Goal: Task Accomplishment & Management: Manage account settings

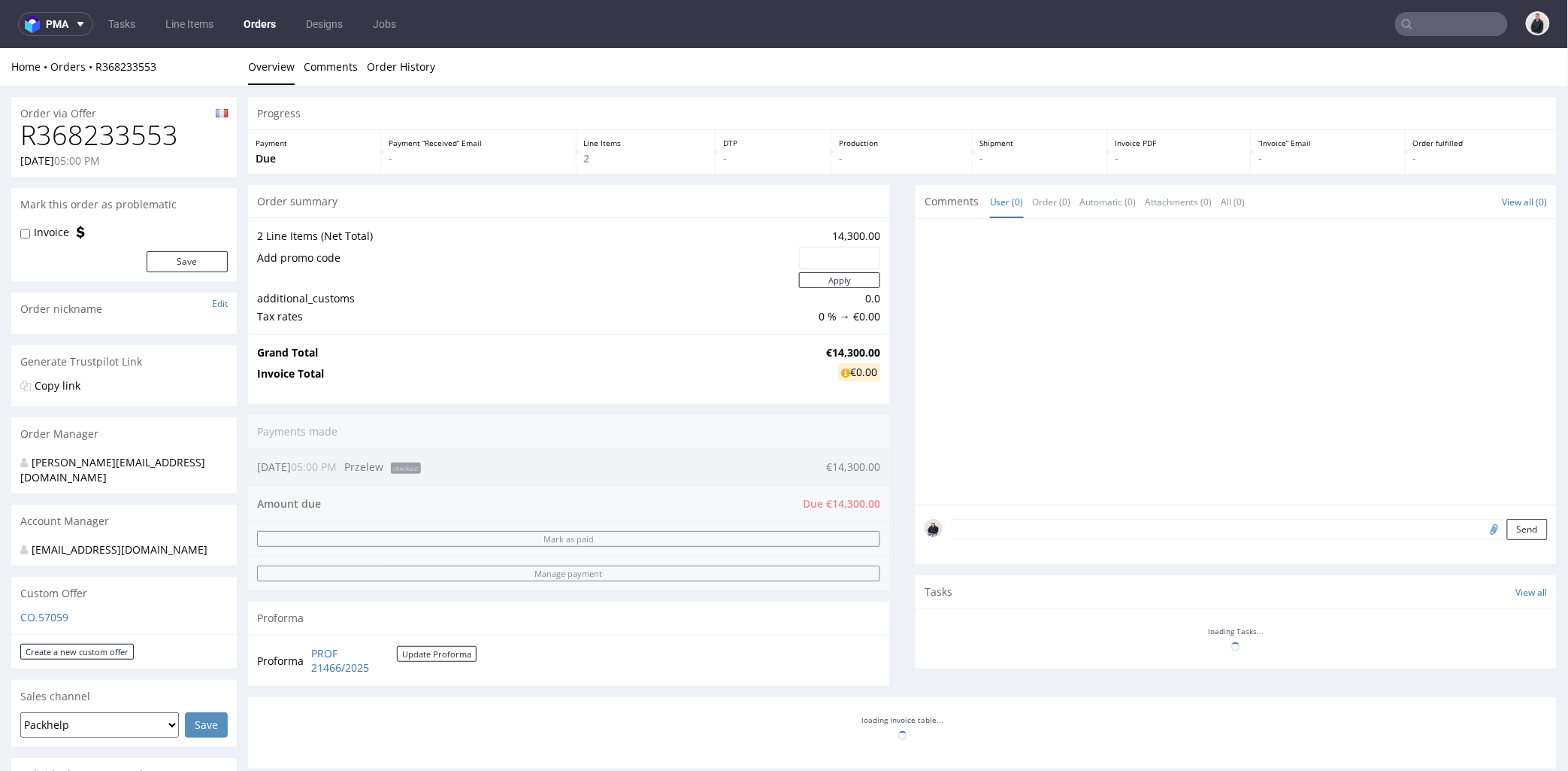
scroll to position [334, 0]
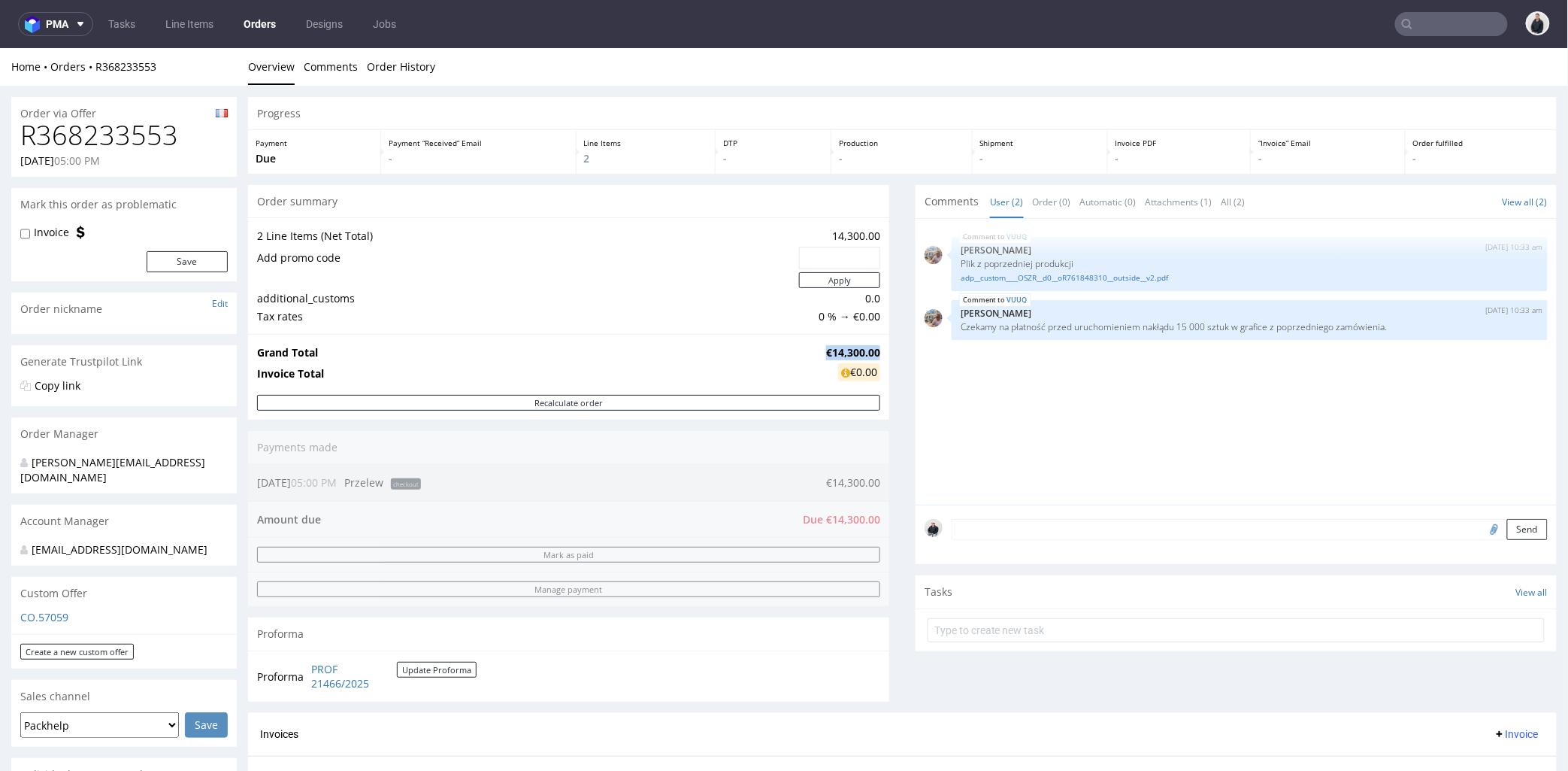
drag, startPoint x: 812, startPoint y: 348, endPoint x: 866, endPoint y: 342, distance: 54.3
click at [866, 342] on td "€14,300.00" at bounding box center [851, 351] width 58 height 18
copy strong "€14,300.00"
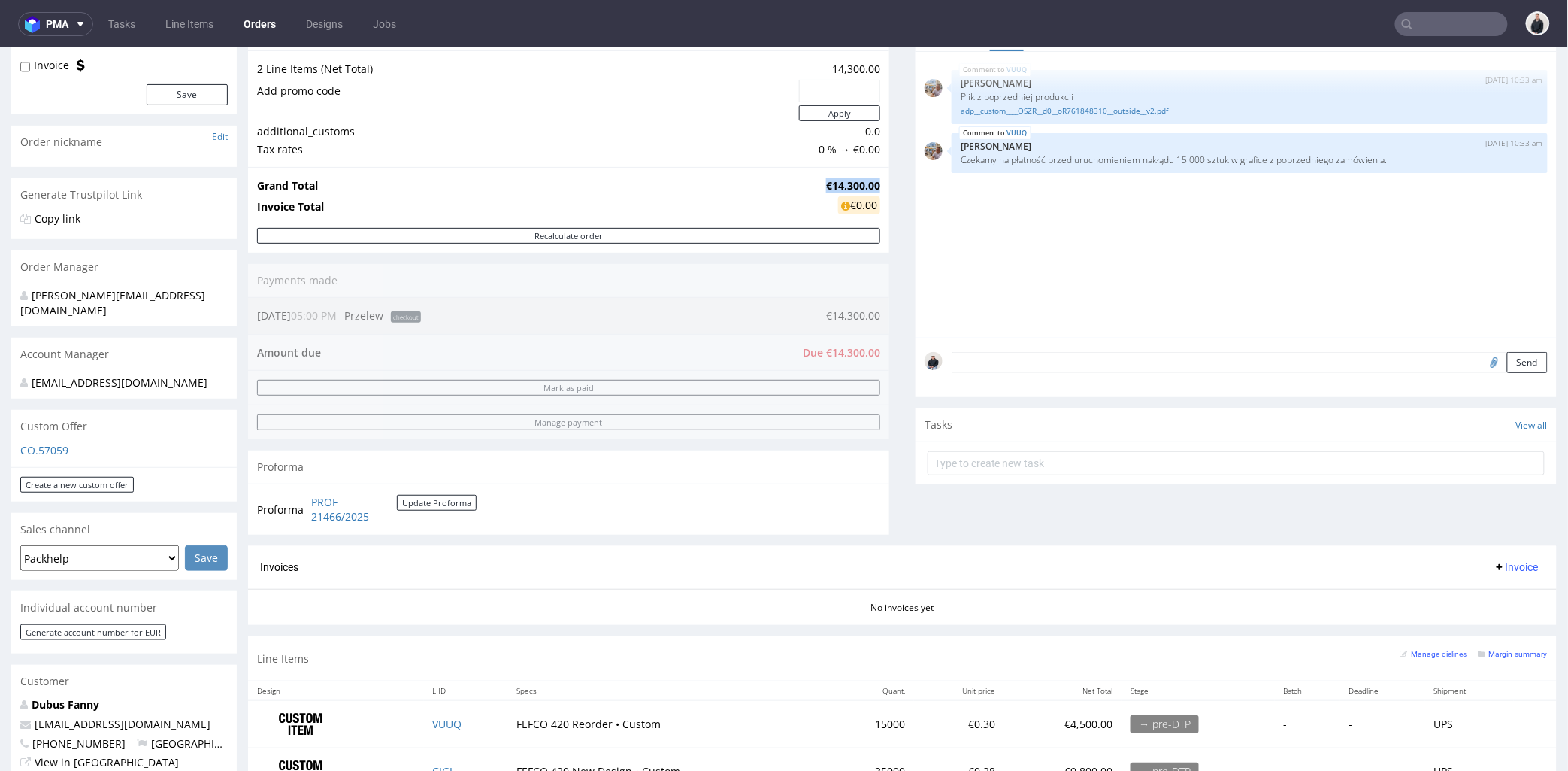
scroll to position [334, 0]
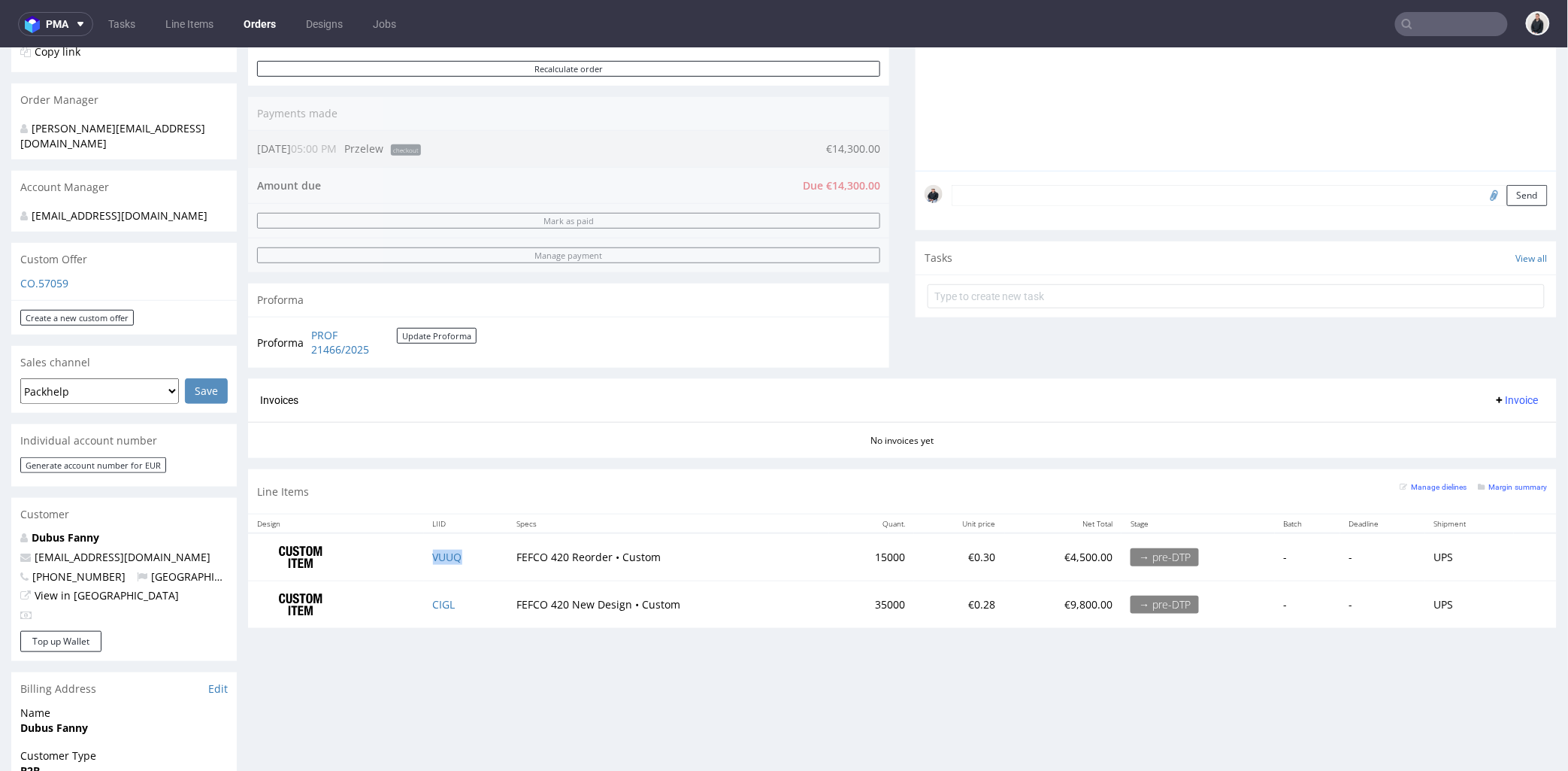
click at [467, 553] on td "VUUQ" at bounding box center [465, 557] width 83 height 48
copy link "VUUQ"
click at [70, 532] on link "Dubus Fanny" at bounding box center [65, 536] width 68 height 14
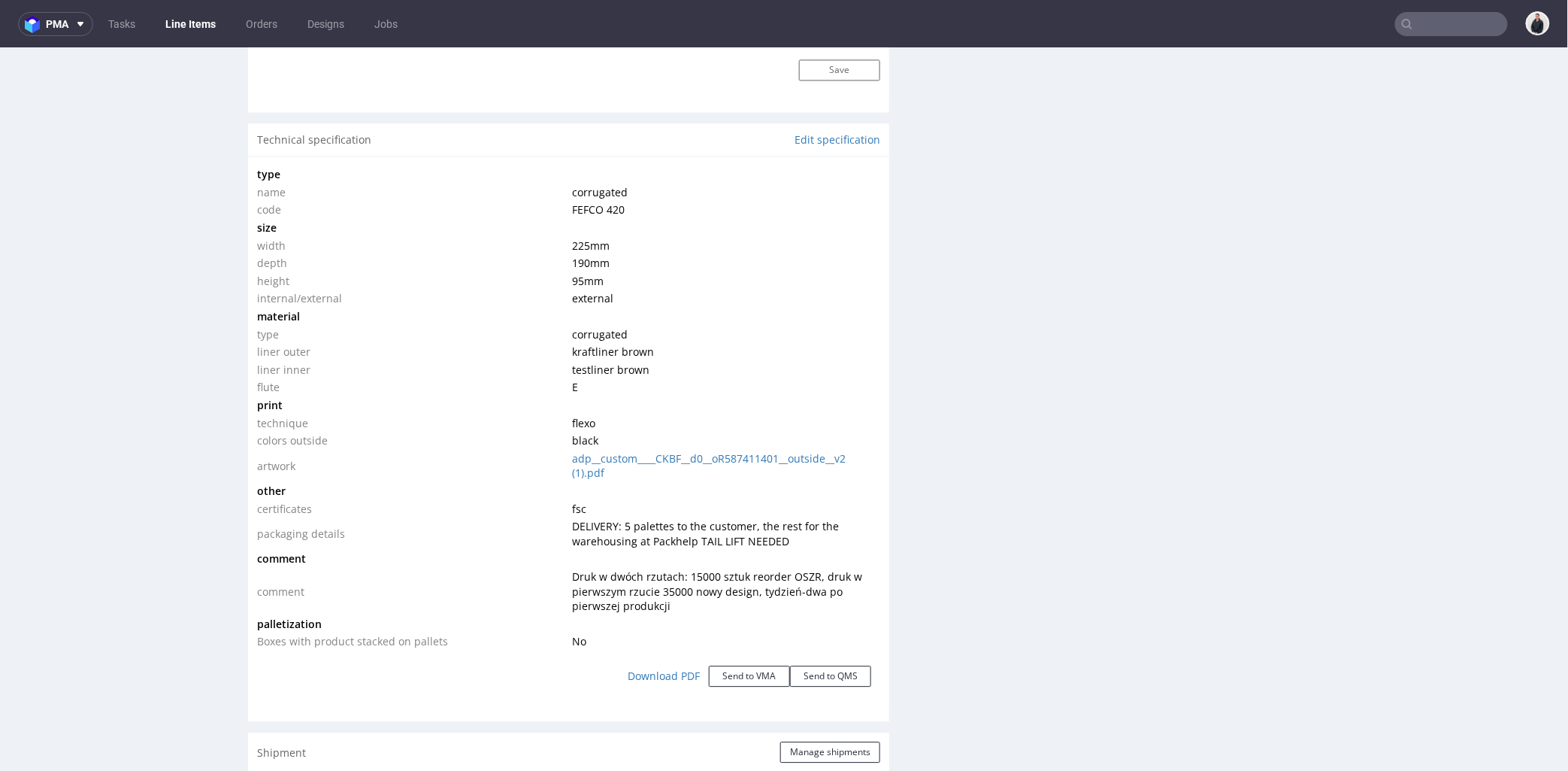
scroll to position [1253, 0]
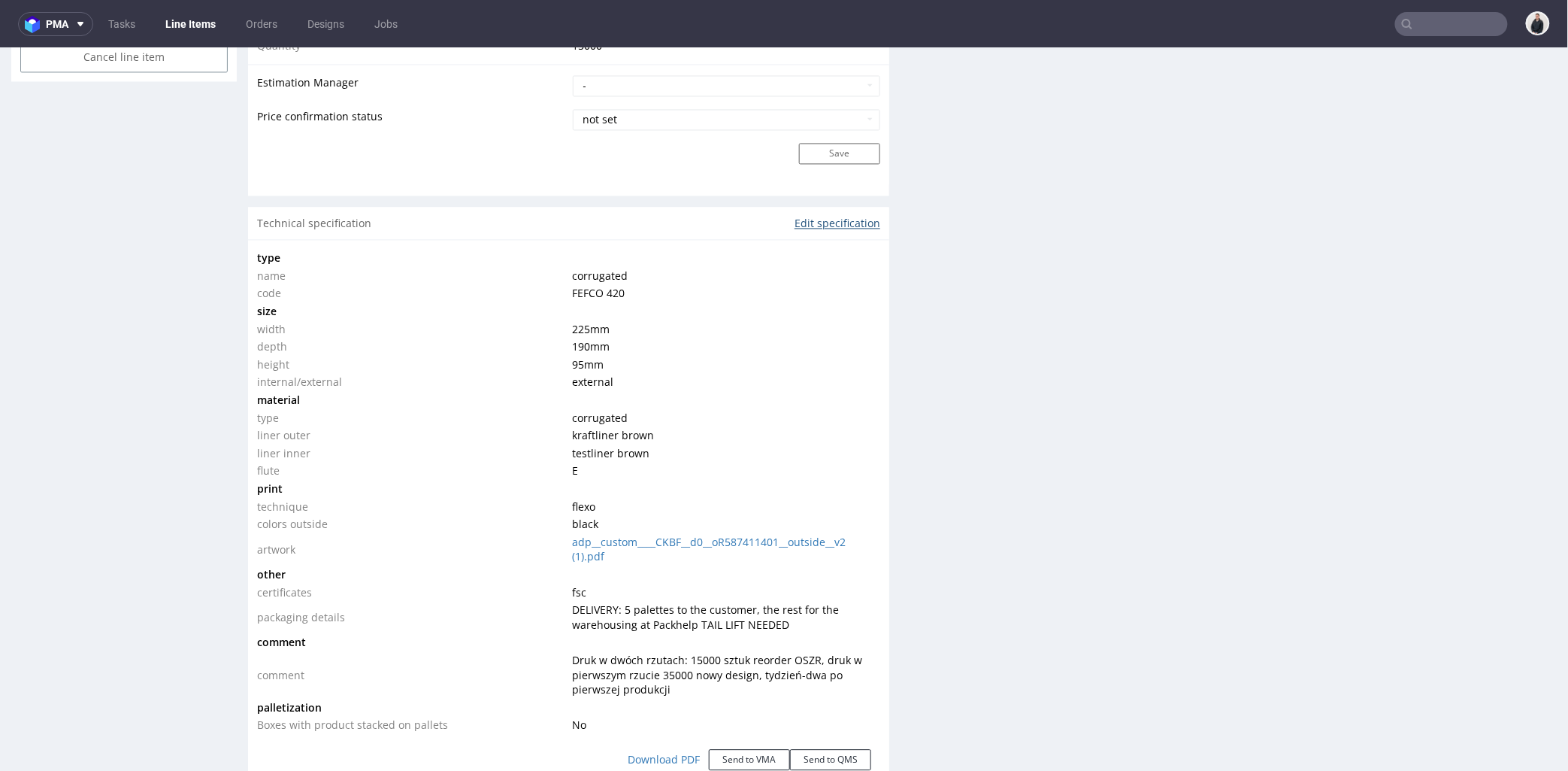
click at [816, 228] on link "Edit specification" at bounding box center [838, 223] width 86 height 15
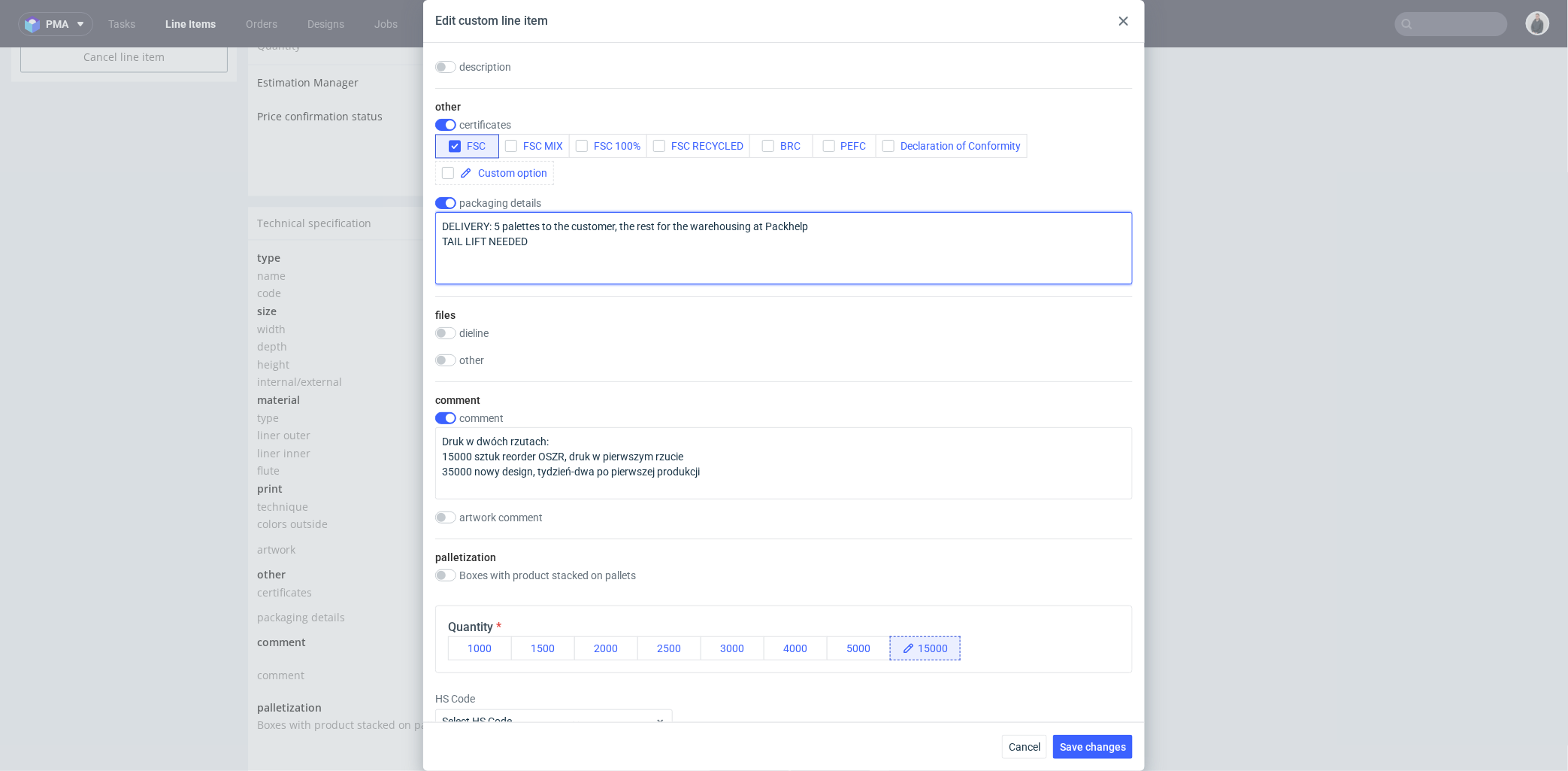
drag, startPoint x: 493, startPoint y: 276, endPoint x: 833, endPoint y: 279, distance: 340.0
click at [833, 279] on textarea "DELIVERY: 5 palettes to the customer, the rest for the warehousing at Packhelp …" at bounding box center [784, 248] width 698 height 72
click at [838, 279] on textarea "DELIVERY: 5 palettes to the customer, the rest for the warehousing at Packhelp …" at bounding box center [784, 248] width 698 height 72
click at [844, 273] on textarea "DELIVERY: 5 palettes to the customer, the rest for the warehousing at Packhelp …" at bounding box center [784, 248] width 698 height 72
drag, startPoint x: 821, startPoint y: 273, endPoint x: 493, endPoint y: 283, distance: 328.2
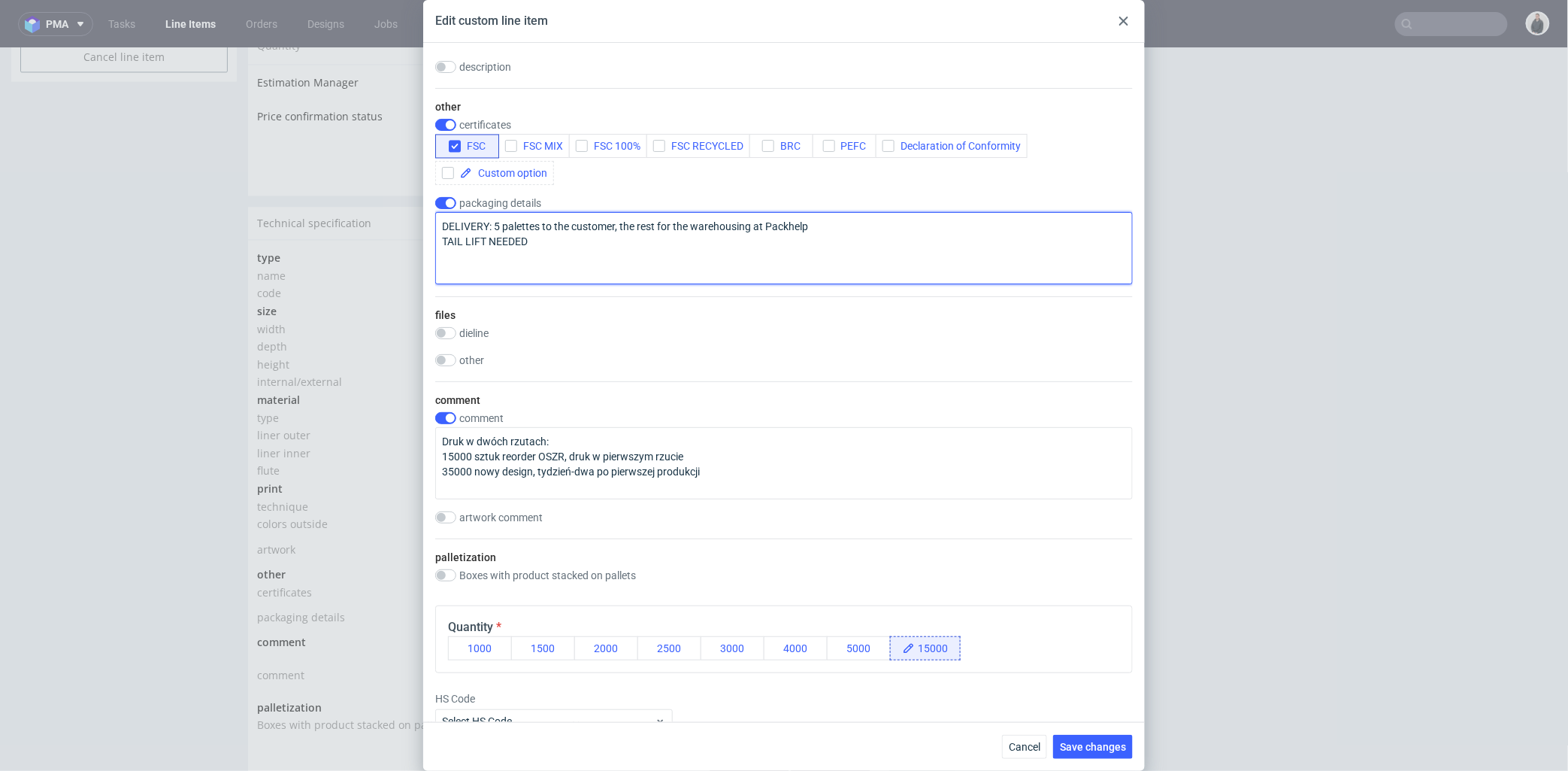
click at [493, 283] on textarea "DELIVERY: 5 palettes to the customer, the rest for the warehousing at Packhelp …" at bounding box center [784, 248] width 698 height 72
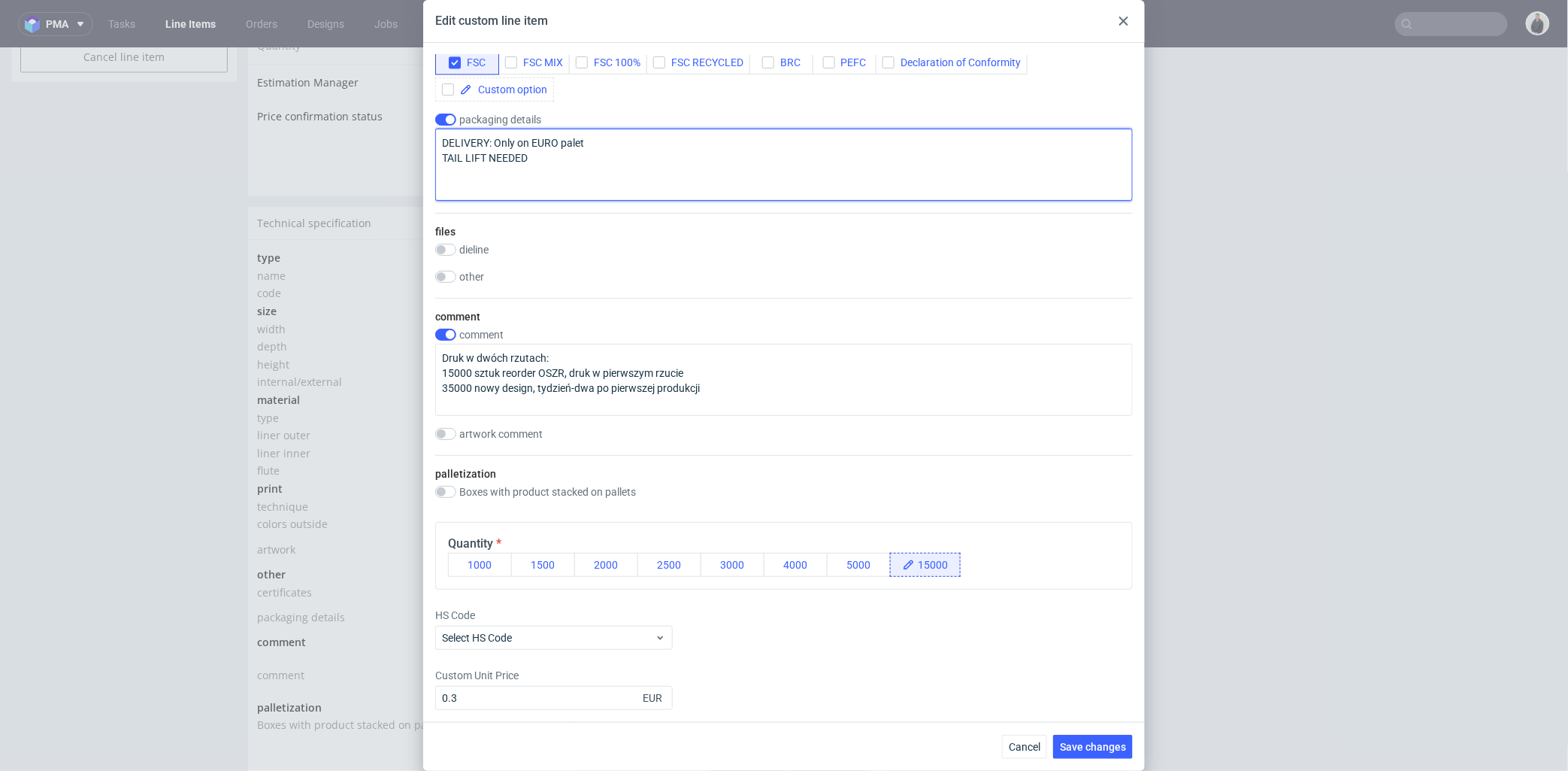
scroll to position [1396, 0]
type textarea "DELIVERY: Only on EURO palet TAIL LIFT NEEDED"
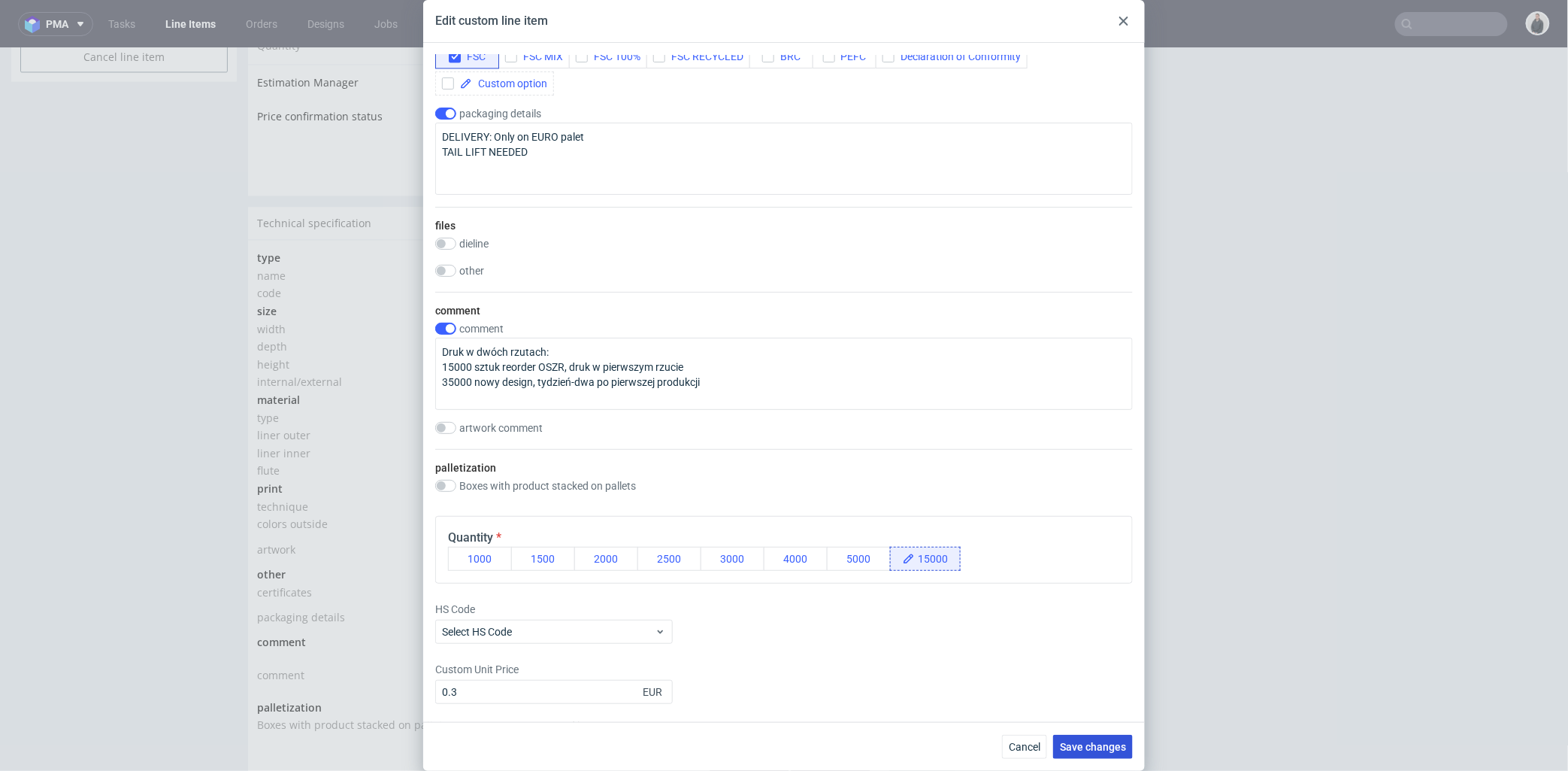
click at [1099, 741] on span "Save changes" at bounding box center [1093, 746] width 66 height 11
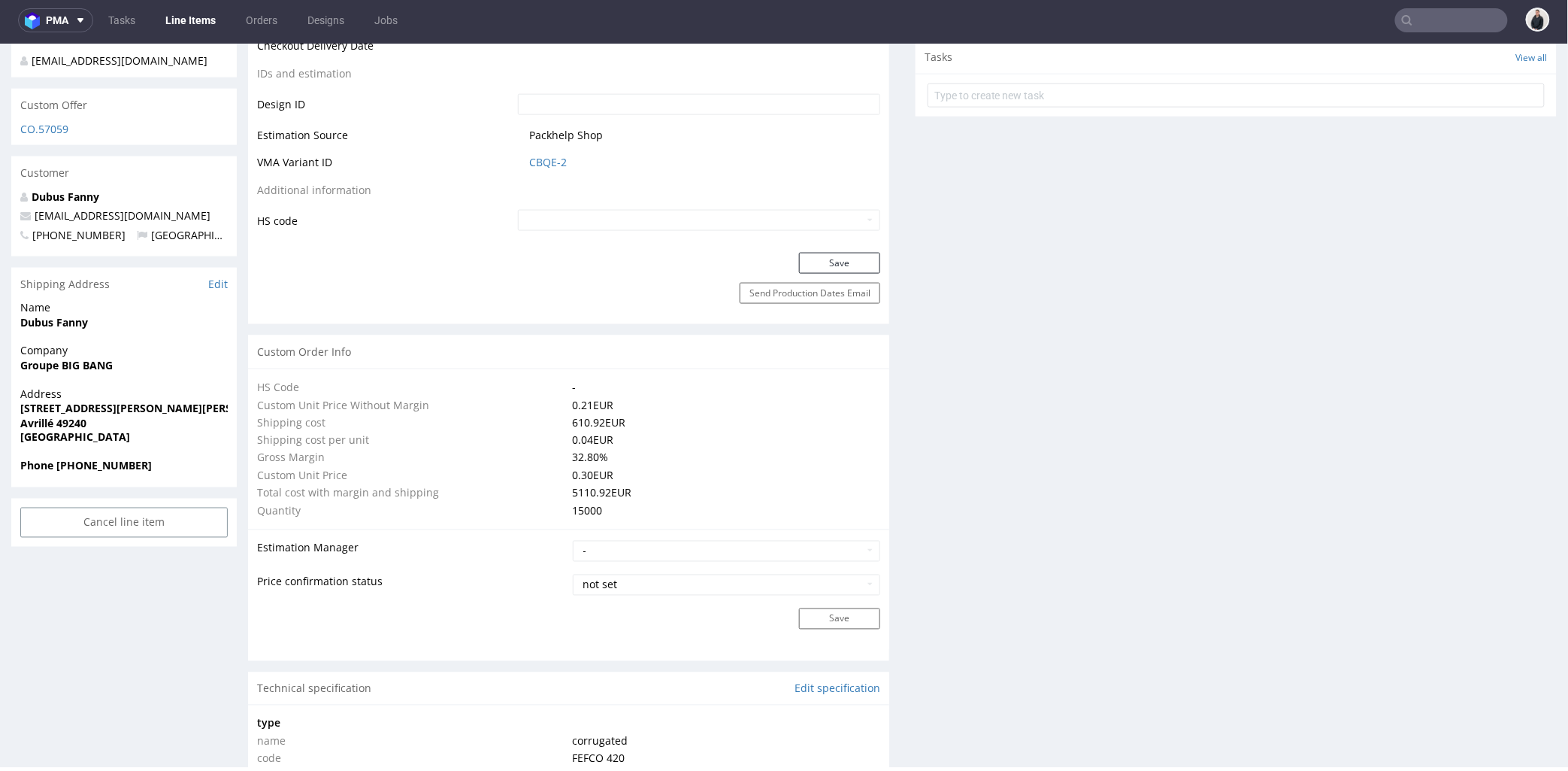
scroll to position [533, 0]
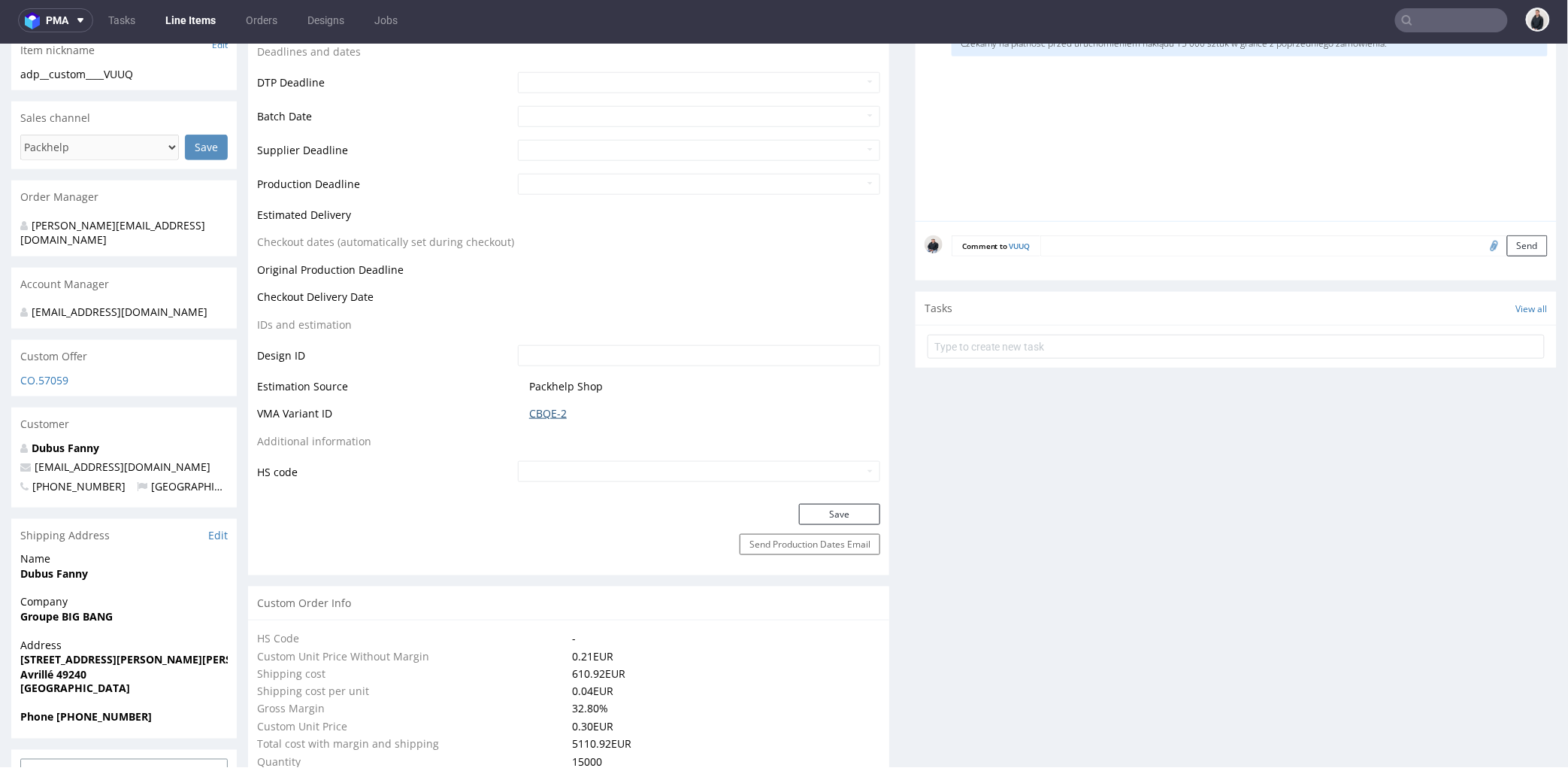
click at [547, 409] on link "CBQE-2" at bounding box center [547, 413] width 37 height 15
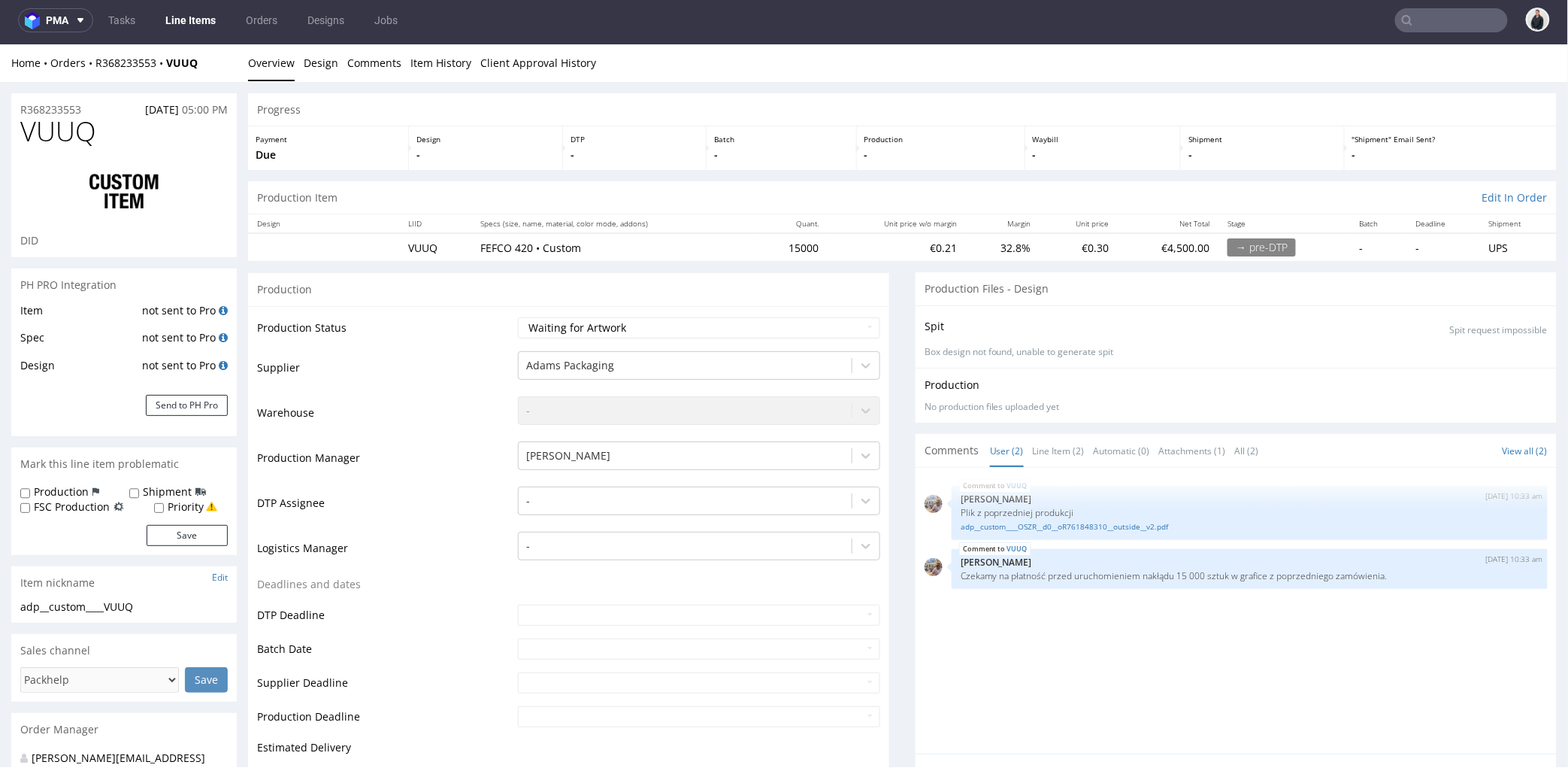
scroll to position [0, 0]
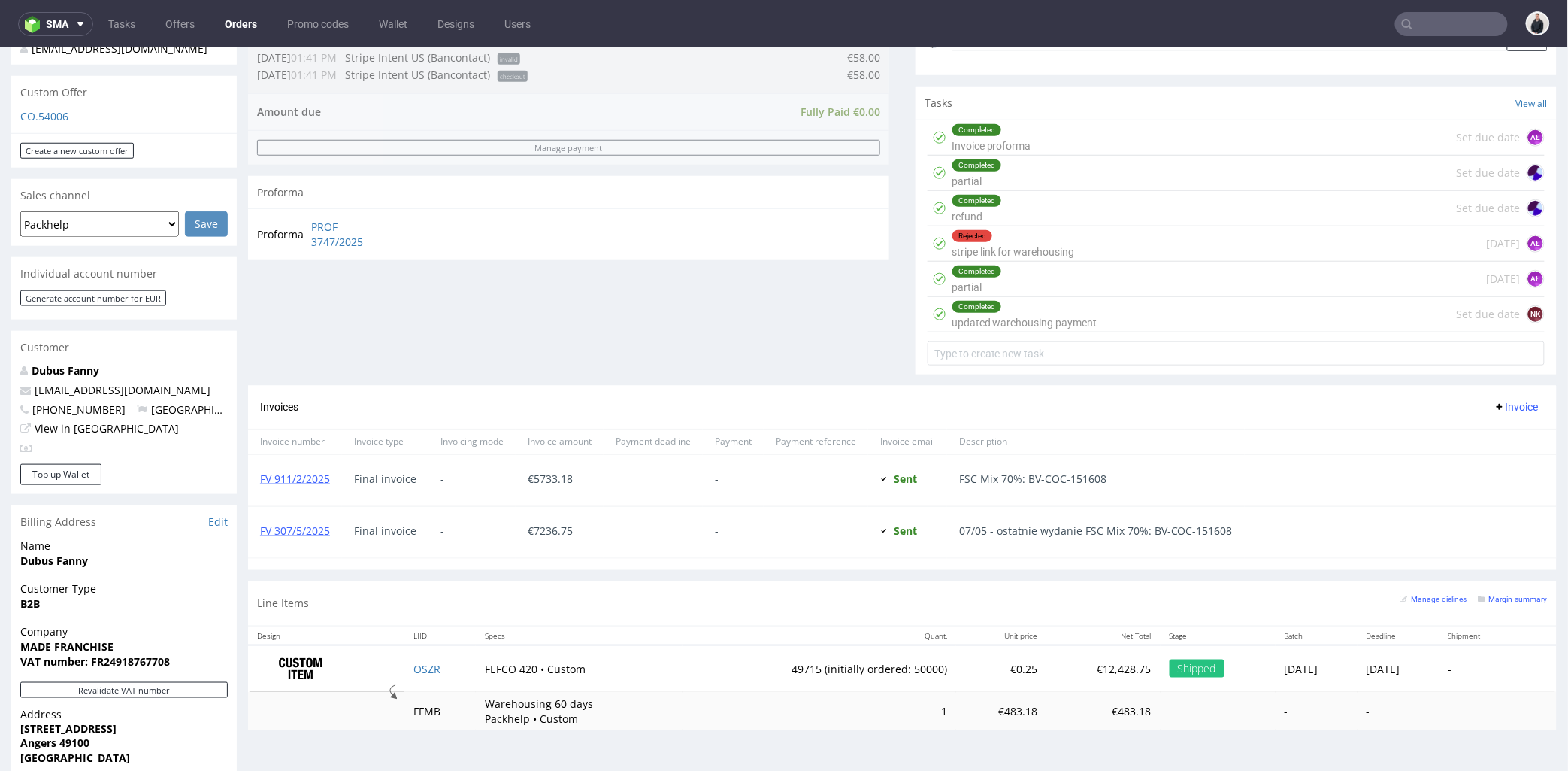
scroll to position [584, 0]
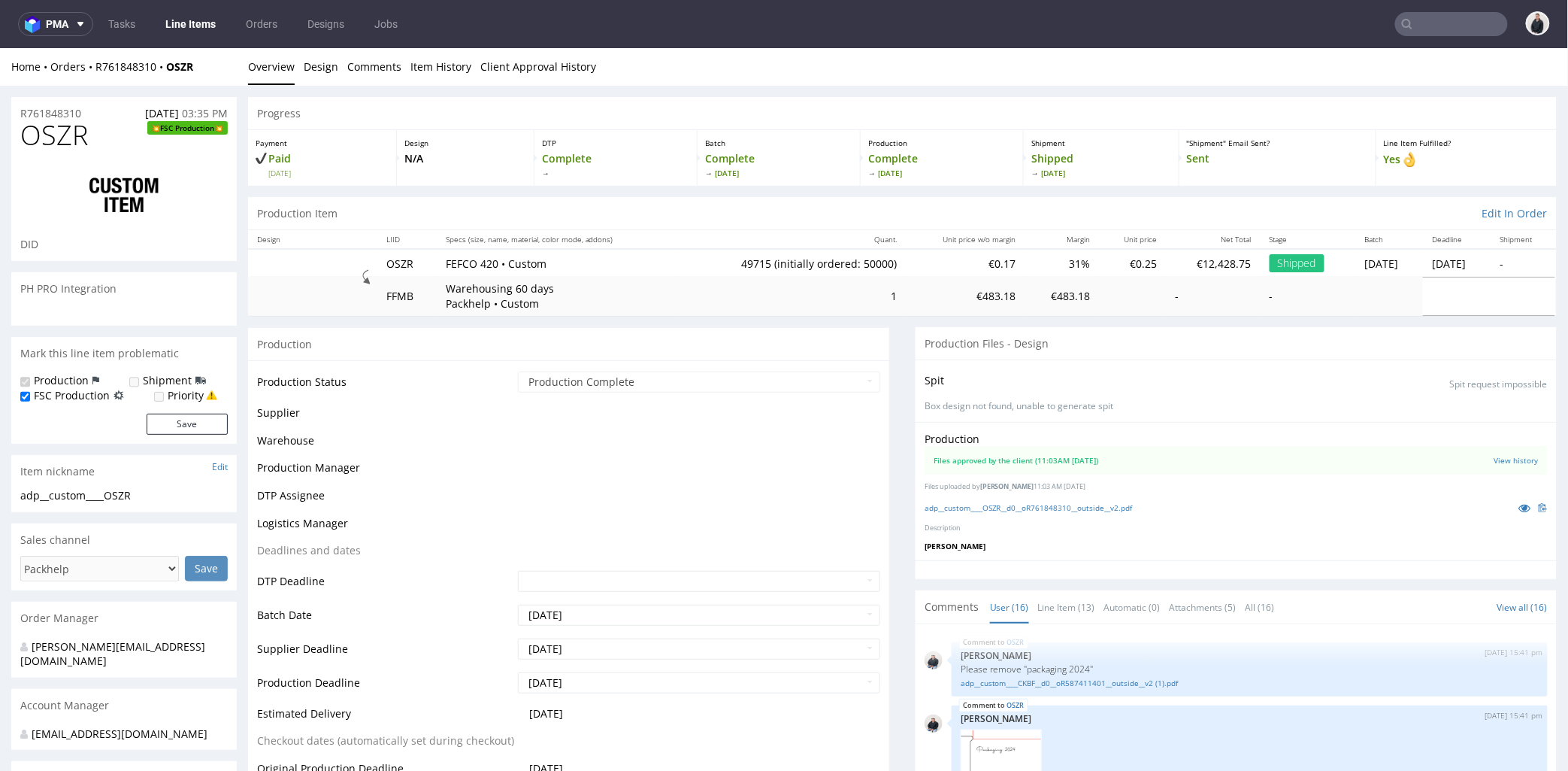
scroll to position [702, 0]
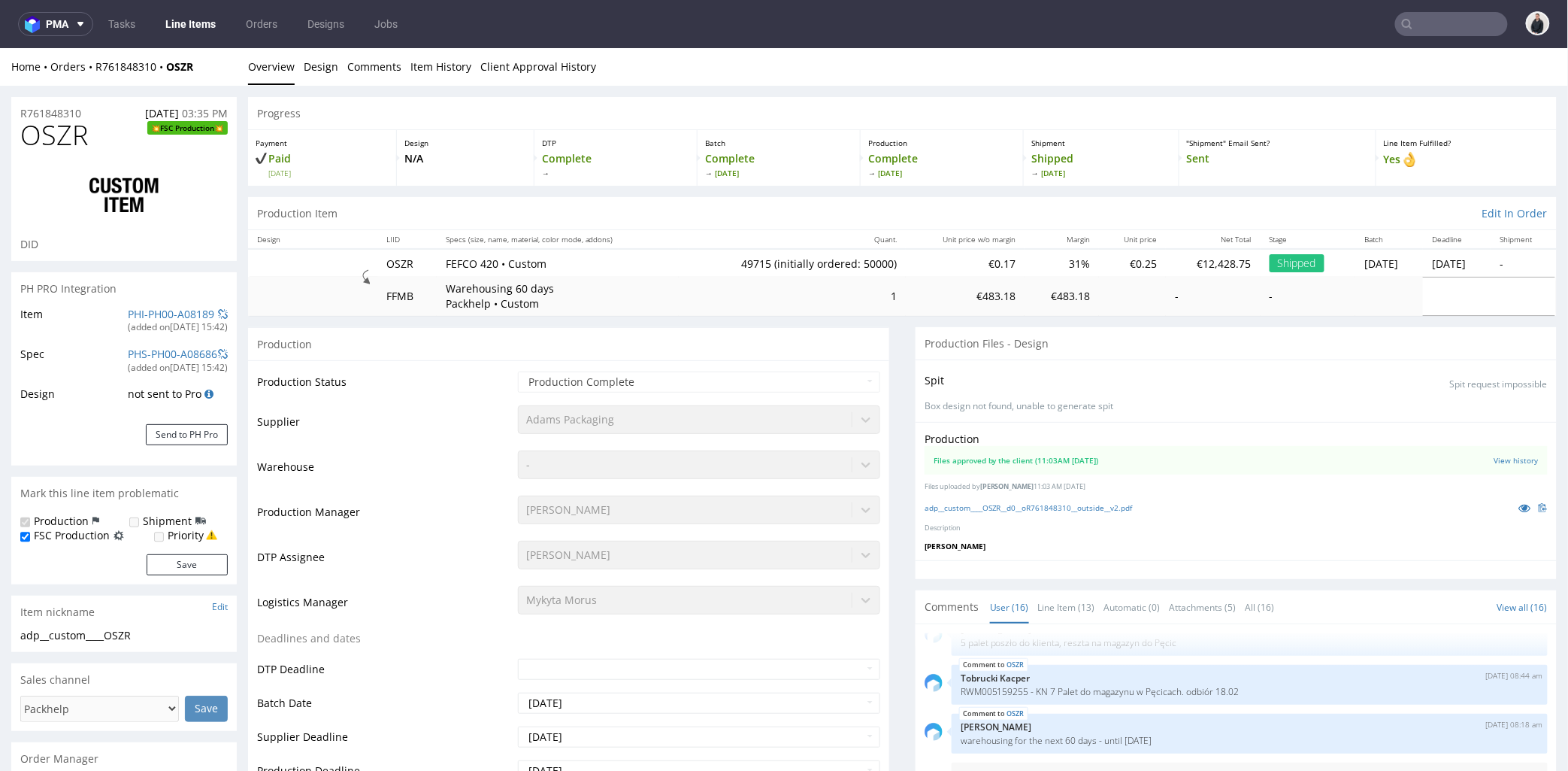
select select "in_progress"
click at [1086, 505] on link "adp__custom____OSZR__d0__oR761848310__outside__v2.pdf" at bounding box center [1029, 506] width 208 height 11
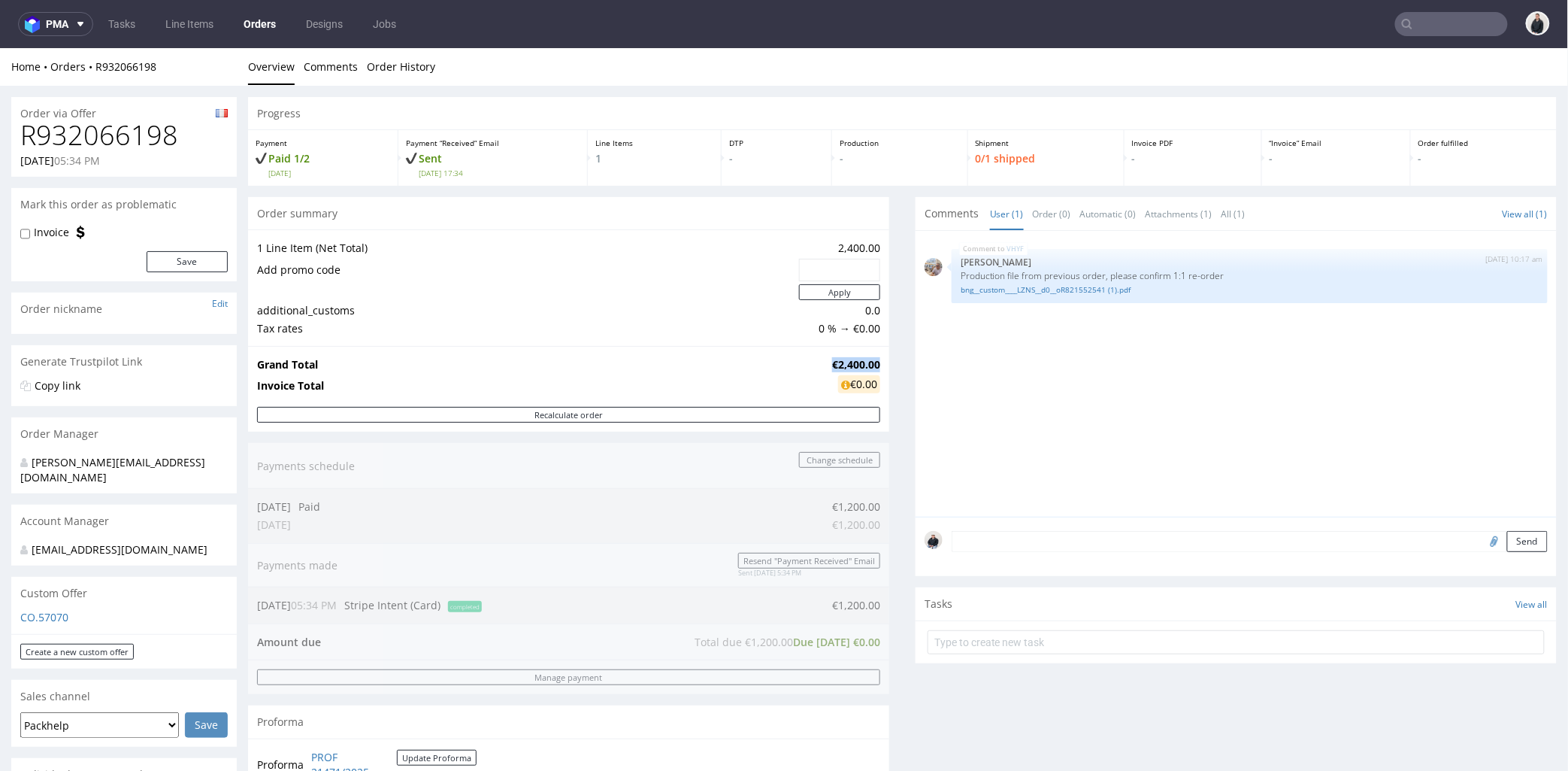
drag, startPoint x: 822, startPoint y: 366, endPoint x: 867, endPoint y: 362, distance: 45.2
click at [867, 362] on strong "€2,400.00" at bounding box center [856, 363] width 48 height 14
copy strong "€2,400.00"
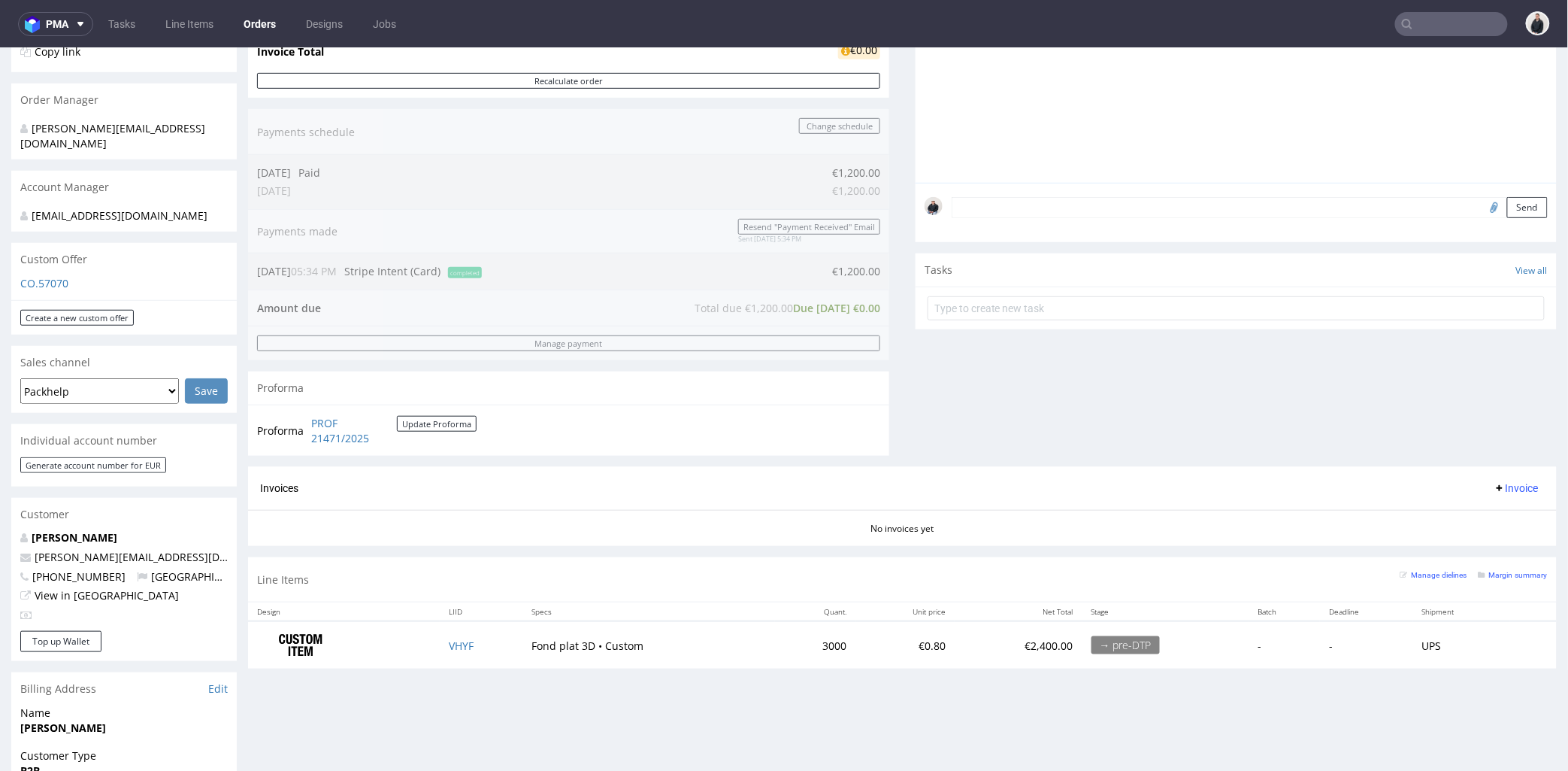
scroll to position [417, 0]
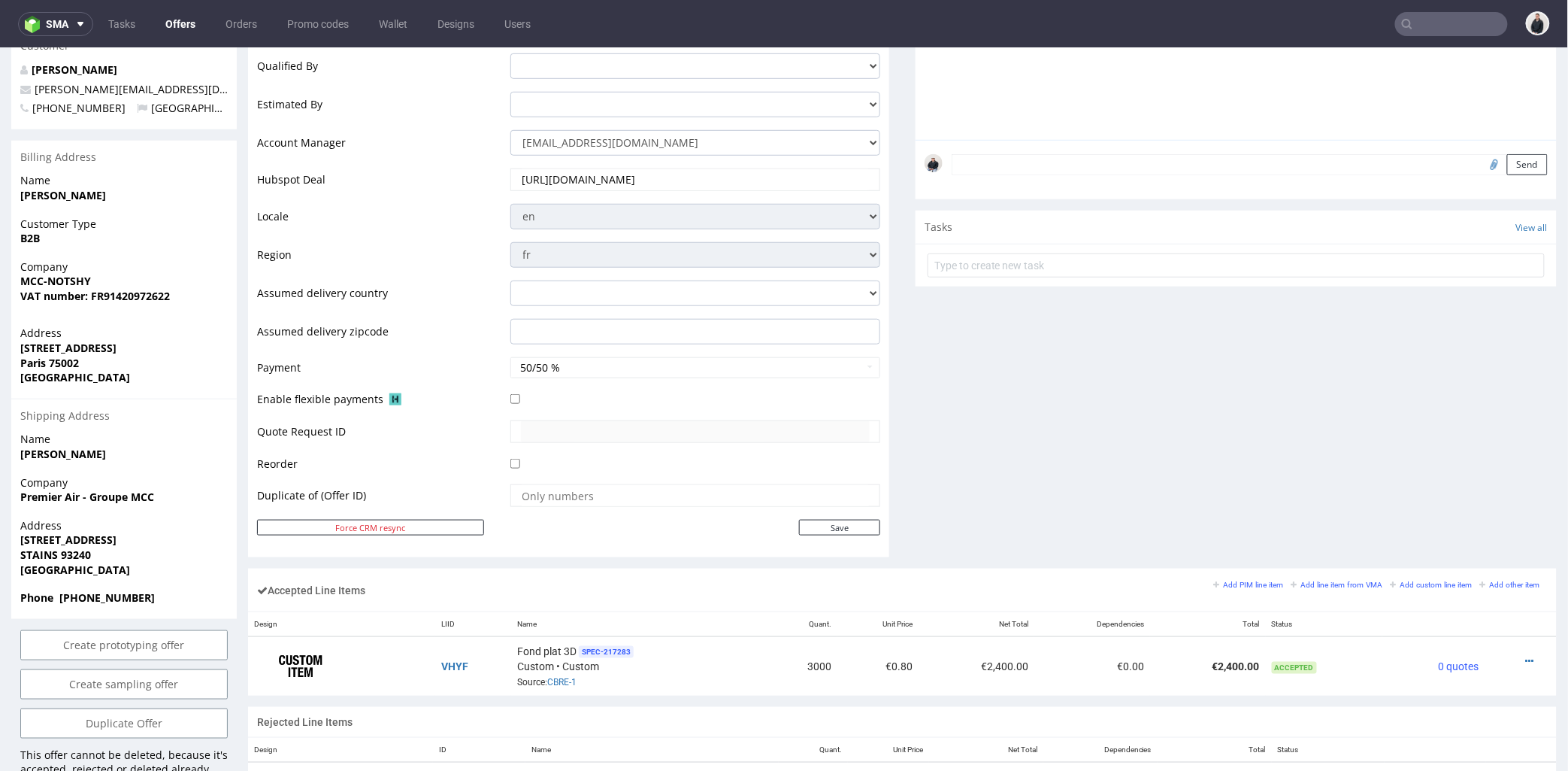
scroll to position [334, 0]
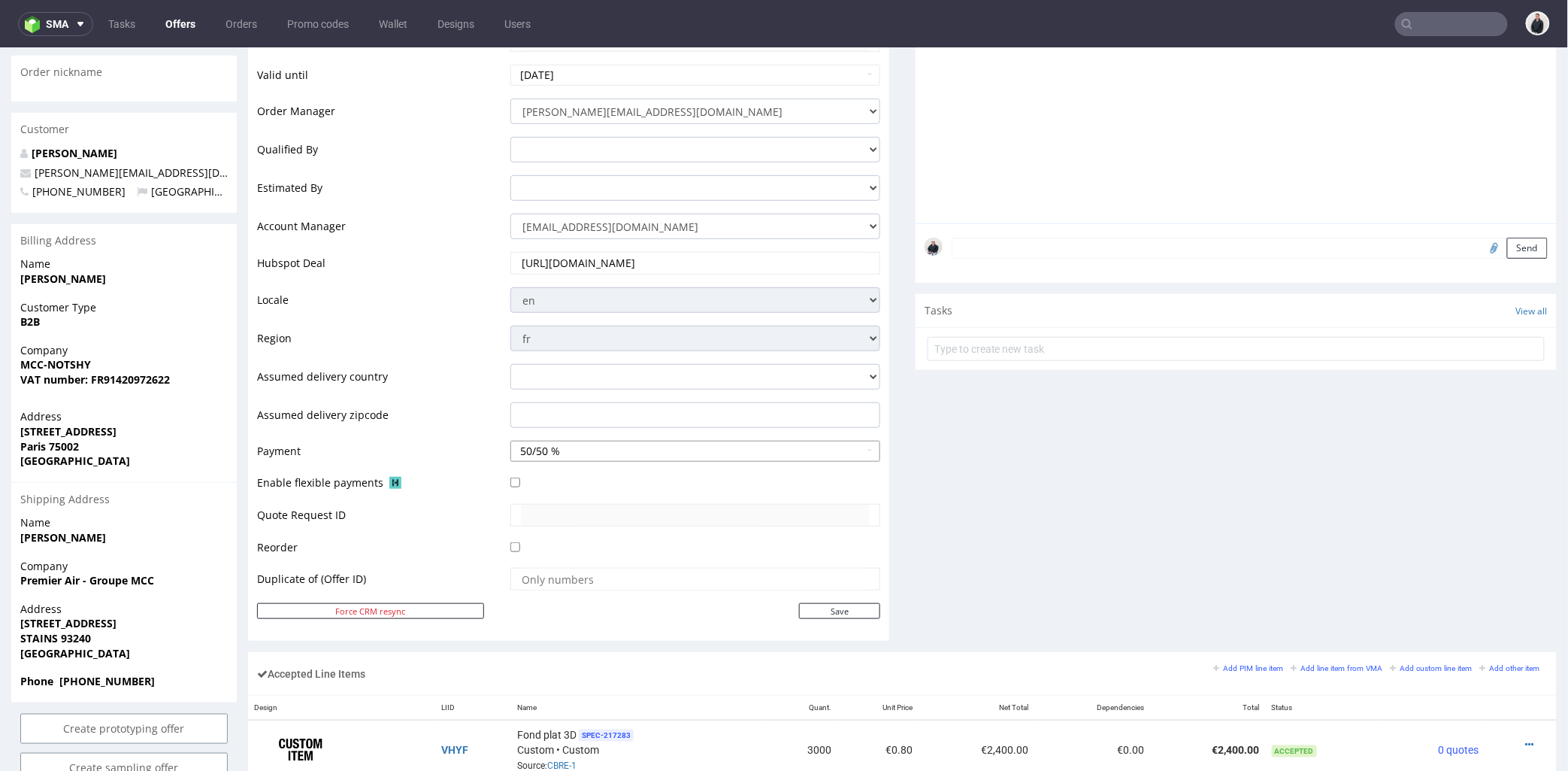
click at [617, 443] on button "50/50 %" at bounding box center [695, 451] width 370 height 21
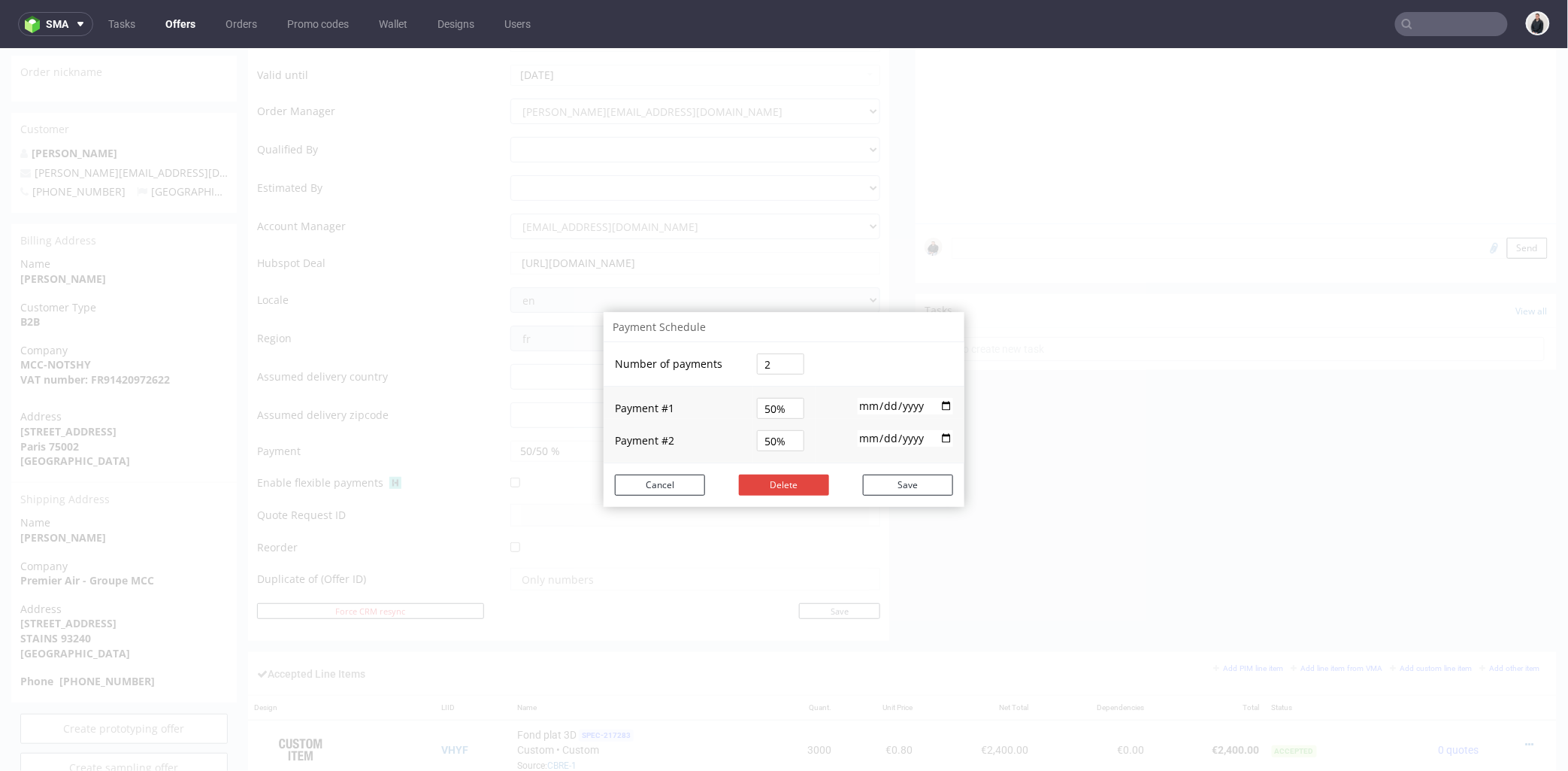
click at [1201, 496] on div "Payment Schedule Number of payments 2 Payment # 1 50% 2025-10-07 Payment # 2 50…" at bounding box center [784, 409] width 1568 height 723
click at [652, 483] on button "Cancel" at bounding box center [660, 484] width 90 height 21
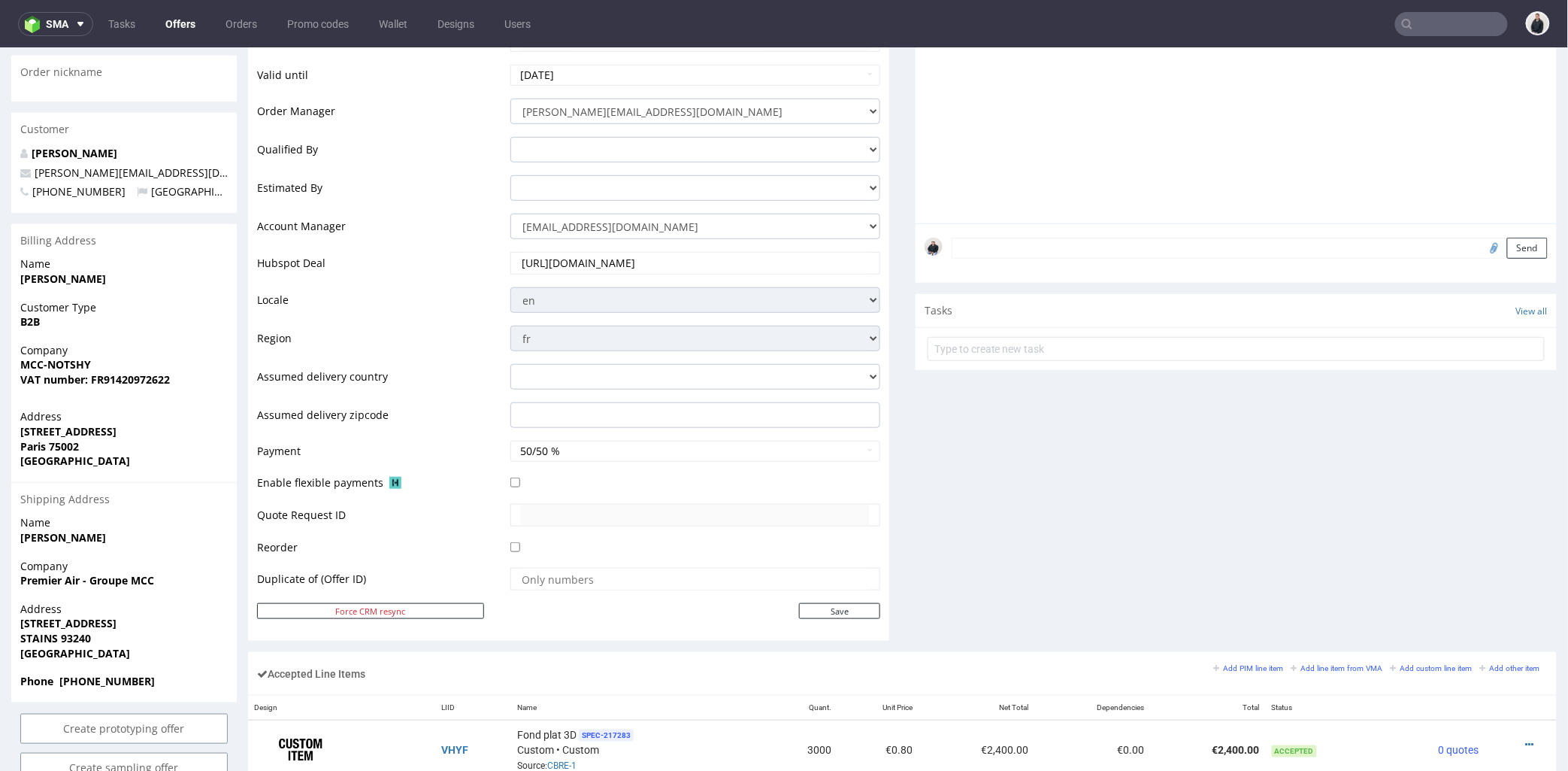
scroll to position [501, 0]
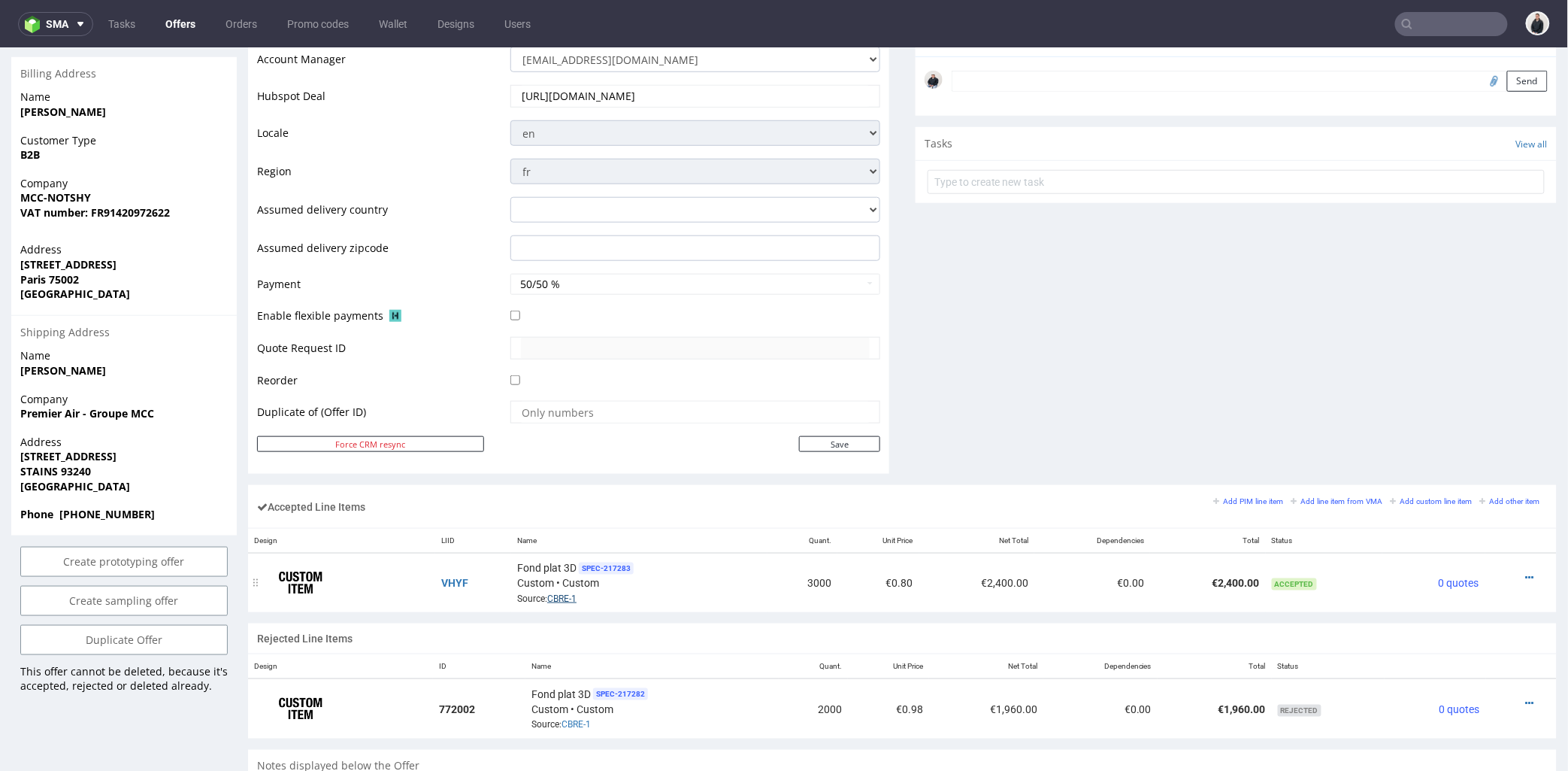
click at [561, 600] on link "CBRE-1" at bounding box center [561, 598] width 30 height 11
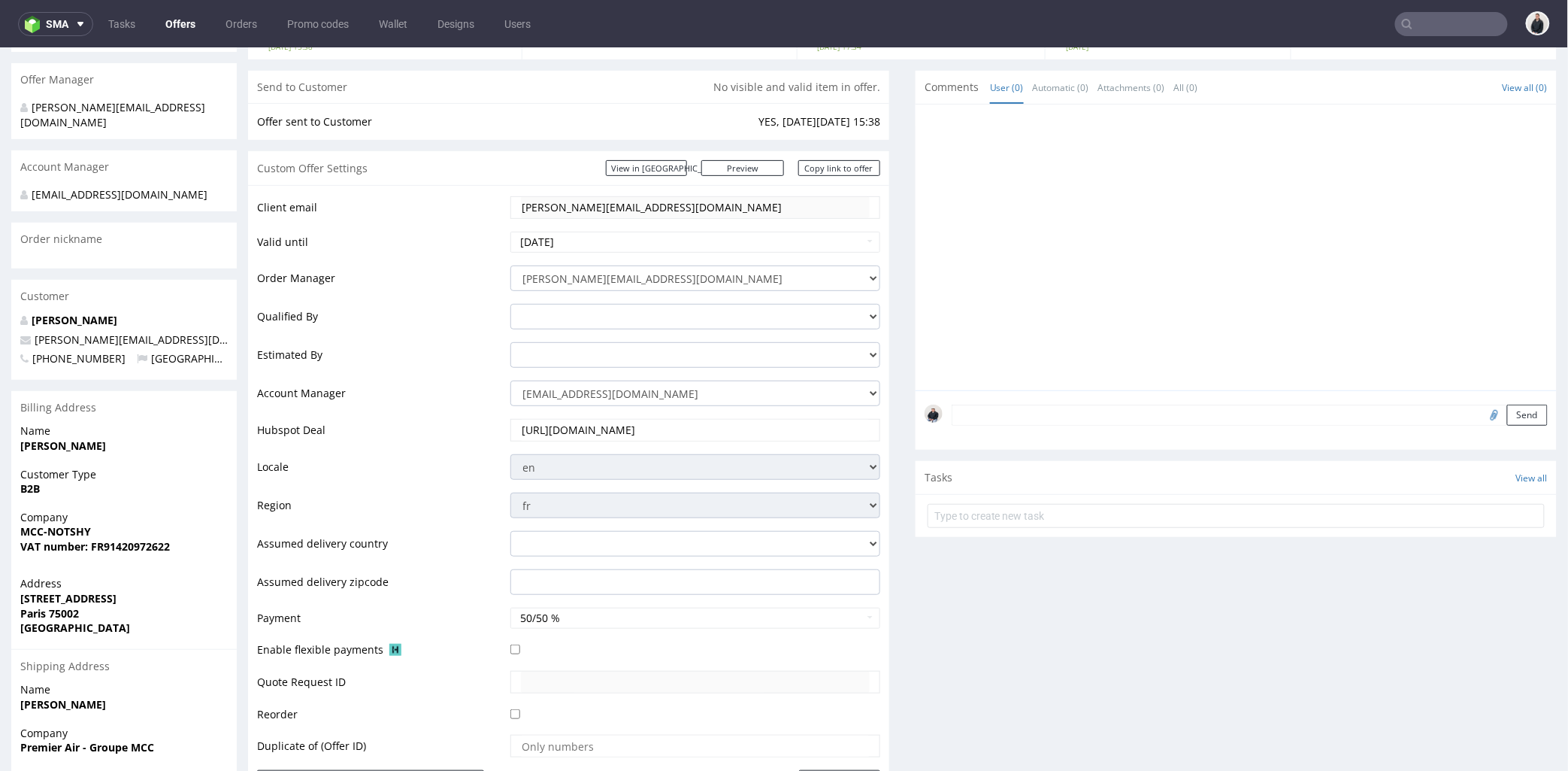
scroll to position [0, 0]
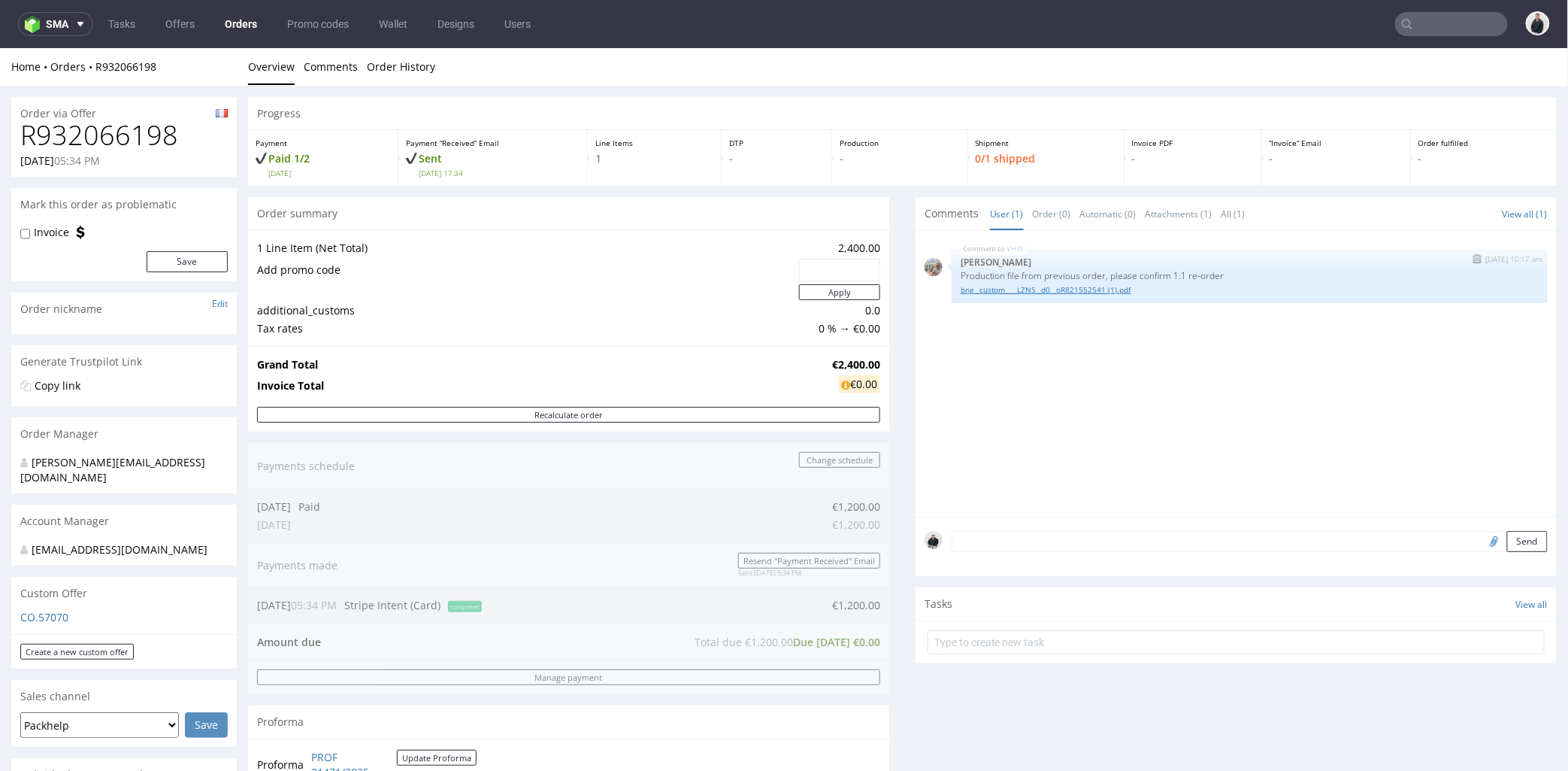
click at [1061, 294] on div "VHYF 7th Oct 25 | 10:17 am Michał Palasek Production file from previous order, …" at bounding box center [1249, 275] width 596 height 55
click at [1063, 291] on link "bng__custom____LZNS__d0__oR821552541 (1).pdf" at bounding box center [1250, 289] width 578 height 11
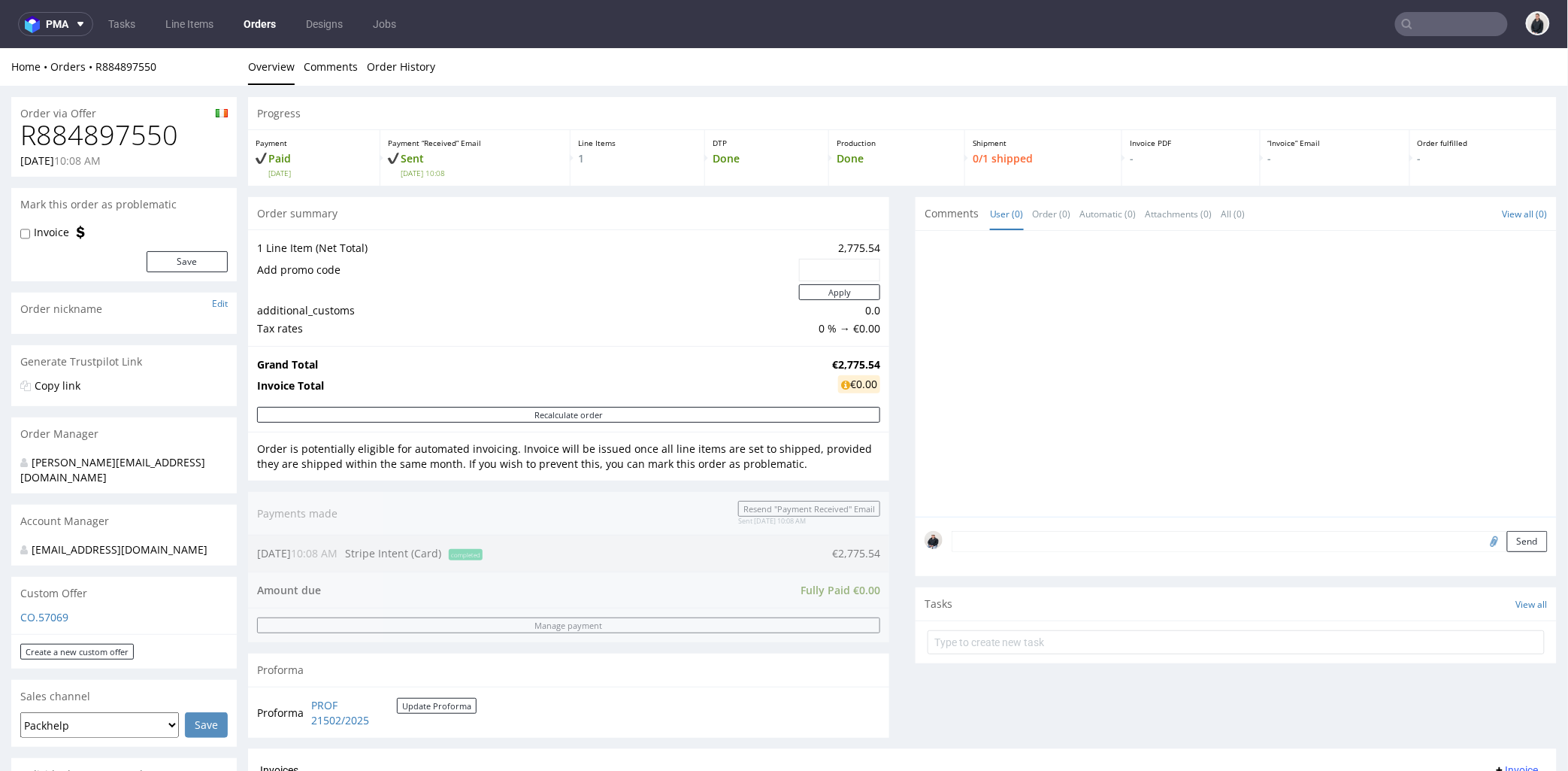
click at [129, 138] on h1 "R884897550" at bounding box center [123, 134] width 207 height 30
copy h1 "R884897550"
drag, startPoint x: 824, startPoint y: 364, endPoint x: 870, endPoint y: 359, distance: 46.3
click at [870, 359] on div "Grand Total €2,775.54 Invoice Total €0.00" at bounding box center [568, 376] width 642 height 61
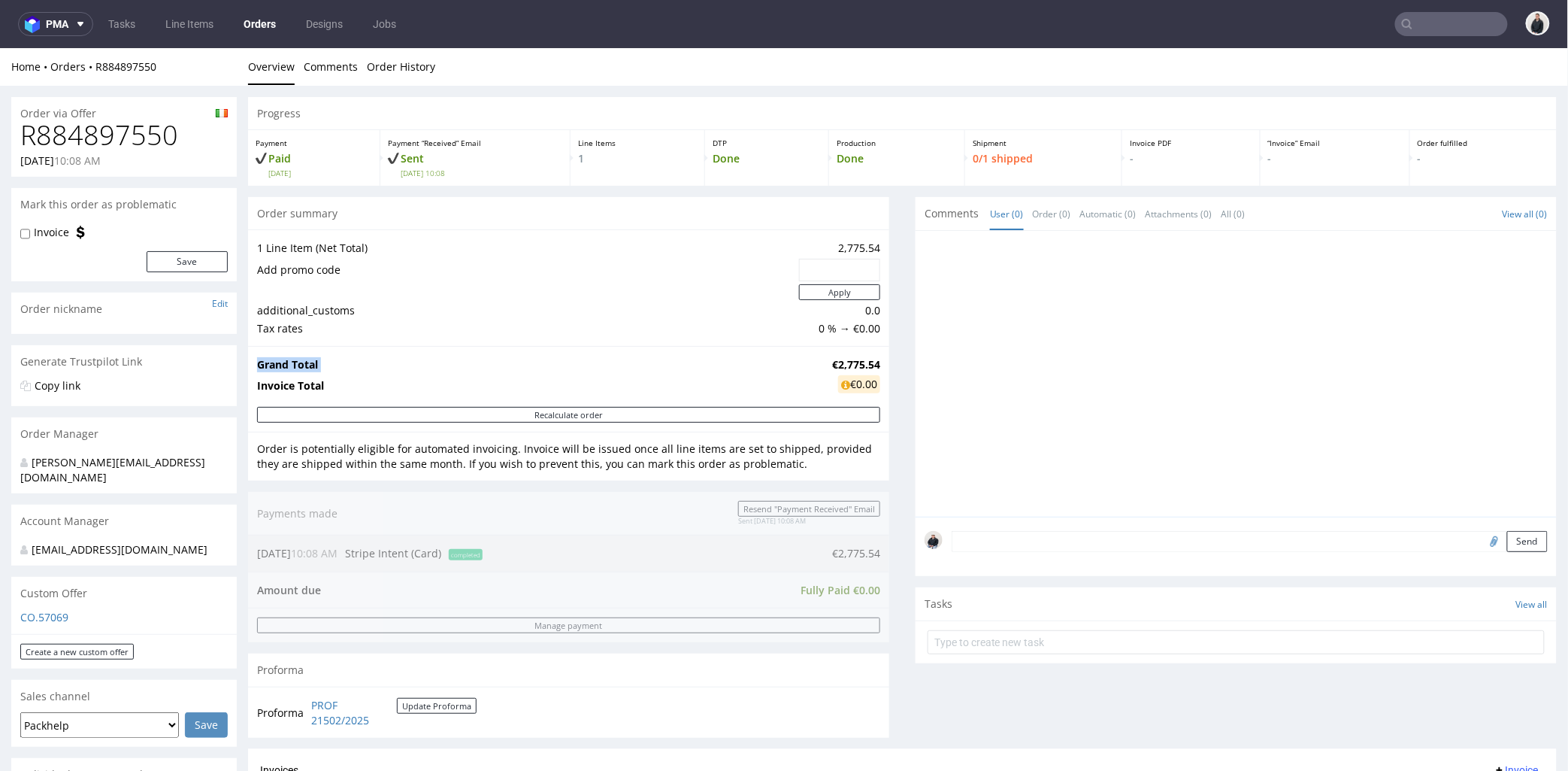
click at [870, 358] on div "Grand Total €2,775.54 Invoice Total €0.00" at bounding box center [568, 376] width 642 height 61
drag, startPoint x: 868, startPoint y: 363, endPoint x: 824, endPoint y: 363, distance: 44.0
click at [824, 363] on div "Grand Total €2,775.54 Invoice Total €0.00" at bounding box center [568, 376] width 642 height 61
click at [832, 363] on strong "€2,775.54" at bounding box center [856, 363] width 48 height 14
click at [828, 363] on td "€2,775.54" at bounding box center [854, 363] width 52 height 18
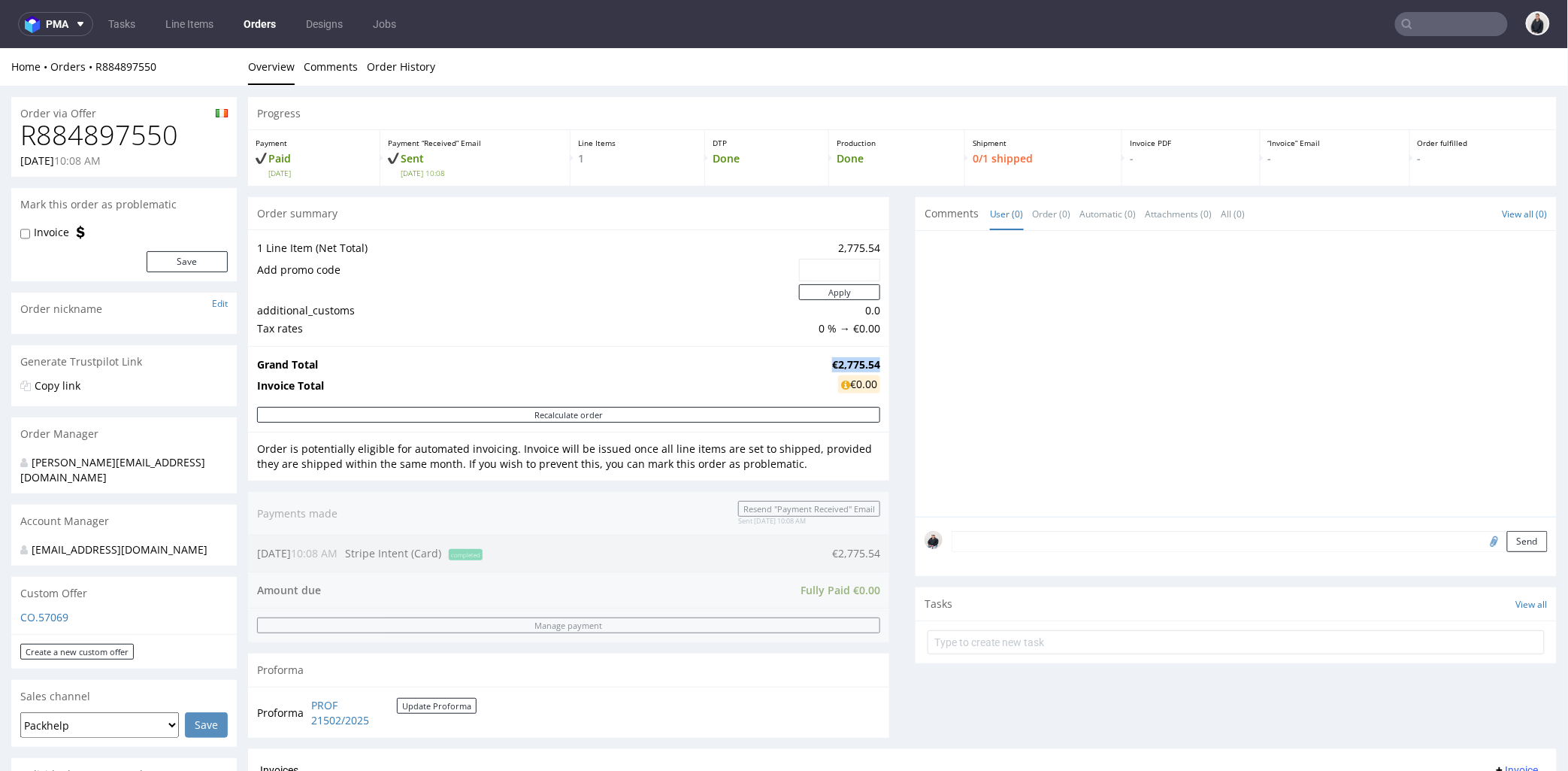
drag, startPoint x: 821, startPoint y: 363, endPoint x: 736, endPoint y: 59, distance: 315.7
click at [867, 359] on strong "€2,775.54" at bounding box center [856, 363] width 48 height 14
copy strong "€2,775.54"
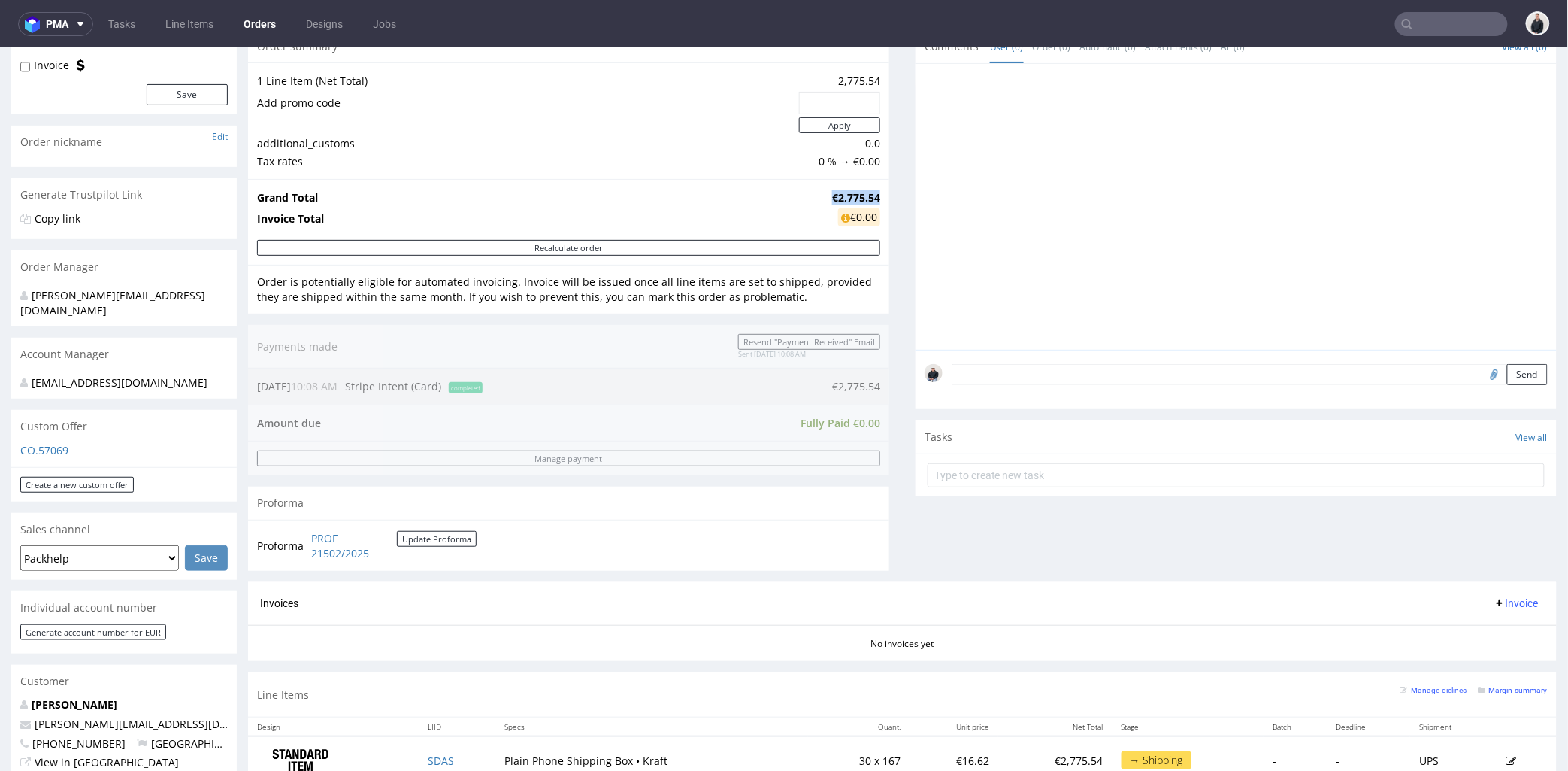
scroll to position [334, 0]
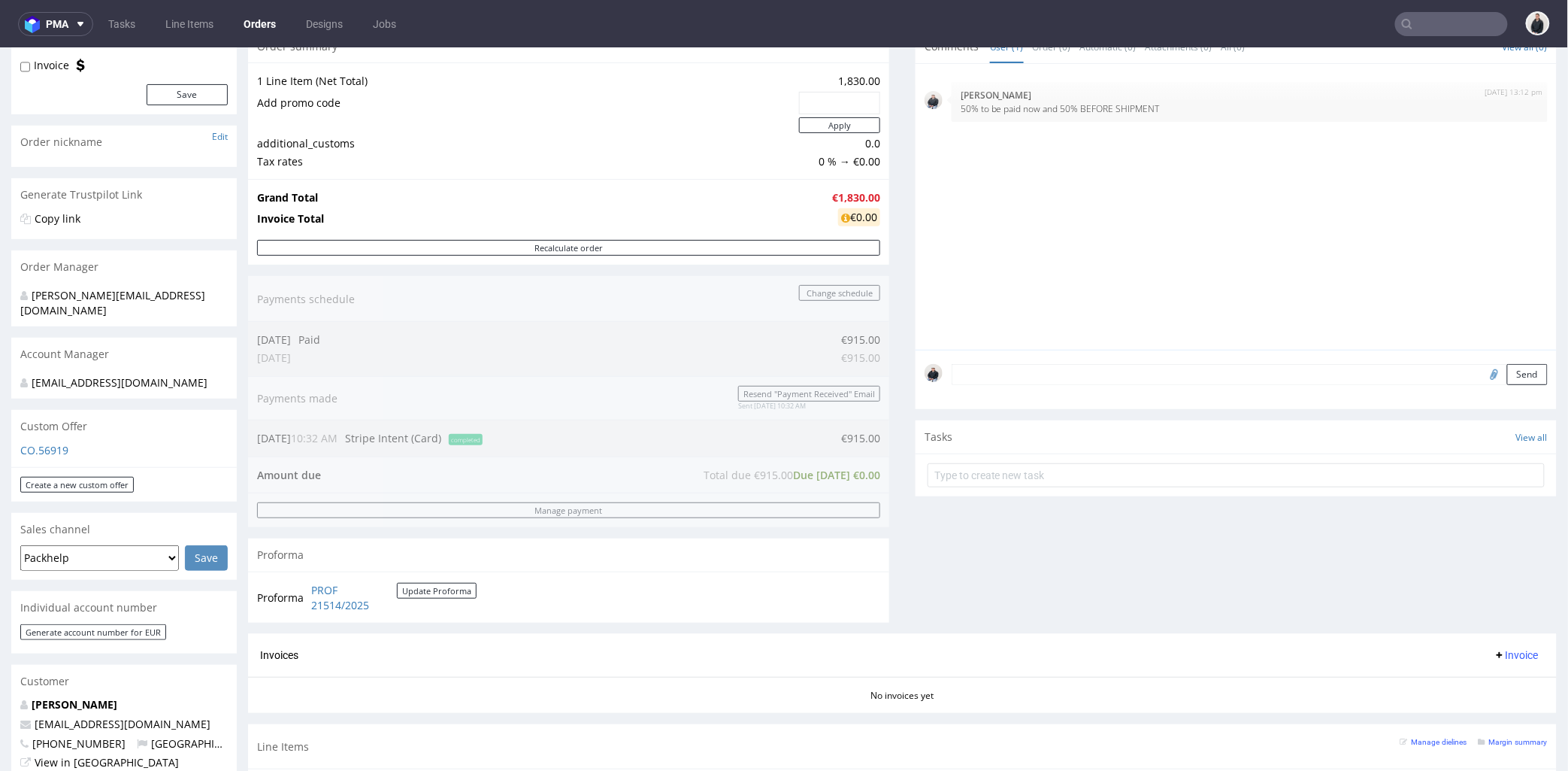
scroll to position [251, 0]
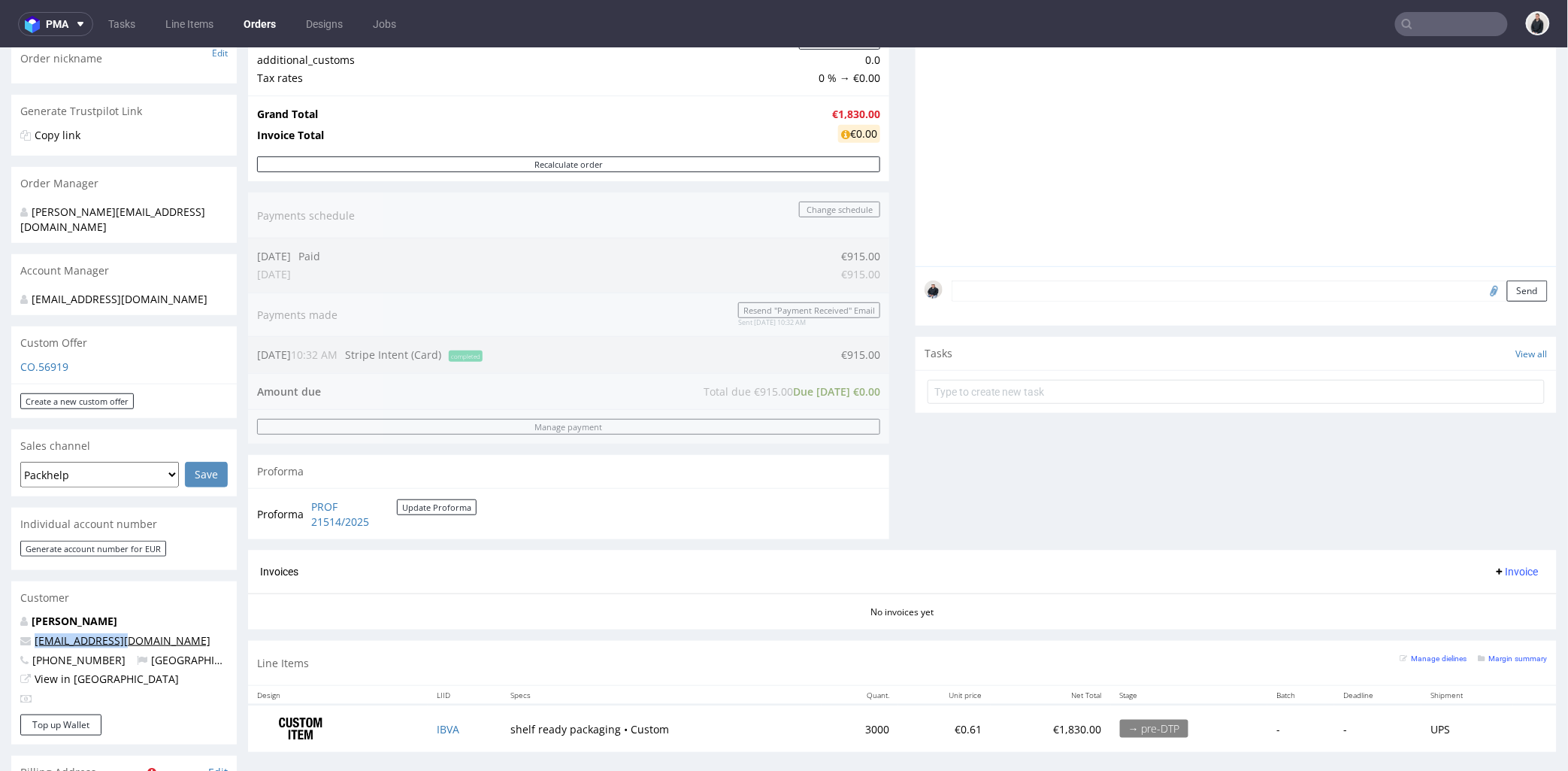
drag, startPoint x: 133, startPoint y: 642, endPoint x: 34, endPoint y: 645, distance: 99.0
click at [34, 645] on p "contact@ginju.fr" at bounding box center [123, 640] width 207 height 15
copy link "contact@ginju.fr"
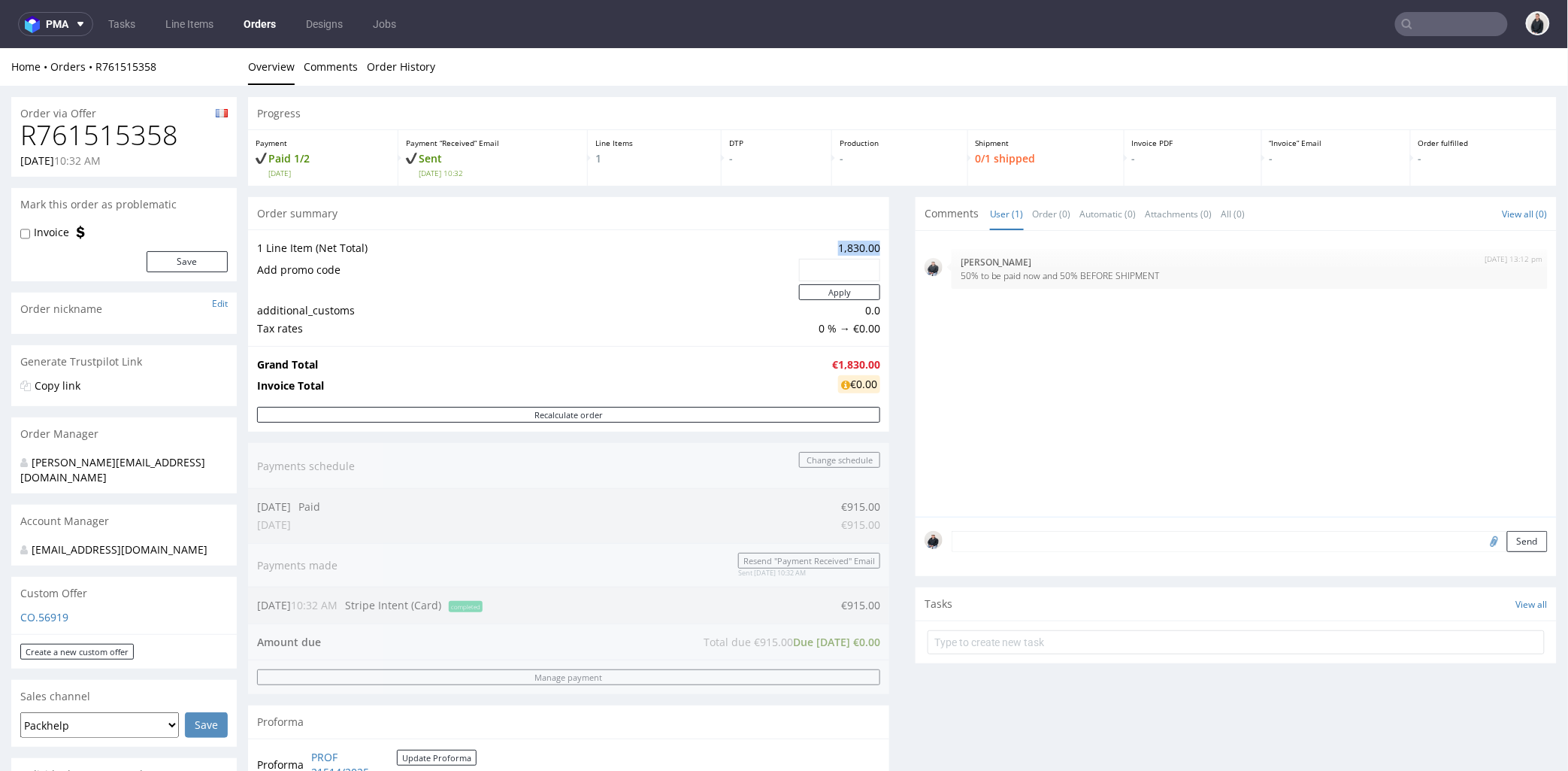
drag, startPoint x: 828, startPoint y: 245, endPoint x: 866, endPoint y: 245, distance: 38.0
click at [866, 245] on td "1,830.00" at bounding box center [838, 247] width 85 height 18
copy td "1,830.00"
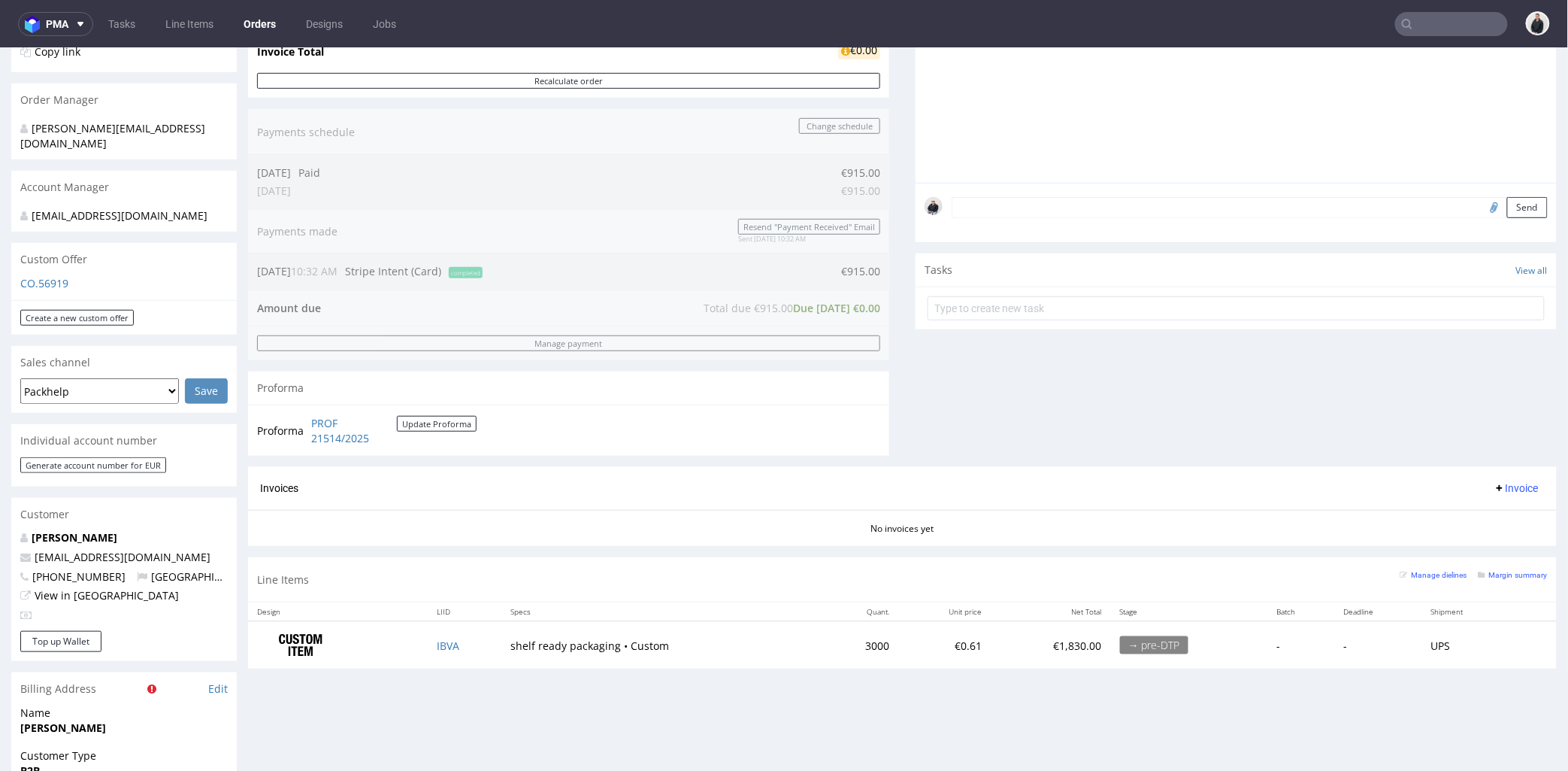
scroll to position [417, 0]
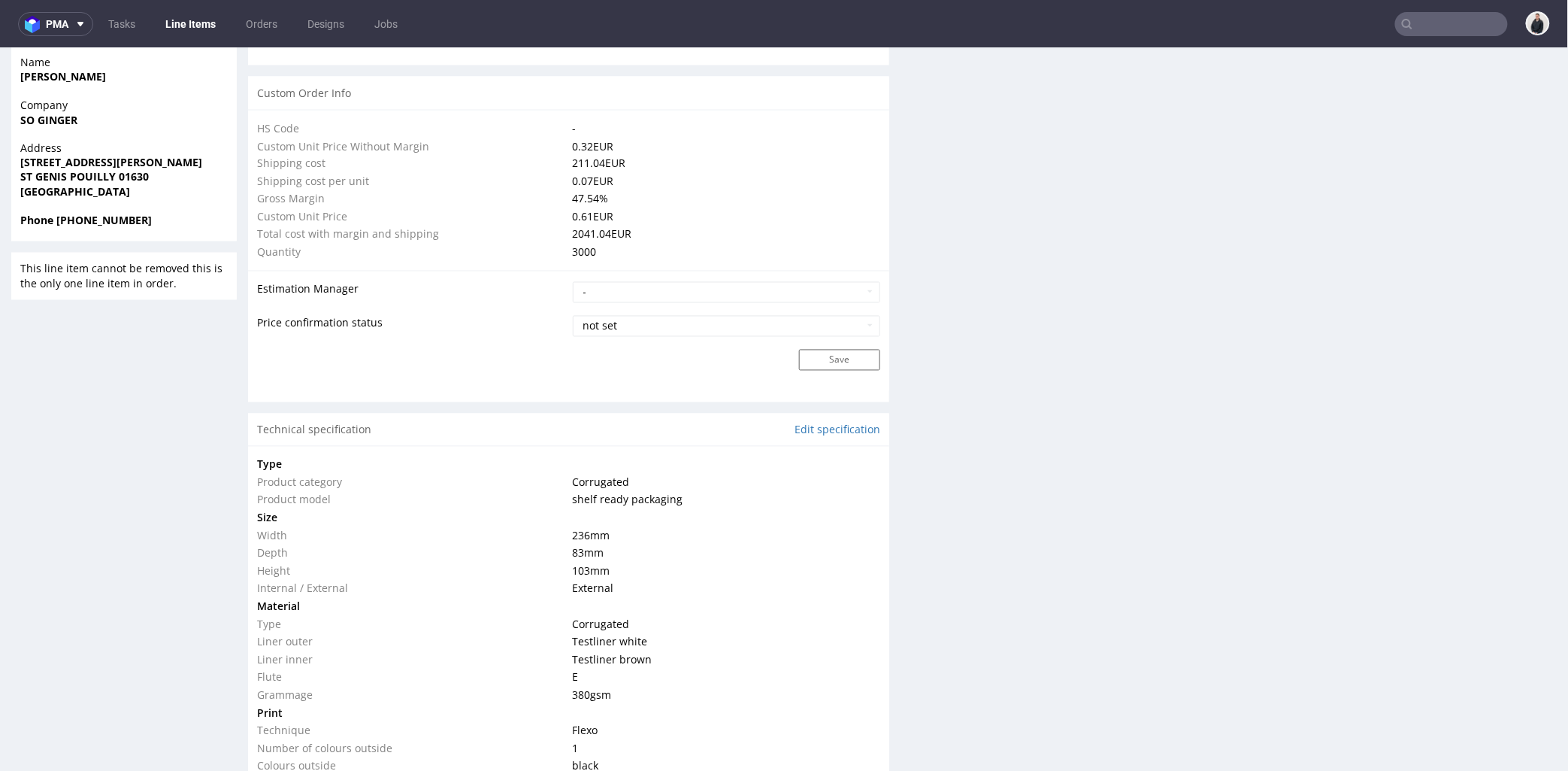
scroll to position [1393, 0]
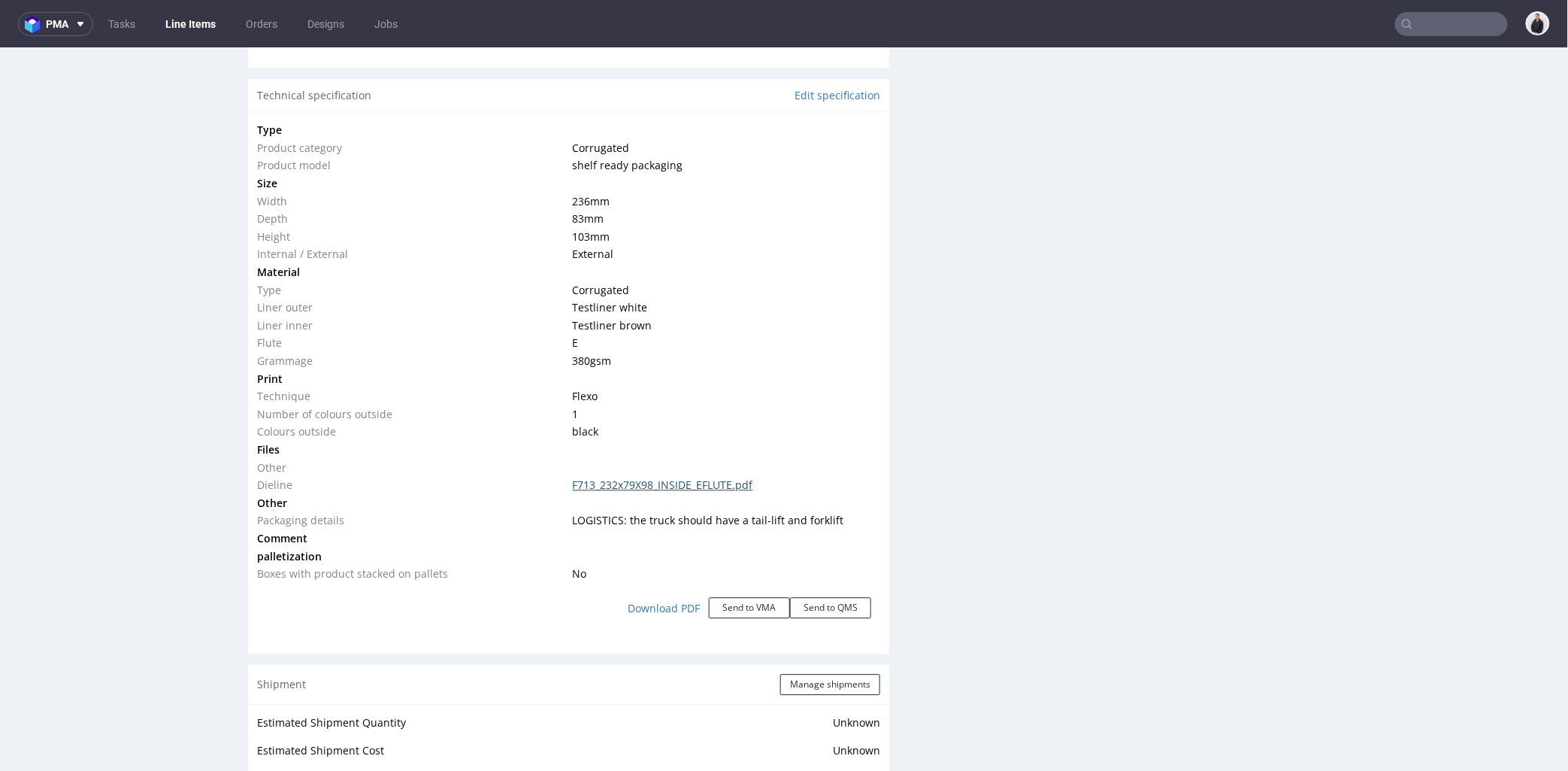
click at [650, 482] on link "F713_232x79X98_INSIDE_EFLUTE.pdf" at bounding box center [663, 483] width 181 height 14
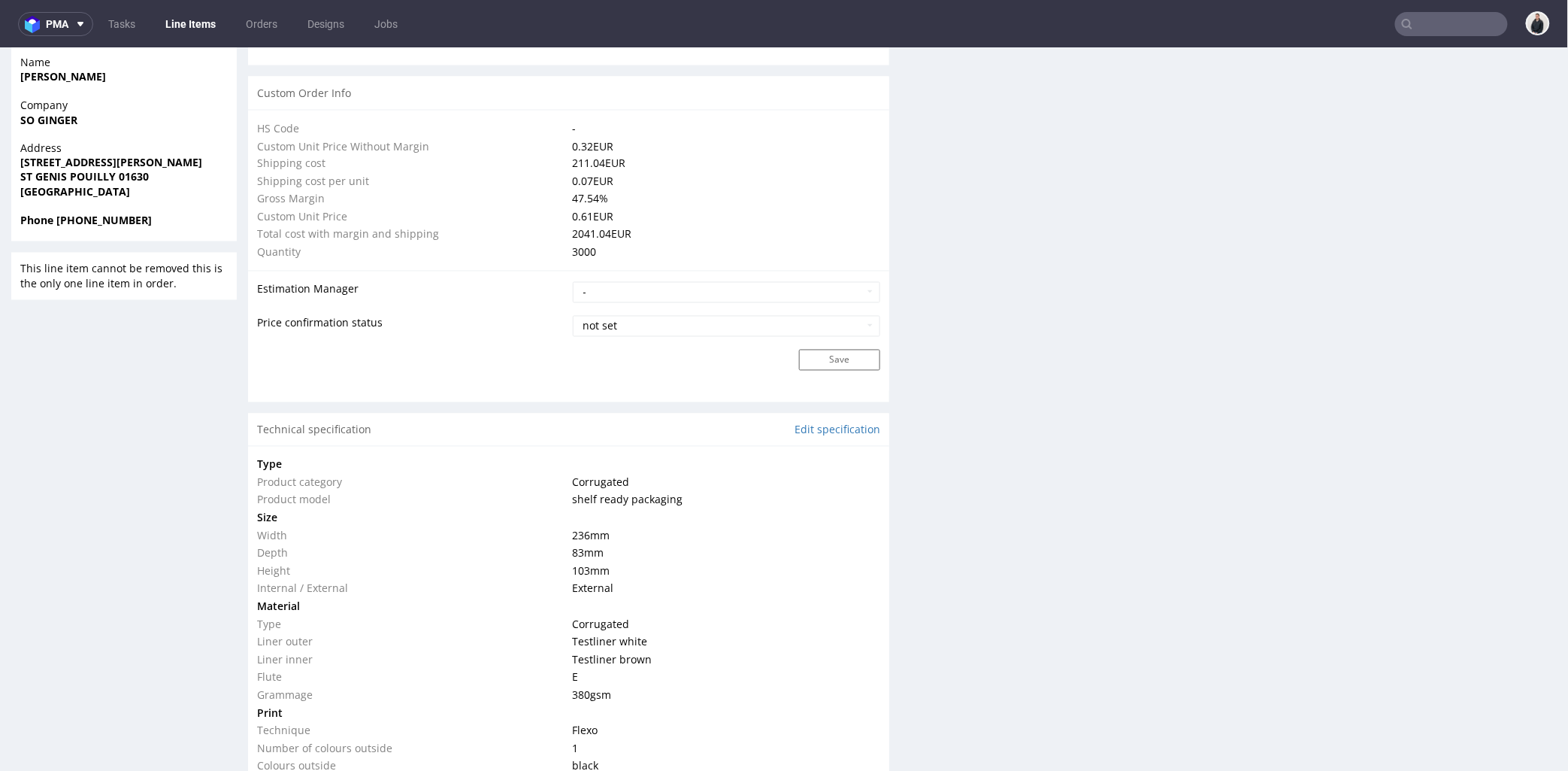
scroll to position [724, 0]
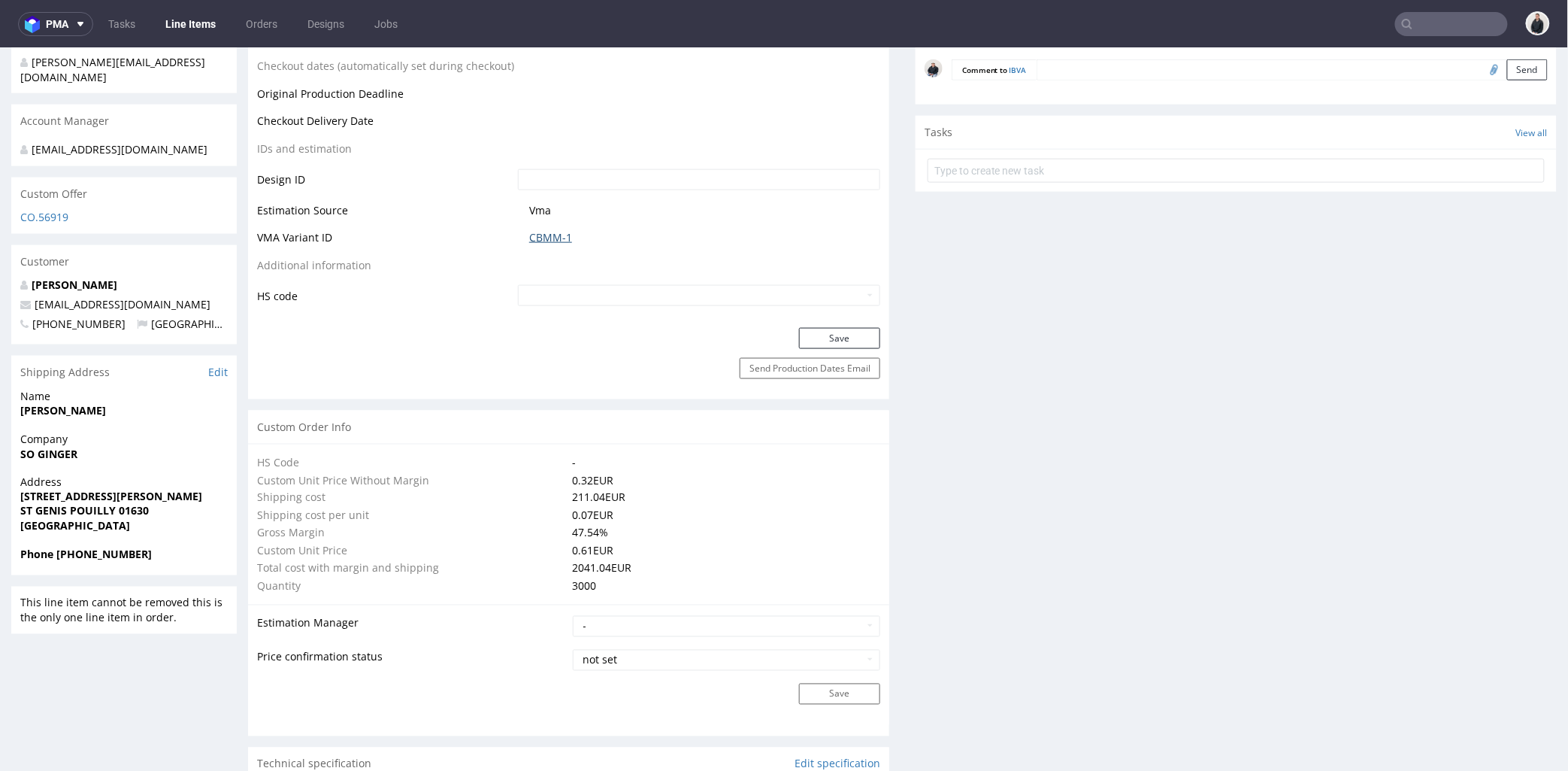
click at [539, 233] on link "CBMM-1" at bounding box center [550, 237] width 43 height 15
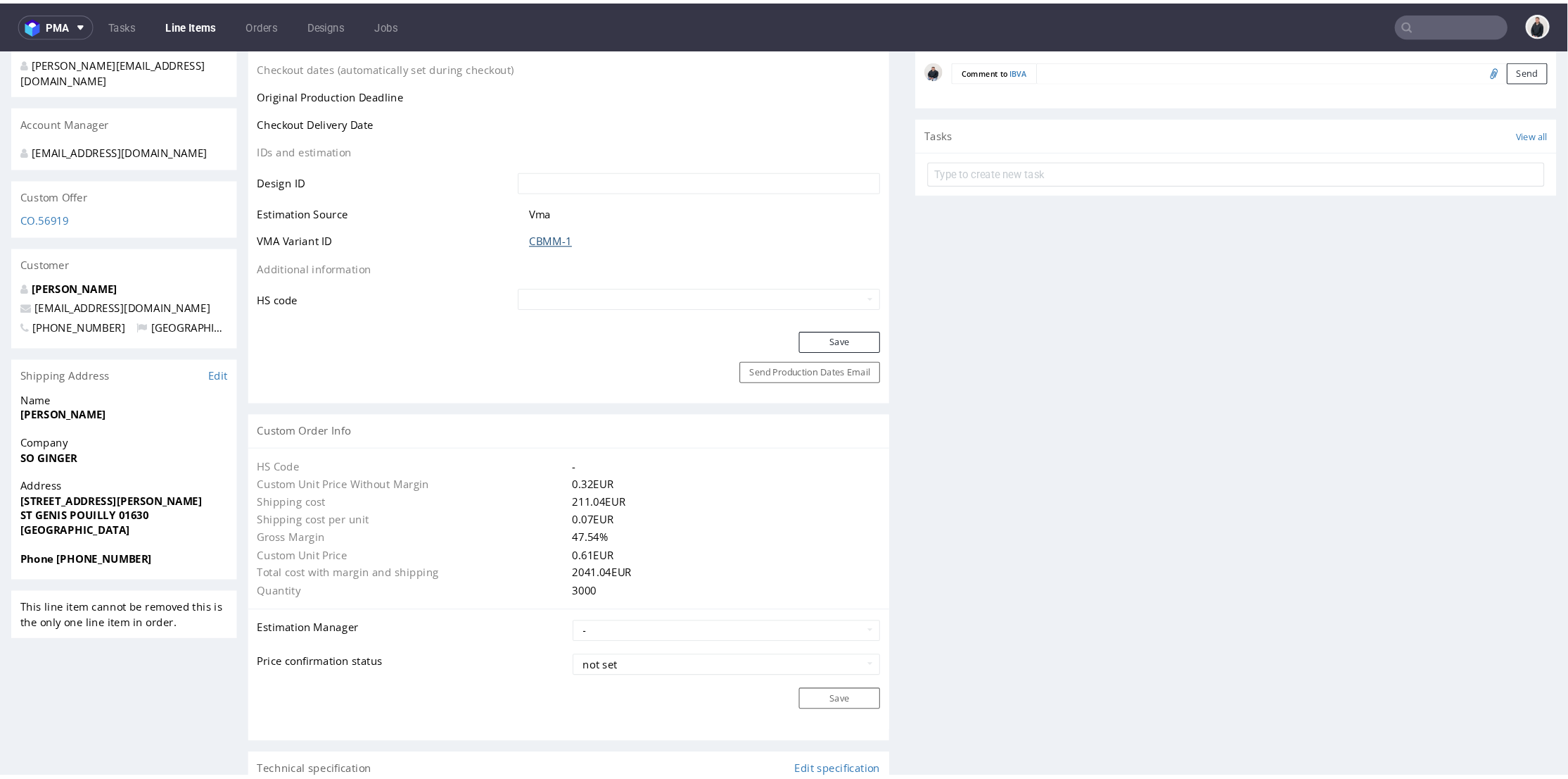
scroll to position [364, 0]
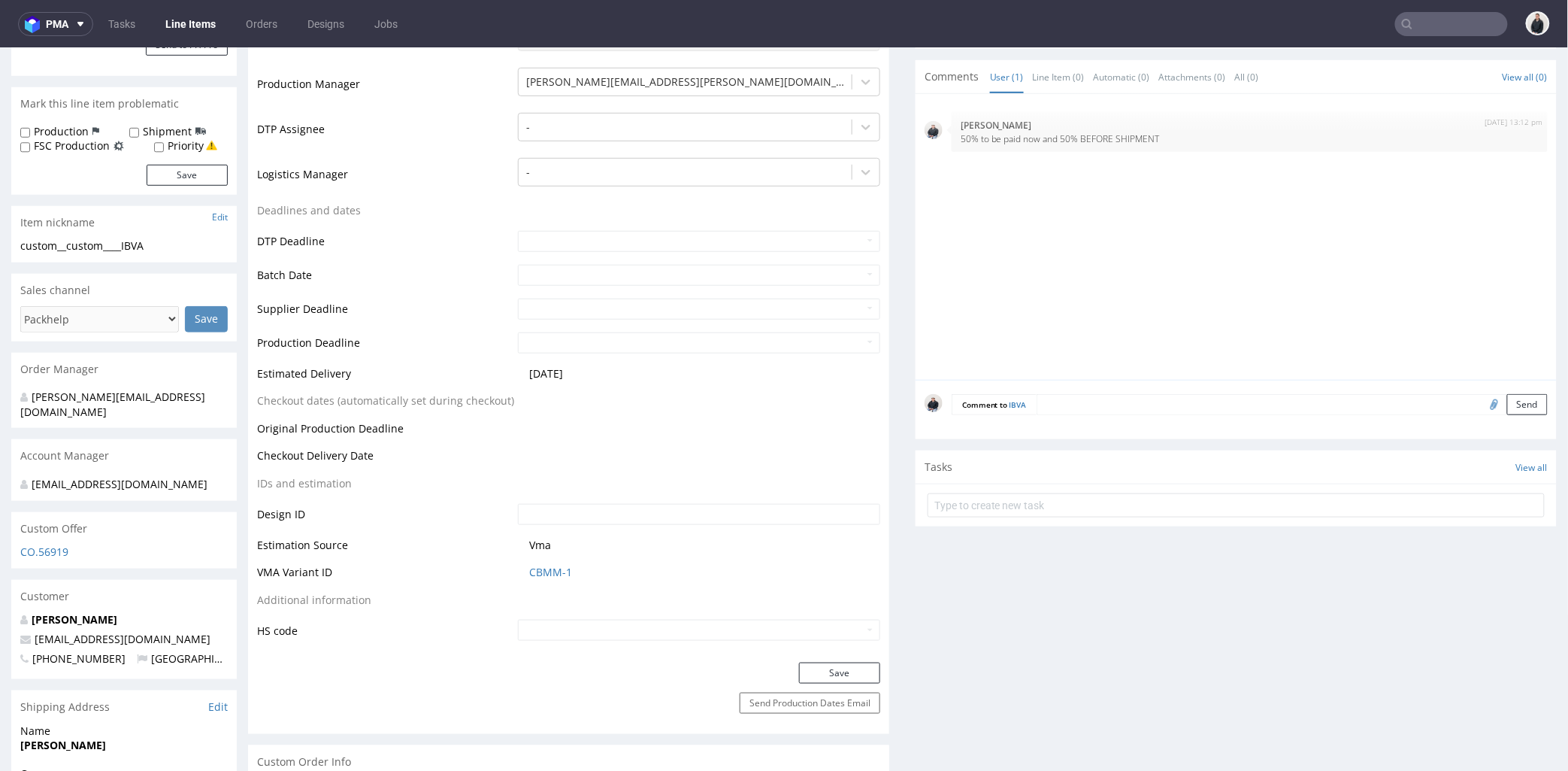
click at [1482, 402] on input "file" at bounding box center [1492, 403] width 21 height 19
type input "C:\fakepath\custom____KGIX__d0__oR693048503__outside.pdf"
click at [1507, 406] on button "Send" at bounding box center [1527, 404] width 40 height 21
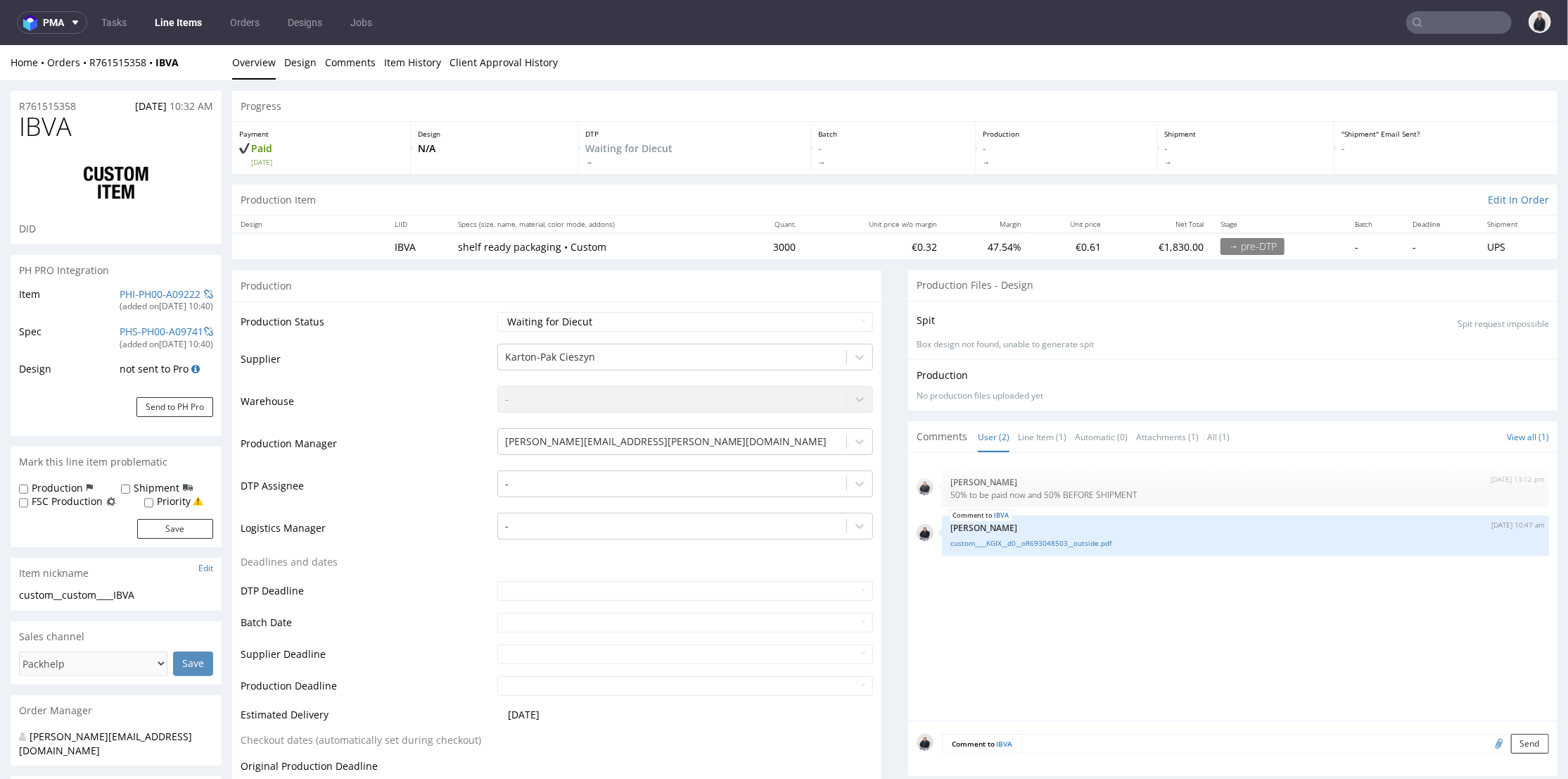
scroll to position [0, 0]
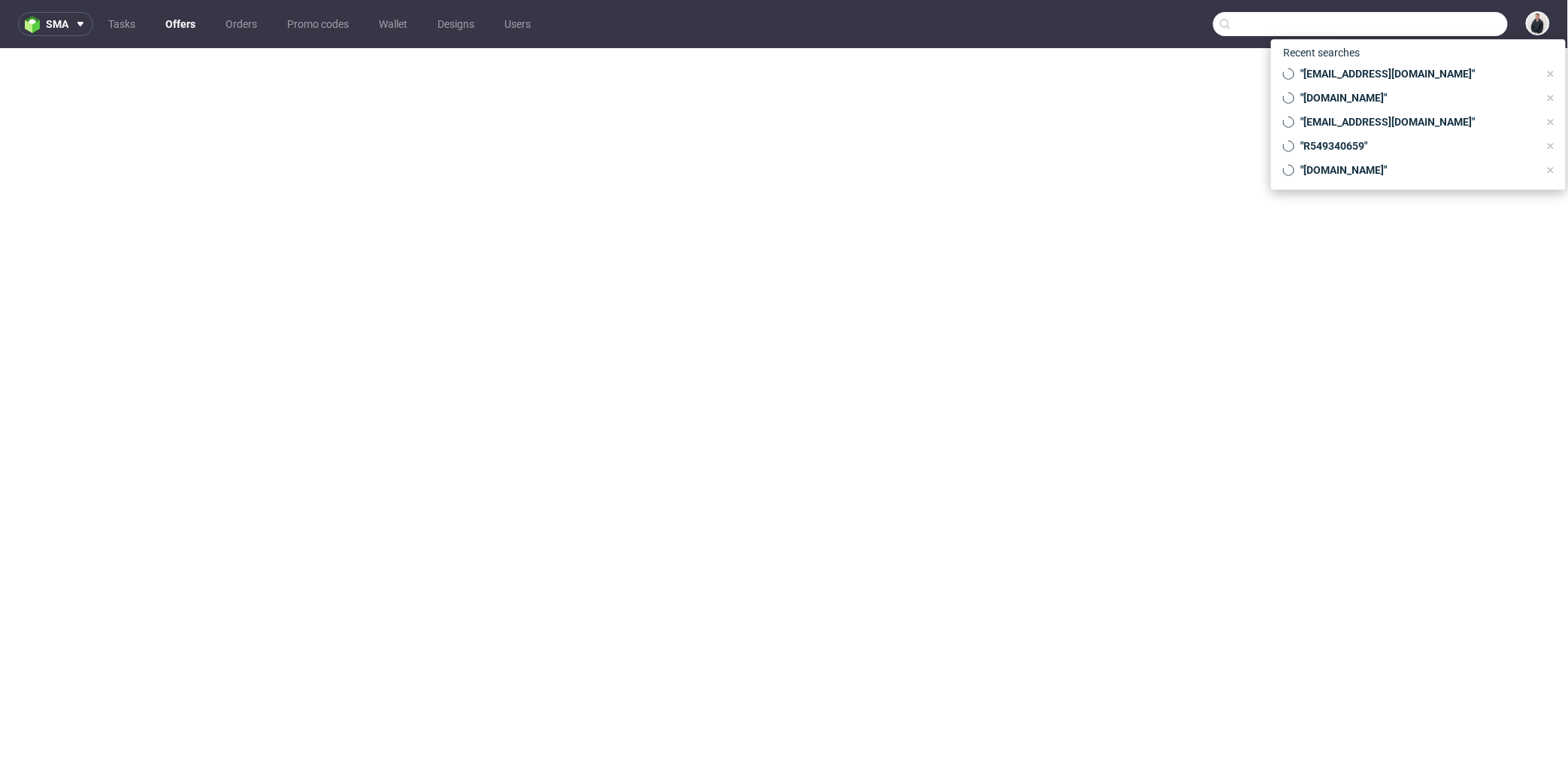
click at [1407, 15] on input "text" at bounding box center [1361, 24] width 294 height 24
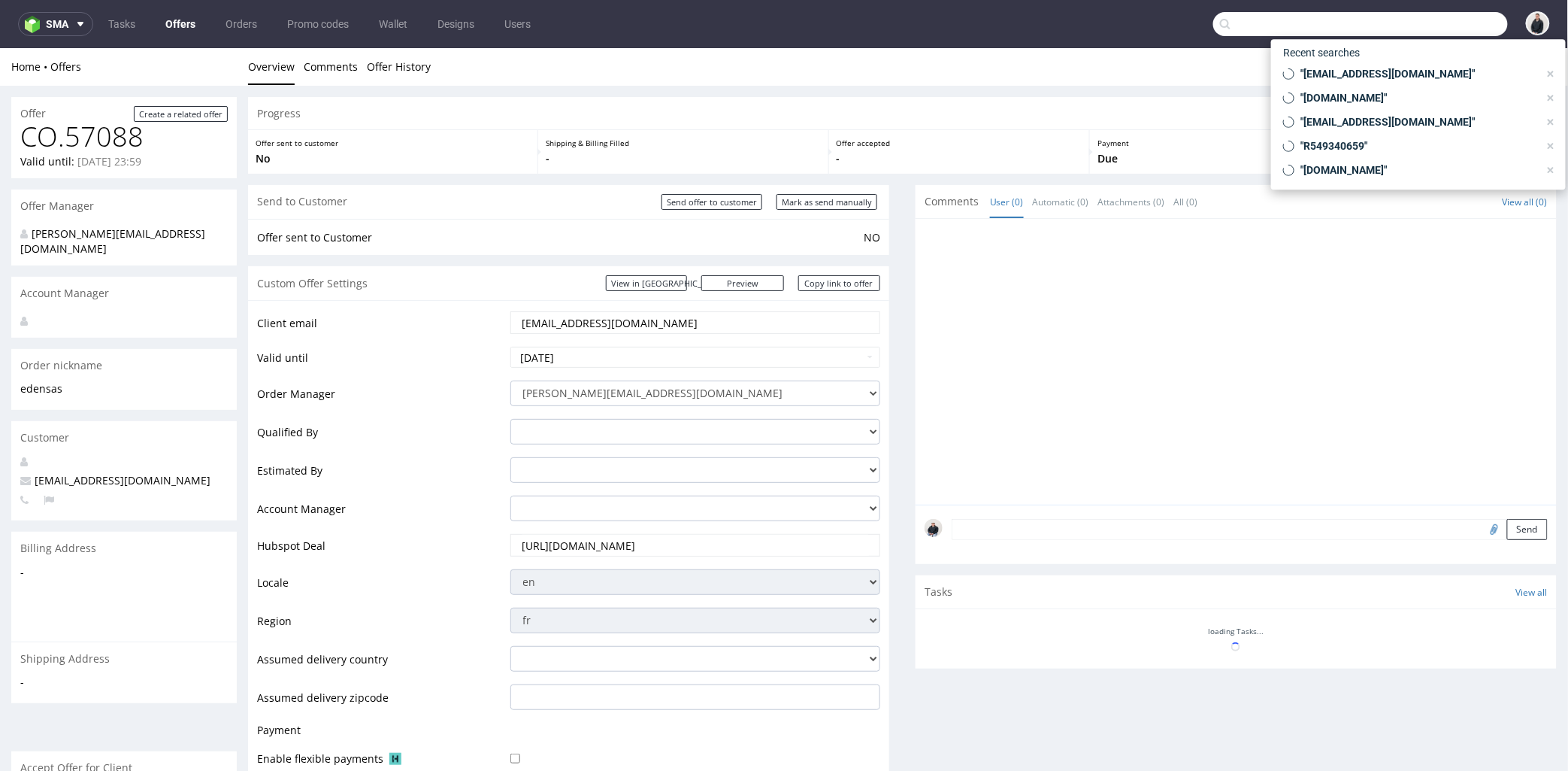
paste input "OPKG"
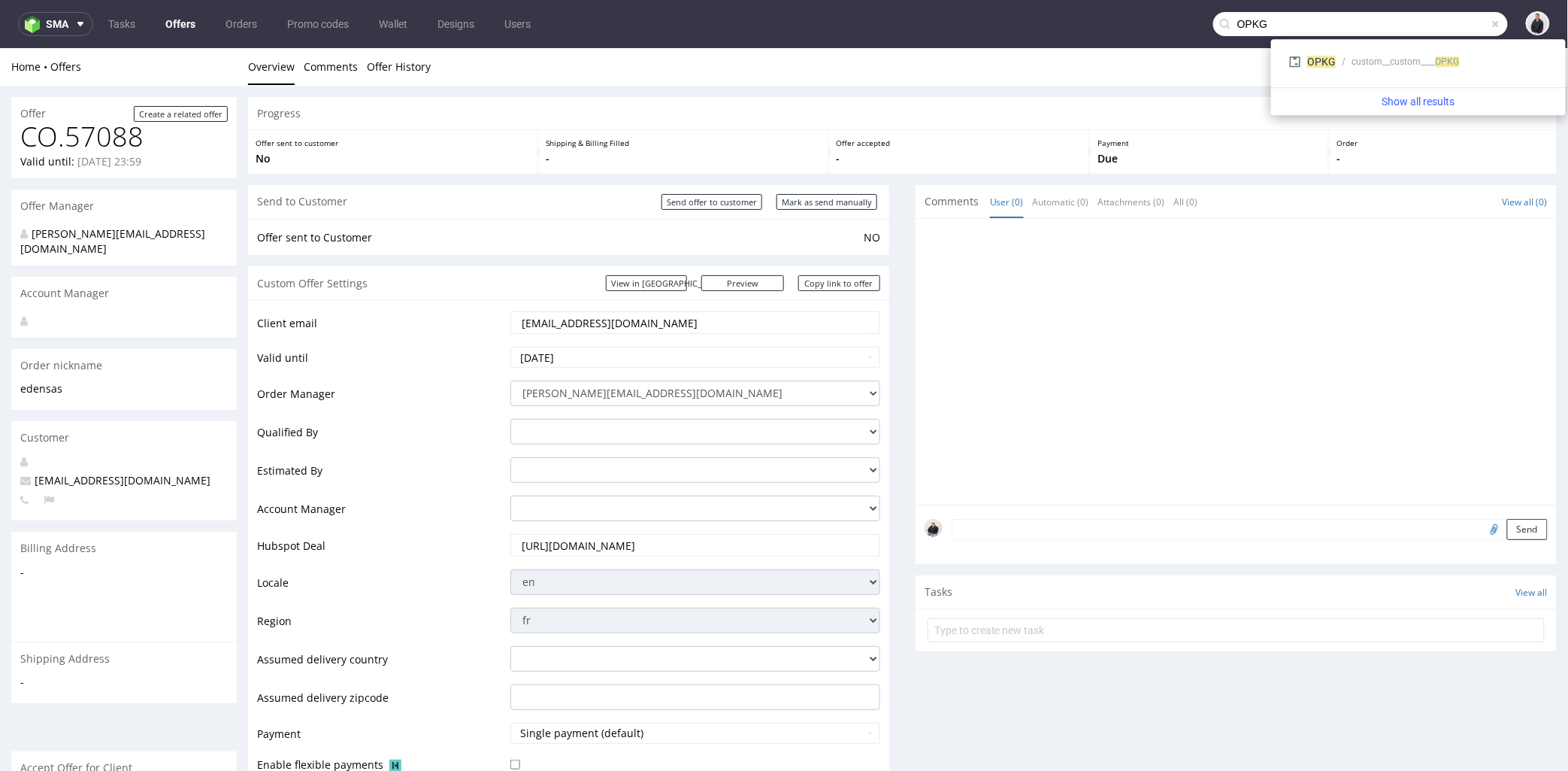
type input "OPKG"
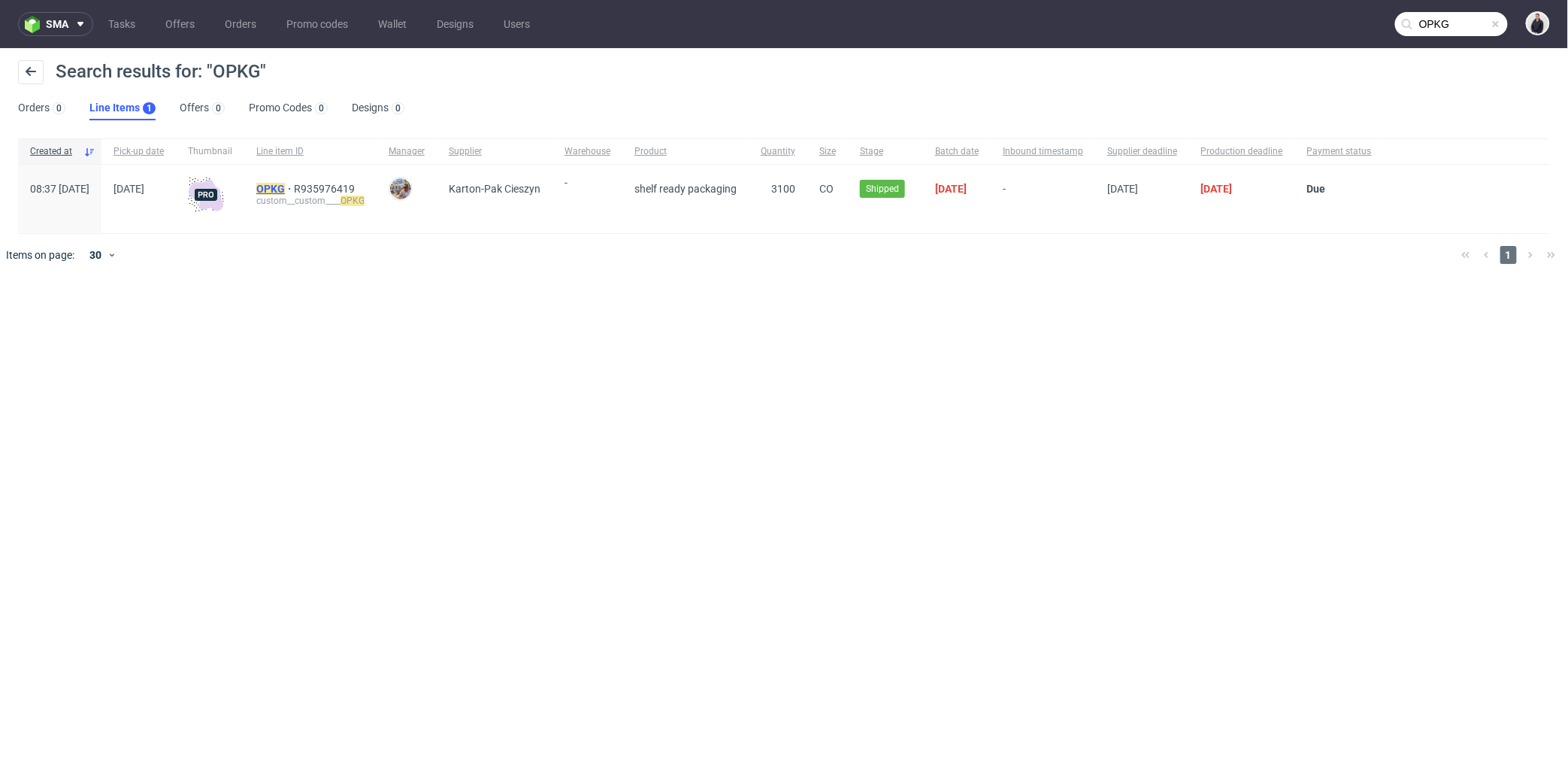
click at [285, 184] on mark "OPKG" at bounding box center [271, 188] width 29 height 12
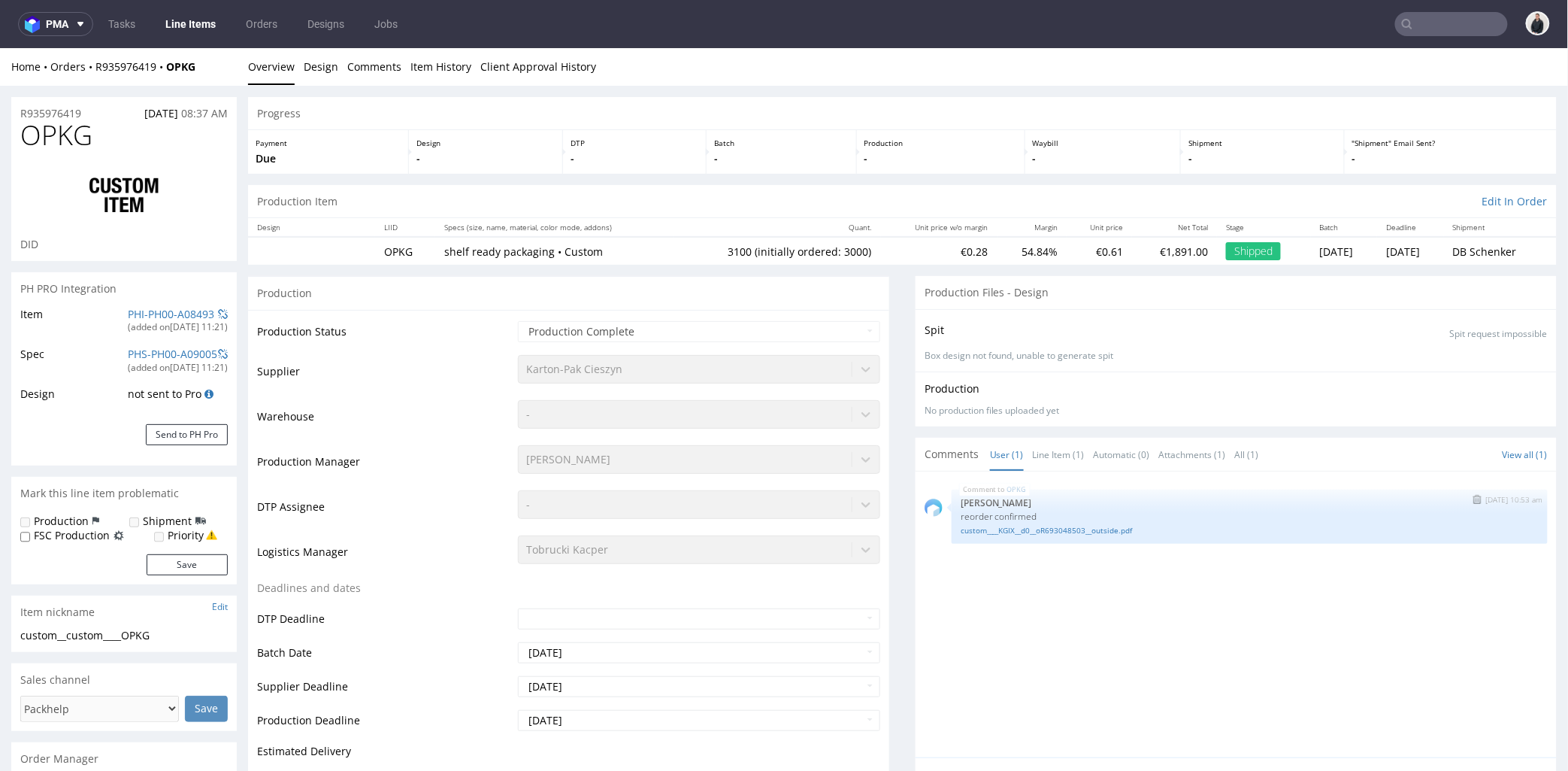
select select "in_progress"
click at [1057, 528] on link "custom____KGIX__d0__oR693048503__outside.pdf" at bounding box center [1250, 530] width 578 height 11
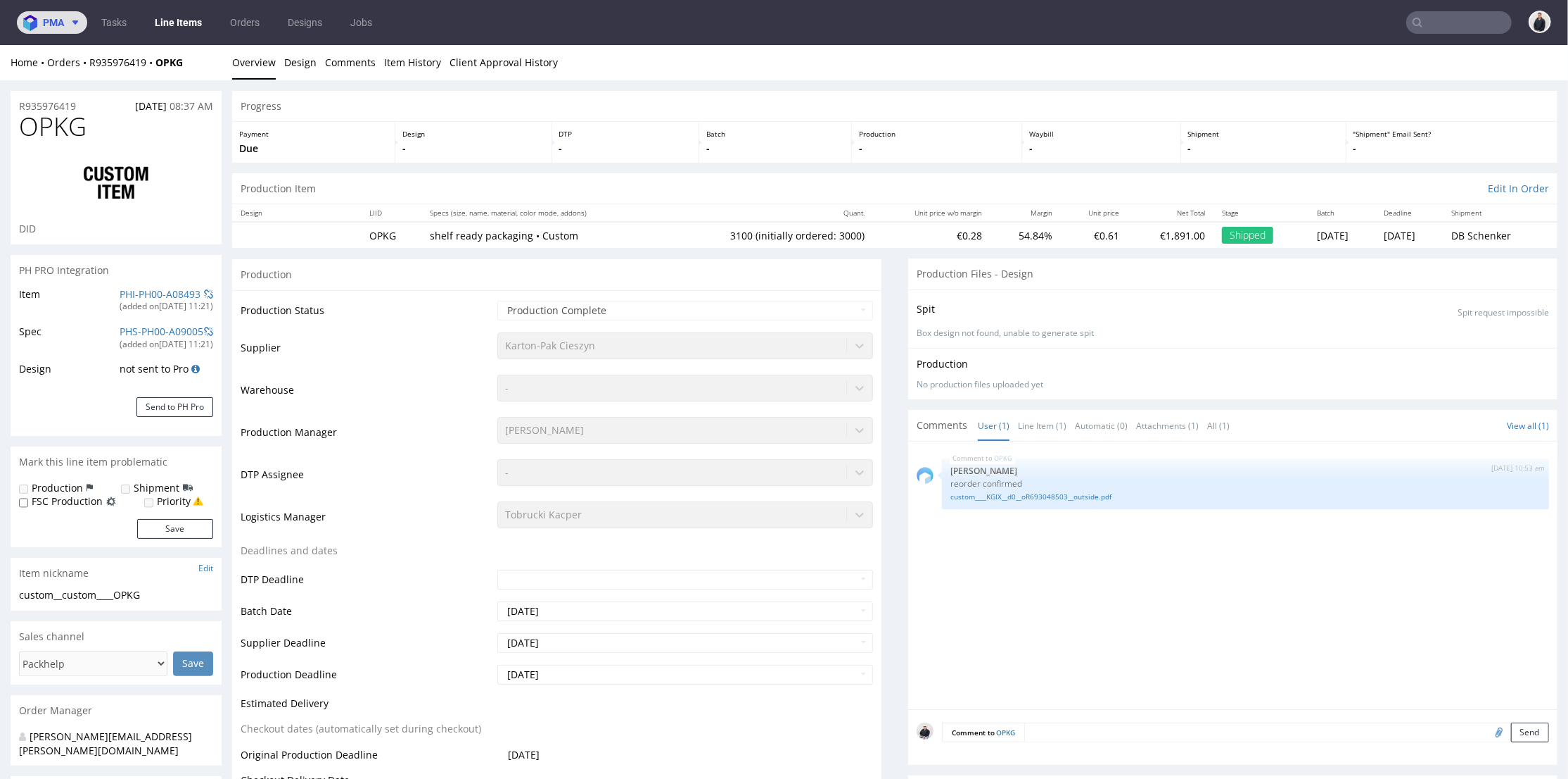
click at [70, 20] on icon at bounding box center [75, 22] width 12 height 12
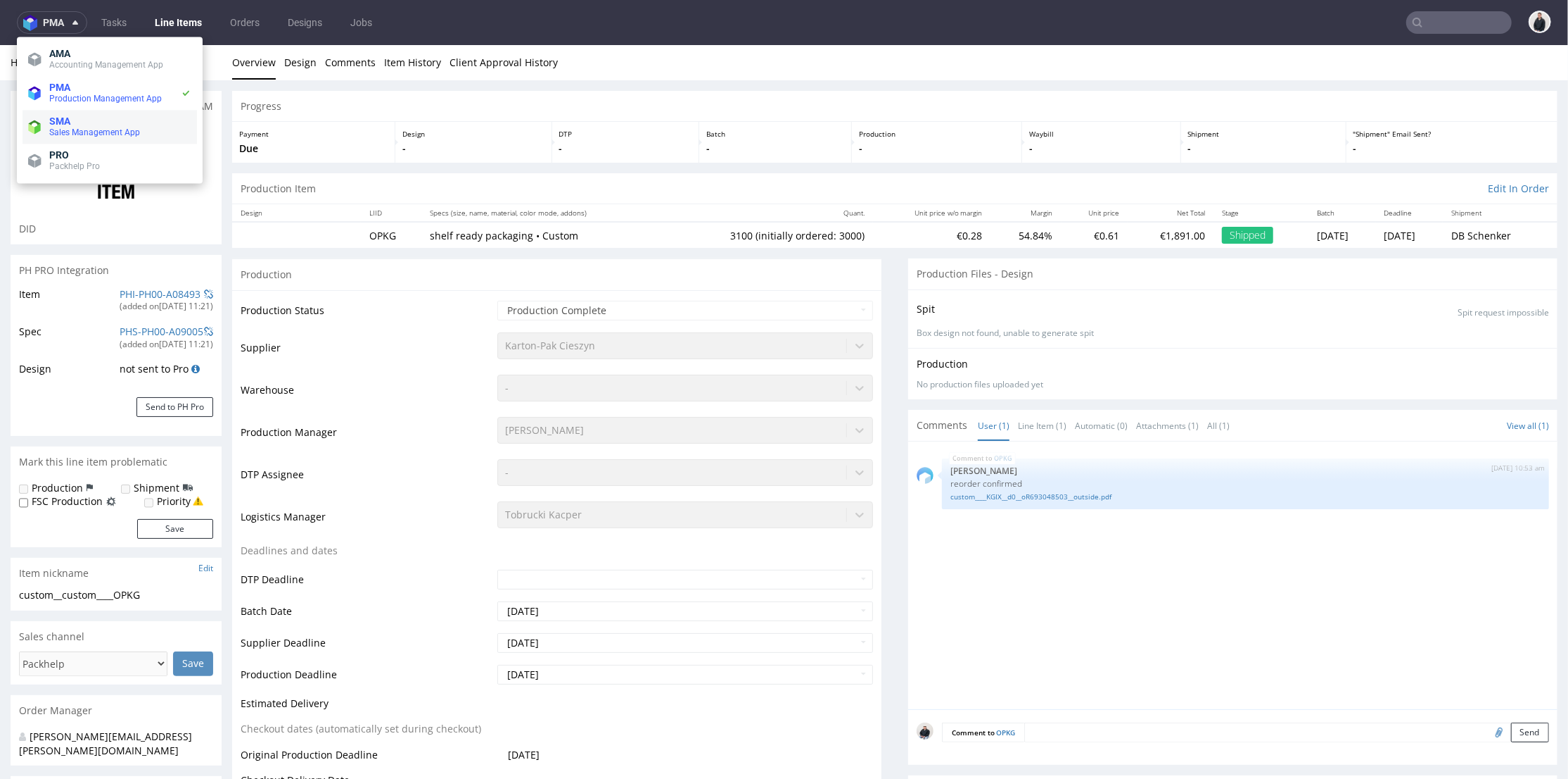
click at [111, 117] on span "SMA" at bounding box center [120, 121] width 142 height 12
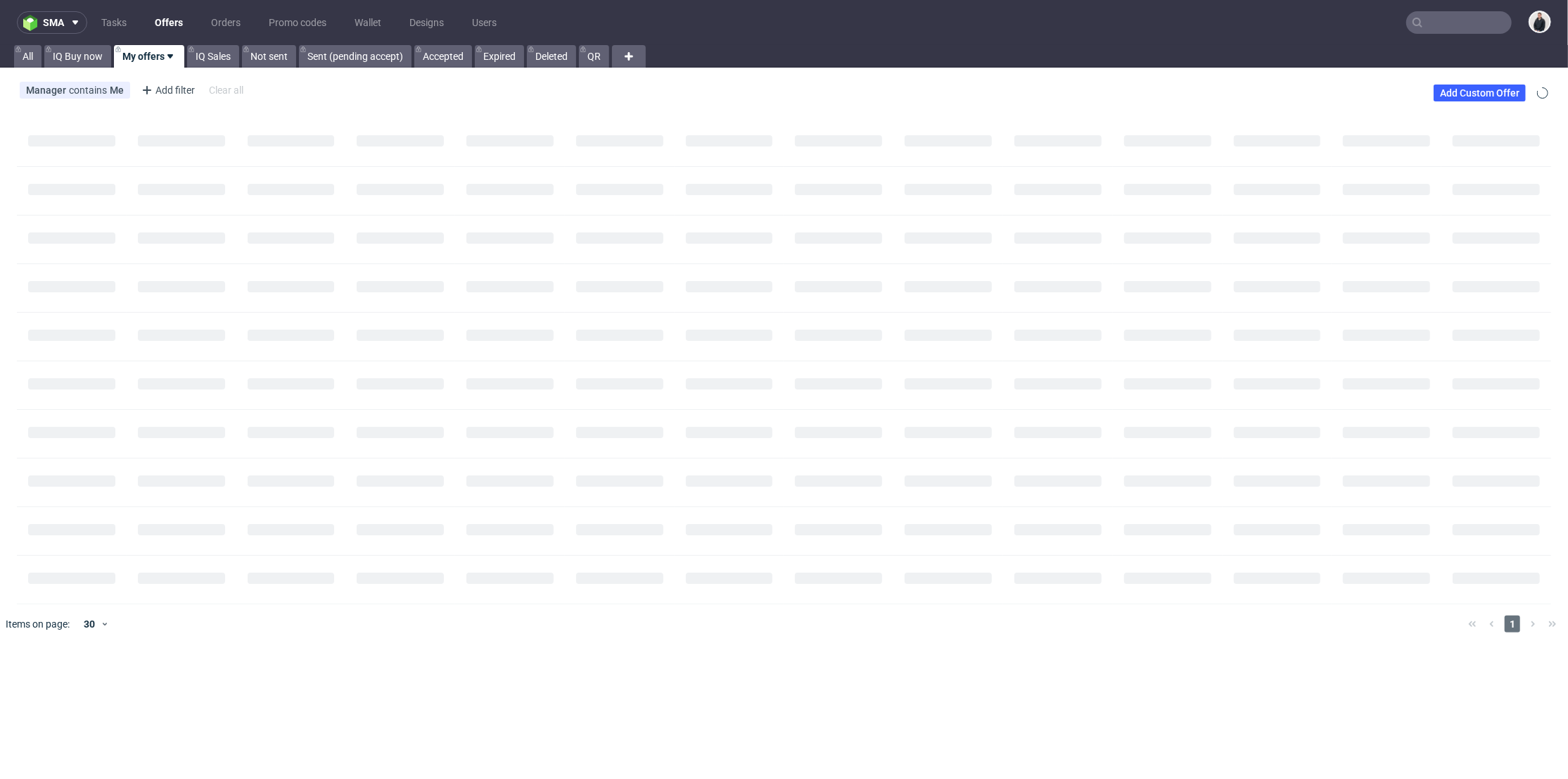
click at [182, 18] on link "Offers" at bounding box center [169, 22] width 45 height 22
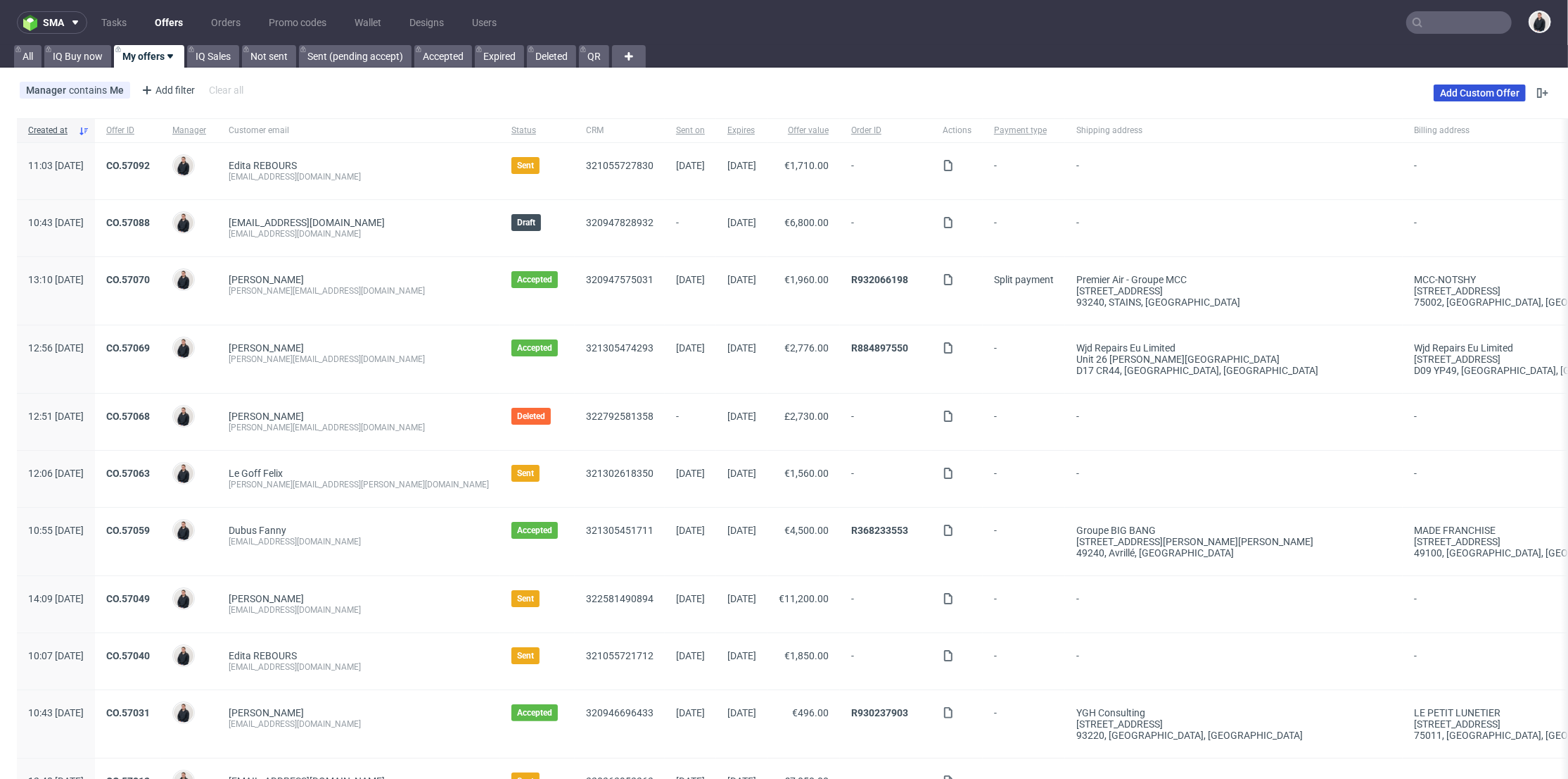
click at [1438, 84] on link "Add Custom Offer" at bounding box center [1479, 92] width 92 height 17
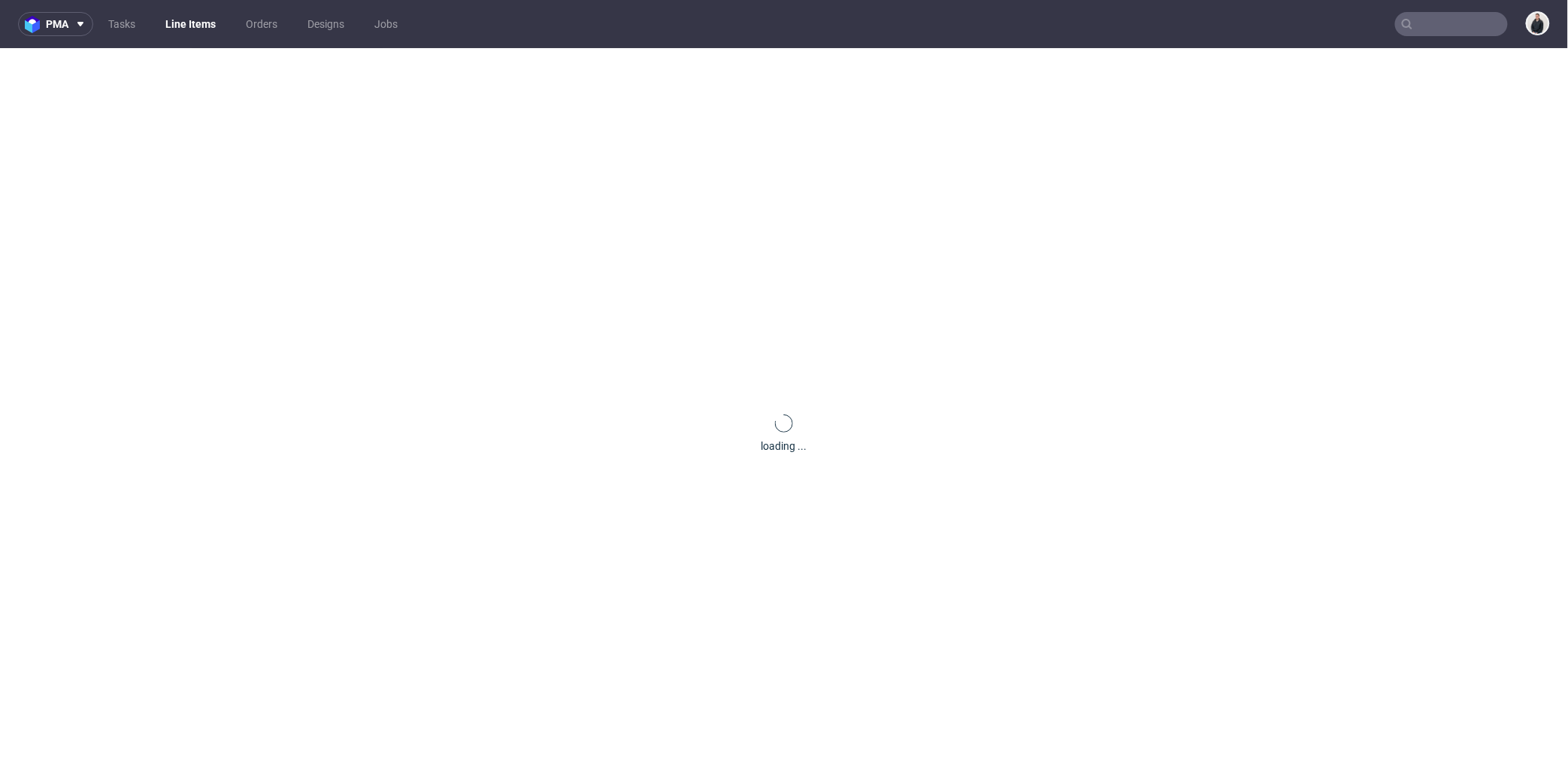
click at [1461, 30] on input "text" at bounding box center [1451, 24] width 113 height 24
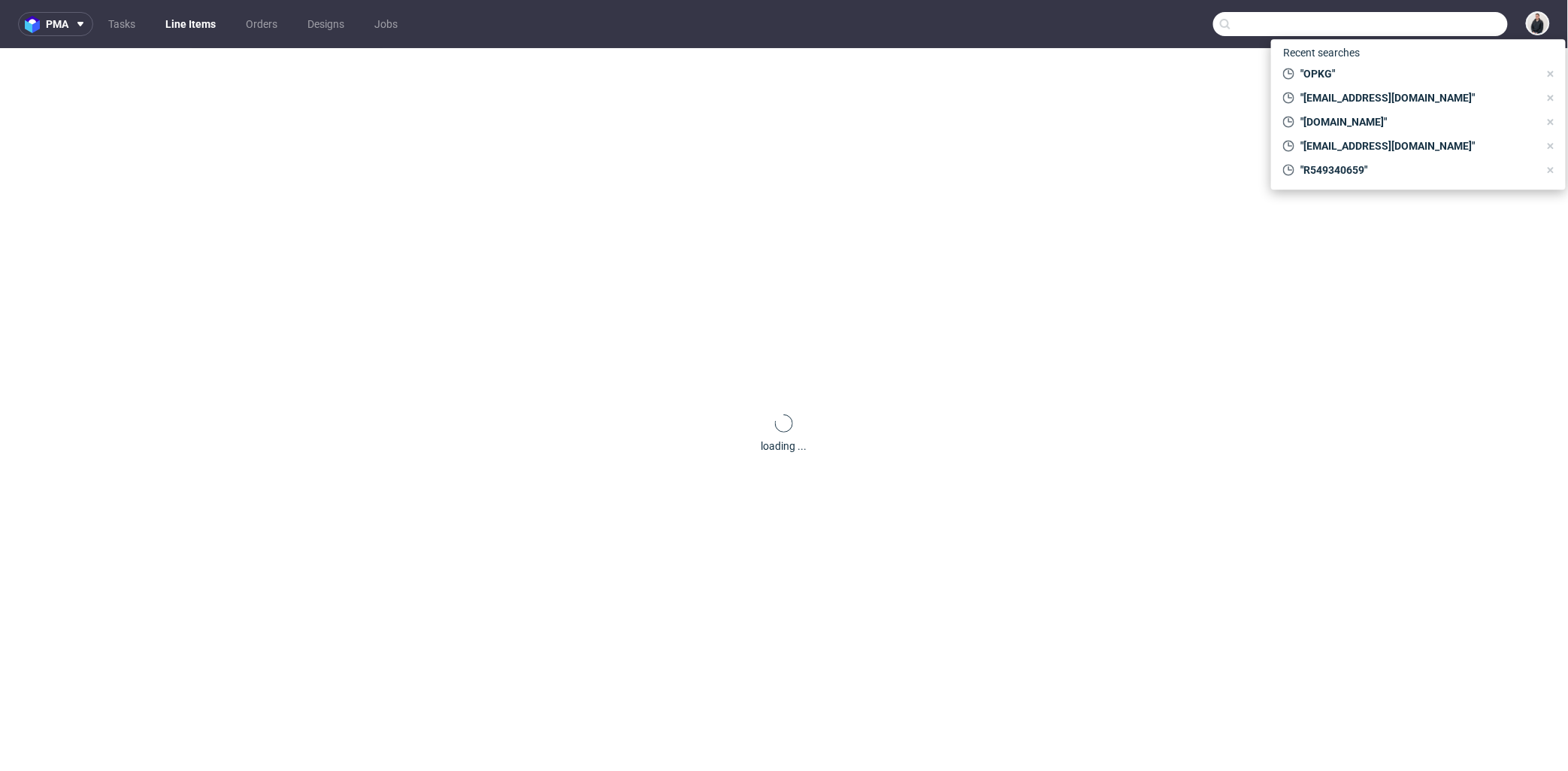
paste input "[DOMAIN_NAME]"
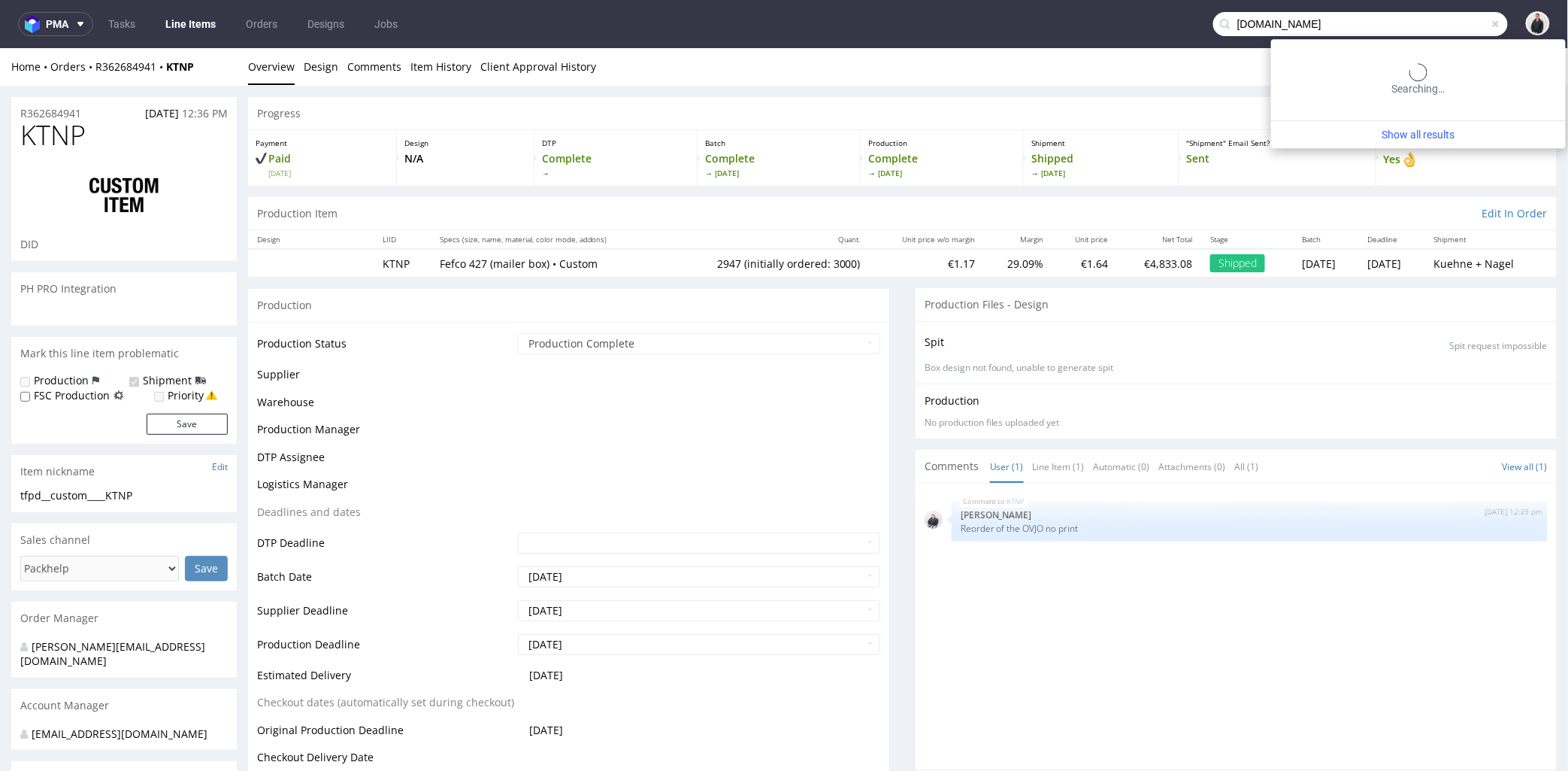
type input "[DOMAIN_NAME]"
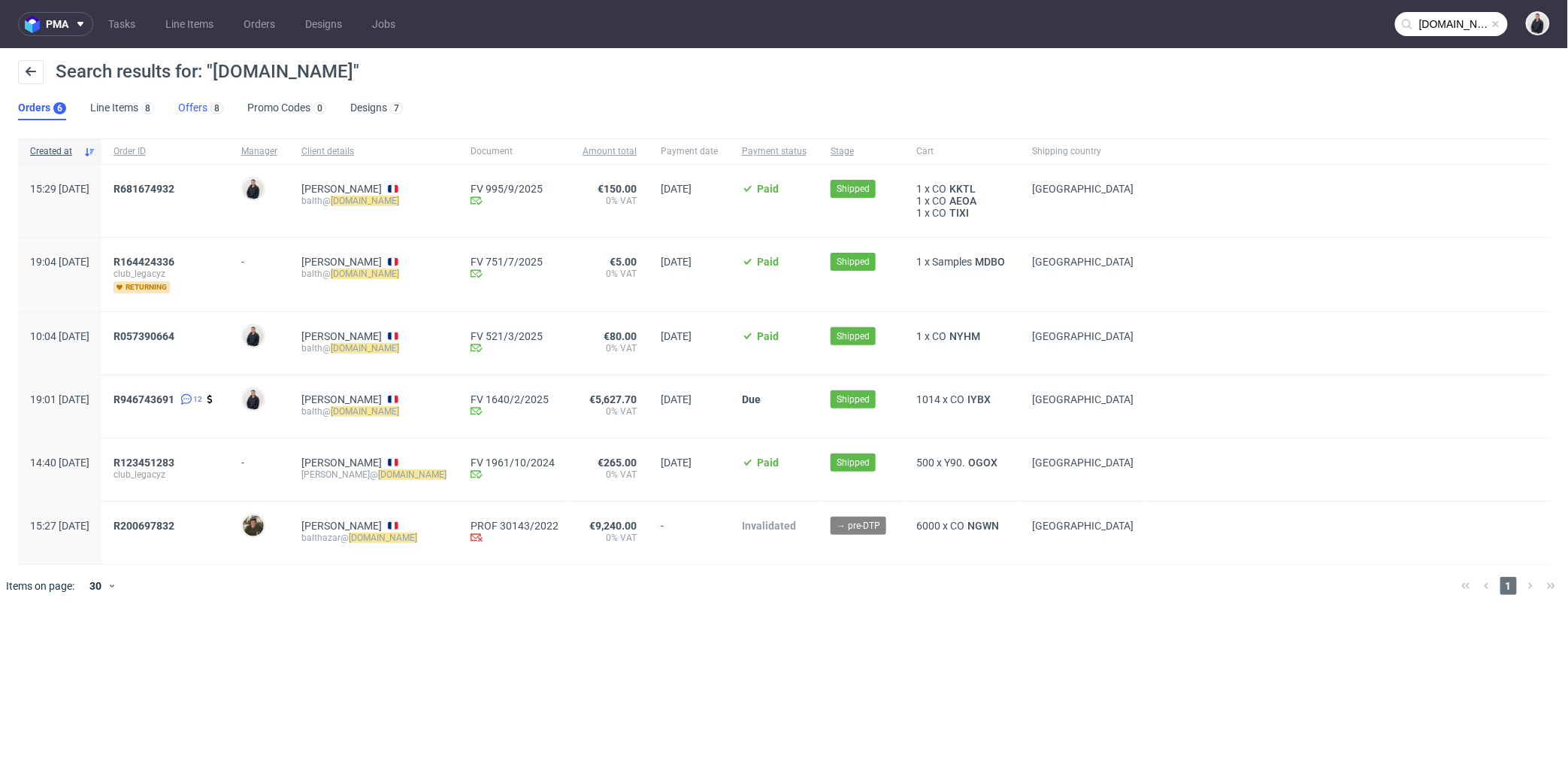
click at [207, 114] on div "8" at bounding box center [215, 108] width 16 height 15
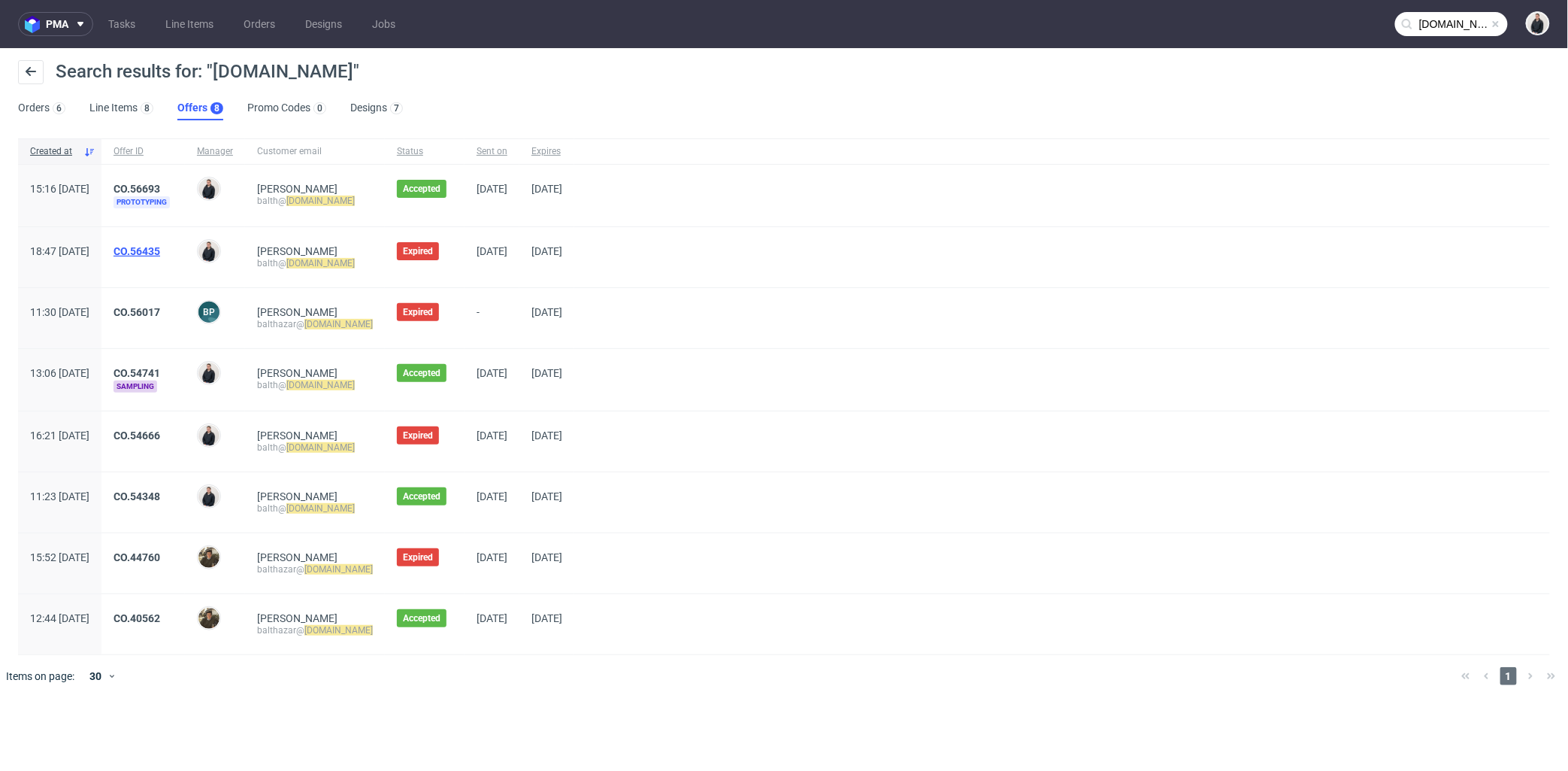
click at [160, 248] on link "CO.56435" at bounding box center [137, 251] width 47 height 12
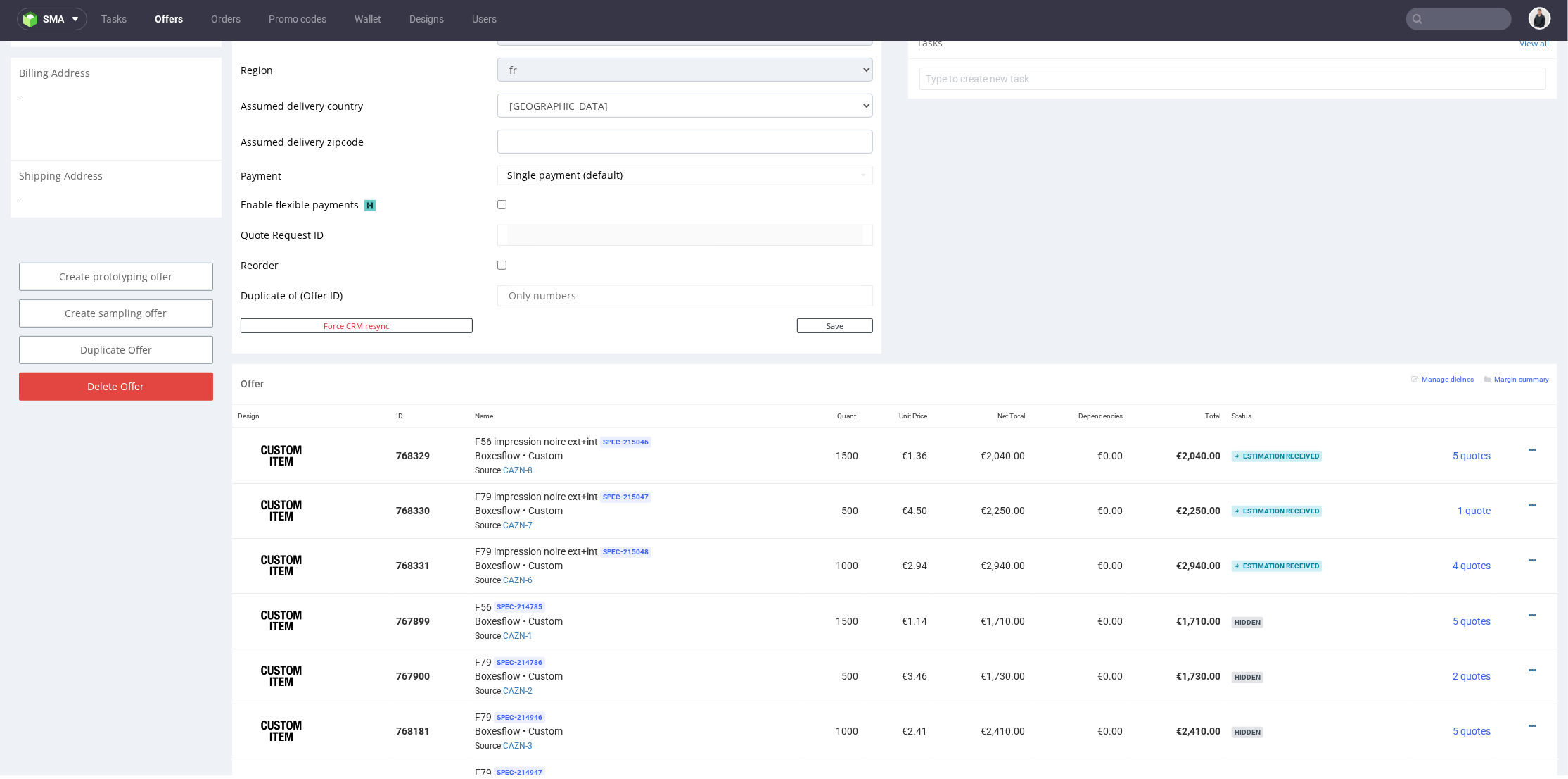
scroll to position [4, 0]
click at [1423, 14] on input "text" at bounding box center [1460, 19] width 106 height 22
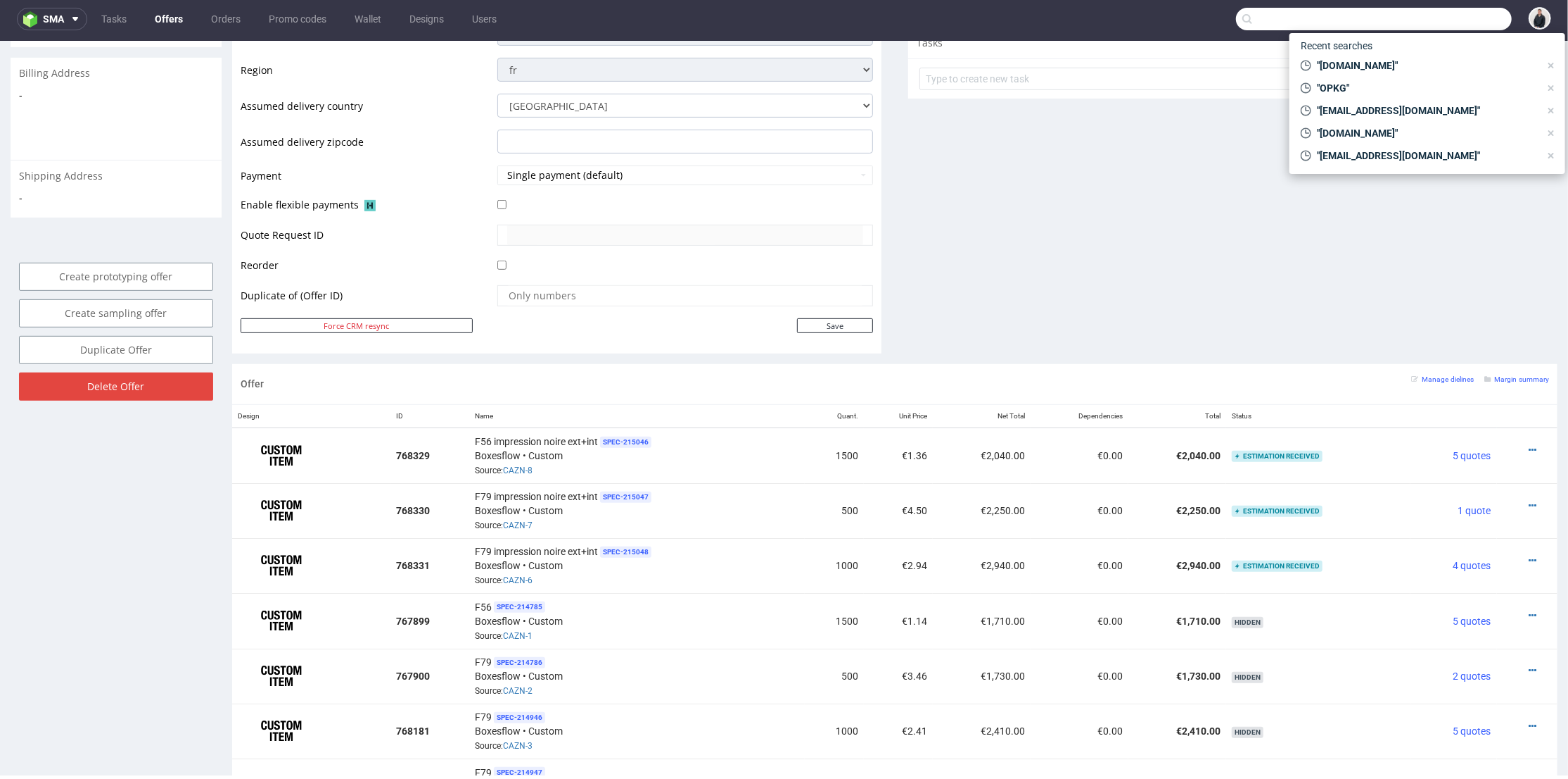
paste input "contact@tempetedelouest.fr"
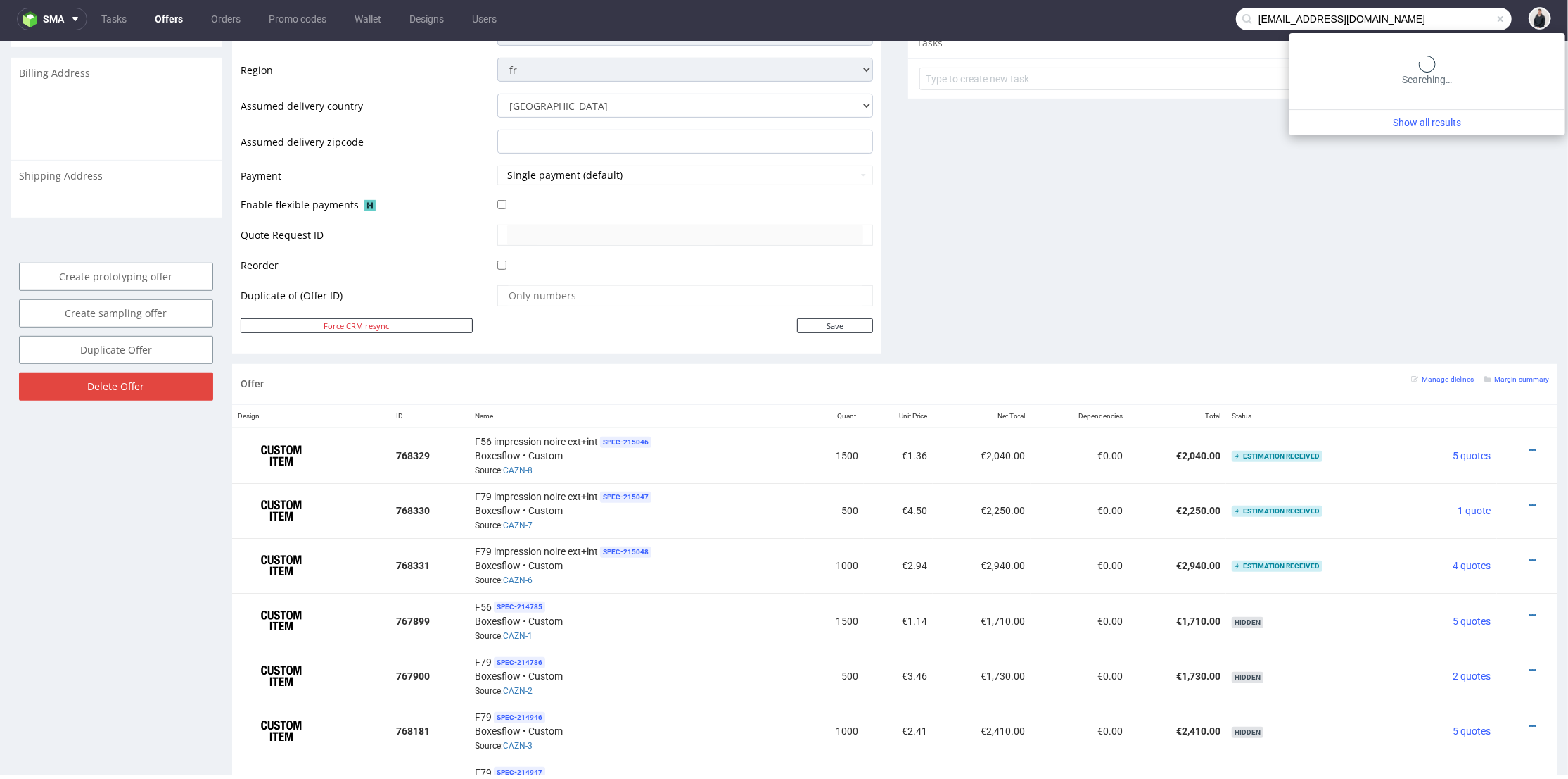
type input "contact@tempetedelouest.fr"
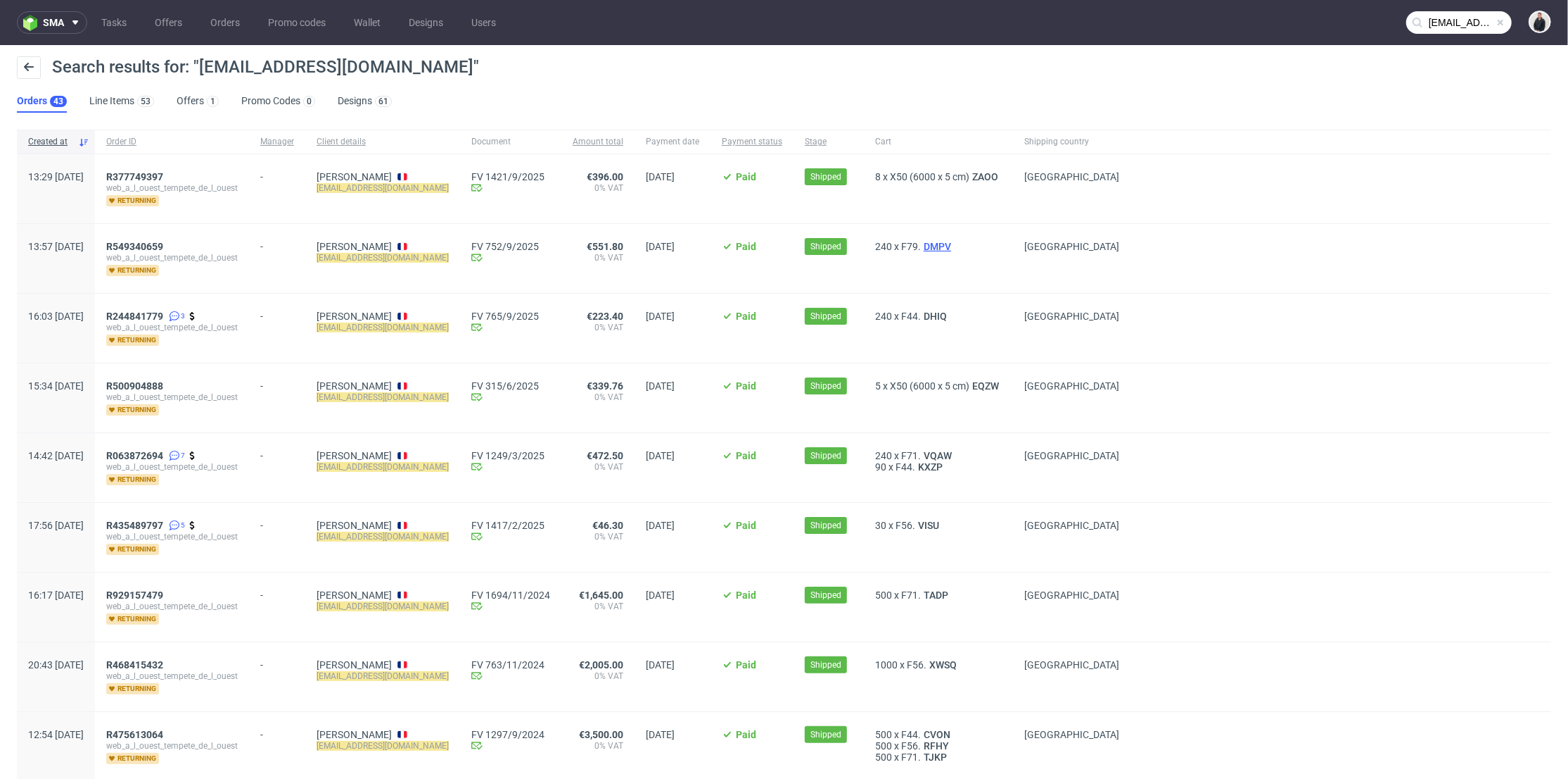
click at [954, 245] on span "DMPV" at bounding box center [937, 246] width 33 height 12
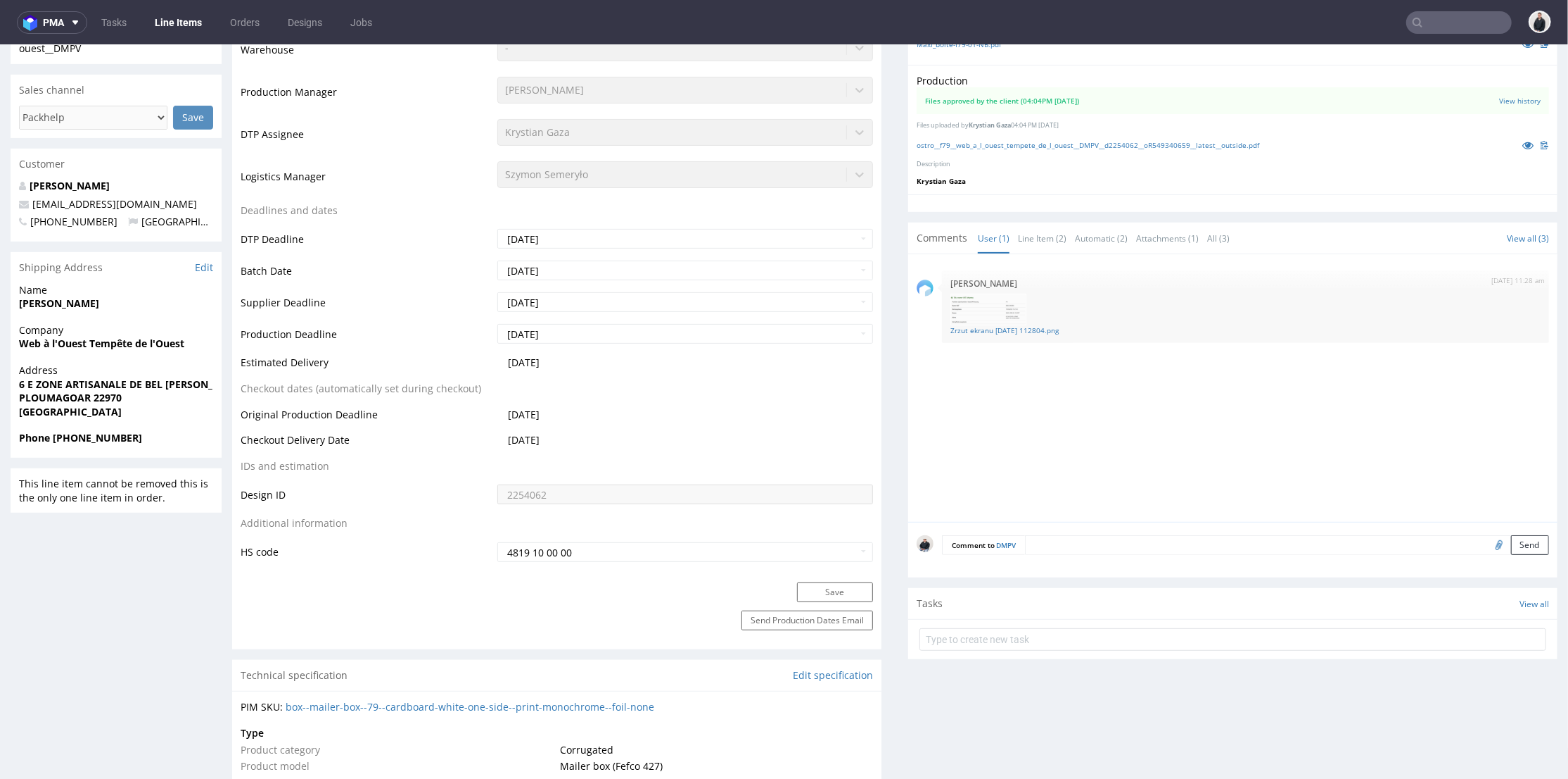
scroll to position [293, 0]
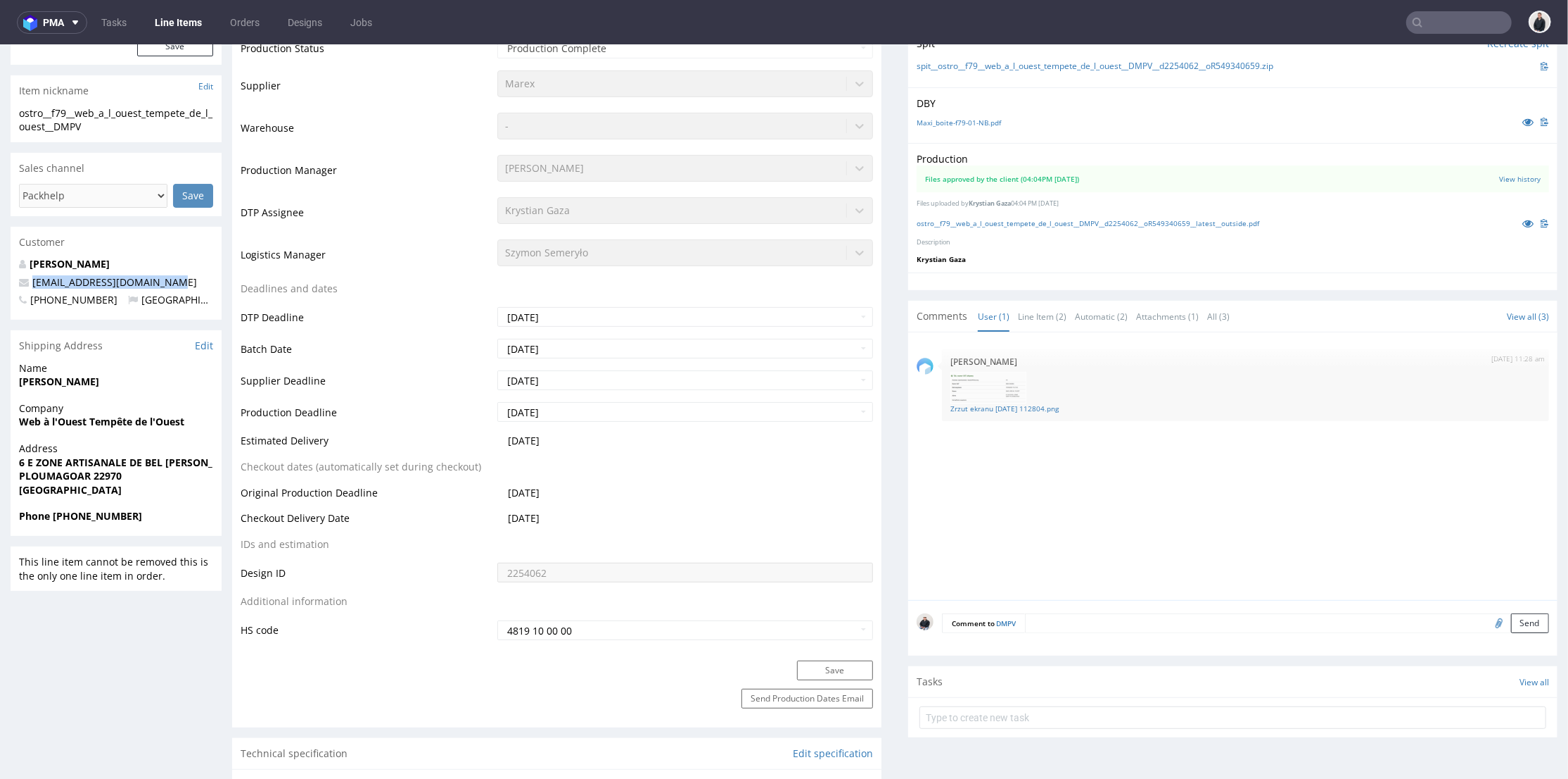
drag, startPoint x: 181, startPoint y: 285, endPoint x: 27, endPoint y: 279, distance: 154.1
click at [27, 279] on p "contact@tempetedelouest.fr" at bounding box center [115, 282] width 194 height 14
copy span "contact@tempetedelouest.fr"
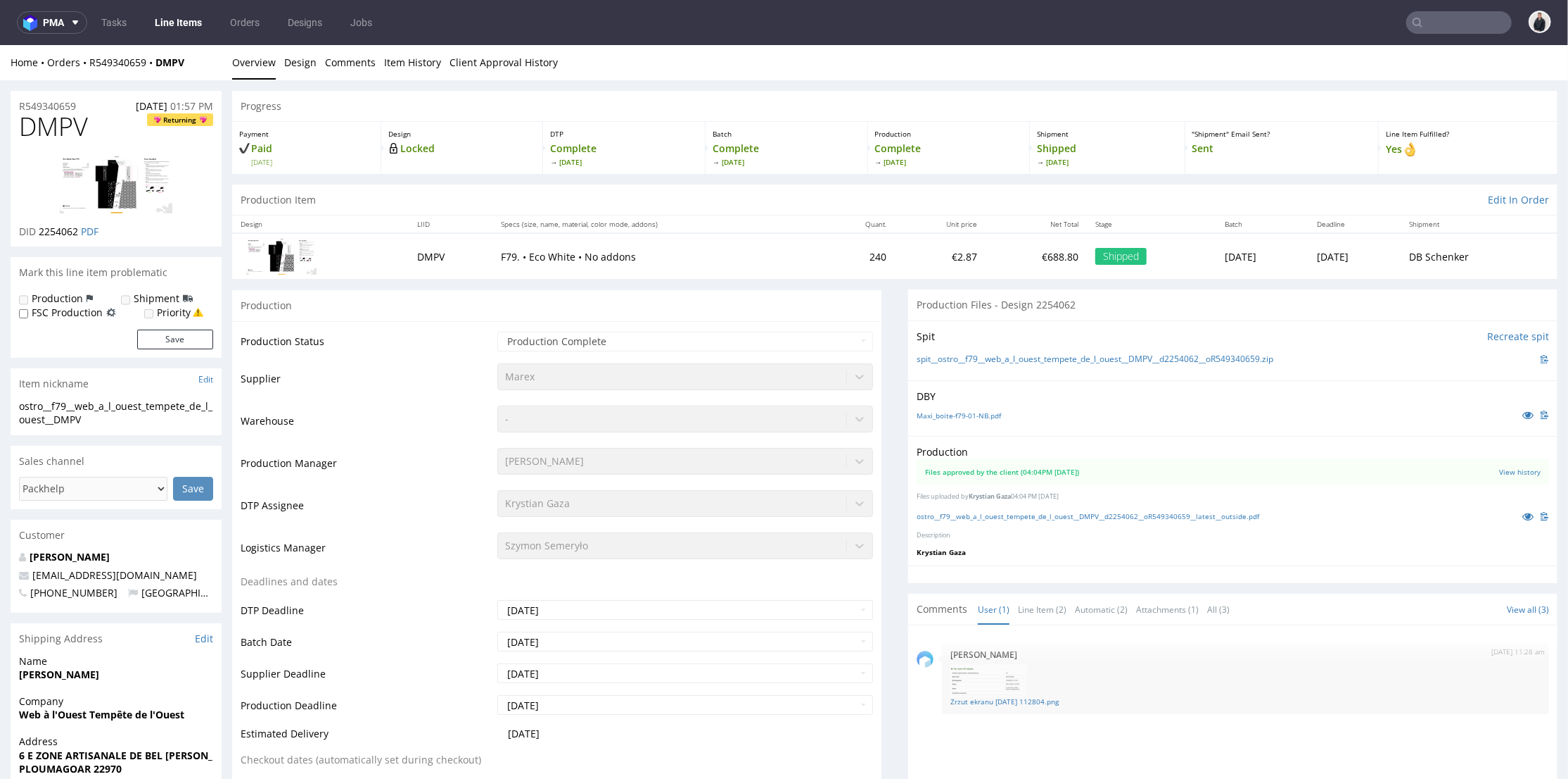
click at [1069, 522] on div "ostro__f79__web_a_l_ouest_tempete_de_l_ouest__DMPV__d2254062__oR549340659__late…" at bounding box center [1232, 515] width 633 height 15
click at [1071, 515] on link "ostro__f79__web_a_l_ouest_tempete_de_l_ouest__DMPV__d2254062__oR549340659__late…" at bounding box center [1087, 515] width 343 height 10
click at [1429, 24] on div at bounding box center [1460, 22] width 106 height 22
click at [1429, 24] on input "text" at bounding box center [1460, 22] width 106 height 22
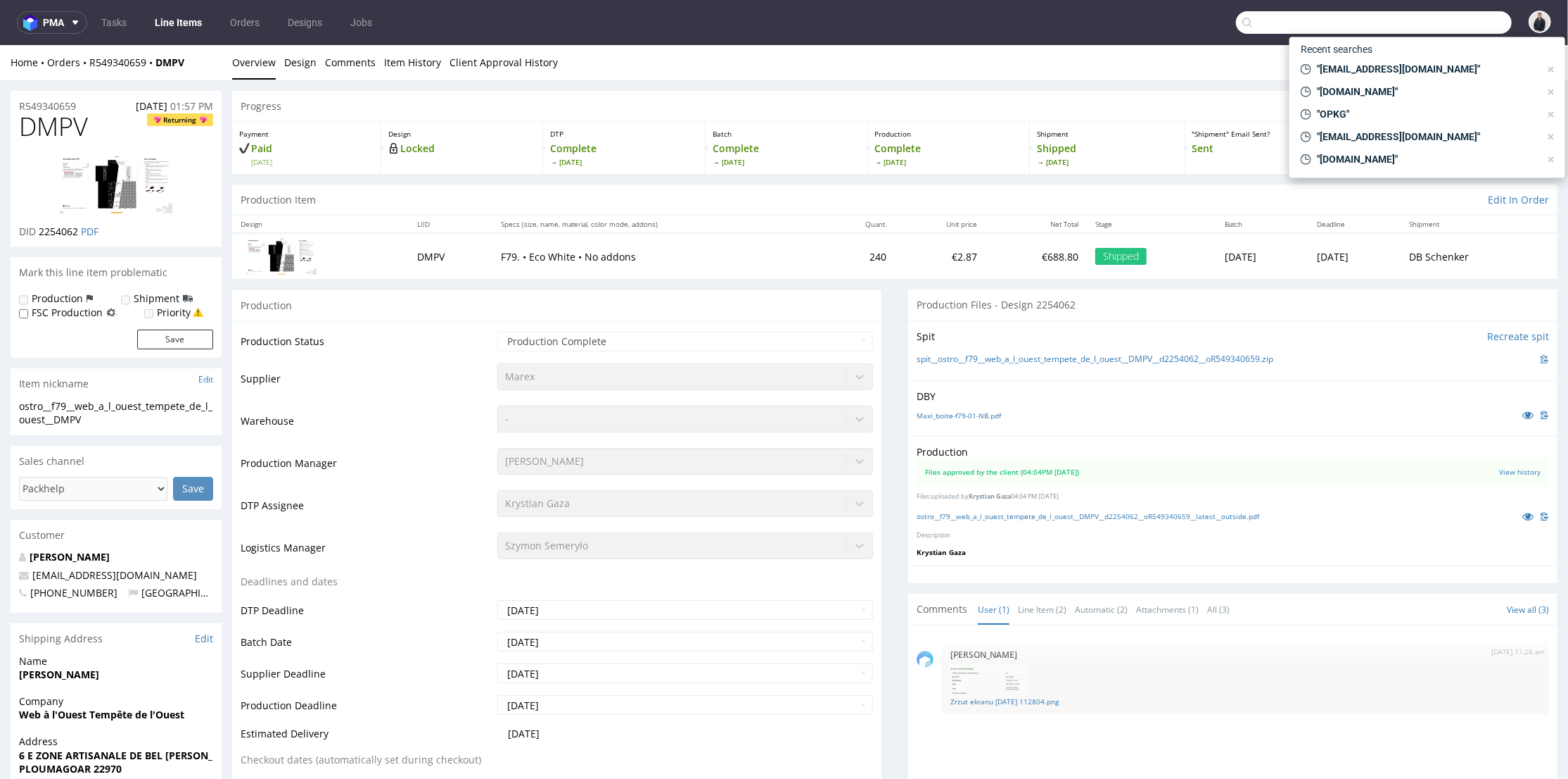
paste input "[EMAIL_ADDRESS][DOMAIN_NAME]"
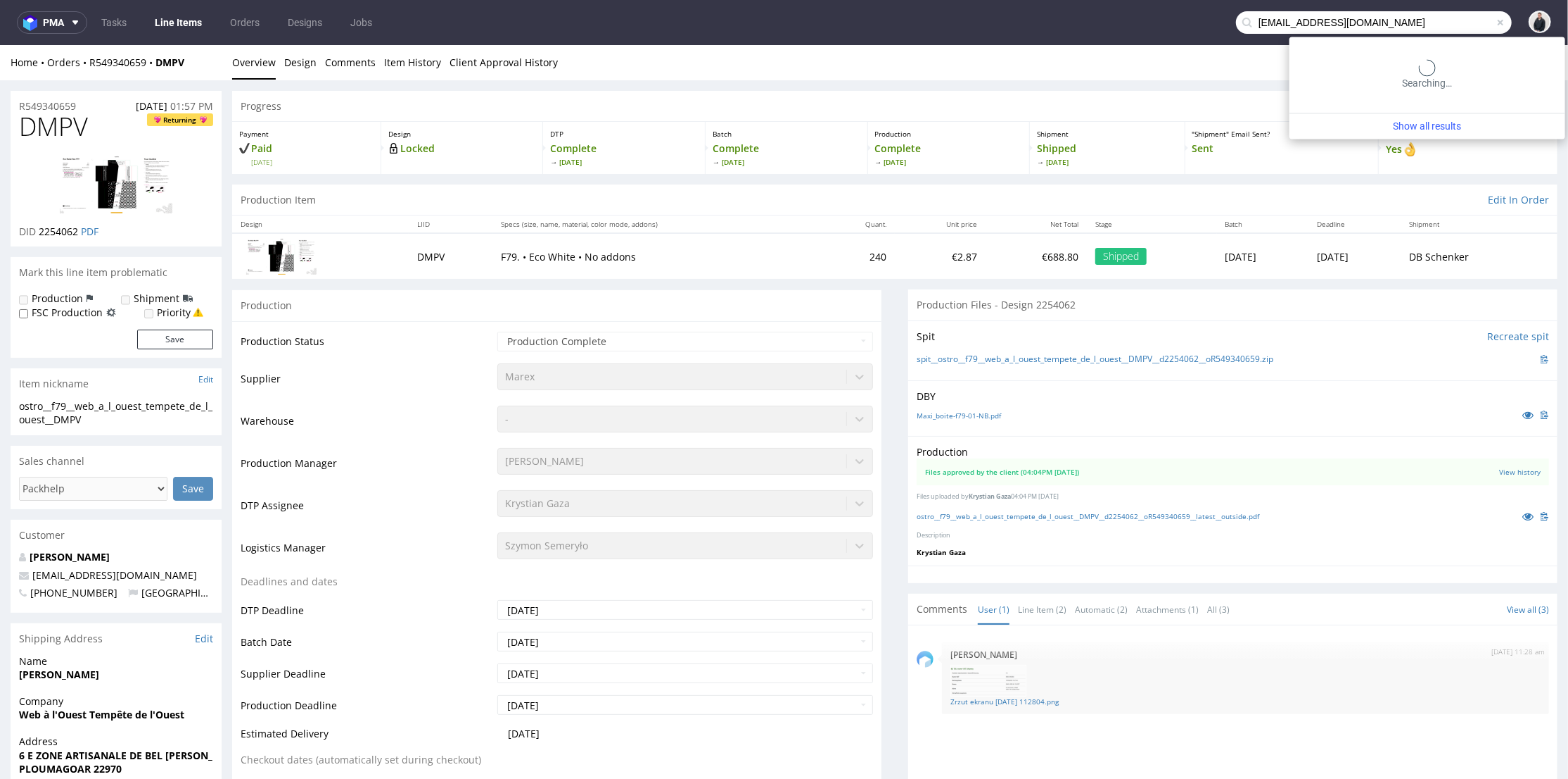
type input "[EMAIL_ADDRESS][DOMAIN_NAME]"
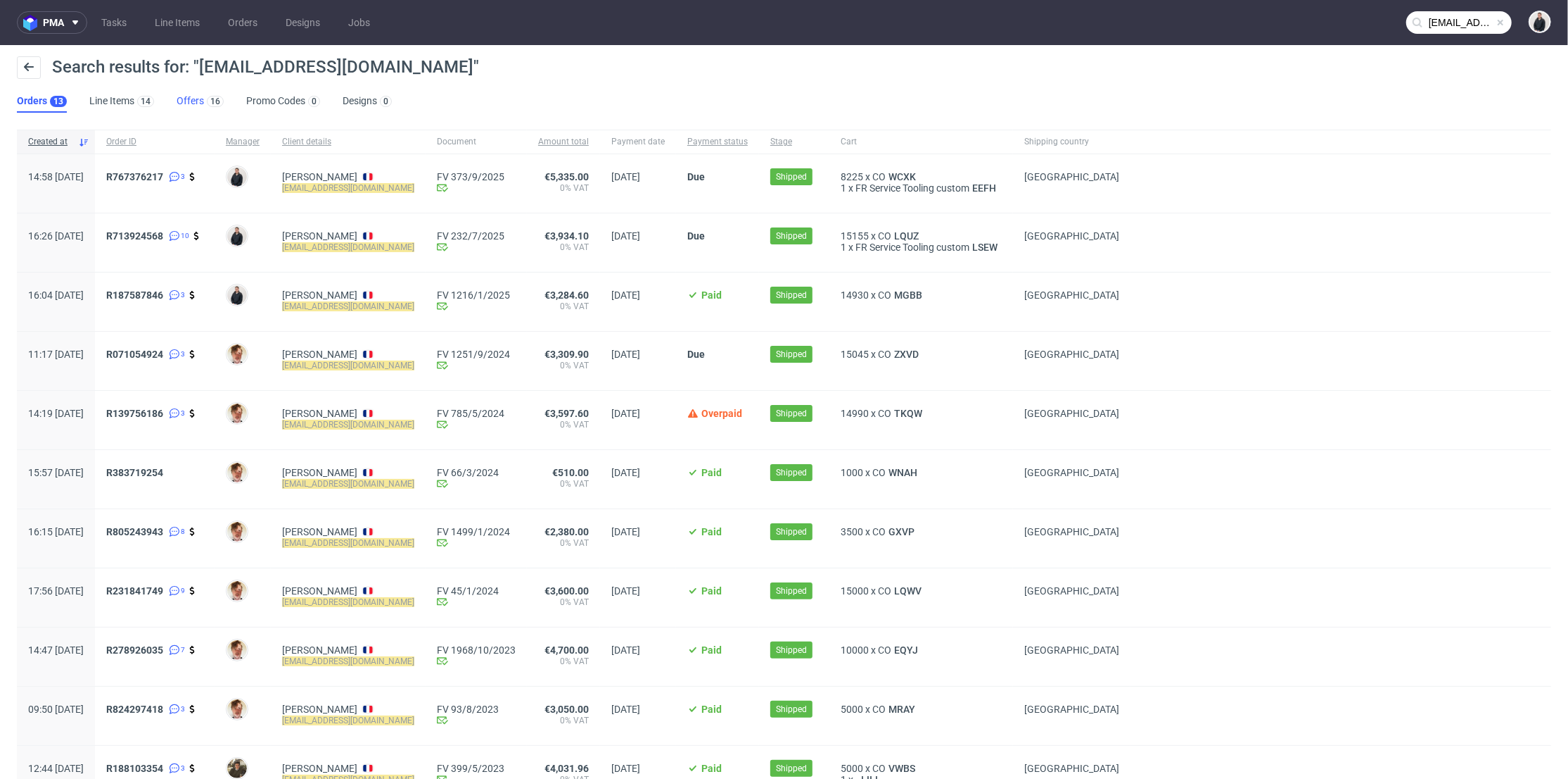
click at [200, 102] on link "Offers 16" at bounding box center [200, 101] width 47 height 22
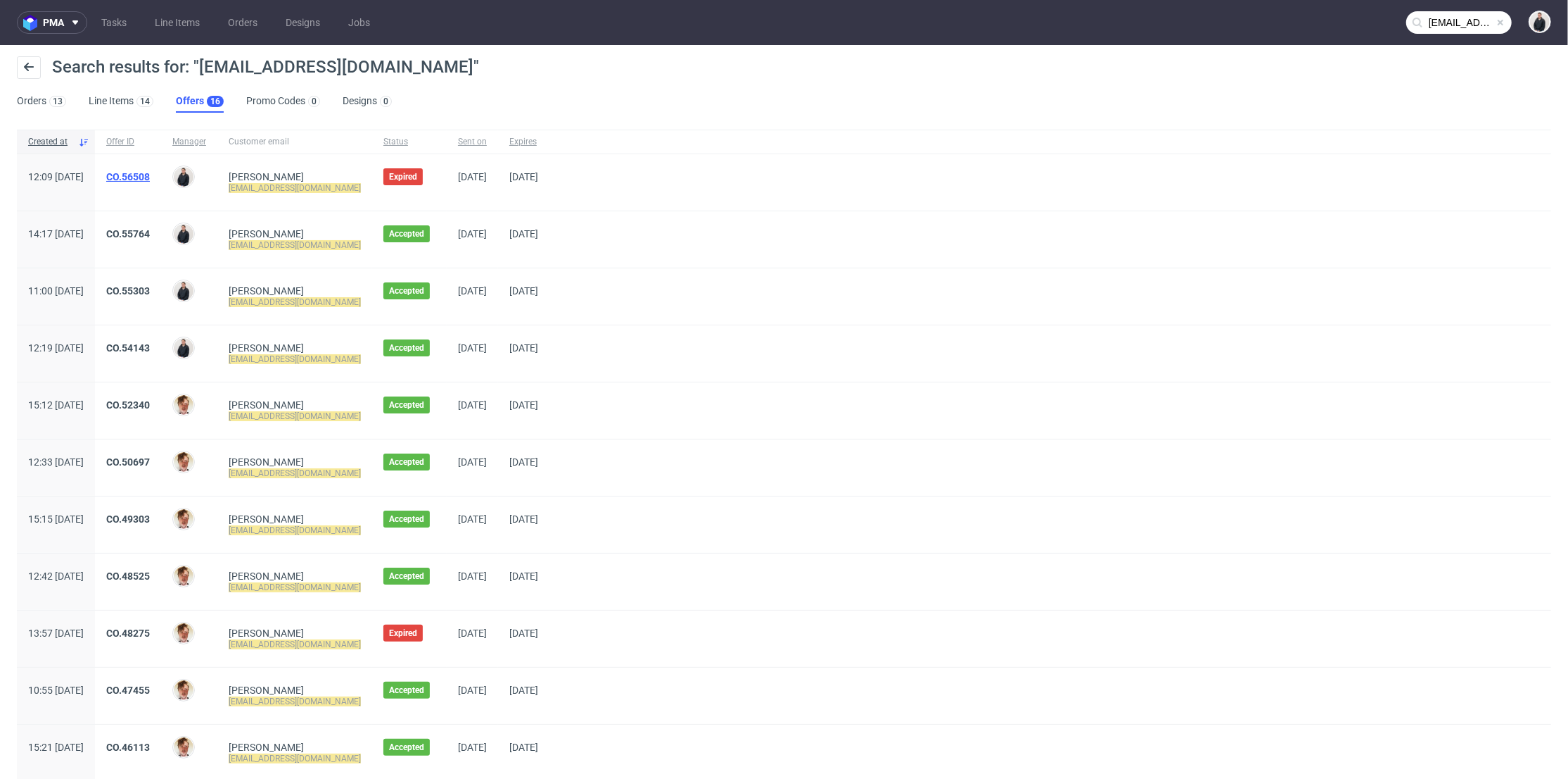
click at [149, 179] on link "CO.56508" at bounding box center [128, 176] width 44 height 12
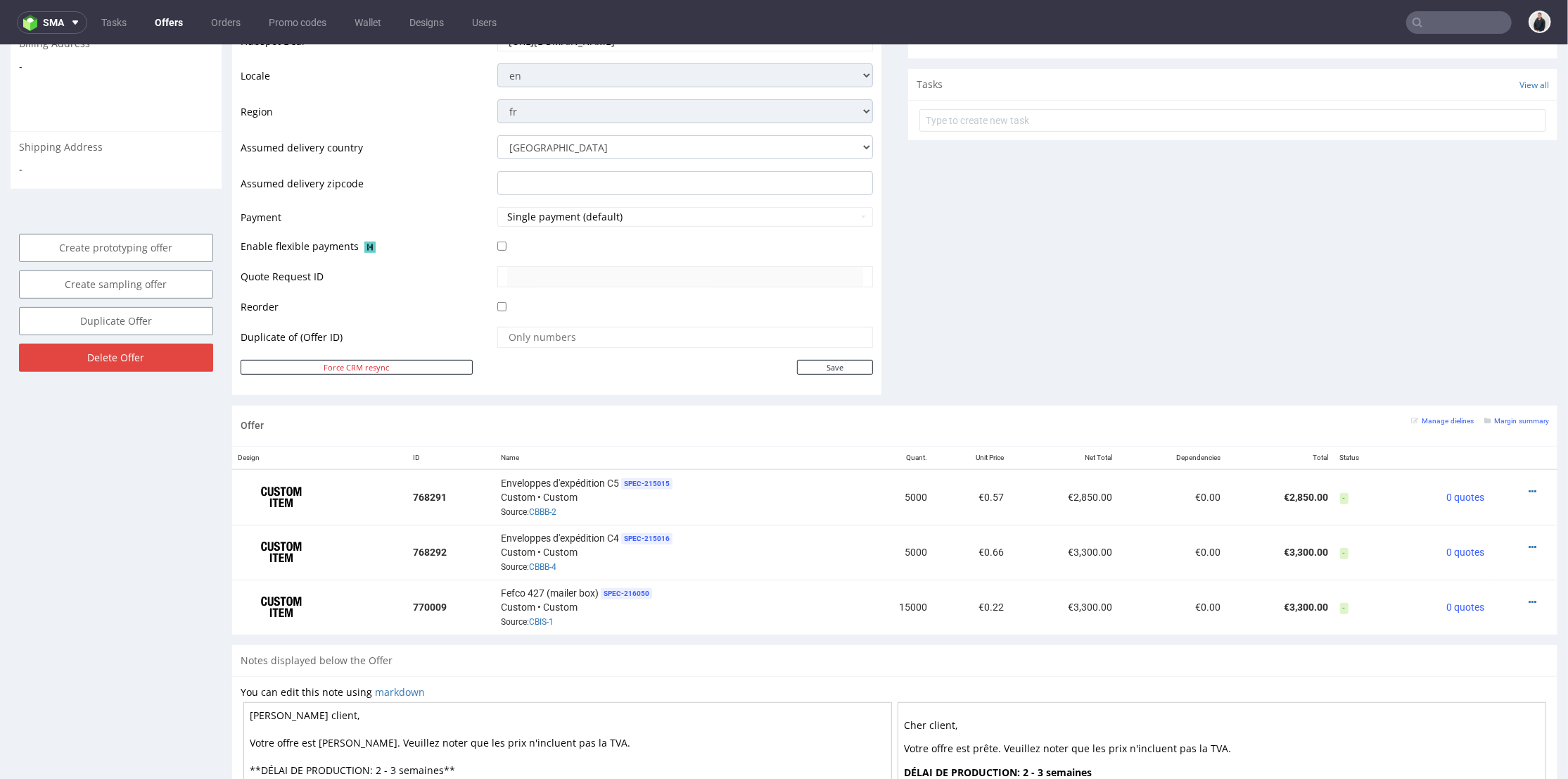
scroll to position [196, 0]
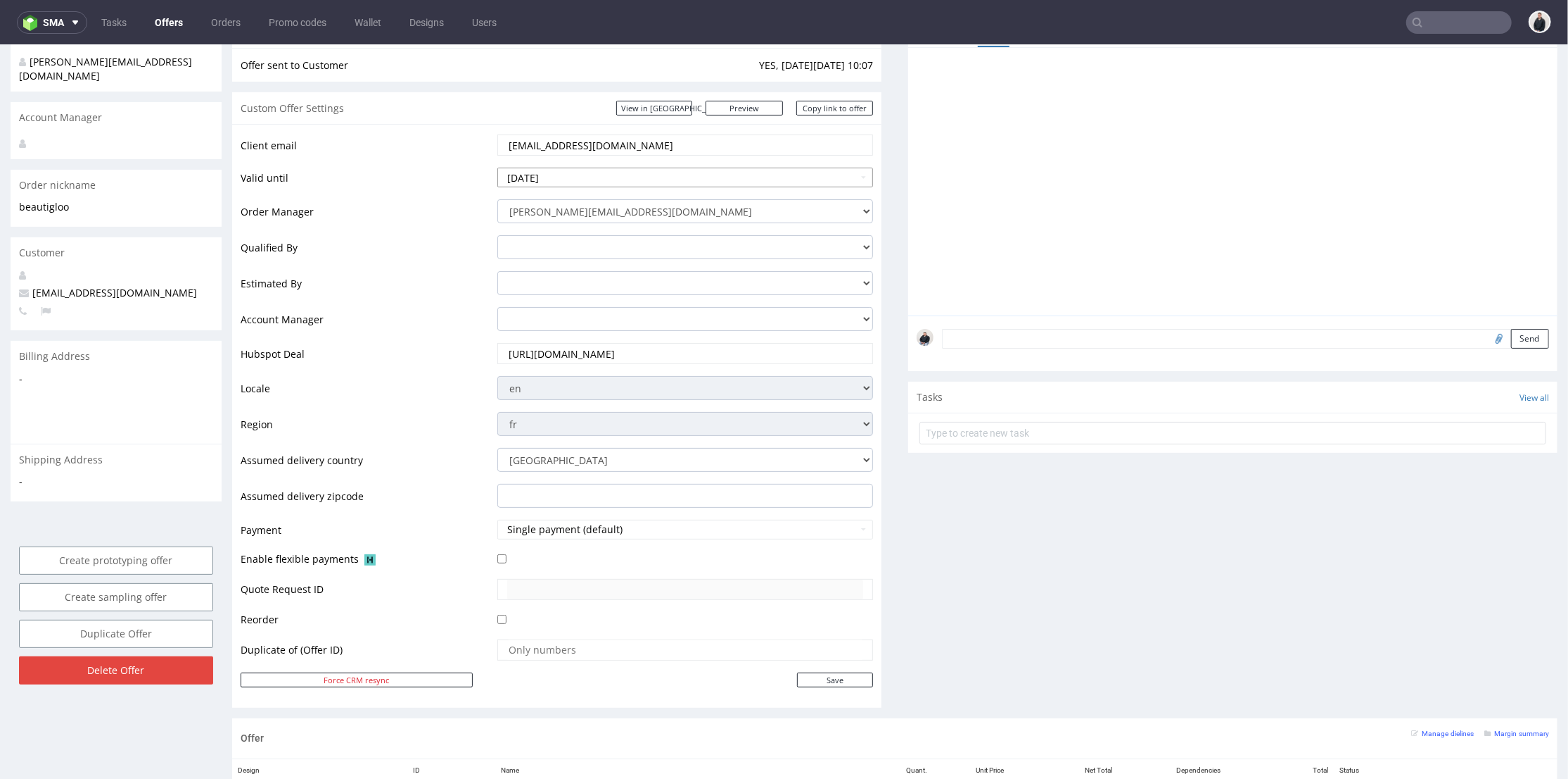
click at [644, 176] on input "2025-09-27" at bounding box center [686, 176] width 377 height 20
click at [636, 206] on icon at bounding box center [635, 209] width 4 height 10
click at [643, 291] on td "18" at bounding box center [635, 293] width 21 height 21
type input "2025-10-18"
click at [828, 675] on input "Save" at bounding box center [835, 679] width 76 height 15
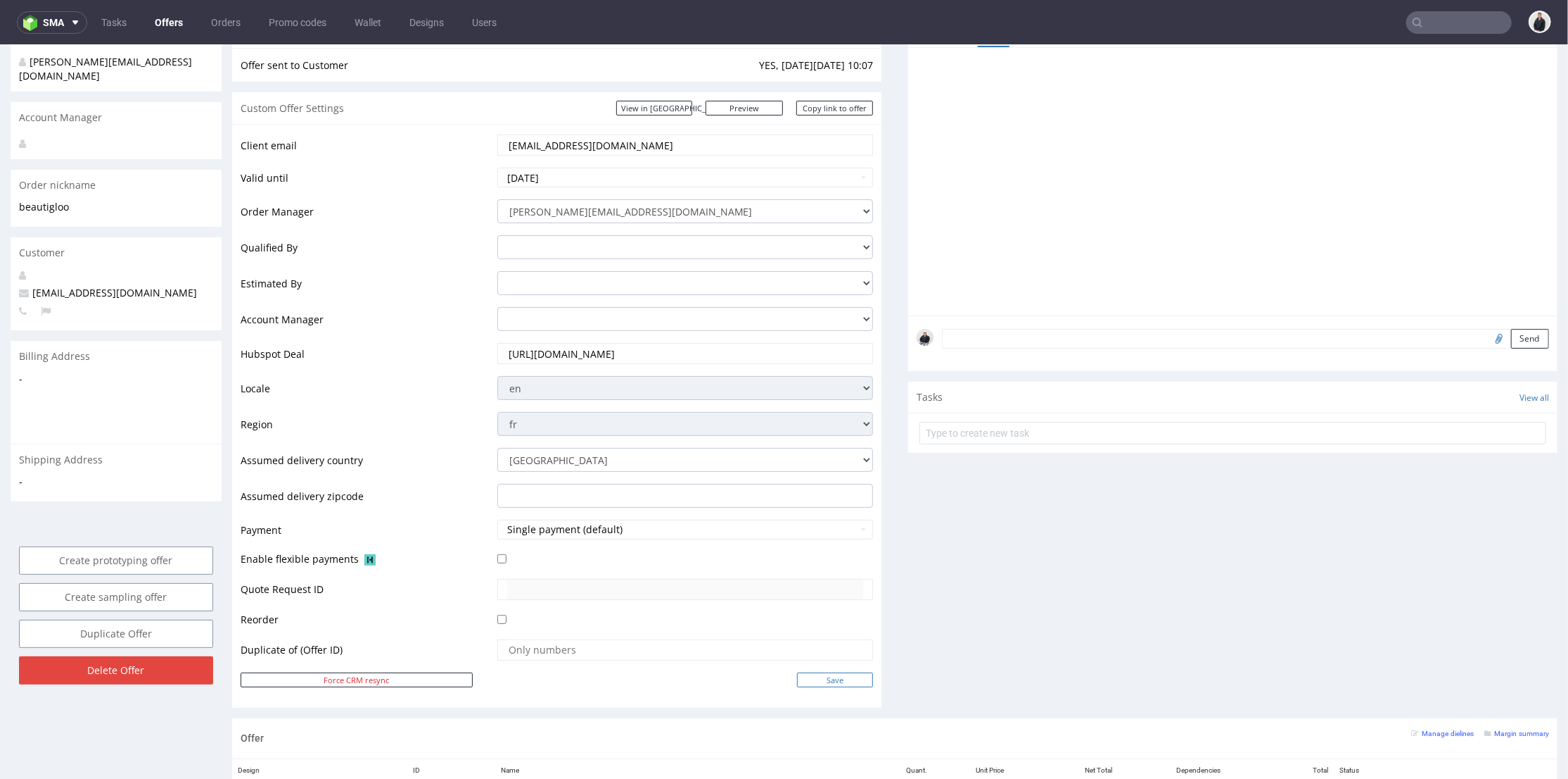
type input "In progress..."
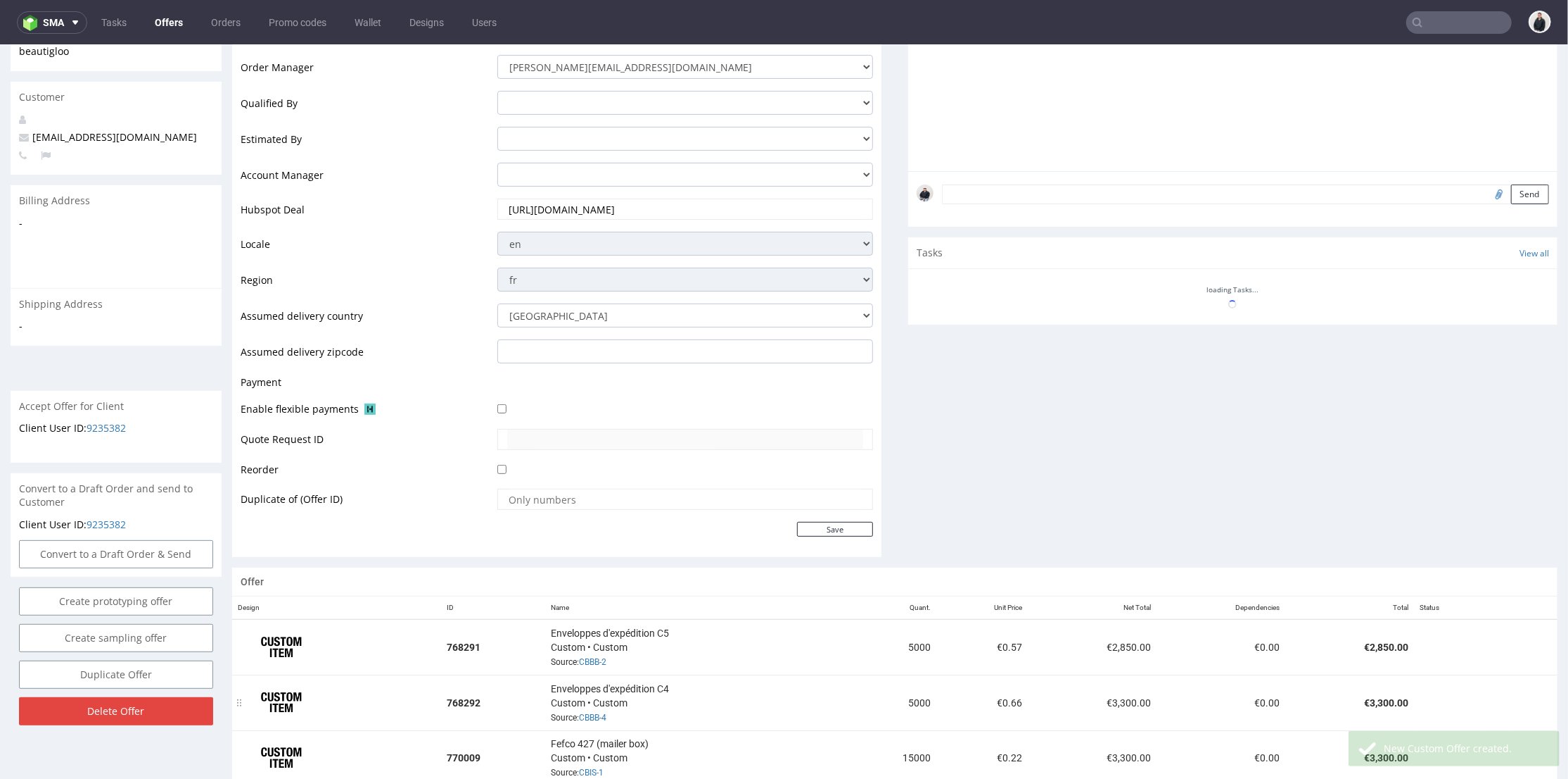
scroll to position [547, 0]
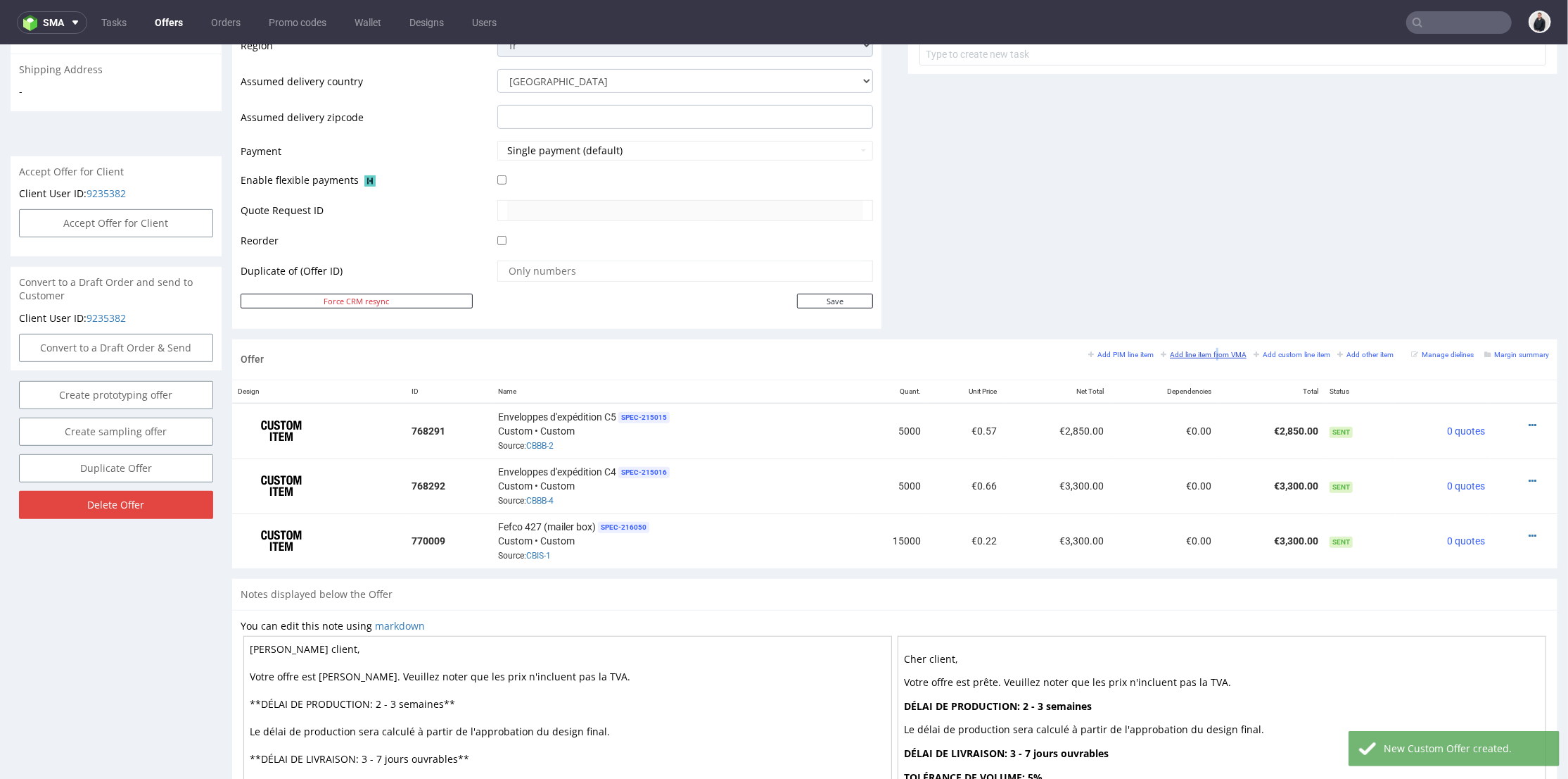
click at [1196, 353] on small "Add line item from VMA" at bounding box center [1204, 354] width 86 height 8
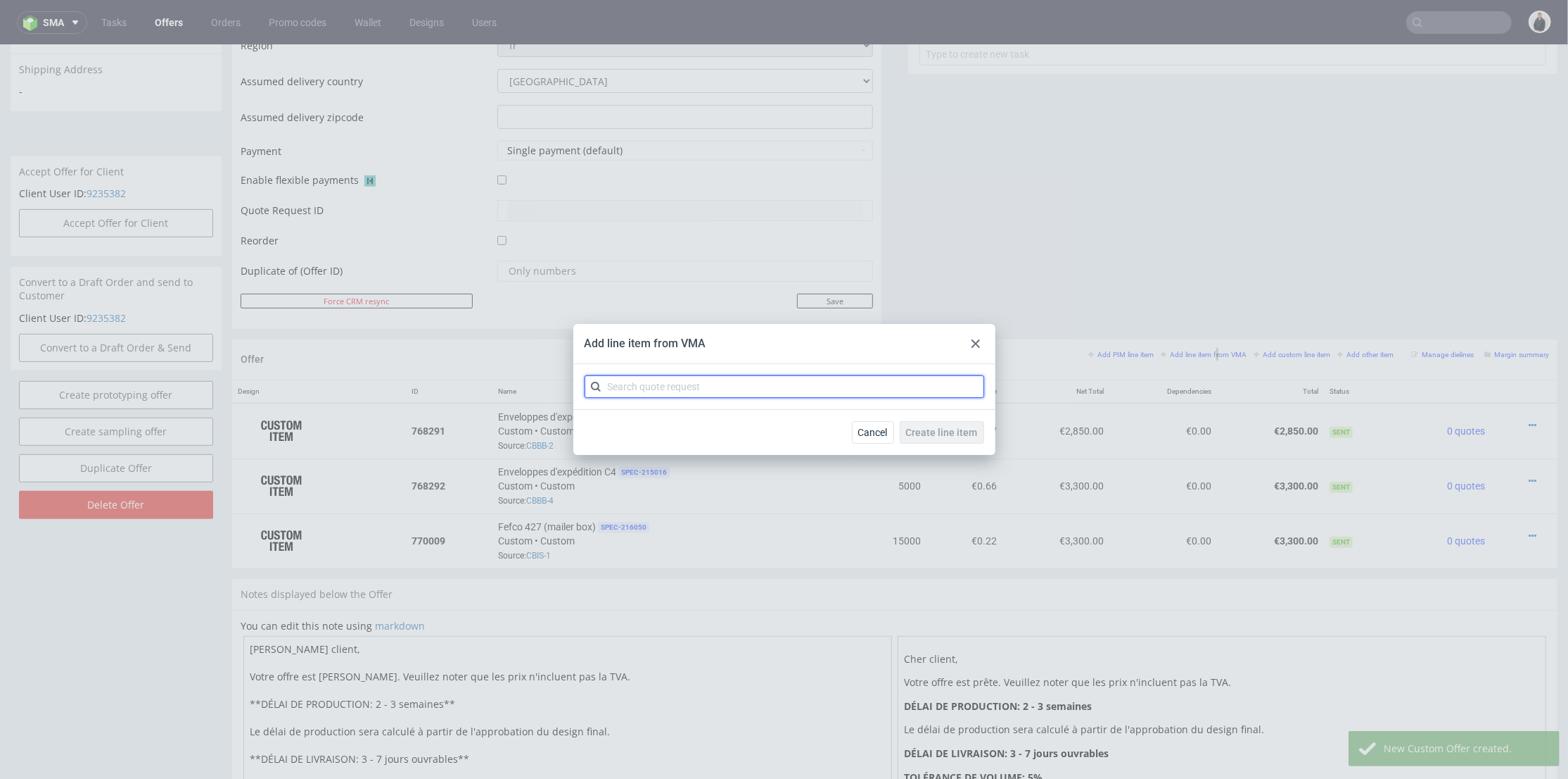
click at [738, 378] on input "text" at bounding box center [784, 386] width 400 height 22
type input "cbsm"
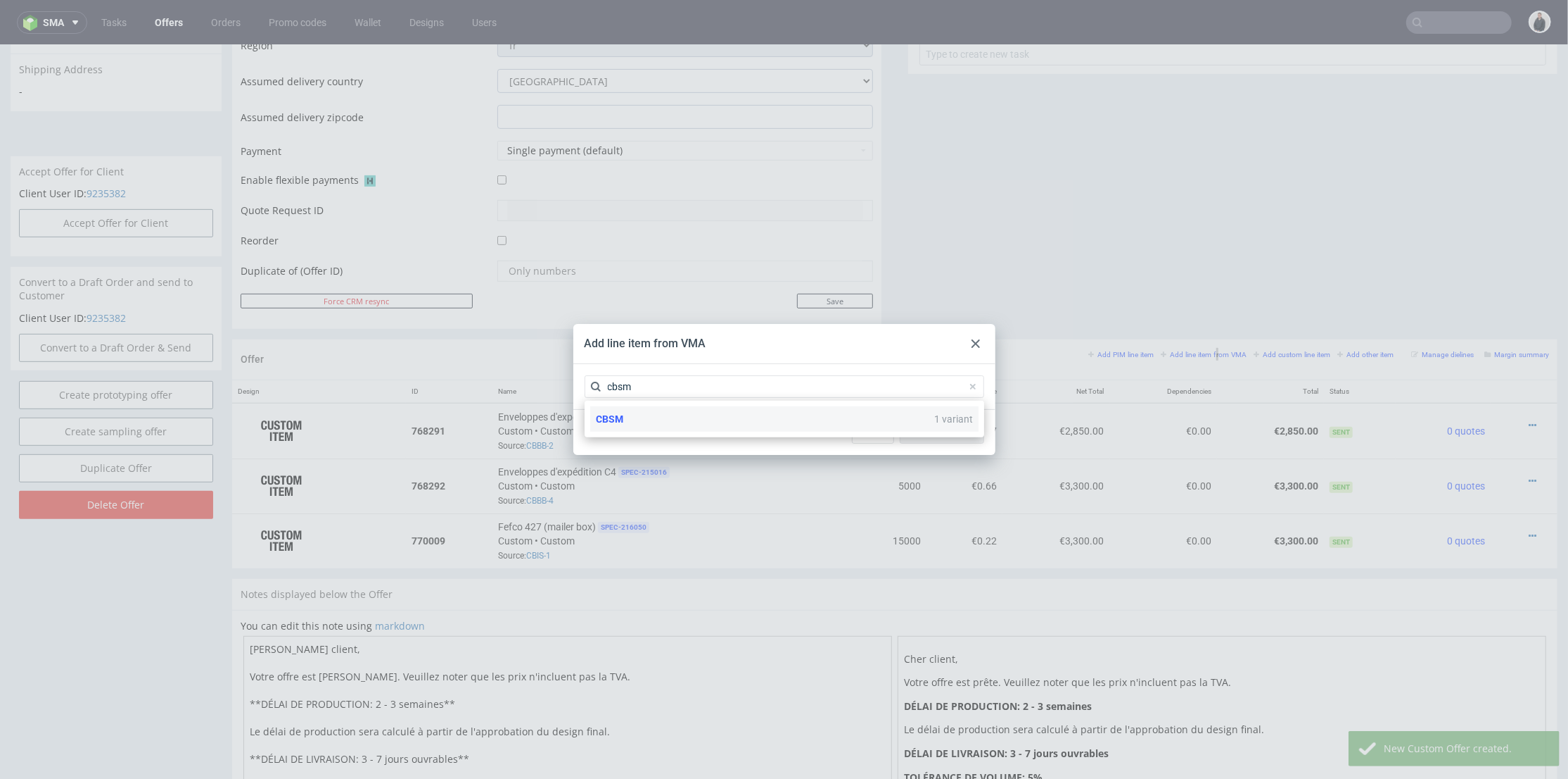
click at [684, 420] on div "CBSM 1 variant" at bounding box center [785, 419] width 388 height 25
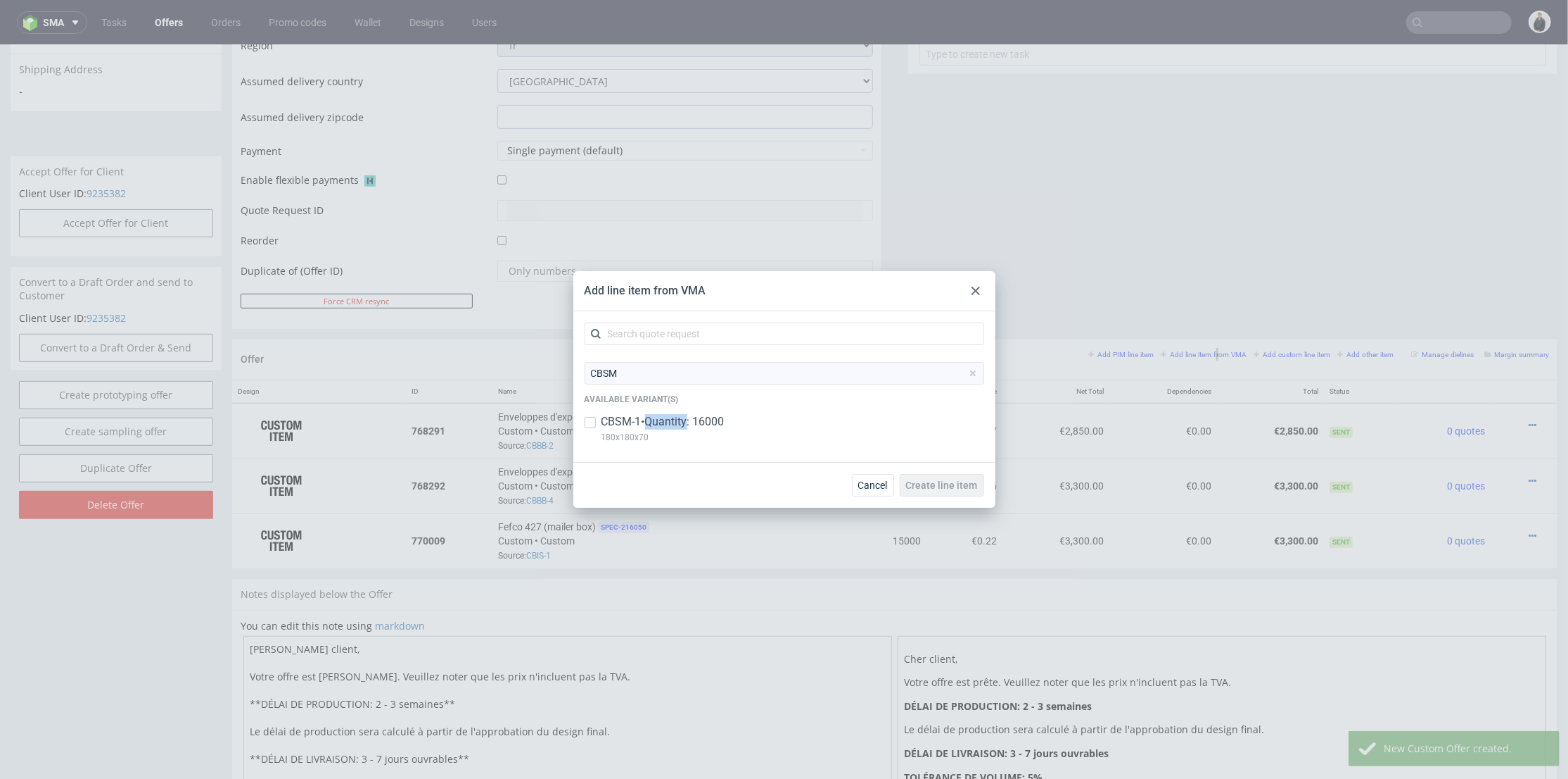
drag, startPoint x: 684, startPoint y: 420, endPoint x: 723, endPoint y: 431, distance: 40.5
click at [683, 420] on p "CBSM-1 • Quantity: 16000" at bounding box center [663, 421] width 124 height 15
checkbox input "true"
click at [934, 480] on span "Create line item" at bounding box center [942, 484] width 72 height 10
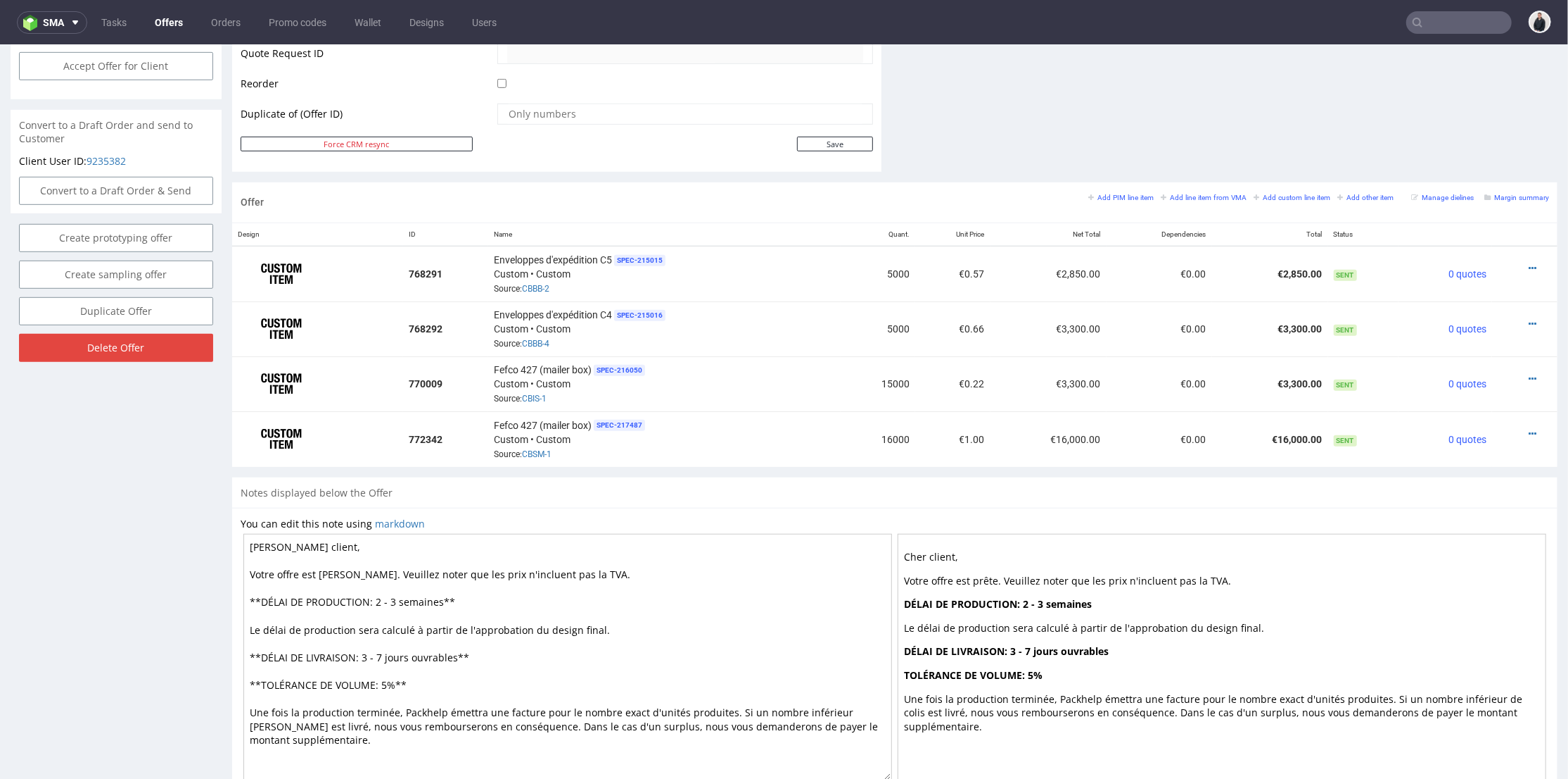
scroll to position [626, 0]
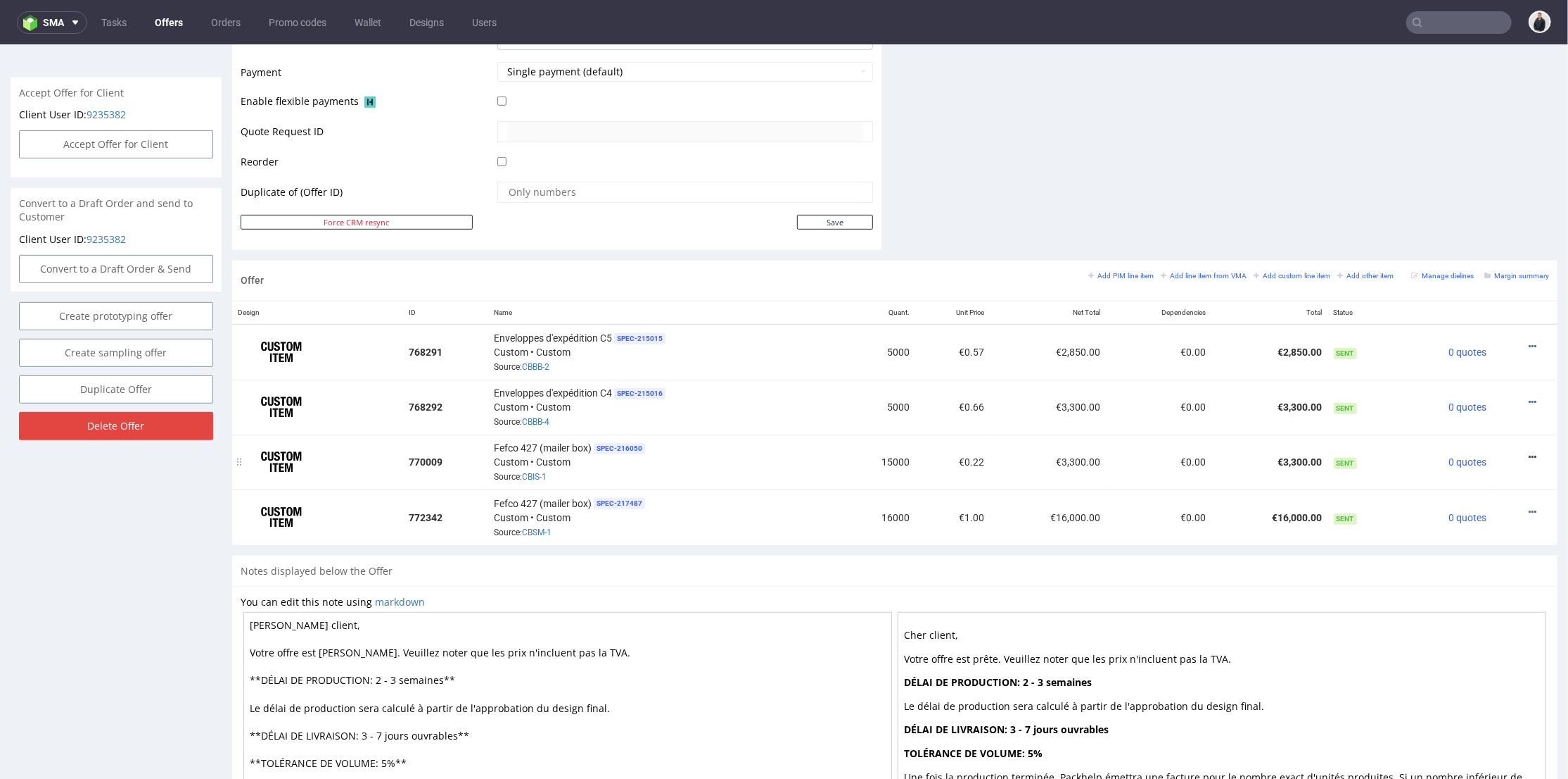
click at [1467, 451] on icon at bounding box center [1532, 456] width 8 height 10
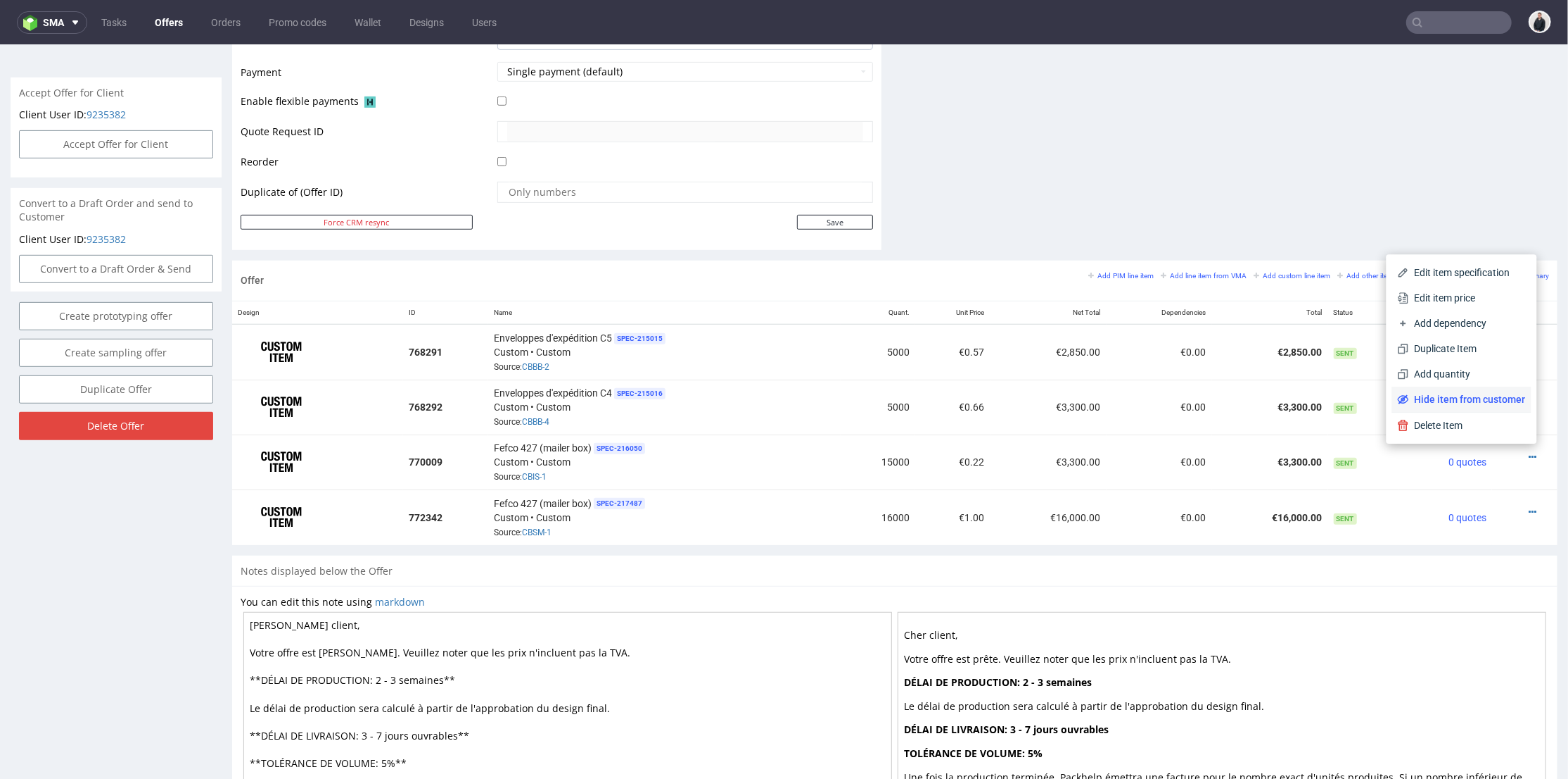
click at [1467, 391] on span "Hide item from customer" at bounding box center [1468, 398] width 117 height 14
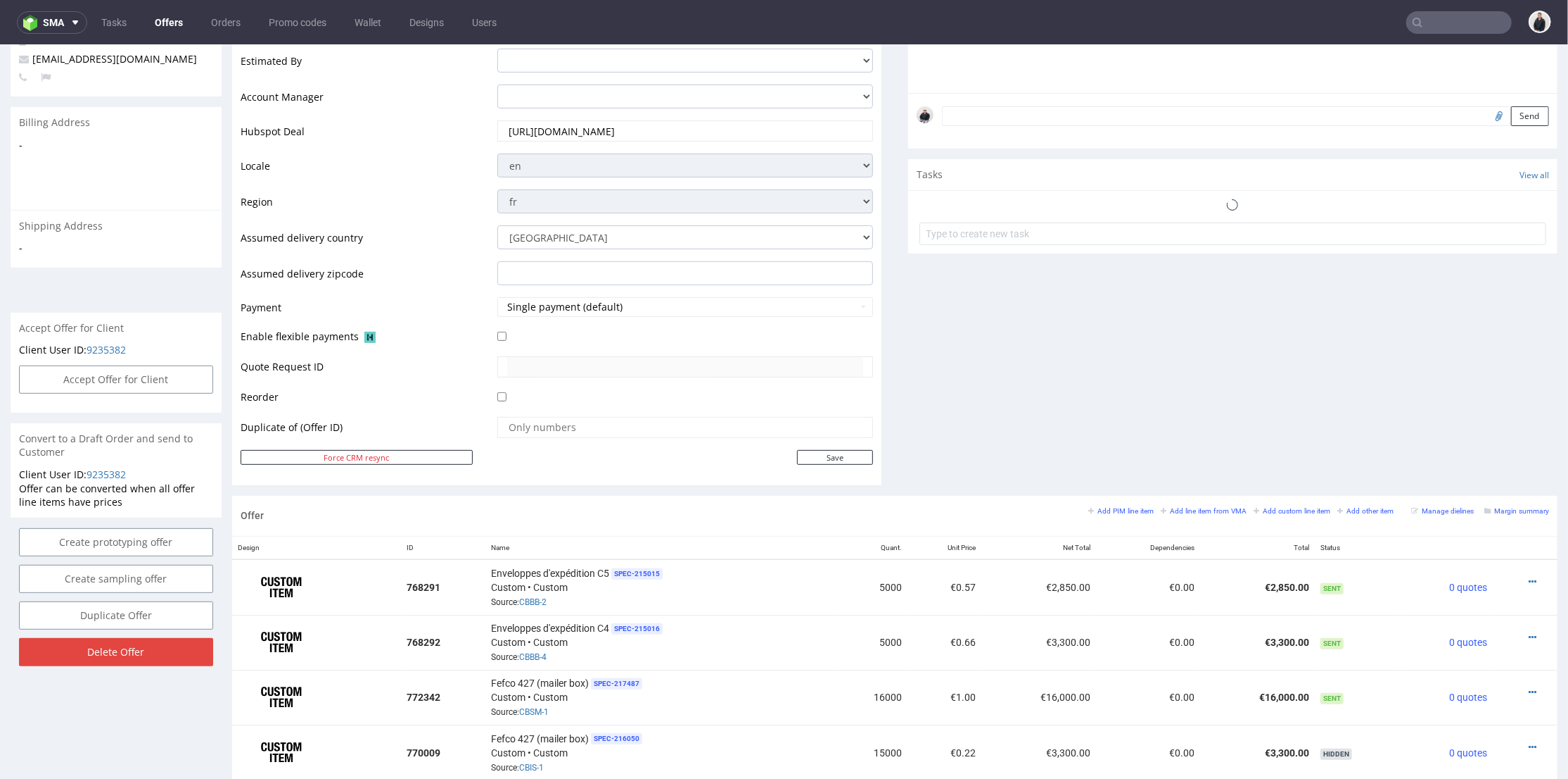
scroll to position [613, 0]
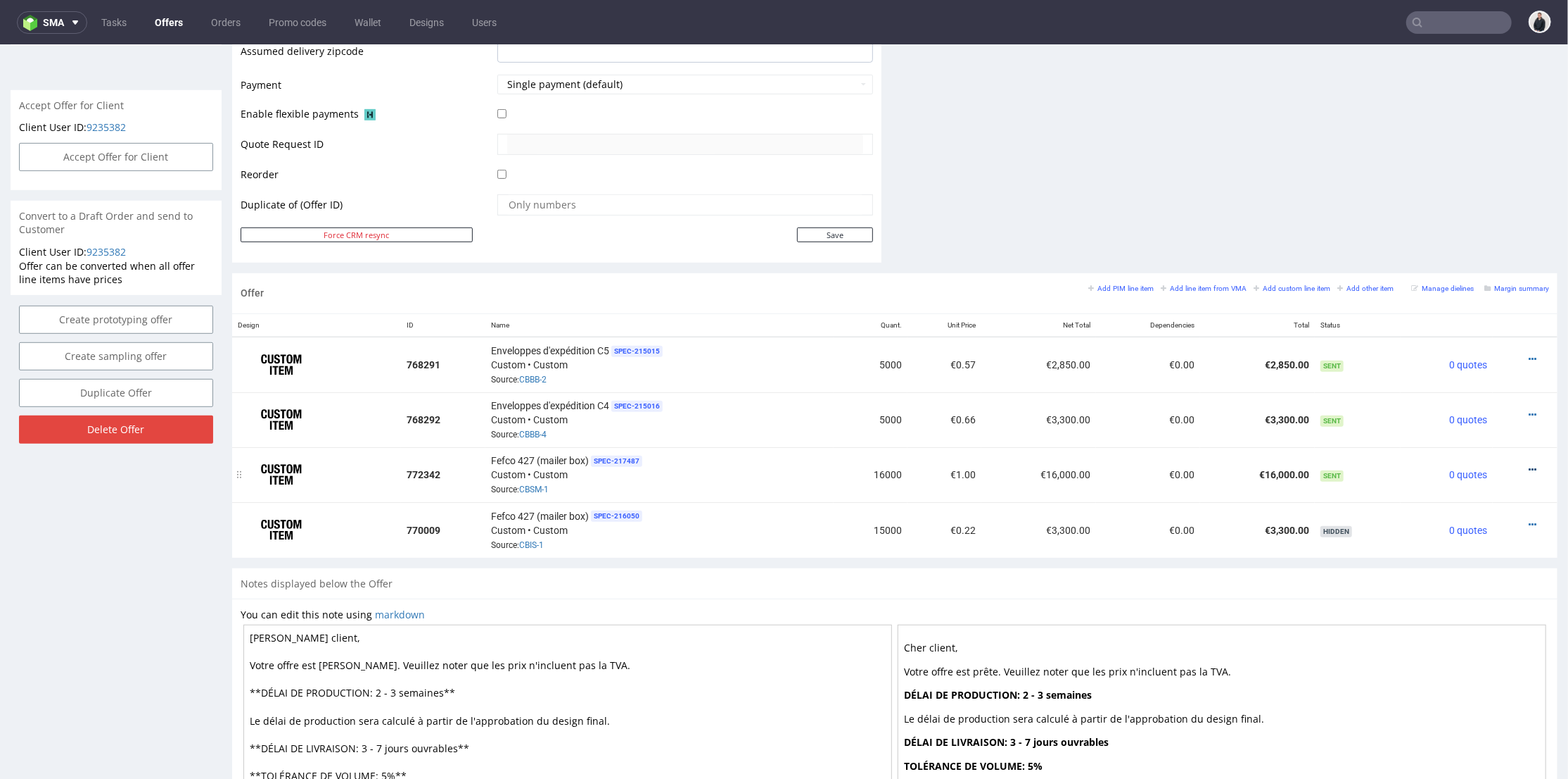
click at [1467, 464] on icon at bounding box center [1532, 468] width 8 height 10
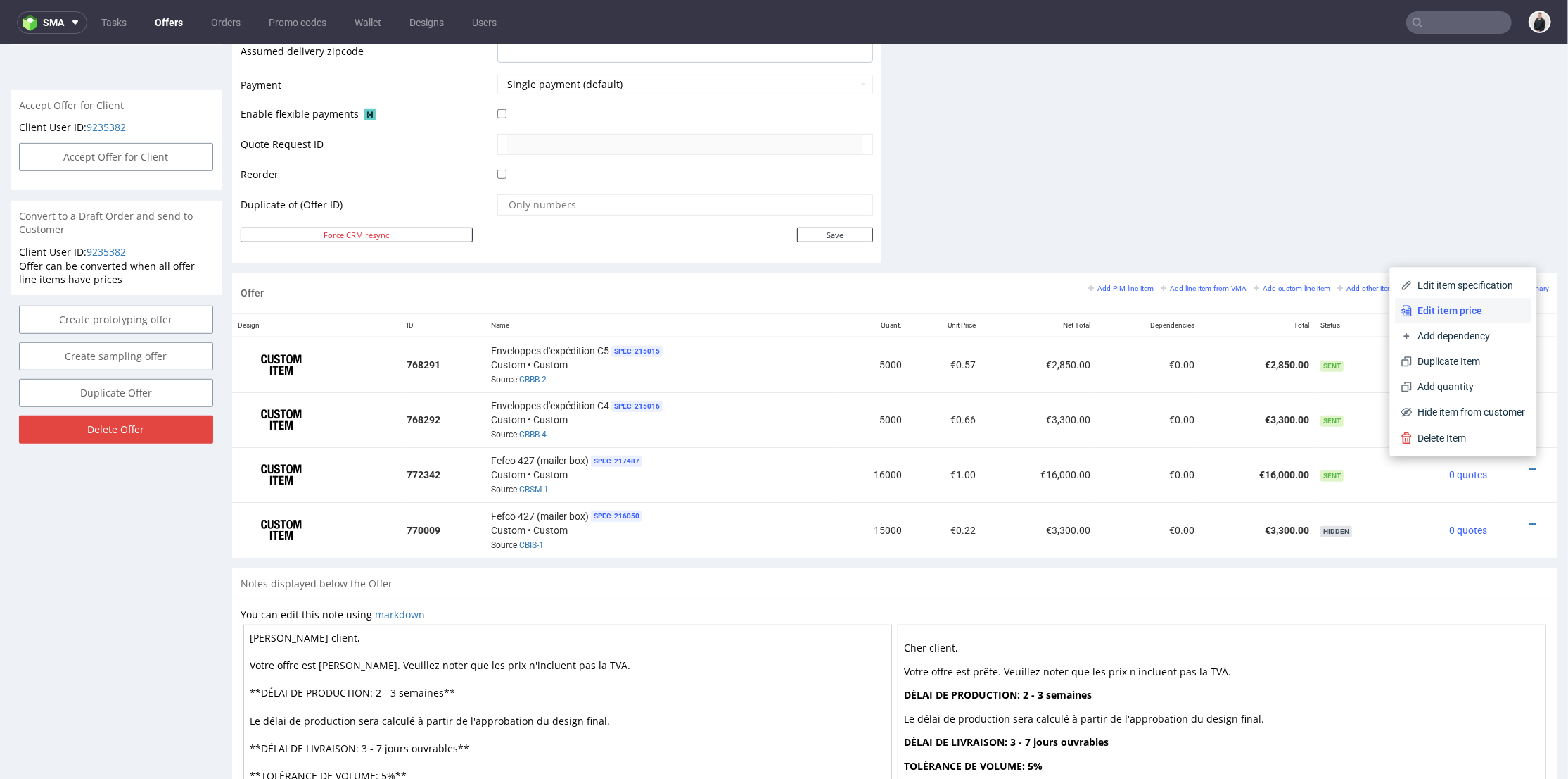
click at [1462, 311] on span "Edit item price" at bounding box center [1470, 310] width 114 height 14
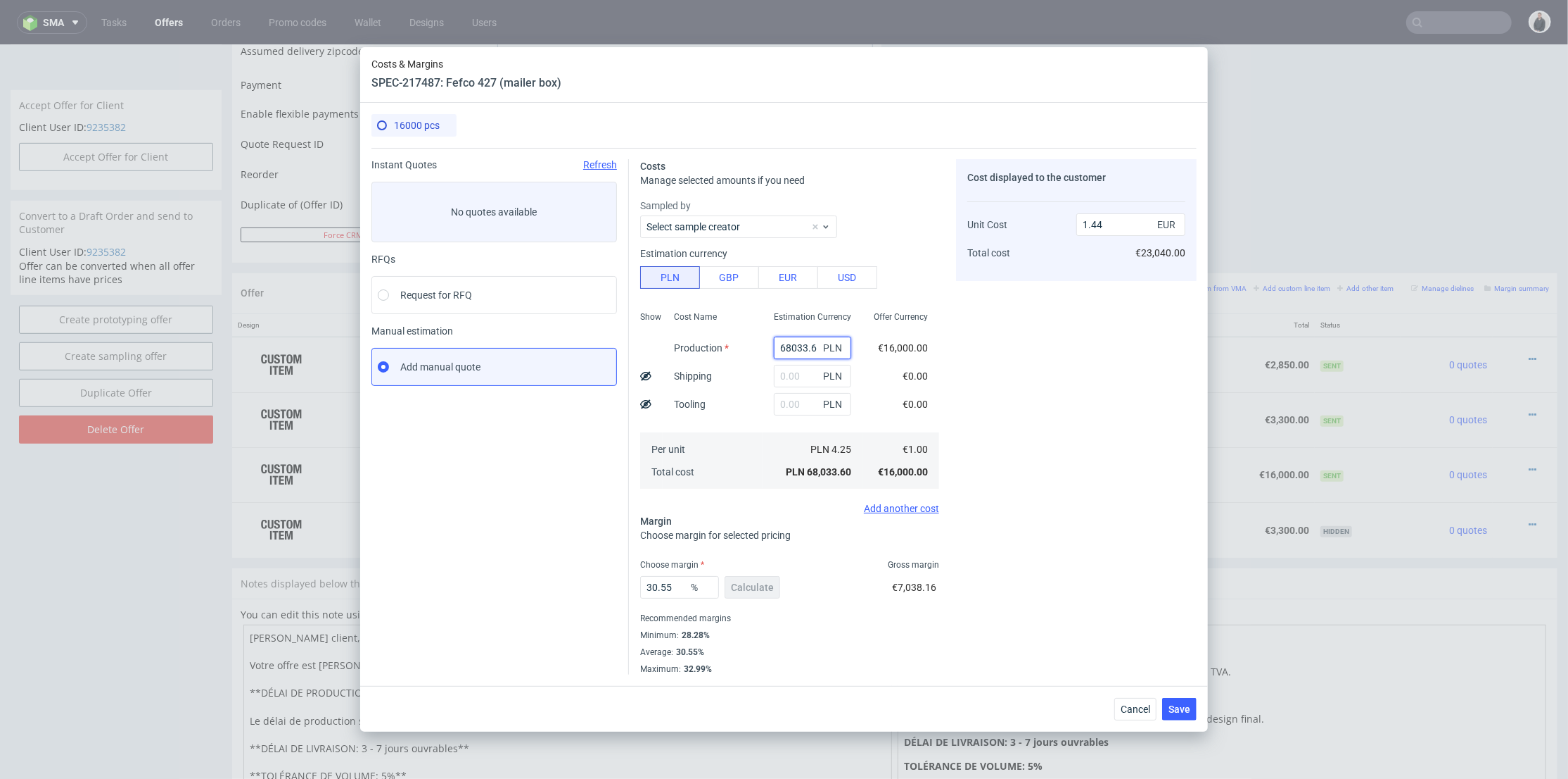
click at [791, 353] on input "68033.6" at bounding box center [813, 347] width 77 height 22
paste input "8544"
type input "8544"
type input "0.18"
type input "8544"
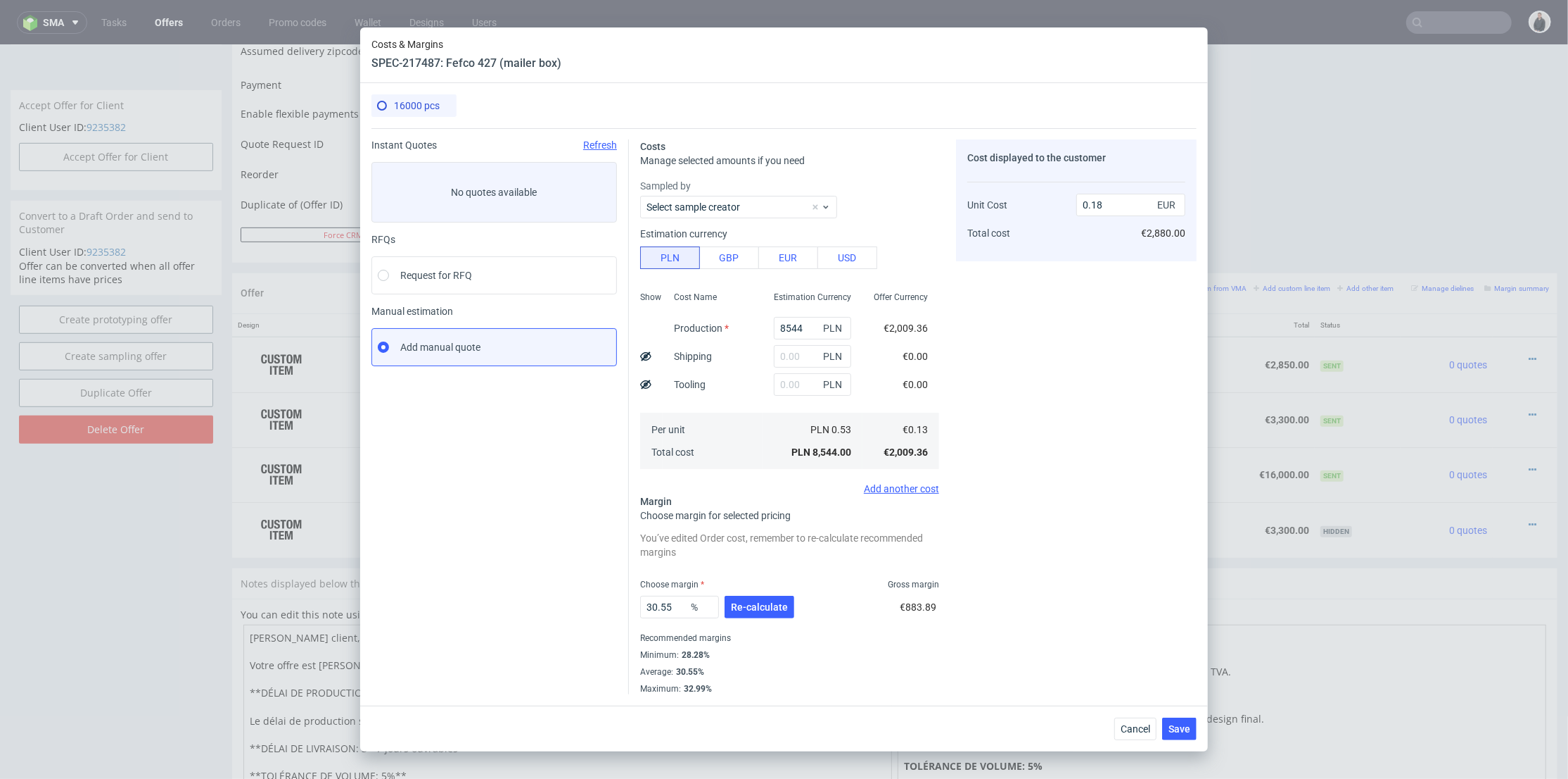
click at [982, 364] on div "Cost displayed to the customer Unit Cost Total cost 0.18 EUR €2,880.00" at bounding box center [1076, 417] width 241 height 555
click at [792, 360] on input "text" at bounding box center [813, 355] width 77 height 22
type input "2350"
click at [746, 384] on div "Cost Name Production Shipping Tooling Per unit Total cost" at bounding box center [713, 379] width 100 height 186
type input "0.23"
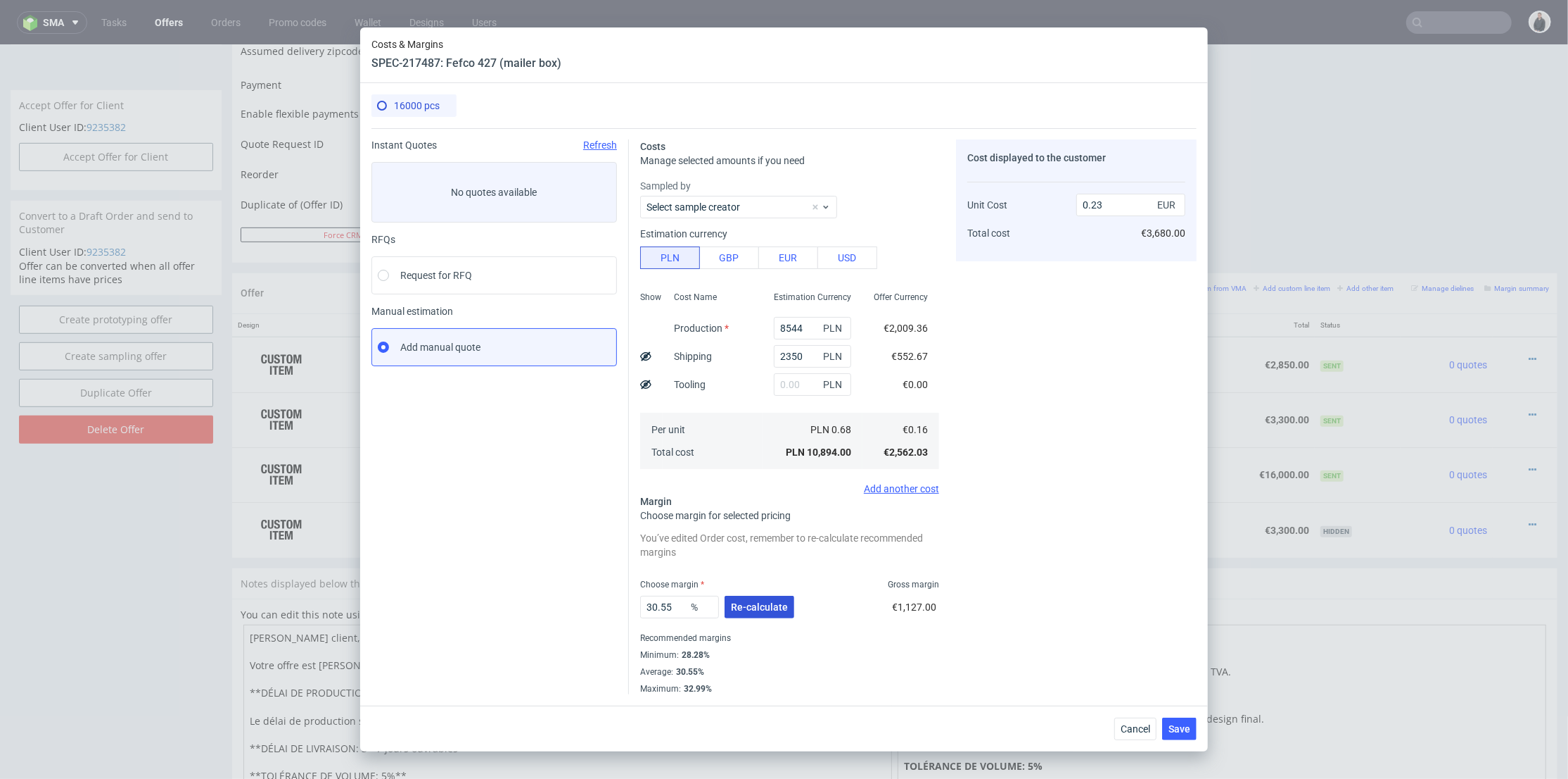
click at [763, 603] on span "Re-calculate" at bounding box center [760, 606] width 57 height 10
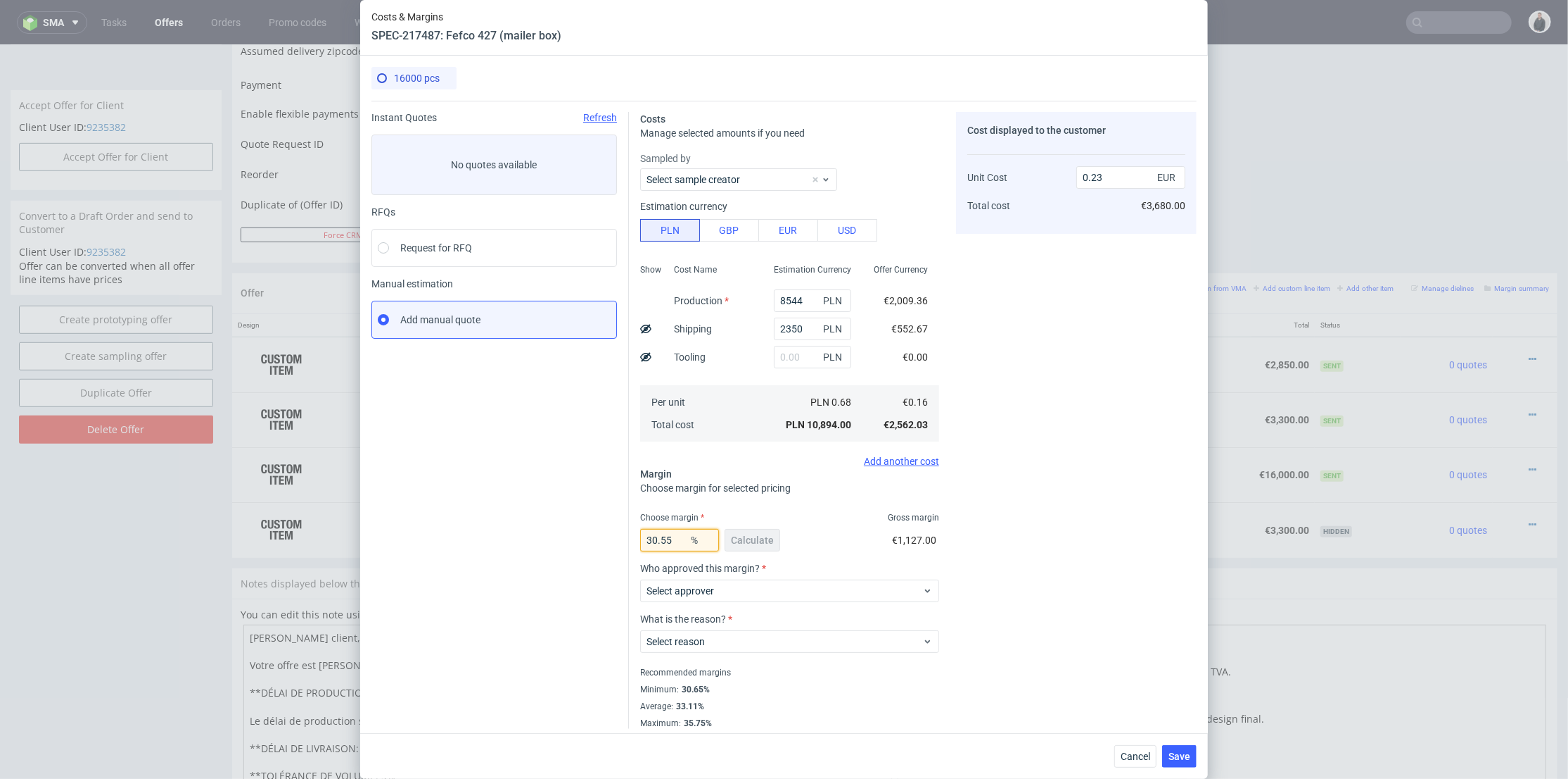
drag, startPoint x: 669, startPoint y: 537, endPoint x: 587, endPoint y: 532, distance: 82.2
click at [587, 532] on div "Instant Quotes Refresh No quotes available RFQs Request for RFQ Manual estimati…" at bounding box center [784, 414] width 825 height 628
type input "31"
click at [1002, 515] on div "Cost displayed to the customer Unit Cost Total cost 0.23 EUR €3,680.00" at bounding box center [1076, 420] width 241 height 617
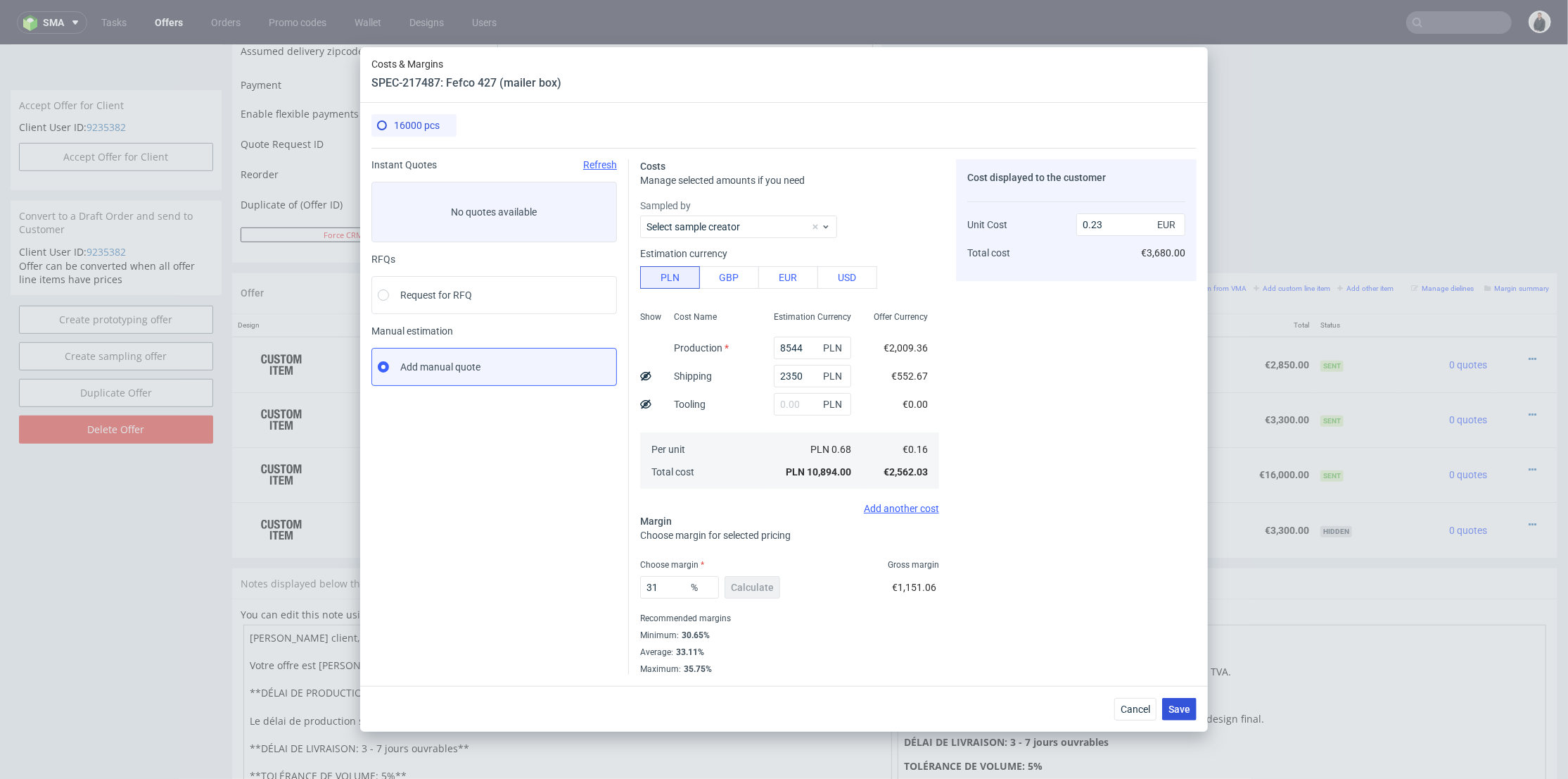
click at [1170, 707] on span "Save" at bounding box center [1180, 708] width 21 height 10
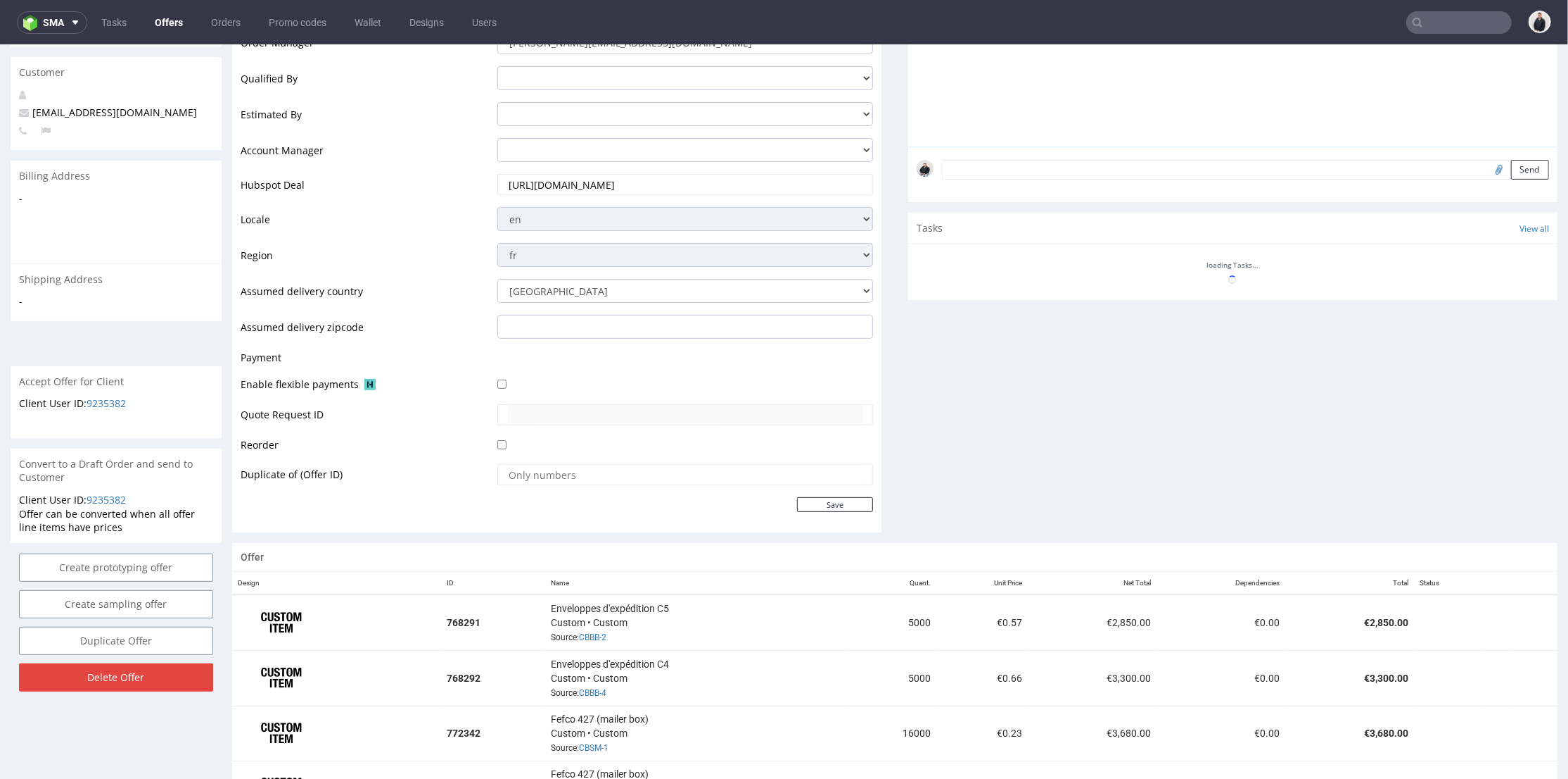
scroll to position [535, 0]
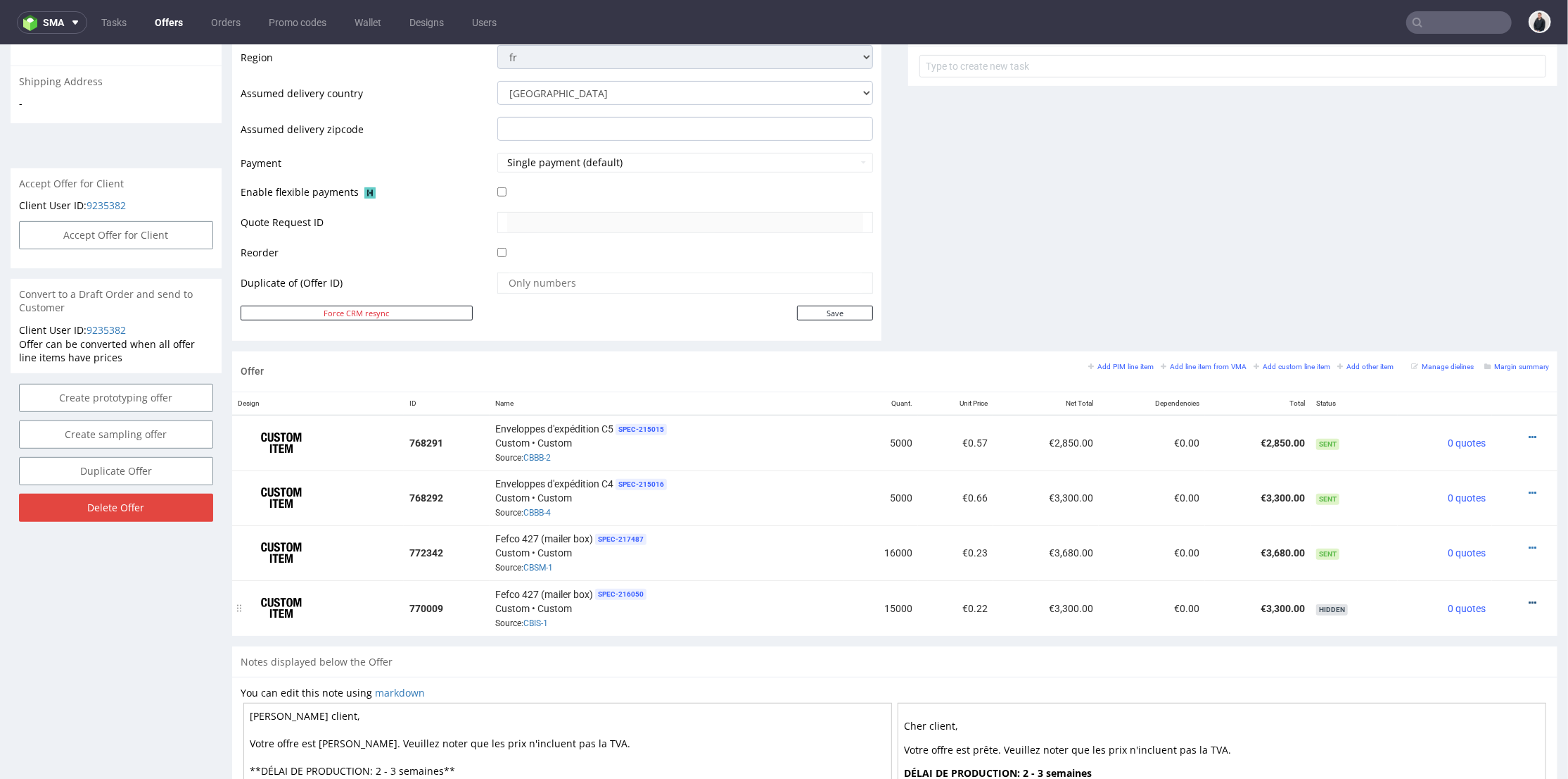
click at [1467, 599] on icon at bounding box center [1532, 602] width 8 height 10
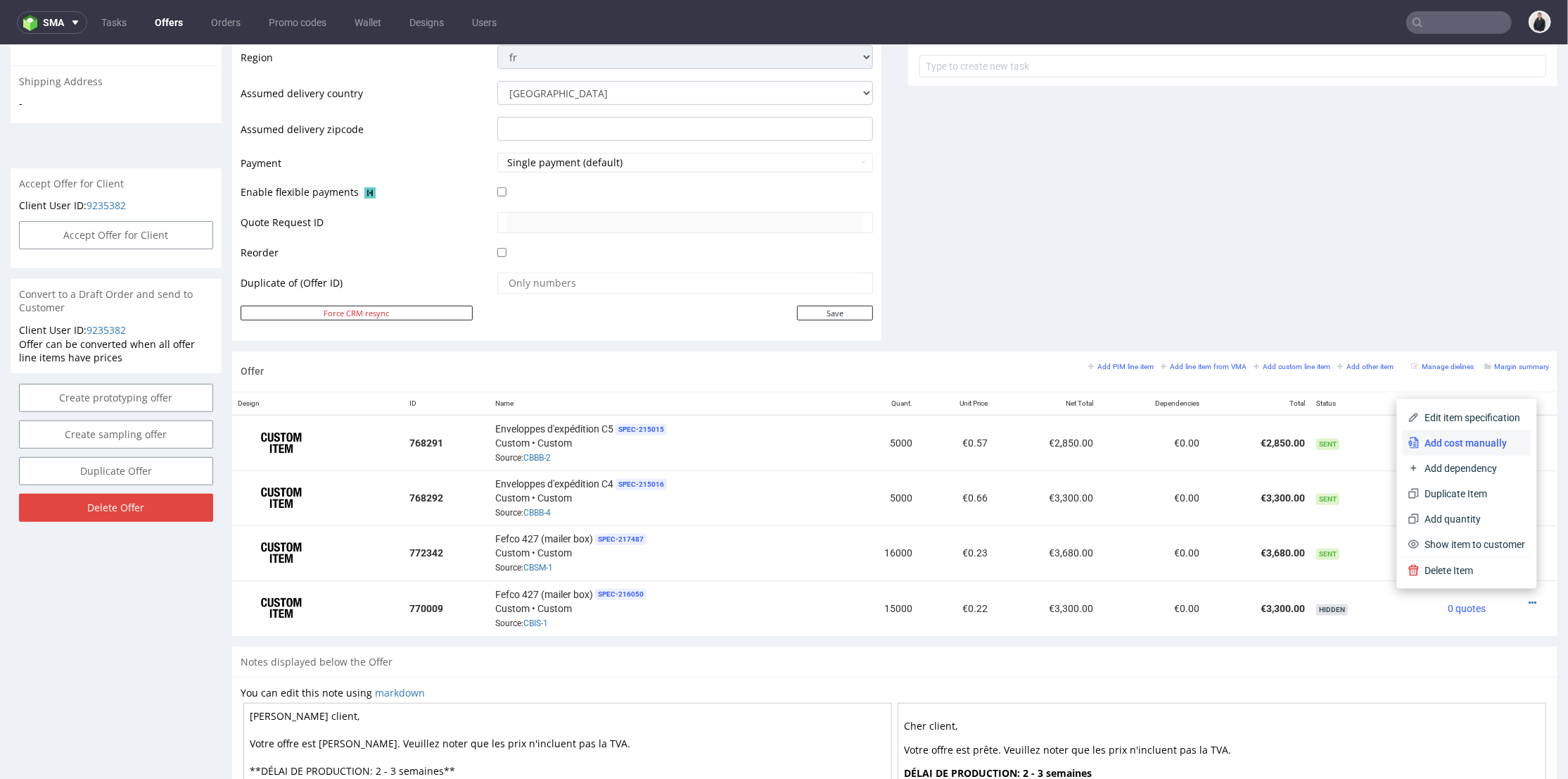
click at [1467, 440] on span "Add cost manually" at bounding box center [1472, 442] width 107 height 14
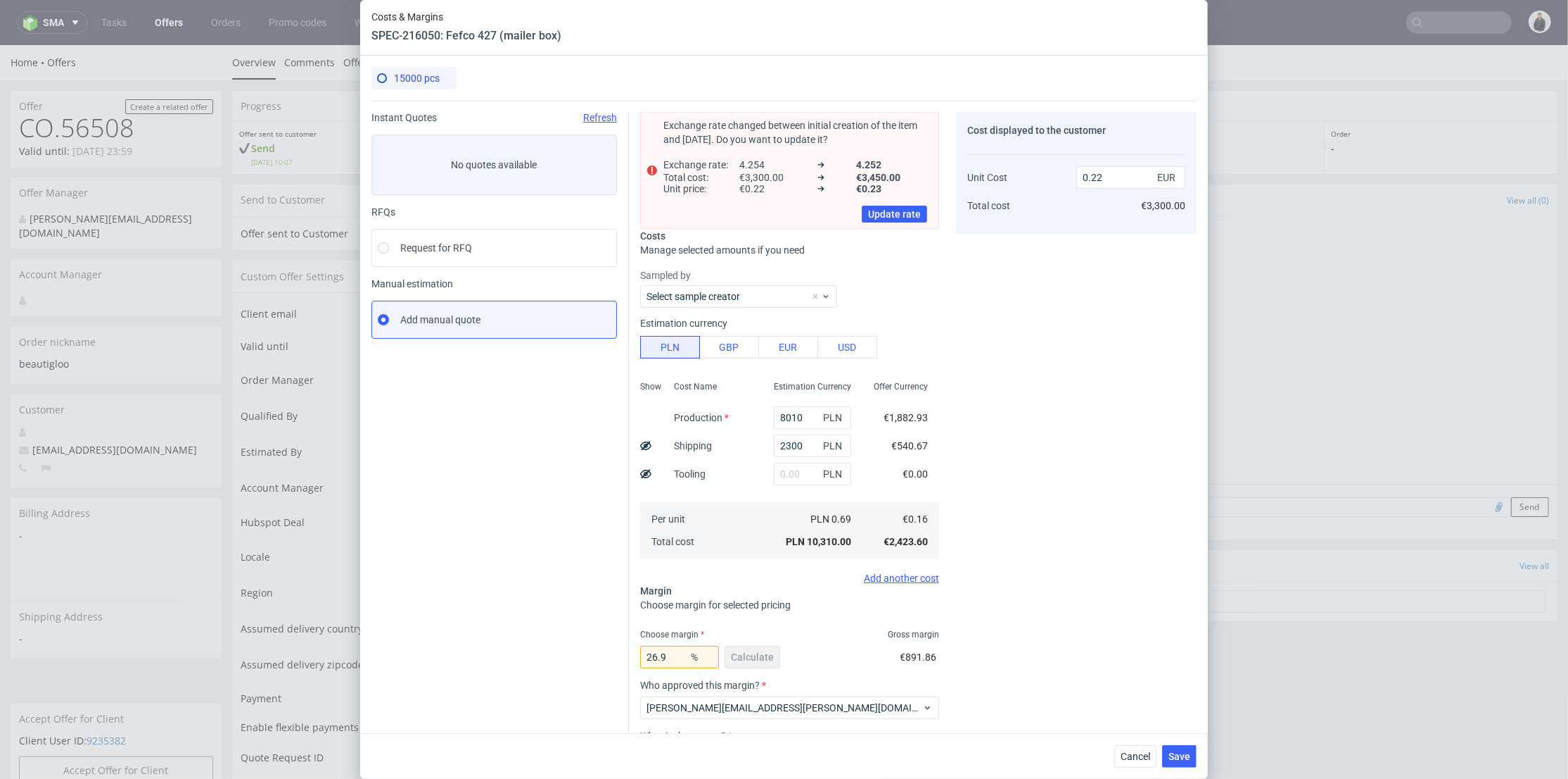
scroll to position [124, 0]
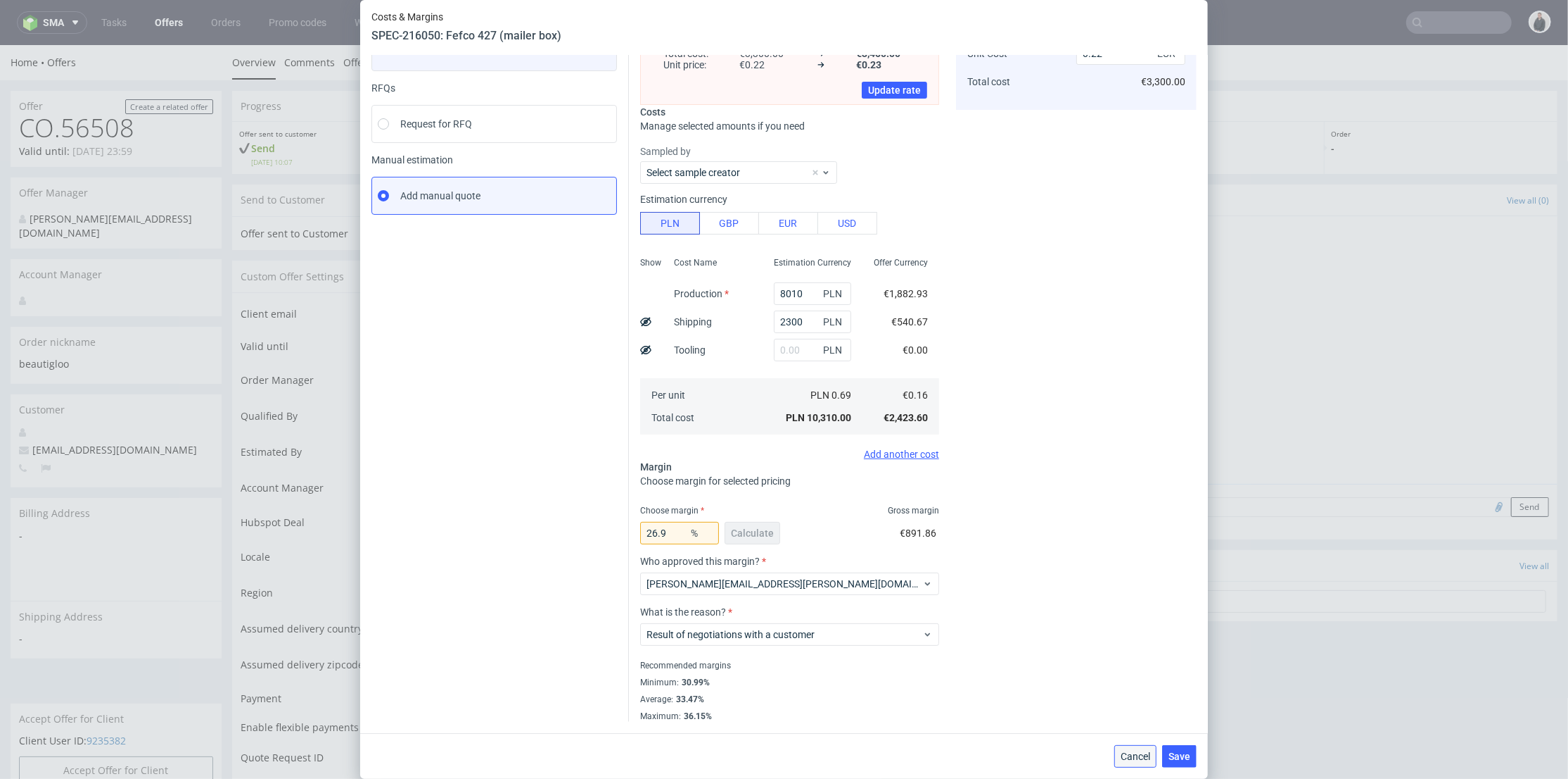
click at [1145, 721] on span "Cancel" at bounding box center [1135, 756] width 30 height 10
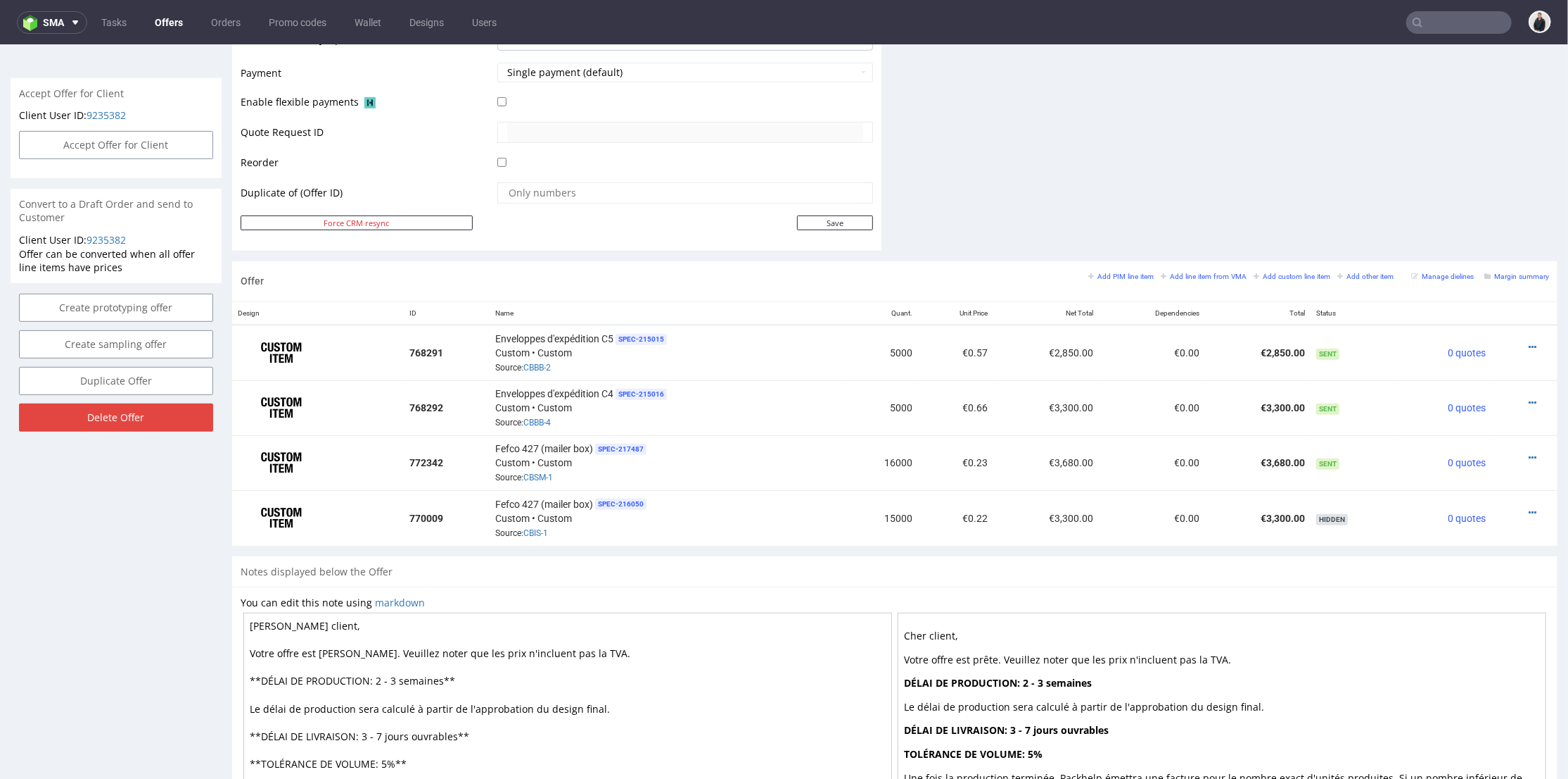
scroll to position [547, 0]
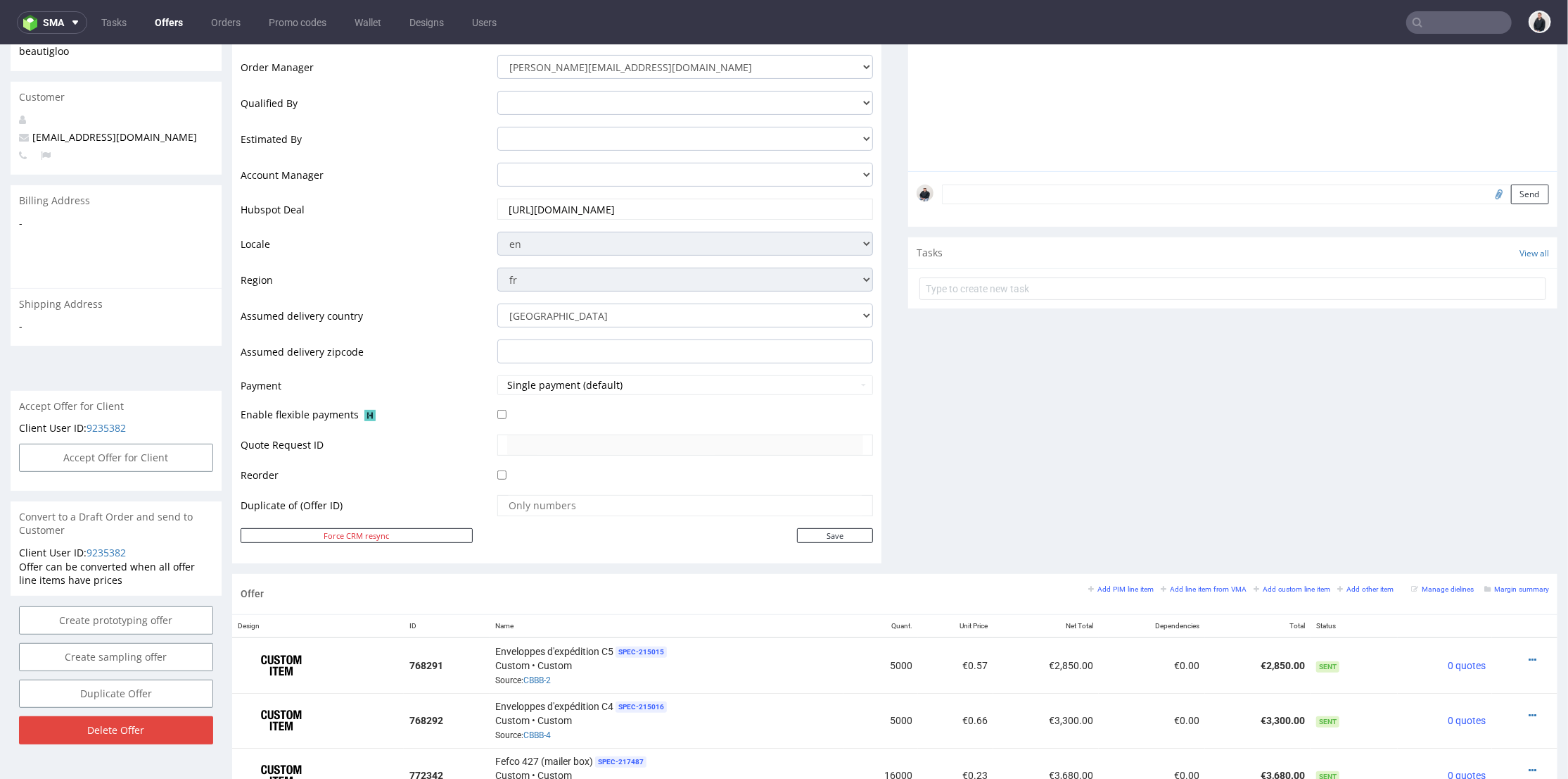
scroll to position [390, 0]
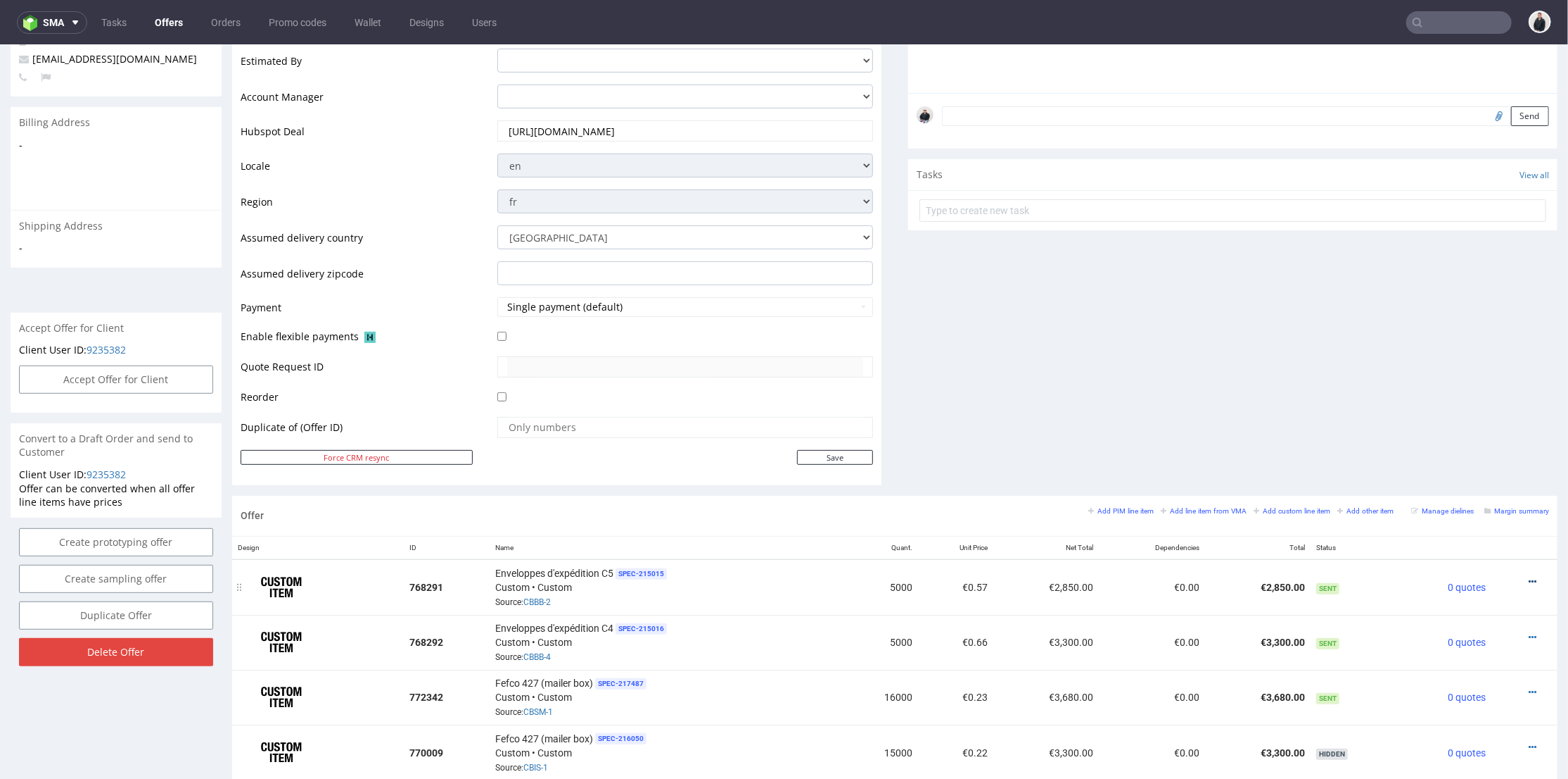
click at [1467, 576] on icon at bounding box center [1532, 580] width 8 height 10
drag, startPoint x: 1143, startPoint y: 421, endPoint x: 1104, endPoint y: 431, distance: 40.3
click at [1144, 419] on div "Comments User (0) Automatic (0) Attachments (0) All (0) View all (0) Send Tasks…" at bounding box center [1233, 144] width 650 height 702
click at [1467, 687] on icon at bounding box center [1532, 691] width 8 height 10
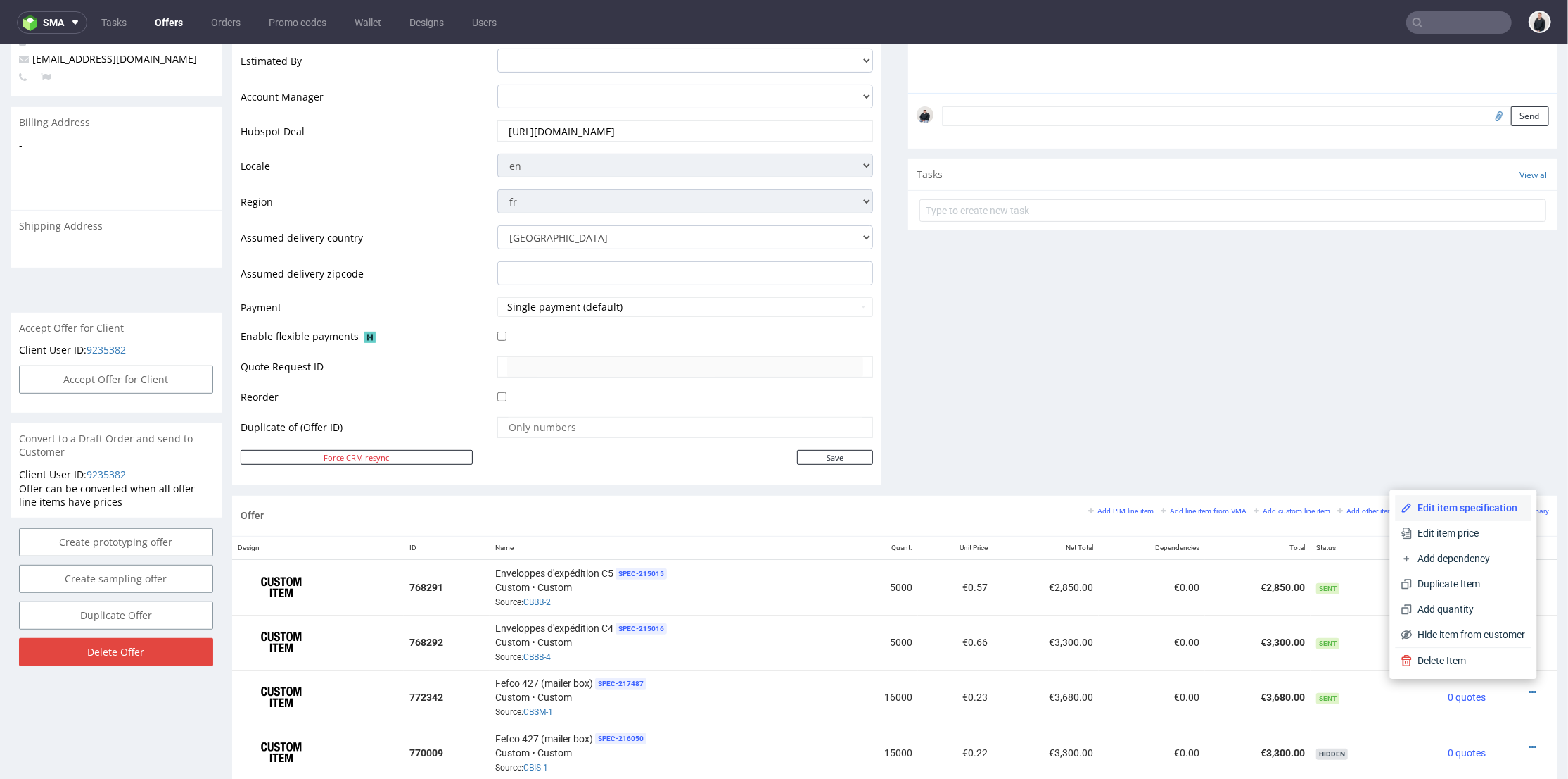
click at [1467, 505] on span "Edit item specification" at bounding box center [1470, 507] width 114 height 14
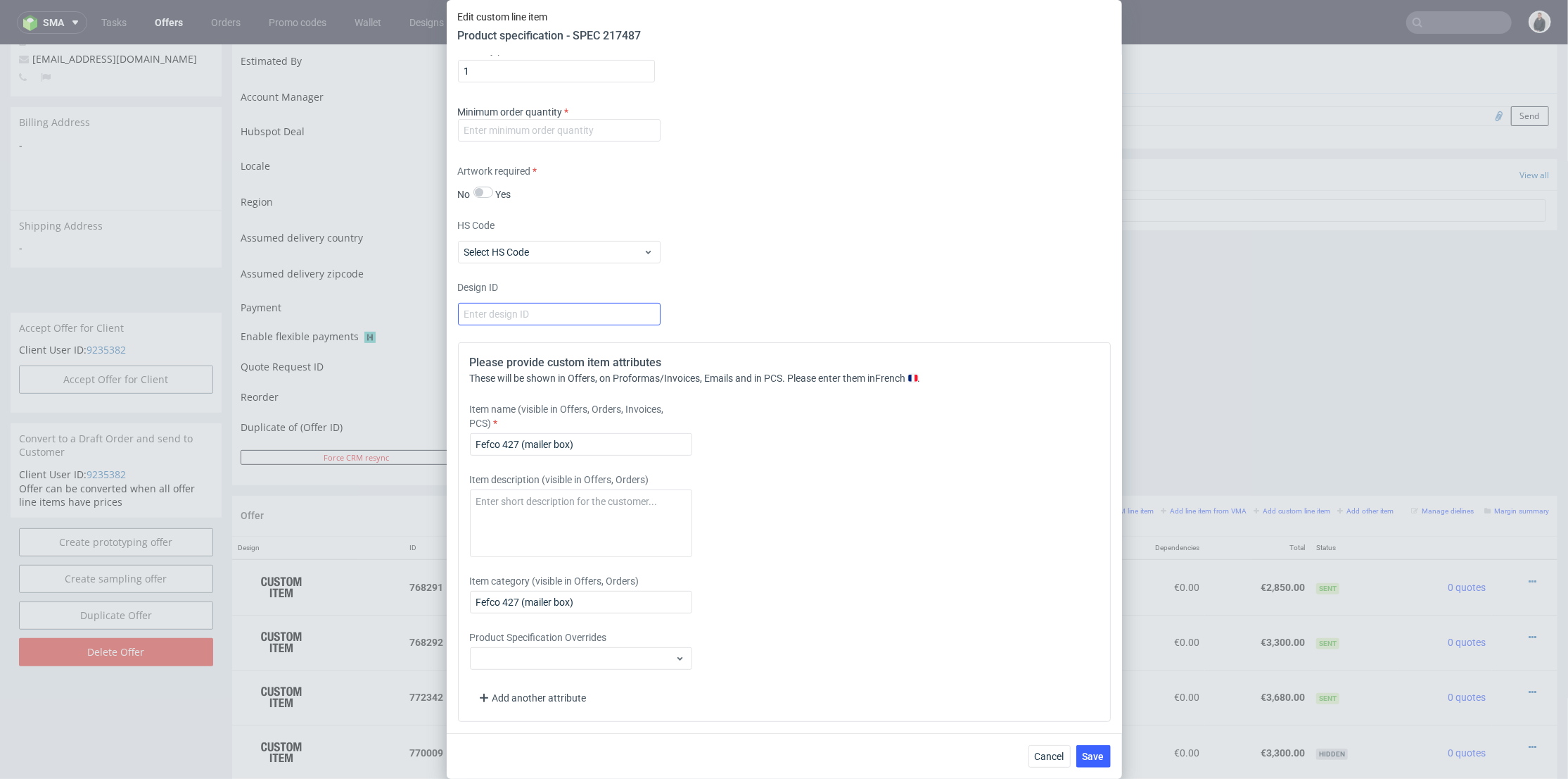
scroll to position [0, 0]
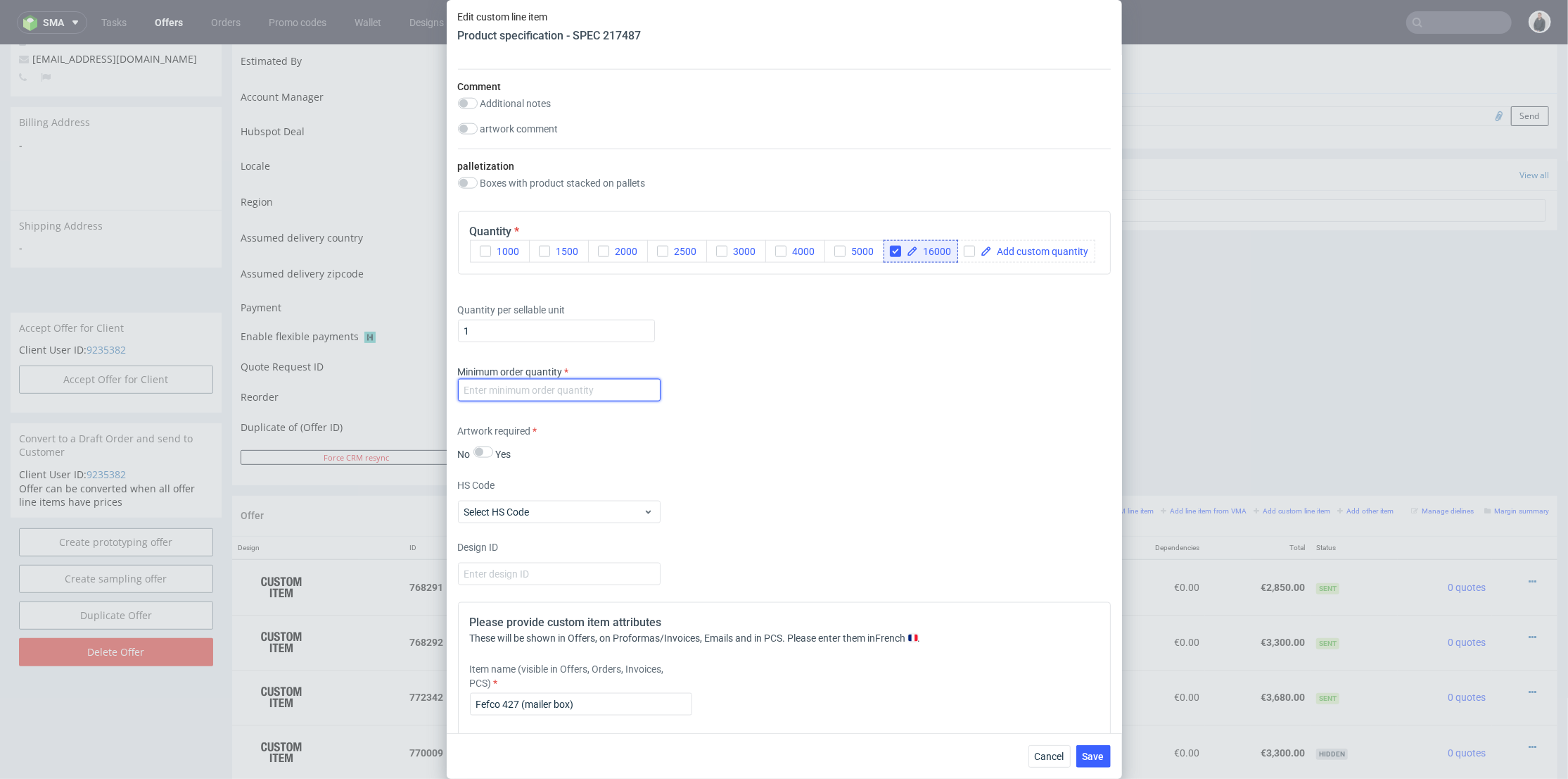
click at [574, 401] on input "number" at bounding box center [559, 390] width 202 height 22
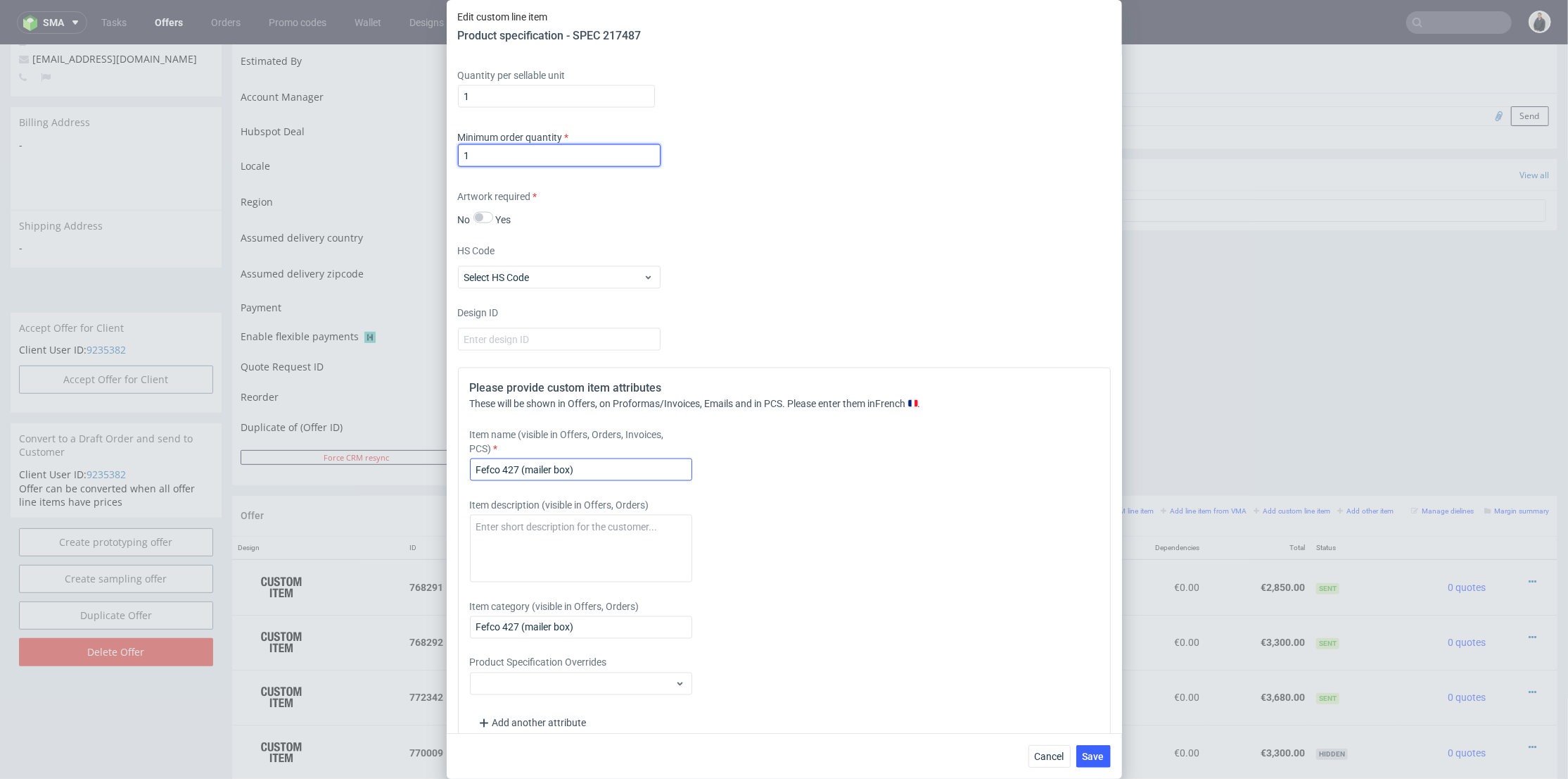
type input "1"
click at [598, 481] on input "Fefco 427 (mailer box)" at bounding box center [581, 469] width 222 height 22
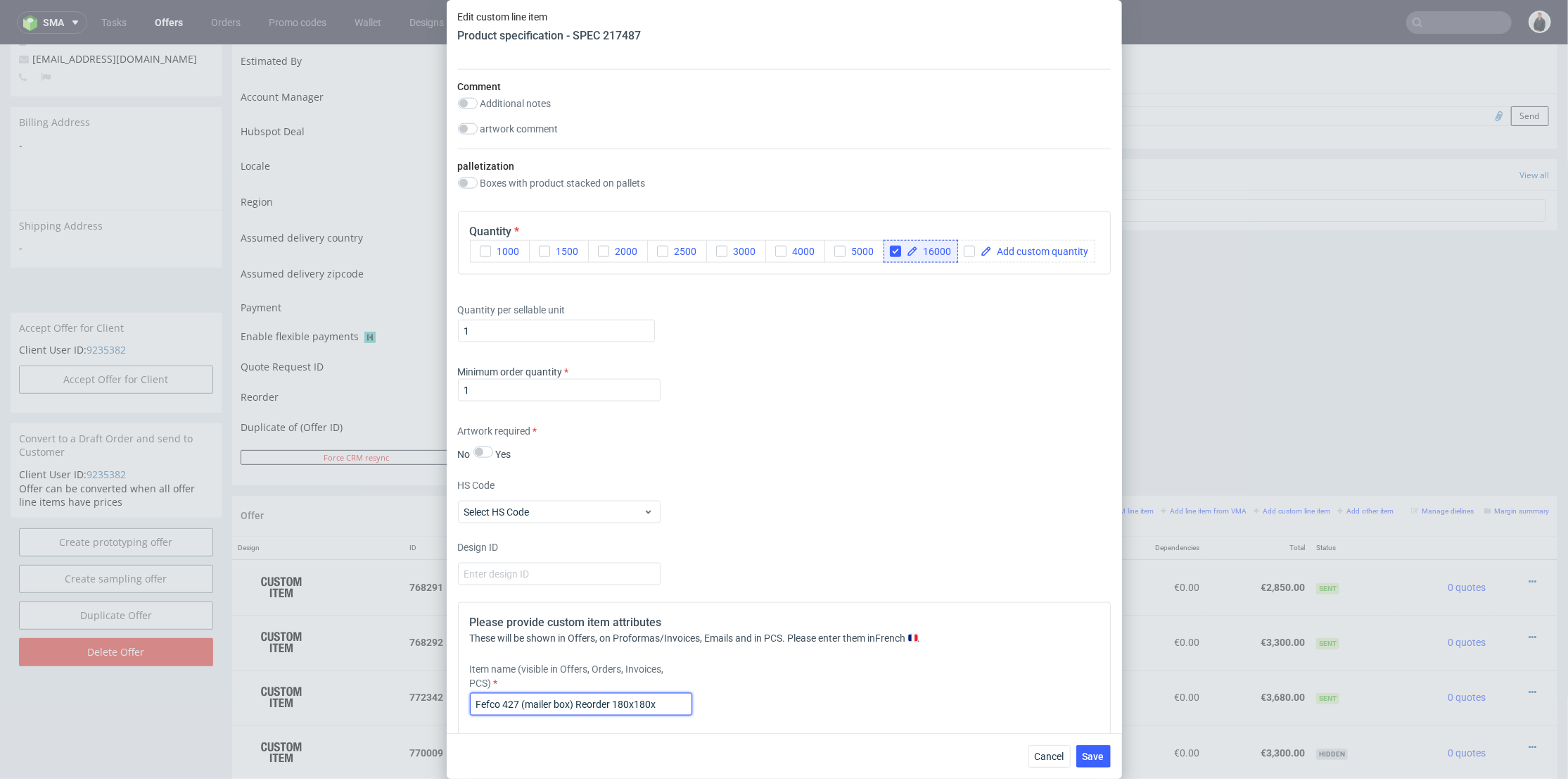
scroll to position [1848, 0]
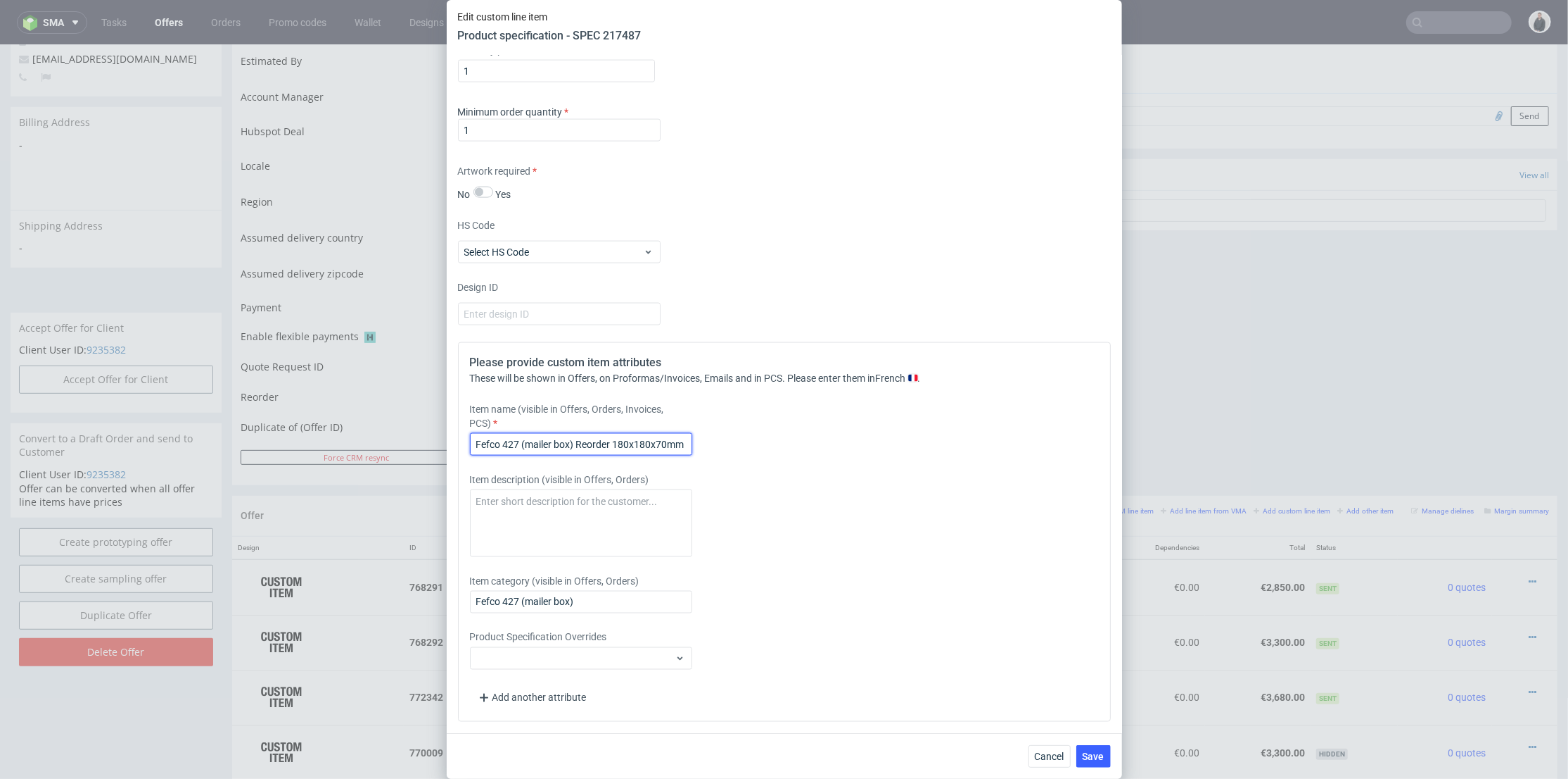
drag, startPoint x: 577, startPoint y: 441, endPoint x: 525, endPoint y: 443, distance: 52.0
click at [522, 443] on input "Fefco 427 (mailer box) Reorder 180x180x70mm" at bounding box center [581, 443] width 222 height 22
type input "Fefco 427 Reorder 180x180x70mm"
click at [1088, 721] on span "Save" at bounding box center [1094, 756] width 21 height 10
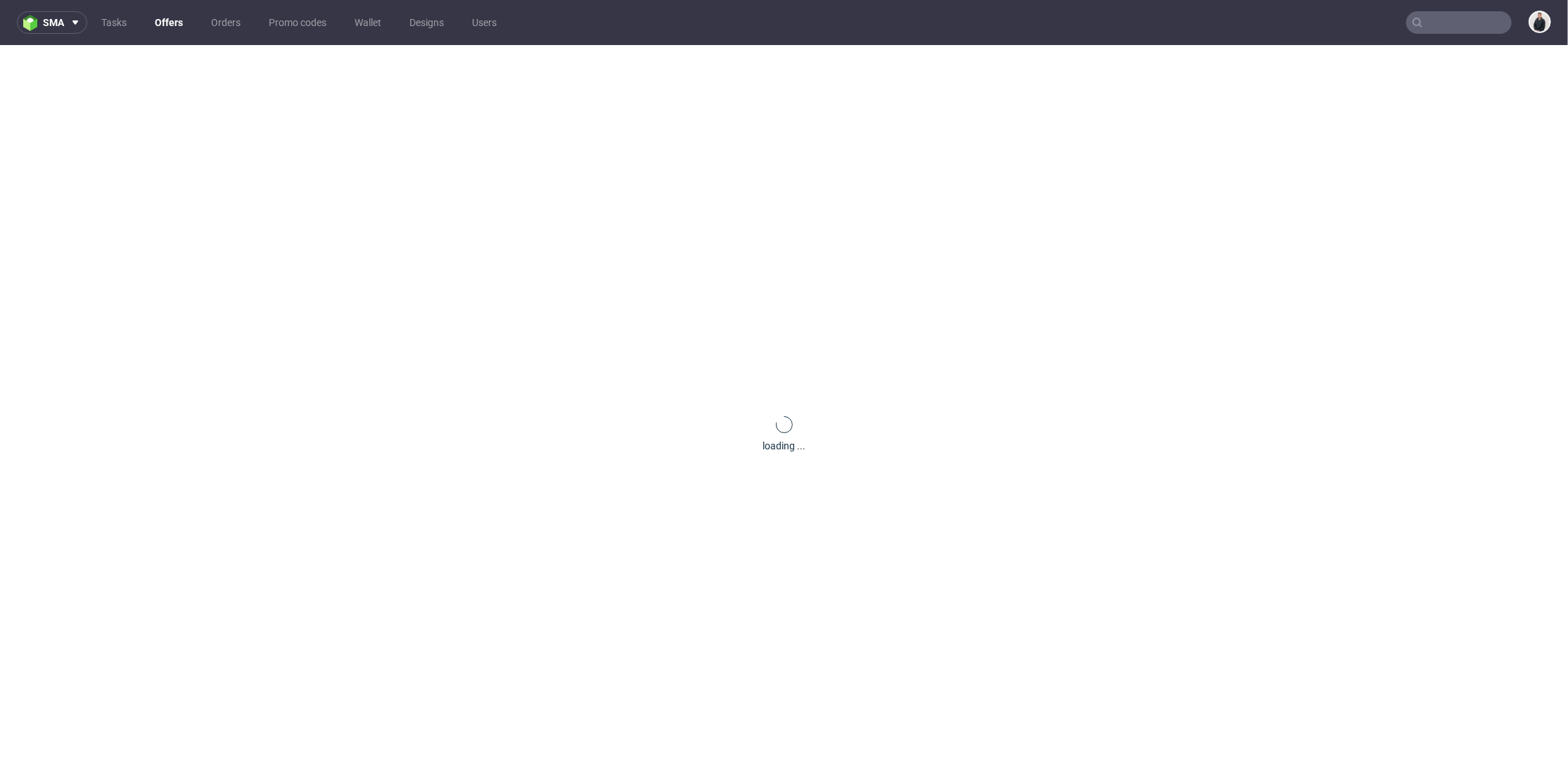
scroll to position [0, 0]
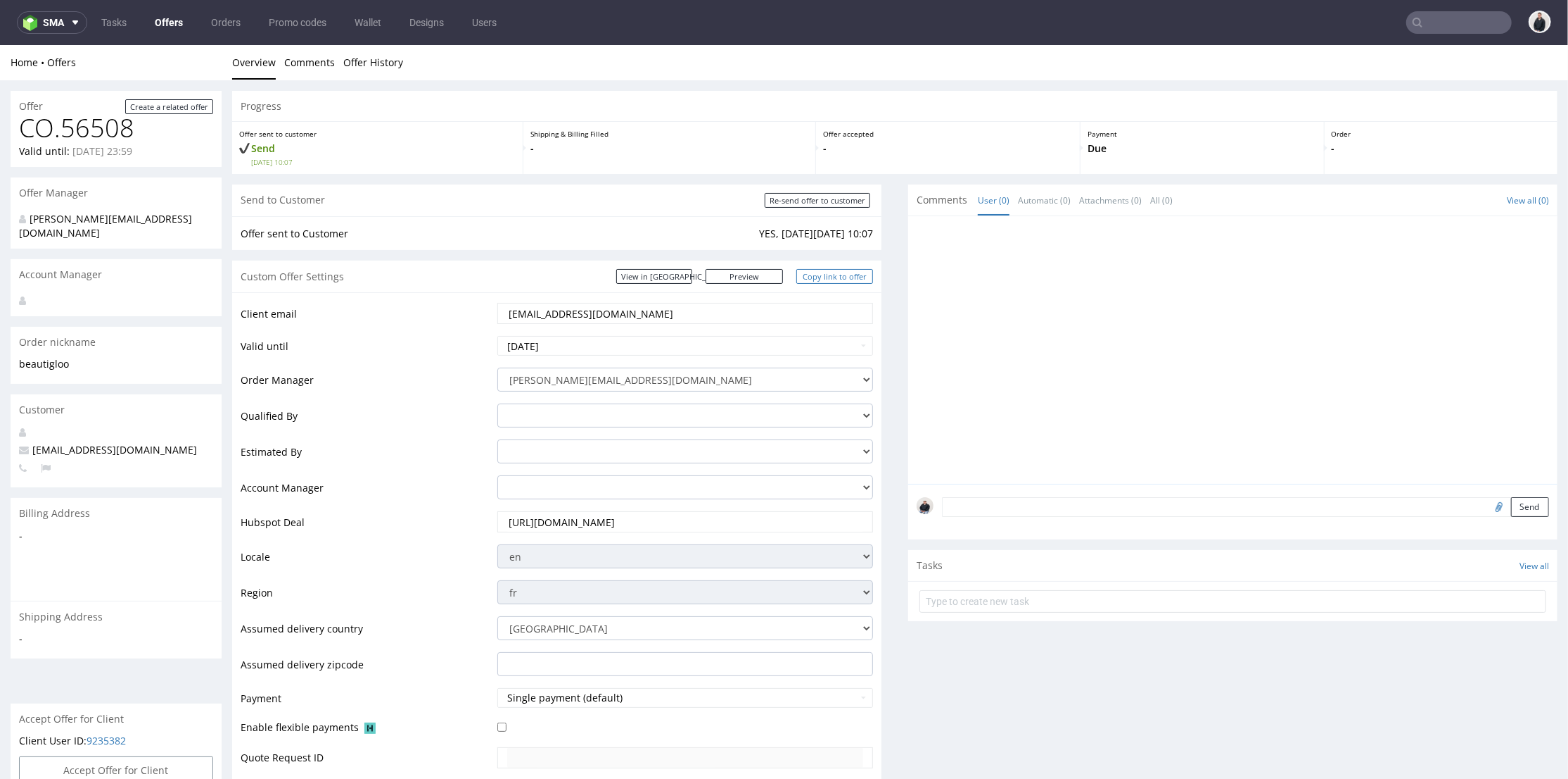
click at [811, 271] on link "Copy link to offer" at bounding box center [835, 276] width 77 height 15
click at [823, 201] on input "Re-send offer to customer" at bounding box center [818, 200] width 106 height 15
type input "In progress..."
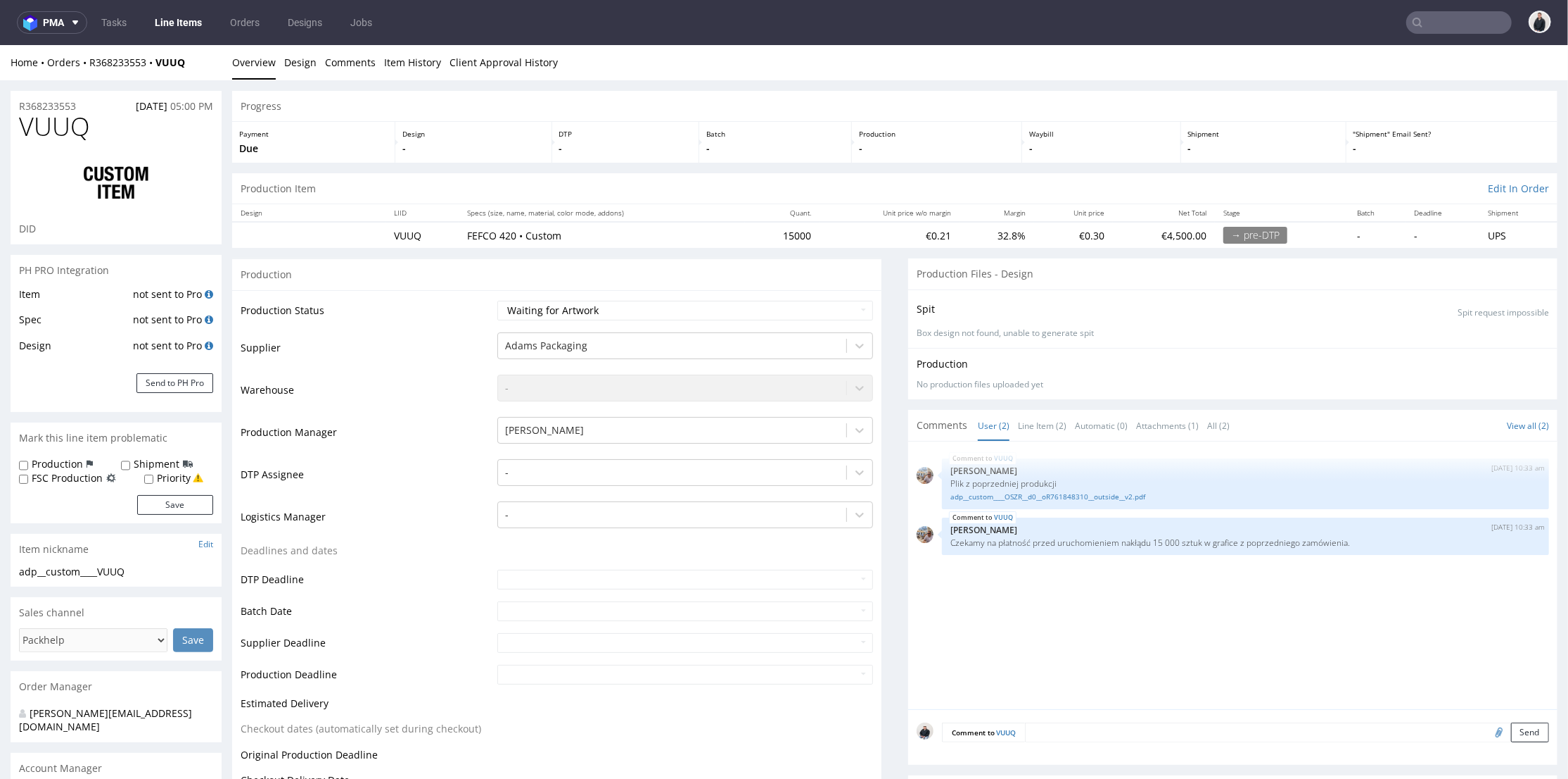
scroll to position [157, 0]
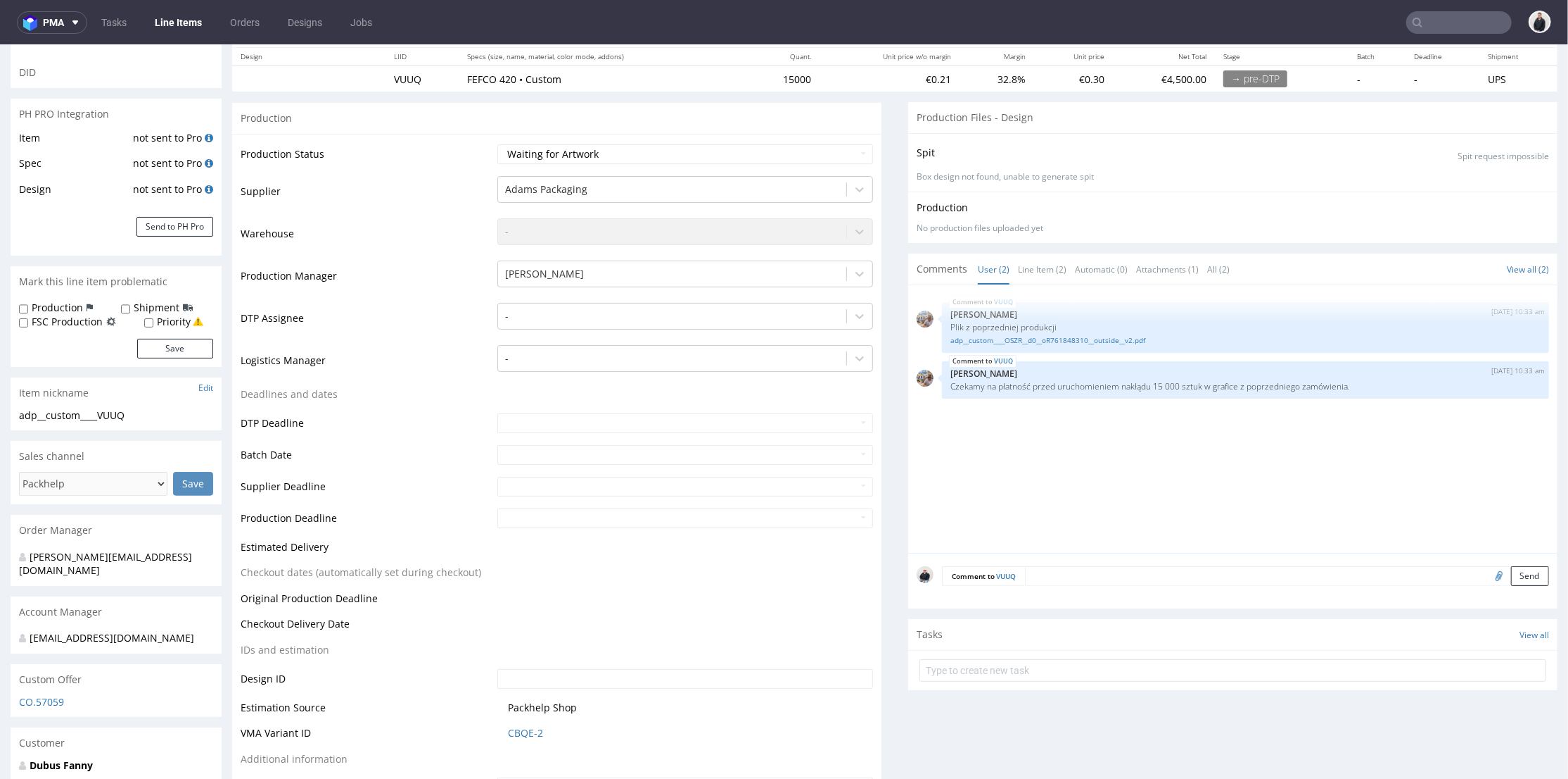
click at [1487, 575] on input "file" at bounding box center [1497, 574] width 20 height 18
type input "C:\fakepath\frame.png"
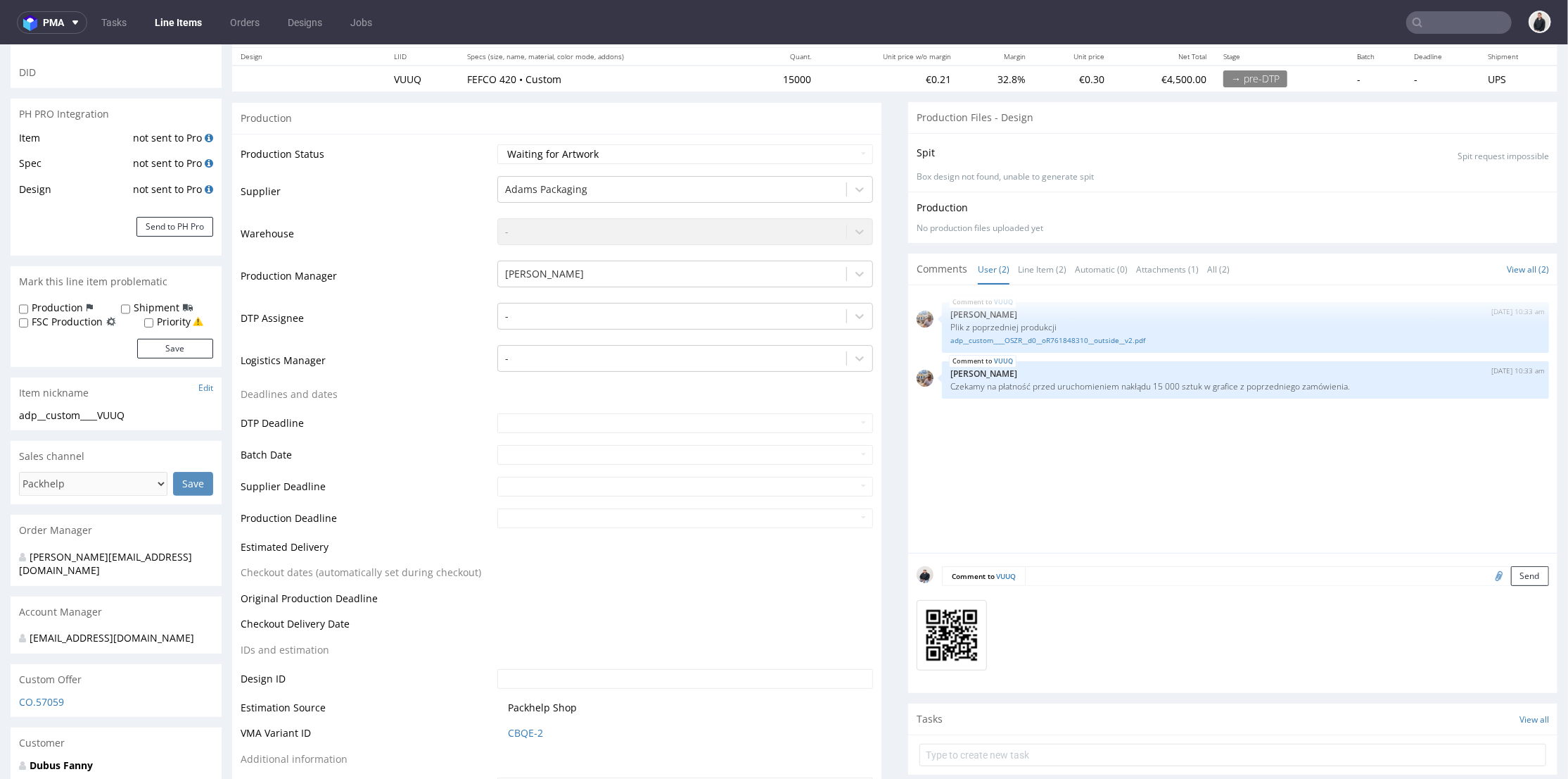
click at [1095, 578] on textarea at bounding box center [1287, 575] width 524 height 20
paste textarea "The QR code is incorrect; it should be replaced with this one, but otherwise it…"
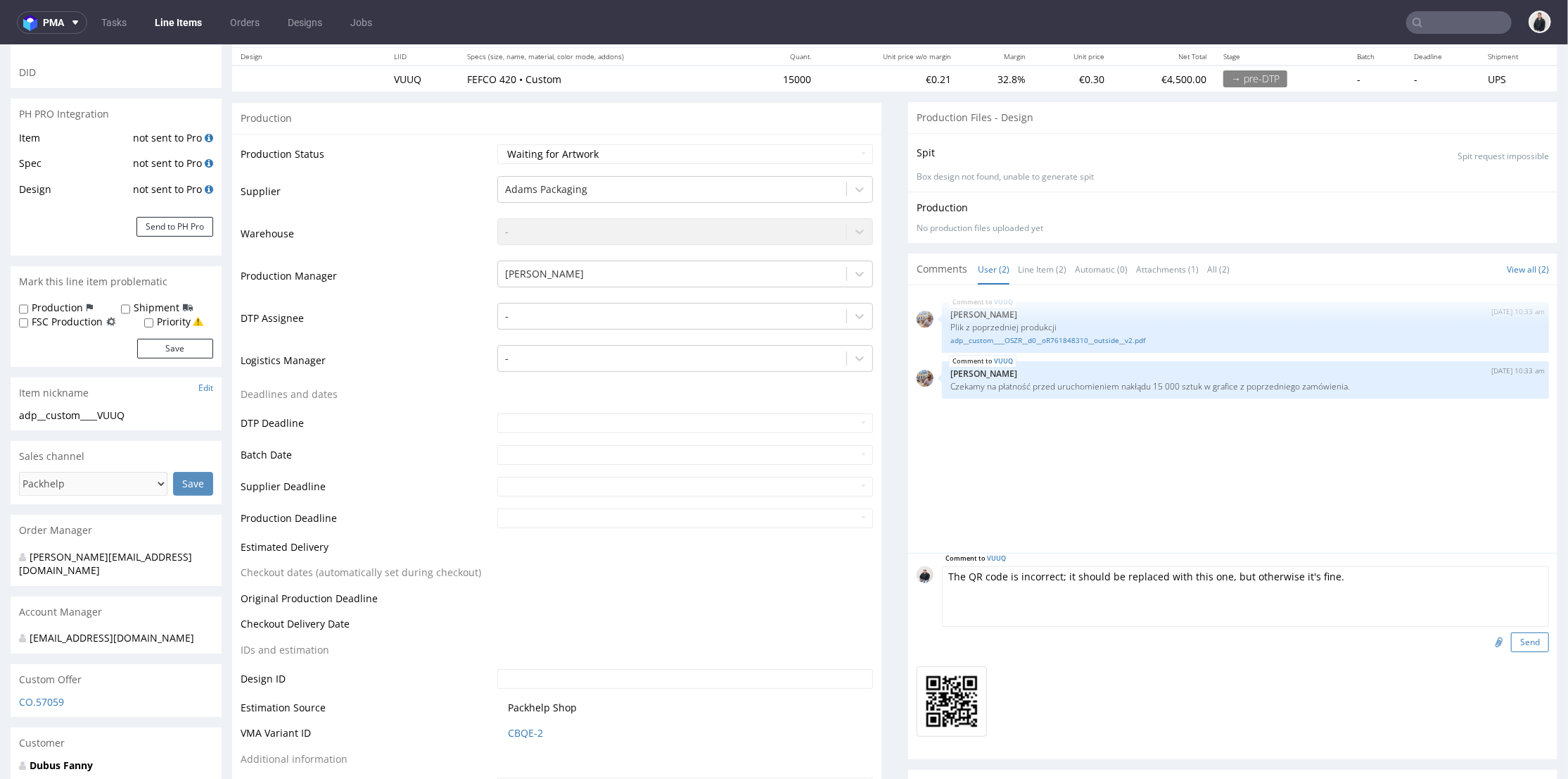
type textarea "The QR code is incorrect; it should be replaced with this one, but otherwise it…"
click at [1512, 637] on button "Send" at bounding box center [1530, 641] width 38 height 20
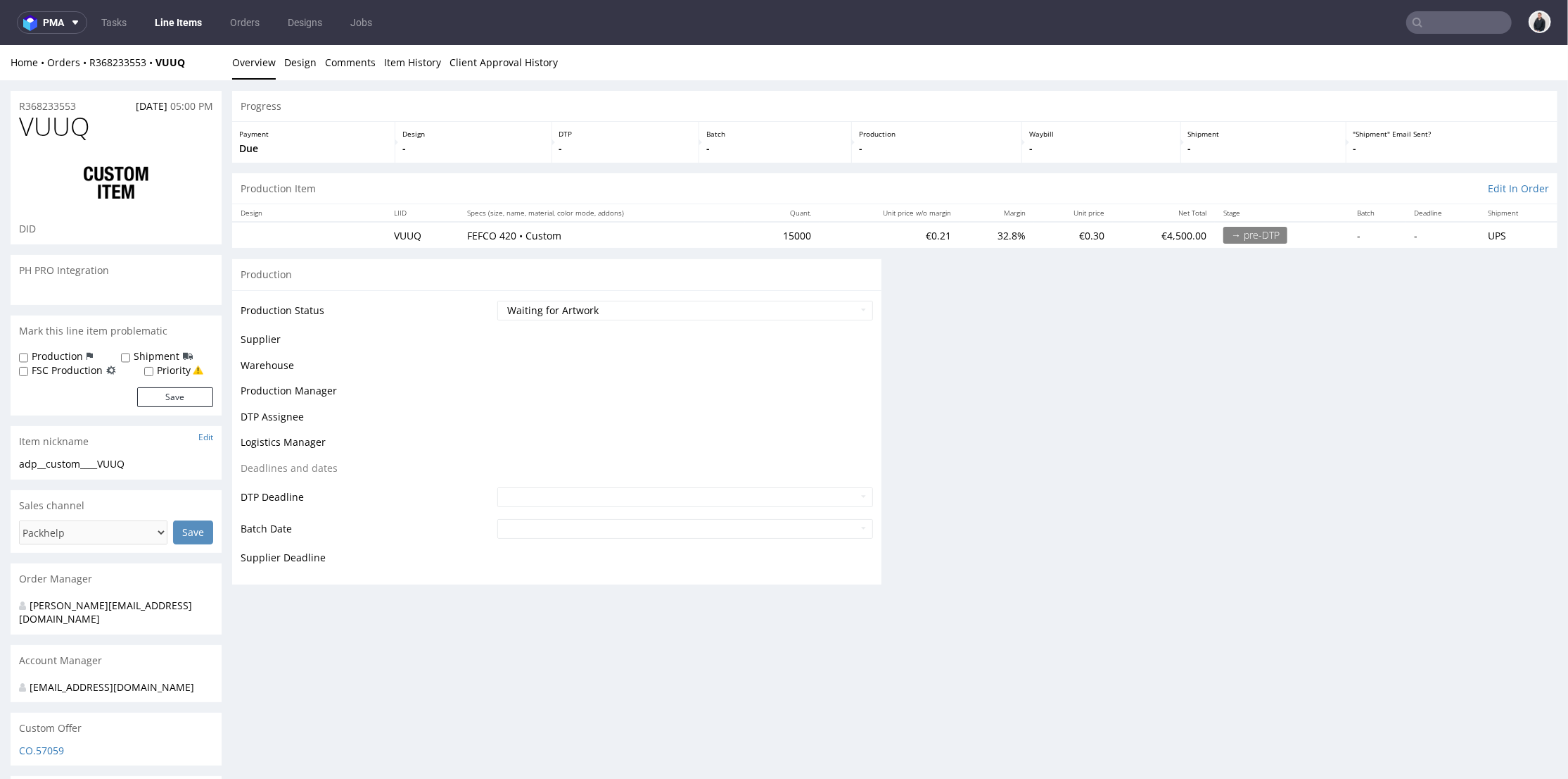
scroll to position [0, 0]
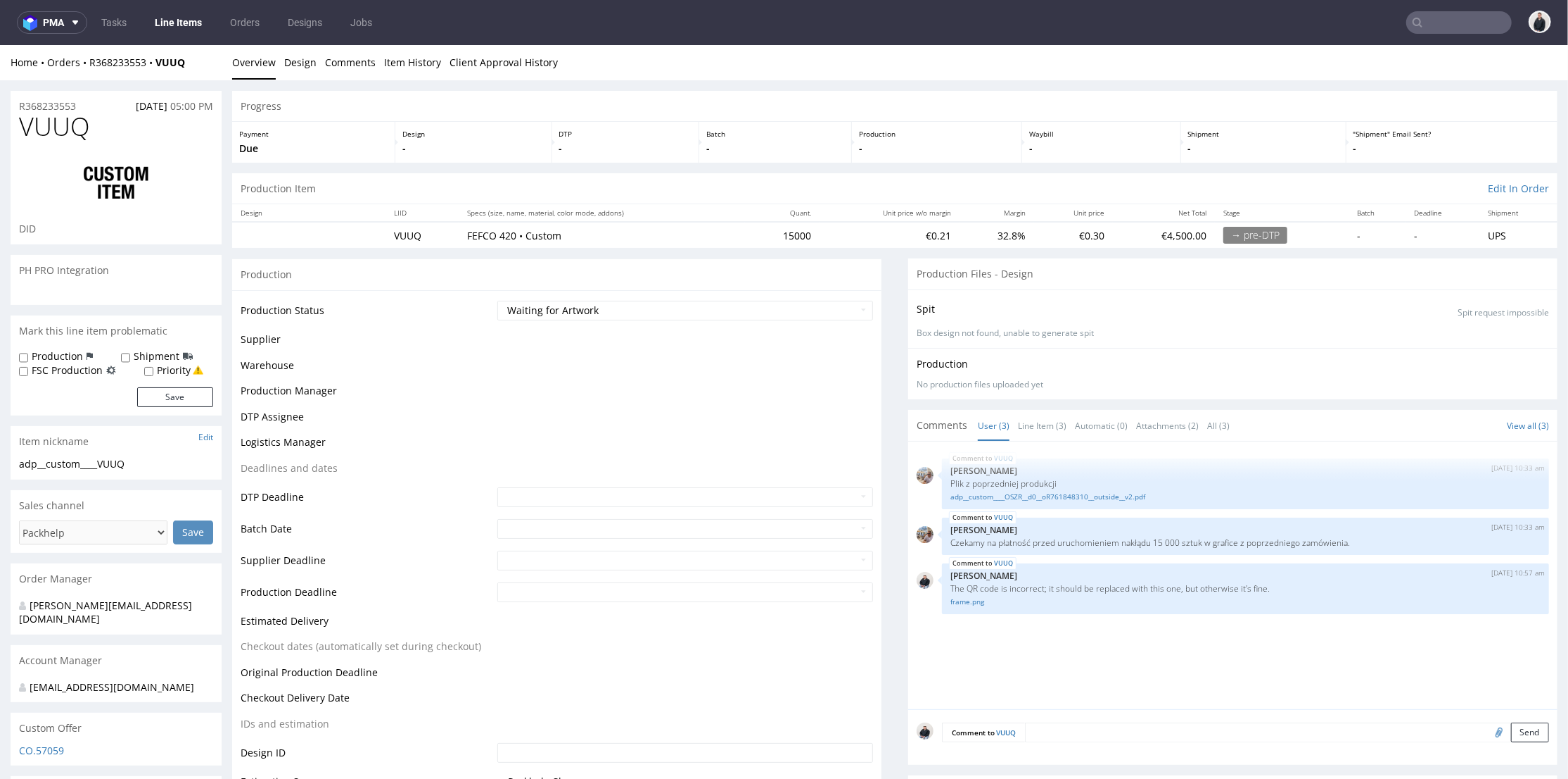
click at [703, 308] on select "Waiting for Artwork Waiting for Diecut Waiting for Mockup Waiting for DTP Waiti…" at bounding box center [686, 310] width 377 height 20
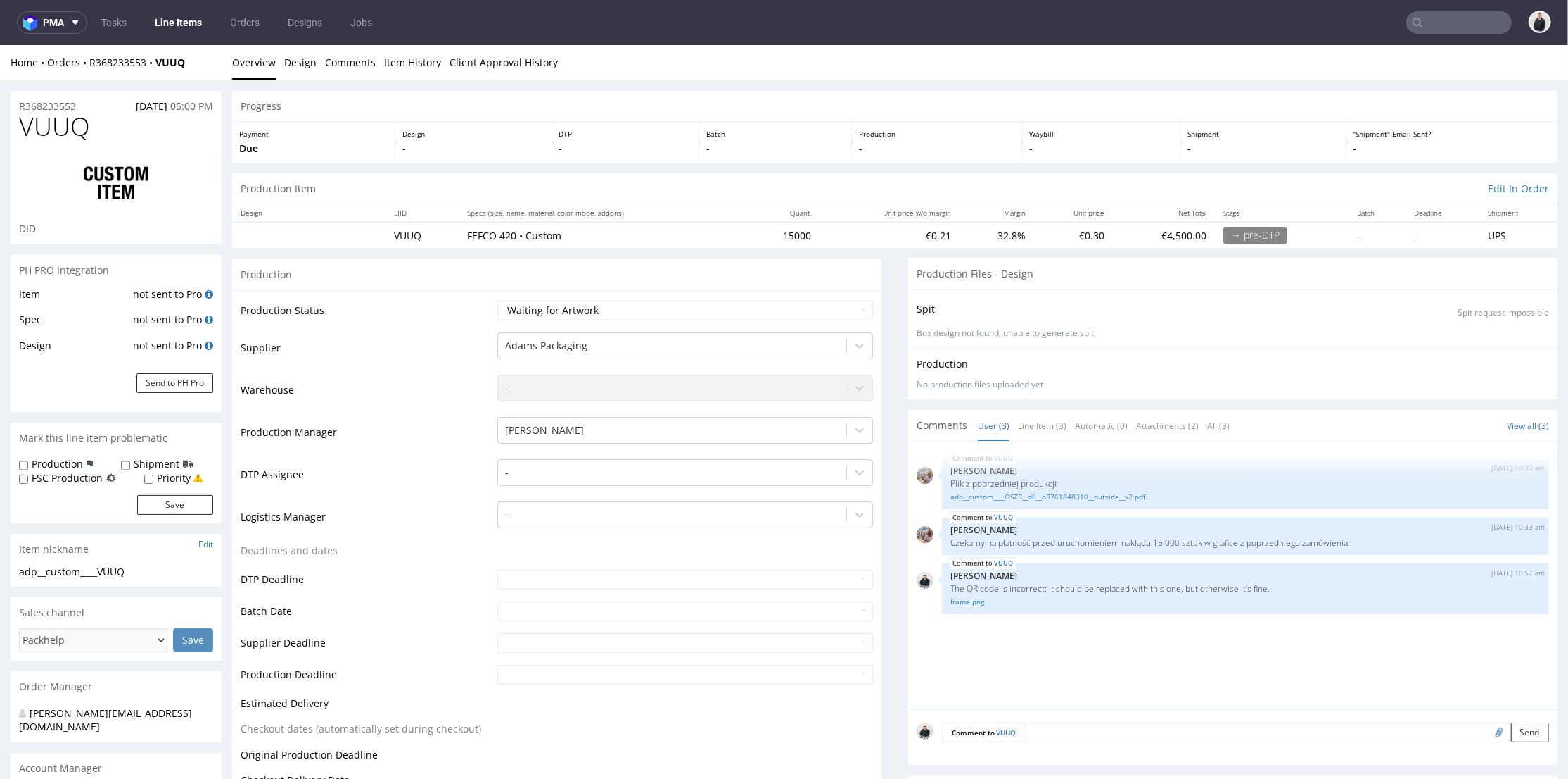
select select "dtp_waiting_for_check"
click at [498, 300] on select "Waiting for Artwork Waiting for Diecut Waiting for Mockup Waiting for DTP Waiti…" at bounding box center [686, 310] width 377 height 20
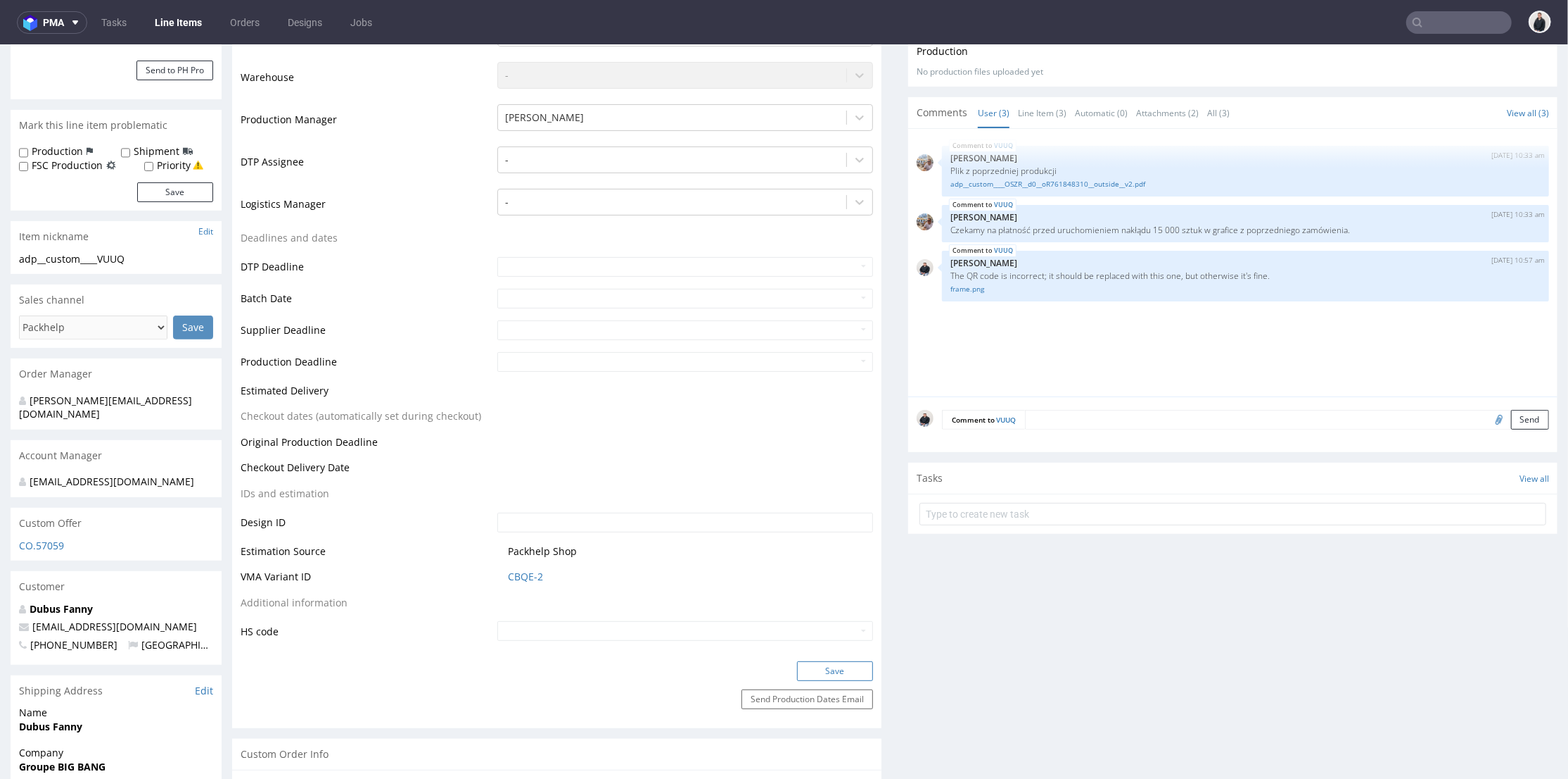
click at [822, 672] on button "Save" at bounding box center [835, 670] width 76 height 20
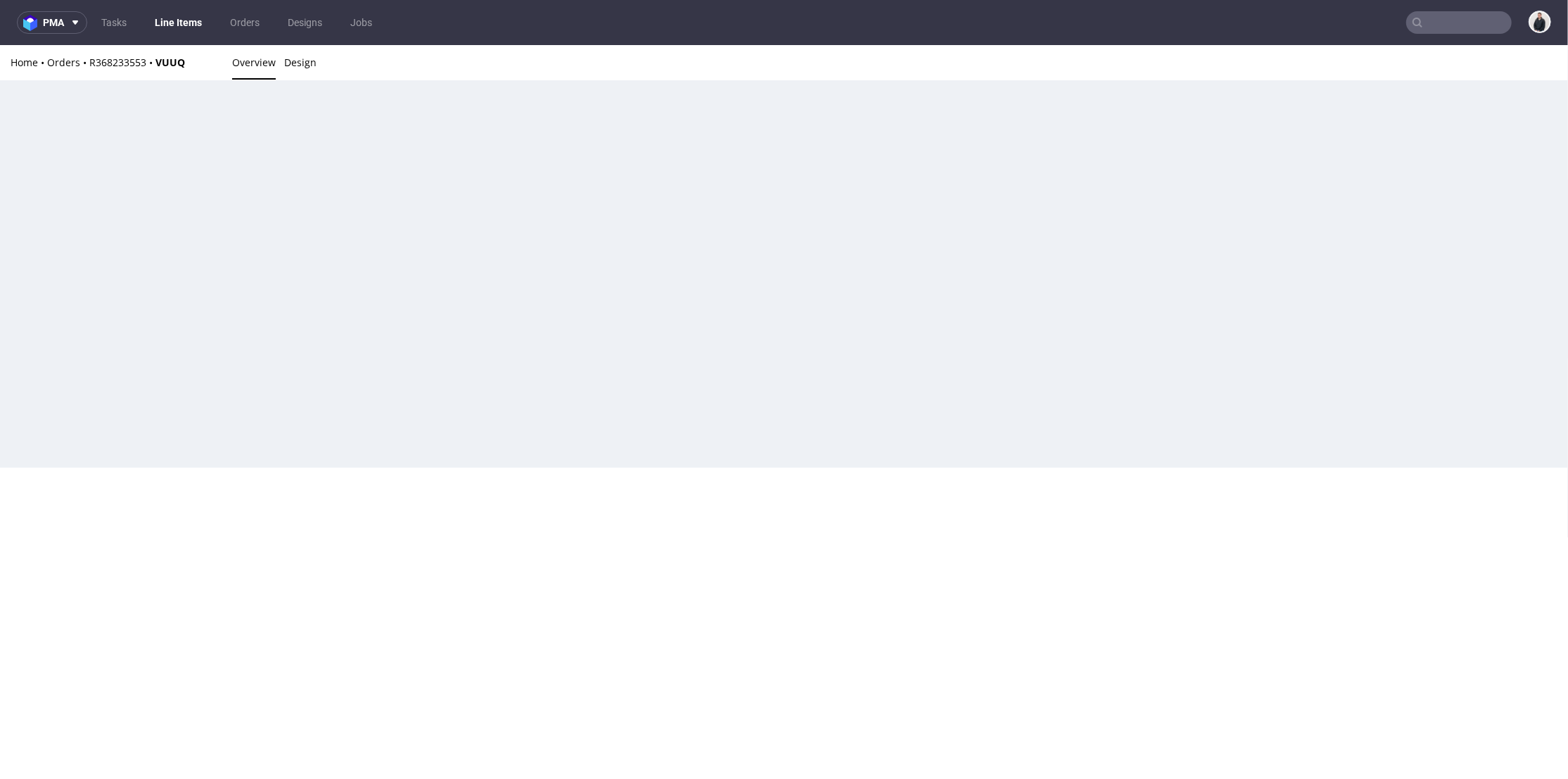
scroll to position [0, 0]
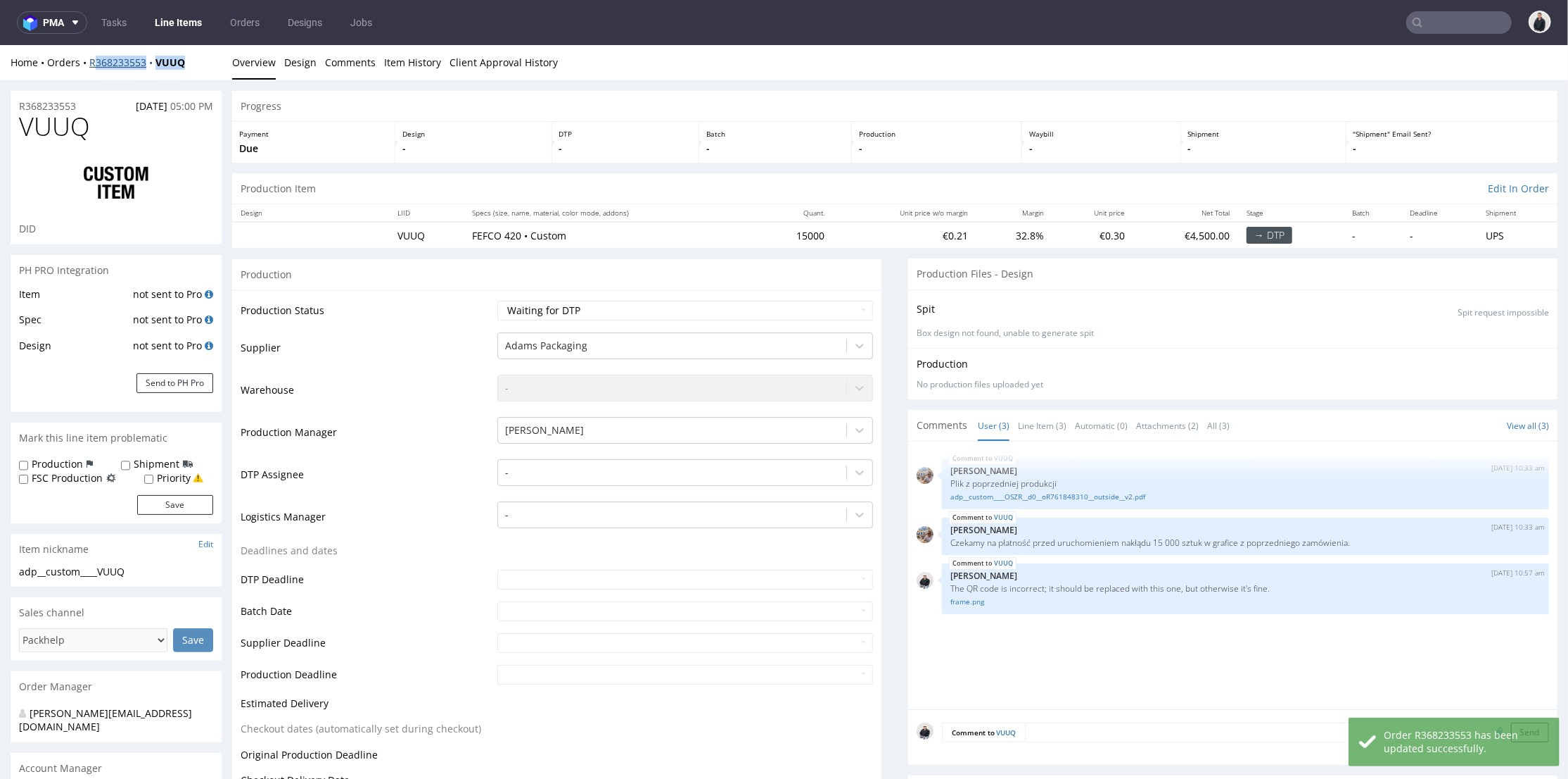
drag, startPoint x: 140, startPoint y: 64, endPoint x: 115, endPoint y: 55, distance: 26.6
click at [93, 62] on div "Home Orders R368233553 VUUQ" at bounding box center [116, 62] width 211 height 14
copy div "368233553 VUUQ"
click at [199, 66] on div "Home Orders R368233553 VUUQ" at bounding box center [116, 62] width 211 height 14
drag, startPoint x: 195, startPoint y: 61, endPoint x: 88, endPoint y: 60, distance: 107.0
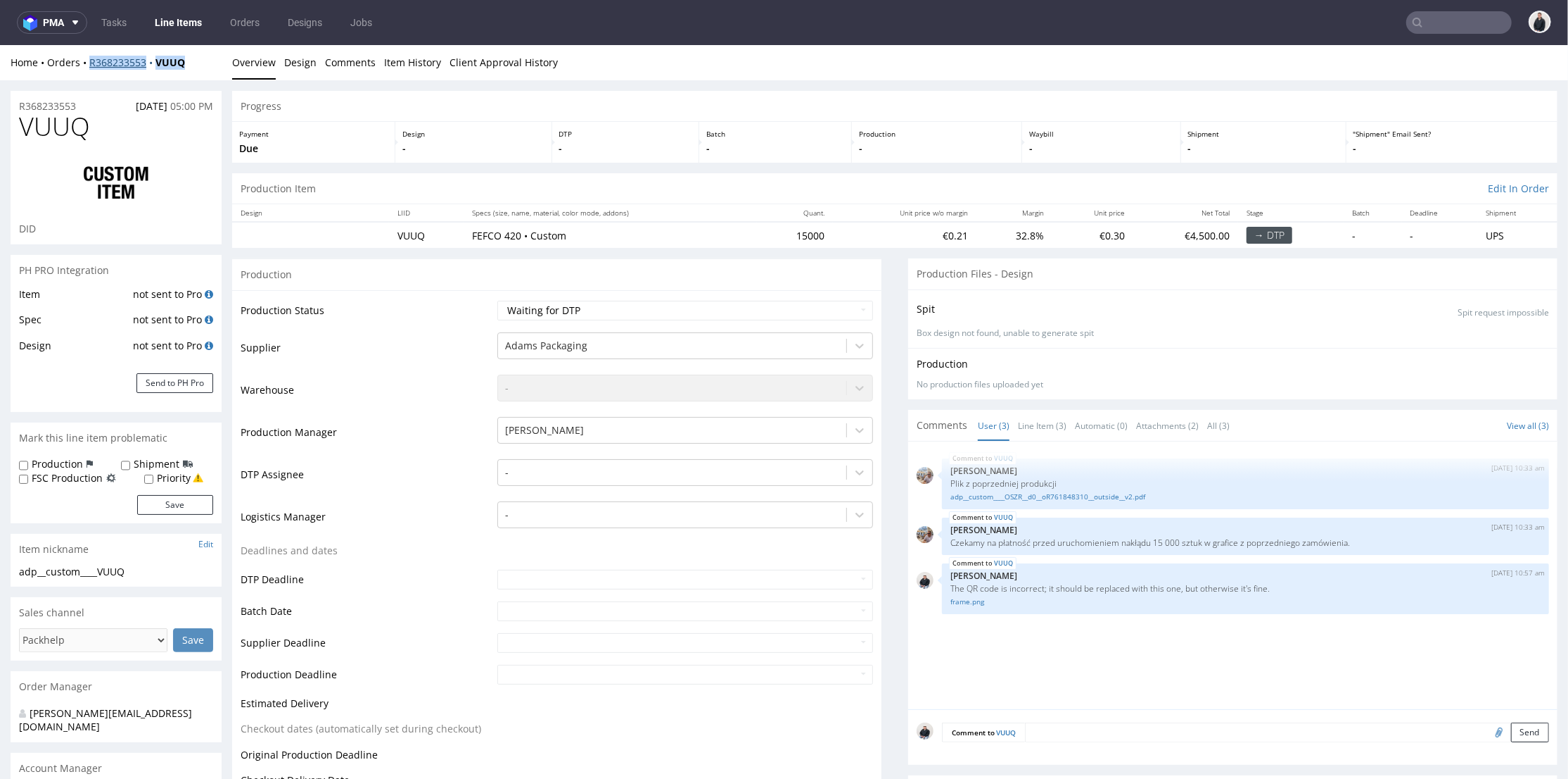
click at [88, 60] on div "Home Orders R368233553 VUUQ" at bounding box center [116, 62] width 211 height 14
copy div "R368233553 VUUQ"
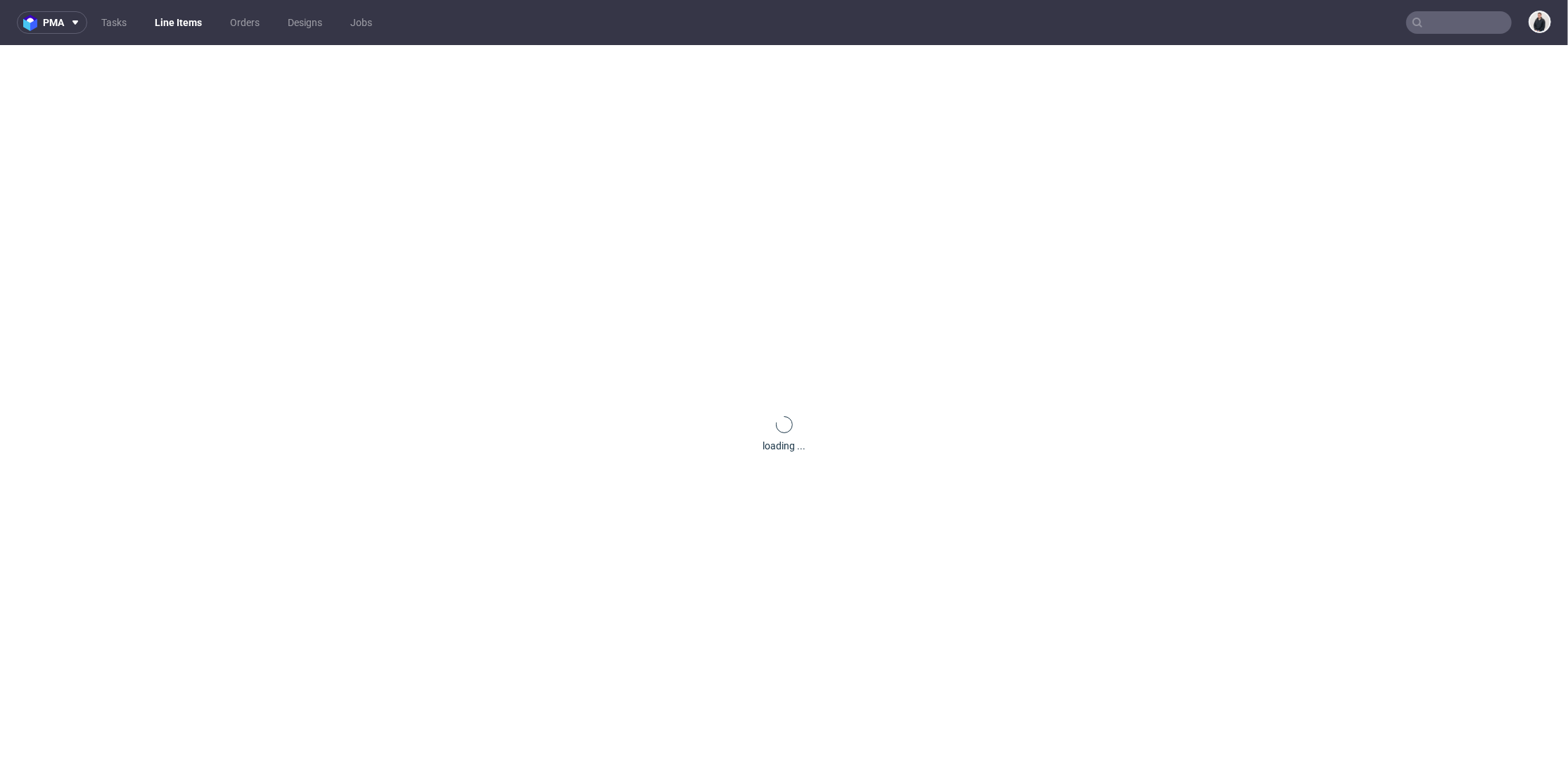
click at [1420, 20] on input "text" at bounding box center [1460, 22] width 106 height 22
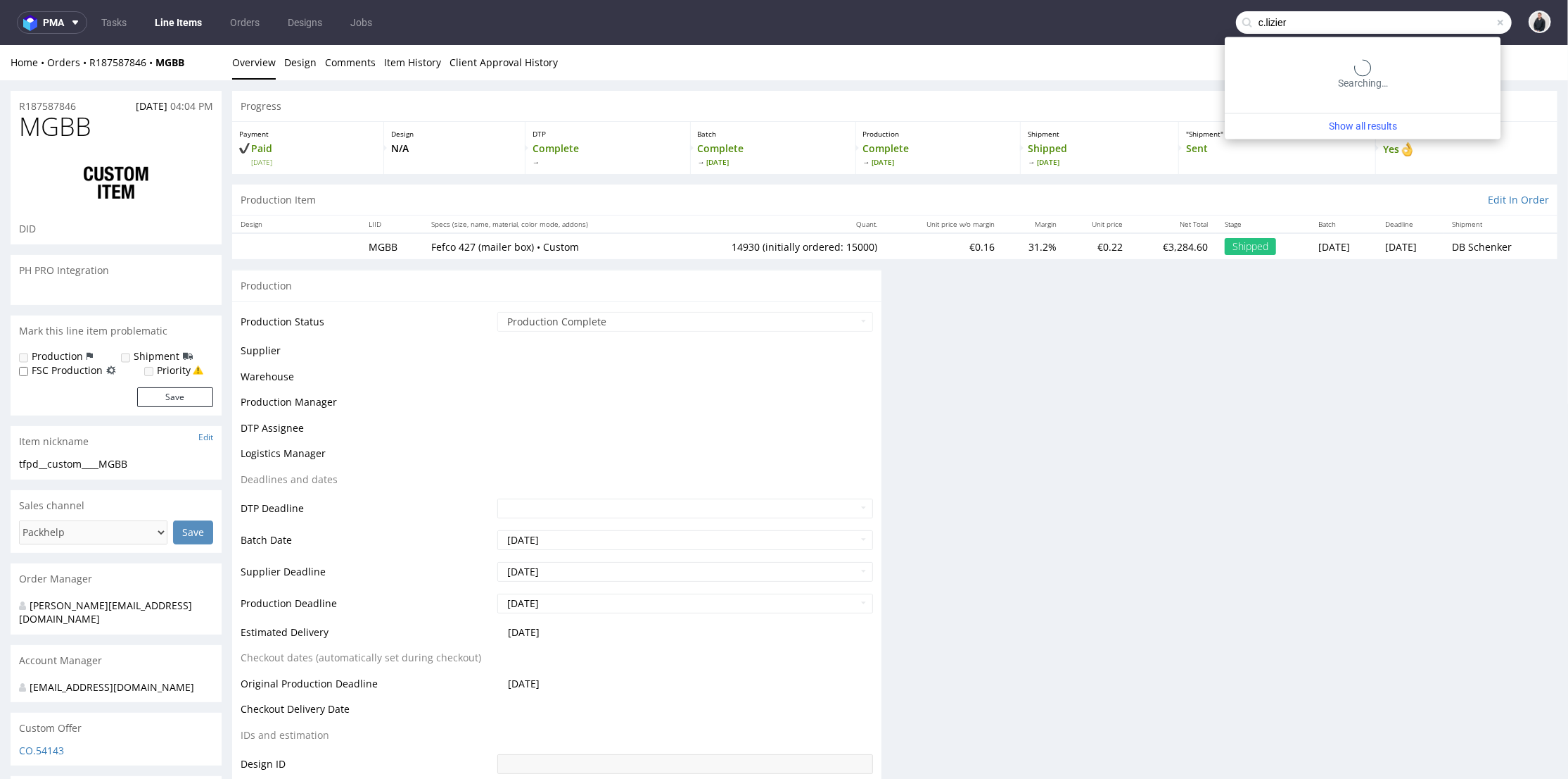
type input "c.lizier"
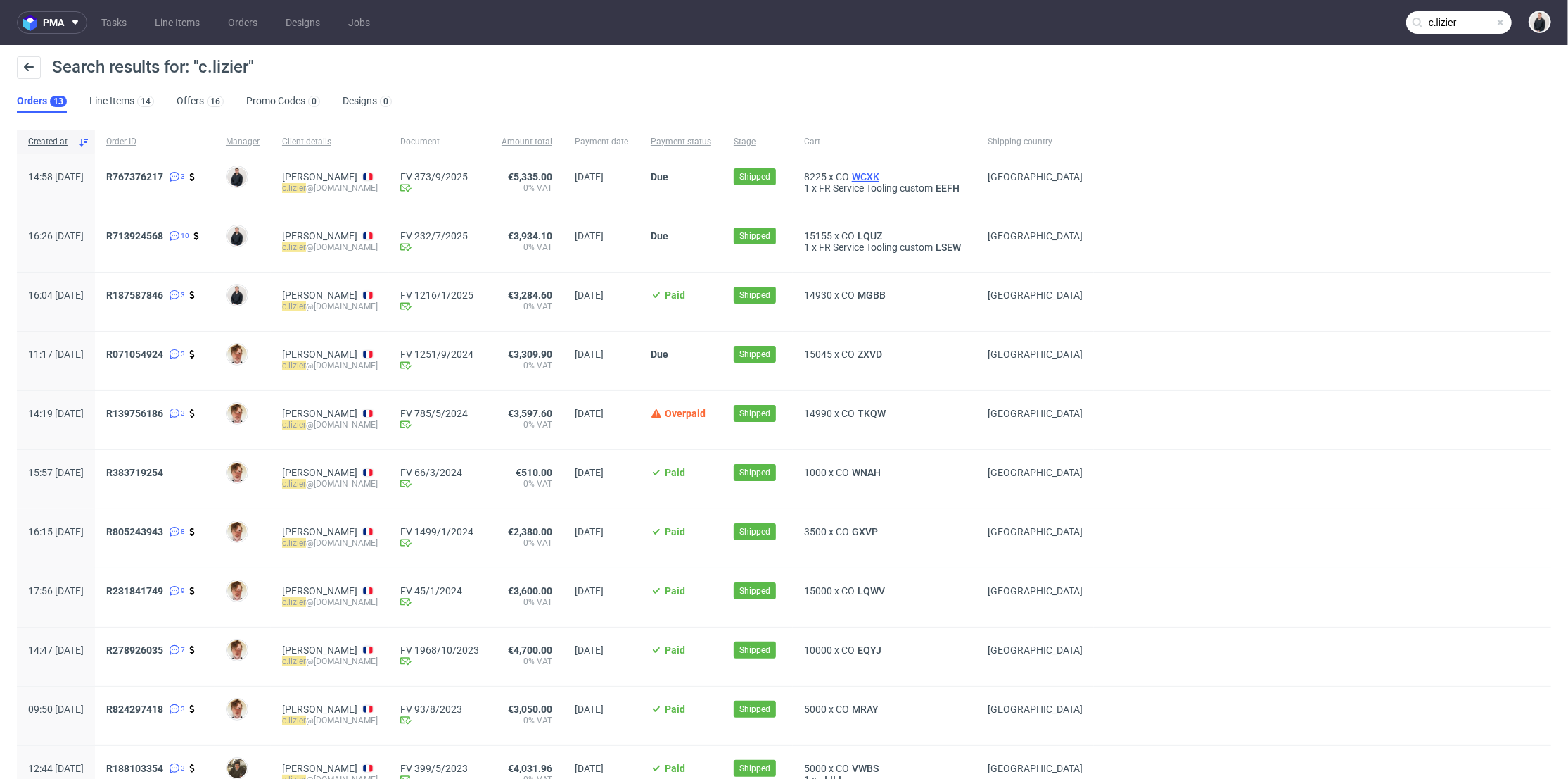
click at [882, 174] on span "WCXK" at bounding box center [865, 176] width 33 height 12
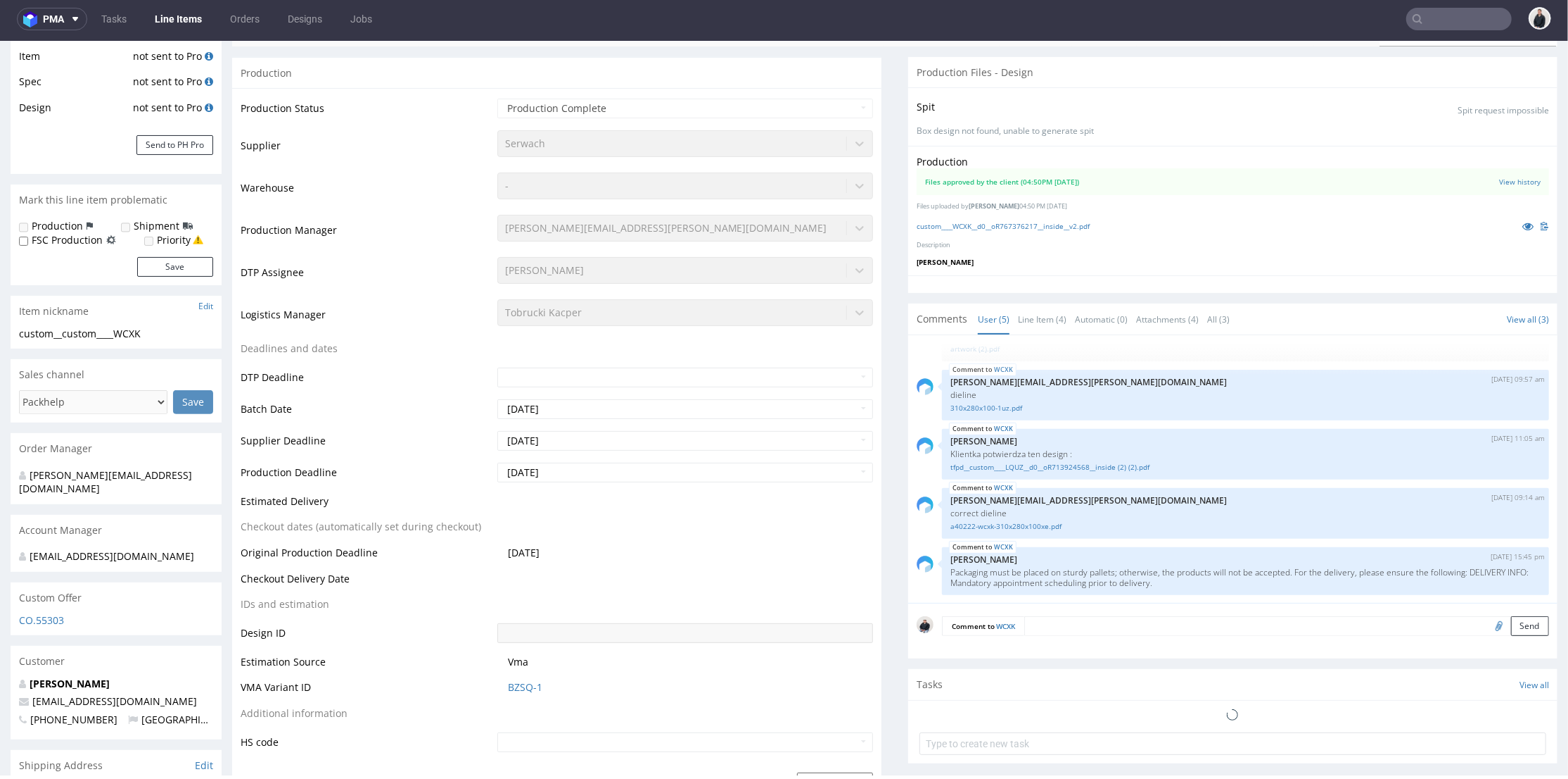
scroll to position [577, 0]
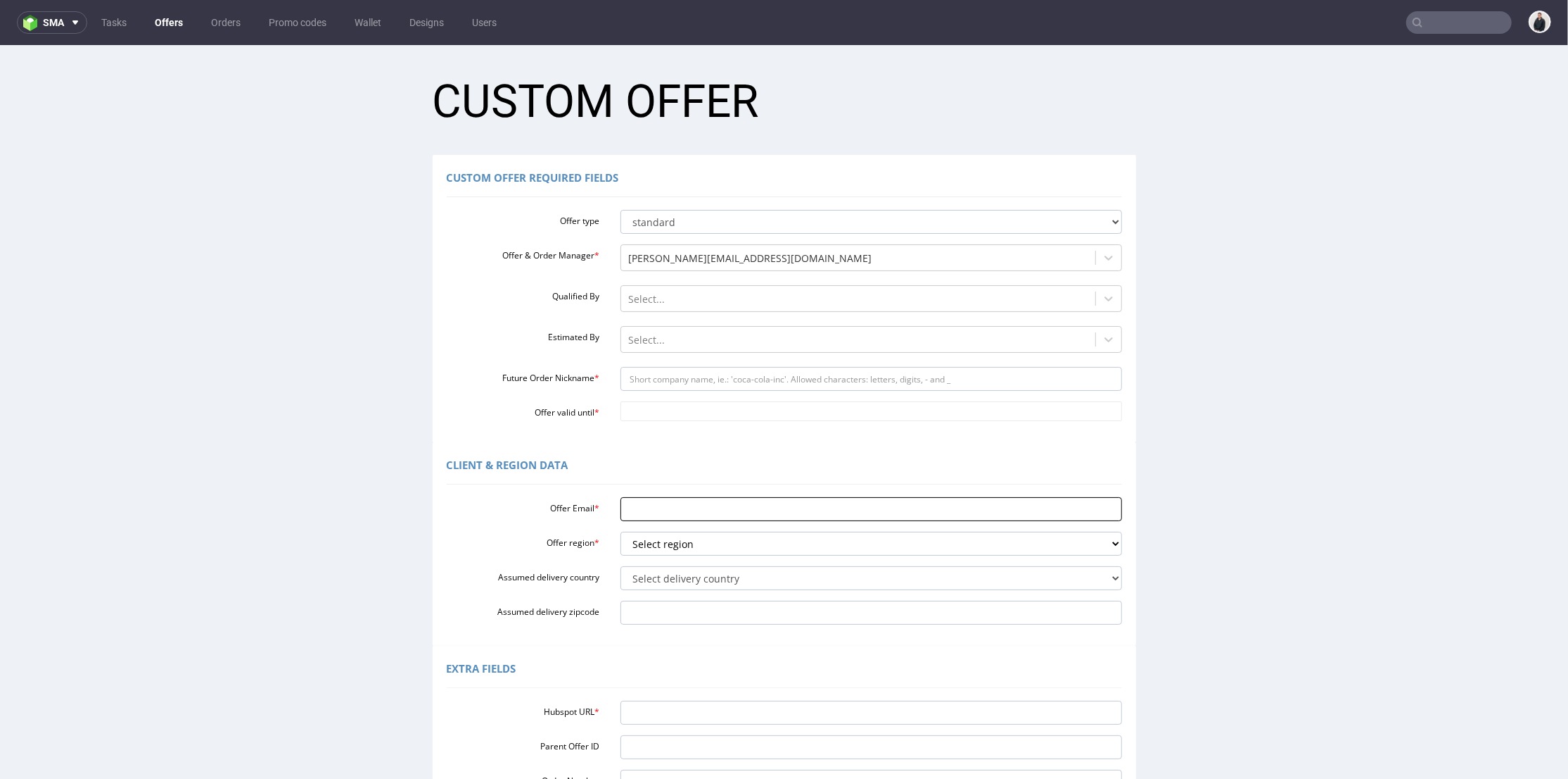
drag, startPoint x: 634, startPoint y: 511, endPoint x: 638, endPoint y: 518, distance: 8.1
click at [634, 510] on input "Offer Email *" at bounding box center [871, 508] width 502 height 24
paste input "[EMAIL_ADDRESS][DOMAIN_NAME]"
type input "[EMAIL_ADDRESS][DOMAIN_NAME]"
click at [656, 552] on select "Select region eu gb de pl cz fr it es" at bounding box center [871, 543] width 502 height 24
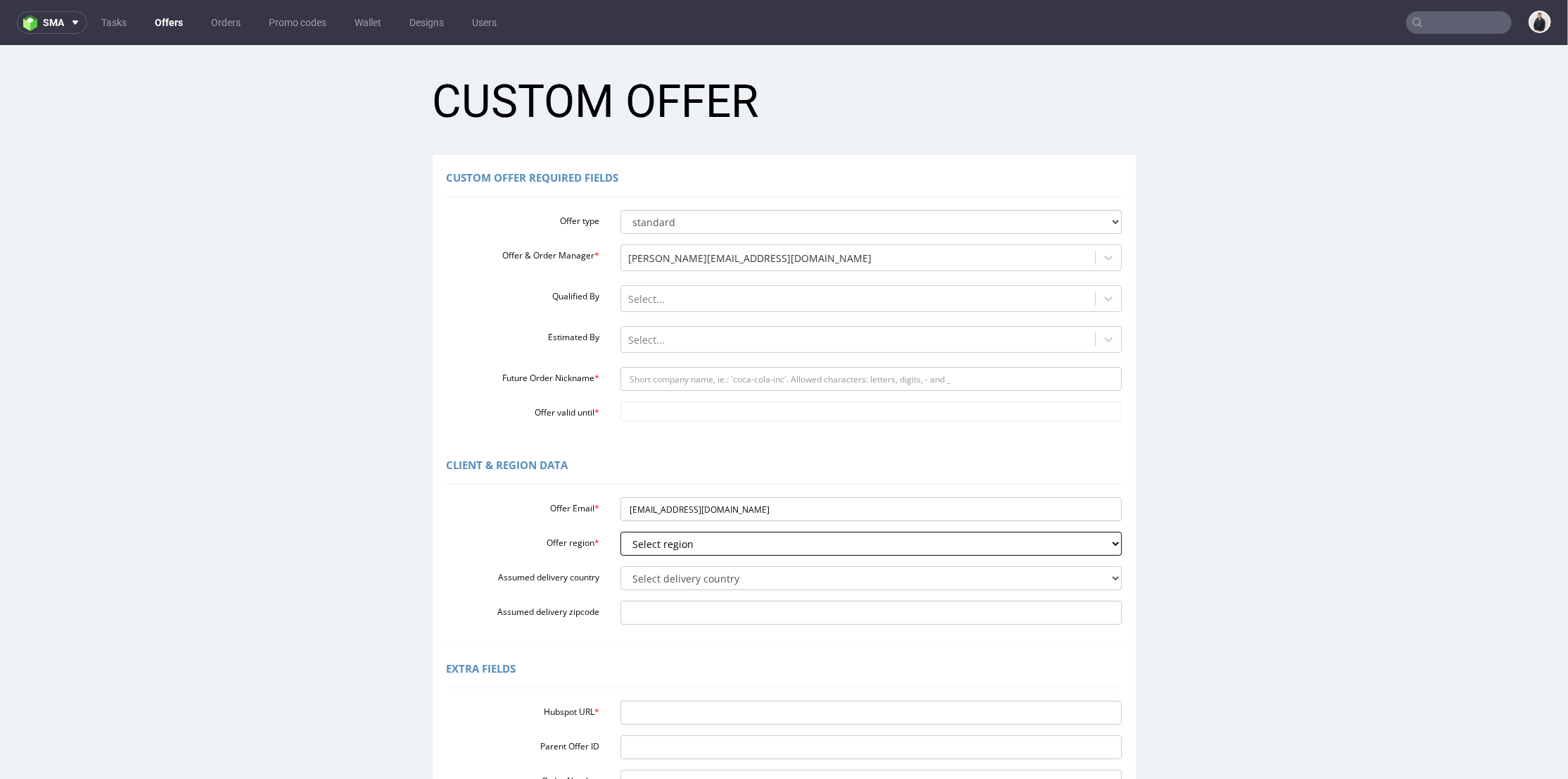
select select "fr"
click at [620, 531] on select "Select region eu gb de pl cz fr it es" at bounding box center [871, 543] width 502 height 24
drag, startPoint x: 663, startPoint y: 509, endPoint x: 709, endPoint y: 505, distance: 46.2
click at [709, 505] on input "[EMAIL_ADDRESS][DOMAIN_NAME]" at bounding box center [871, 508] width 502 height 24
click at [688, 385] on input "Future Order Nickname *" at bounding box center [871, 378] width 502 height 24
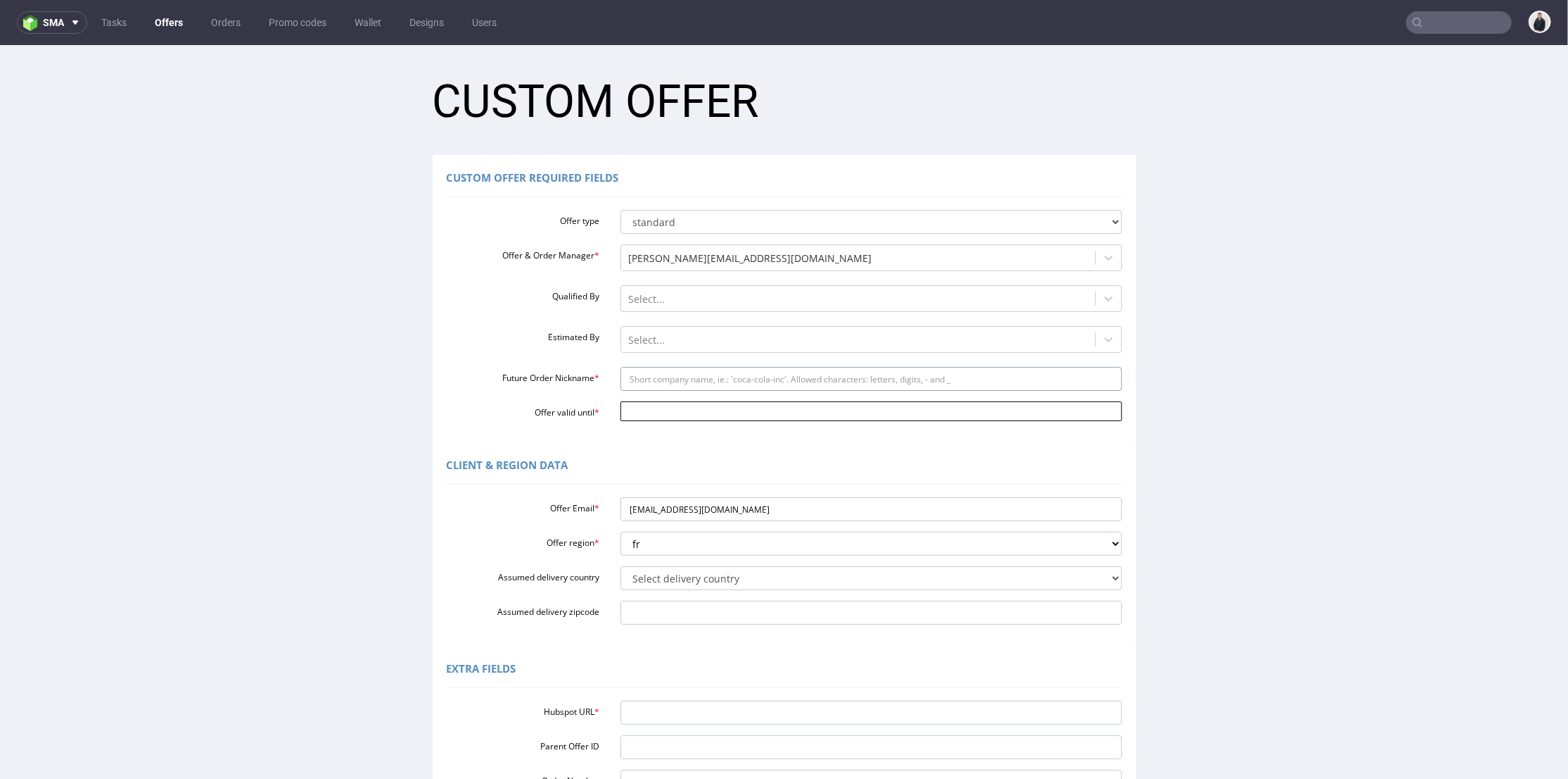
paste input "groupe-arto"
type input "groupe-arto"
drag, startPoint x: 663, startPoint y: 407, endPoint x: 683, endPoint y: 407, distance: 20.0
click at [663, 407] on input "Offer valid until *" at bounding box center [871, 410] width 502 height 20
click at [752, 356] on td "25" at bounding box center [753, 347] width 21 height 21
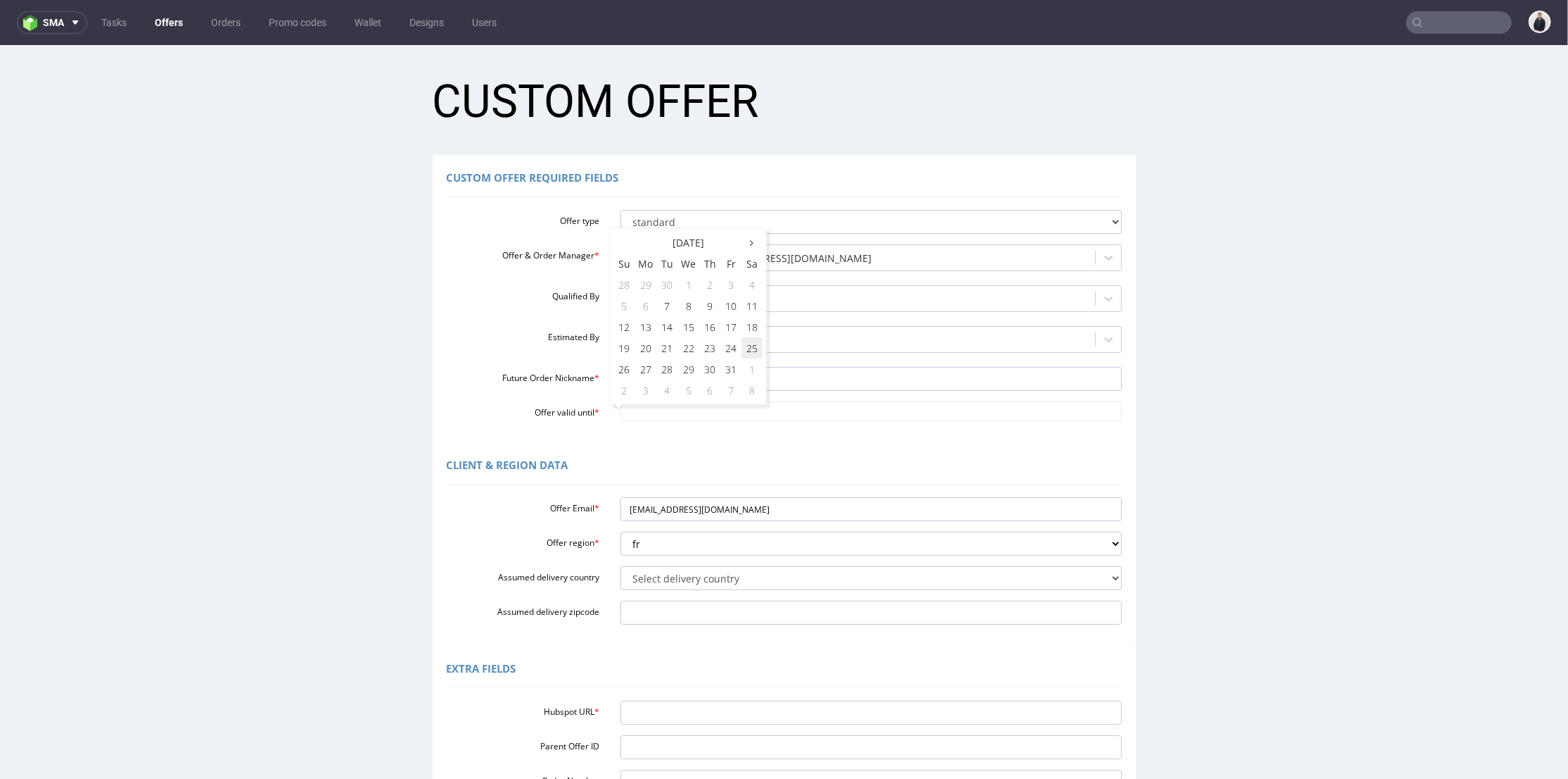
type input "2025-10-25"
drag, startPoint x: 567, startPoint y: 512, endPoint x: 598, endPoint y: 469, distance: 53.0
click at [563, 510] on div "Offer Email * eviemont@groupe-arto.fr" at bounding box center [784, 508] width 696 height 24
click at [656, 698] on div "Hubspot URL * Parent Offer ID Order Number Account Manager adrian.margula@packh…" at bounding box center [784, 760] width 676 height 133
click at [657, 703] on input "Hubspot URL *" at bounding box center [871, 711] width 502 height 24
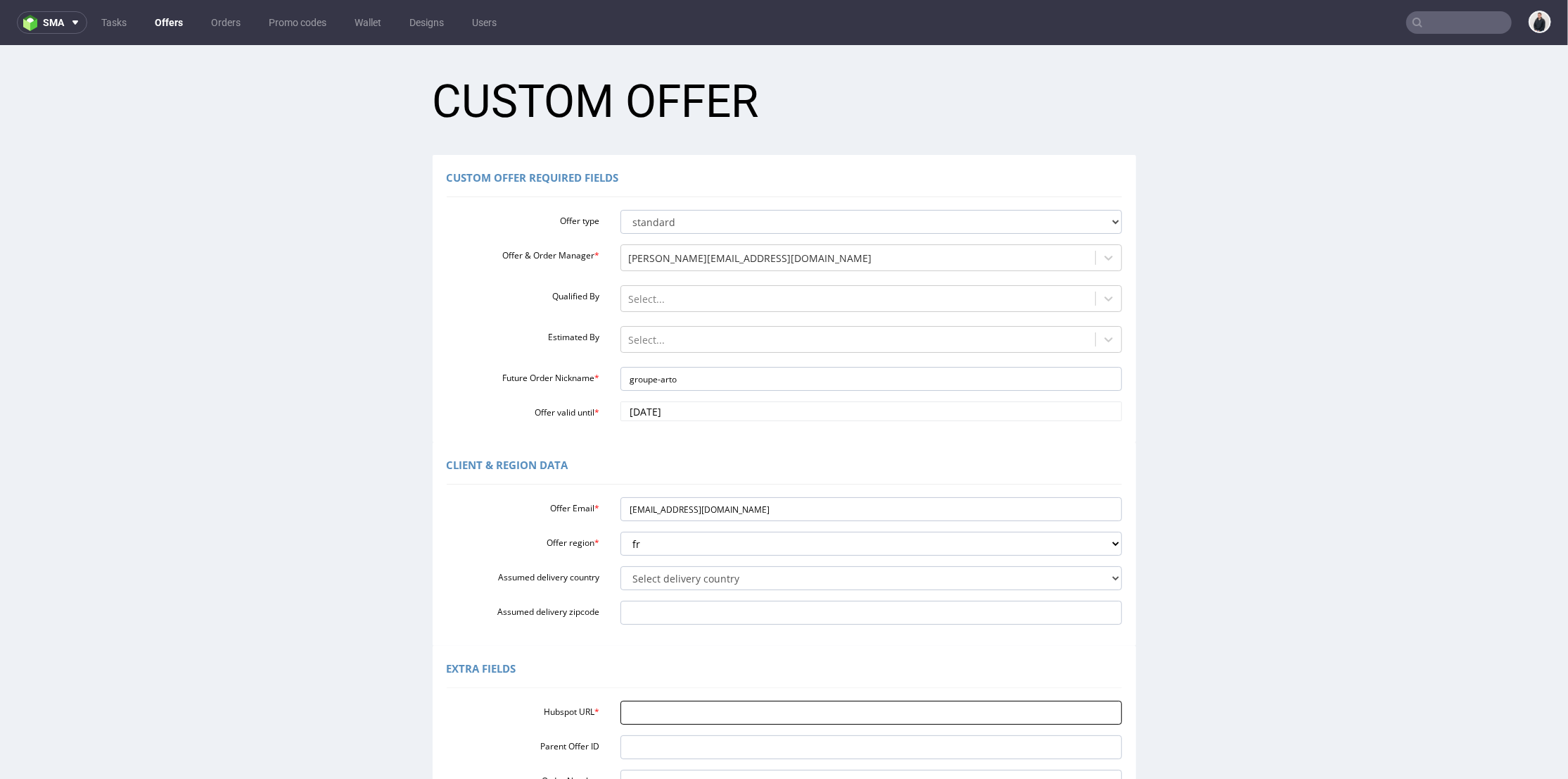
paste input "https://app-eu1.hubspot.com/contacts/25600958/record/0-3/322792774854"
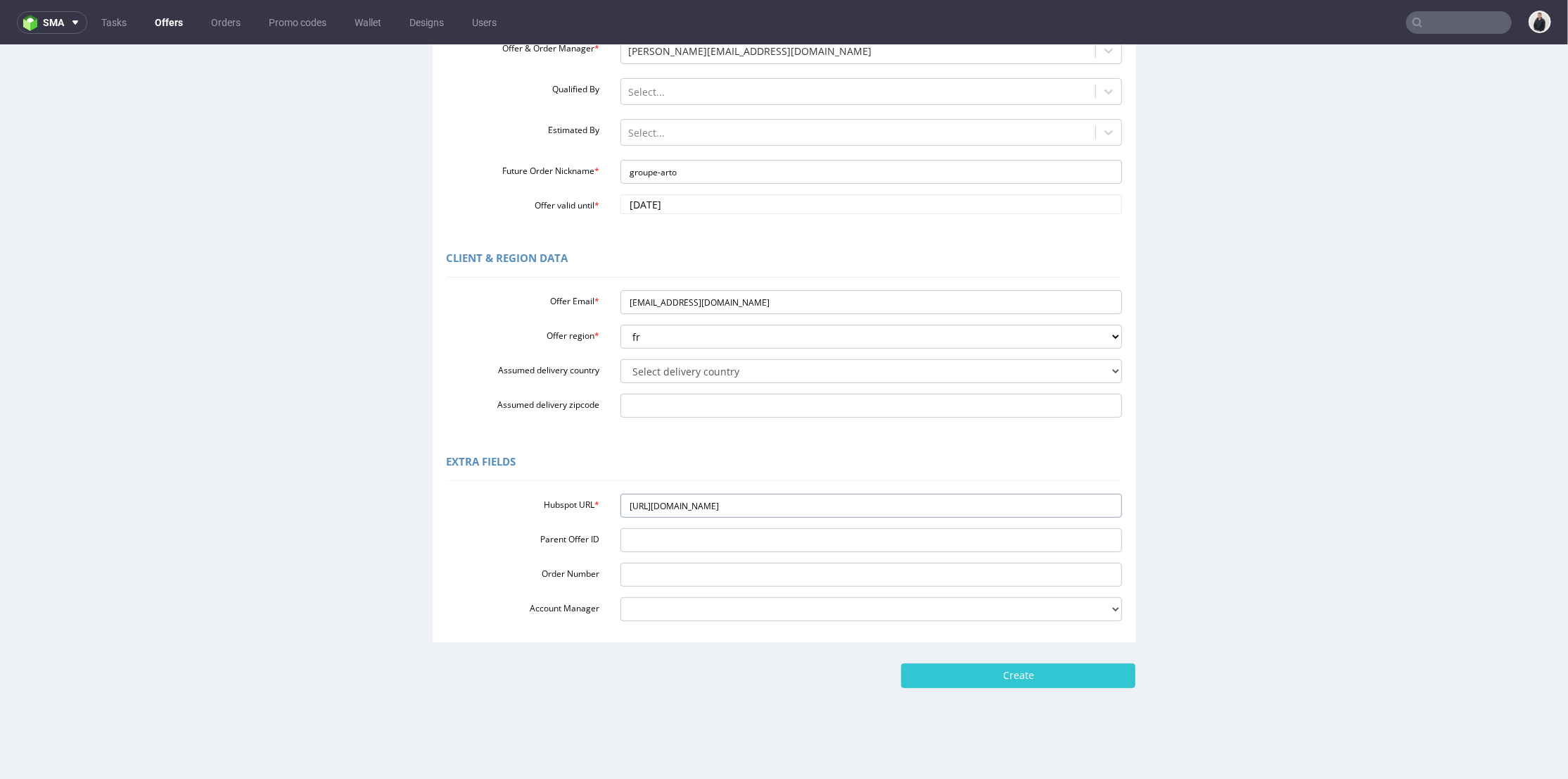
scroll to position [4, 0]
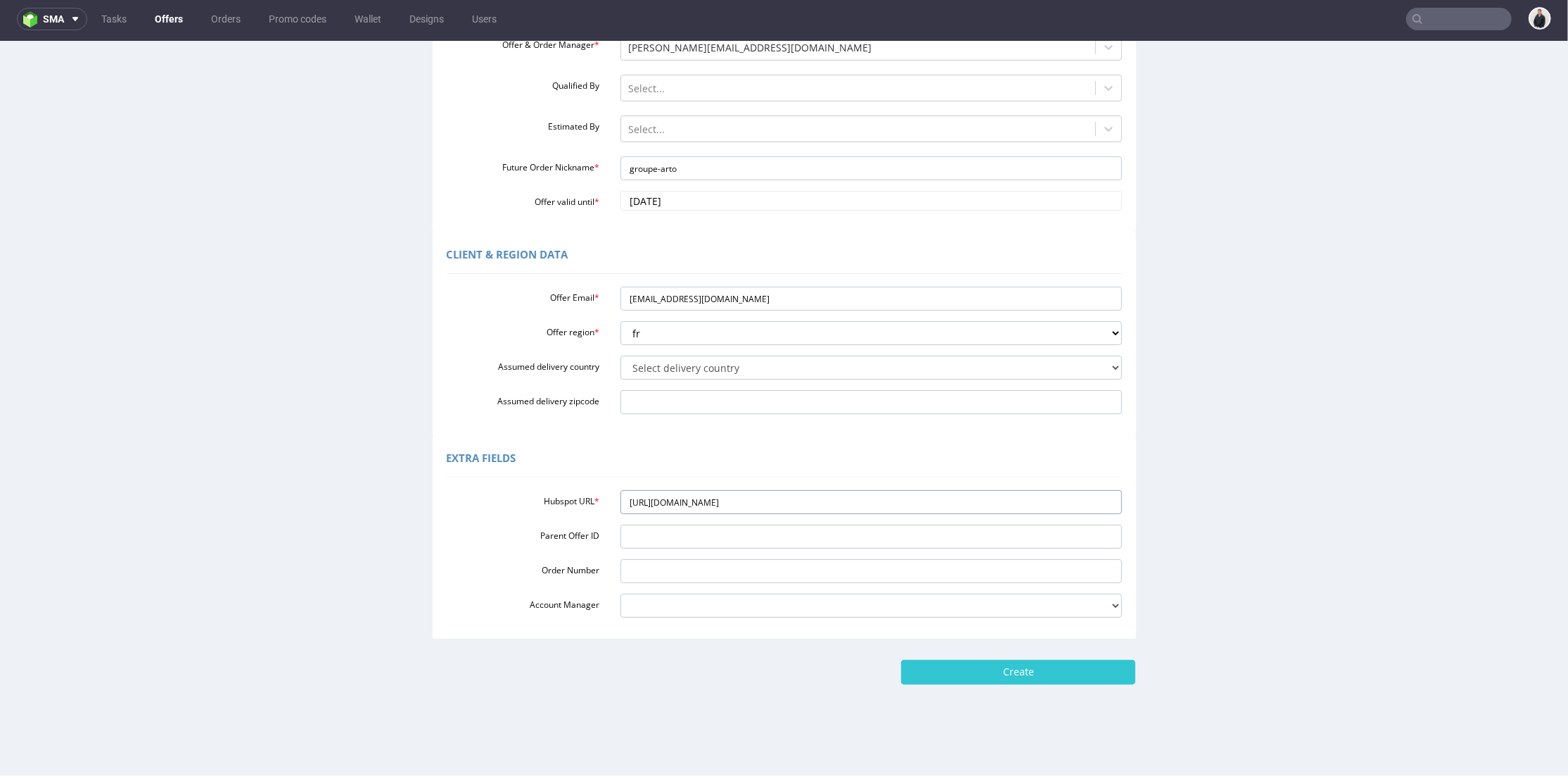
type input "https://app-eu1.hubspot.com/contacts/25600958/record/0-3/322792774854"
click at [976, 683] on div "Home New Custom Offer Custom Offer Custom Offer Required Fields Offer type stan…" at bounding box center [784, 304] width 1568 height 941
click at [980, 670] on input "Create" at bounding box center [1018, 671] width 234 height 24
type input "Please wait..."
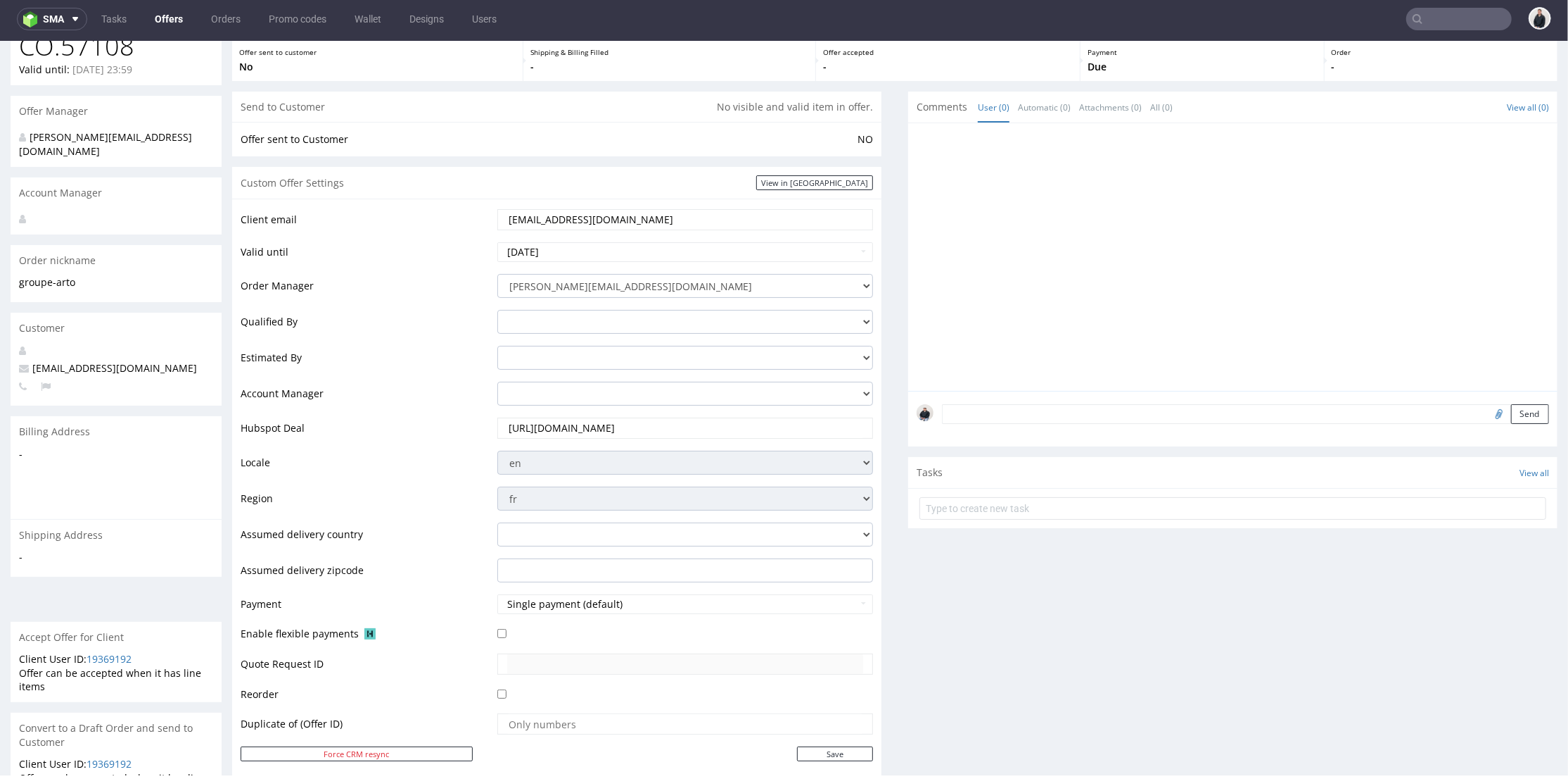
scroll to position [390, 0]
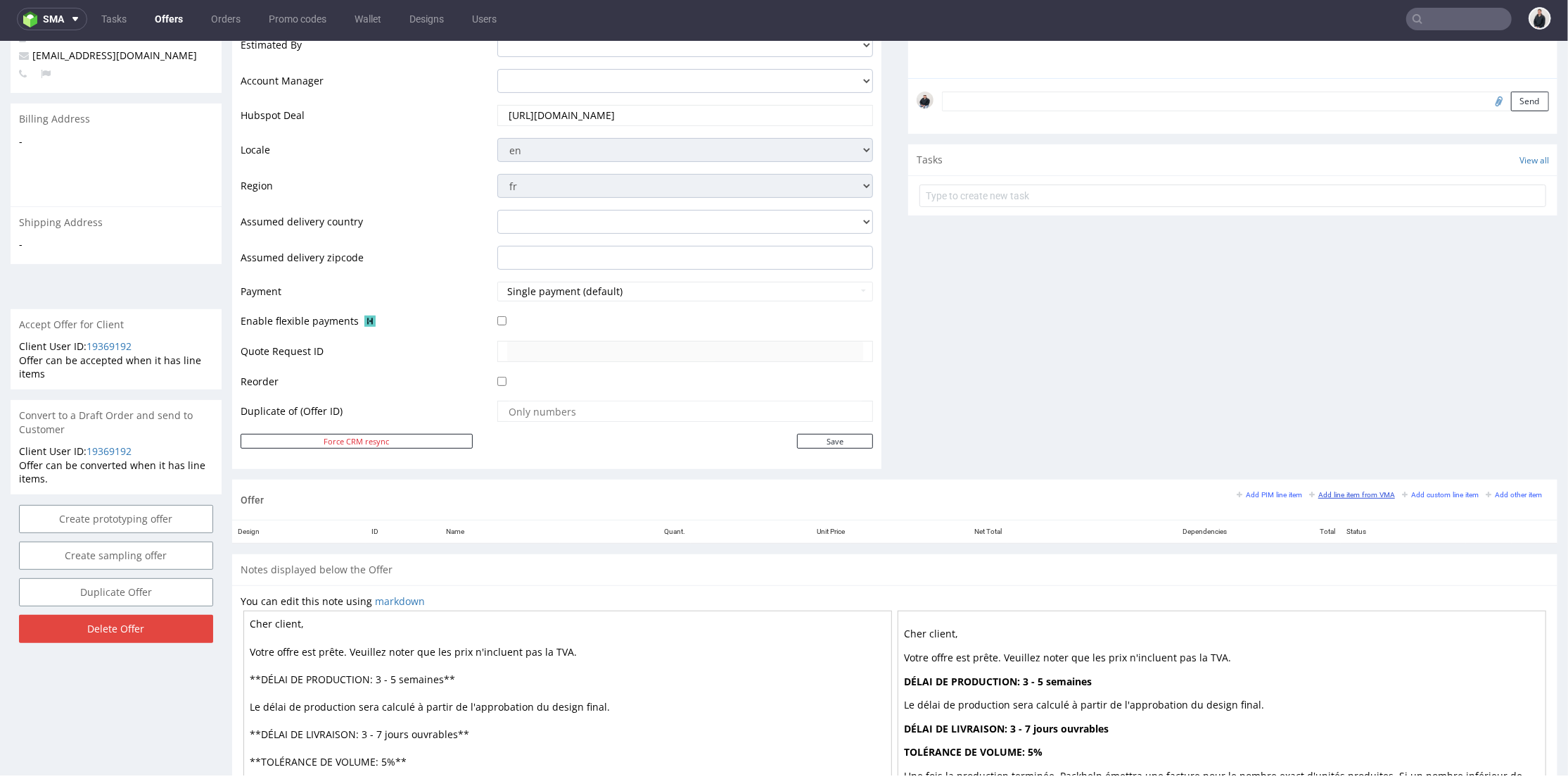
drag, startPoint x: 1334, startPoint y: 494, endPoint x: 995, endPoint y: 474, distance: 339.6
click at [1334, 494] on small "Add line item from VMA" at bounding box center [1352, 493] width 86 height 8
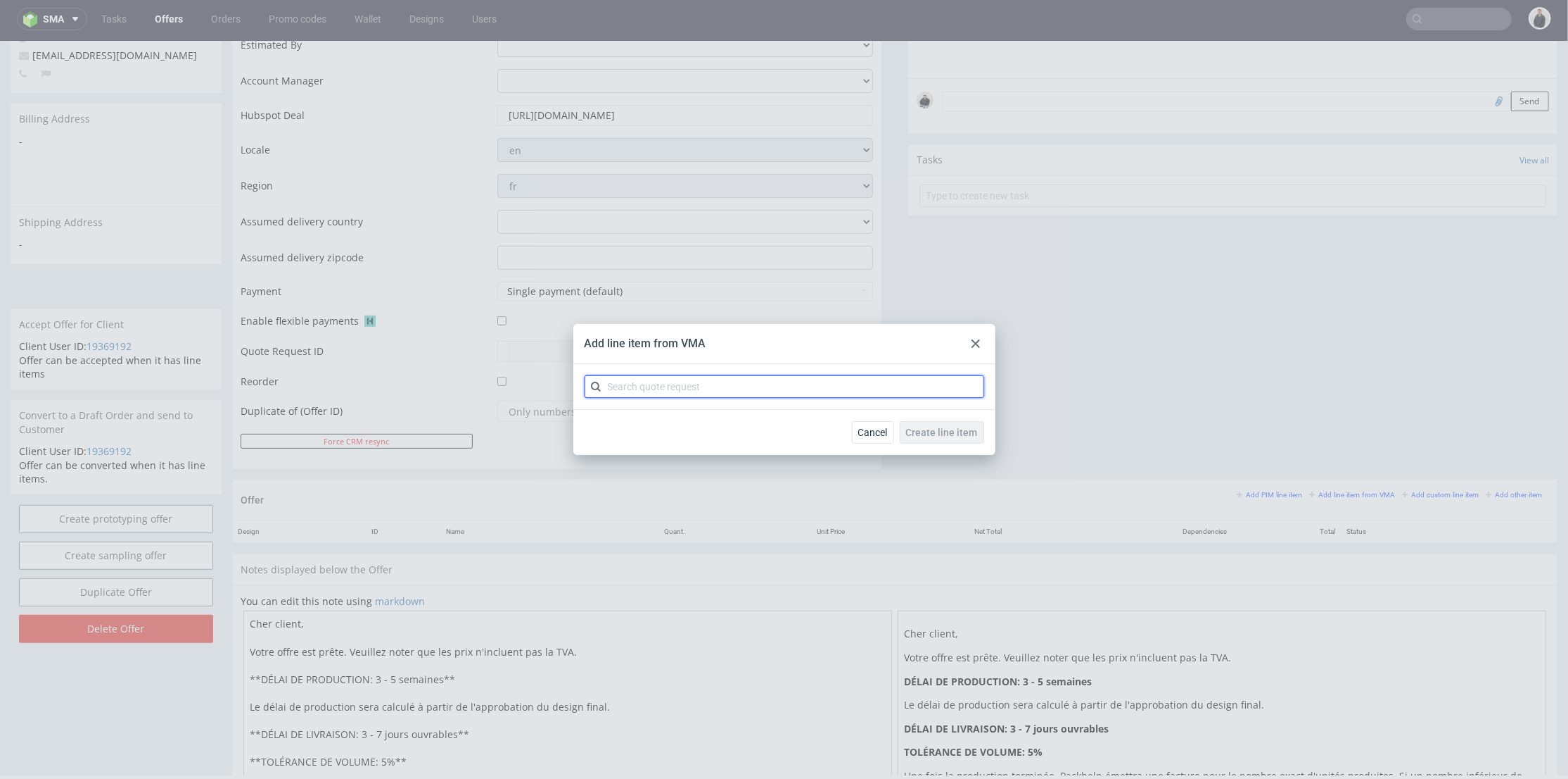
click at [703, 379] on input "text" at bounding box center [784, 386] width 400 height 22
type input "cbst"
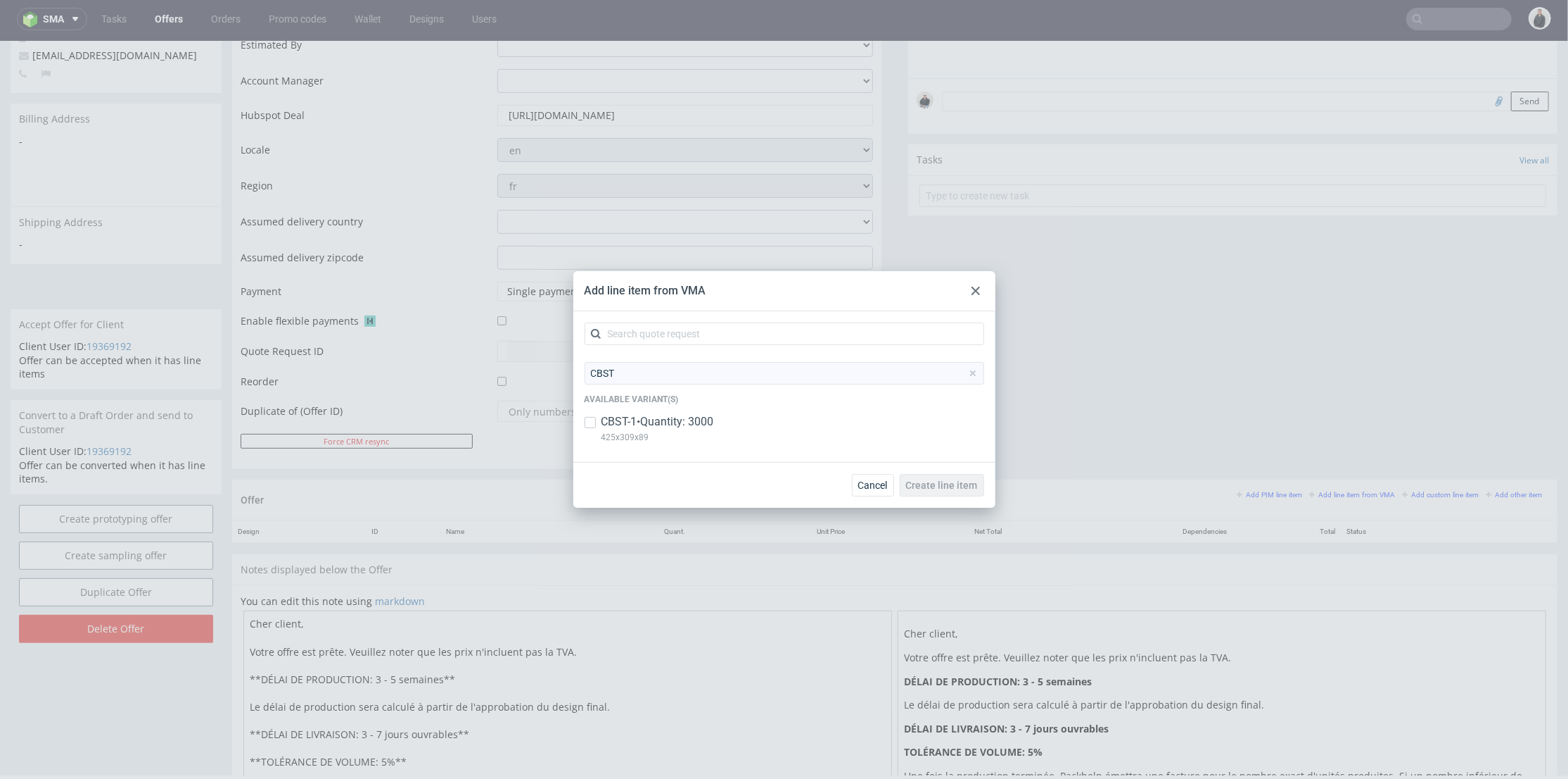
click at [709, 423] on p "CBST-1 • Quantity: 3000" at bounding box center [658, 421] width 113 height 15
checkbox input "true"
click at [961, 485] on span "Create line item" at bounding box center [942, 484] width 72 height 10
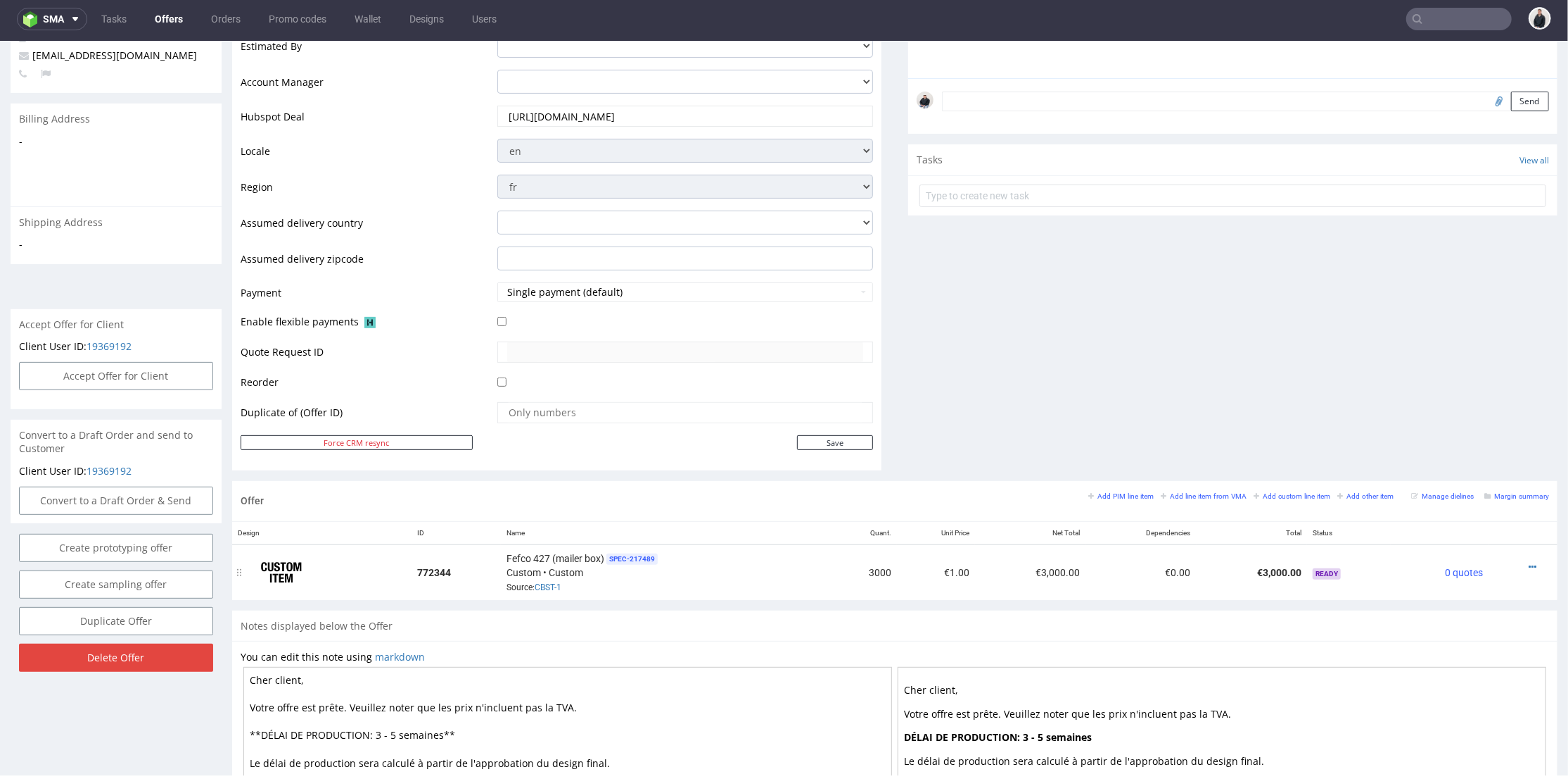
scroll to position [469, 0]
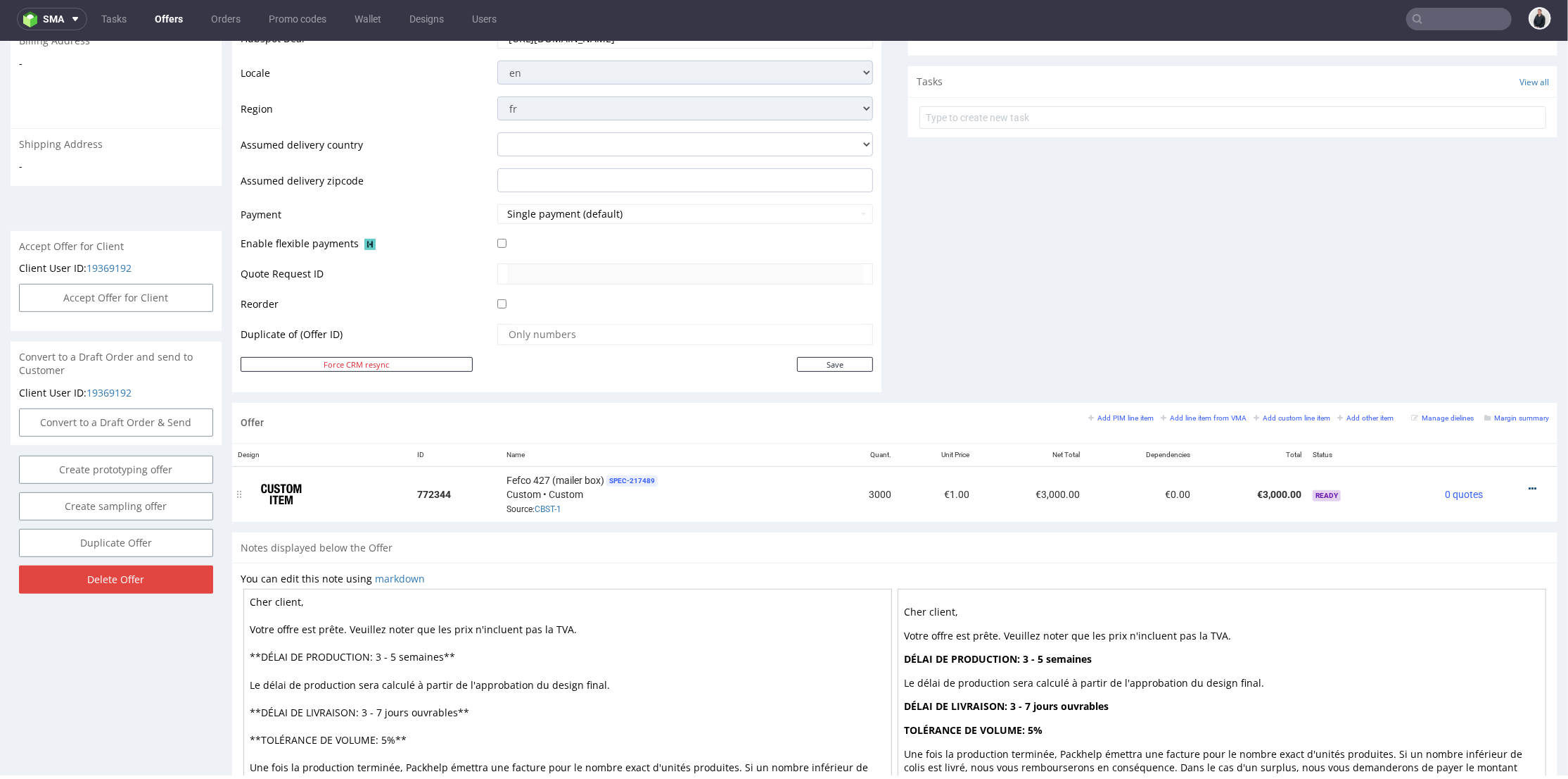
click at [1529, 486] on icon at bounding box center [1532, 487] width 8 height 10
drag, startPoint x: 1456, startPoint y: 335, endPoint x: 1291, endPoint y: 332, distance: 165.0
click at [1455, 334] on span "Edit item price" at bounding box center [1470, 331] width 114 height 14
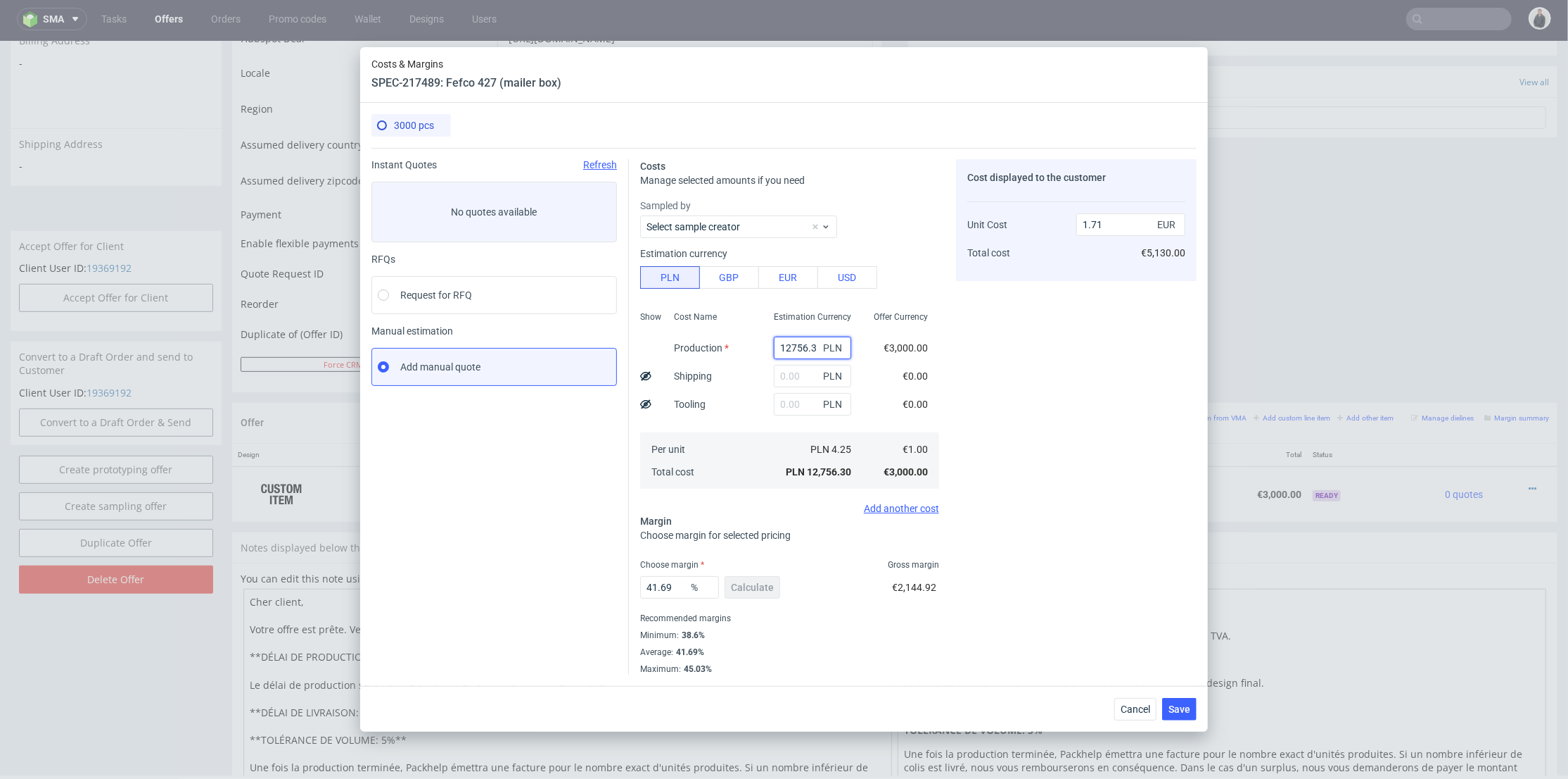
click at [801, 347] on input "12756.3" at bounding box center [813, 347] width 77 height 22
paste input "0500"
type input "10500"
type input "1.41"
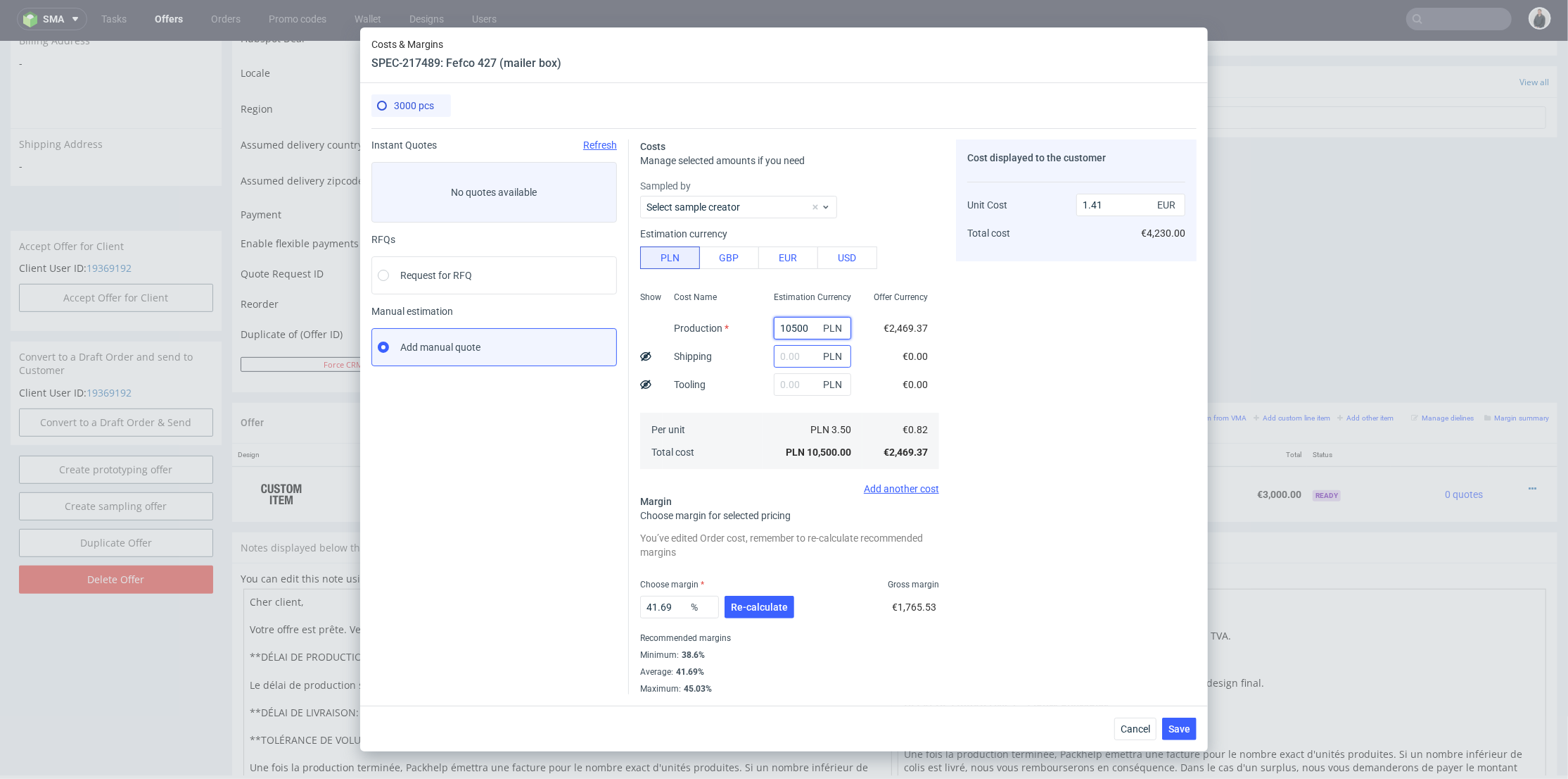
type input "10500"
click at [787, 356] on input "text" at bounding box center [813, 355] width 77 height 22
type input "4400"
click at [738, 378] on div "Cost Name Production Shipping Tooling Per unit Total cost" at bounding box center [713, 379] width 100 height 186
type input "2"
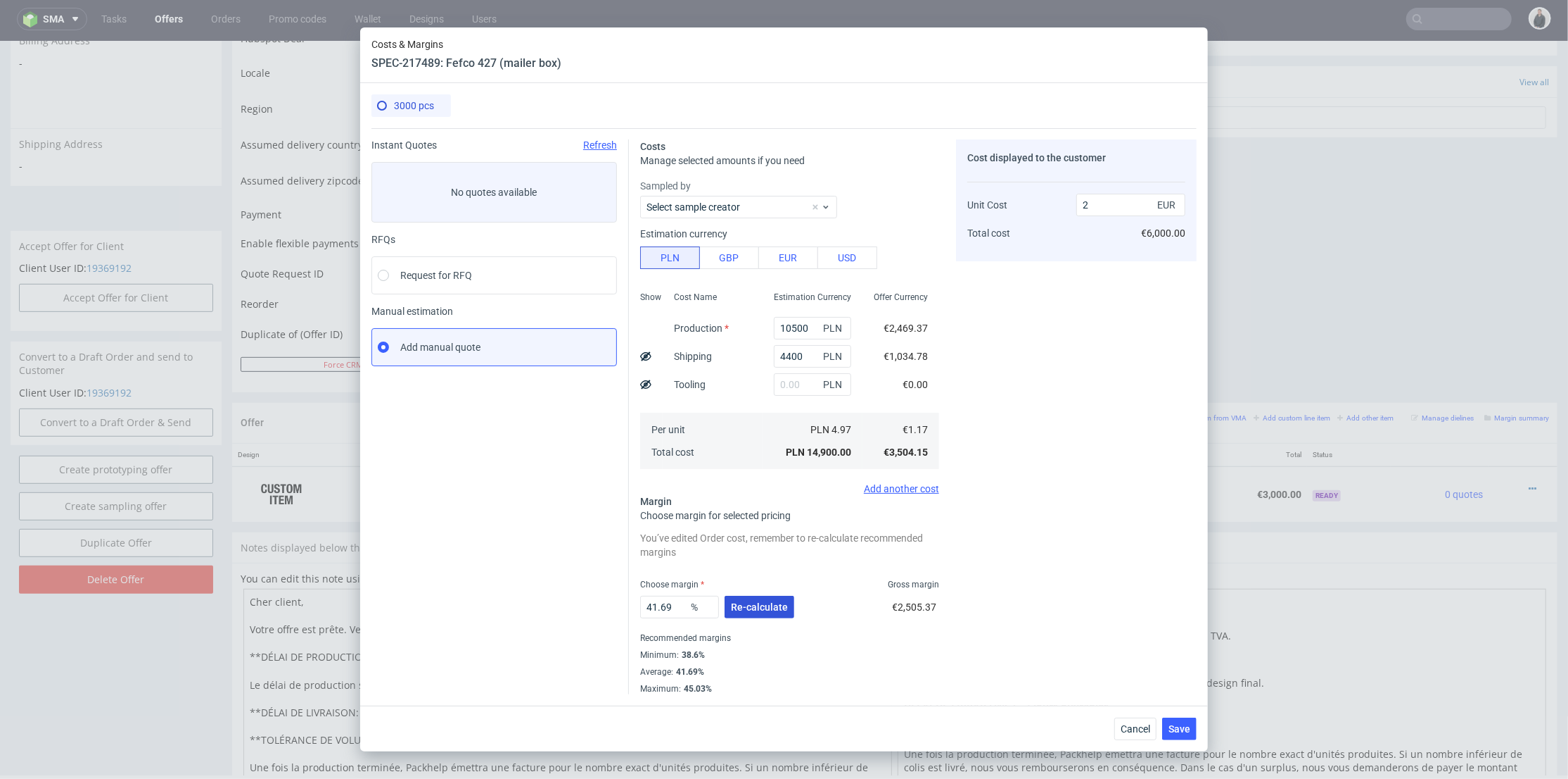
click at [762, 602] on span "Re-calculate" at bounding box center [760, 606] width 57 height 10
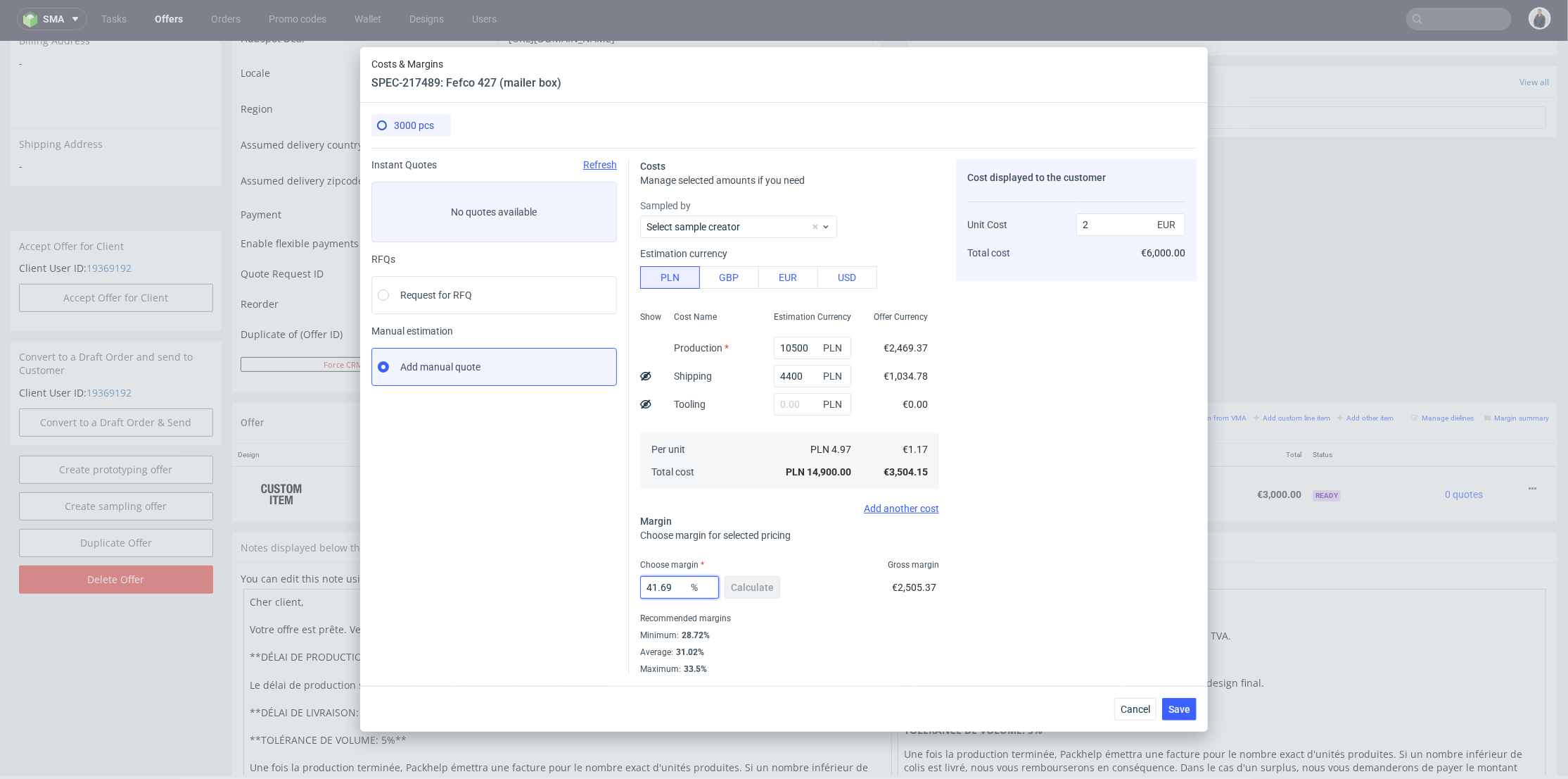
drag, startPoint x: 672, startPoint y: 586, endPoint x: 635, endPoint y: 573, distance: 39.2
click at [597, 578] on div "Instant Quotes Refresh No quotes available RFQs Request for RFQ Manual estimati…" at bounding box center [784, 411] width 825 height 526
type input "29"
click at [1061, 529] on div "Cost displayed to the customer Unit Cost Total cost 2 EUR €6,000.00" at bounding box center [1076, 416] width 241 height 515
type input "1.64"
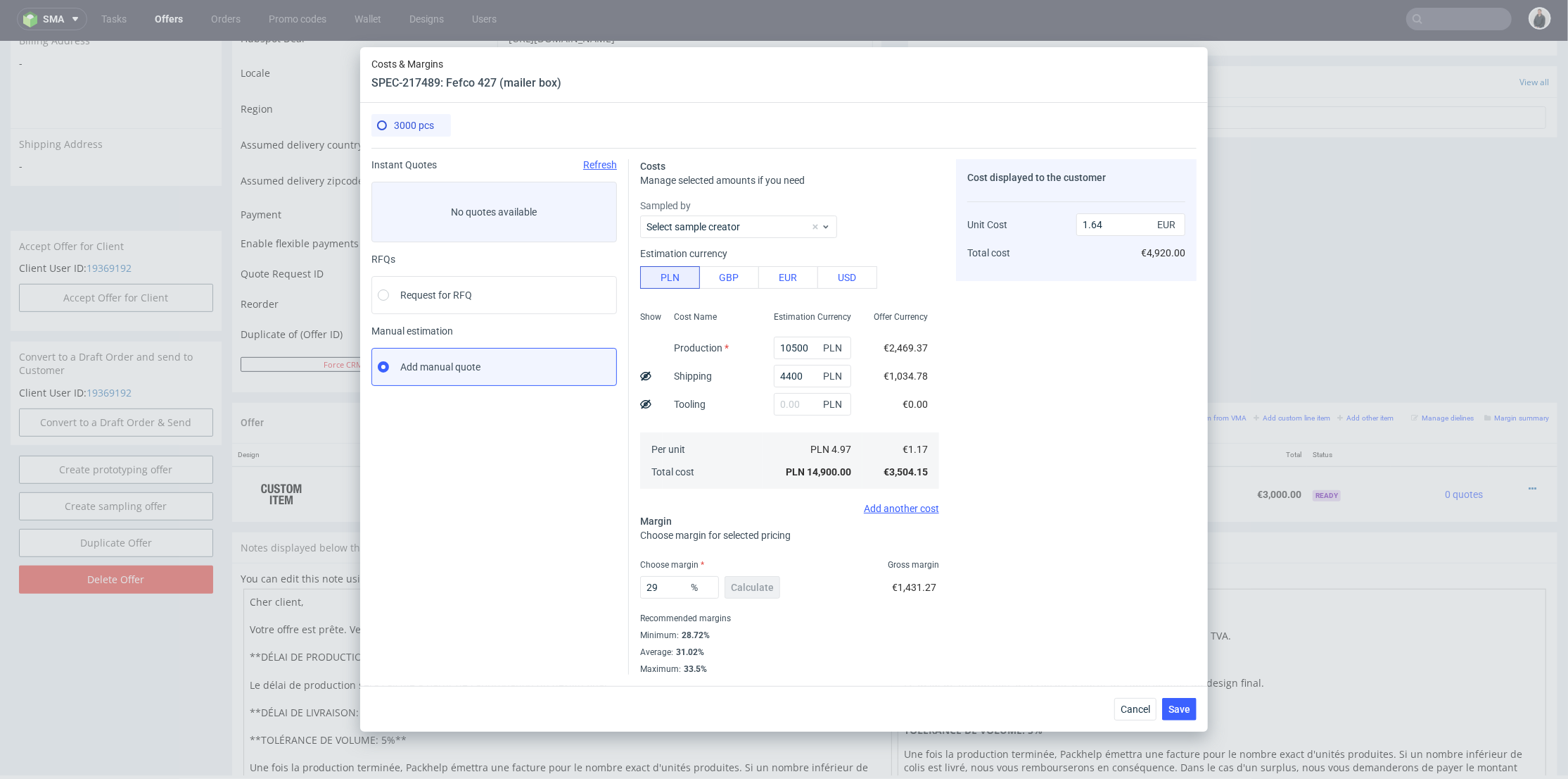
click at [1132, 544] on div "Cost displayed to the customer Unit Cost Total cost 1.64 EUR €4,920.00" at bounding box center [1076, 416] width 241 height 515
click at [1180, 705] on span "Save" at bounding box center [1180, 708] width 21 height 10
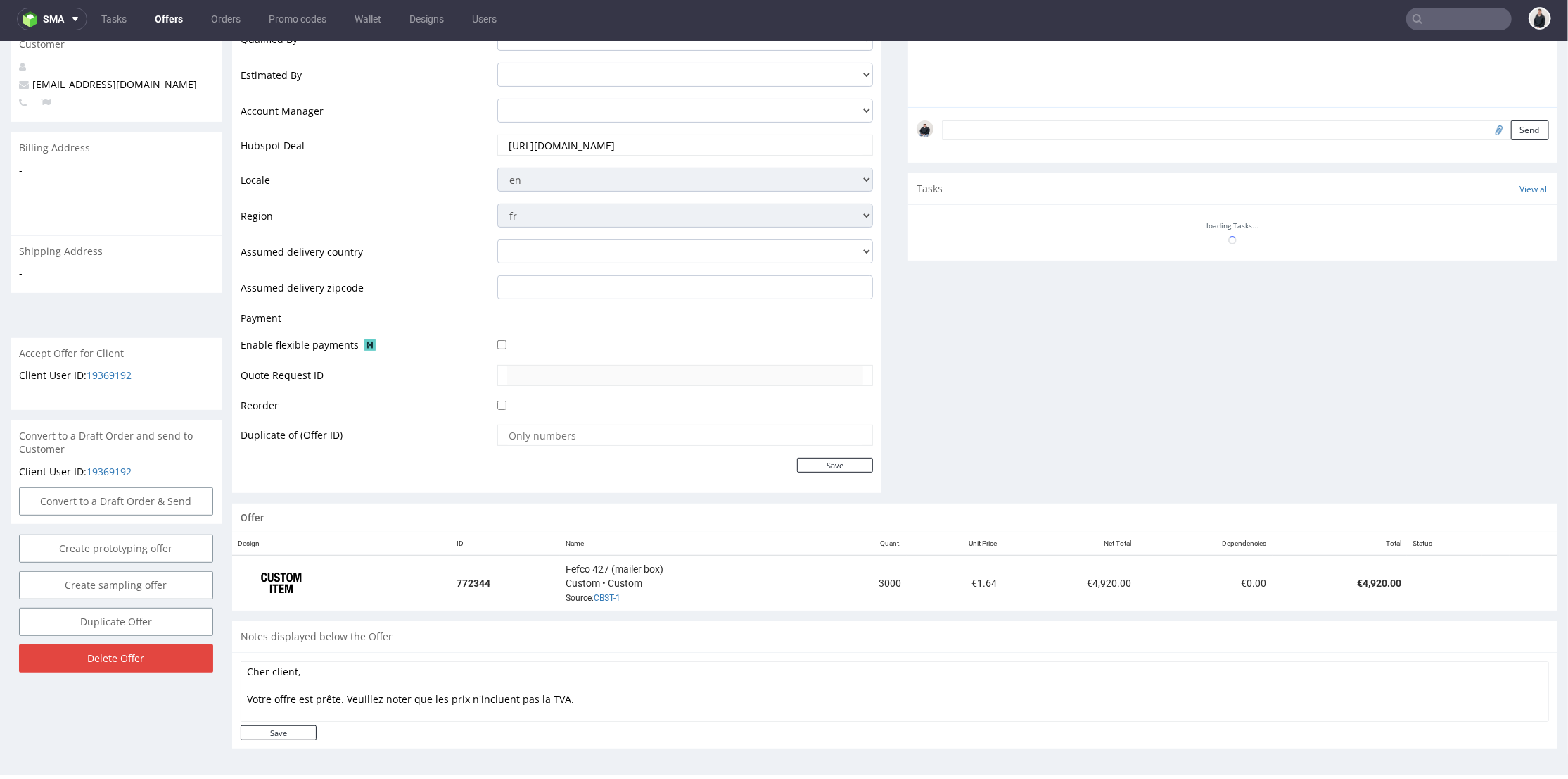
scroll to position [0, 0]
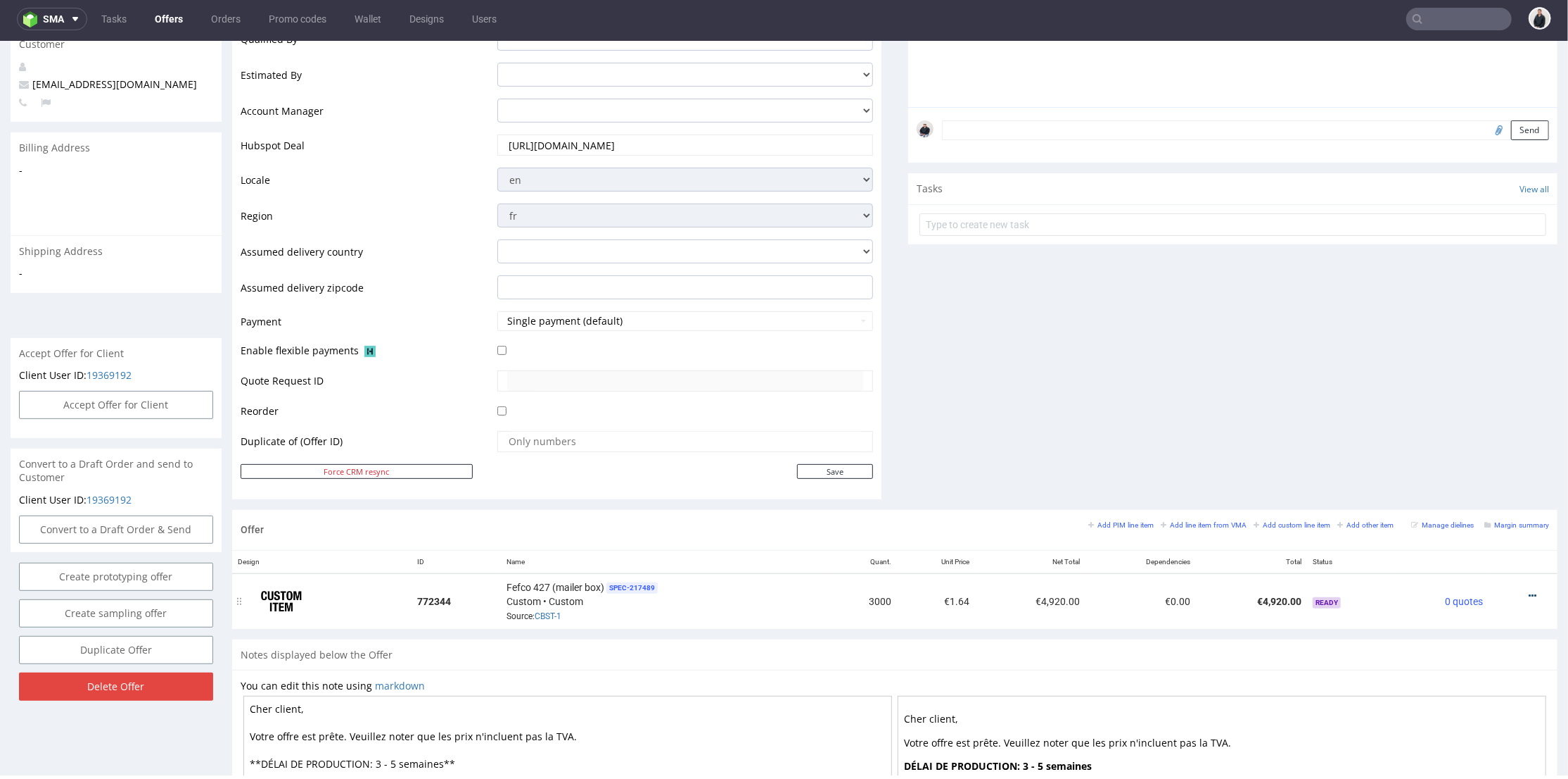
click at [1529, 590] on icon at bounding box center [1532, 595] width 8 height 10
click at [1475, 490] on span "Duplicate Item" at bounding box center [1470, 490] width 114 height 14
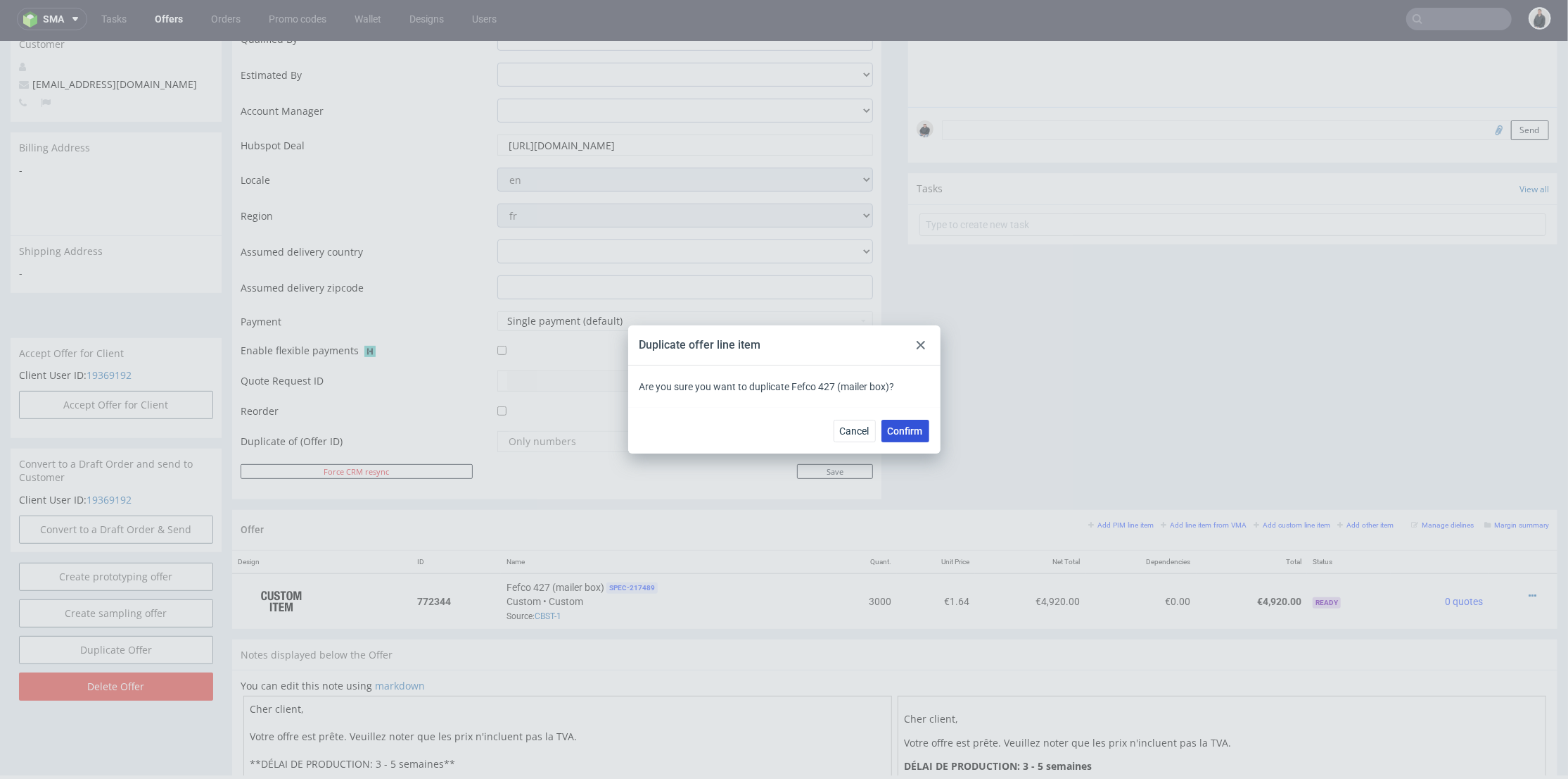
click at [916, 429] on span "Confirm" at bounding box center [905, 431] width 35 height 10
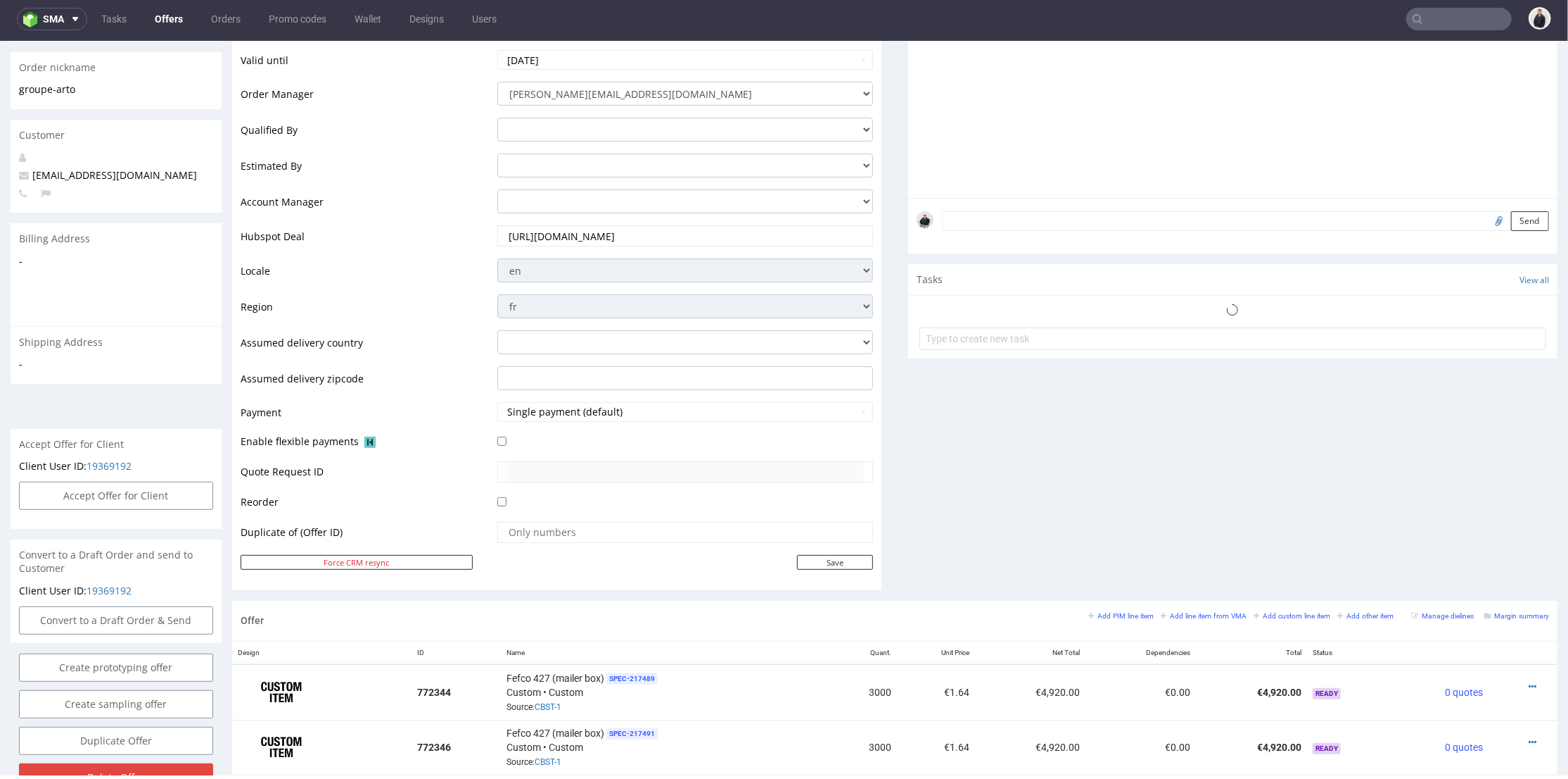
scroll to position [635, 0]
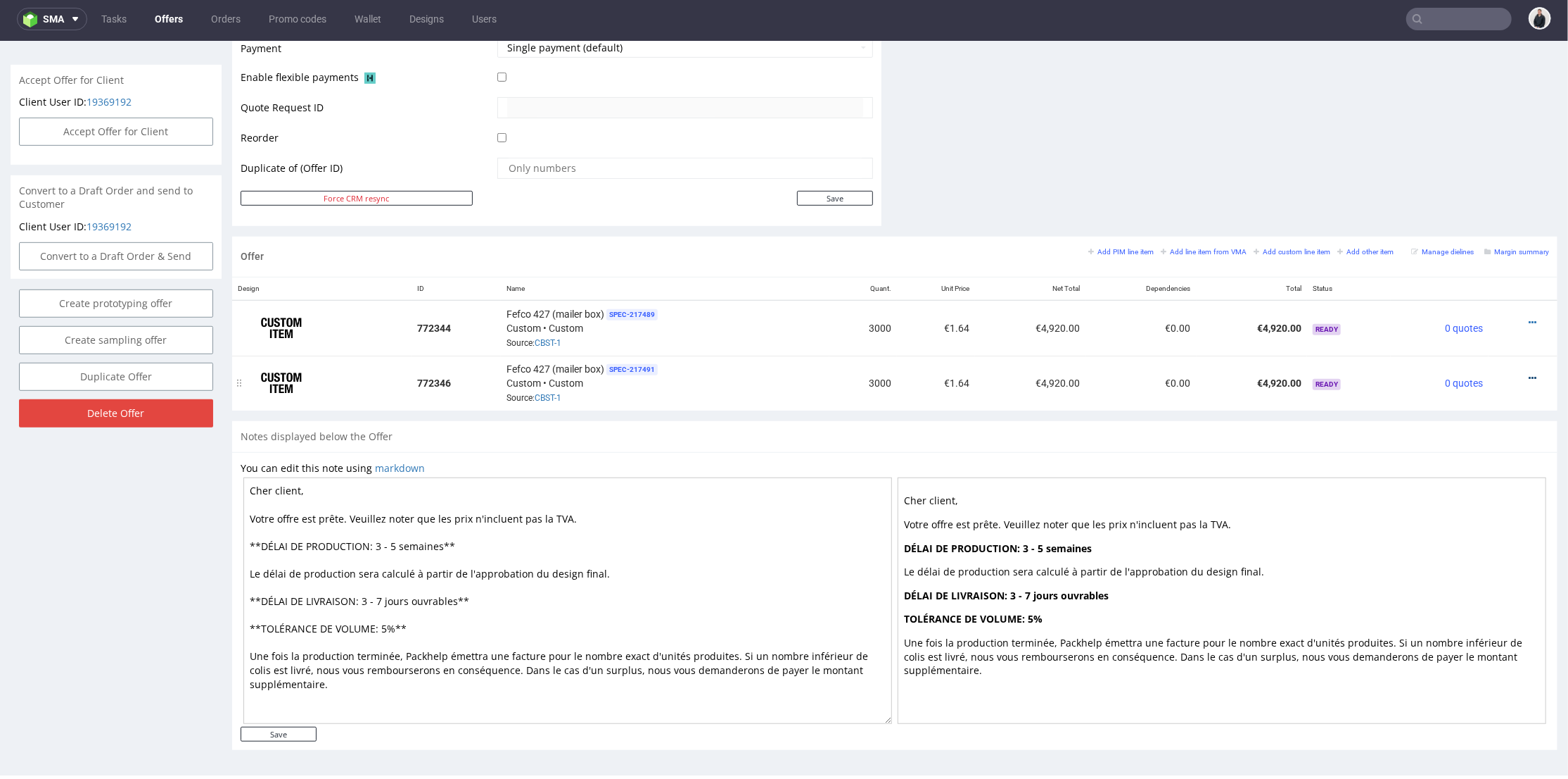
click at [1529, 372] on icon at bounding box center [1532, 377] width 8 height 10
click at [1462, 203] on li "Edit item specification" at bounding box center [1464, 194] width 136 height 25
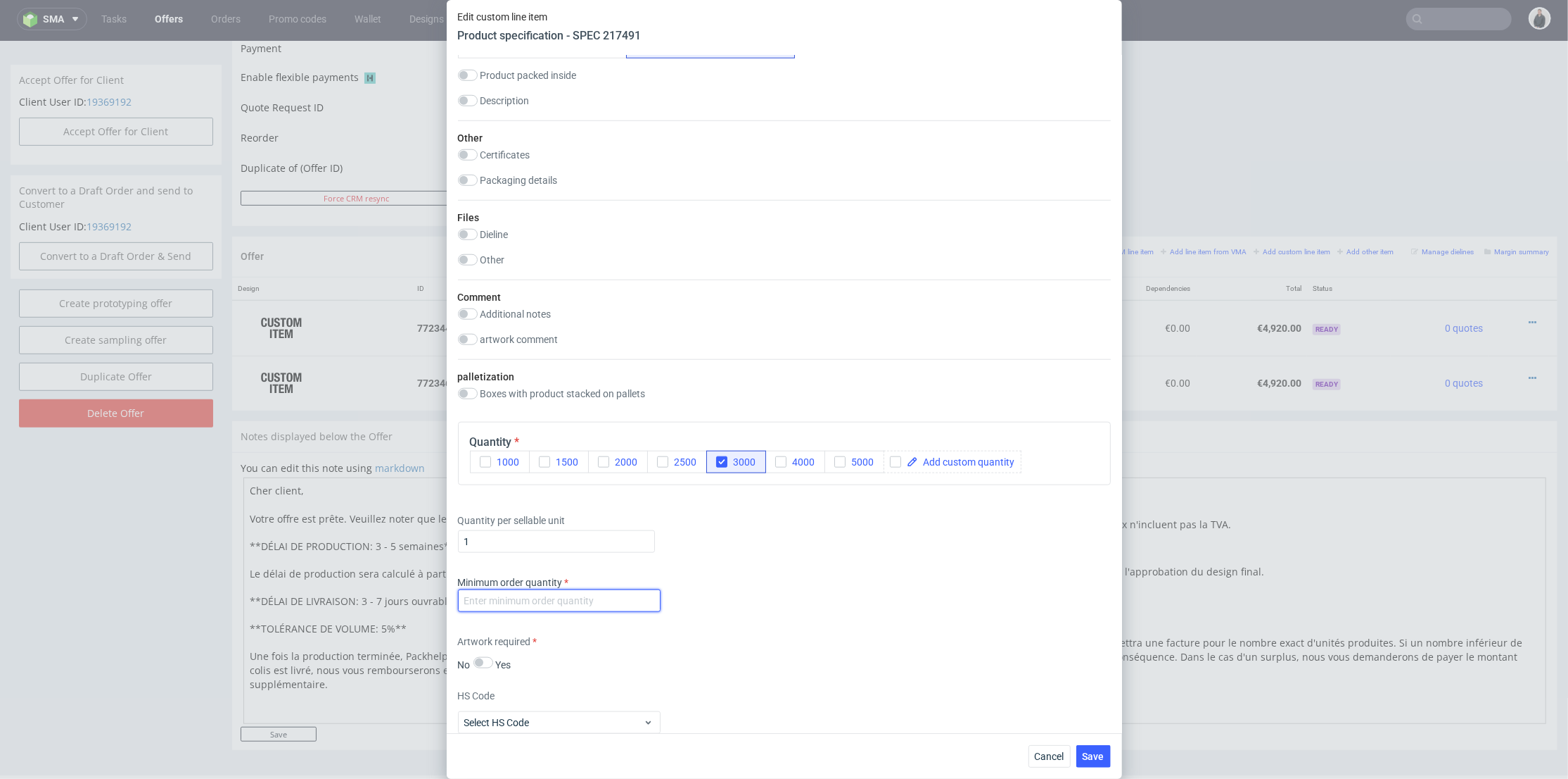
click at [616, 602] on input "number" at bounding box center [559, 600] width 202 height 22
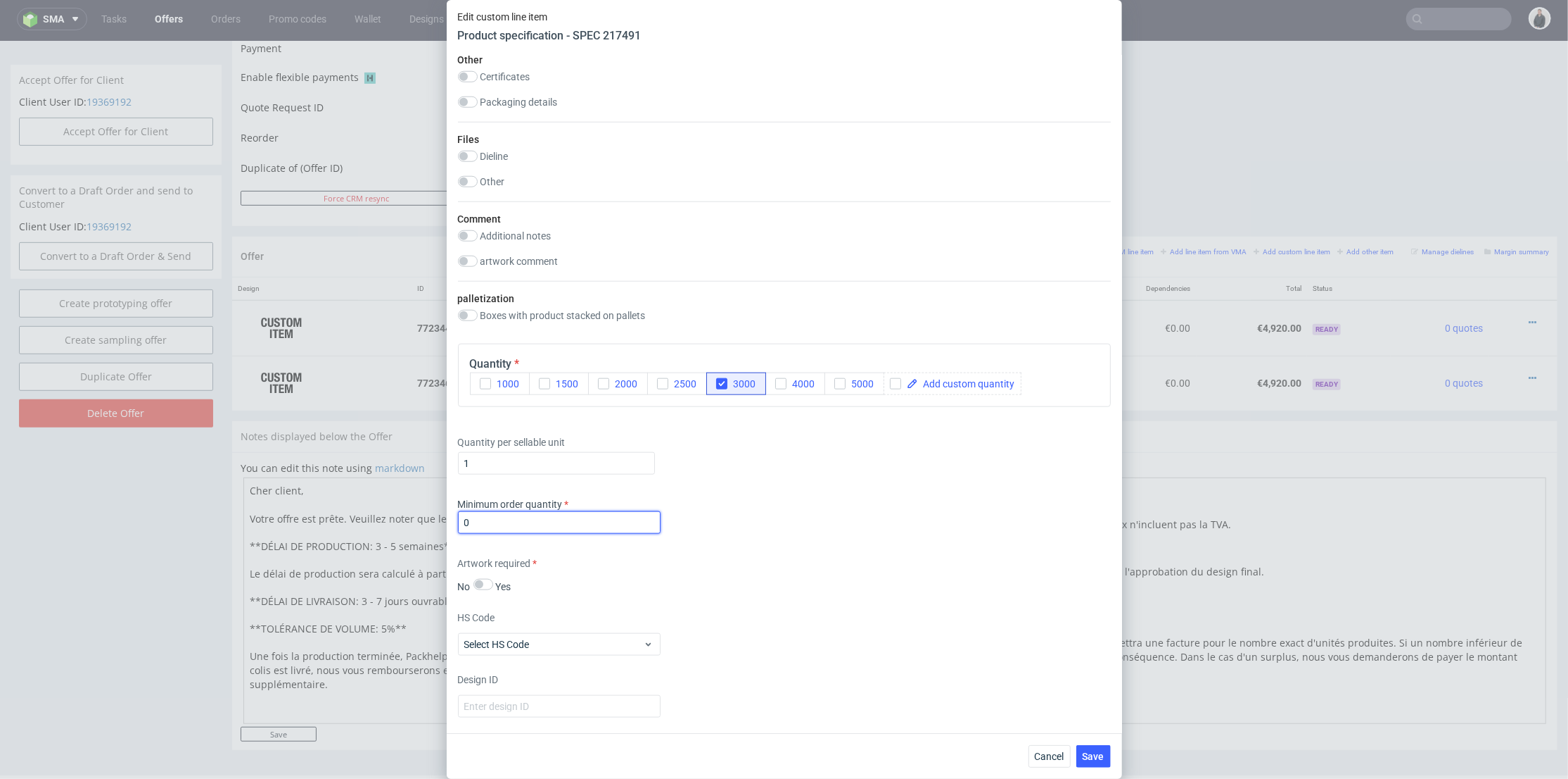
scroll to position [1497, 0]
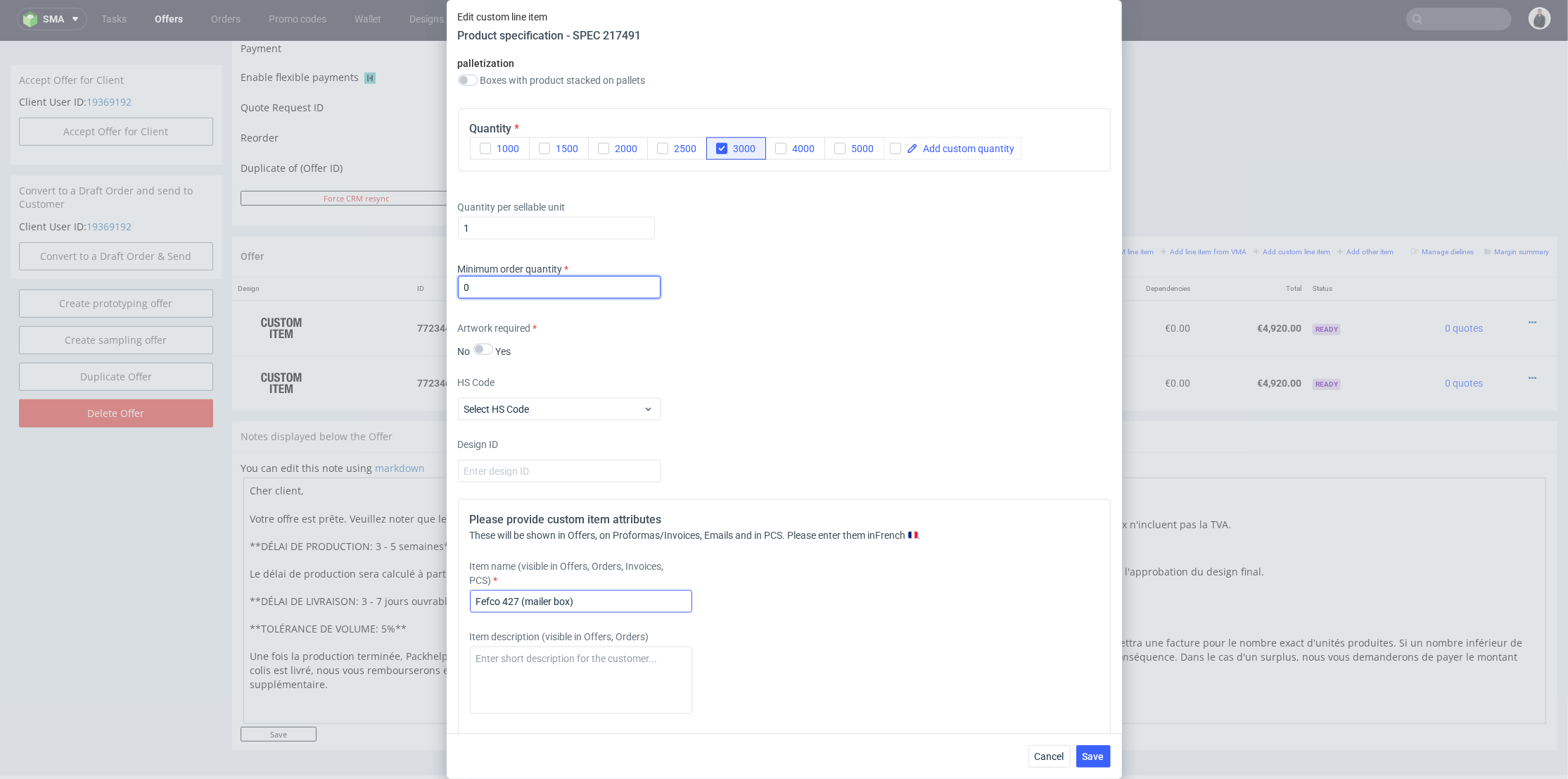
type input "0"
drag, startPoint x: 592, startPoint y: 602, endPoint x: 523, endPoint y: 604, distance: 69.0
click at [523, 604] on input "Fefco 427 (mailer box)" at bounding box center [581, 601] width 222 height 22
paste input "semi-kraft/tesliner"
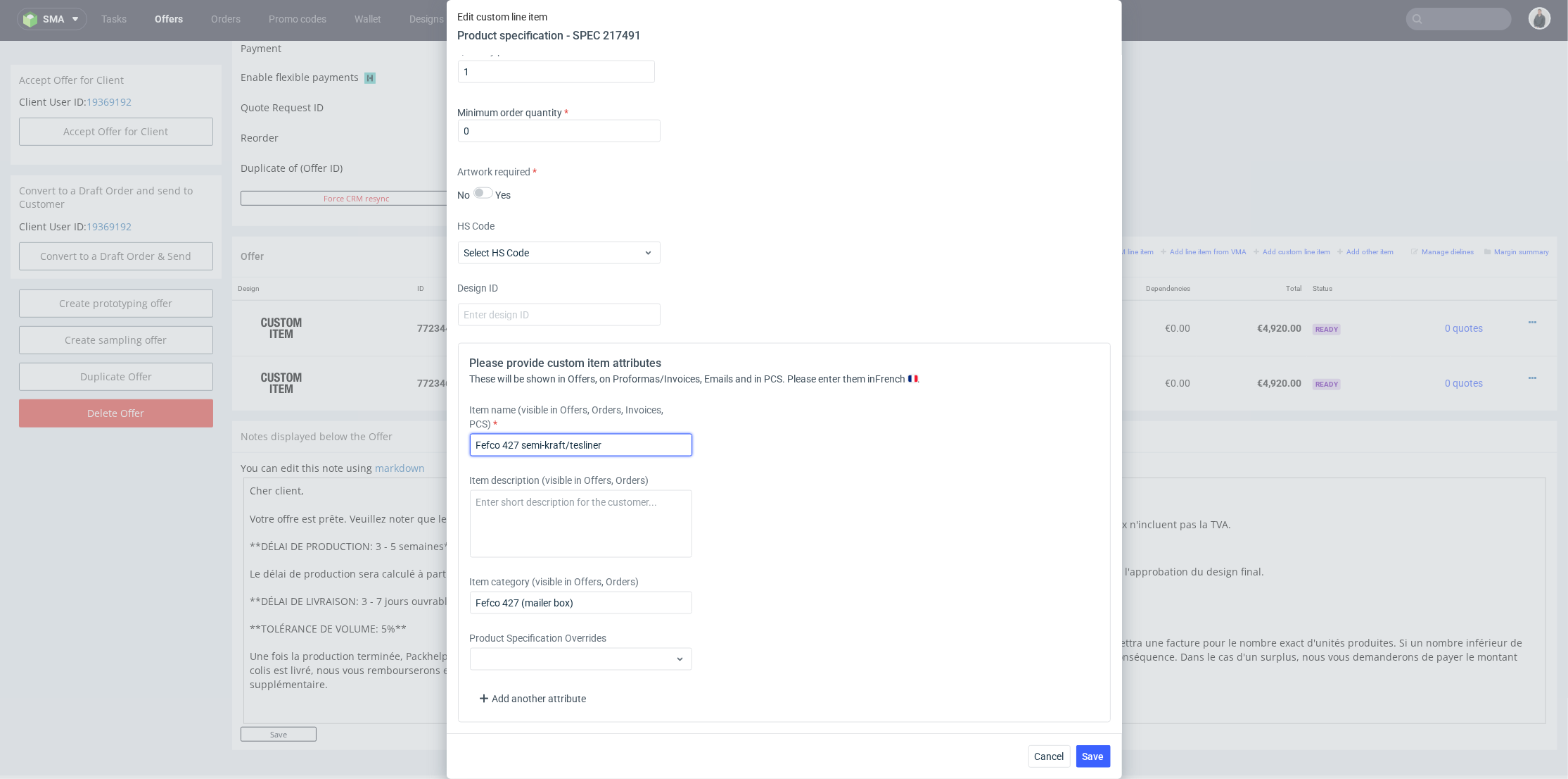
type input "Fefco 427 semi-kraft/tesliner"
click at [456, 132] on div "Supplier Marex Technical specification Instant price RFQ Type Product category …" at bounding box center [784, 394] width 676 height 677
type input "1"
click at [718, 219] on div "HS Code Select HS Code" at bounding box center [785, 242] width 653 height 45
click at [602, 517] on textarea at bounding box center [581, 523] width 222 height 67
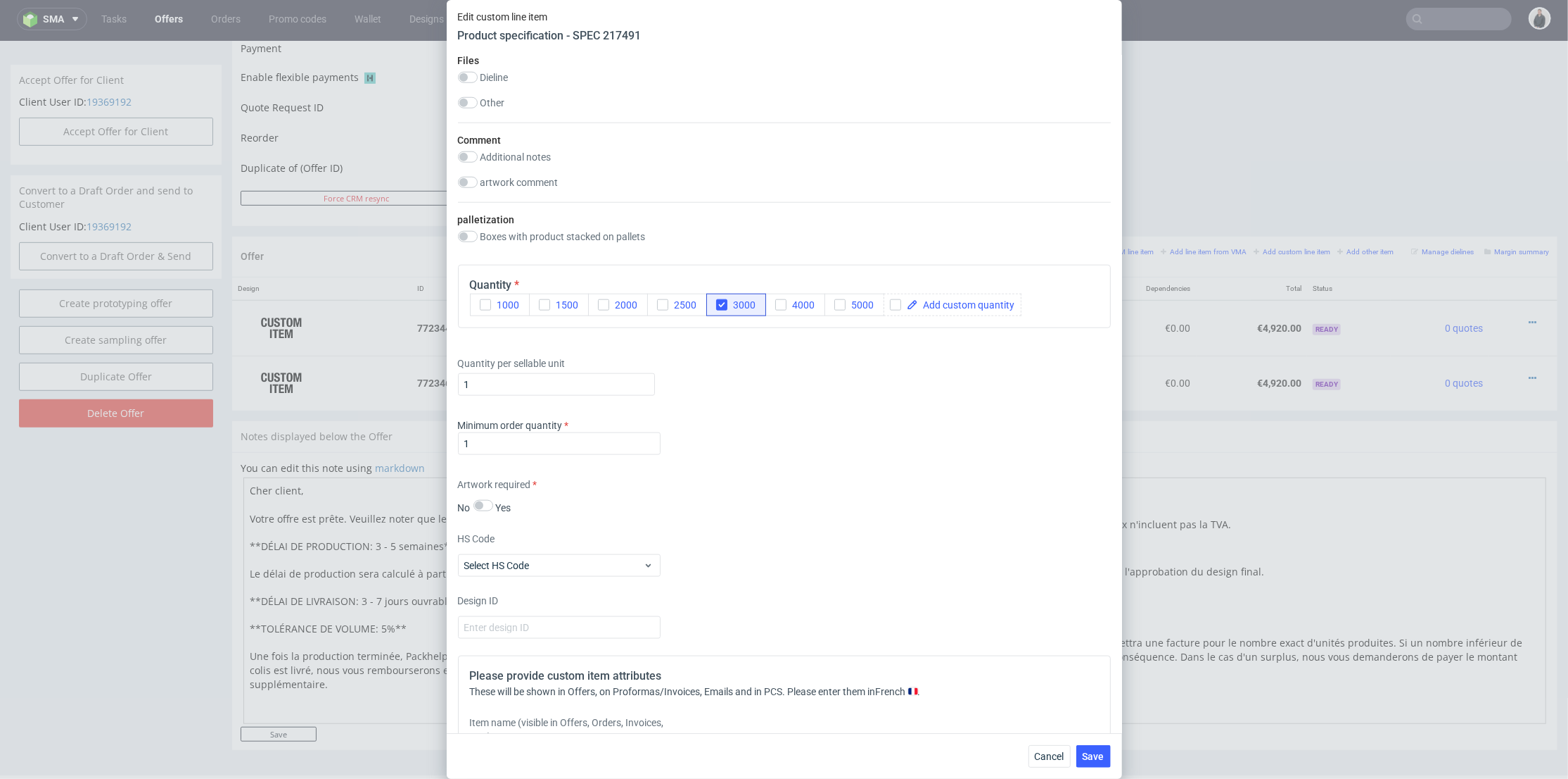
scroll to position [950, 0]
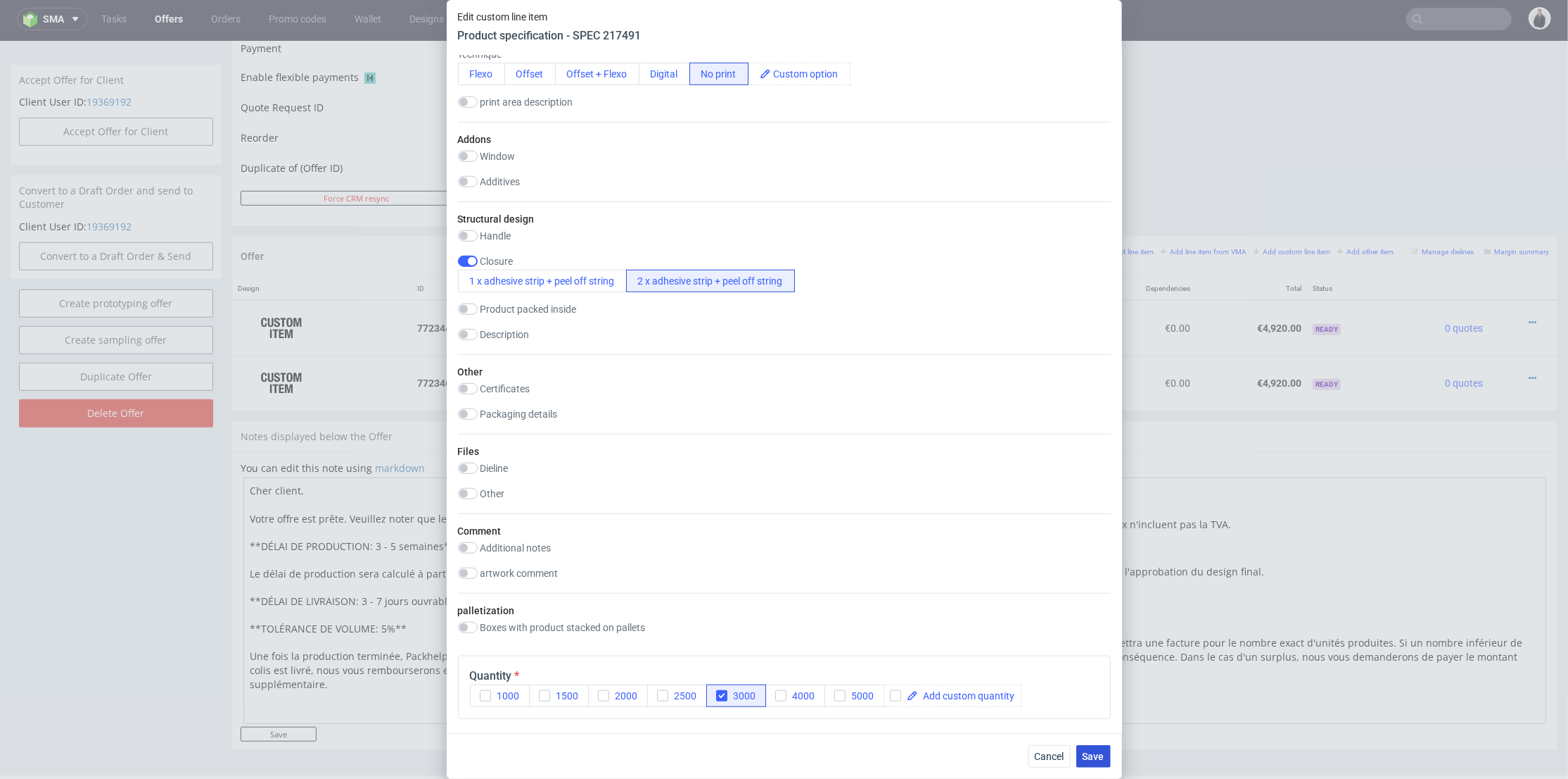
click at [1105, 752] on button "Save" at bounding box center [1094, 756] width 35 height 22
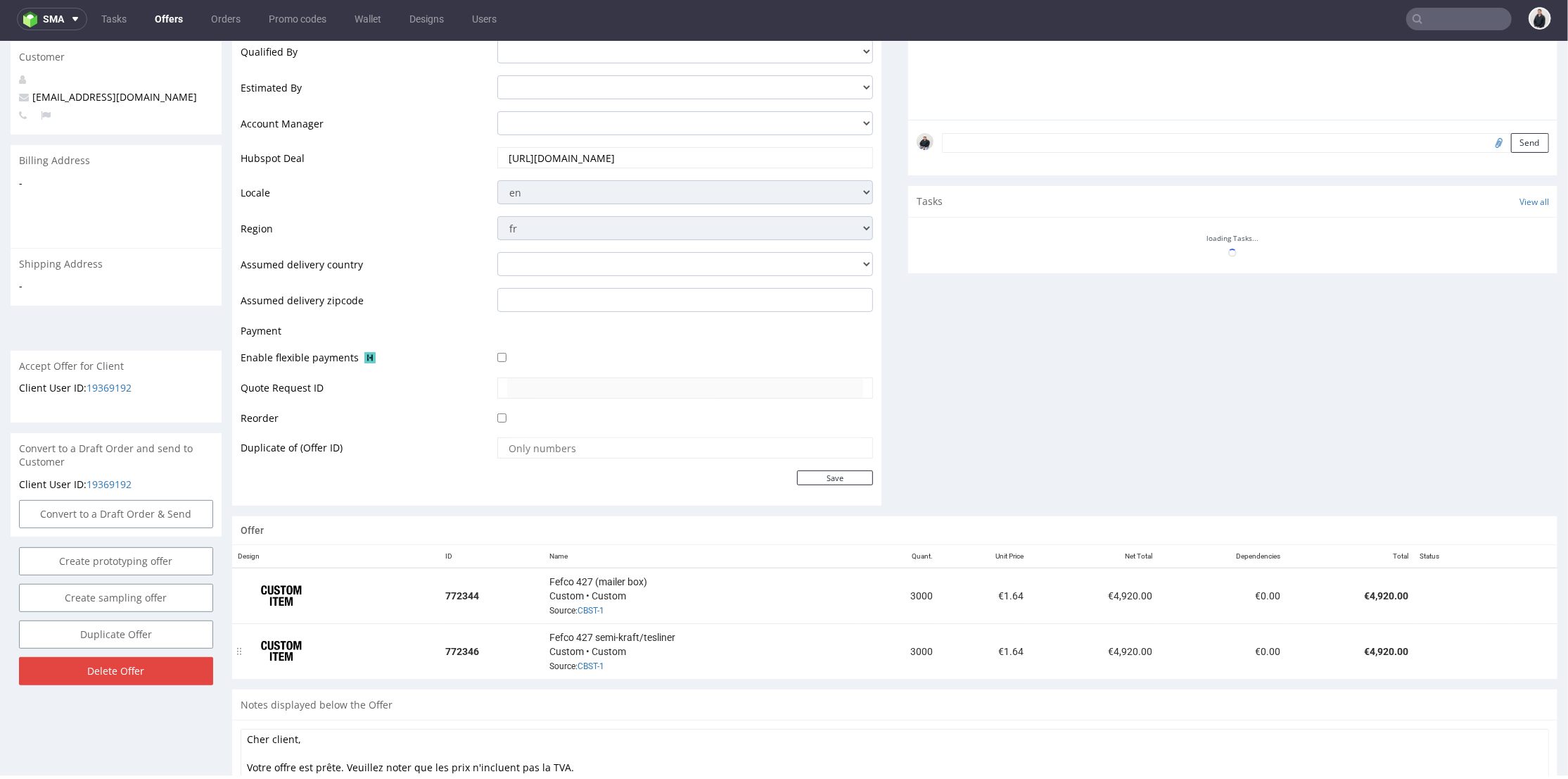
scroll to position [494, 0]
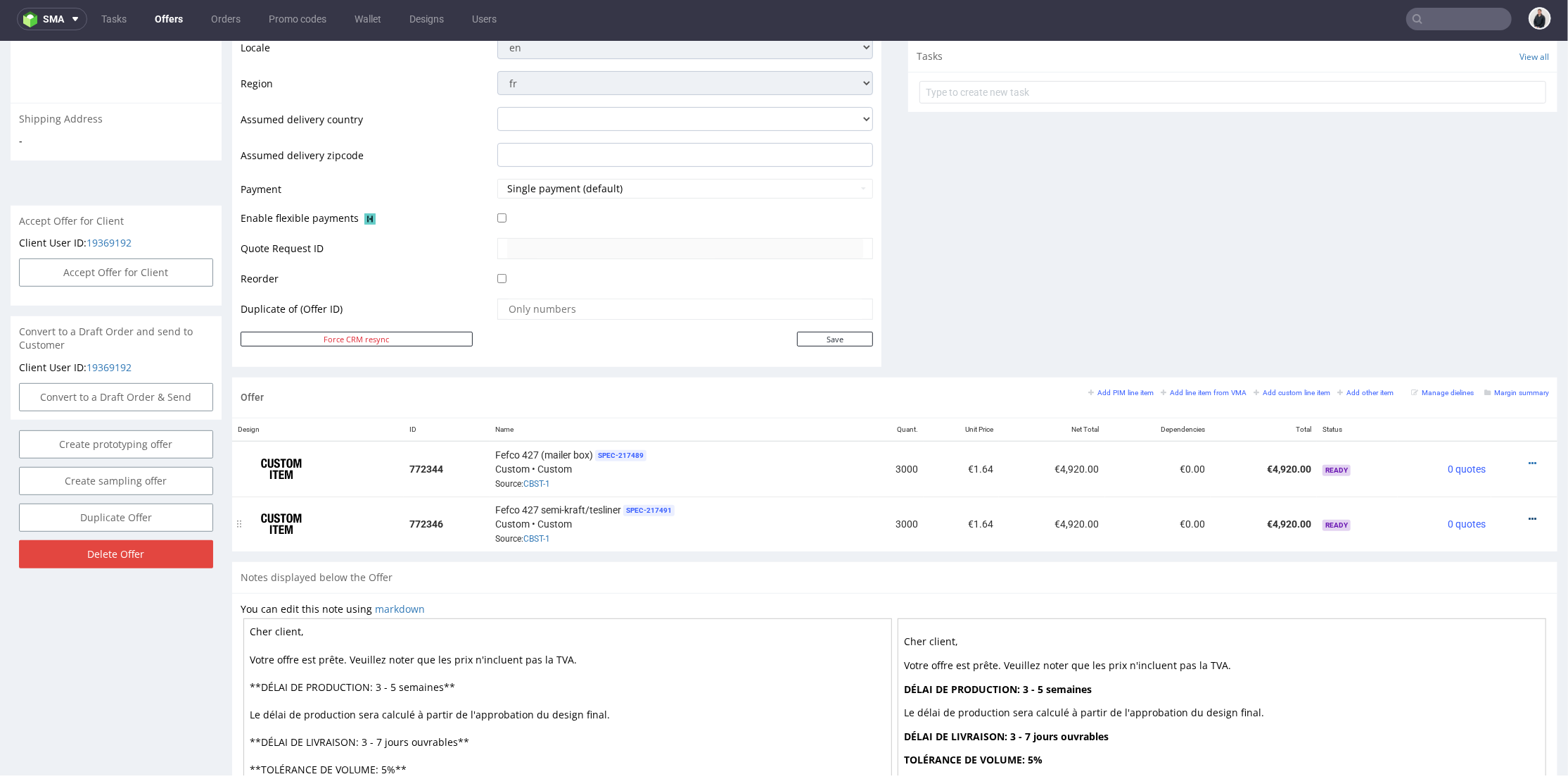
click at [1529, 516] on icon at bounding box center [1532, 518] width 8 height 10
click at [1461, 361] on span "Edit item price" at bounding box center [1470, 361] width 114 height 14
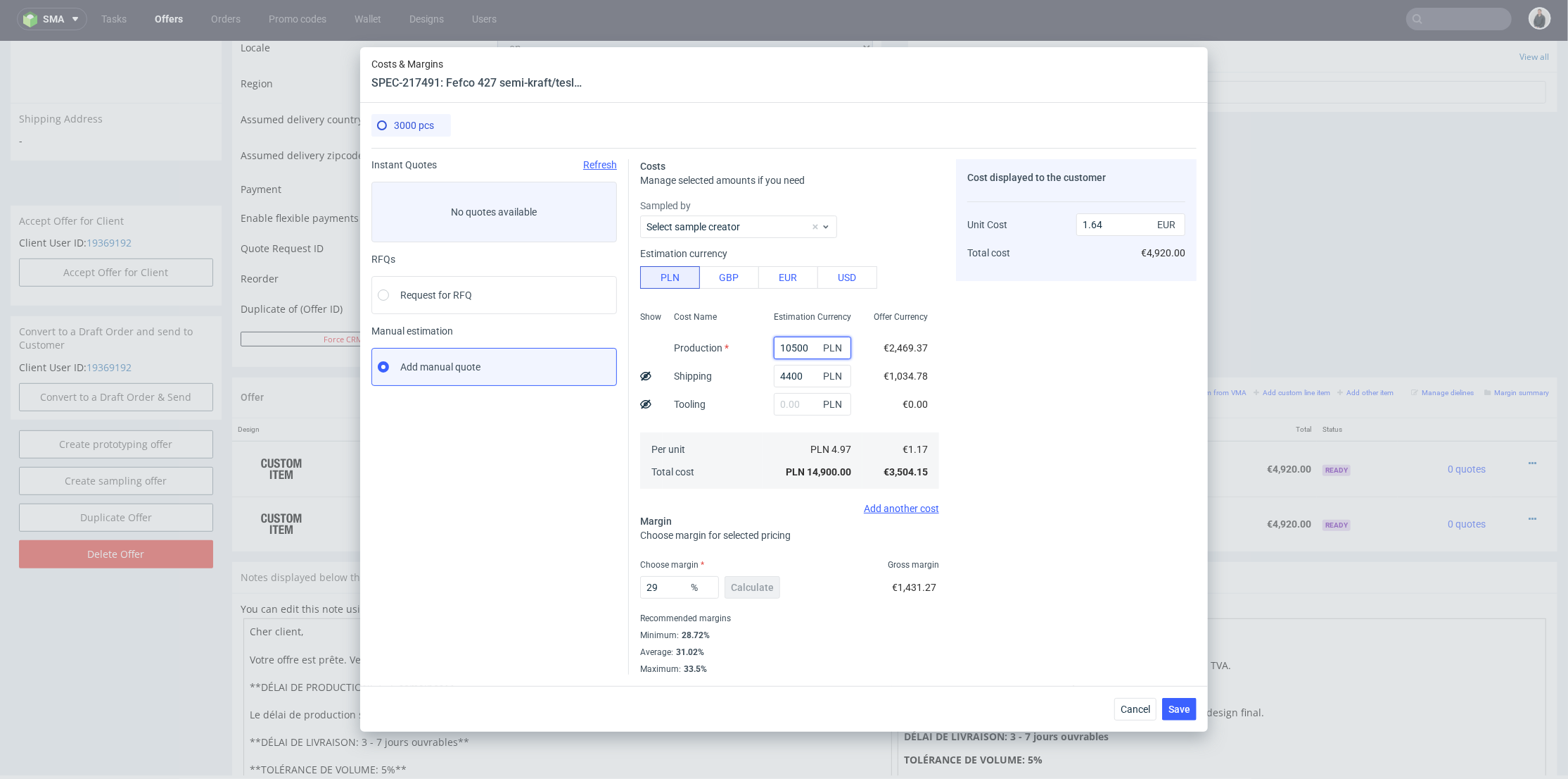
drag, startPoint x: 784, startPoint y: 344, endPoint x: 853, endPoint y: 173, distance: 184.4
click at [711, 321] on div "Show Cost Name Production Shipping Tooling Per unit Total cost Estimation Curre…" at bounding box center [789, 398] width 299 height 186
paste input "615"
type input "6150"
type input "1.16"
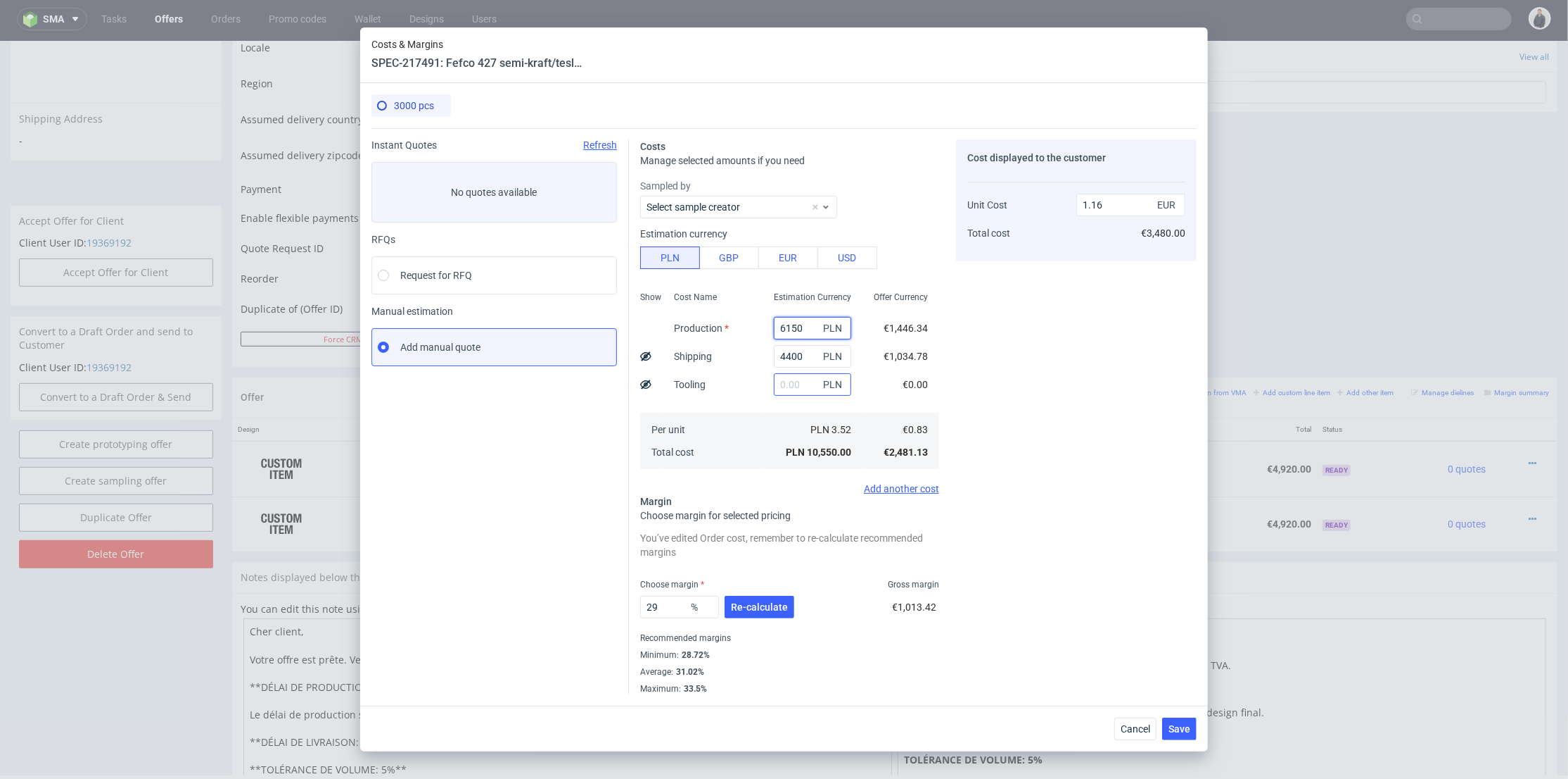
type input "6150"
click at [788, 387] on input "text" at bounding box center [813, 384] width 77 height 22
type input "1000"
click at [763, 406] on div "Estimation Currency 6150 PLN 4400 PLN 1000 PLN PLN 3.52 PLN 10,550.00" at bounding box center [813, 379] width 100 height 186
type input "1.27"
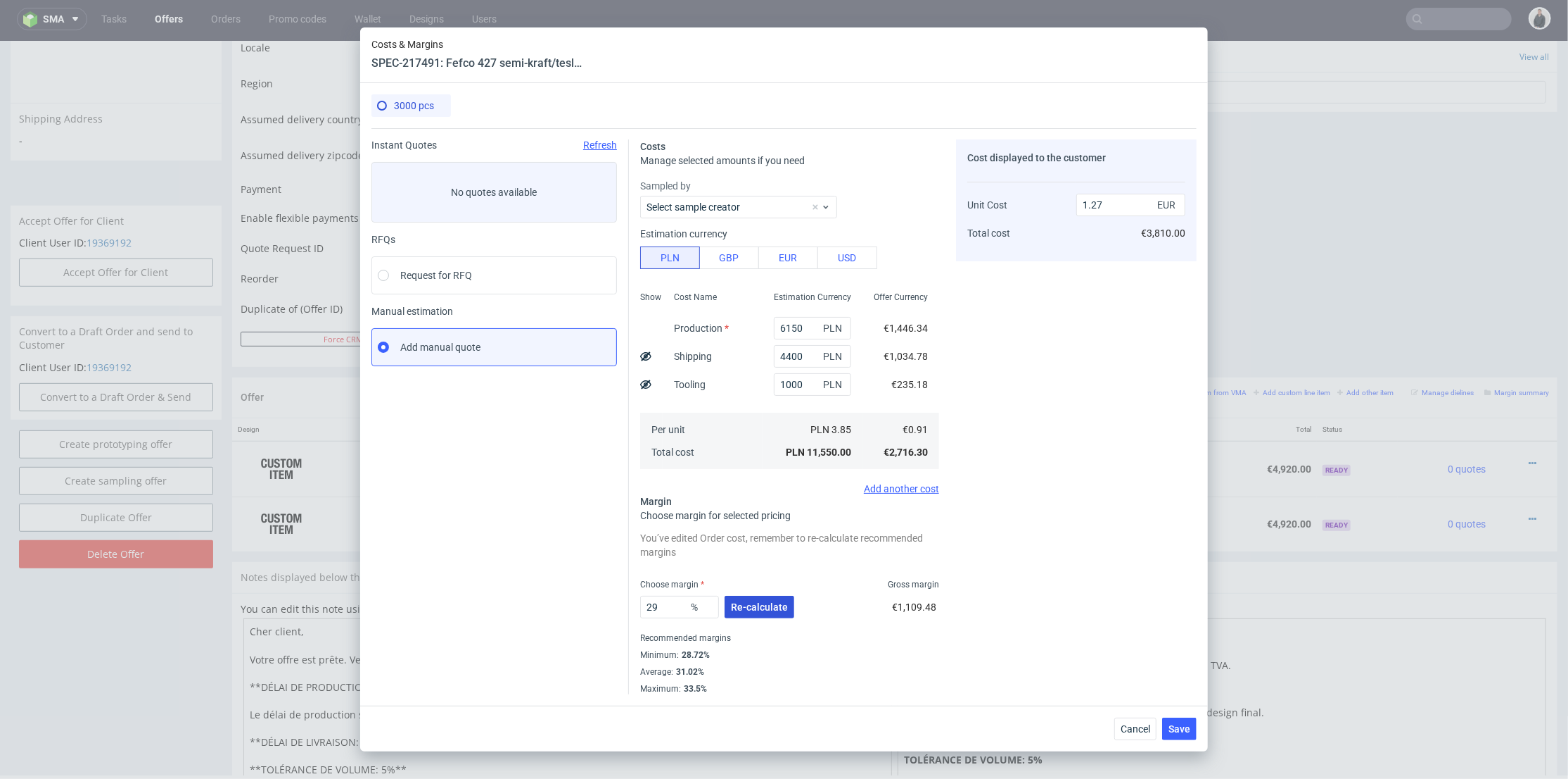
click at [777, 595] on div "29 % Re-calculate" at bounding box center [718, 610] width 157 height 39
click at [771, 604] on span "Re-calculate" at bounding box center [760, 606] width 57 height 10
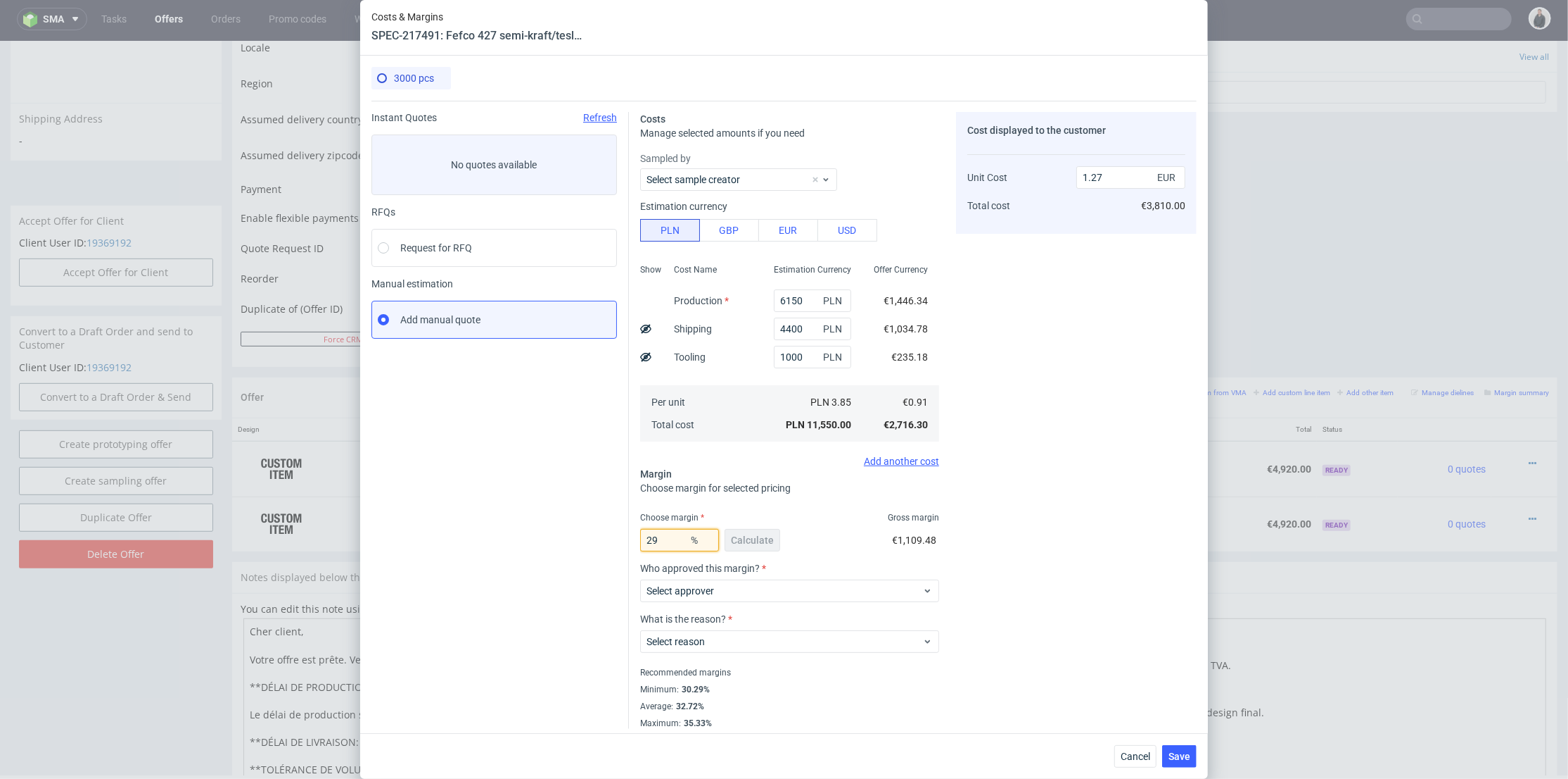
drag, startPoint x: 669, startPoint y: 539, endPoint x: 614, endPoint y: 538, distance: 55.0
click at [598, 539] on div "Instant Quotes Refresh No quotes available RFQs Request for RFQ Manual estimati…" at bounding box center [784, 414] width 825 height 628
type input "31"
click at [972, 508] on div "Cost displayed to the customer Unit Cost Total cost 1.27 EUR €3,810.00" at bounding box center [1076, 420] width 241 height 617
type input "1.31"
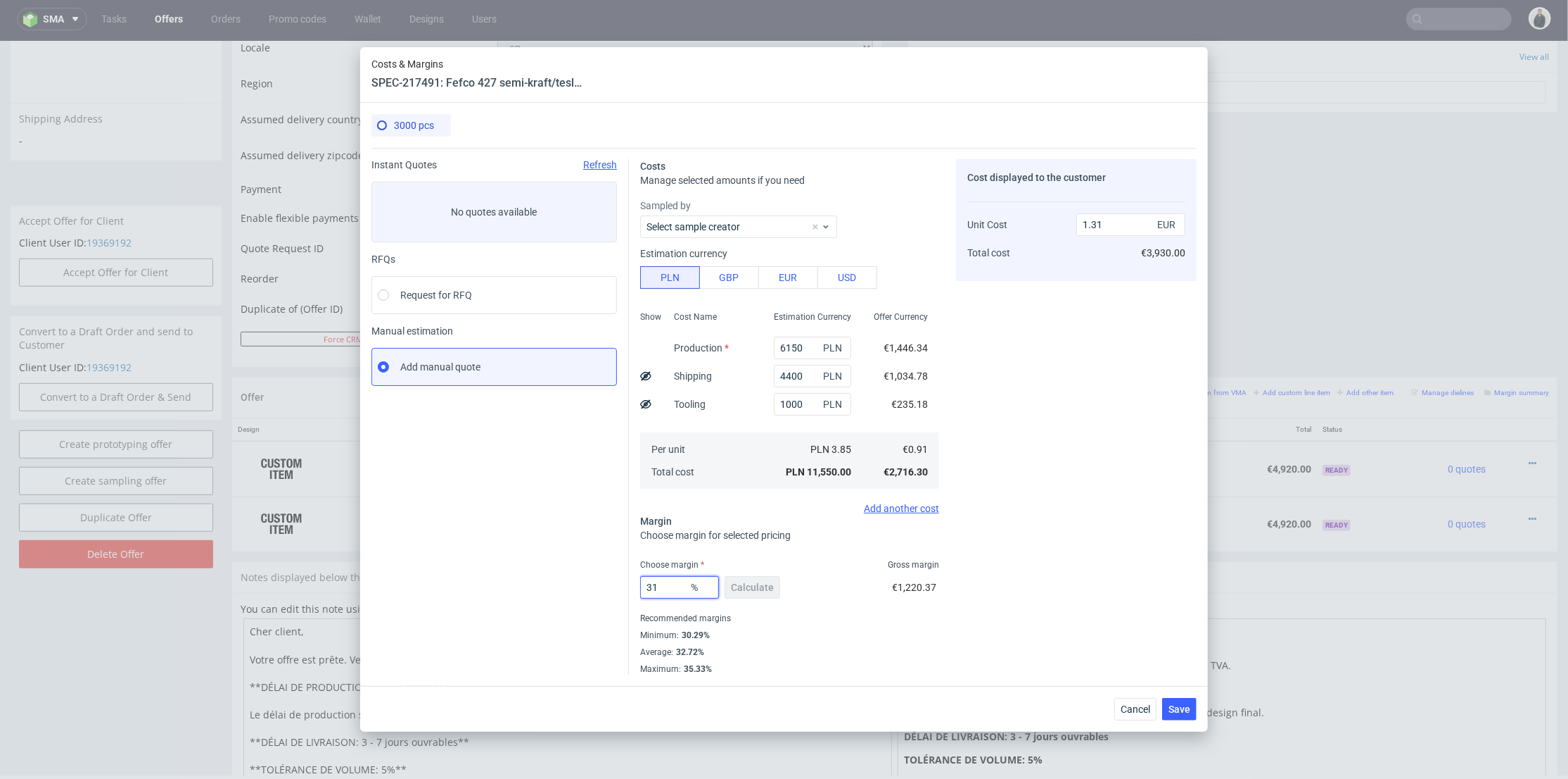
drag, startPoint x: 667, startPoint y: 588, endPoint x: 667, endPoint y: 578, distance: 10.0
click at [630, 591] on div "Costs Manage selected amounts if you need Sampled by Select sample creator Esti…" at bounding box center [913, 411] width 567 height 526
type input "35"
click at [1000, 518] on div "Cost displayed to the customer Unit Cost Total cost 1.31 EUR €3,930.00" at bounding box center [1076, 416] width 241 height 515
type input "1.39"
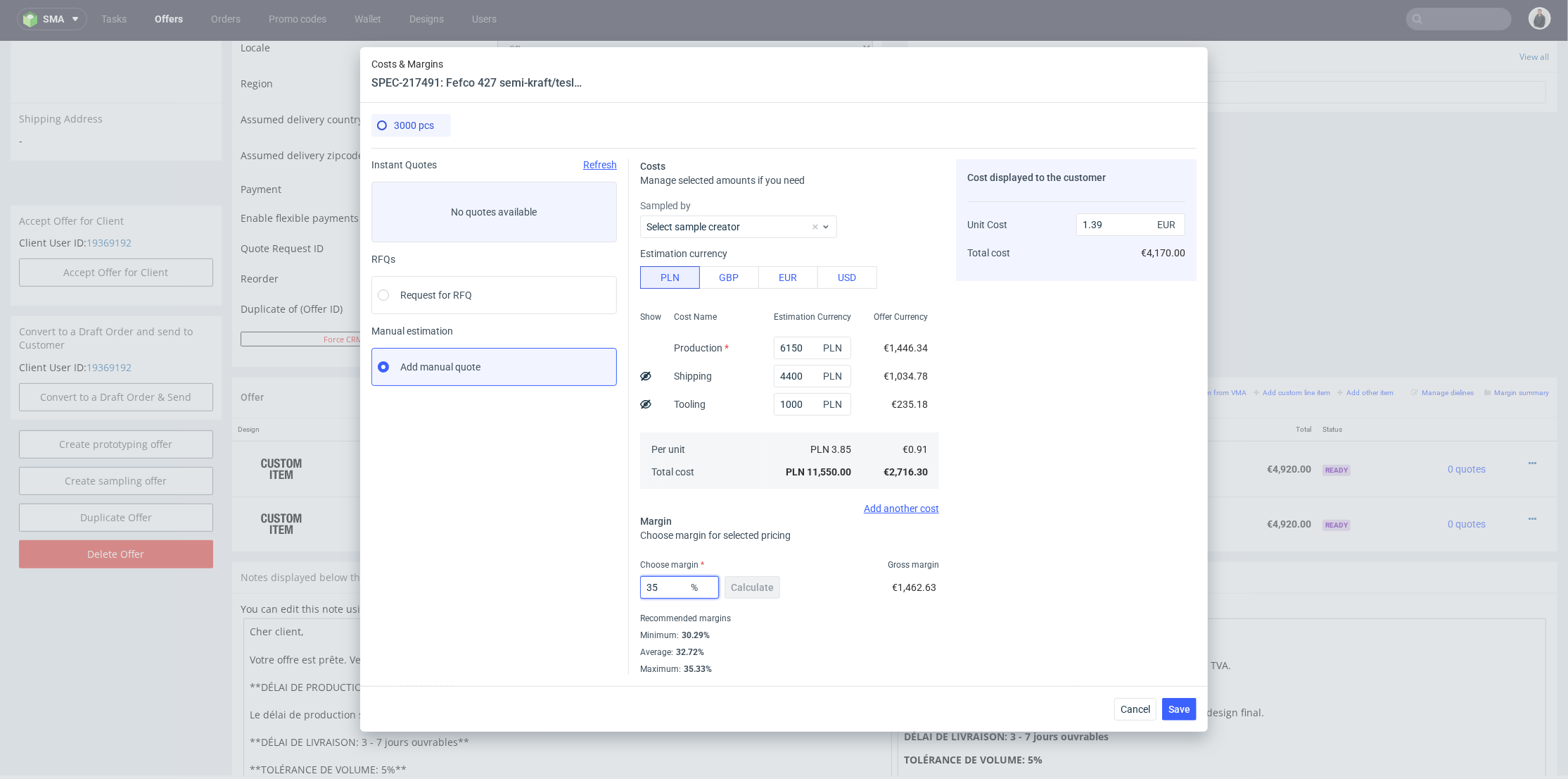
drag, startPoint x: 667, startPoint y: 588, endPoint x: 649, endPoint y: 587, distance: 18.0
click at [640, 590] on input "35" at bounding box center [679, 586] width 79 height 22
type input "36"
click at [1053, 505] on div "Cost displayed to the customer Unit Cost Total cost 1.39 EUR €4,170.00" at bounding box center [1076, 416] width 241 height 515
drag, startPoint x: 1101, startPoint y: 222, endPoint x: 1091, endPoint y: 222, distance: 10.0
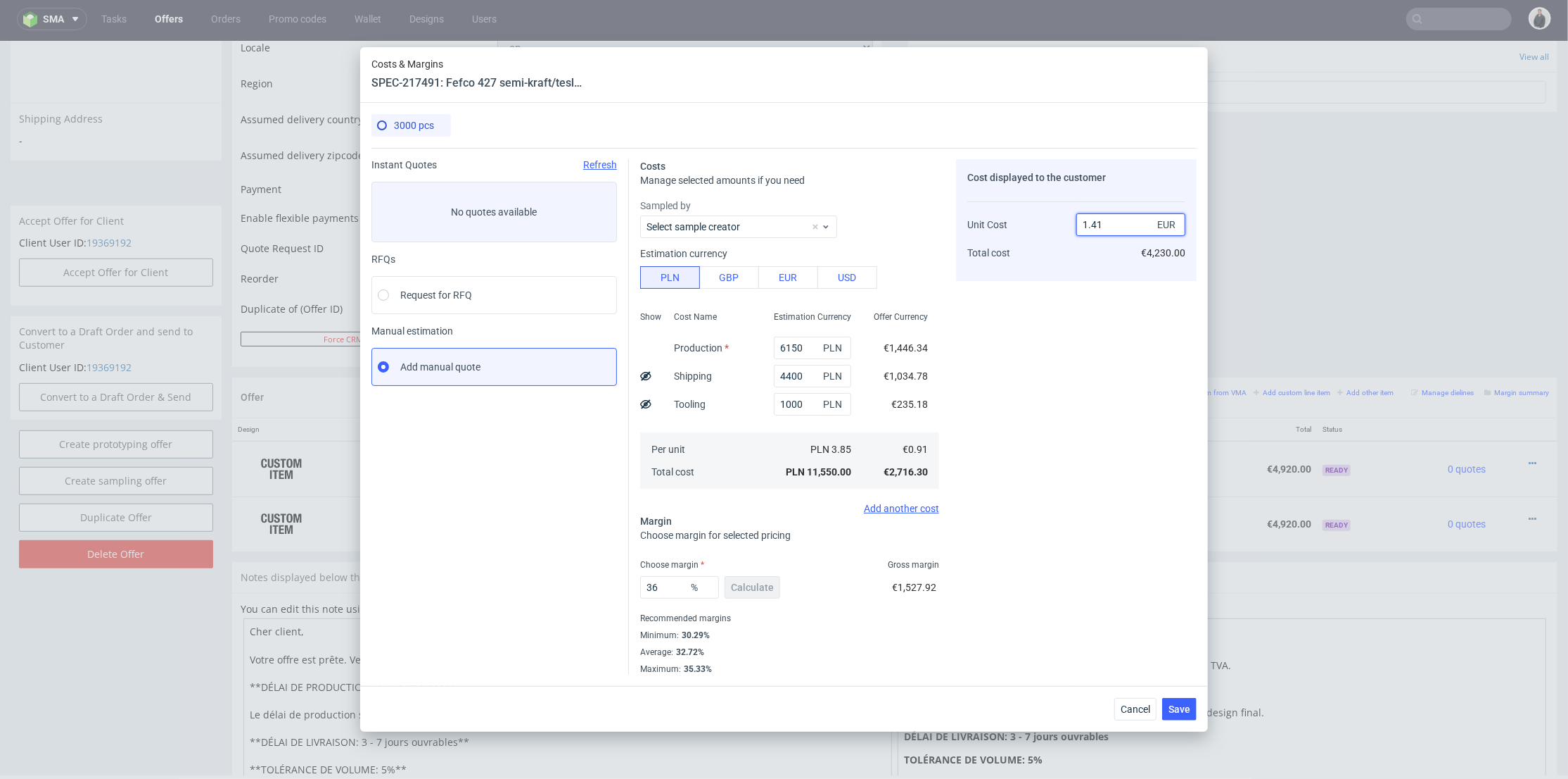
click at [1091, 222] on input "1.41" at bounding box center [1131, 224] width 109 height 22
type input "1.44"
click at [1095, 377] on div "Cost displayed to the customer Unit Cost Total cost 1.44 EUR €4,230.00" at bounding box center [1076, 416] width 241 height 515
type input "36.80555555555556"
drag, startPoint x: 1100, startPoint y: 222, endPoint x: 1107, endPoint y: 226, distance: 8.1
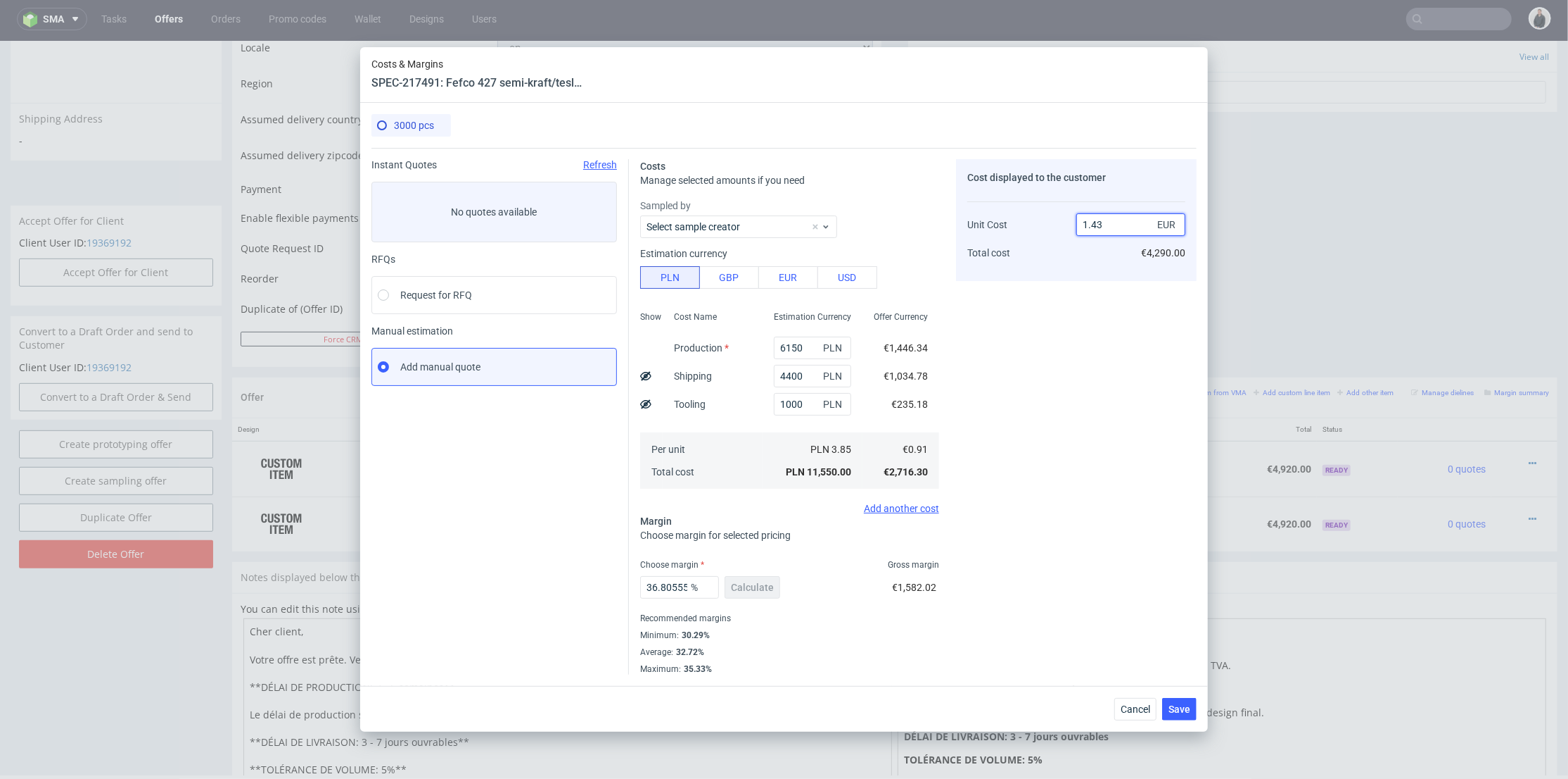
click at [1106, 222] on input "1.43" at bounding box center [1131, 224] width 109 height 22
type input "1.45"
click at [1087, 272] on div "Cost displayed to the customer Unit Cost Total cost 1.45 EUR €4,290.00" at bounding box center [1076, 220] width 241 height 122
type input "37.24137931034483"
type input "1.44"
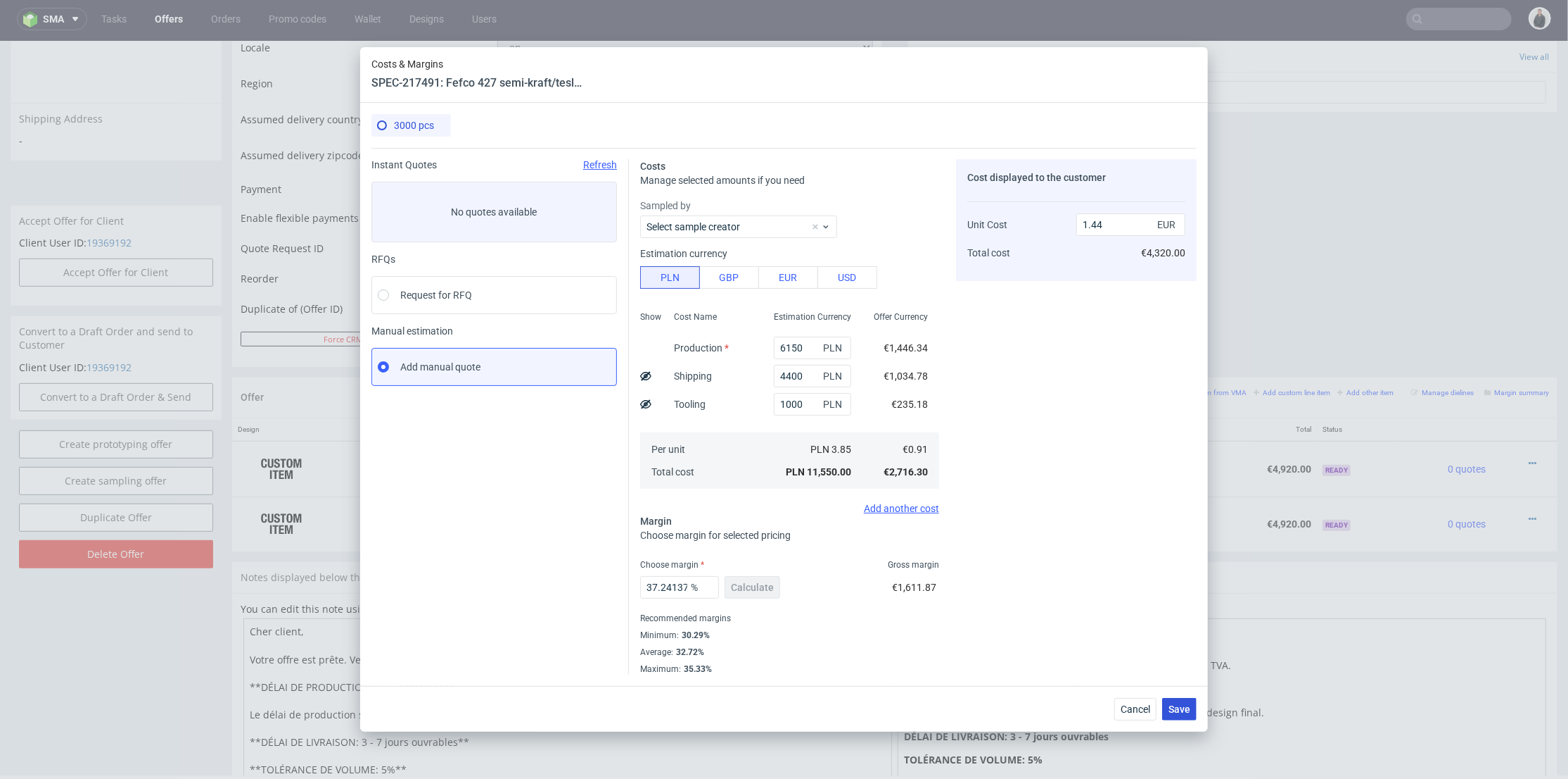
click at [1182, 706] on span "Save" at bounding box center [1180, 708] width 21 height 10
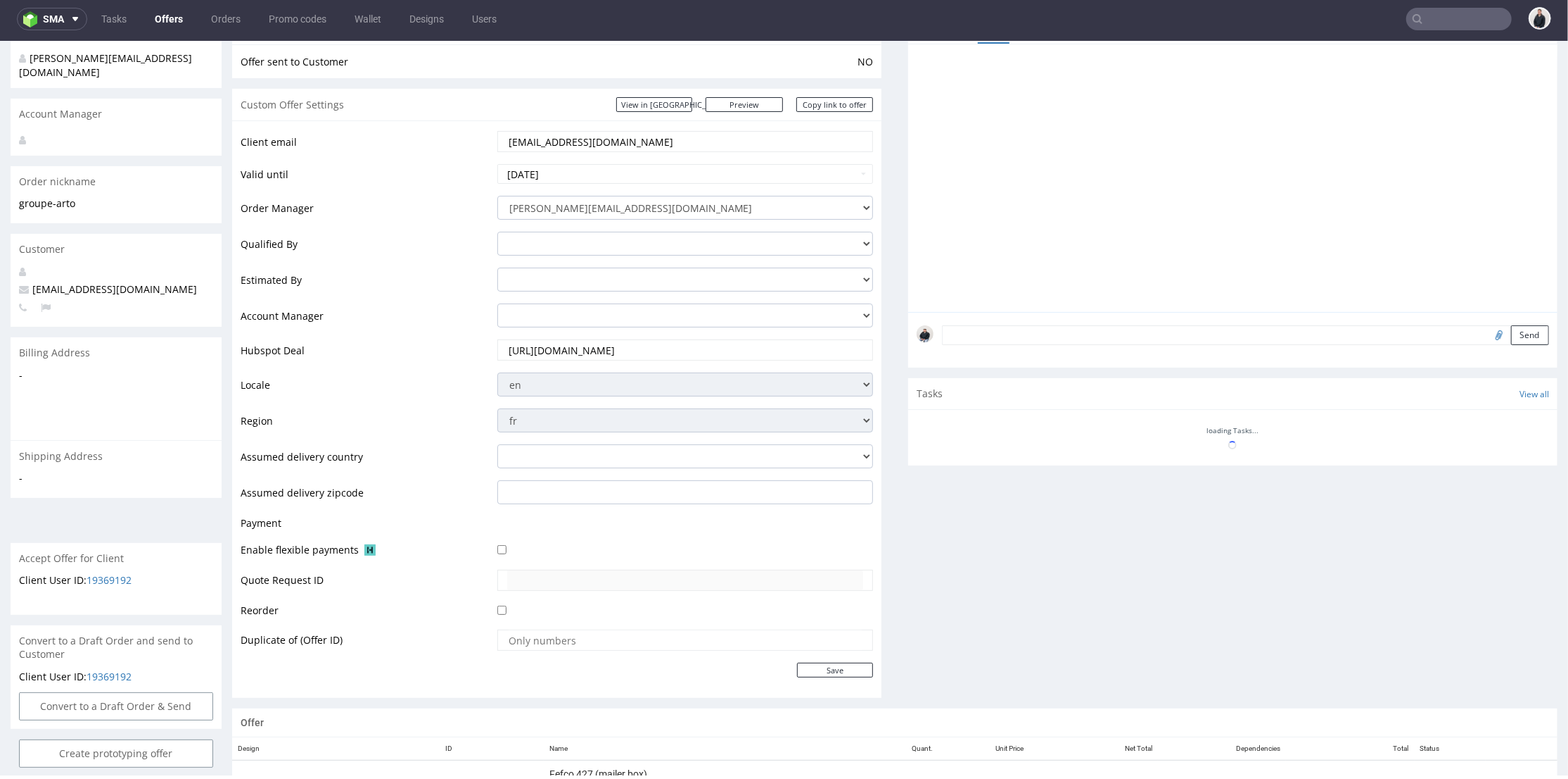
scroll to position [416, 0]
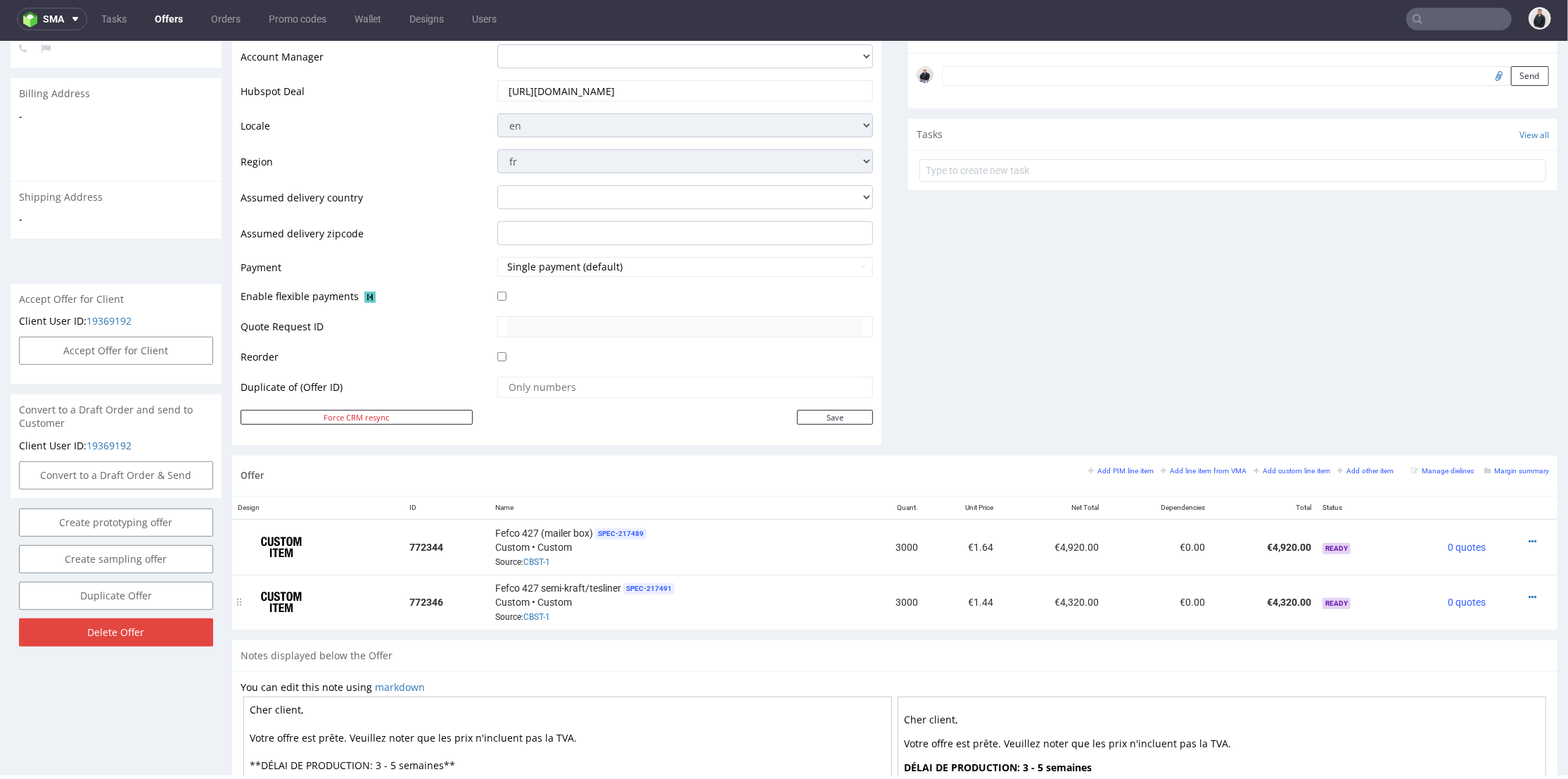
click at [1012, 574] on td "€4,320.00" at bounding box center [1052, 601] width 107 height 55
drag, startPoint x: 1511, startPoint y: 538, endPoint x: 1508, endPoint y: 532, distance: 6.7
click at [1529, 538] on icon at bounding box center [1532, 540] width 8 height 10
click at [1467, 361] on span "Edit item specification" at bounding box center [1470, 359] width 114 height 14
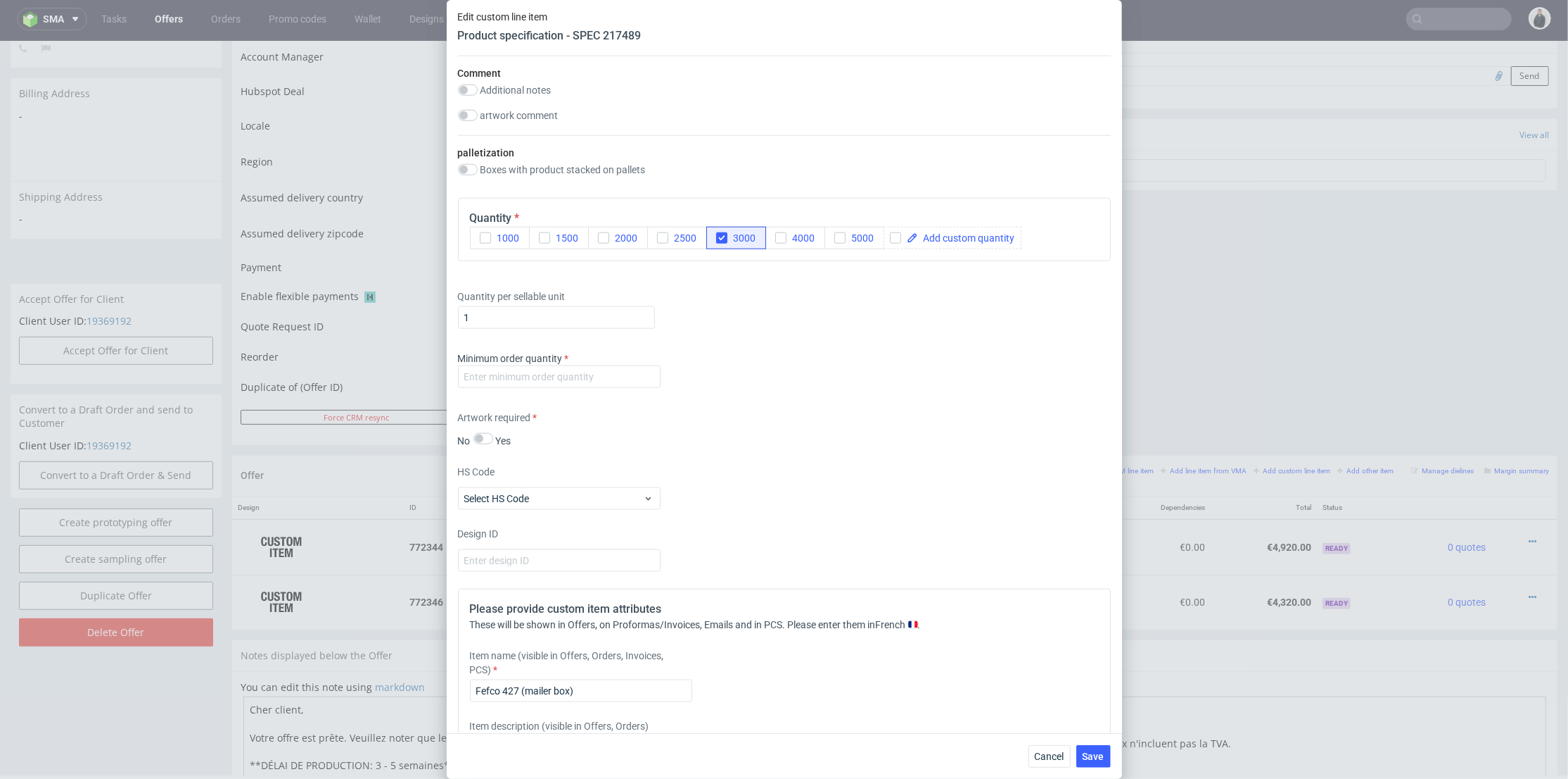
scroll to position [1655, 0]
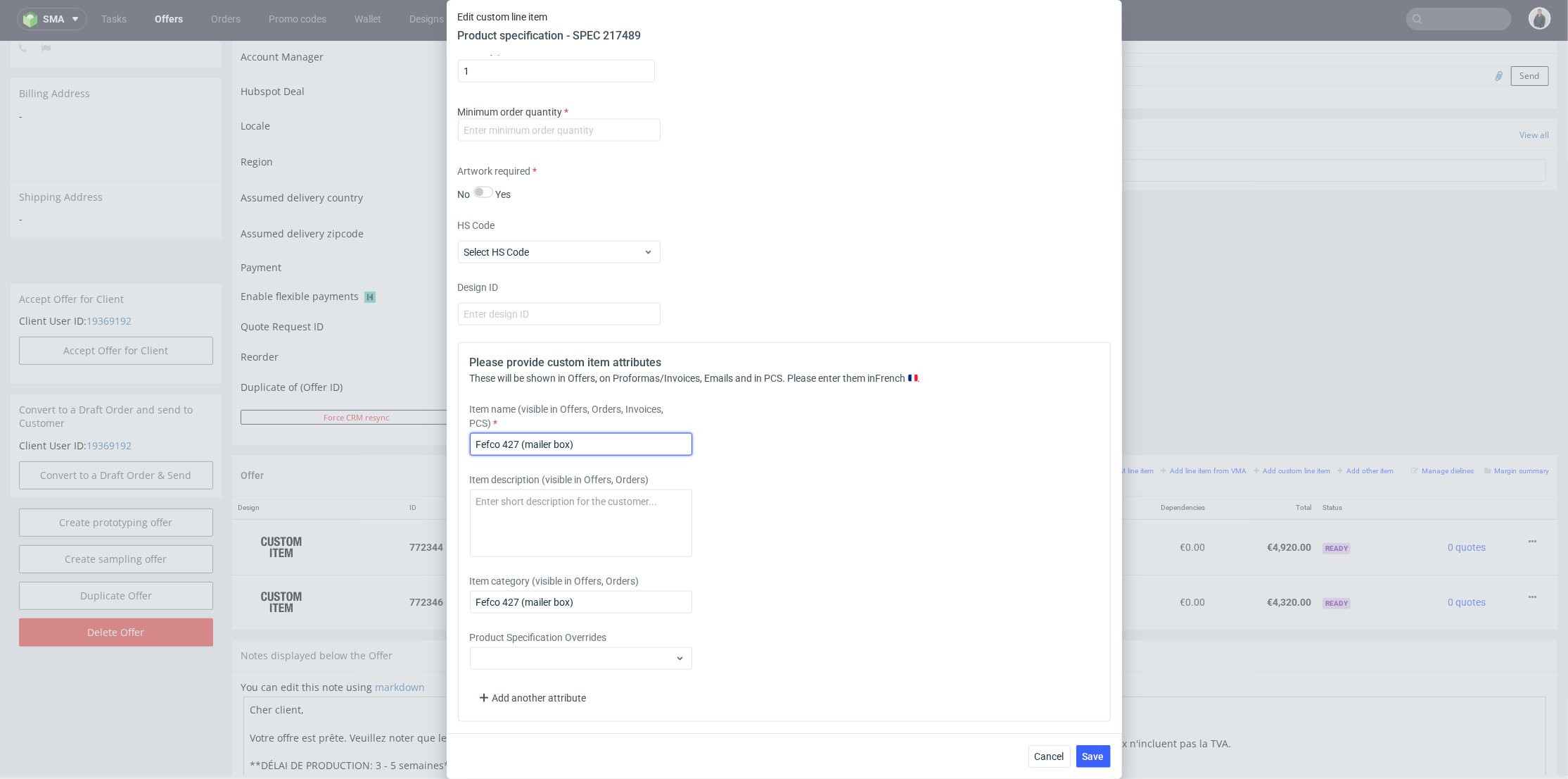
drag, startPoint x: 550, startPoint y: 445, endPoint x: 521, endPoint y: 442, distance: 29.2
click at [521, 442] on input "Fefco 427 (mailer box)" at bounding box center [581, 443] width 222 height 22
type input "Fefco 427 Reorder"
click at [899, 528] on div "Item description (visible in Offers, Orders)" at bounding box center [703, 515] width 467 height 84
click at [1101, 752] on span "Save" at bounding box center [1094, 756] width 21 height 10
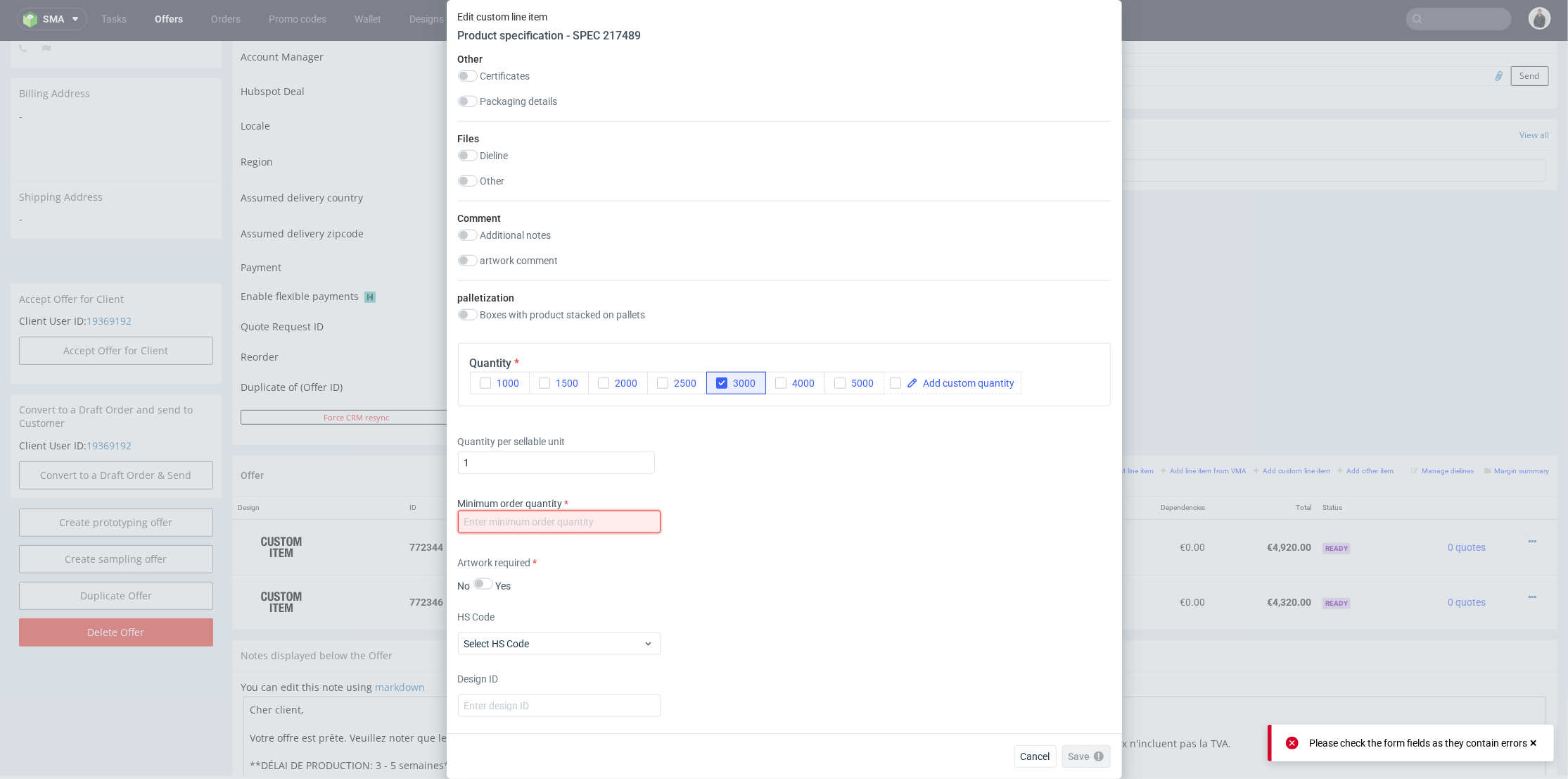
click at [538, 518] on input "number" at bounding box center [559, 521] width 202 height 22
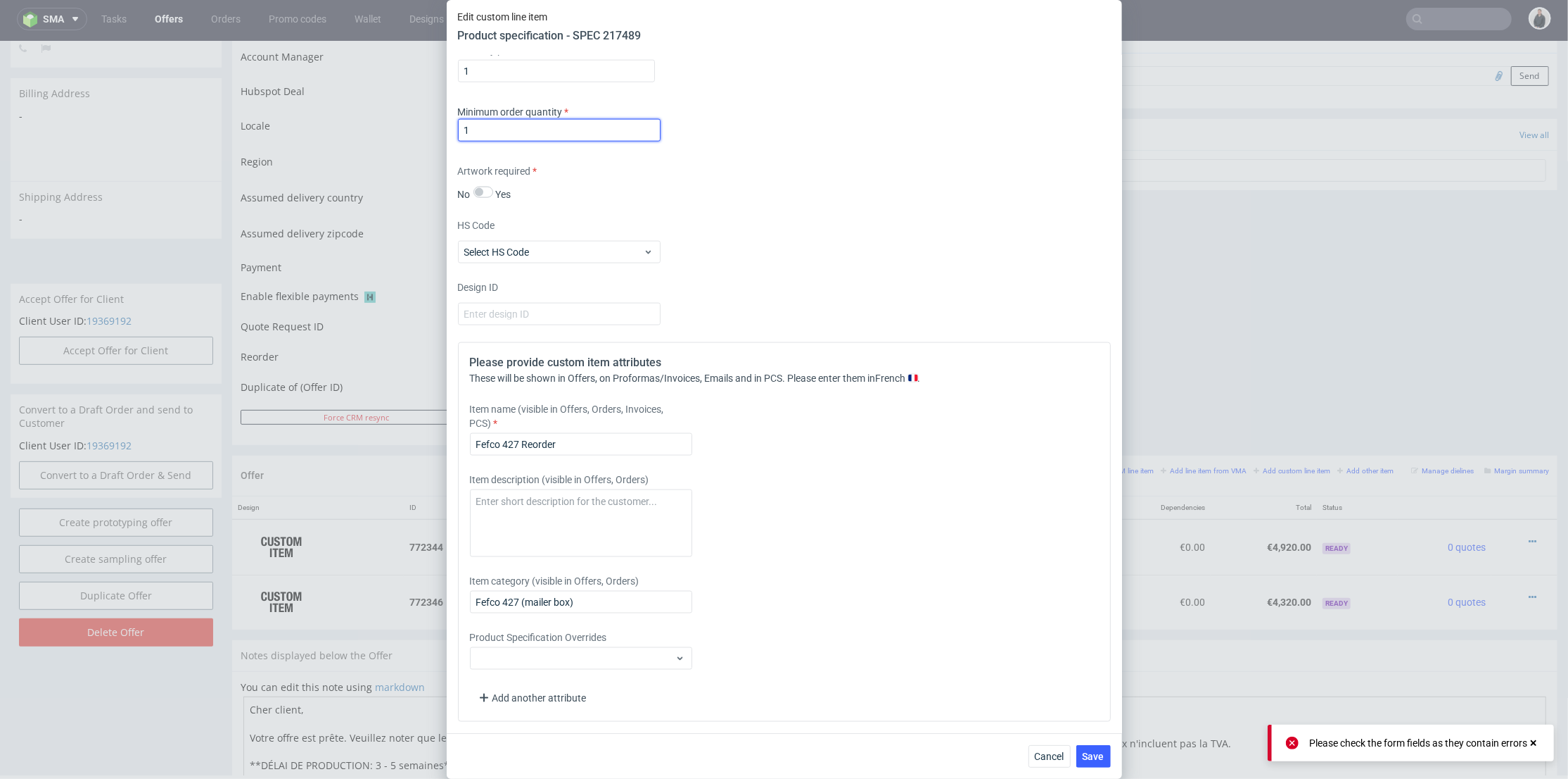
type input "1"
click at [1093, 743] on div "Cancel Save" at bounding box center [784, 755] width 676 height 46
click at [1093, 748] on button "Save" at bounding box center [1094, 756] width 35 height 22
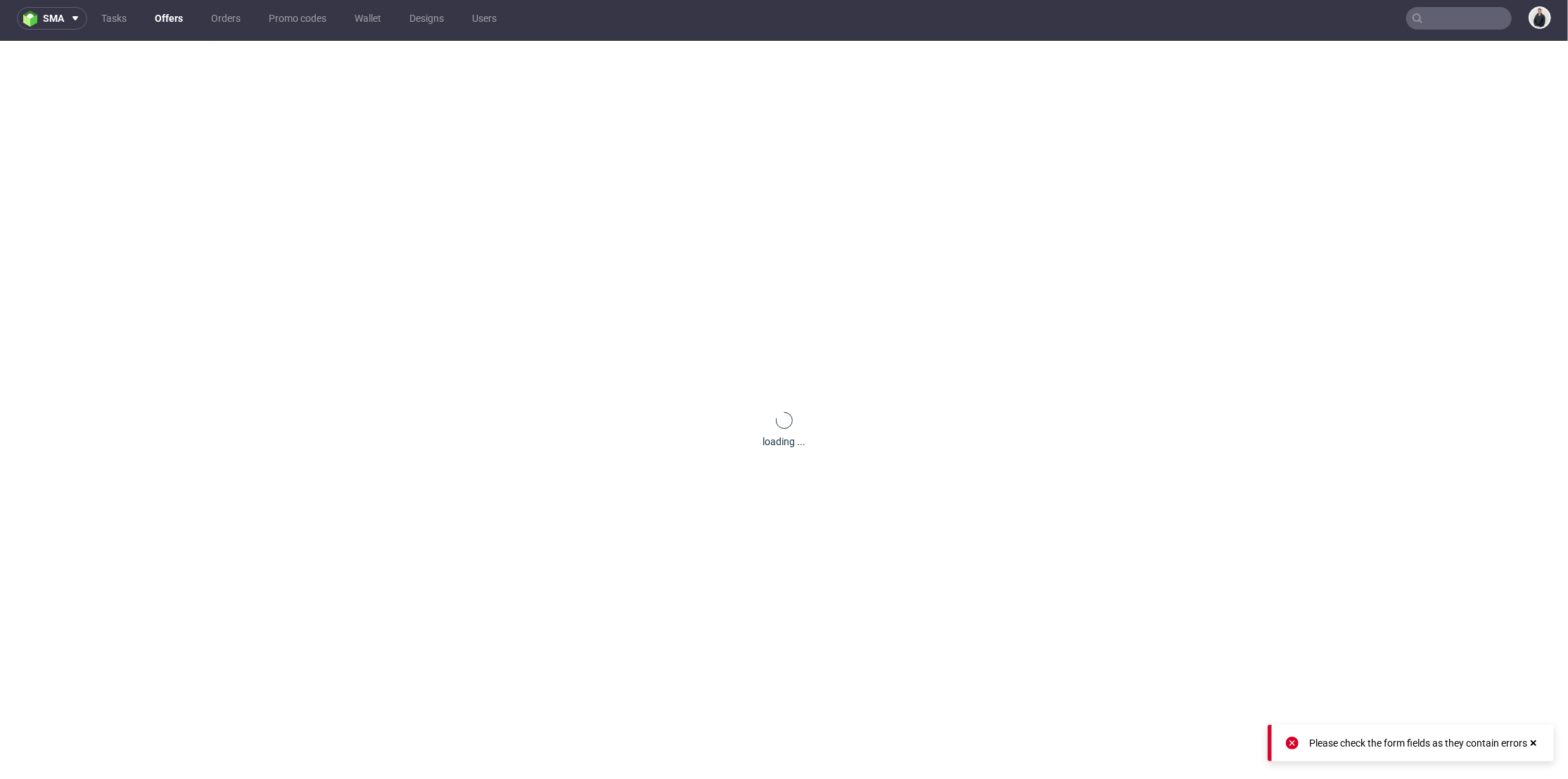
scroll to position [0, 0]
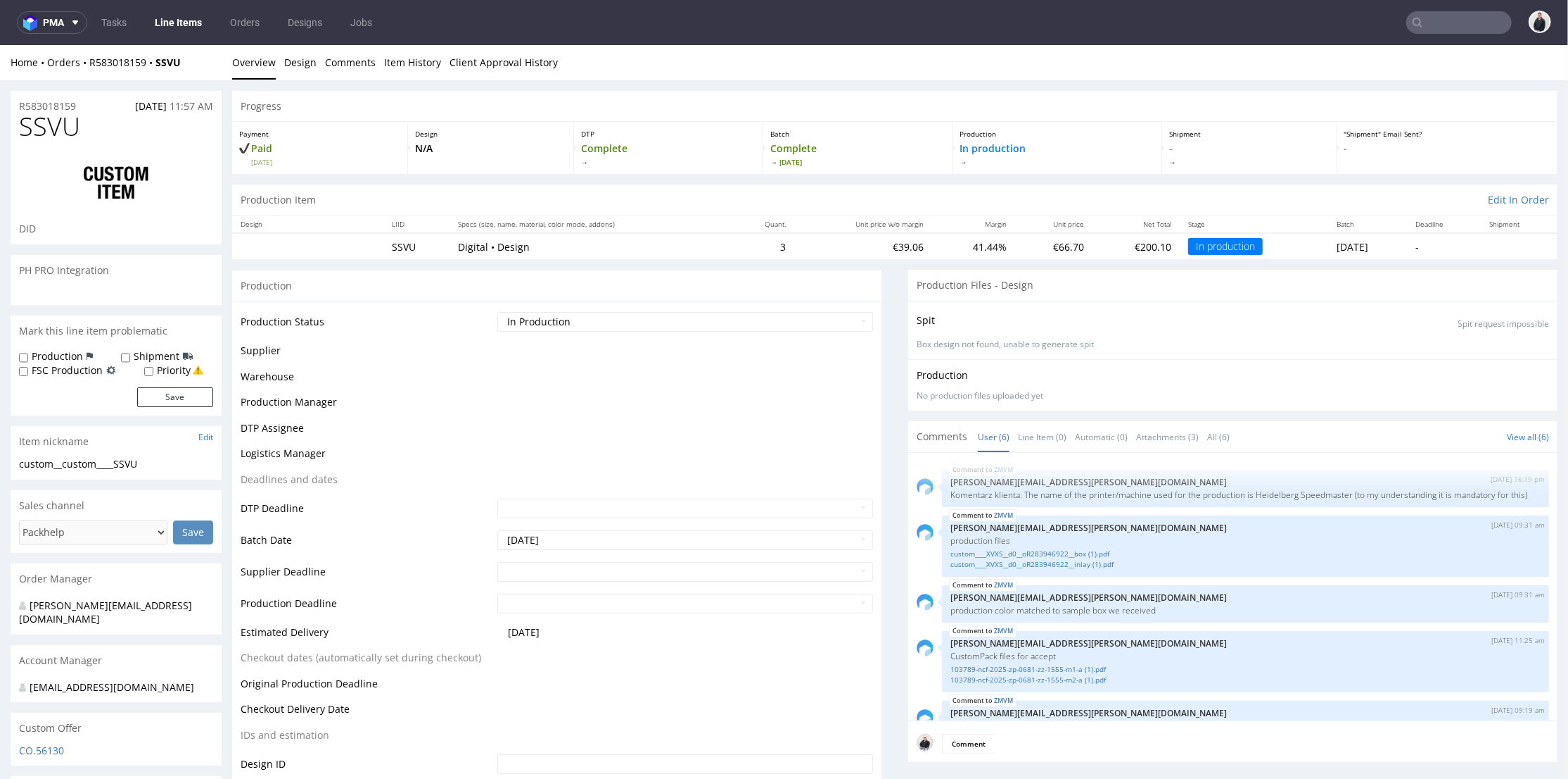
scroll to position [97, 0]
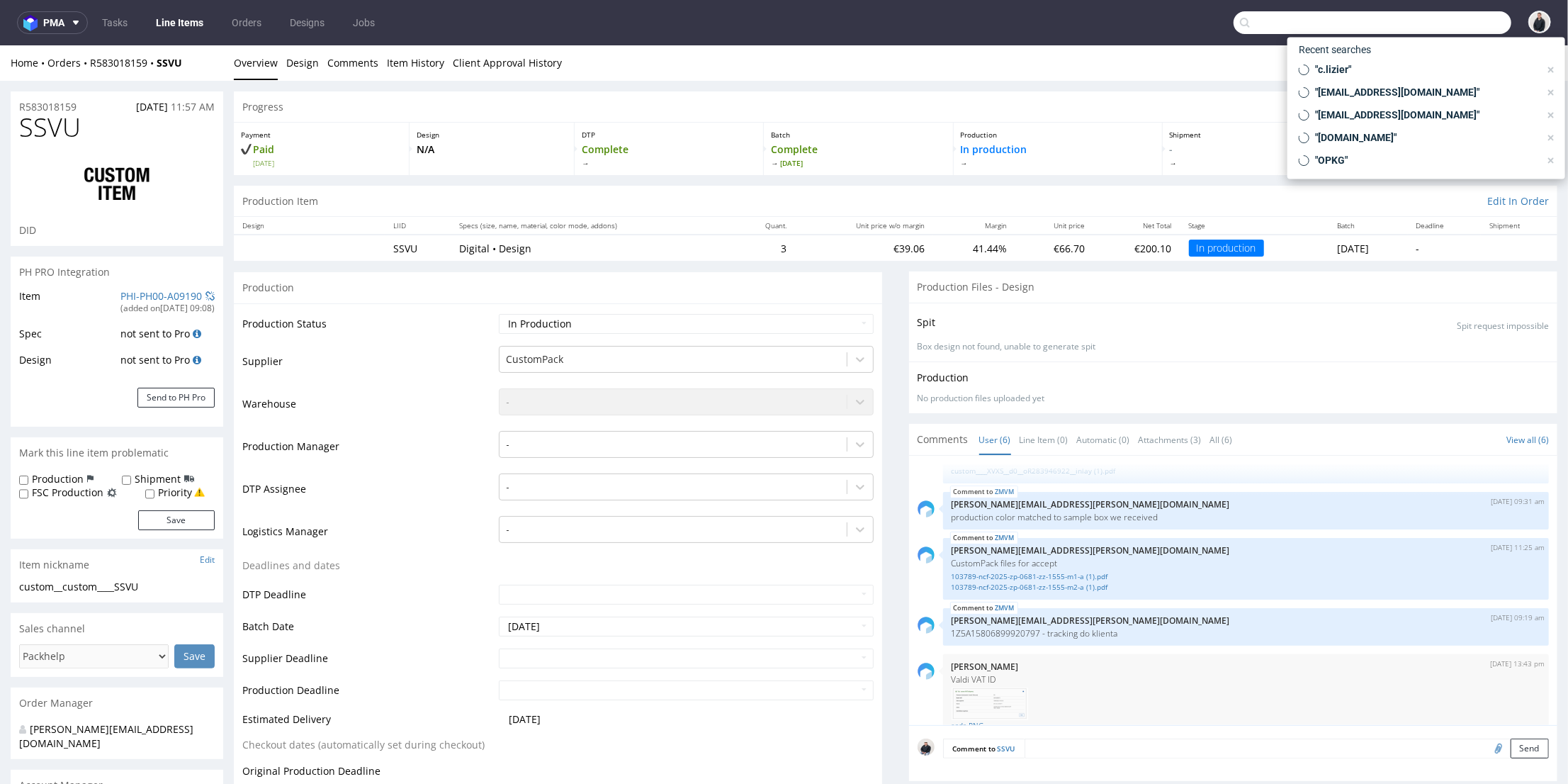
click at [1434, 20] on input "text" at bounding box center [1372, 23] width 278 height 23
paste input "KTNP"
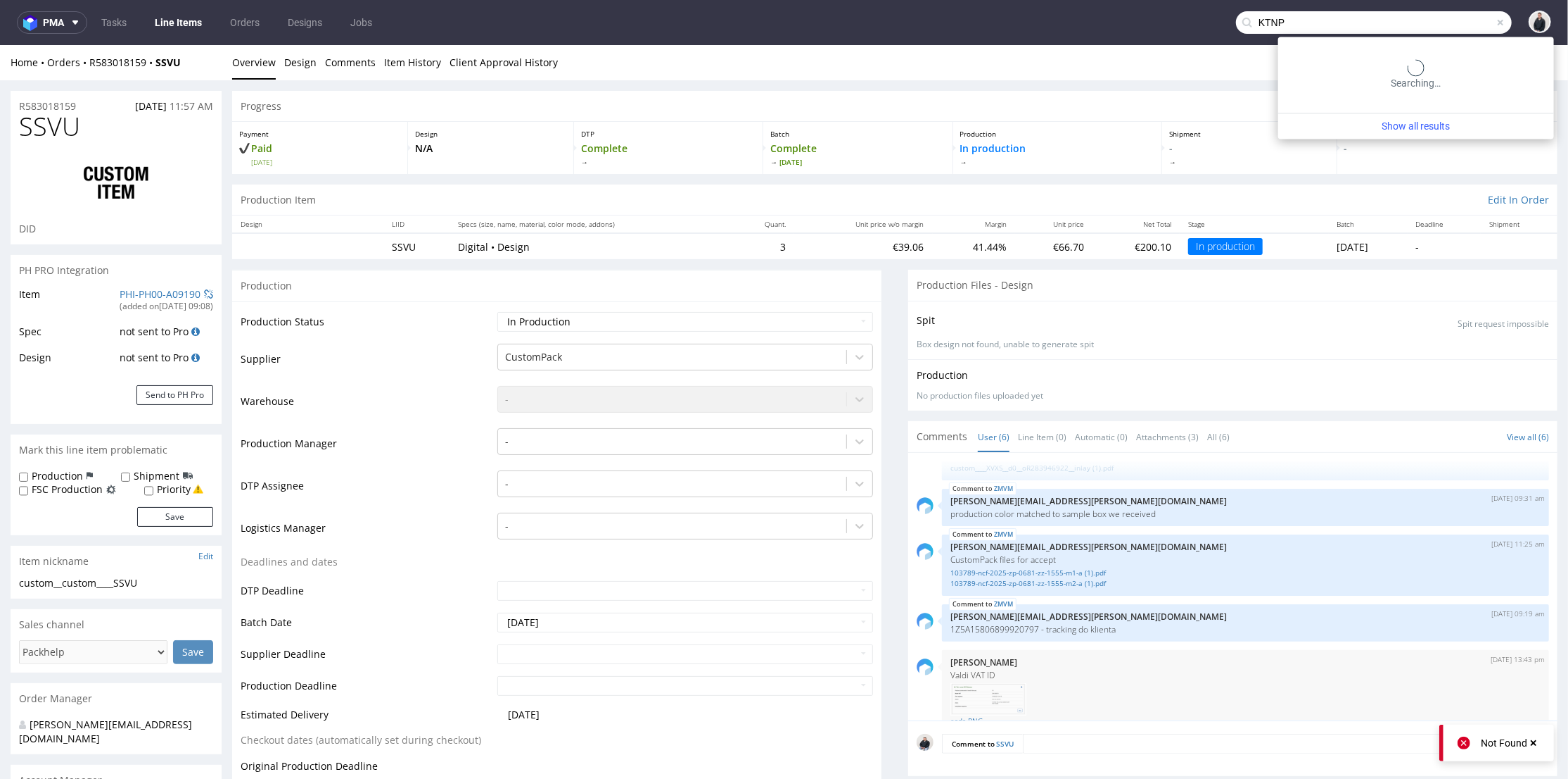
type input "KTNP"
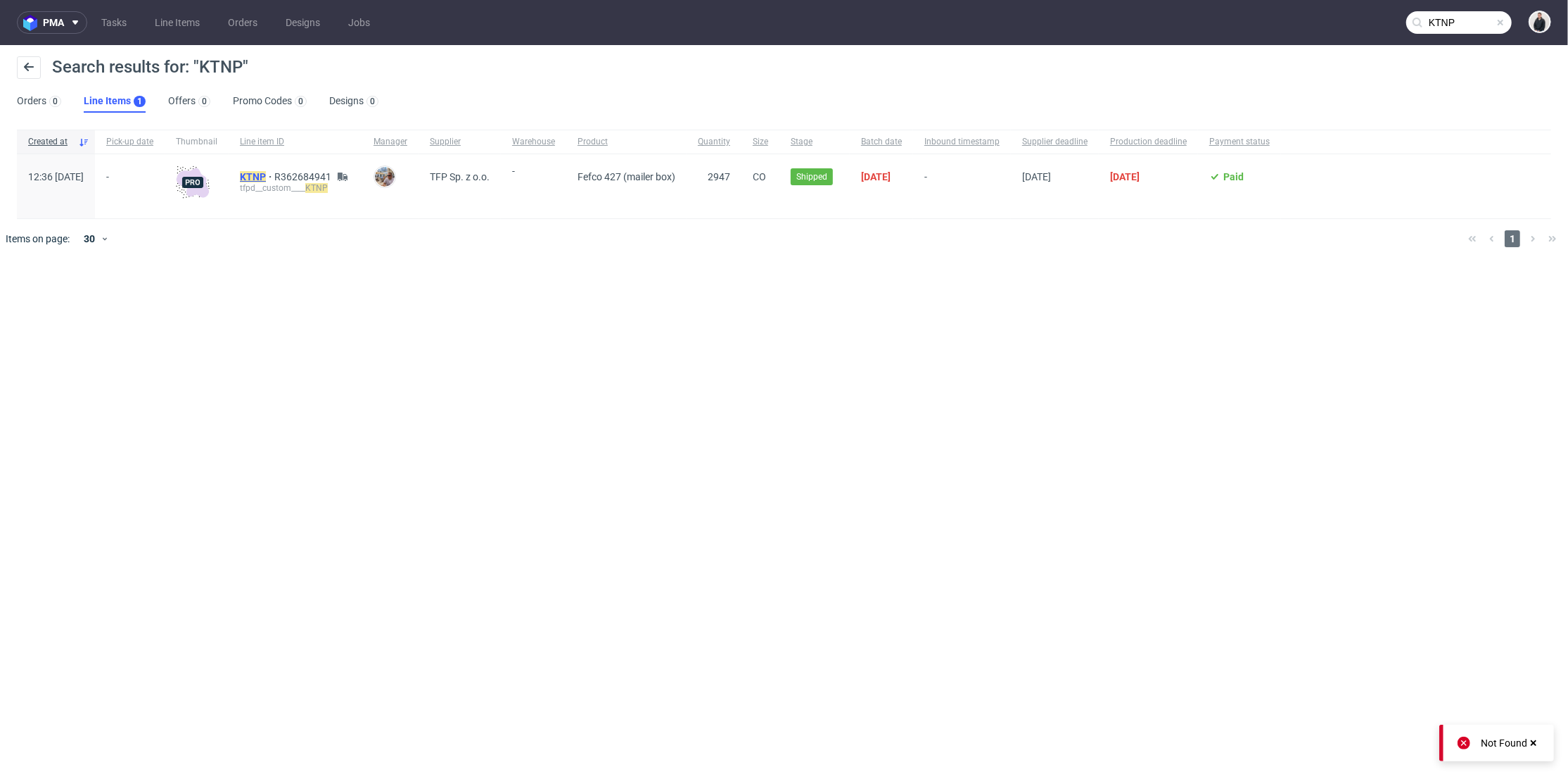
click at [266, 173] on mark "KTNP" at bounding box center [252, 176] width 26 height 12
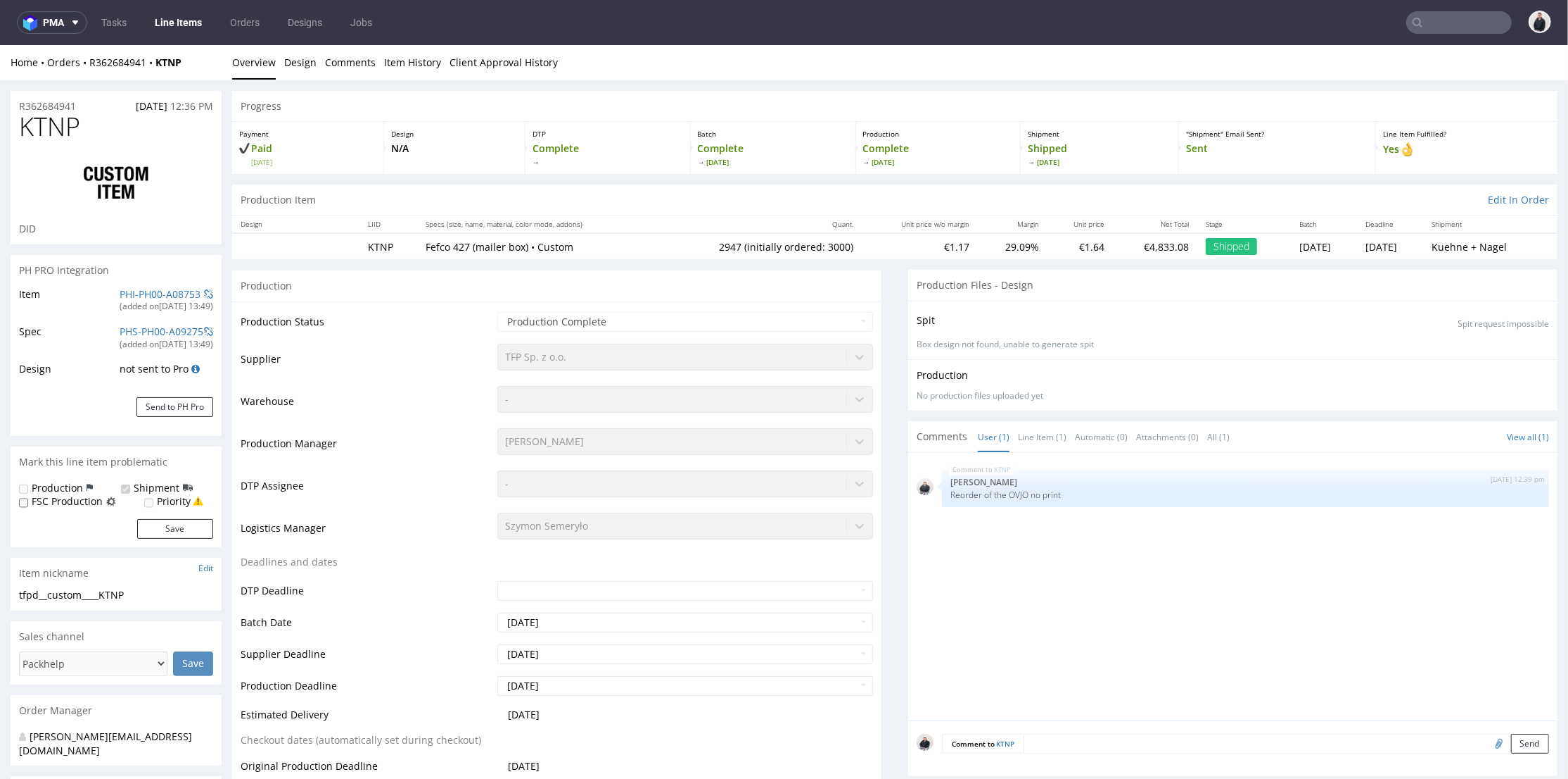
select select "in_progress"
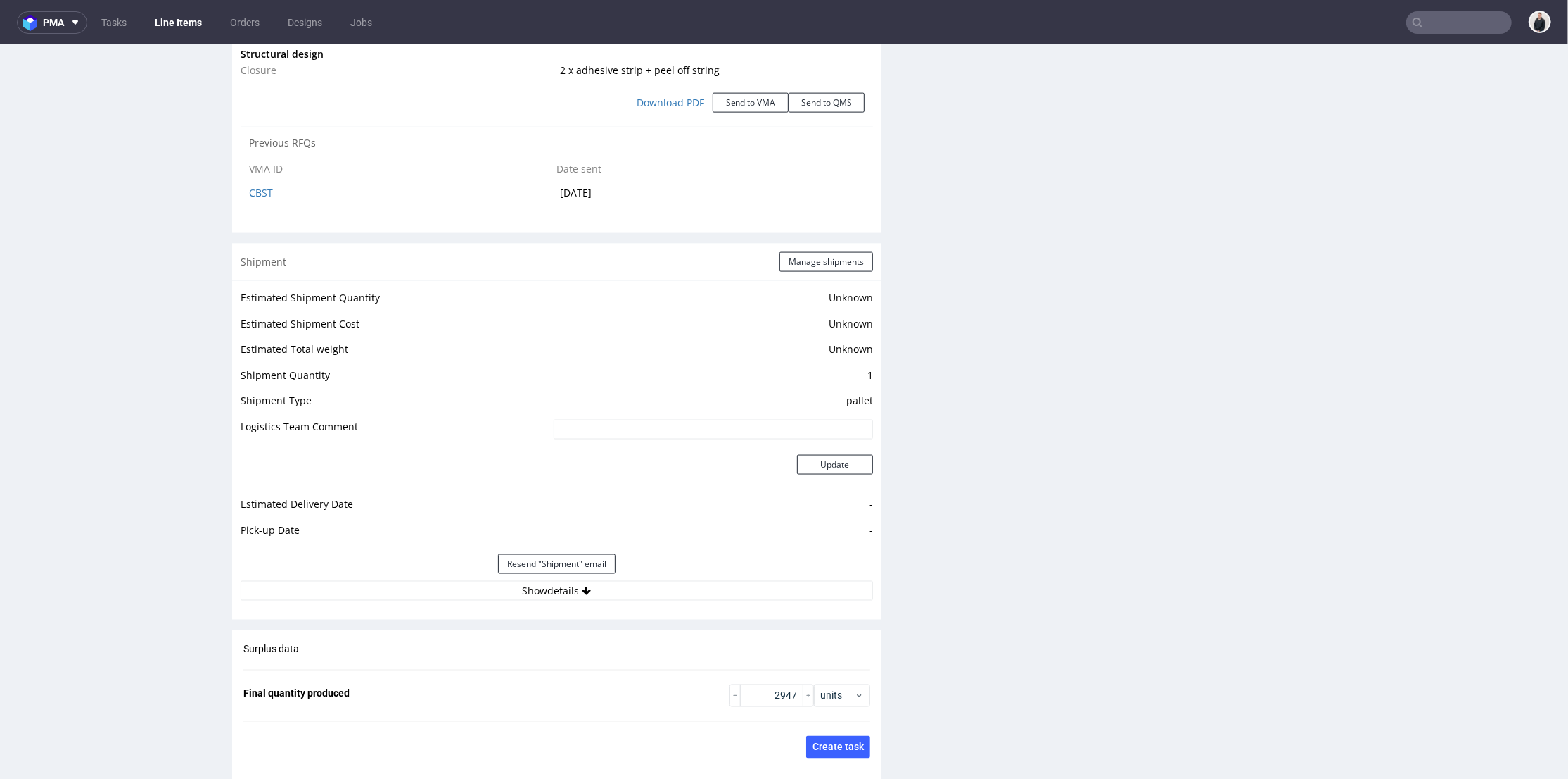
scroll to position [2033, 0]
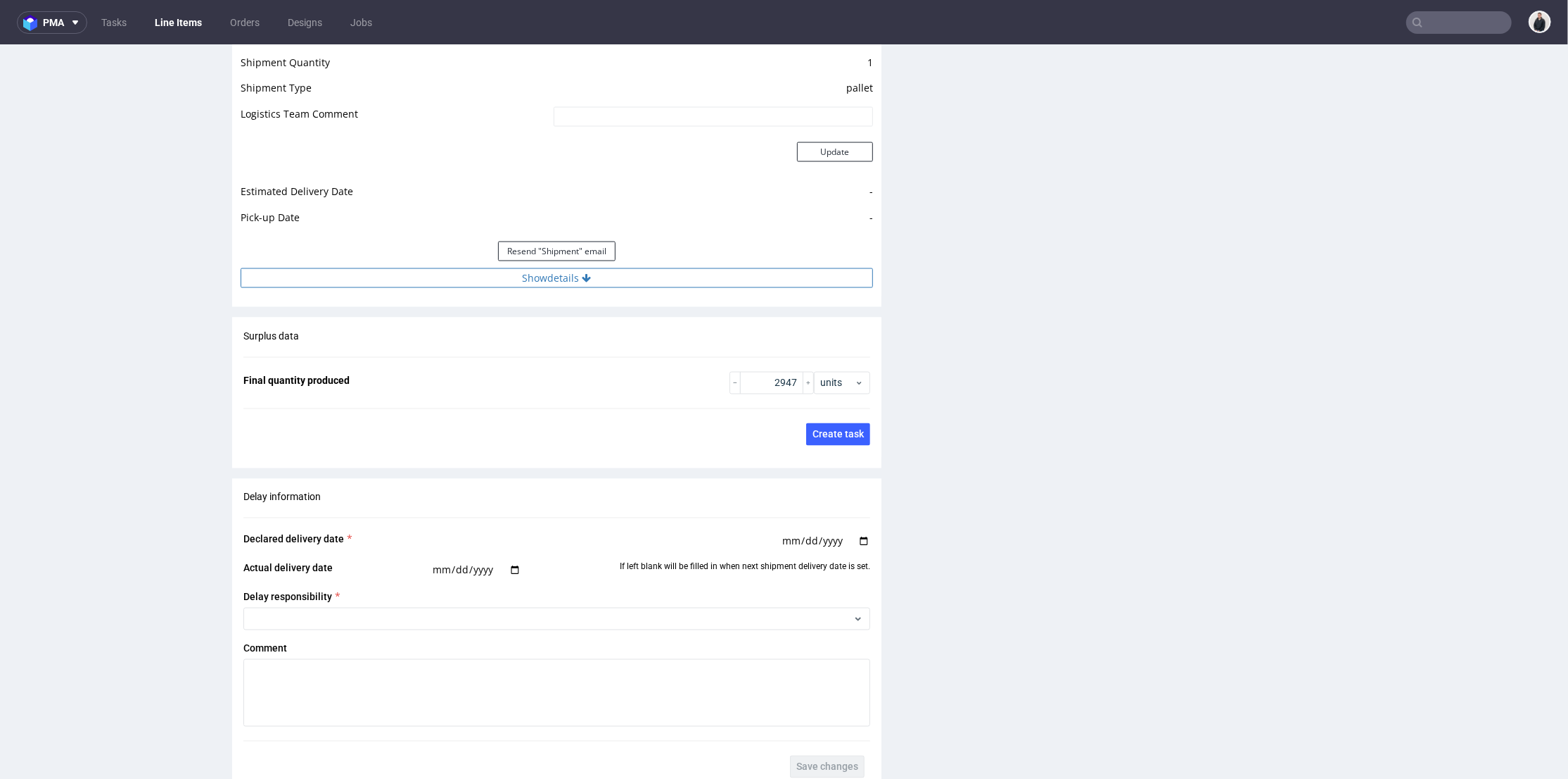
click at [728, 281] on button "Show details" at bounding box center [557, 278] width 633 height 20
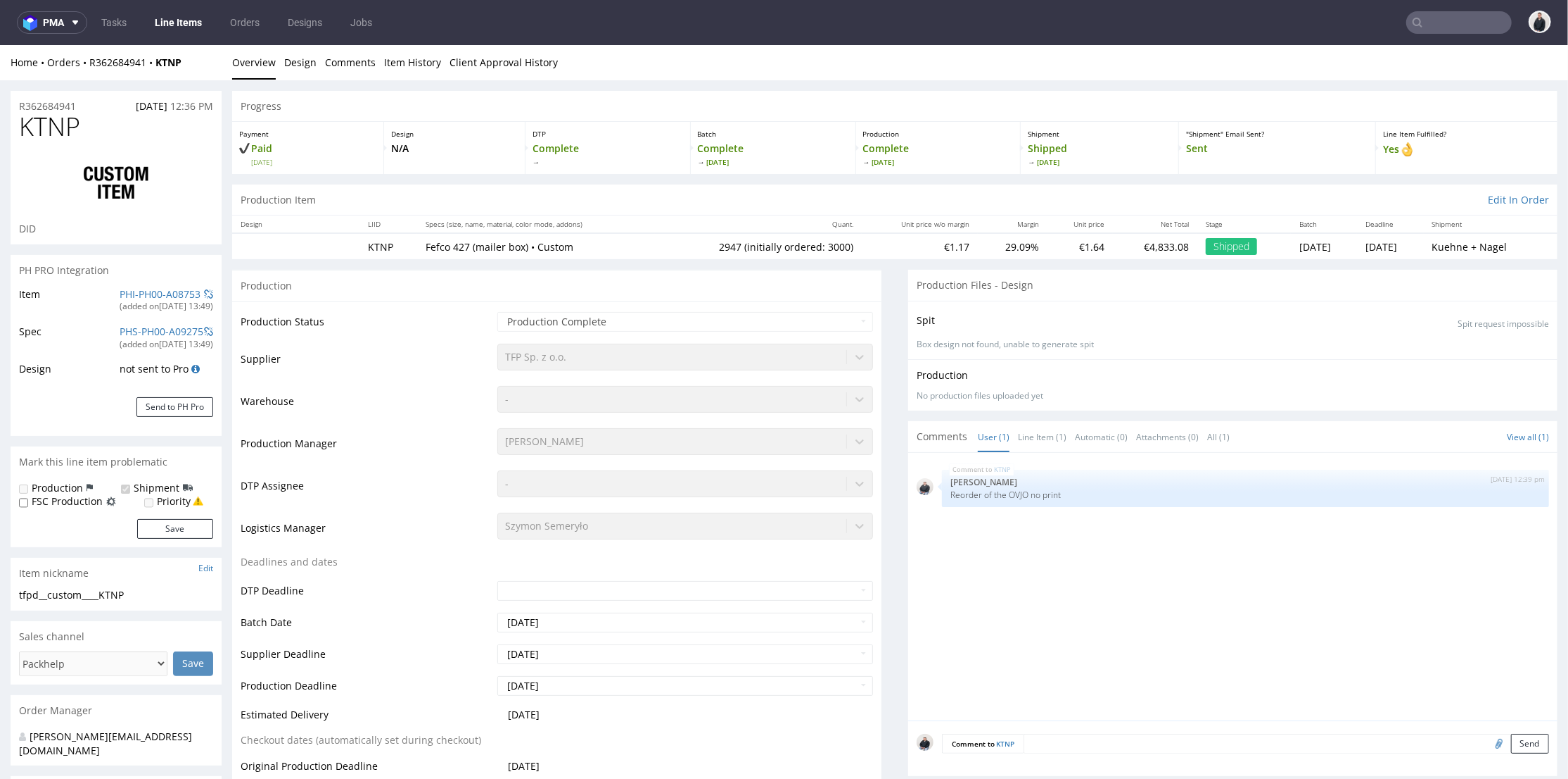
scroll to position [547, 0]
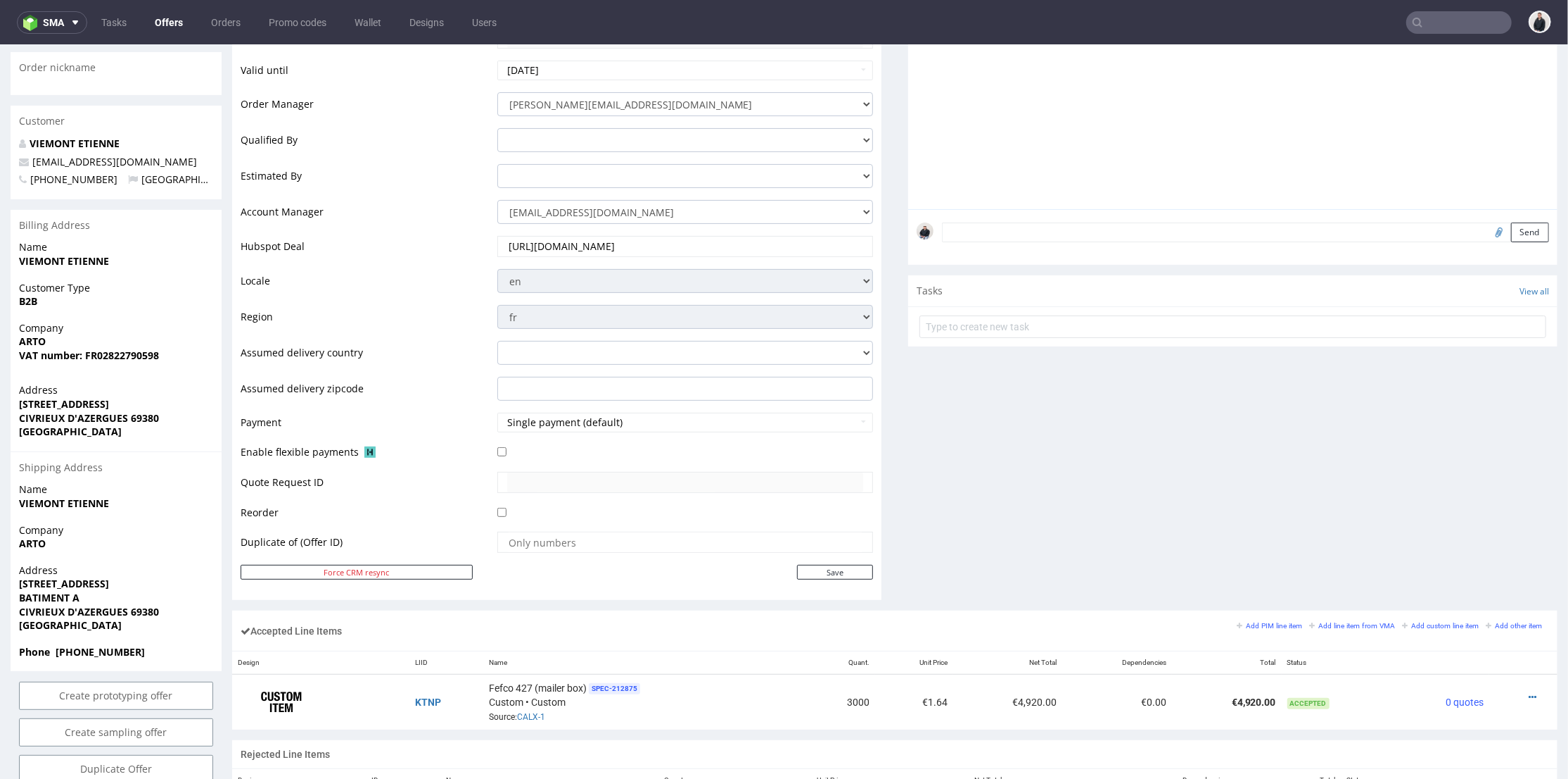
scroll to position [547, 0]
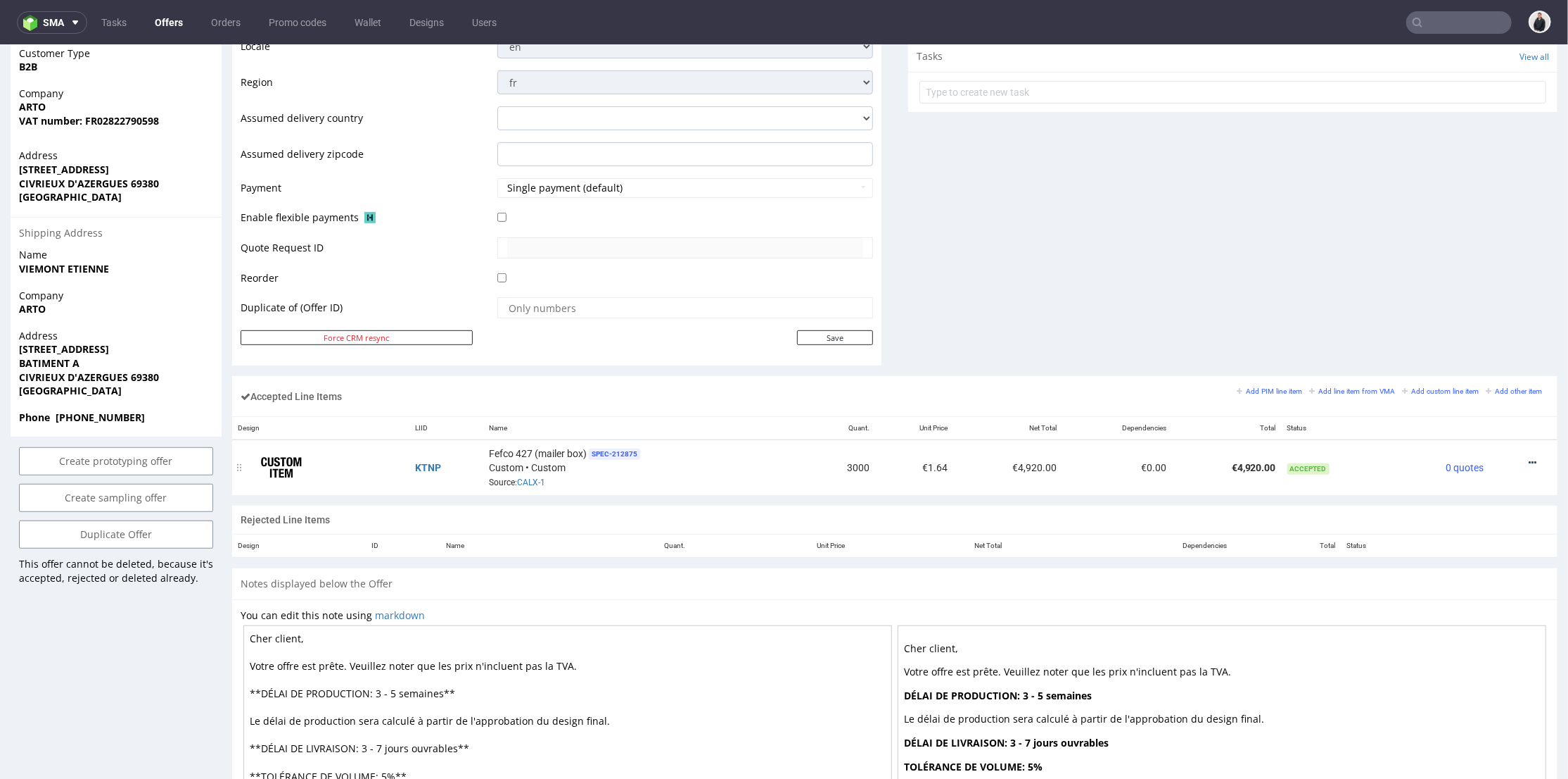
click at [1529, 459] on icon at bounding box center [1532, 461] width 8 height 10
click at [1466, 323] on span "Edit item price" at bounding box center [1475, 330] width 101 height 14
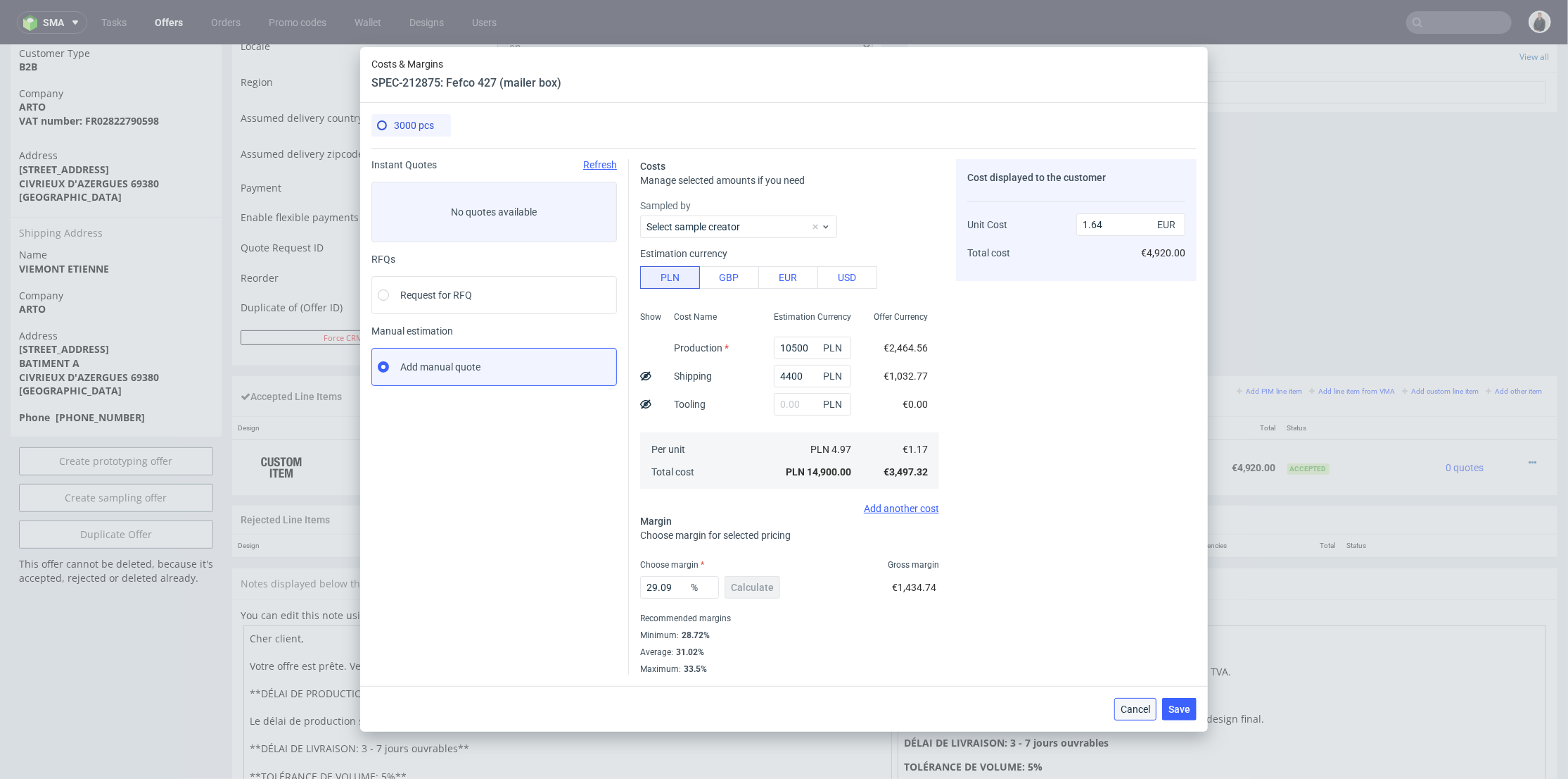
click at [1129, 713] on span "Cancel" at bounding box center [1135, 708] width 30 height 10
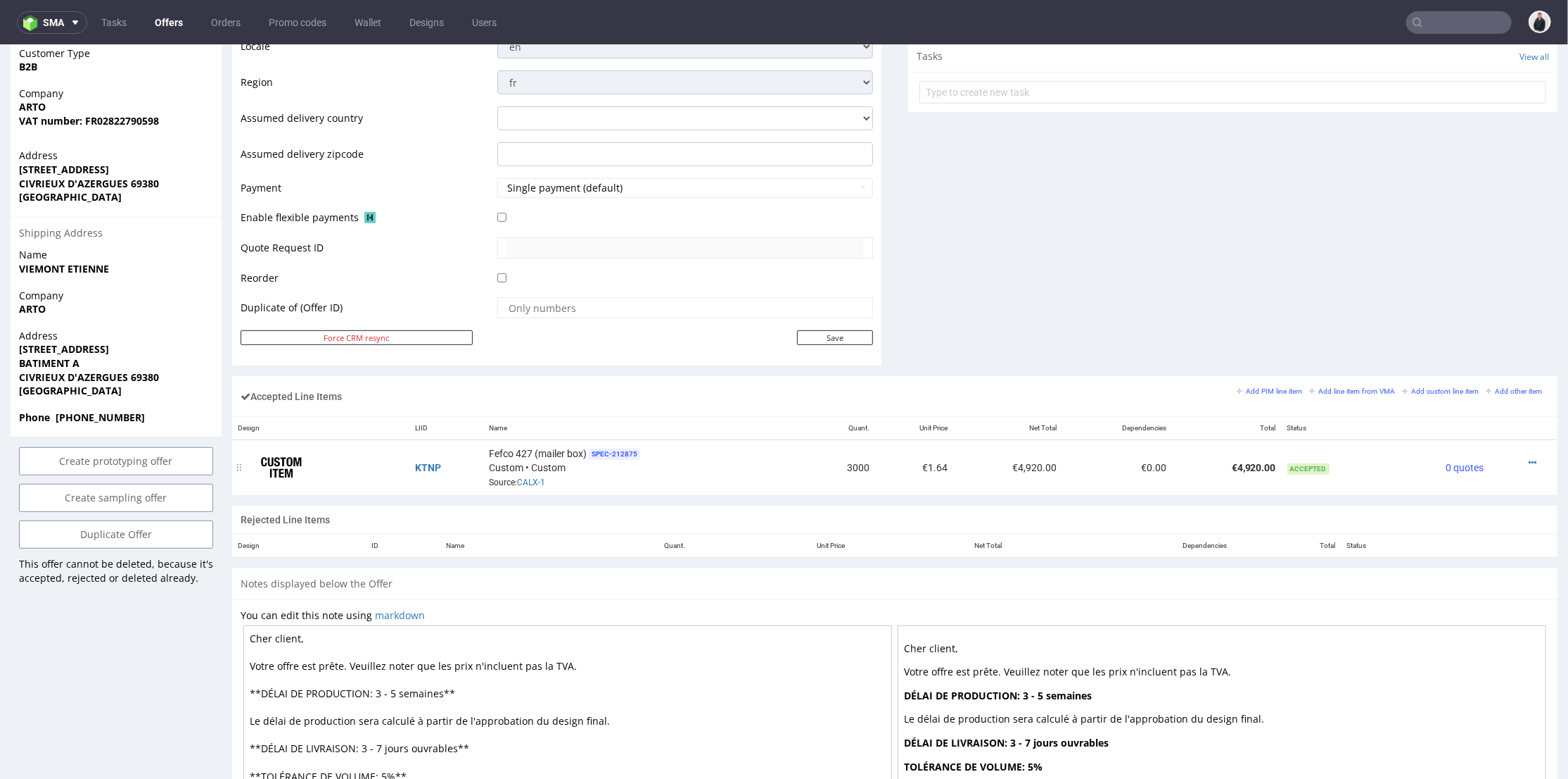
drag, startPoint x: 1510, startPoint y: 461, endPoint x: 1507, endPoint y: 450, distance: 11.4
click at [1529, 459] on icon at bounding box center [1532, 461] width 8 height 10
click at [1452, 330] on span "Edit item price" at bounding box center [1475, 330] width 101 height 14
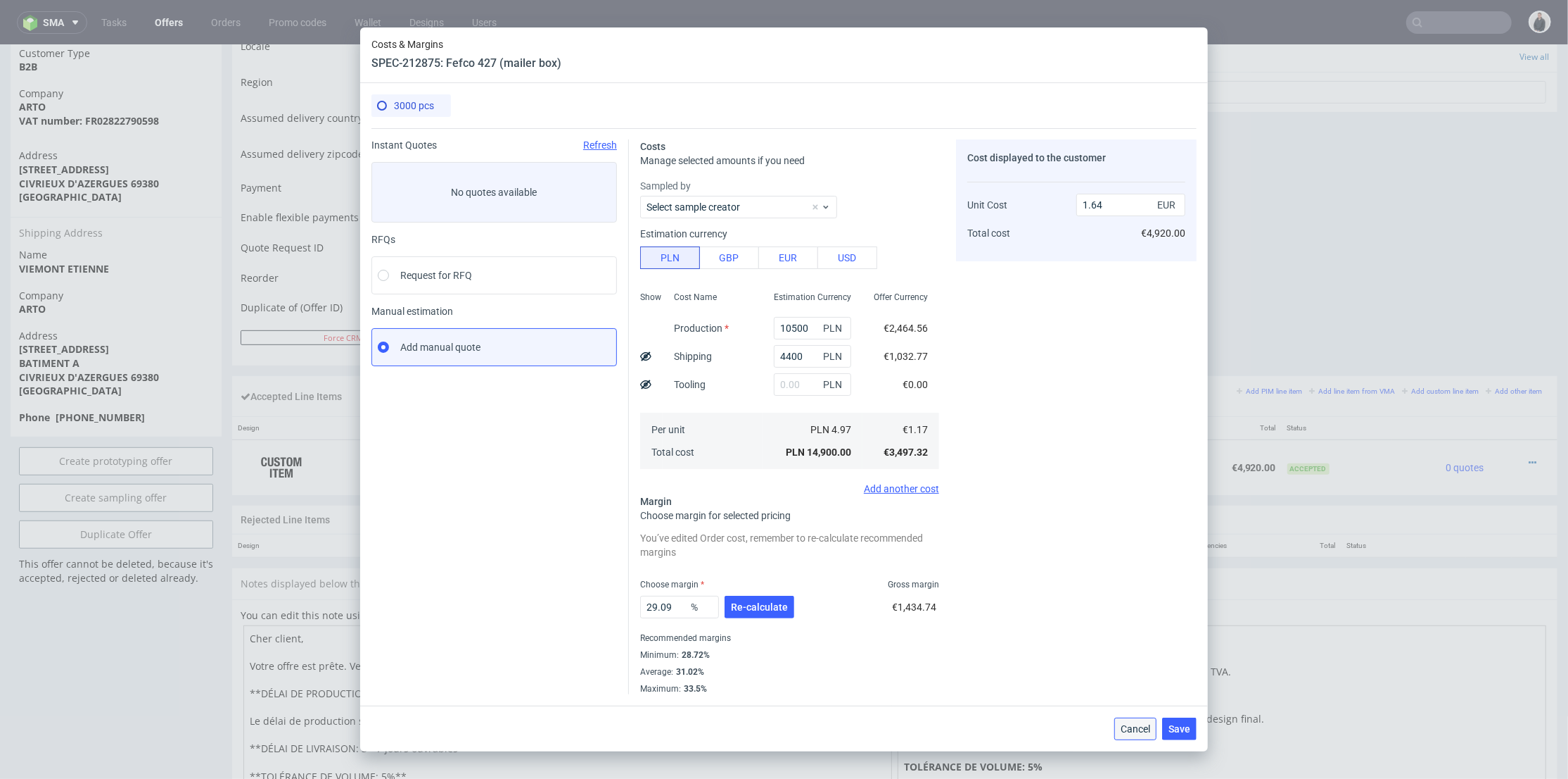
click at [1137, 731] on span "Cancel" at bounding box center [1135, 728] width 30 height 10
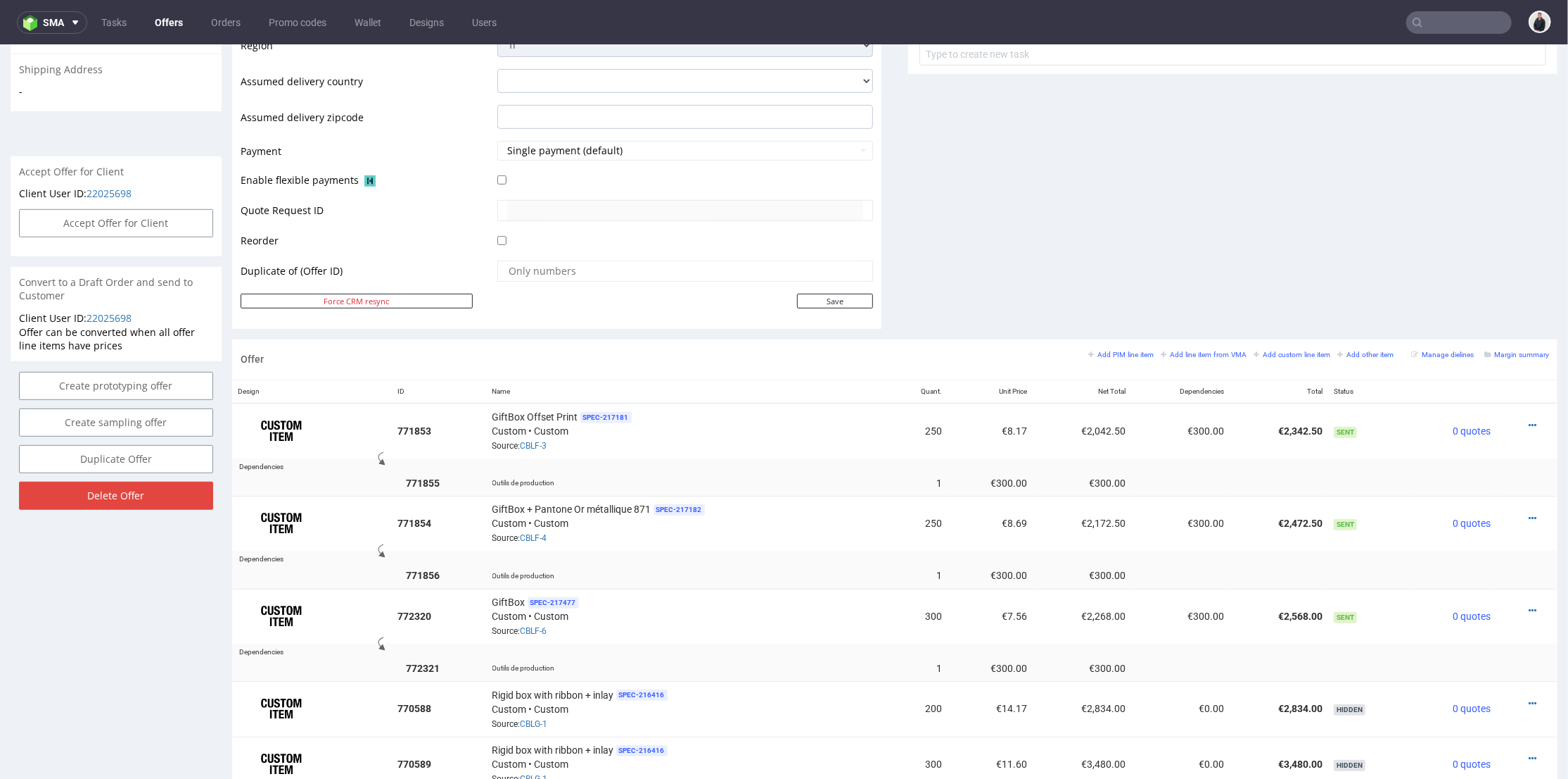
scroll to position [235, 0]
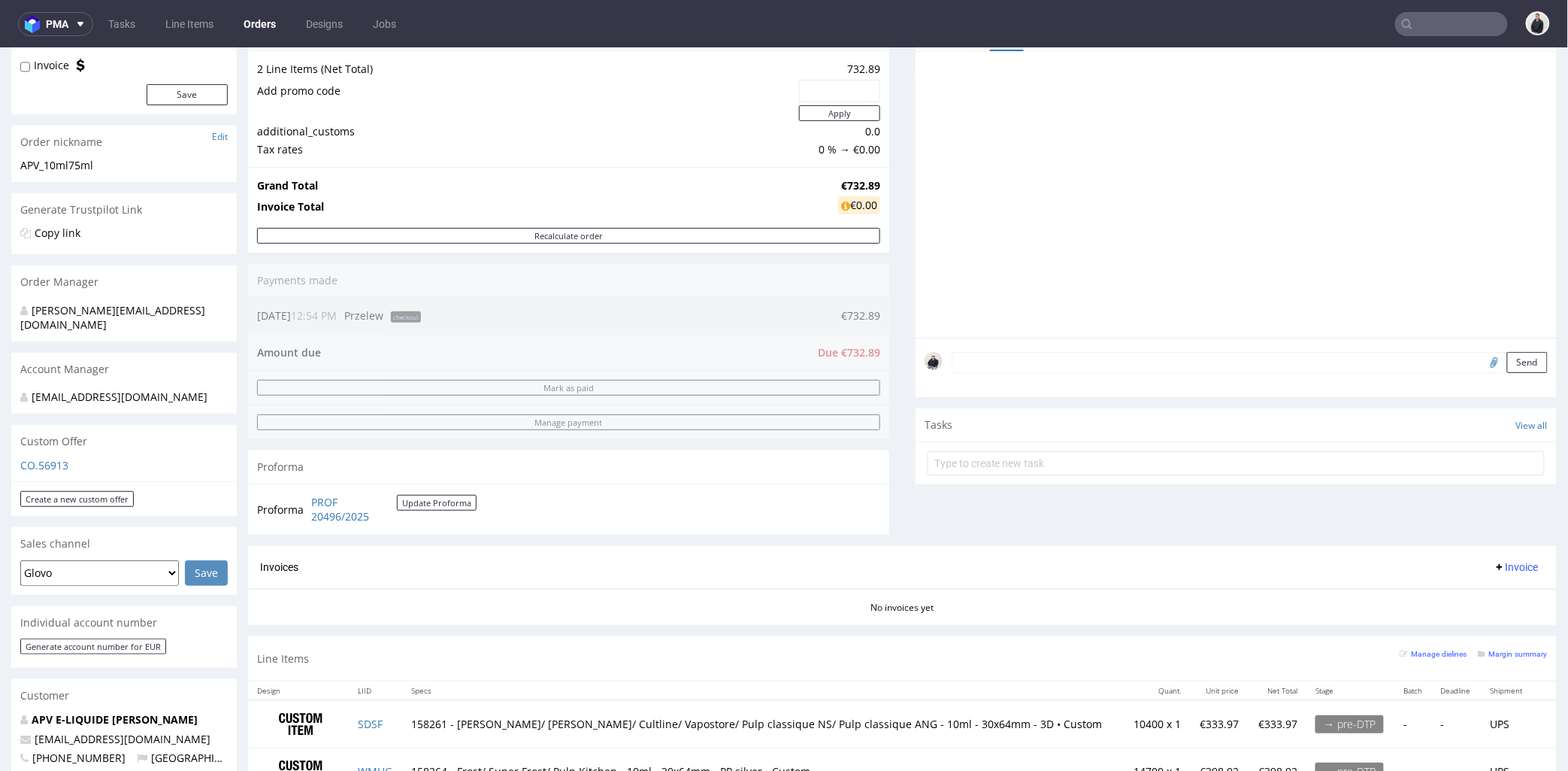
scroll to position [334, 0]
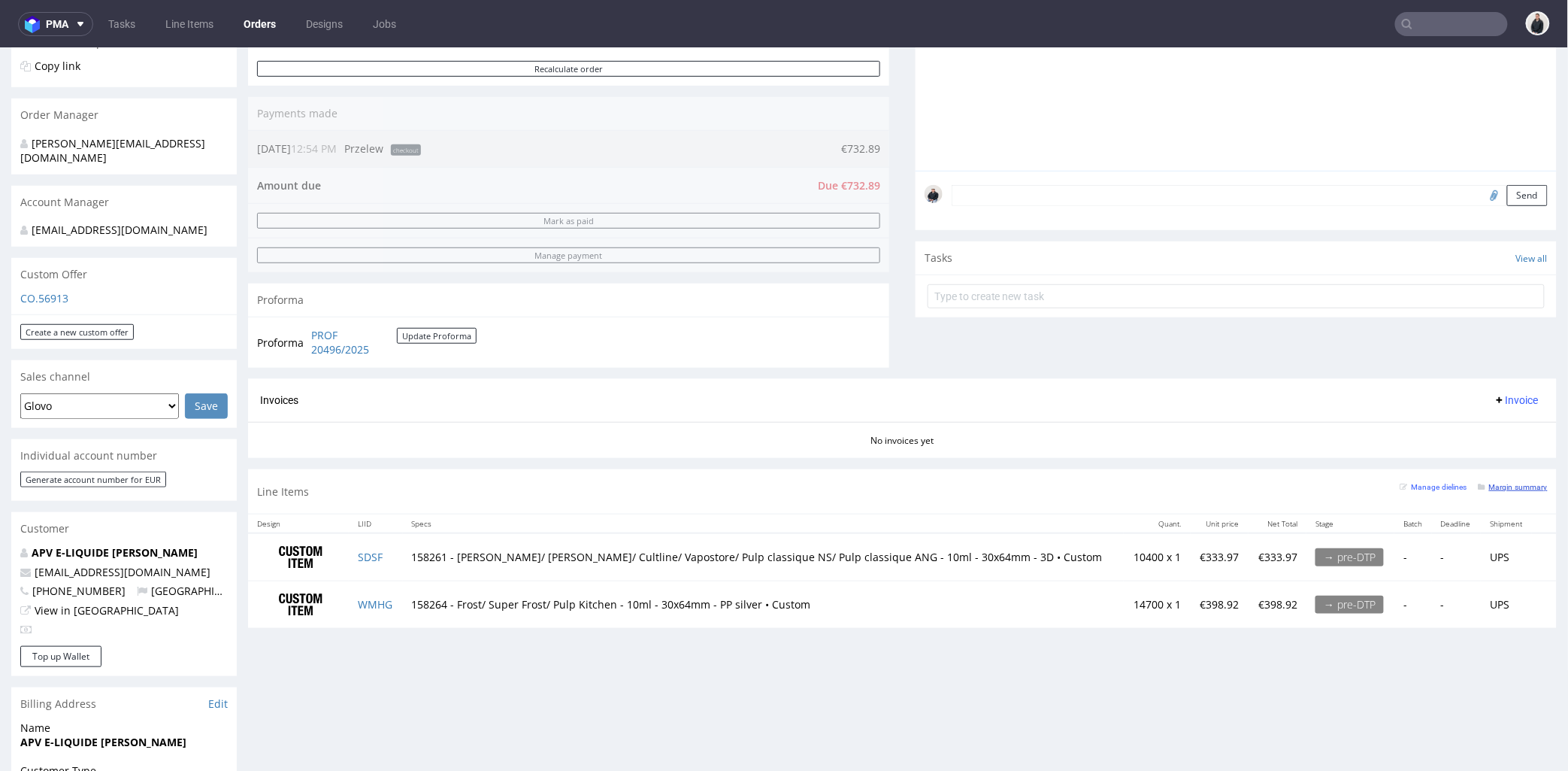
click at [1502, 487] on small "Margin summary" at bounding box center [1513, 486] width 69 height 9
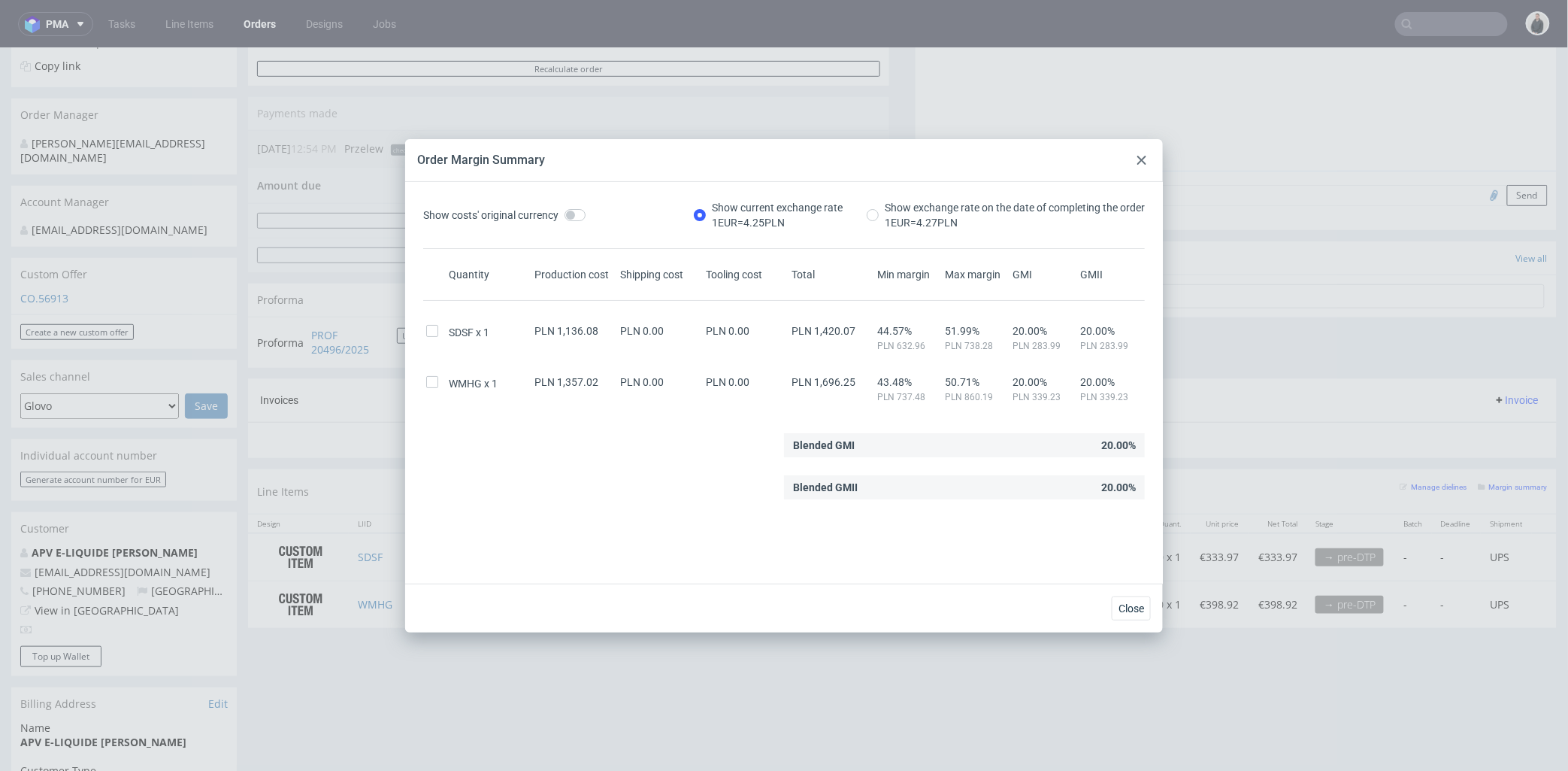
click at [1139, 164] on use at bounding box center [1141, 160] width 9 height 9
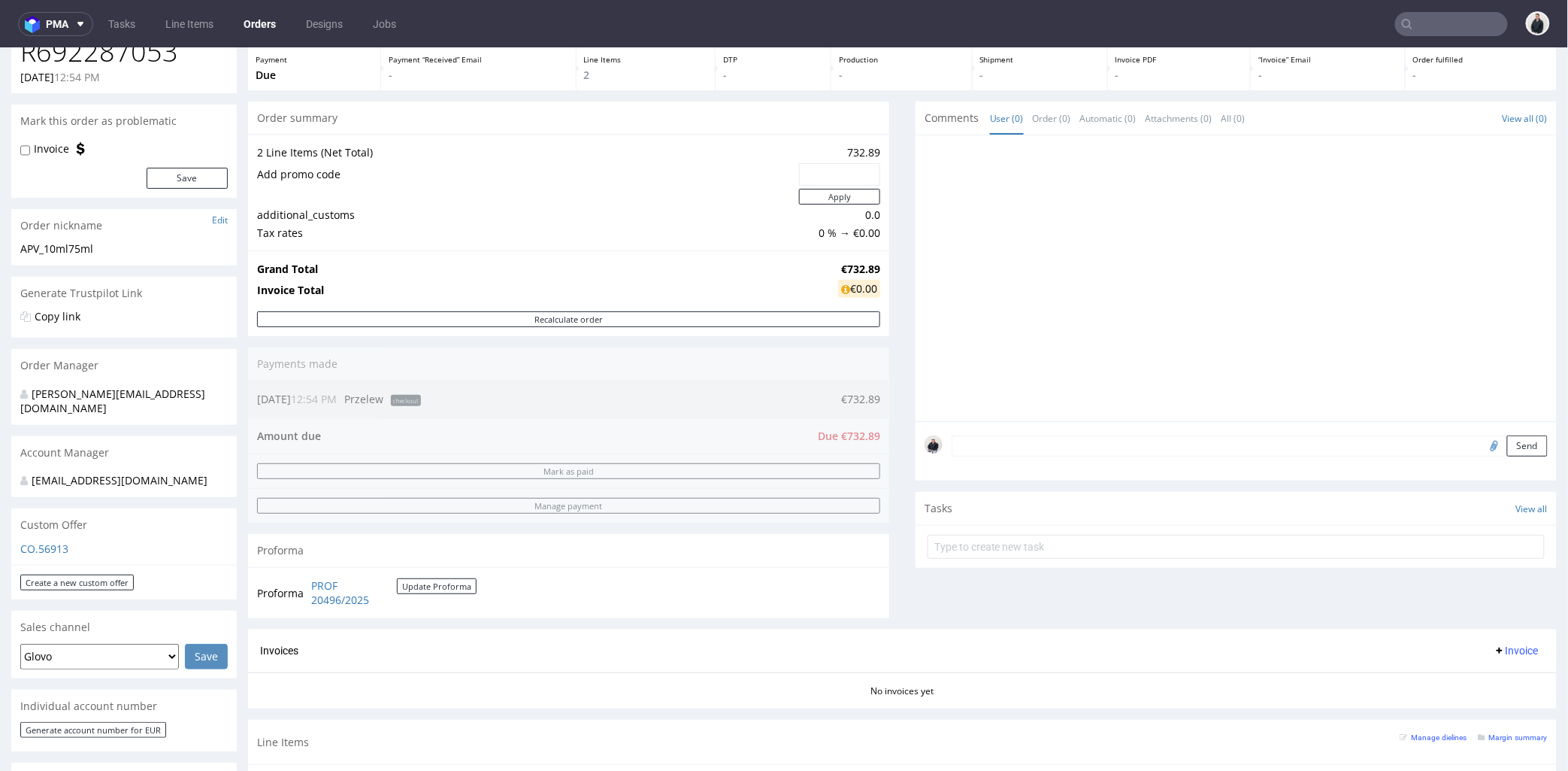
scroll to position [334, 0]
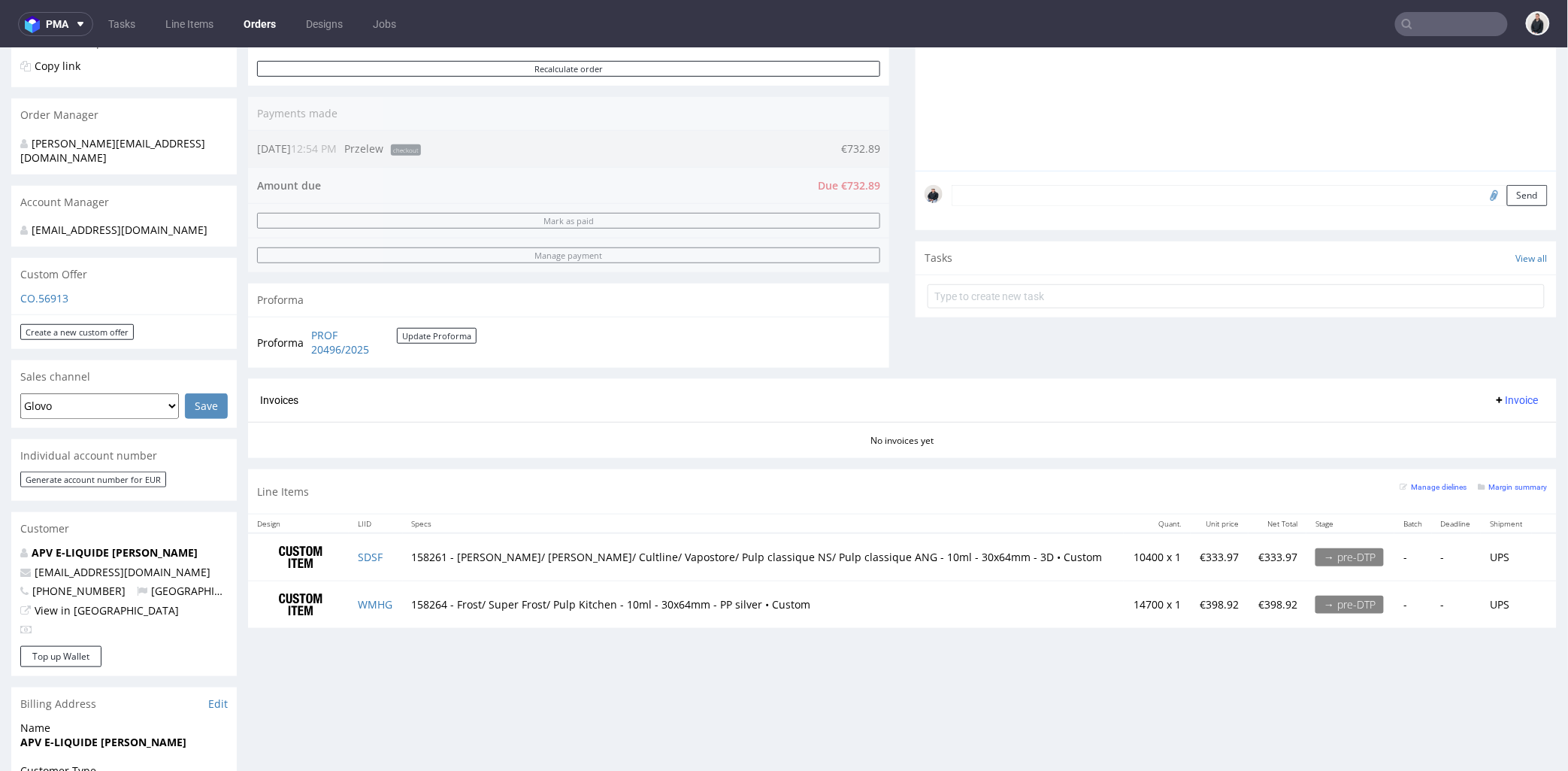
click at [493, 490] on div "Line Items Manage dielines Margin summary" at bounding box center [902, 491] width 1309 height 44
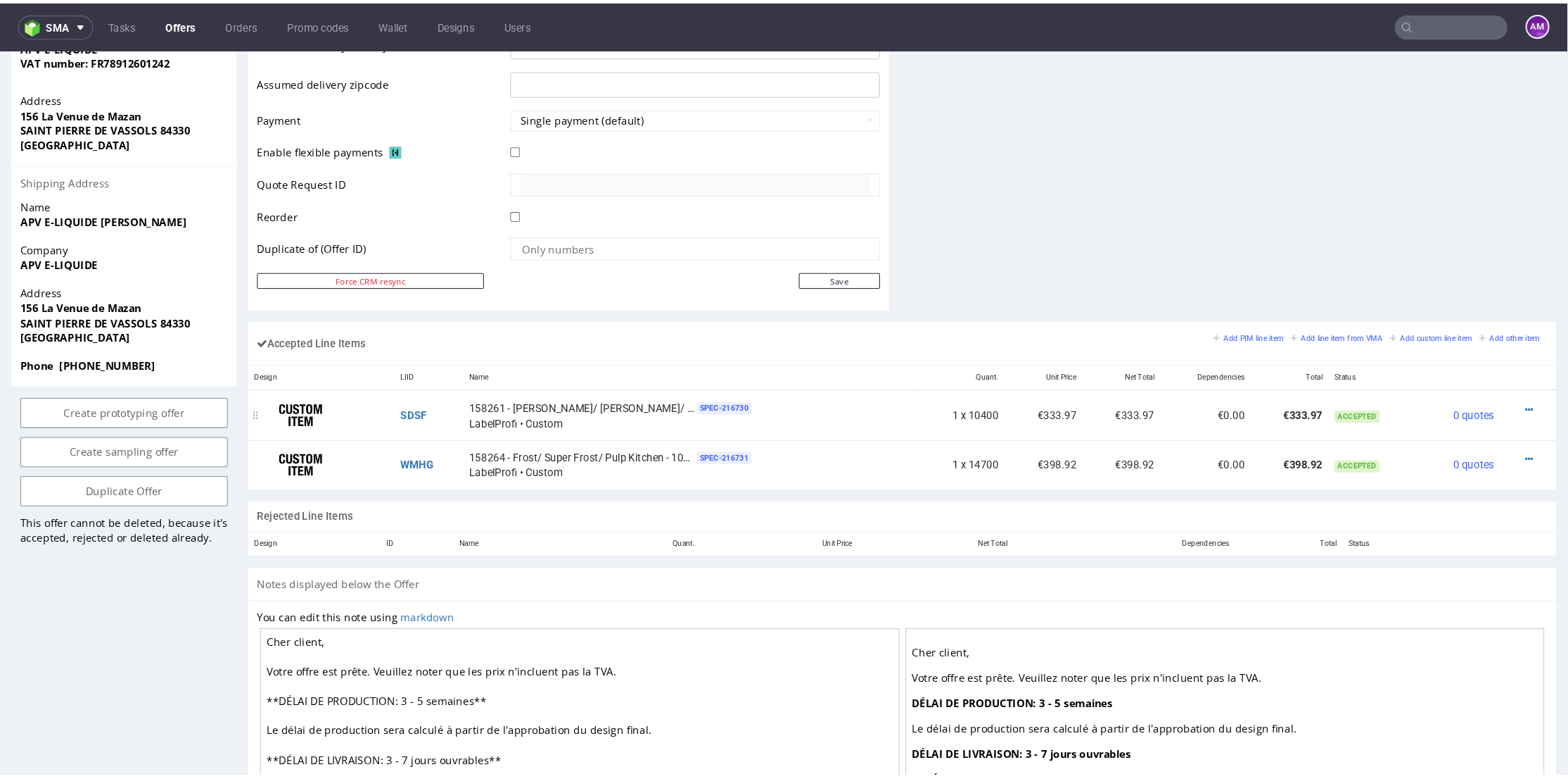
scroll to position [547, 0]
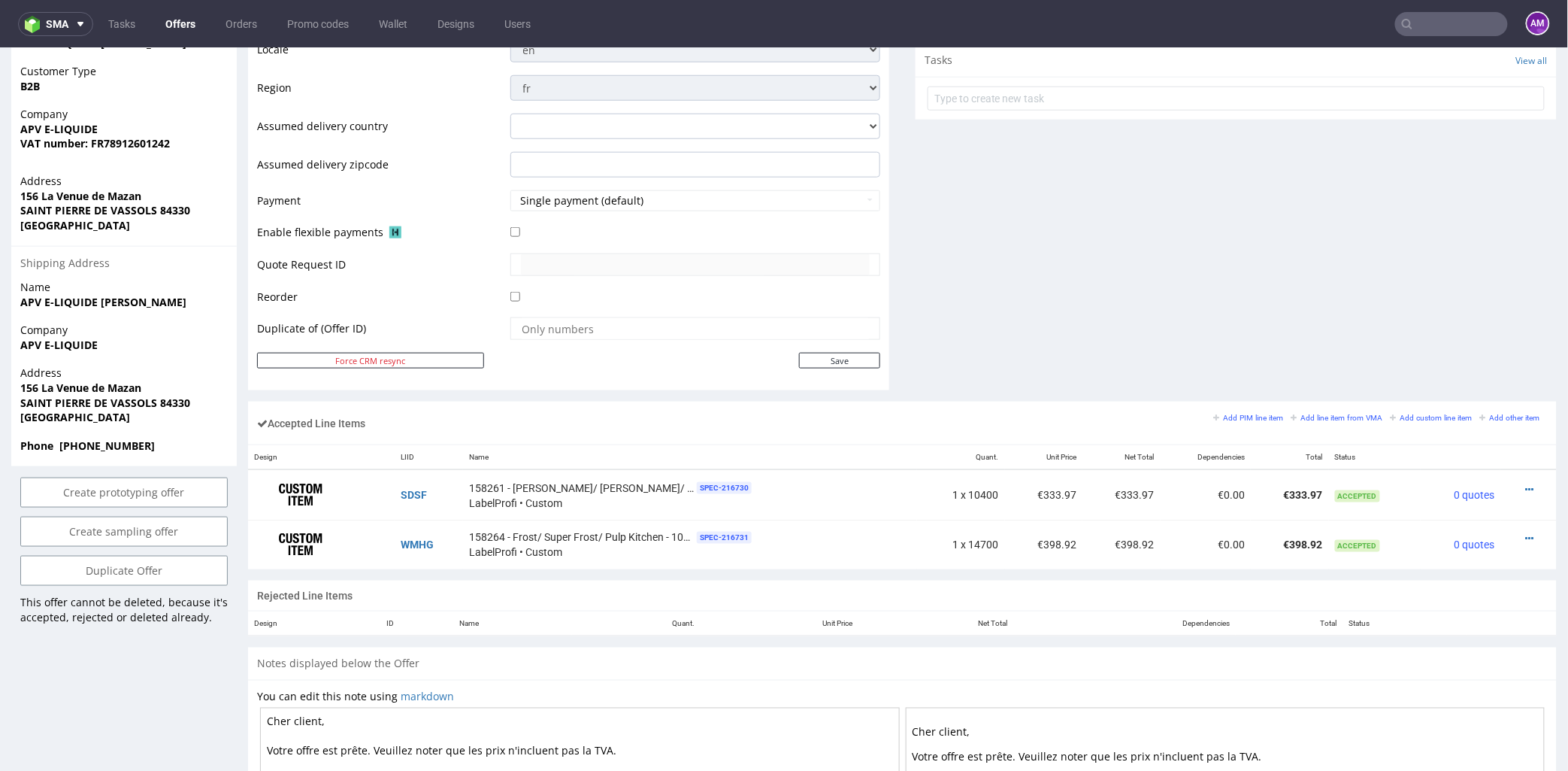
click at [1105, 275] on div "Comments User (0) Automatic (0) Attachments (0) All (0) View all (0) Send Tasks…" at bounding box center [1236, 27] width 642 height 748
click at [1243, 417] on small "Add PIM line item" at bounding box center [1249, 417] width 70 height 9
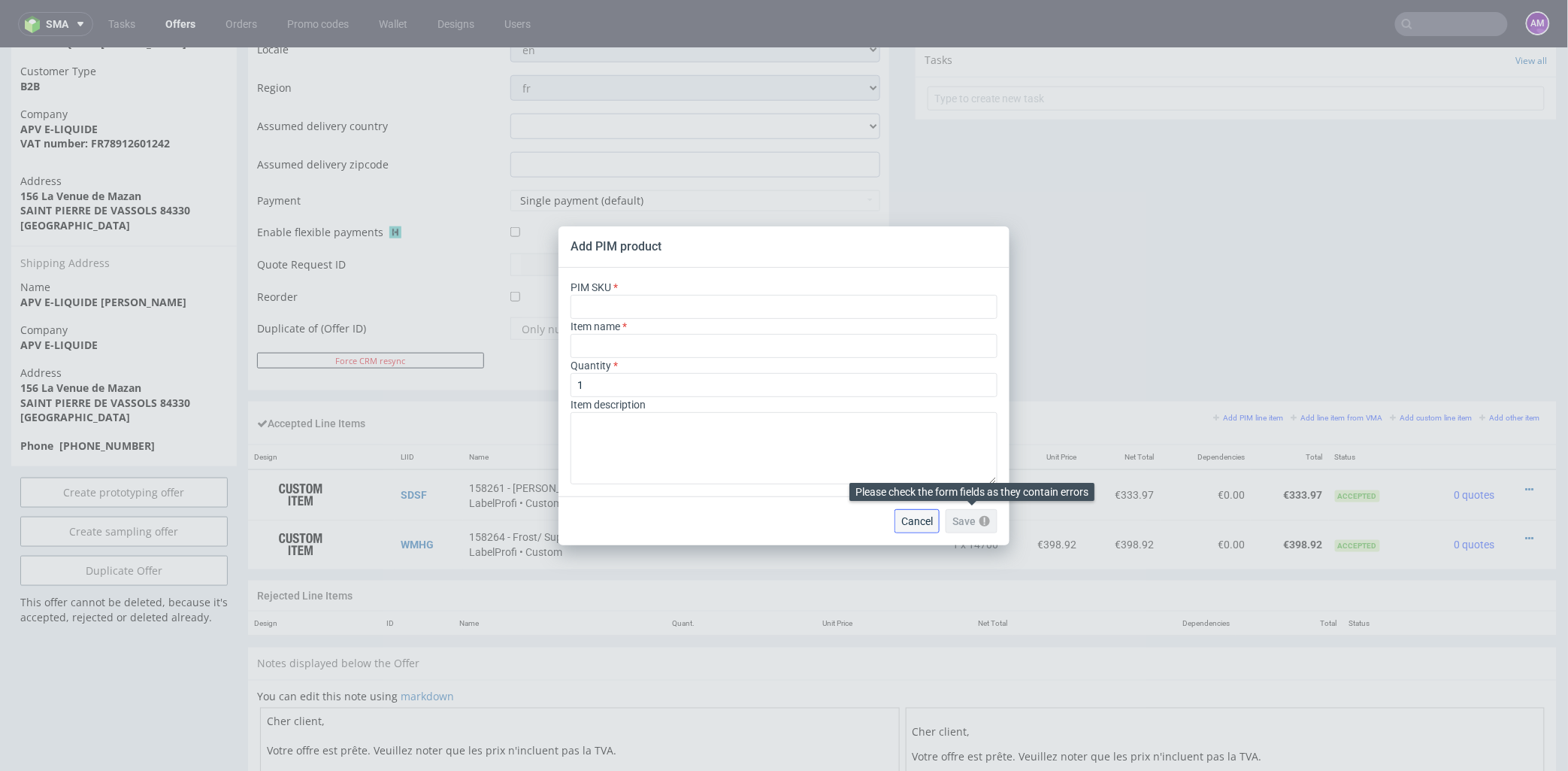
click at [928, 521] on button "Cancel" at bounding box center [917, 520] width 45 height 24
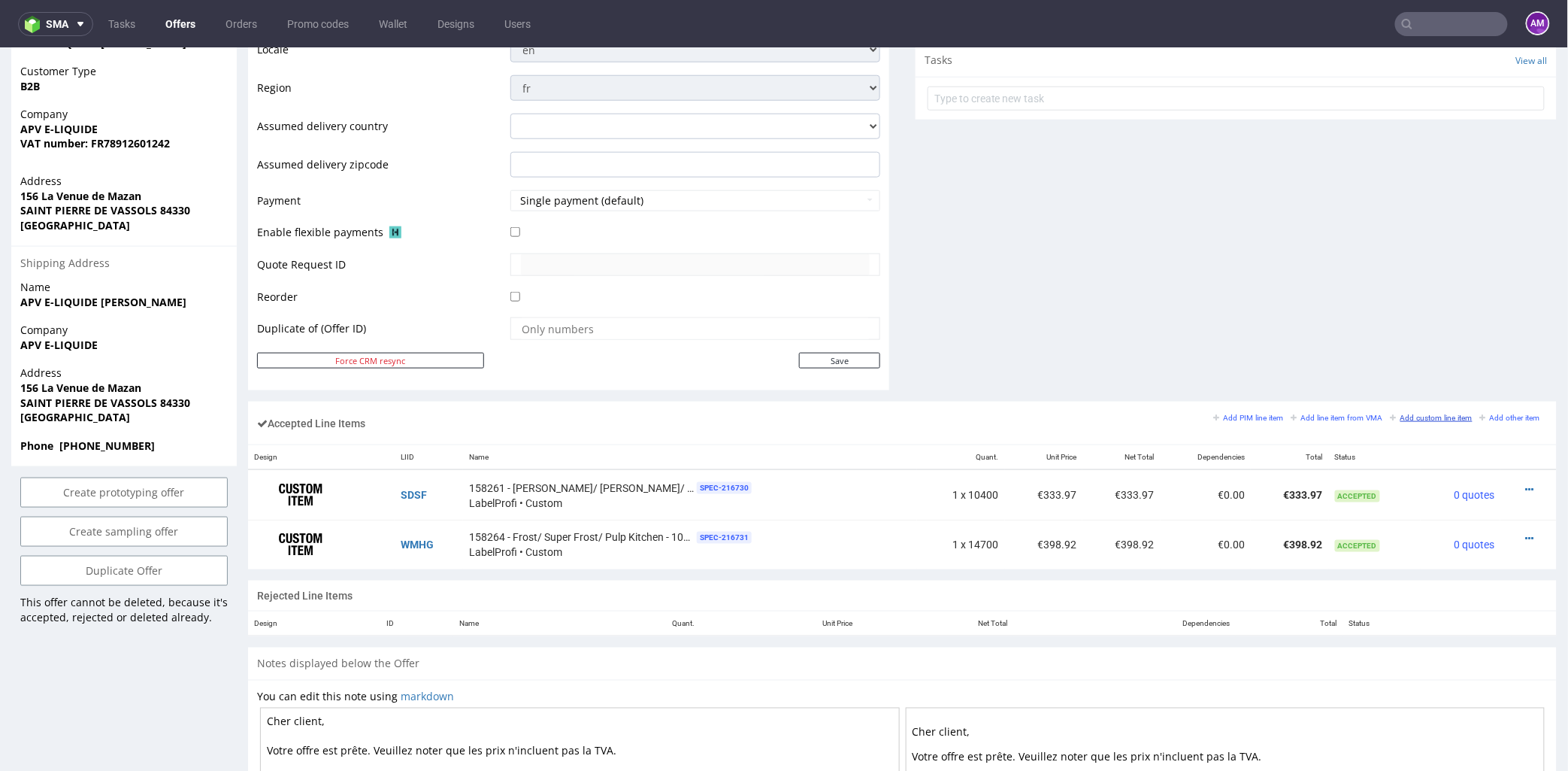
drag, startPoint x: 1415, startPoint y: 421, endPoint x: 1064, endPoint y: 336, distance: 361.1
click at [1415, 421] on small "Add custom line item" at bounding box center [1431, 417] width 82 height 9
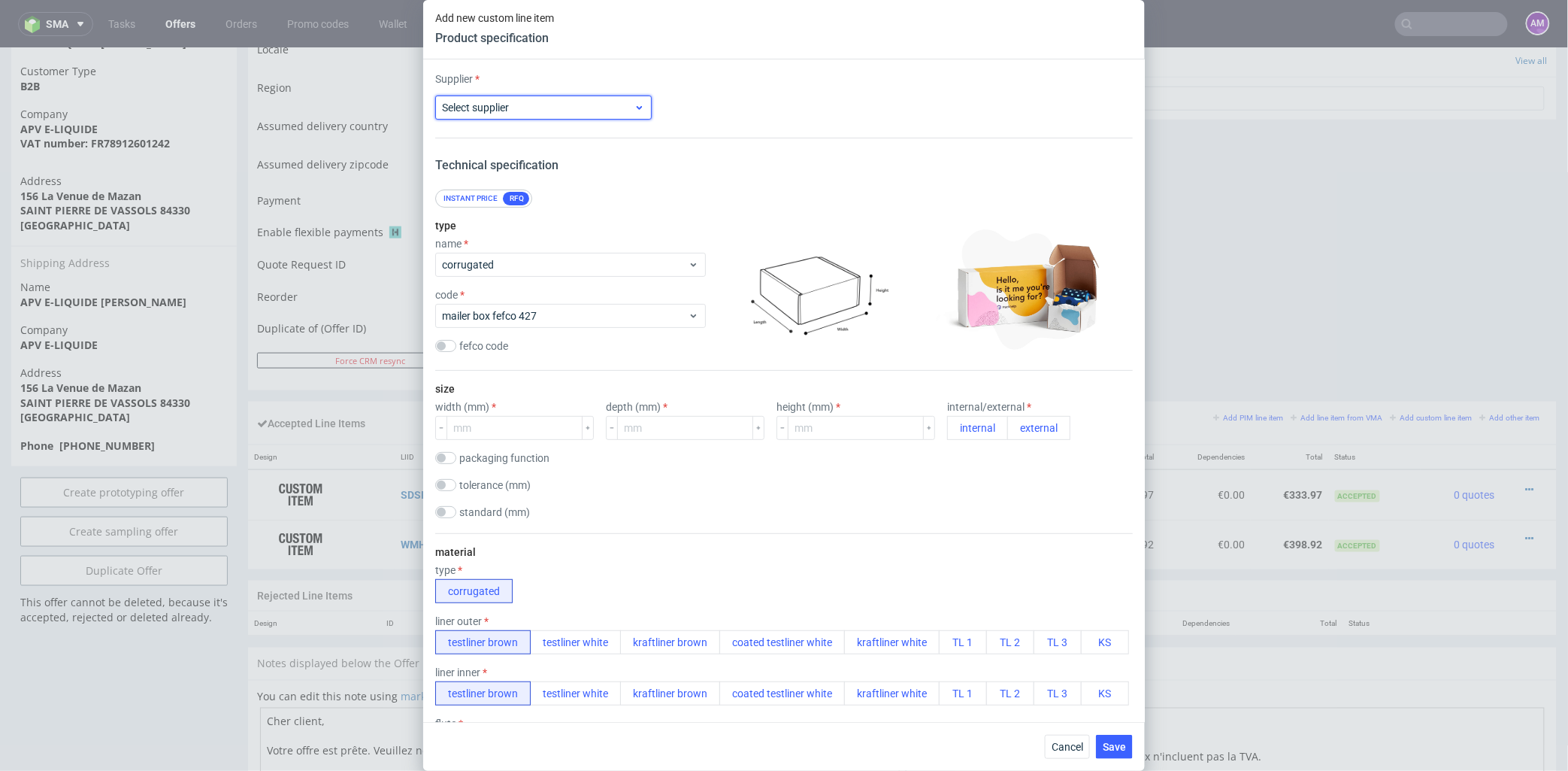
click at [524, 110] on span "Select supplier" at bounding box center [537, 108] width 191 height 15
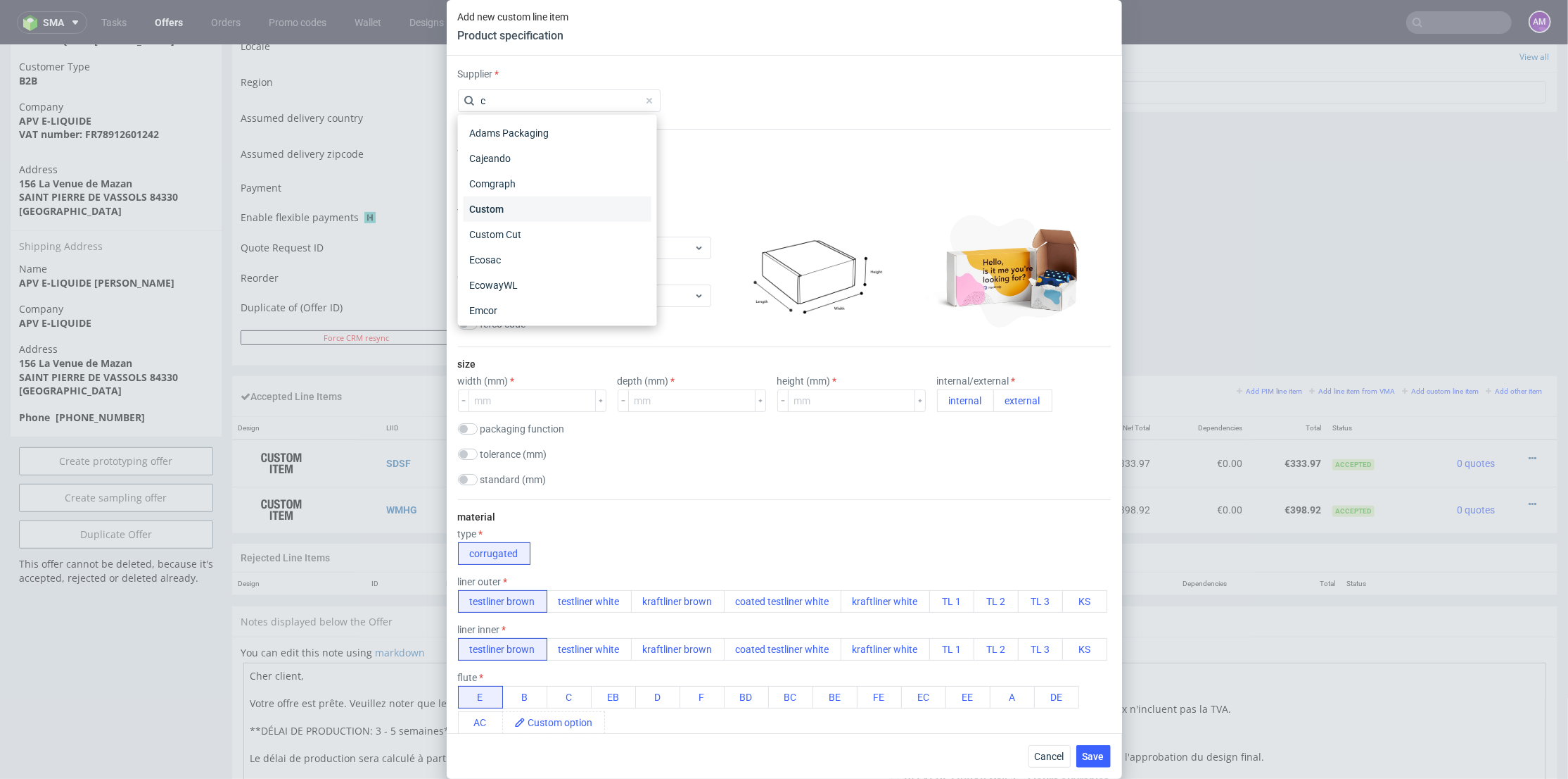
type input "c"
click at [531, 206] on div "Custom" at bounding box center [558, 209] width 188 height 25
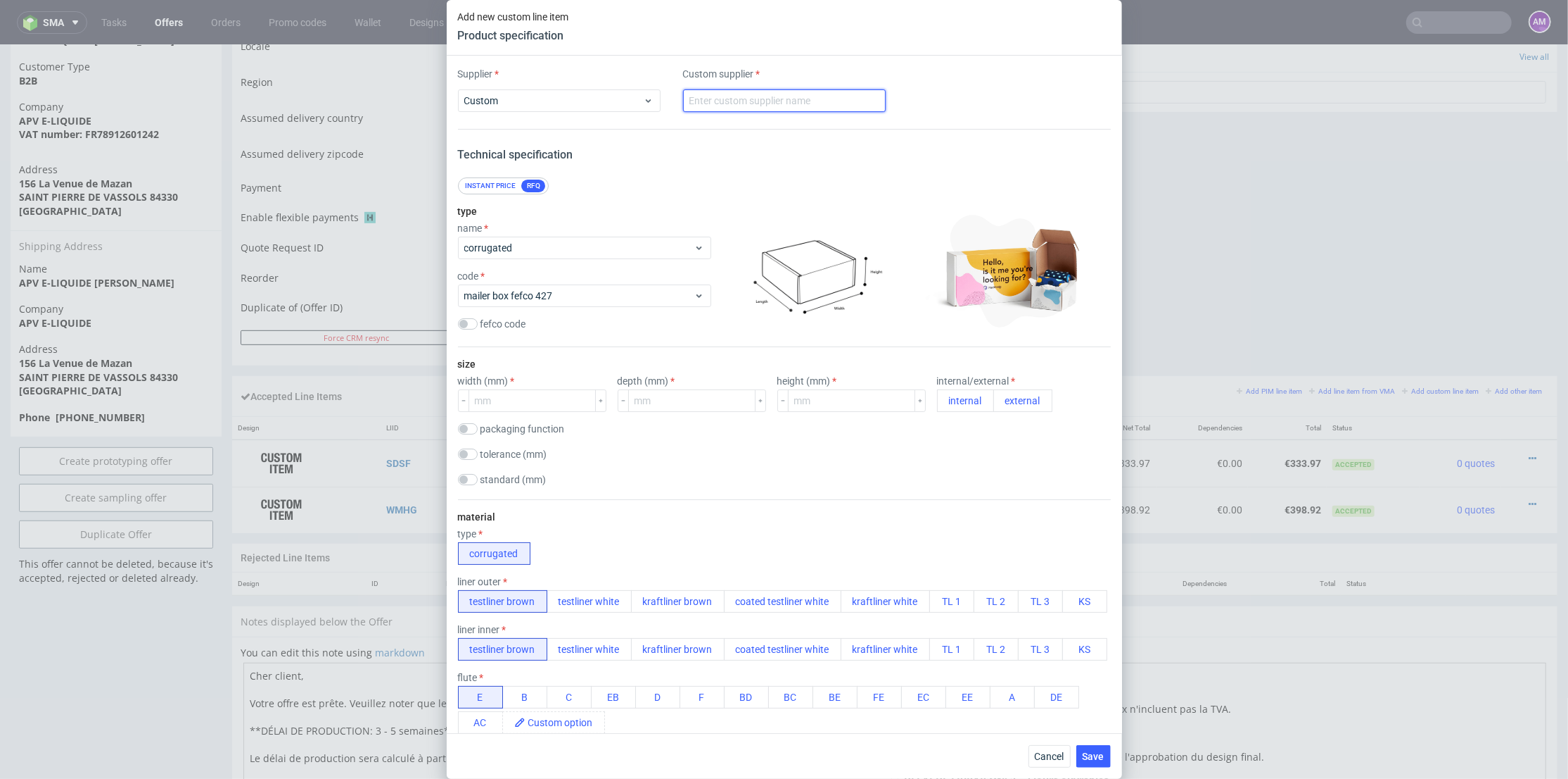
click at [776, 94] on input "text" at bounding box center [784, 100] width 202 height 22
type input "LabelProfi"
click at [594, 235] on div "name corrugated" at bounding box center [584, 240] width 253 height 37
click at [591, 238] on div "corrugated" at bounding box center [584, 247] width 253 height 22
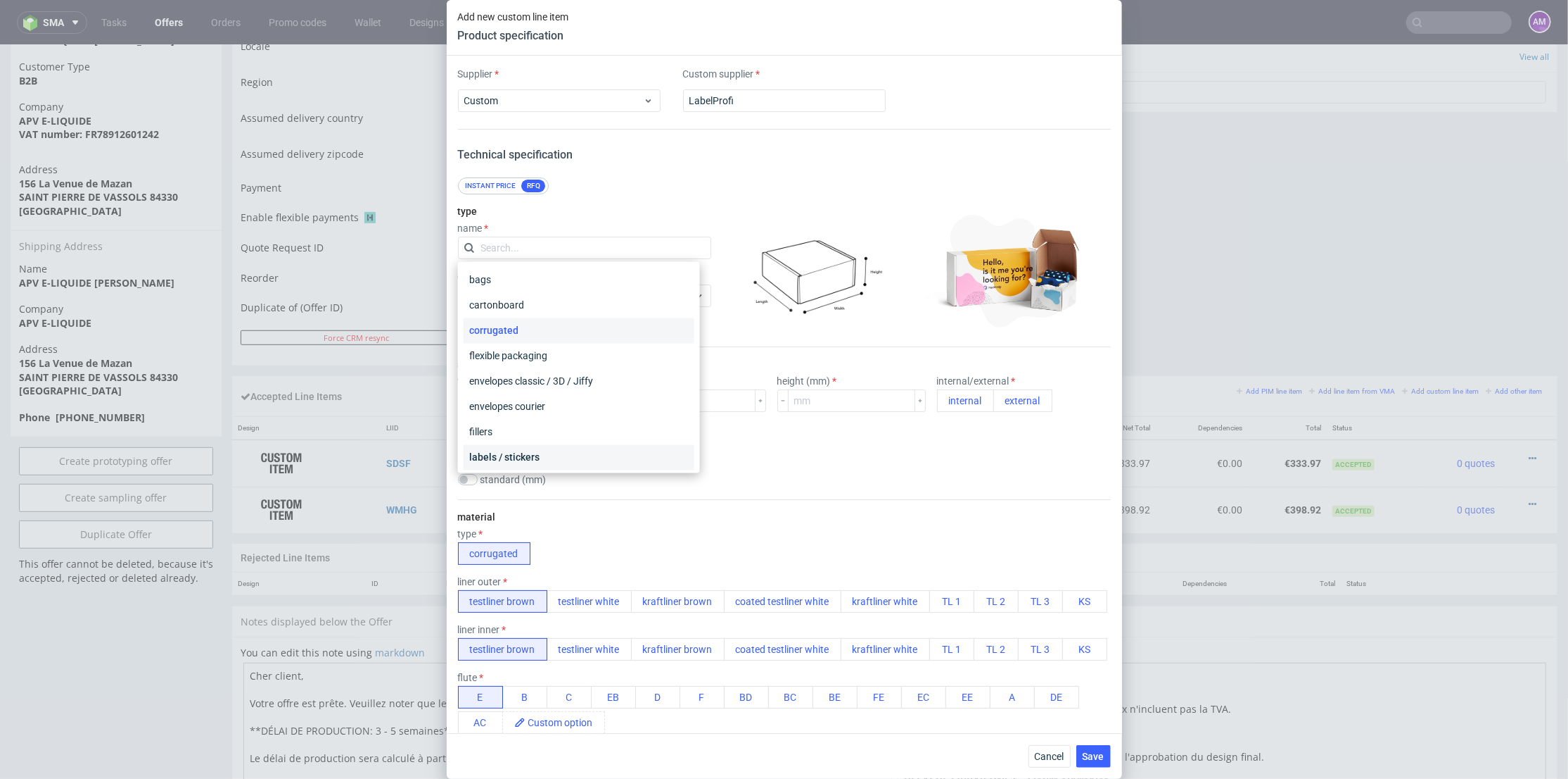
click at [550, 460] on div "labels / stickers" at bounding box center [579, 458] width 231 height 25
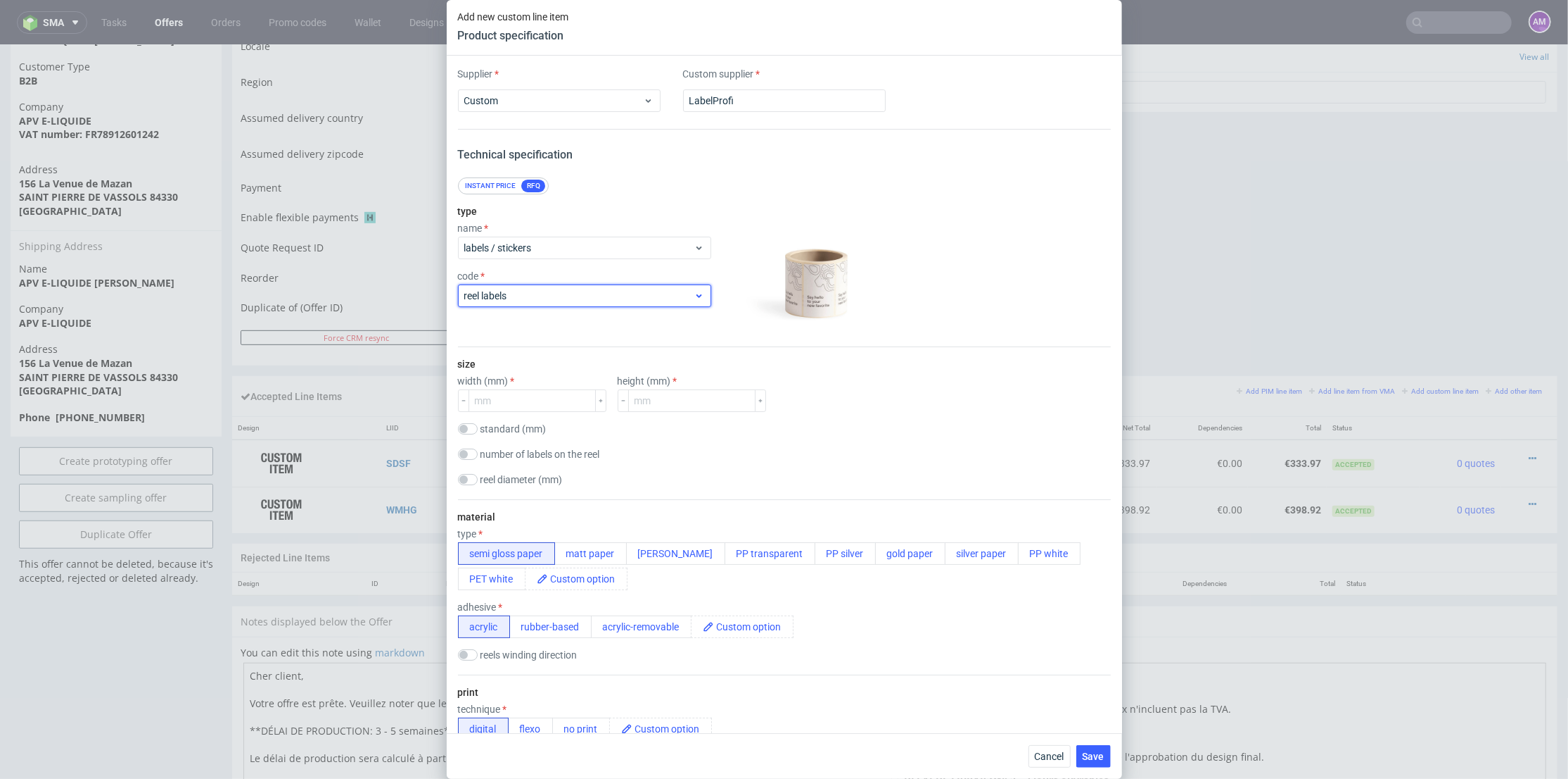
click at [568, 291] on span "reel labels" at bounding box center [579, 295] width 230 height 14
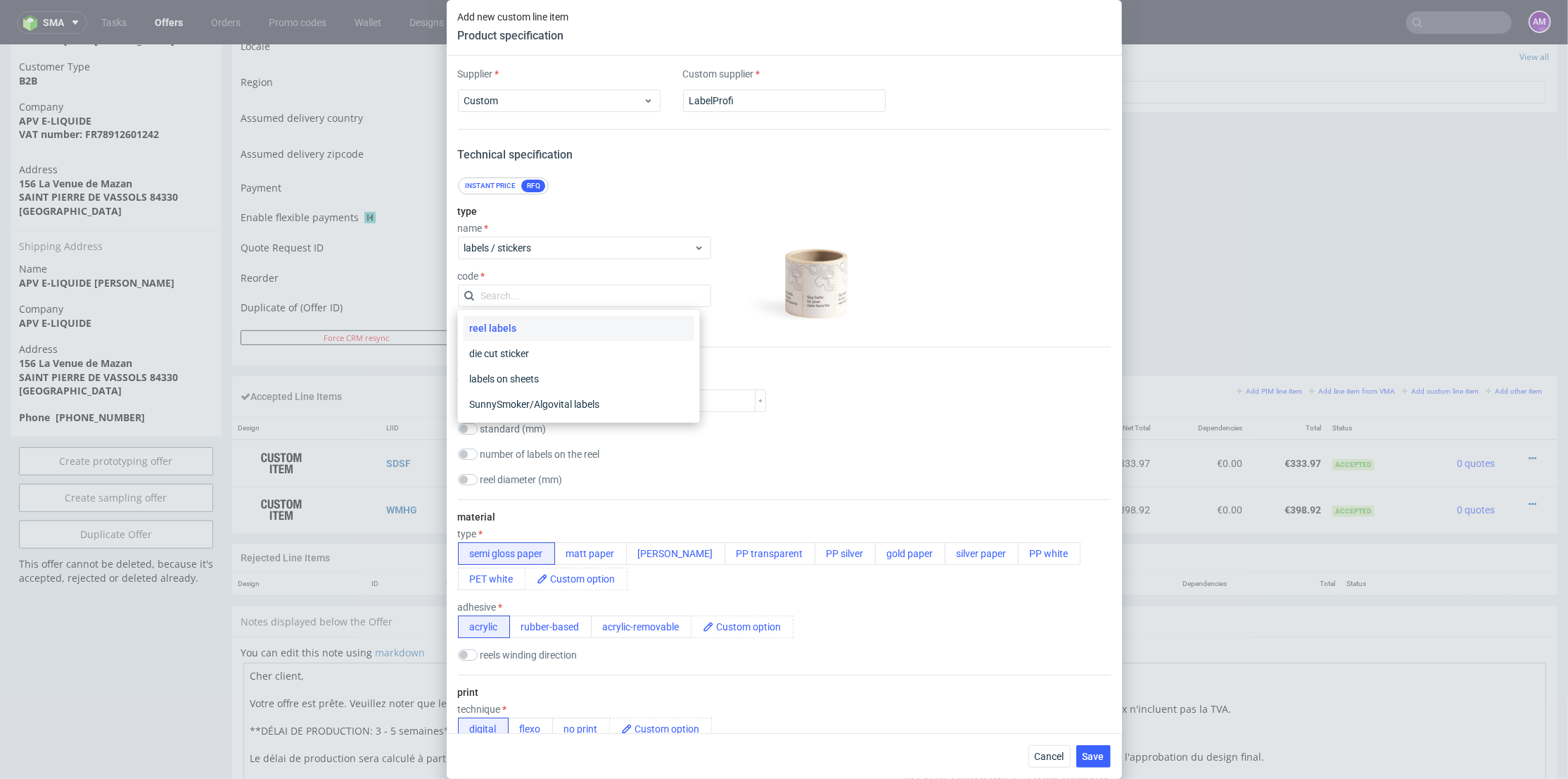
click at [568, 291] on input "text" at bounding box center [584, 295] width 253 height 22
click at [524, 407] on input "number" at bounding box center [533, 400] width 127 height 22
type input "30"
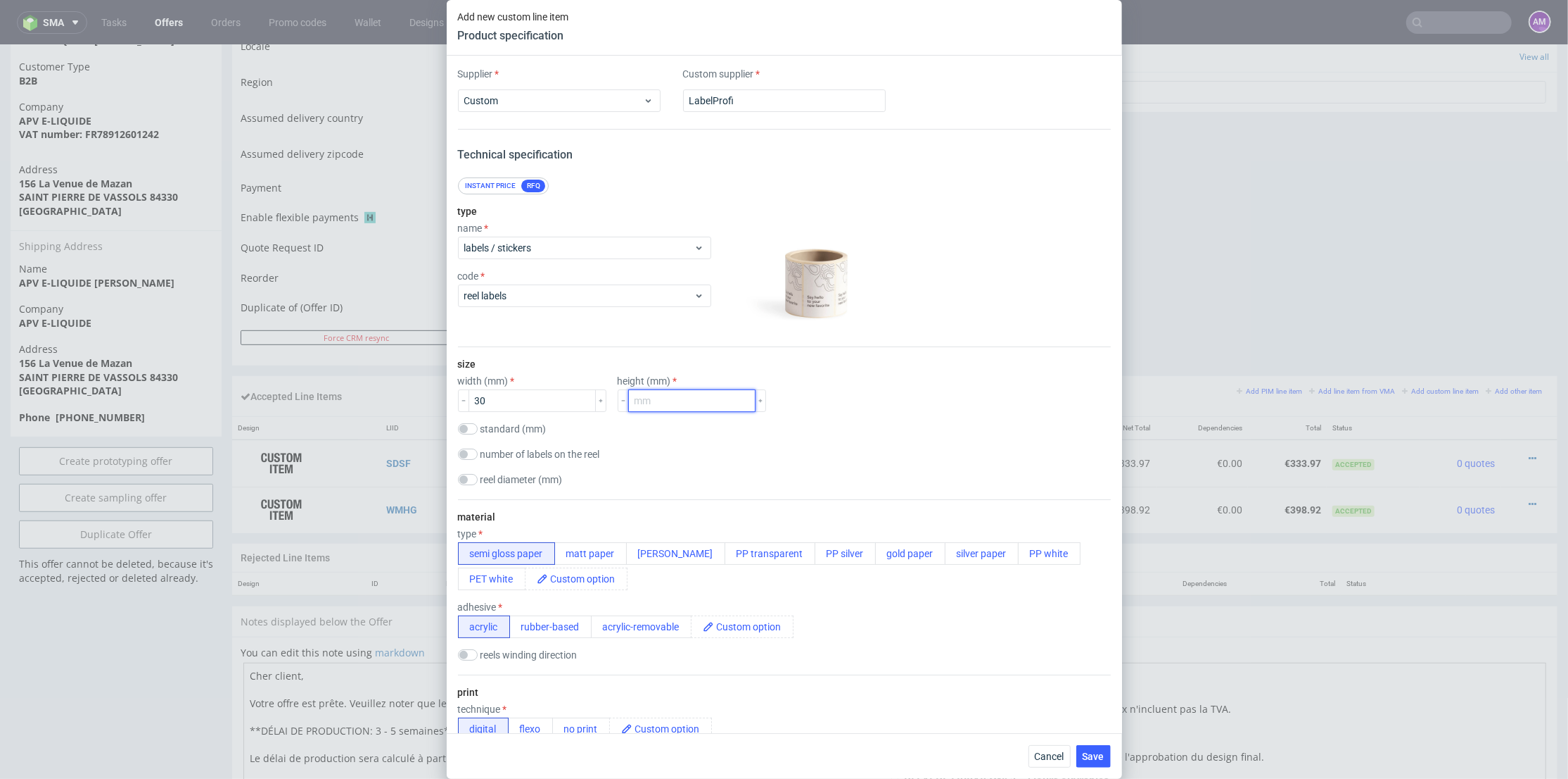
click at [650, 398] on input "number" at bounding box center [692, 400] width 127 height 22
type input "64"
click at [821, 549] on button "PP silver" at bounding box center [845, 552] width 61 height 22
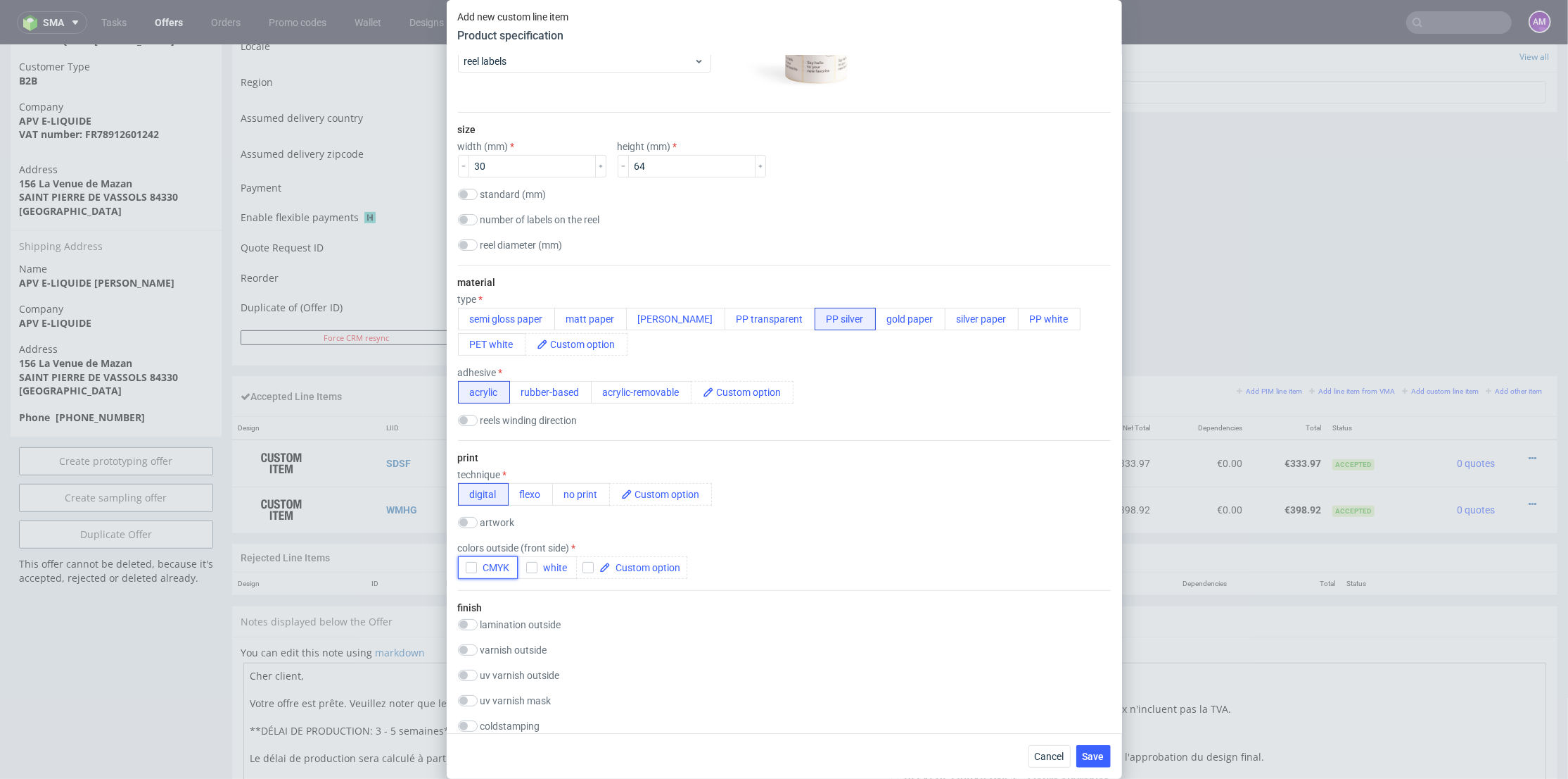
click at [469, 562] on icon "button" at bounding box center [471, 567] width 10 height 10
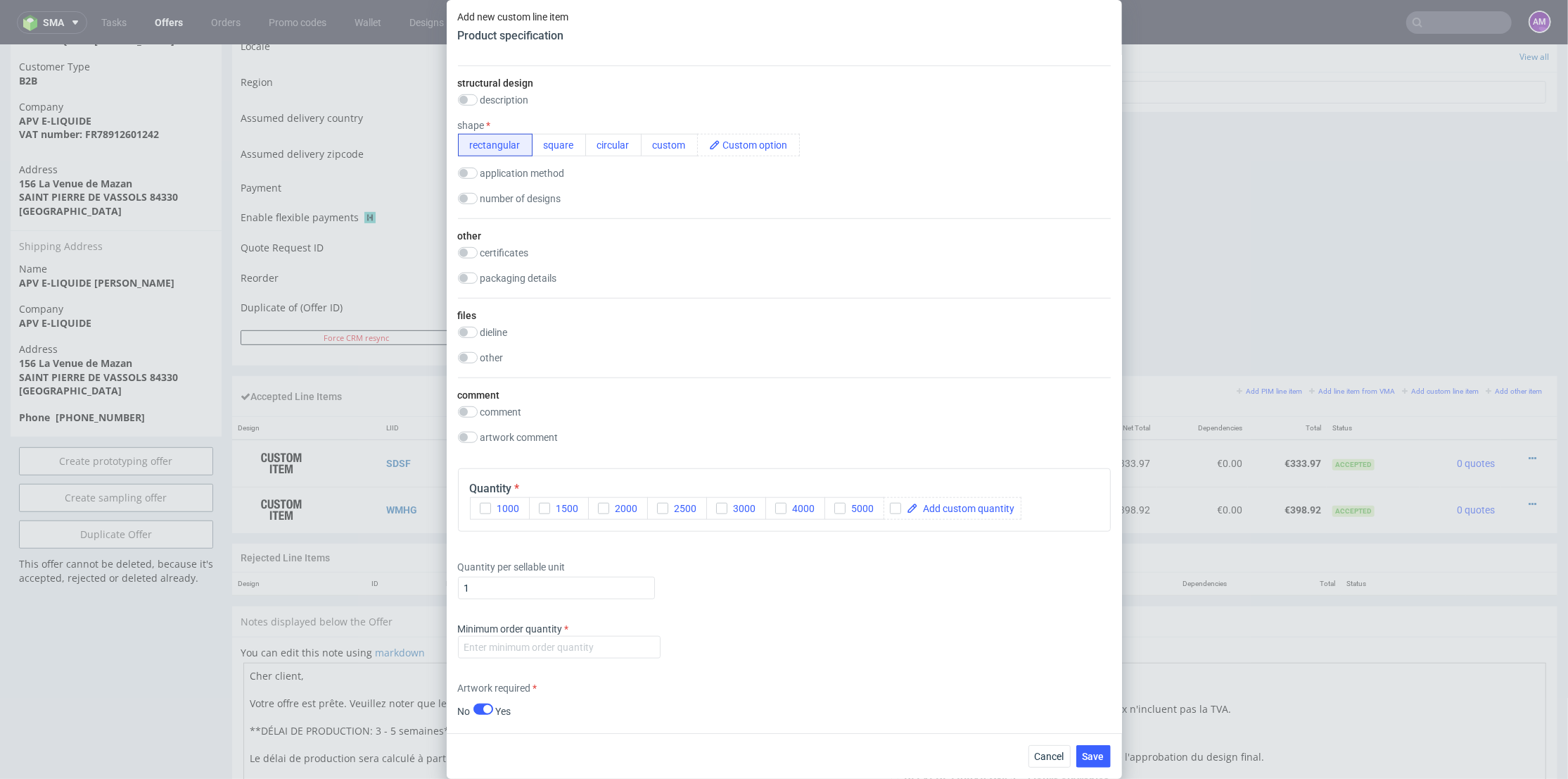
scroll to position [1095, 0]
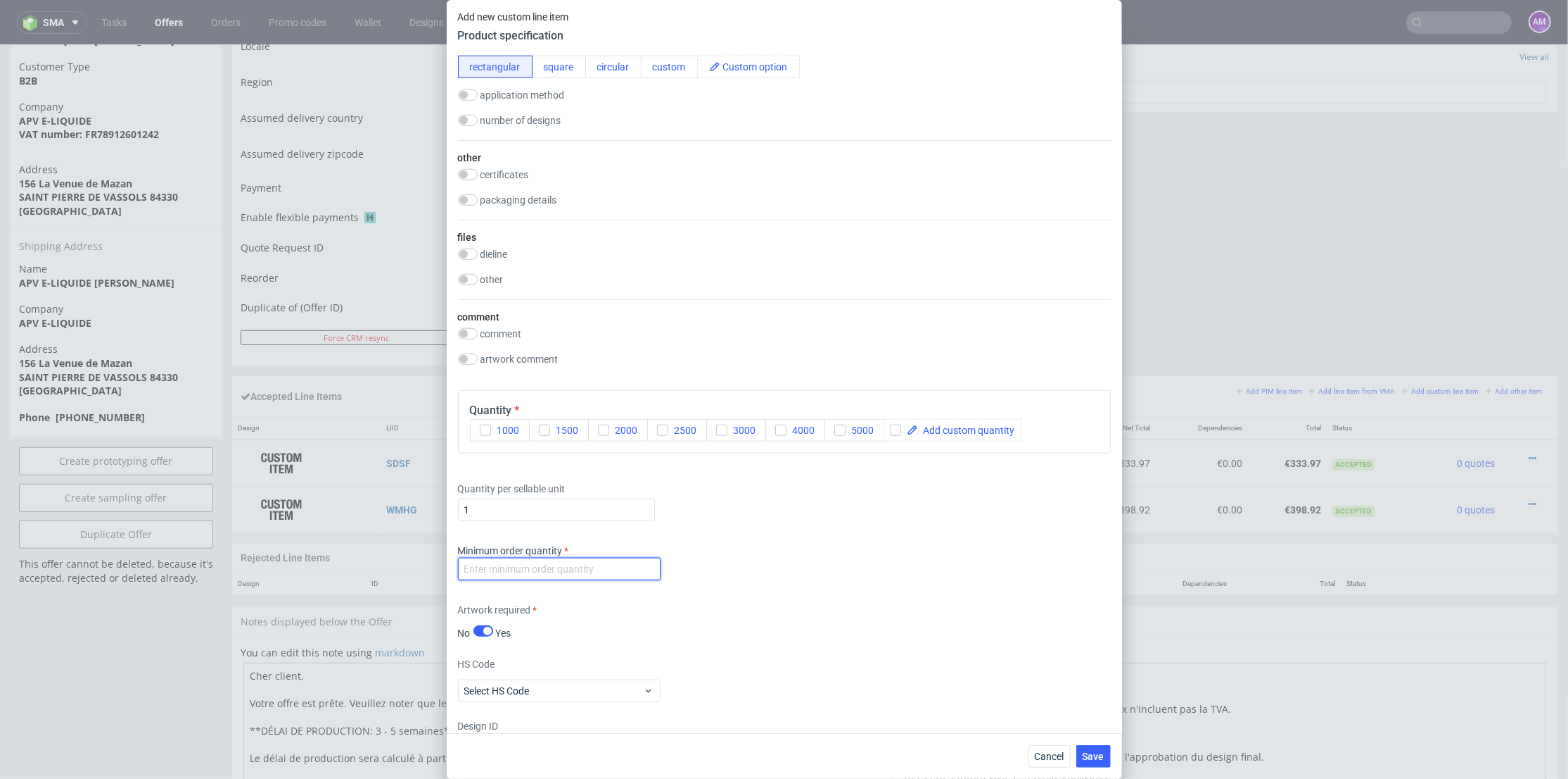
click at [548, 568] on input "number" at bounding box center [559, 569] width 202 height 22
type input "1"
drag, startPoint x: 896, startPoint y: 430, endPoint x: 949, endPoint y: 432, distance: 53.0
click at [897, 430] on input "checkbox" at bounding box center [896, 430] width 12 height 12
checkbox input "true"
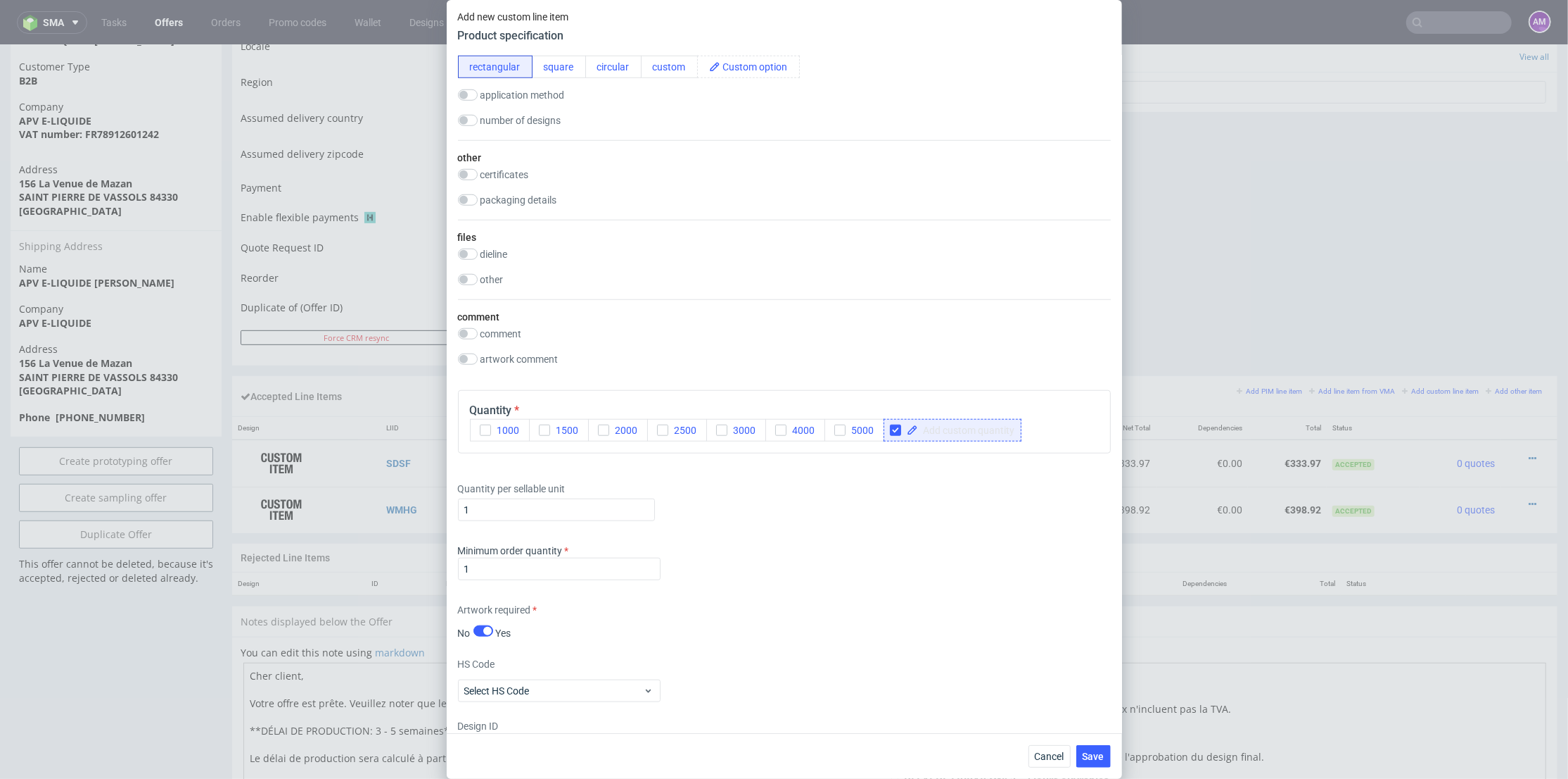
click at [949, 432] on span at bounding box center [967, 430] width 97 height 10
checkbox input "true"
drag, startPoint x: 487, startPoint y: 507, endPoint x: 449, endPoint y: 501, distance: 38.5
click at [447, 502] on div "Supplier Custom Custom supplier LabelProfi Technical specification Instant pric…" at bounding box center [784, 394] width 676 height 677
type input "2200"
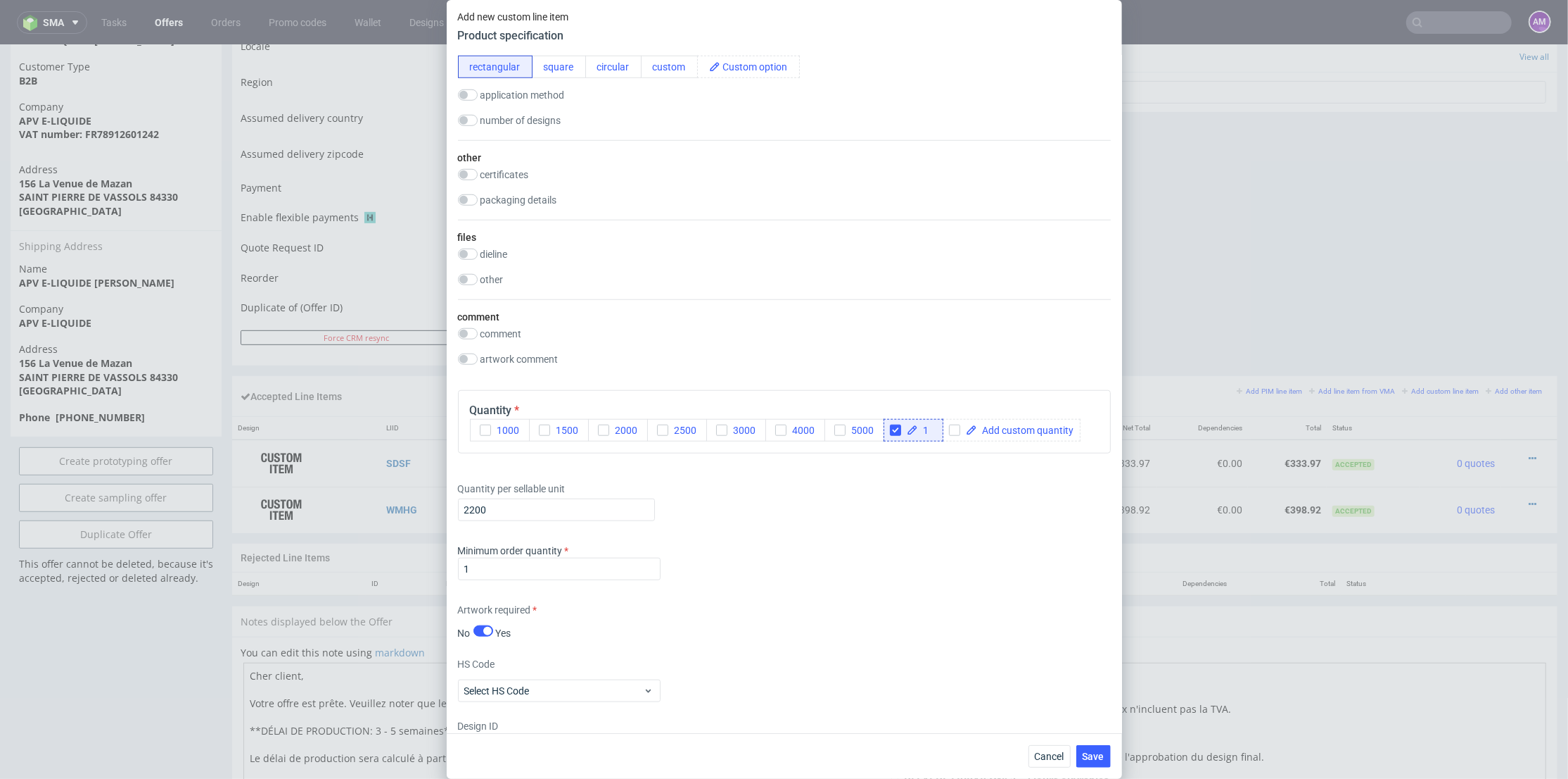
click at [748, 518] on div "Quantity per sellable unit 2200" at bounding box center [785, 498] width 653 height 56
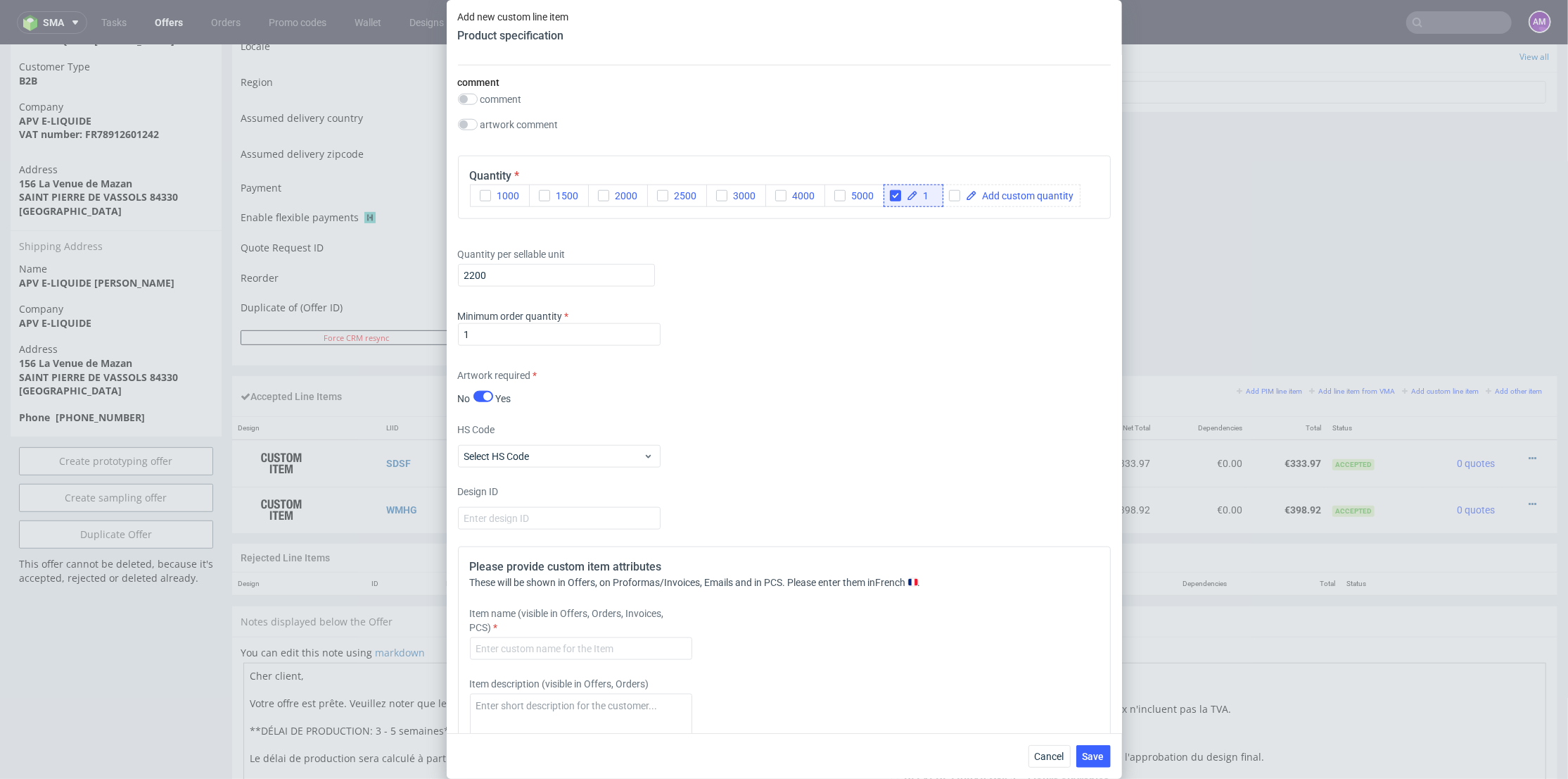
scroll to position [1486, 0]
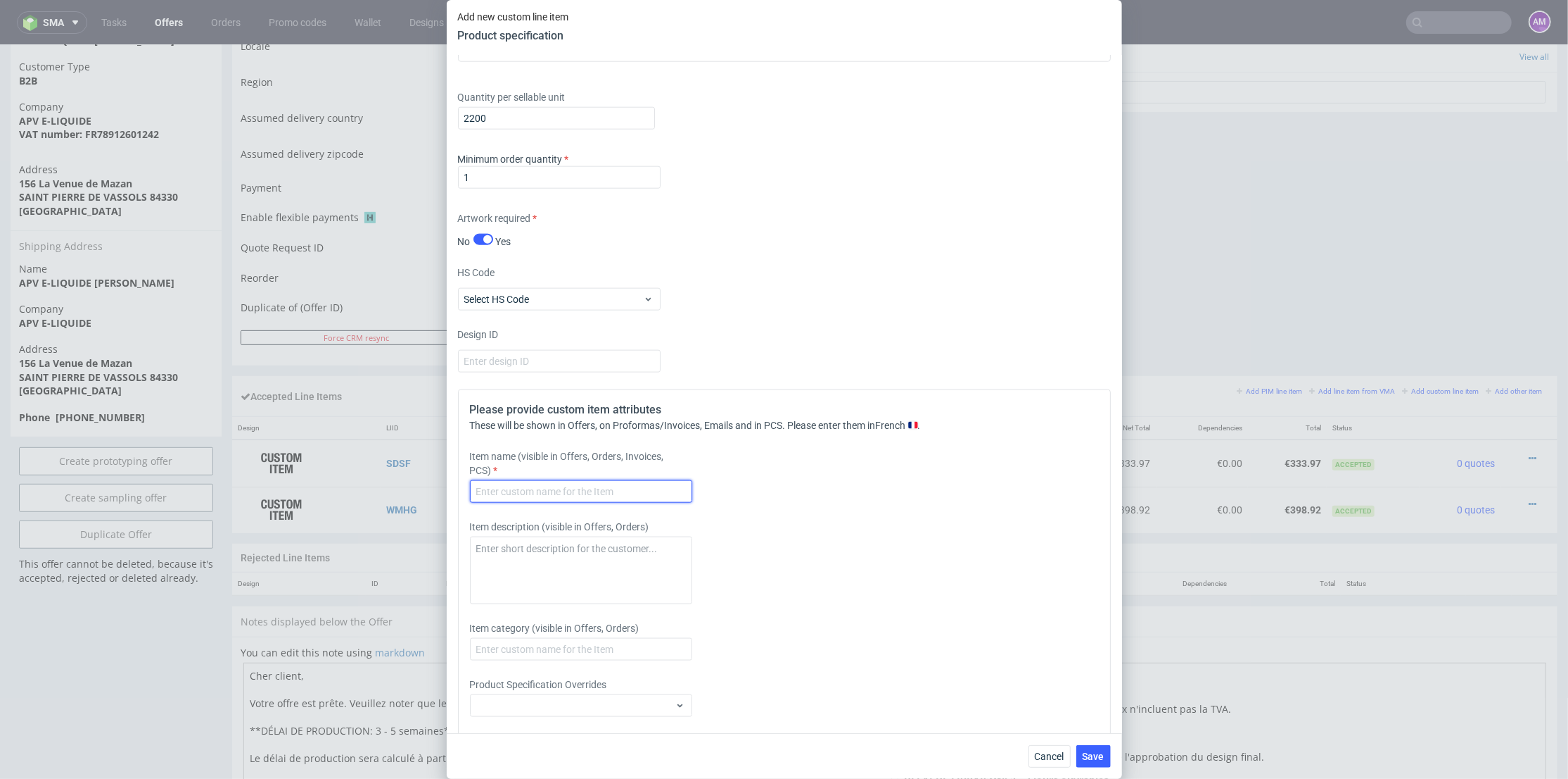
click at [571, 492] on input "text" at bounding box center [581, 491] width 222 height 22
paste input "159738"
type input "159738 - Clark’s/ Clark's NS/ Cultline/ Vapostore/ Pulp classique NS/ Pulp clas…"
click at [1096, 721] on div "Cancel Save" at bounding box center [784, 755] width 676 height 46
click at [1097, 721] on span "Save" at bounding box center [1094, 756] width 21 height 10
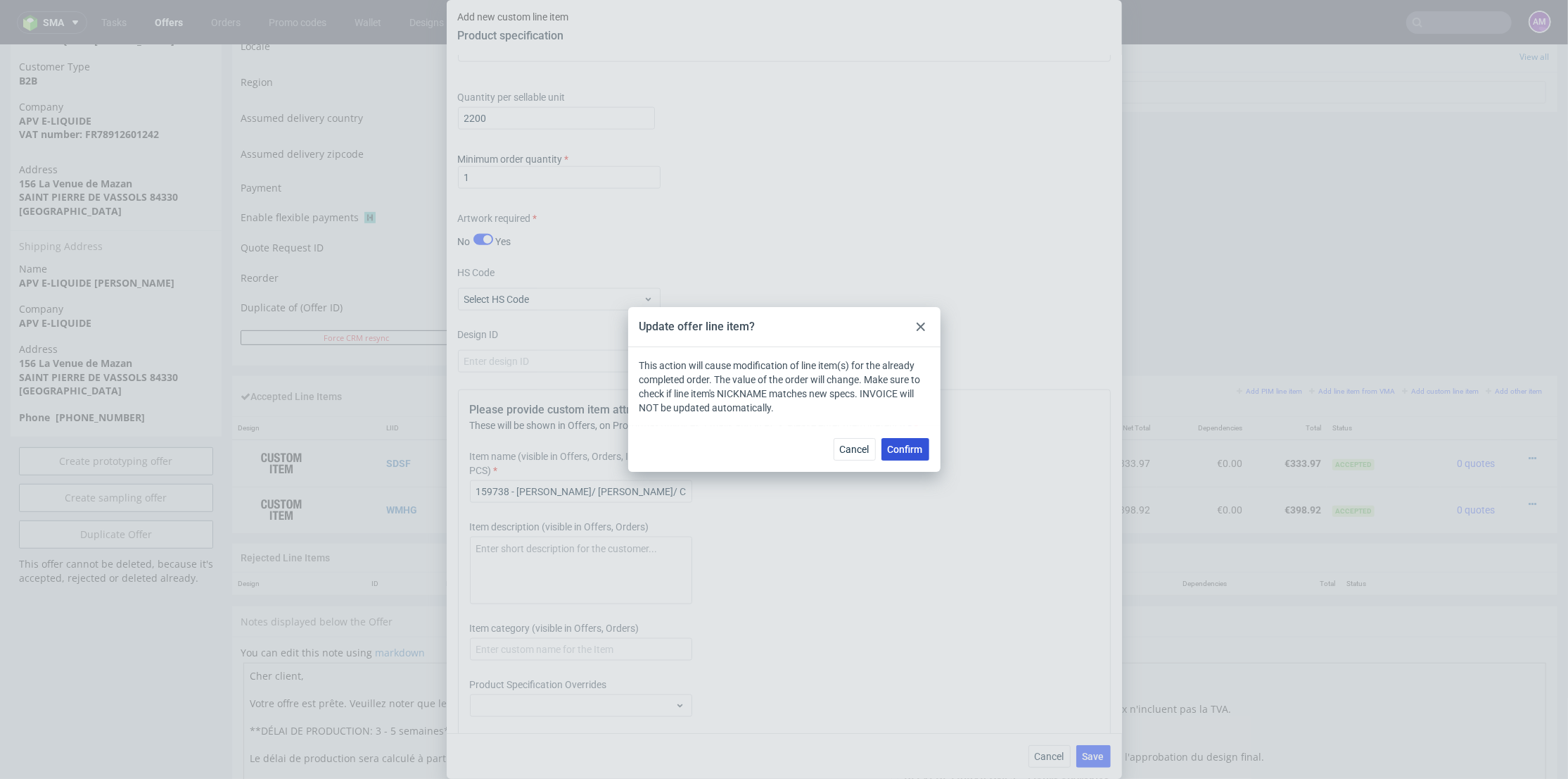
click at [921, 452] on span "Confirm" at bounding box center [905, 449] width 35 height 10
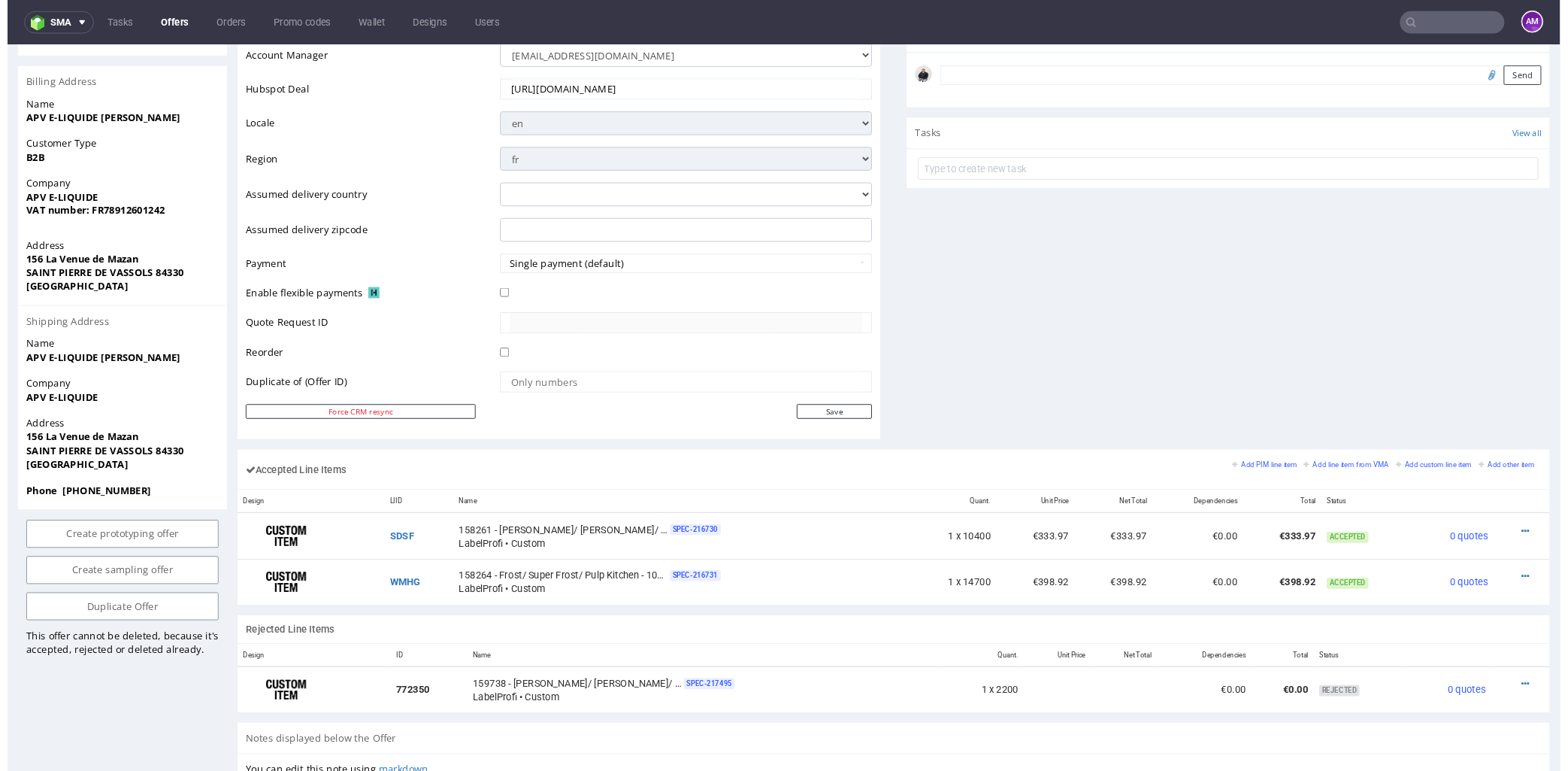
scroll to position [584, 0]
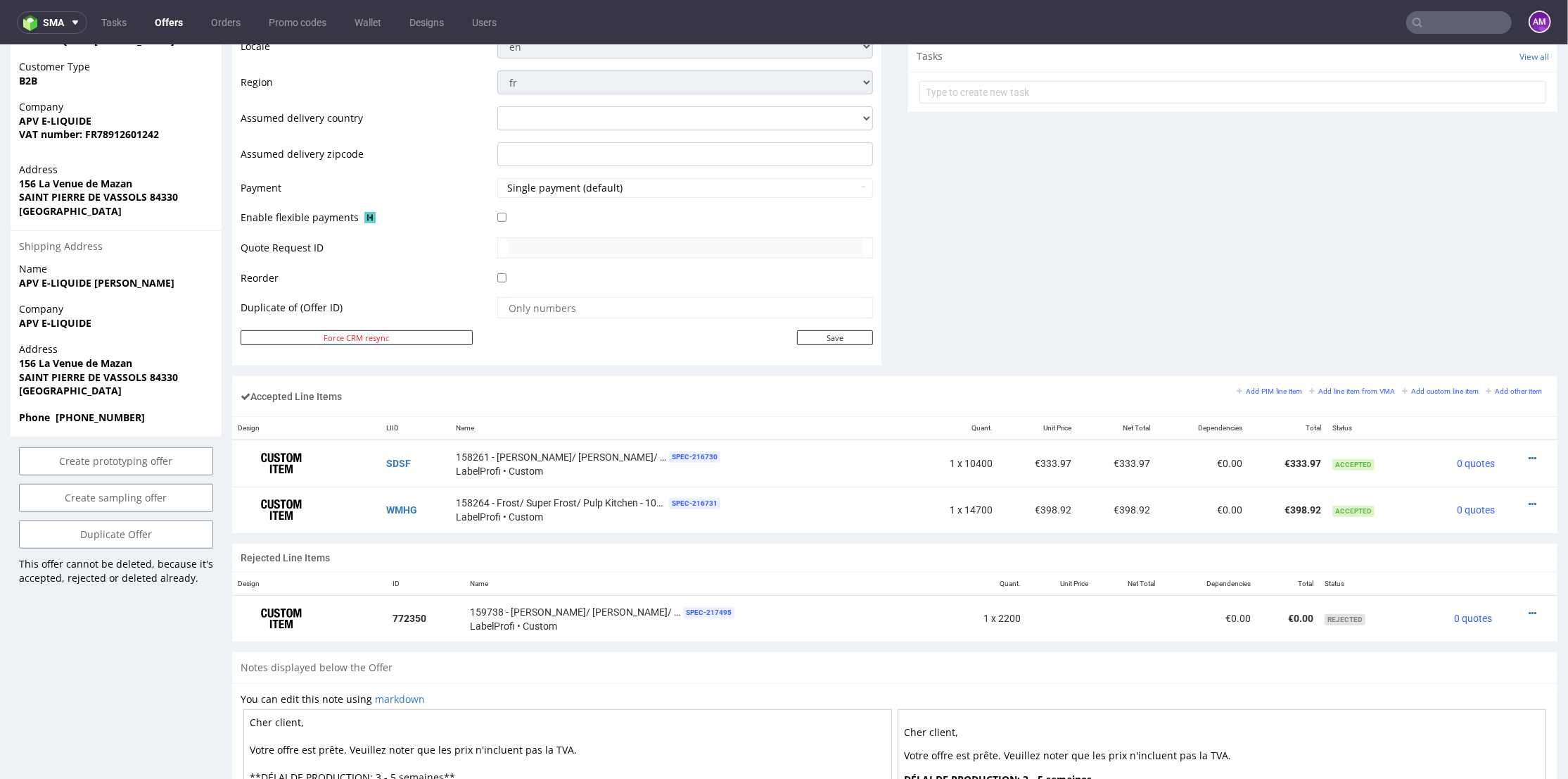
click at [1058, 243] on div "Comments User (0) Automatic (0) Attachments (0) All (0) View all (0) Send Tasks…" at bounding box center [1233, 25] width 650 height 700
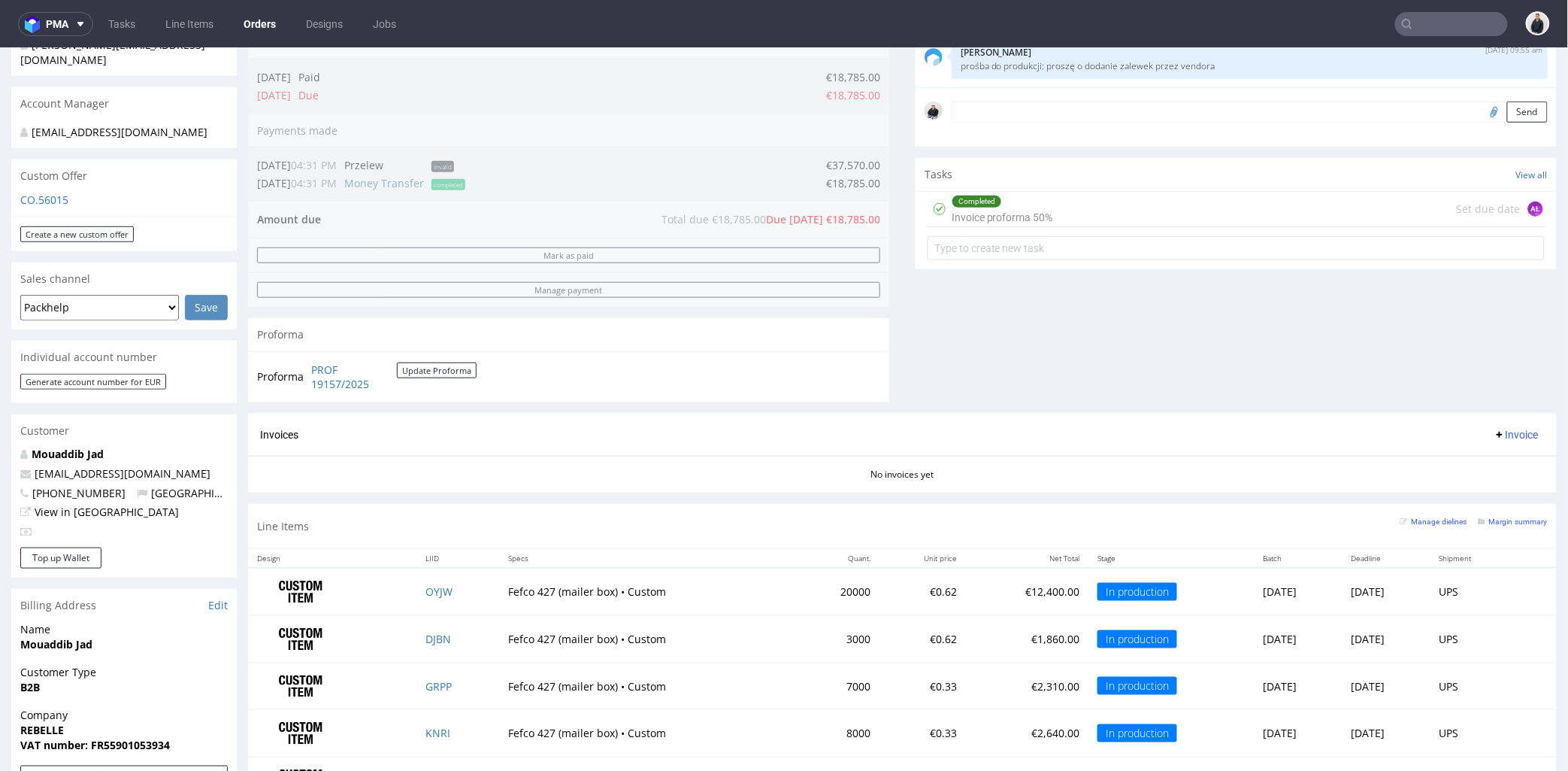
scroll to position [167, 0]
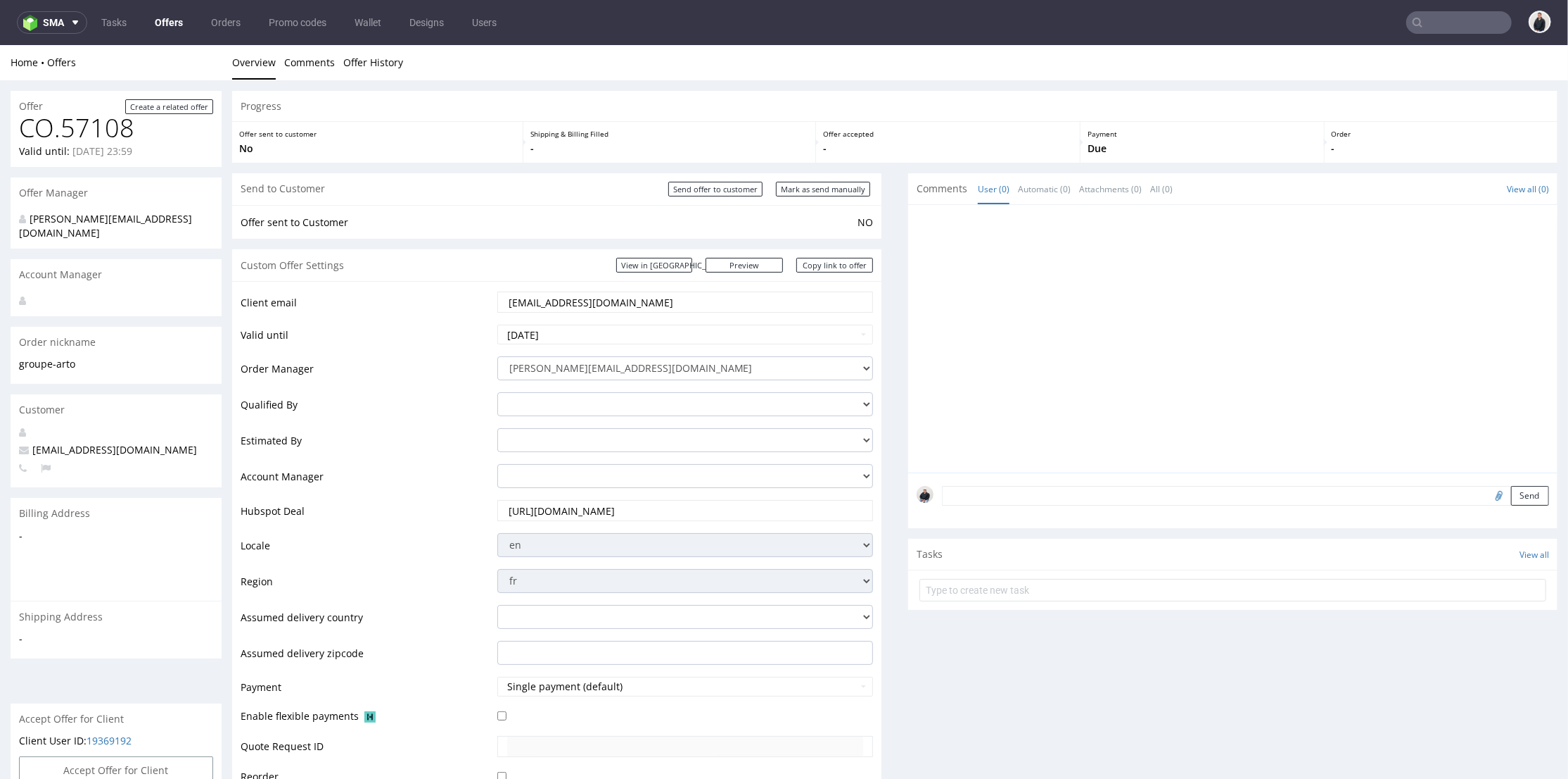
scroll to position [4, 0]
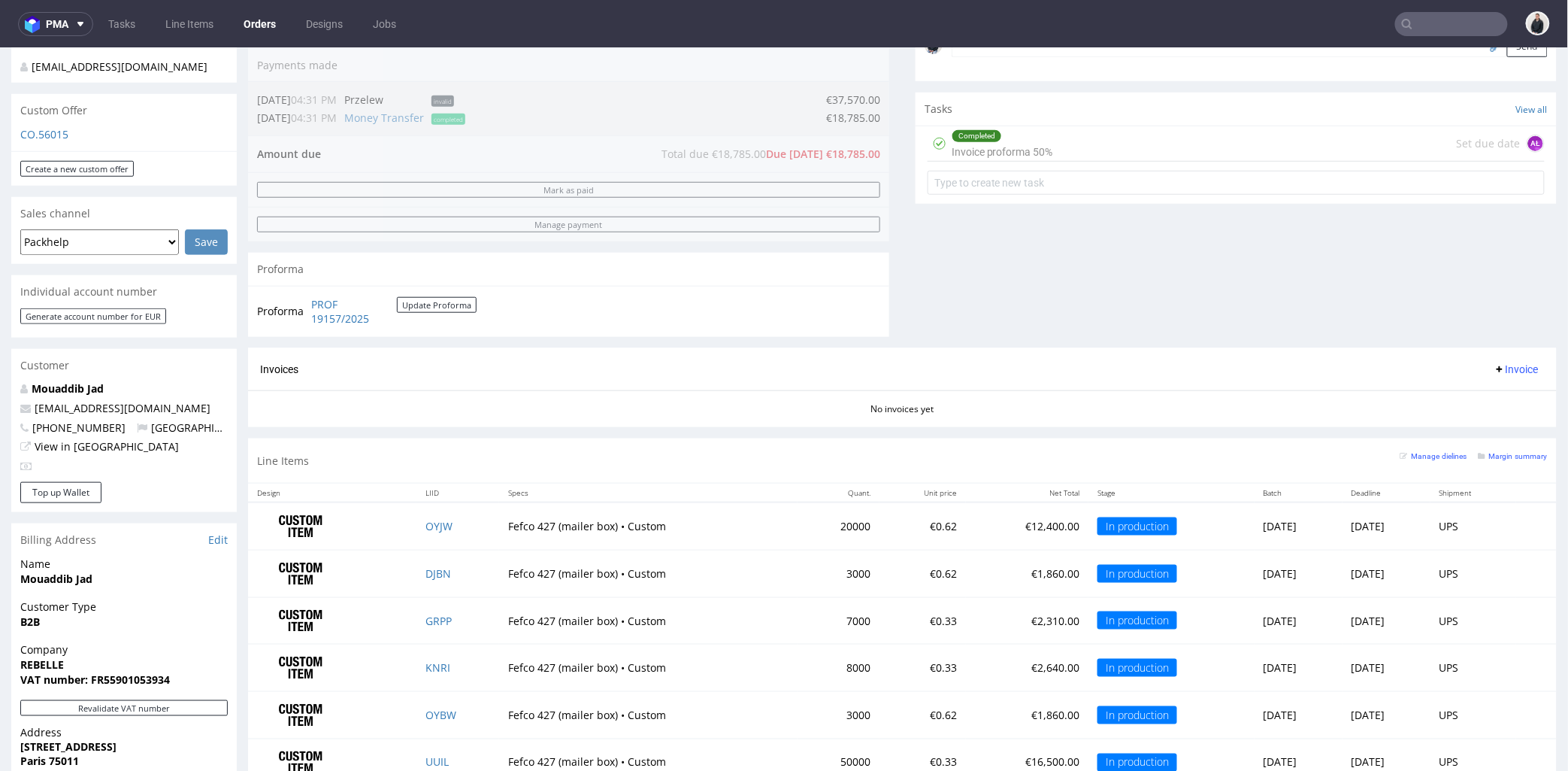
scroll to position [316, 0]
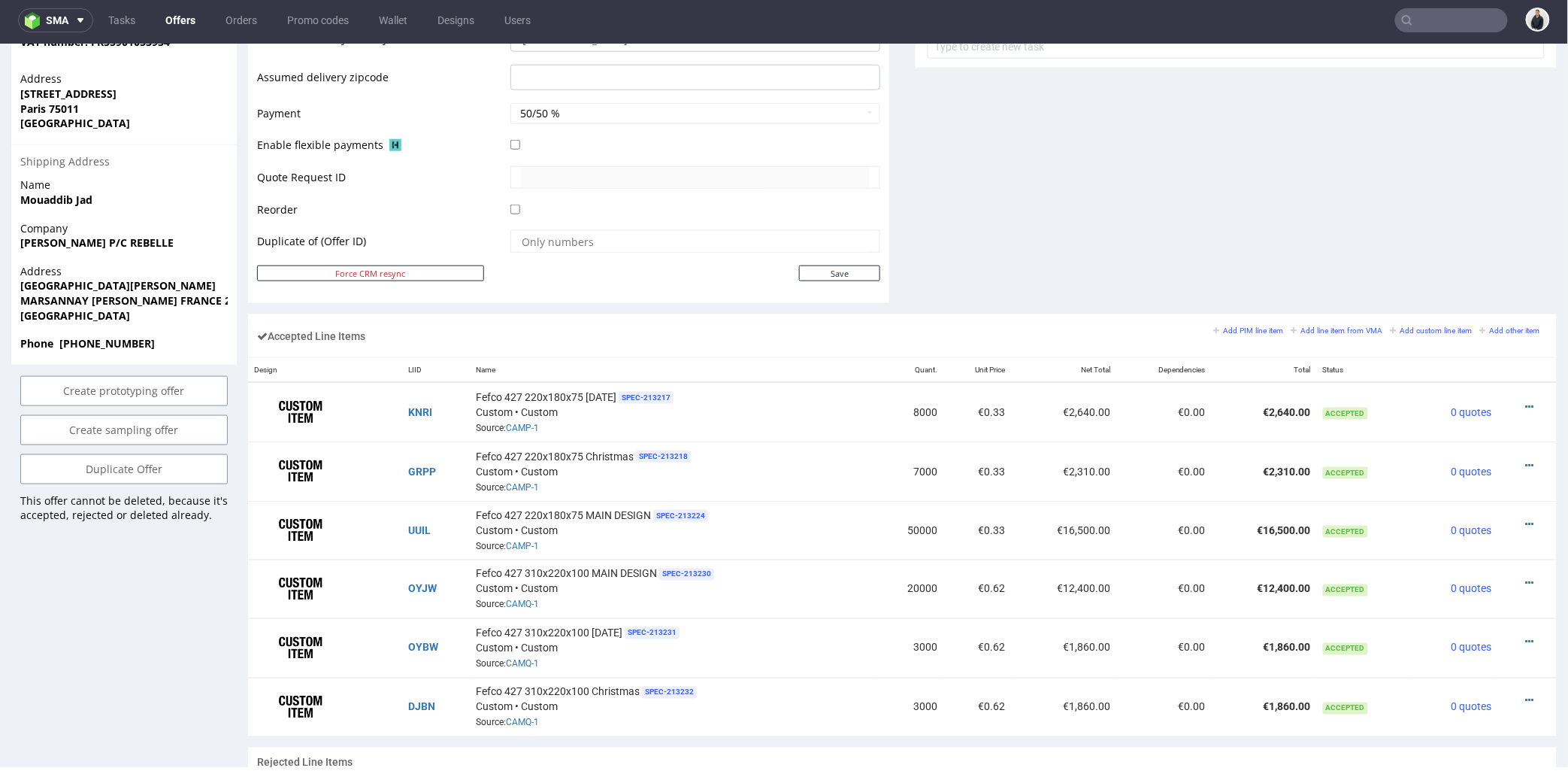
scroll to position [584, 0]
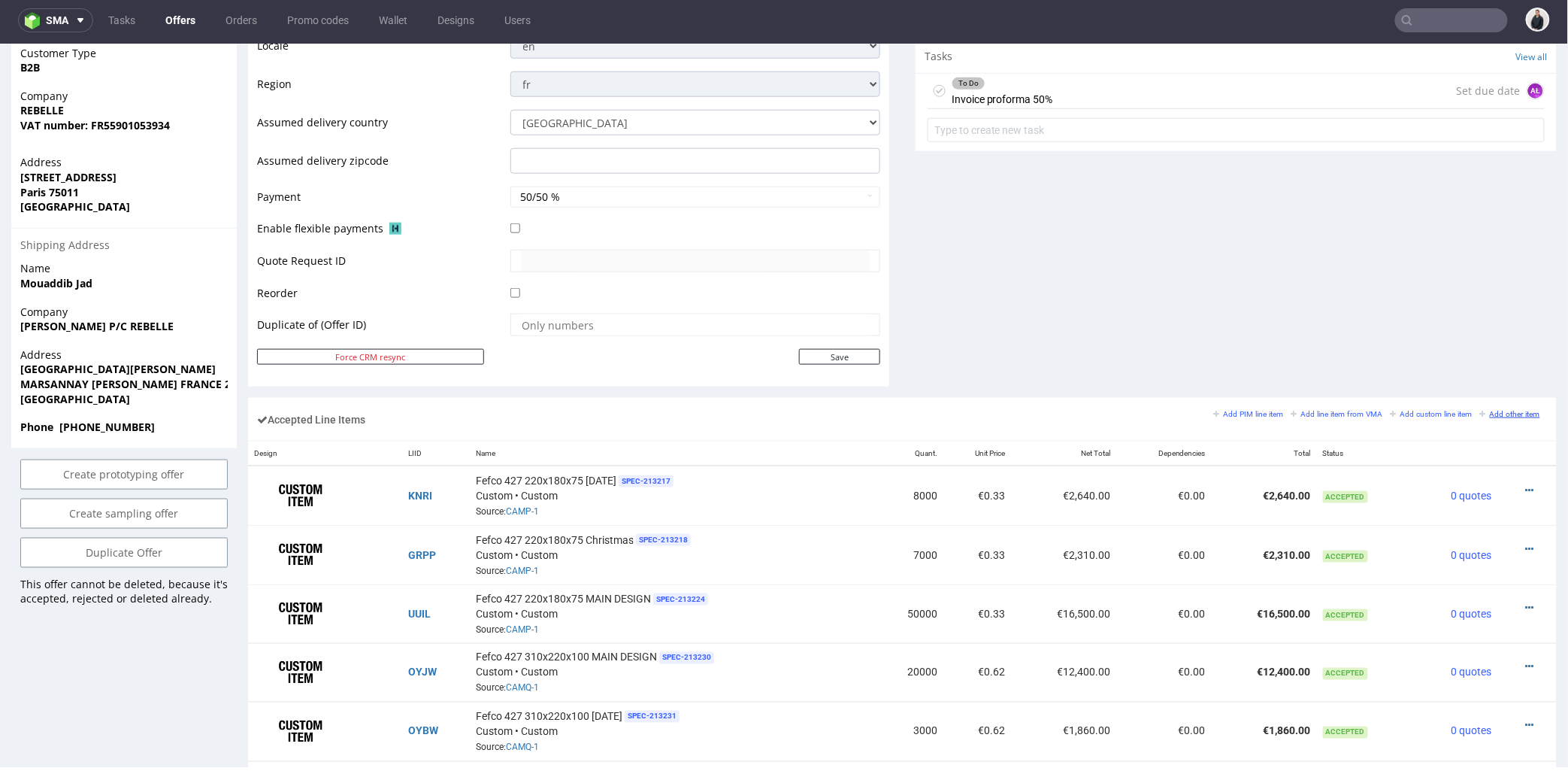
click at [1484, 410] on small "Add other item" at bounding box center [1510, 413] width 60 height 9
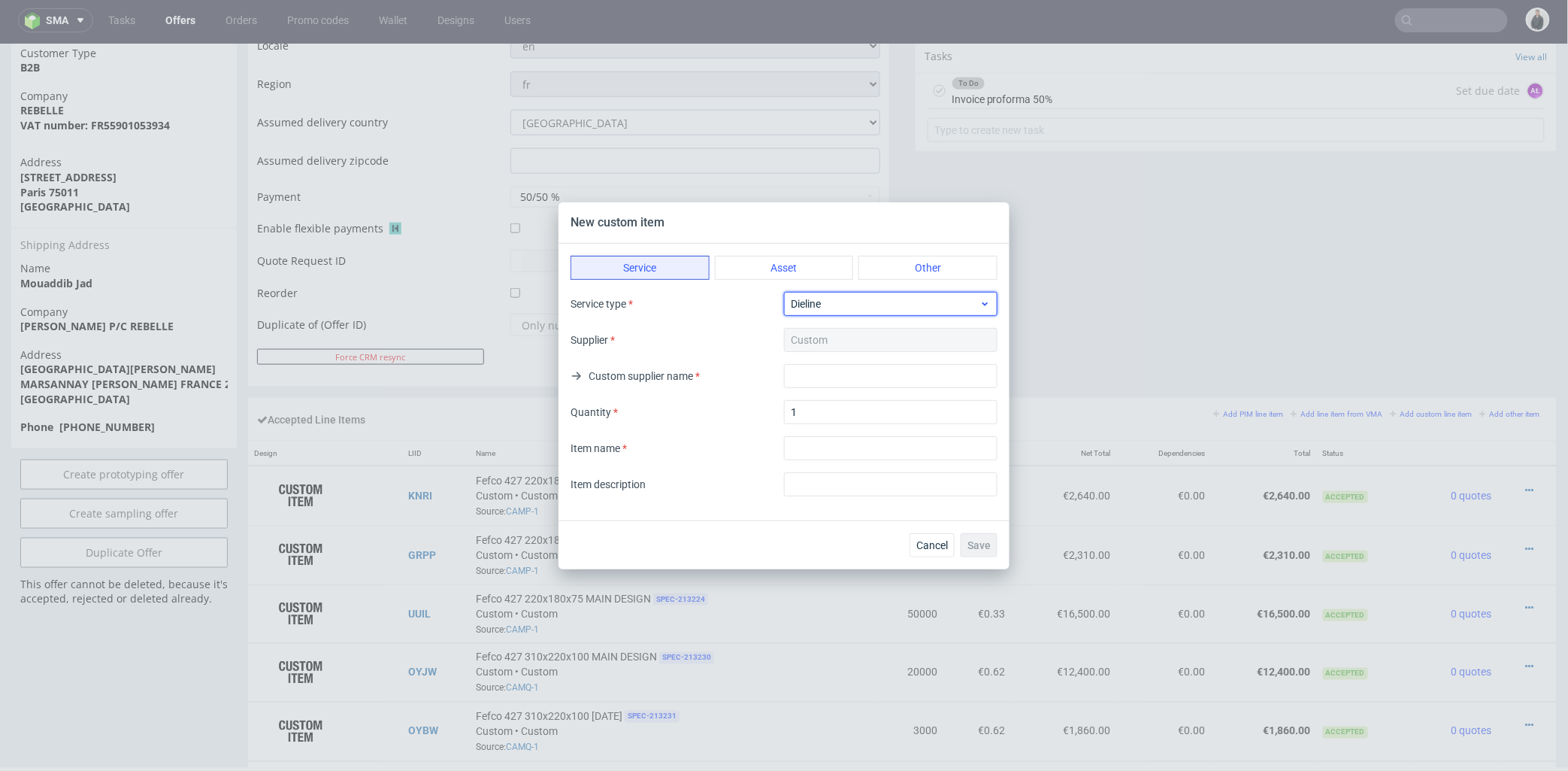
click at [842, 313] on div "Dieline" at bounding box center [890, 303] width 213 height 24
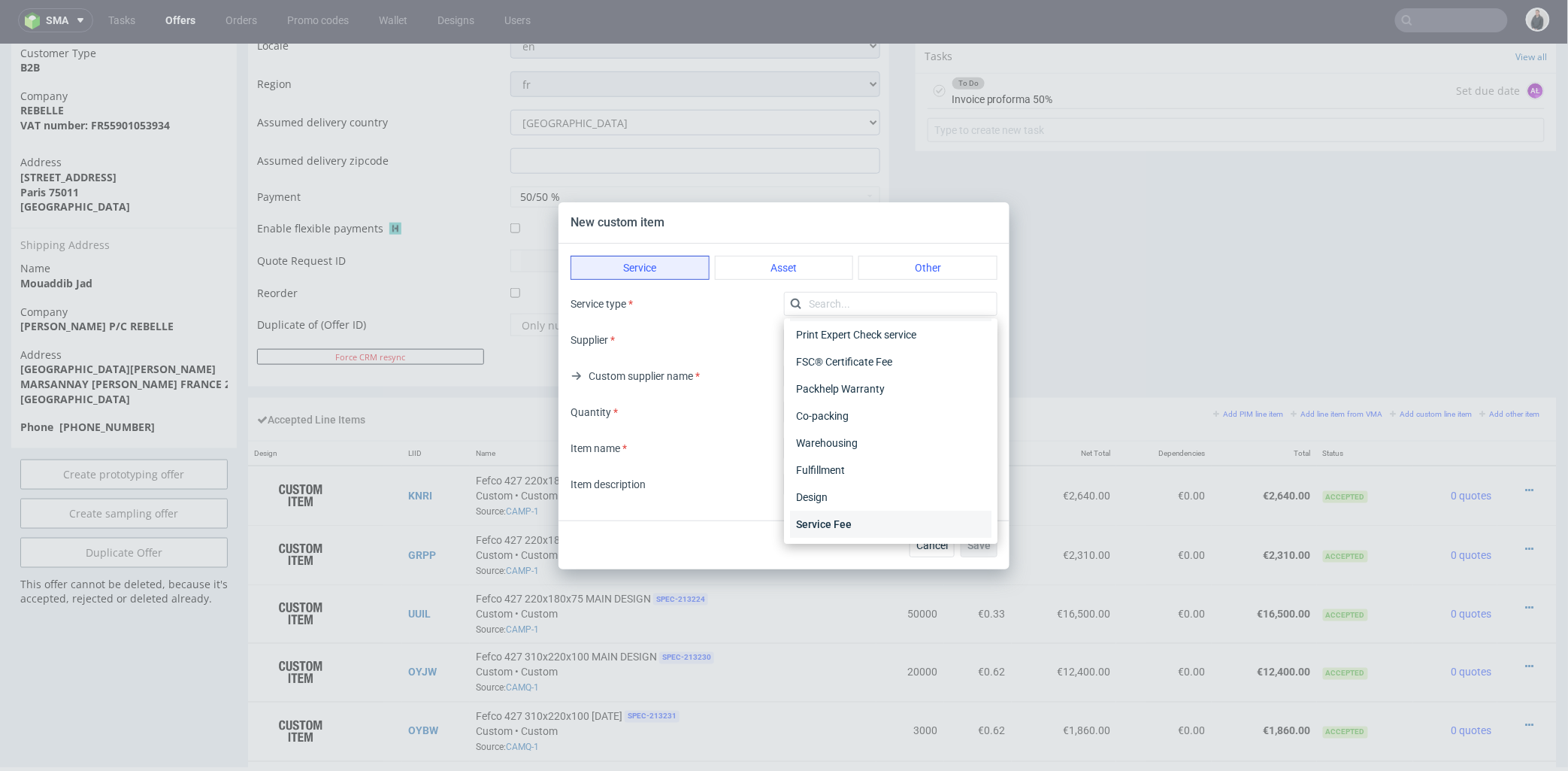
scroll to position [0, 0]
click at [895, 496] on div "Fulfillment" at bounding box center [890, 500] width 202 height 27
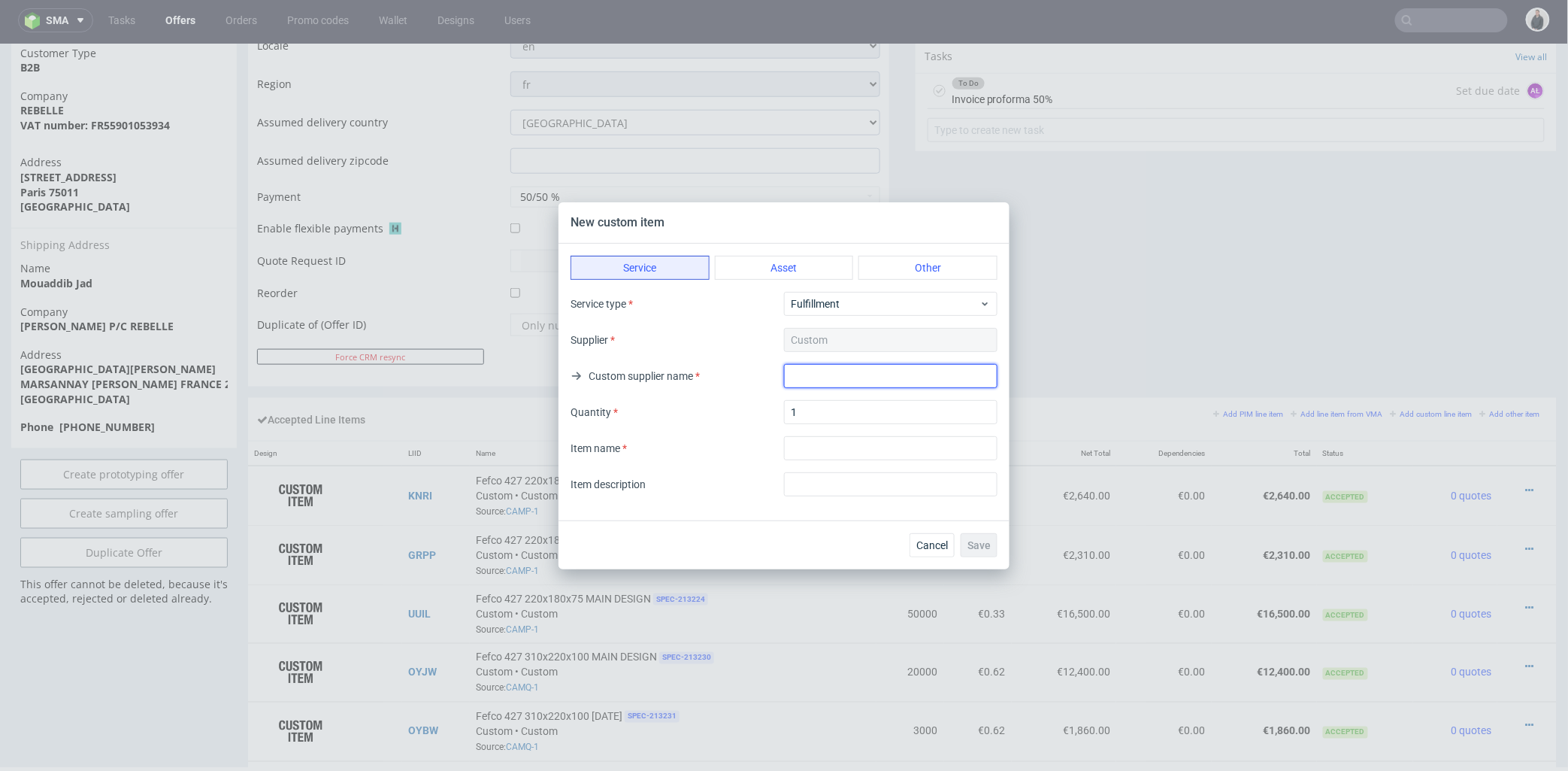
click at [885, 371] on input "text" at bounding box center [890, 376] width 213 height 24
type input "Packhelp"
click at [835, 453] on input "textarea" at bounding box center [890, 448] width 213 height 24
type input "S"
type input "Livraison"
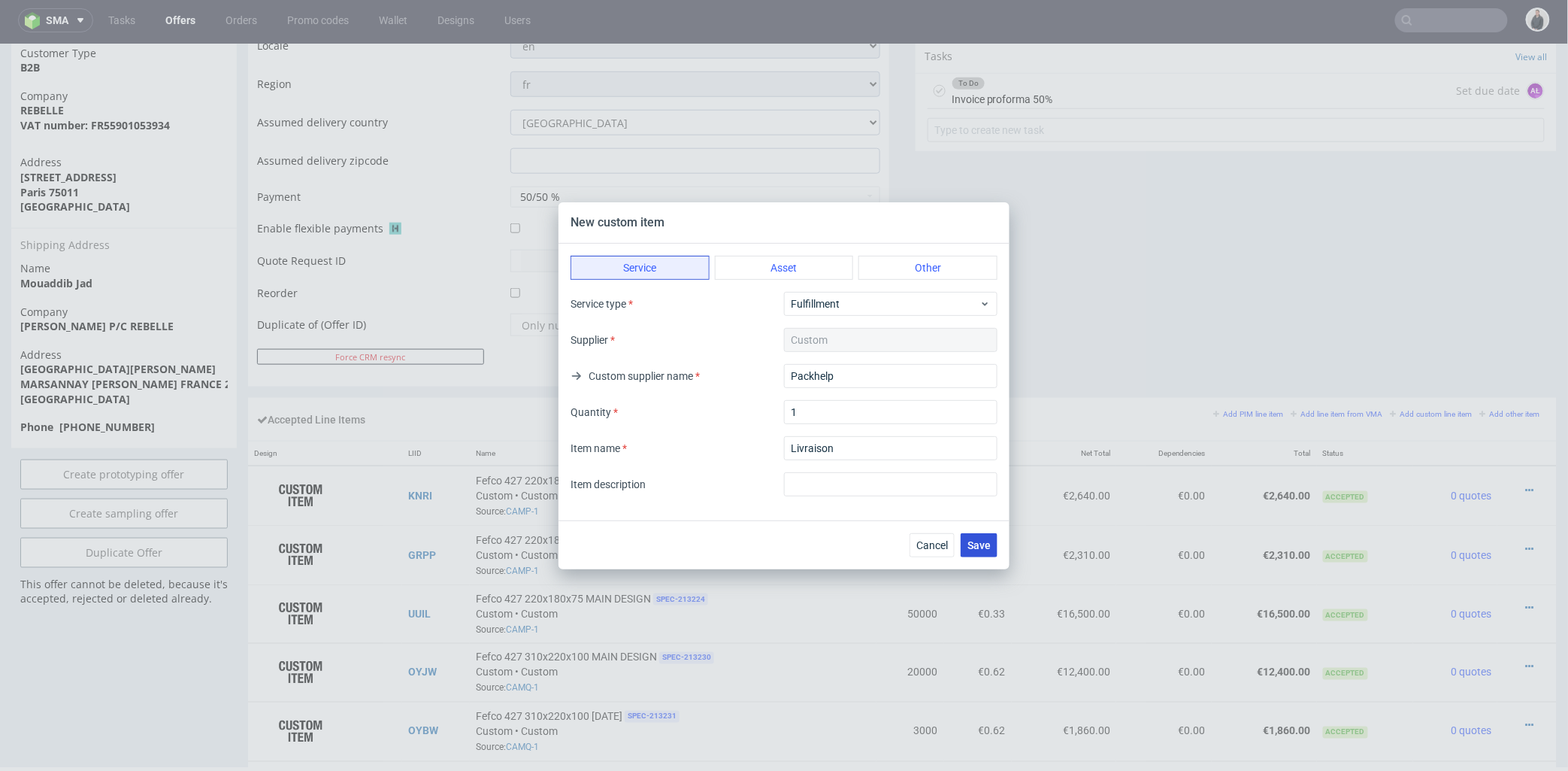
click at [972, 537] on button "Save" at bounding box center [979, 544] width 37 height 24
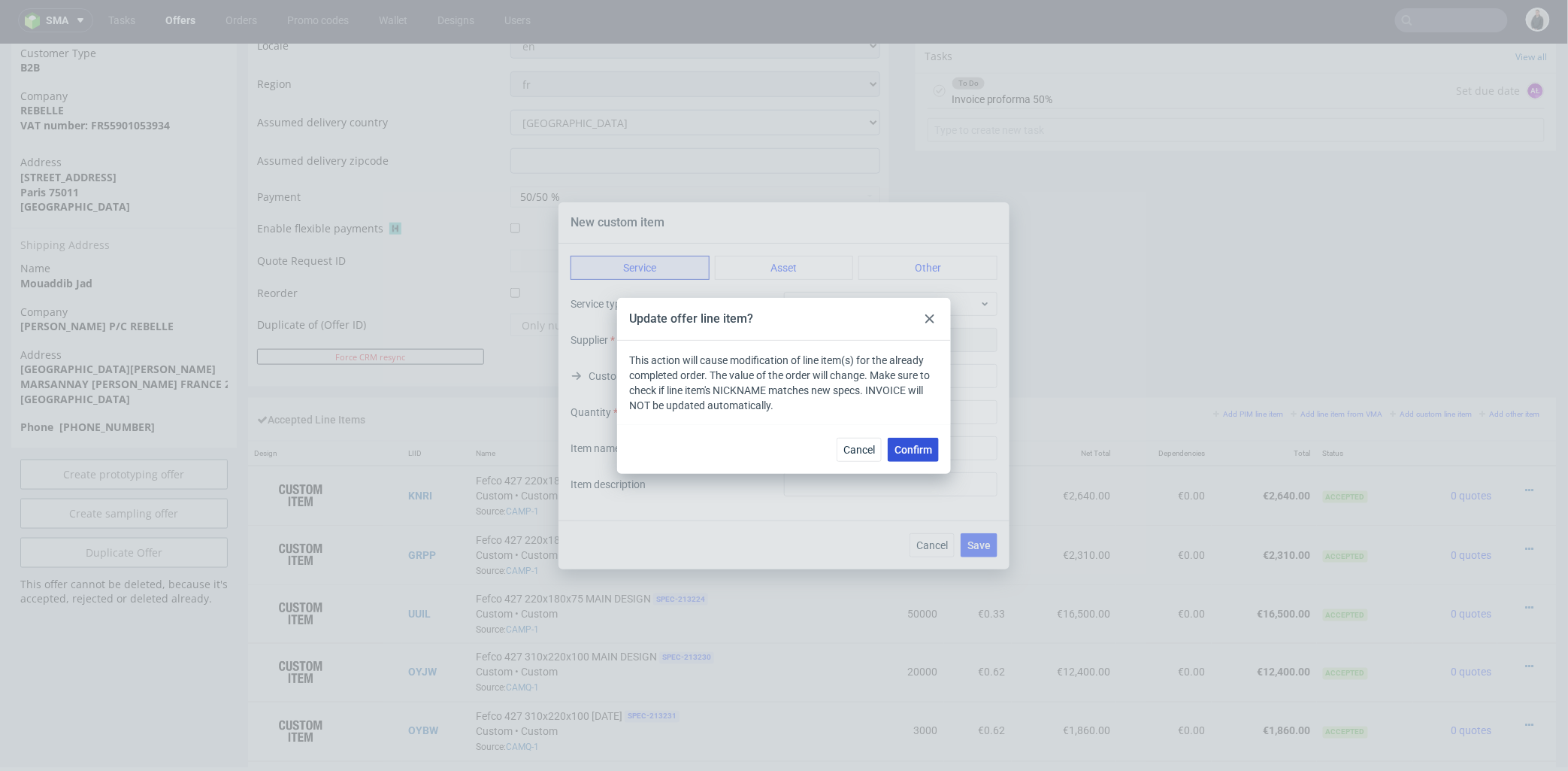
click at [912, 449] on span "Confirm" at bounding box center [913, 450] width 37 height 11
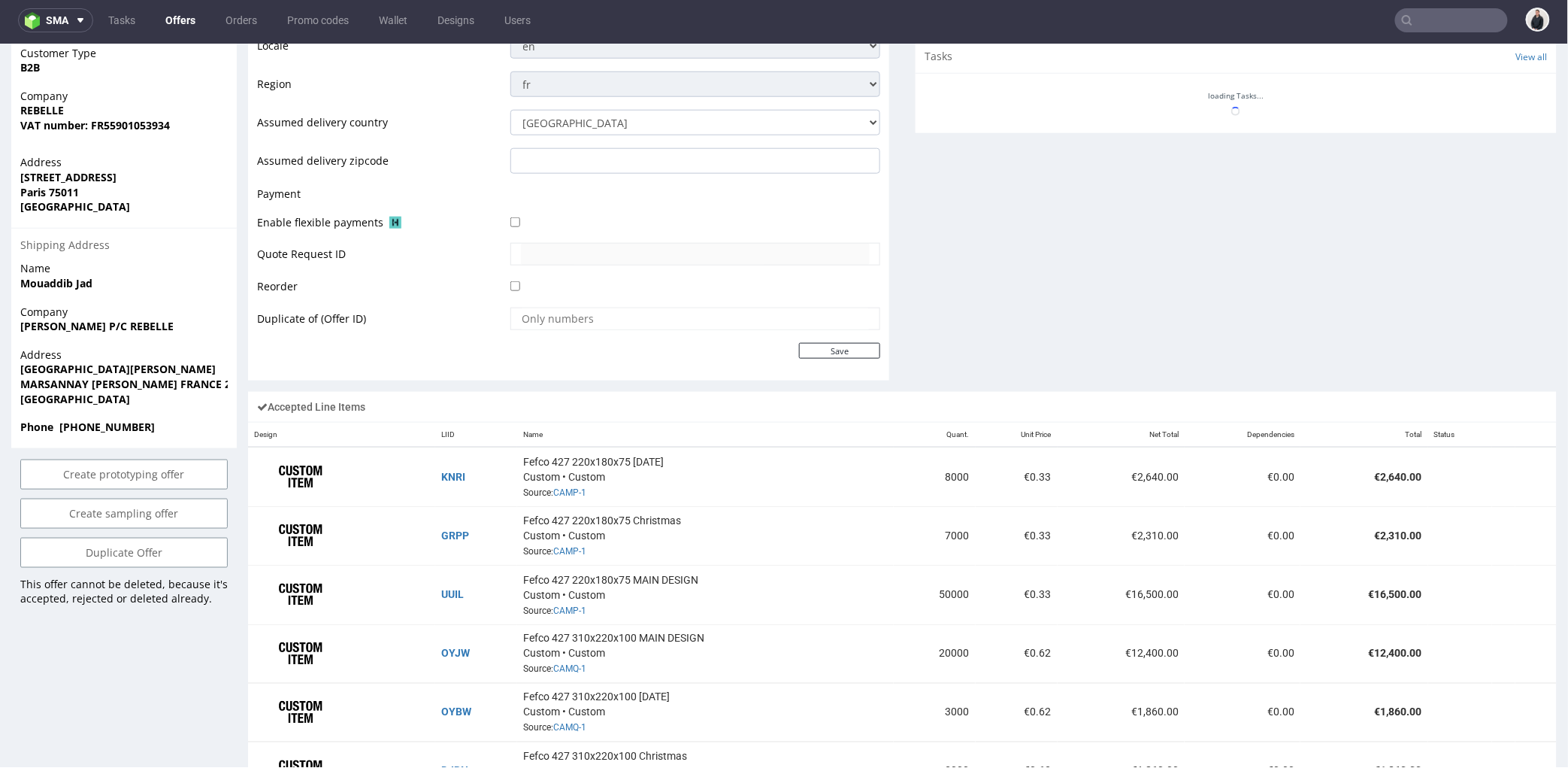
scroll to position [1002, 0]
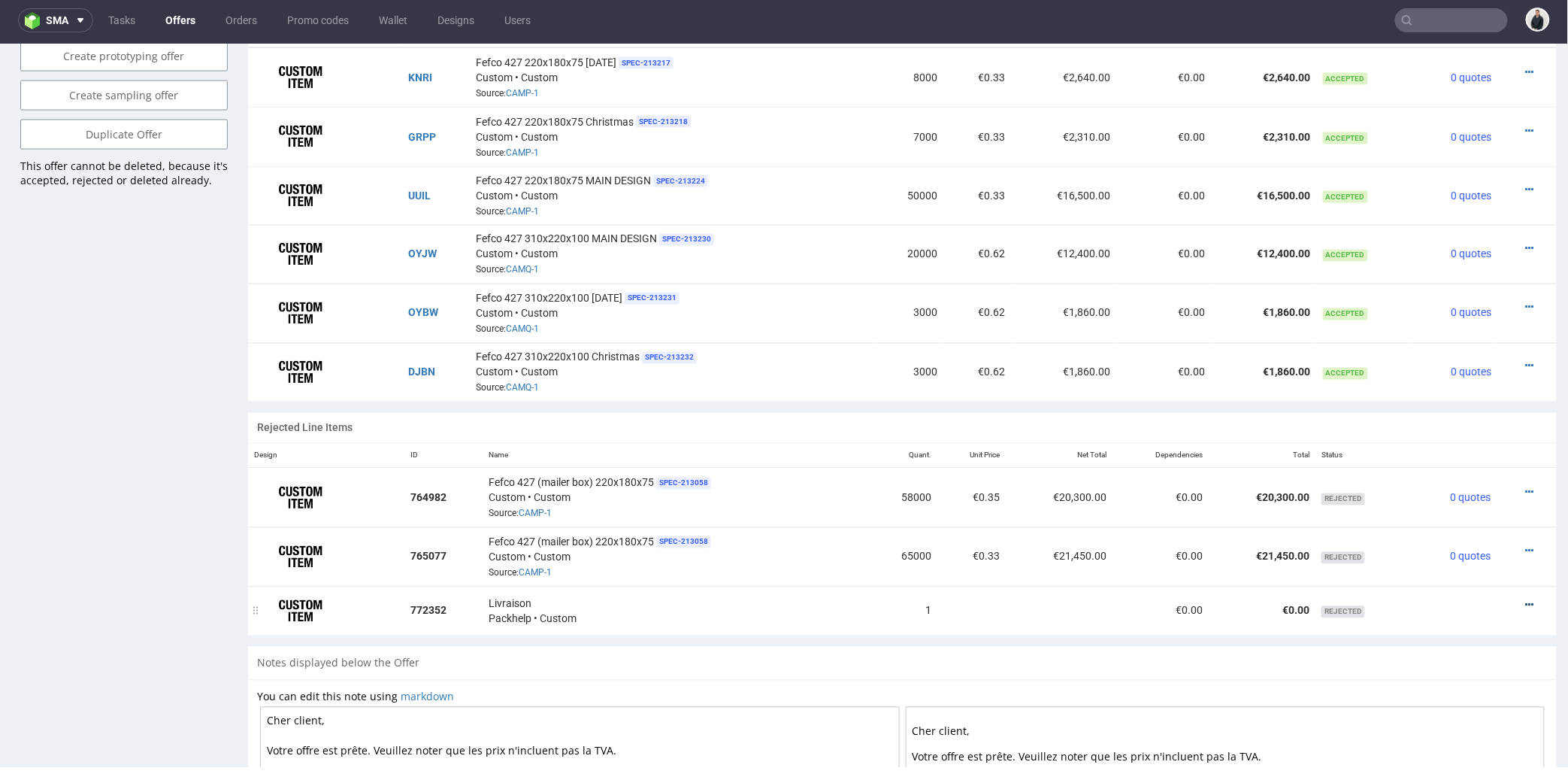
click at [1526, 603] on icon at bounding box center [1530, 605] width 9 height 11
click at [1453, 465] on span "Edit item price" at bounding box center [1469, 464] width 108 height 15
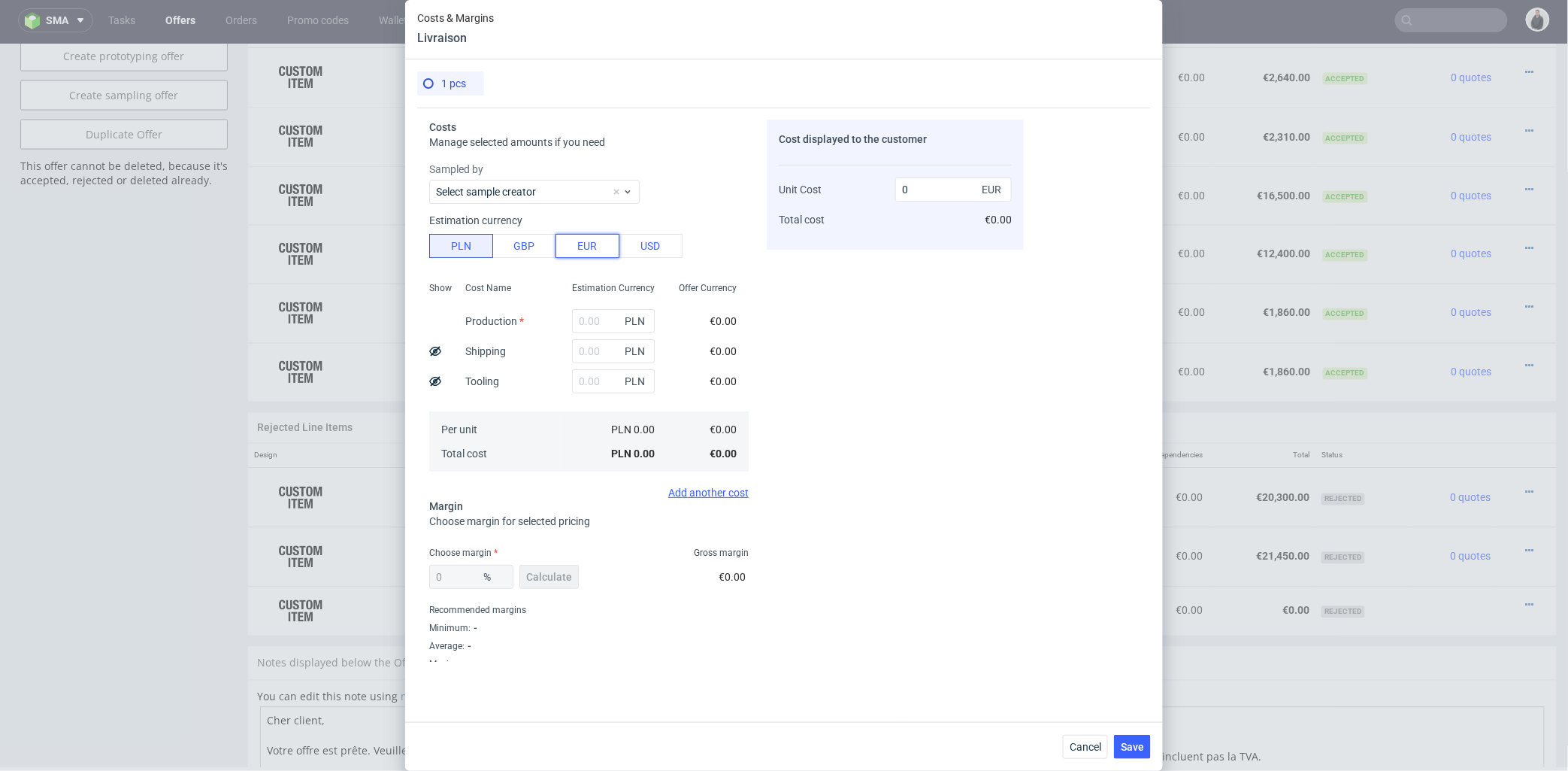
click at [591, 241] on button "EUR" at bounding box center [587, 246] width 64 height 24
click at [589, 323] on input "text" at bounding box center [613, 320] width 82 height 24
type input "1500"
drag, startPoint x: 801, startPoint y: 341, endPoint x: 715, endPoint y: 419, distance: 116.1
click at [801, 341] on div "Cost displayed to the customer Unit Cost Total cost 0 EUR €0.00" at bounding box center [895, 390] width 257 height 542
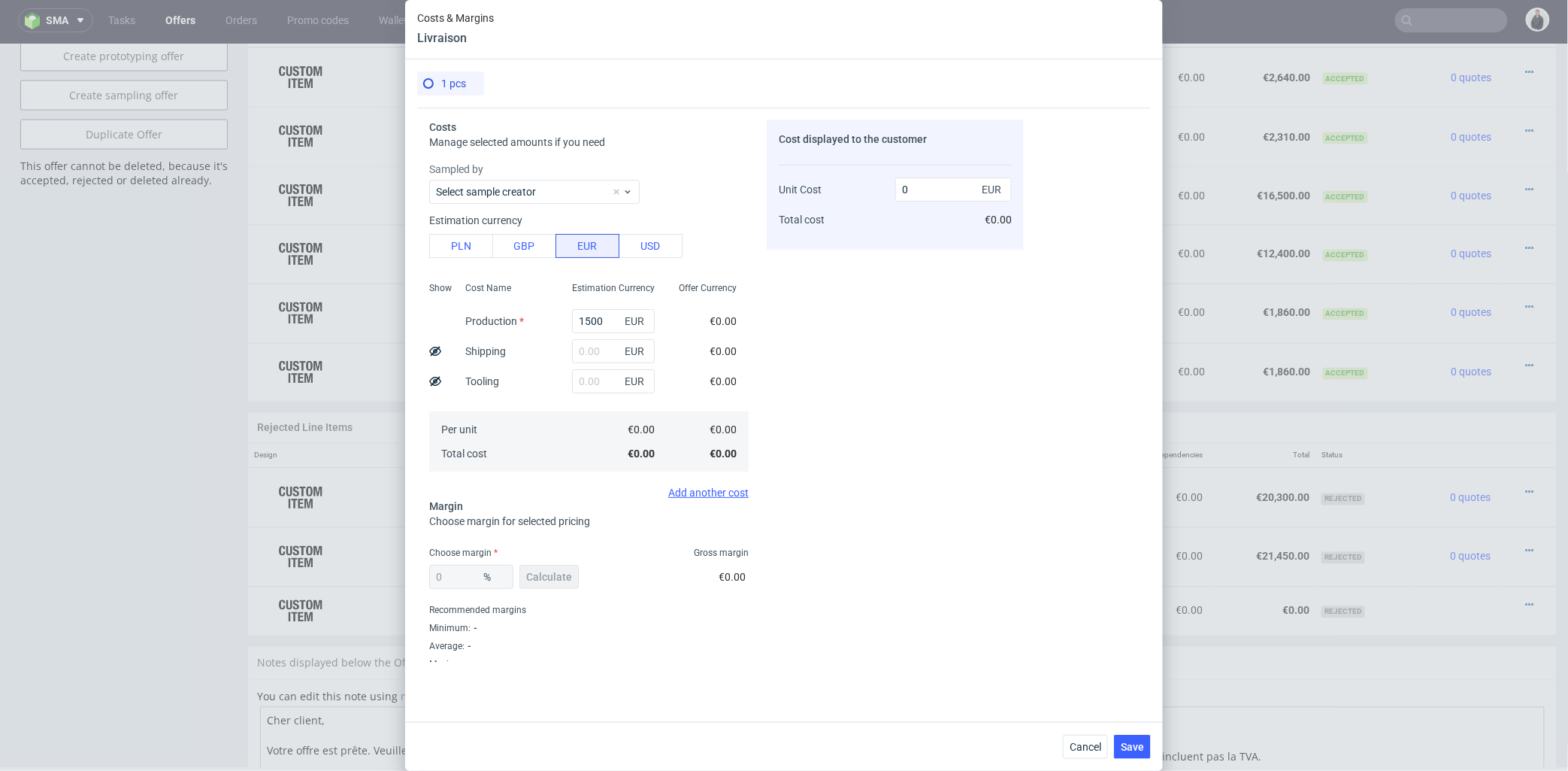
type input "1500"
click at [558, 575] on span "Calculate" at bounding box center [549, 576] width 46 height 11
type input "36.67"
type input "2368.55"
drag, startPoint x: 469, startPoint y: 573, endPoint x: 454, endPoint y: 572, distance: 15.0
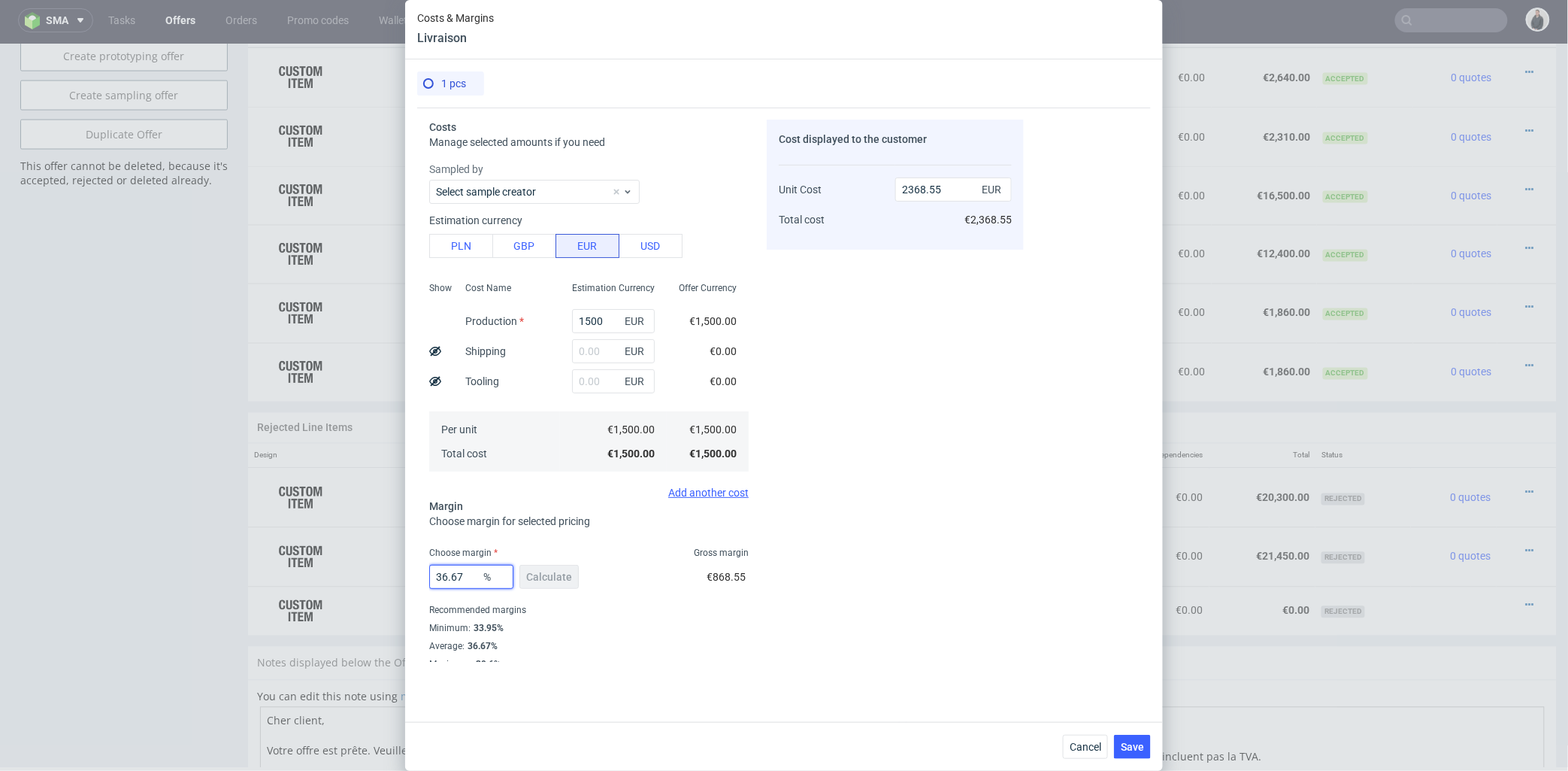
click at [410, 573] on div "1 pcs Costs Manage selected amounts if you need Sampled by Select sample creato…" at bounding box center [784, 390] width 757 height 663
type input "0"
type input "1500"
drag, startPoint x: 805, startPoint y: 562, endPoint x: 642, endPoint y: 576, distance: 163.6
click at [804, 562] on div "Cost displayed to the customer Unit Cost Total cost 1500 EUR €2,368.55" at bounding box center [895, 390] width 257 height 542
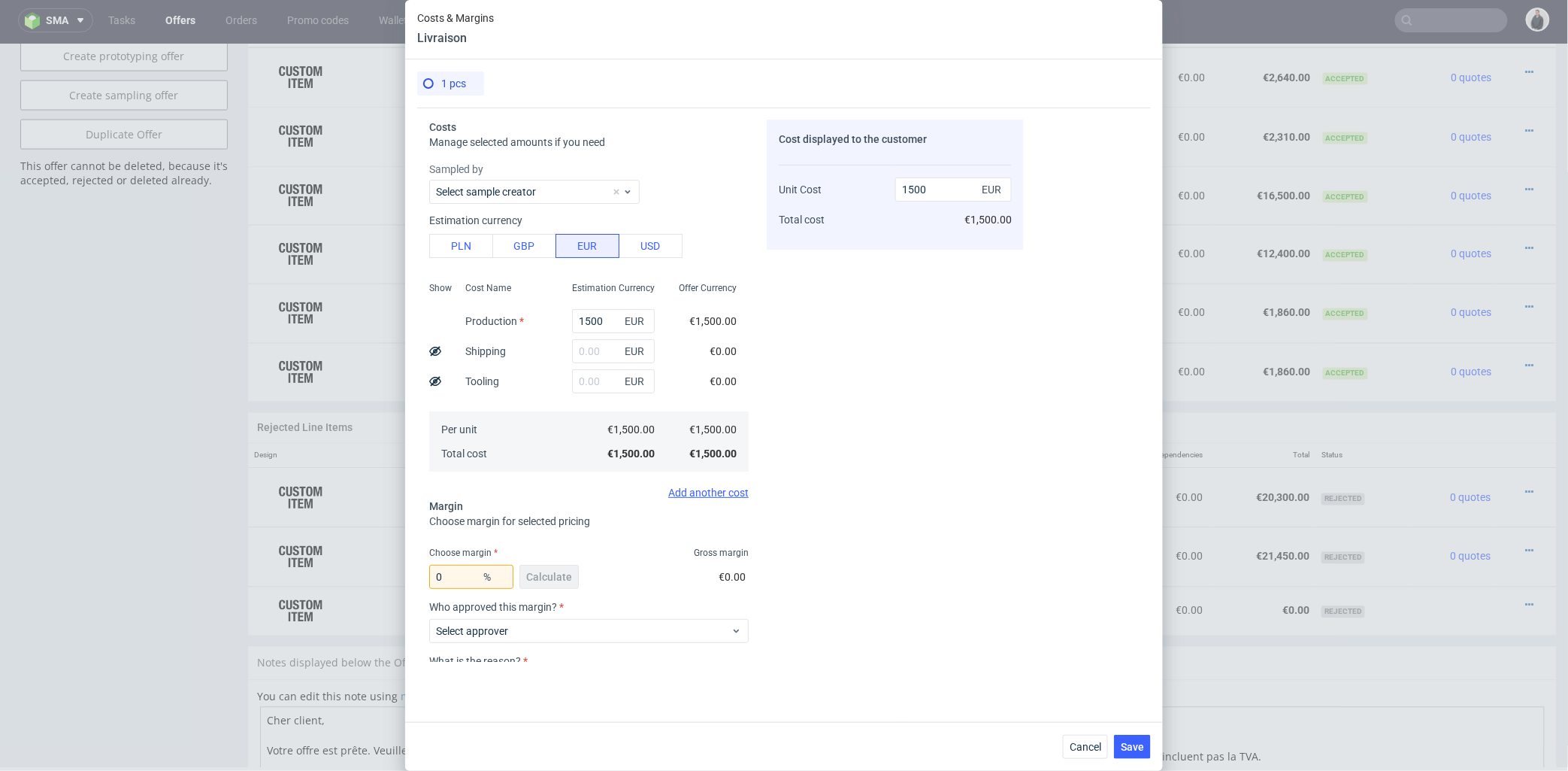
scroll to position [116, 0]
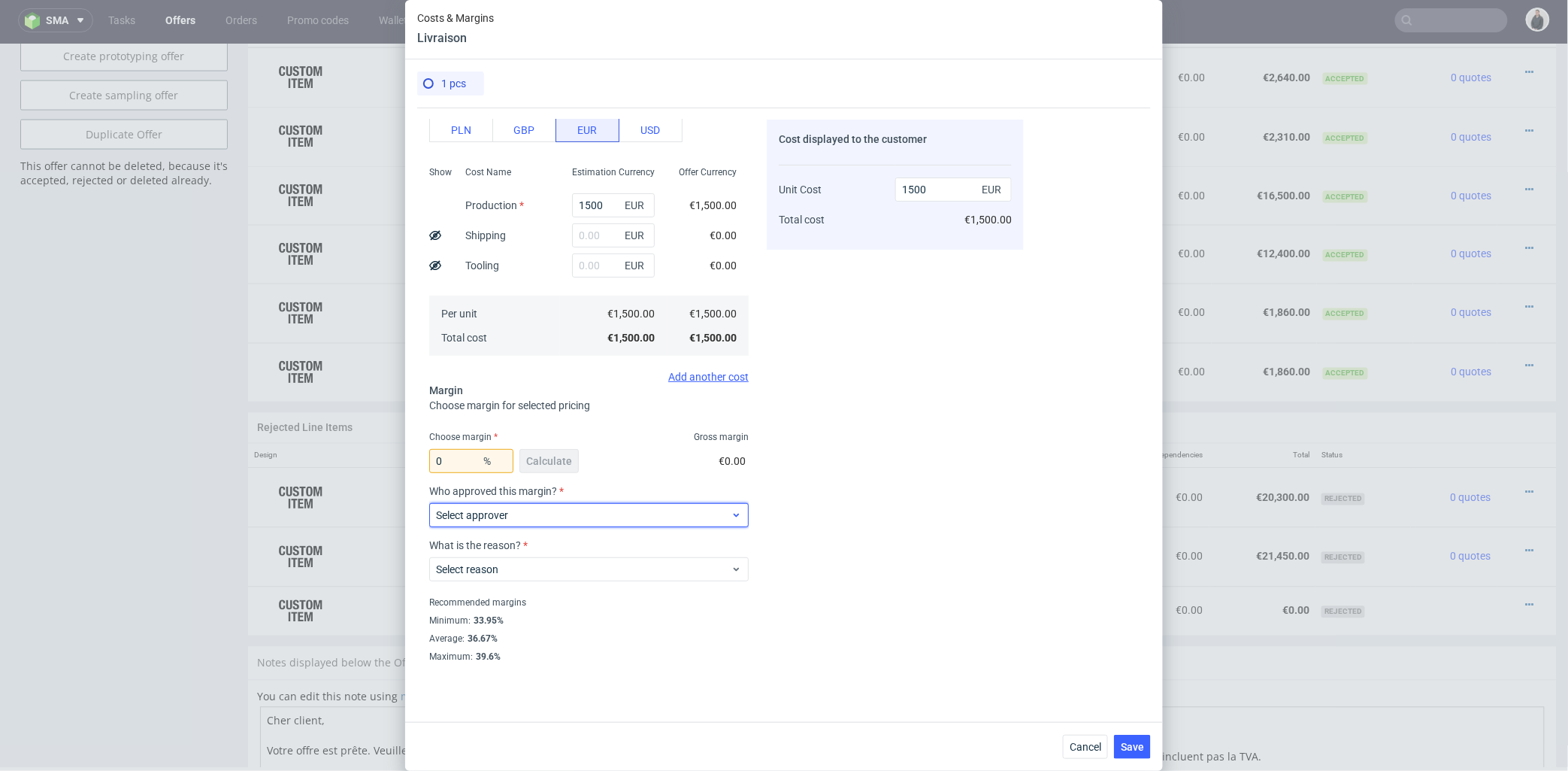
click at [561, 513] on span "Select approver" at bounding box center [583, 516] width 294 height 15
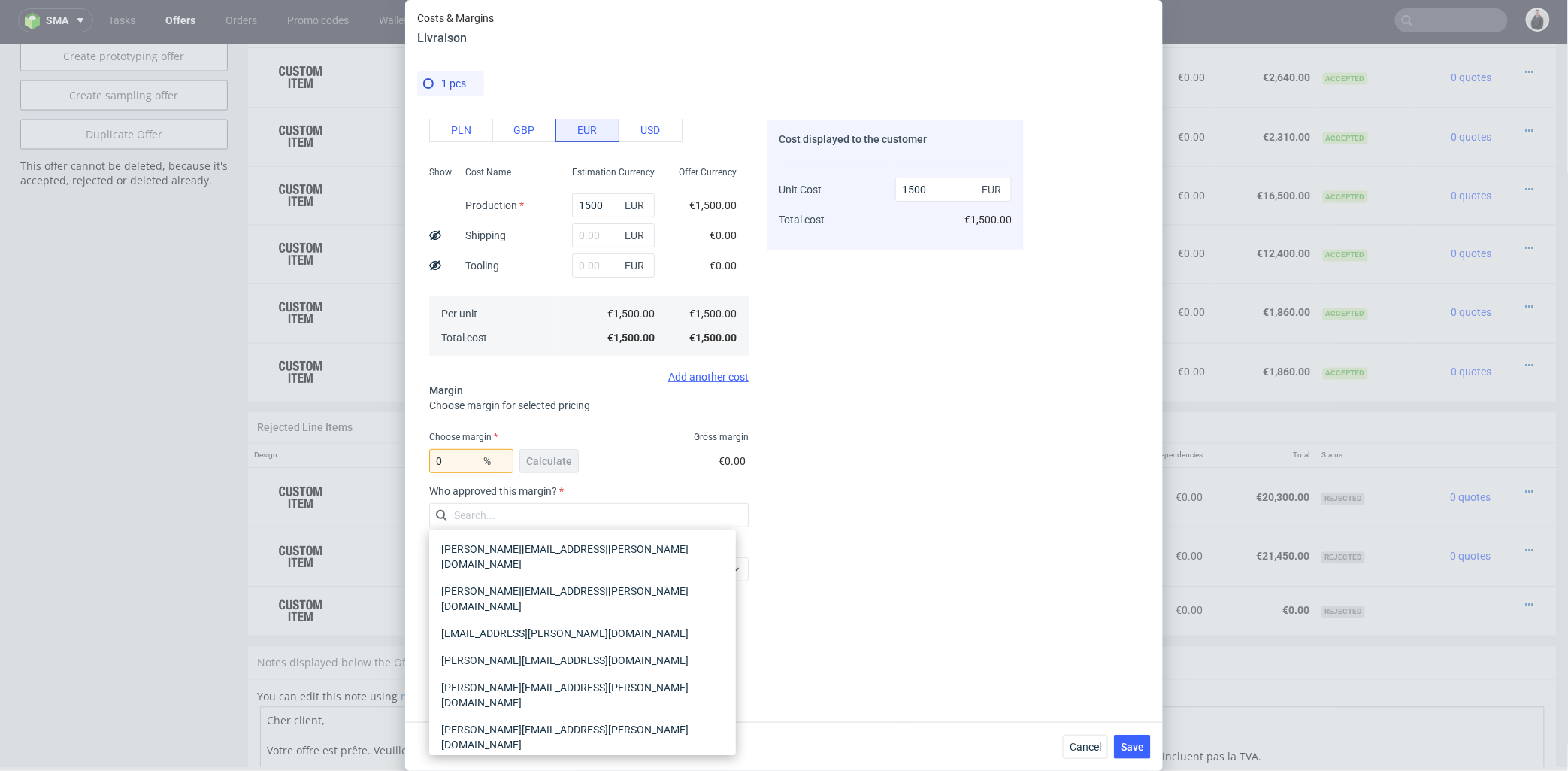
click at [537, 758] on div "[PERSON_NAME][EMAIL_ADDRESS][PERSON_NAME][DOMAIN_NAME]" at bounding box center [582, 779] width 294 height 42
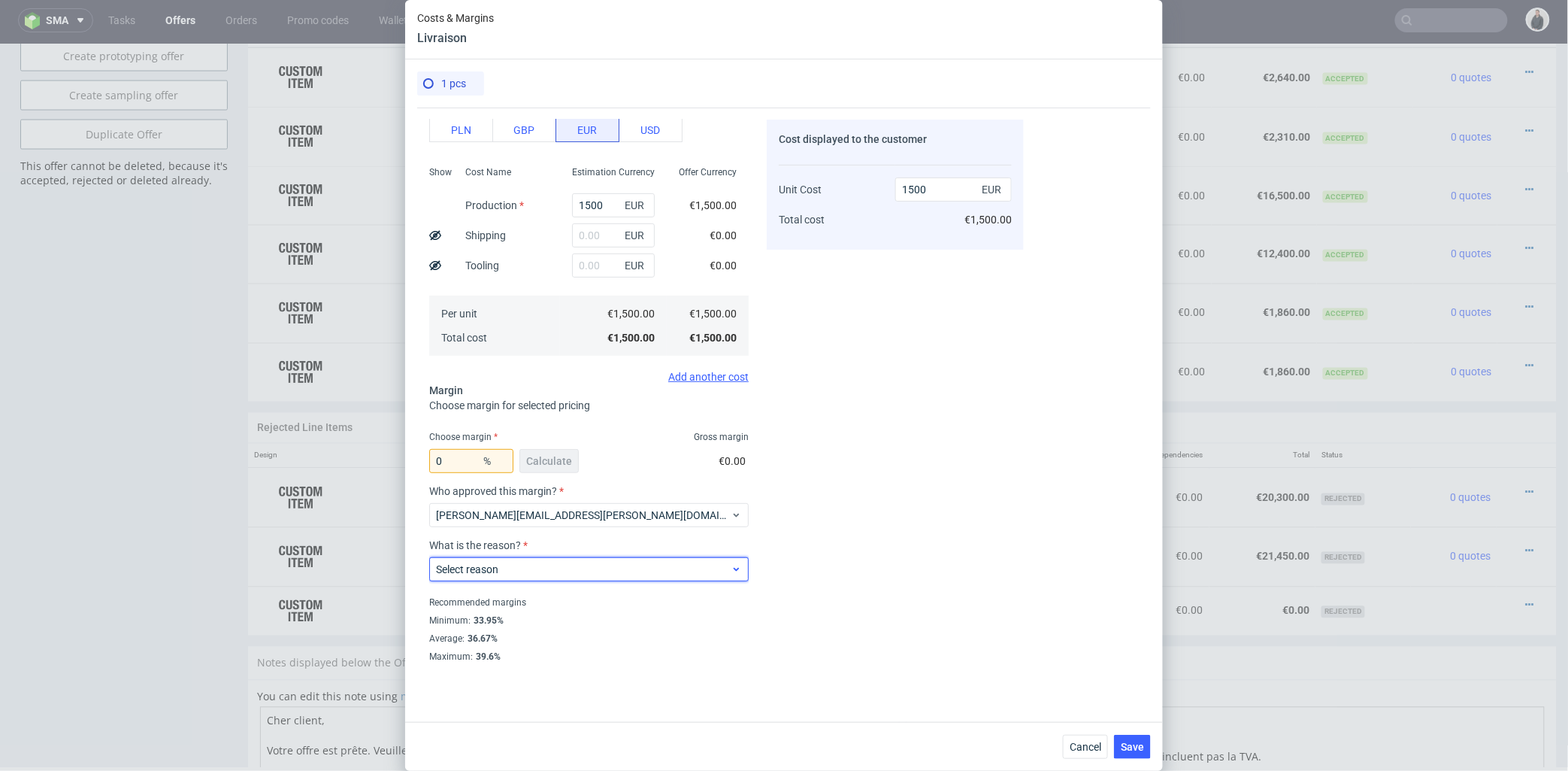
click at [531, 559] on div "Select reason" at bounding box center [589, 569] width 319 height 24
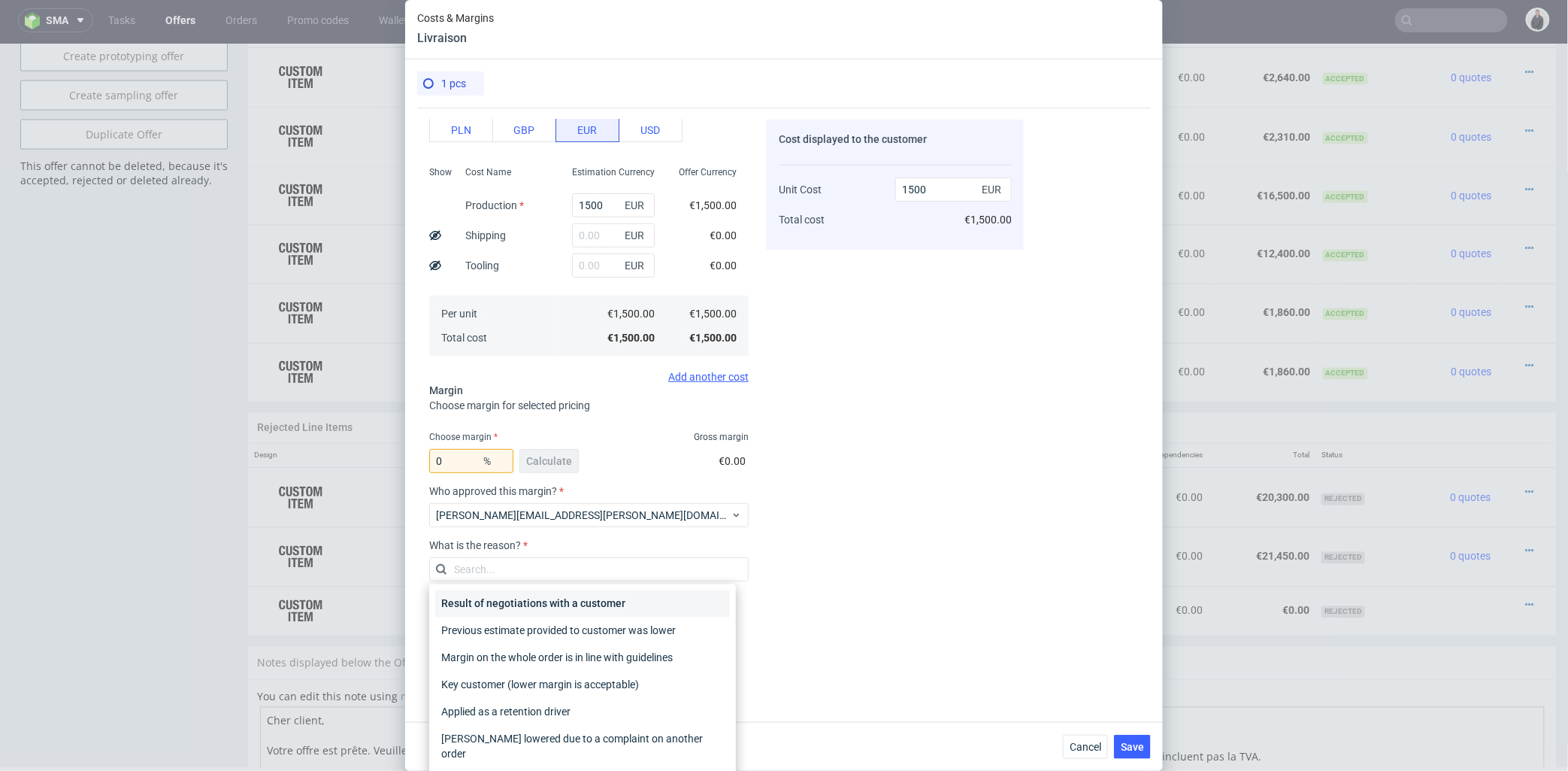
click at [534, 606] on div "Result of negotiations with a customer" at bounding box center [582, 604] width 294 height 27
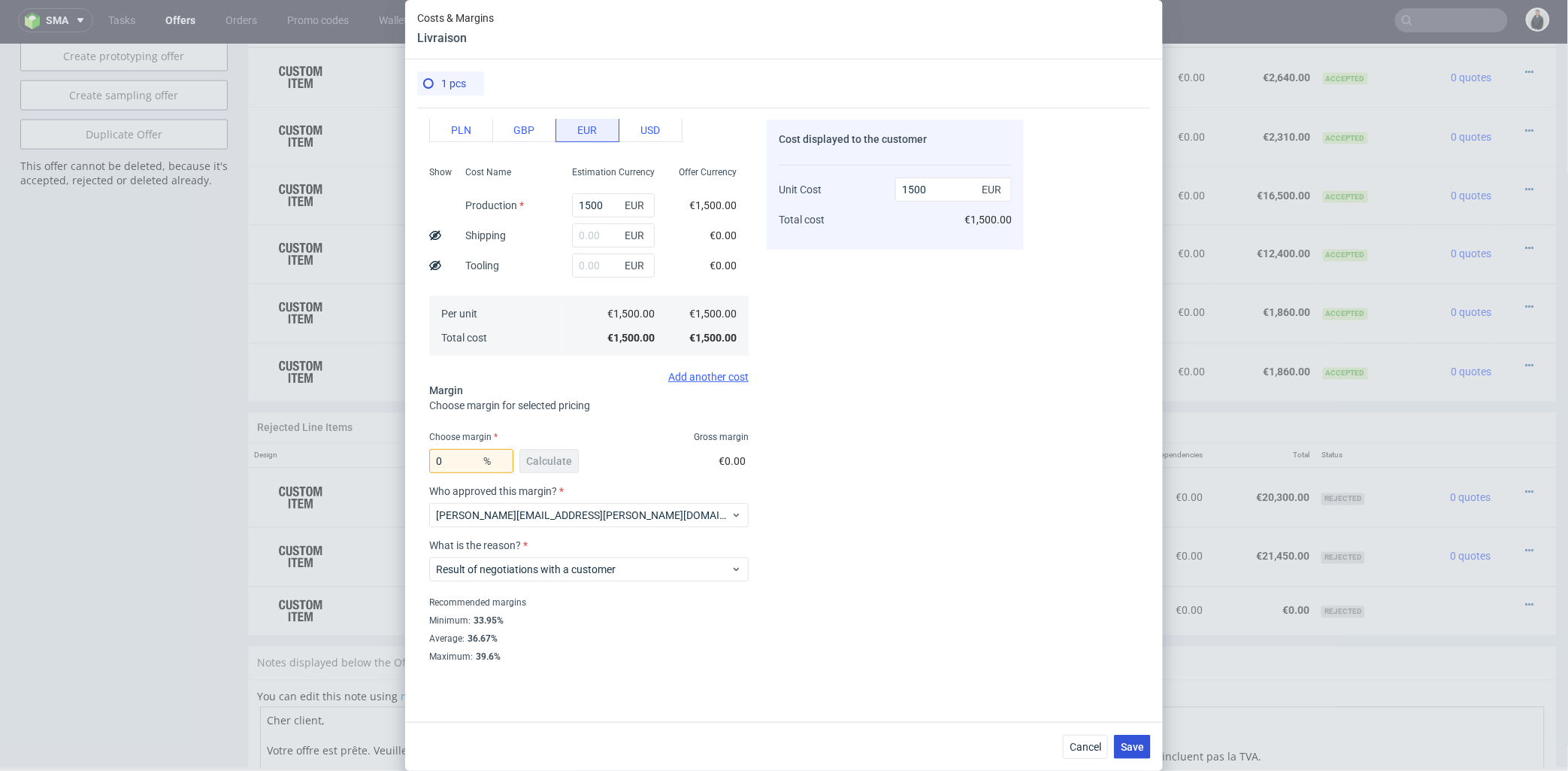
click at [1133, 746] on span "Save" at bounding box center [1132, 746] width 23 height 11
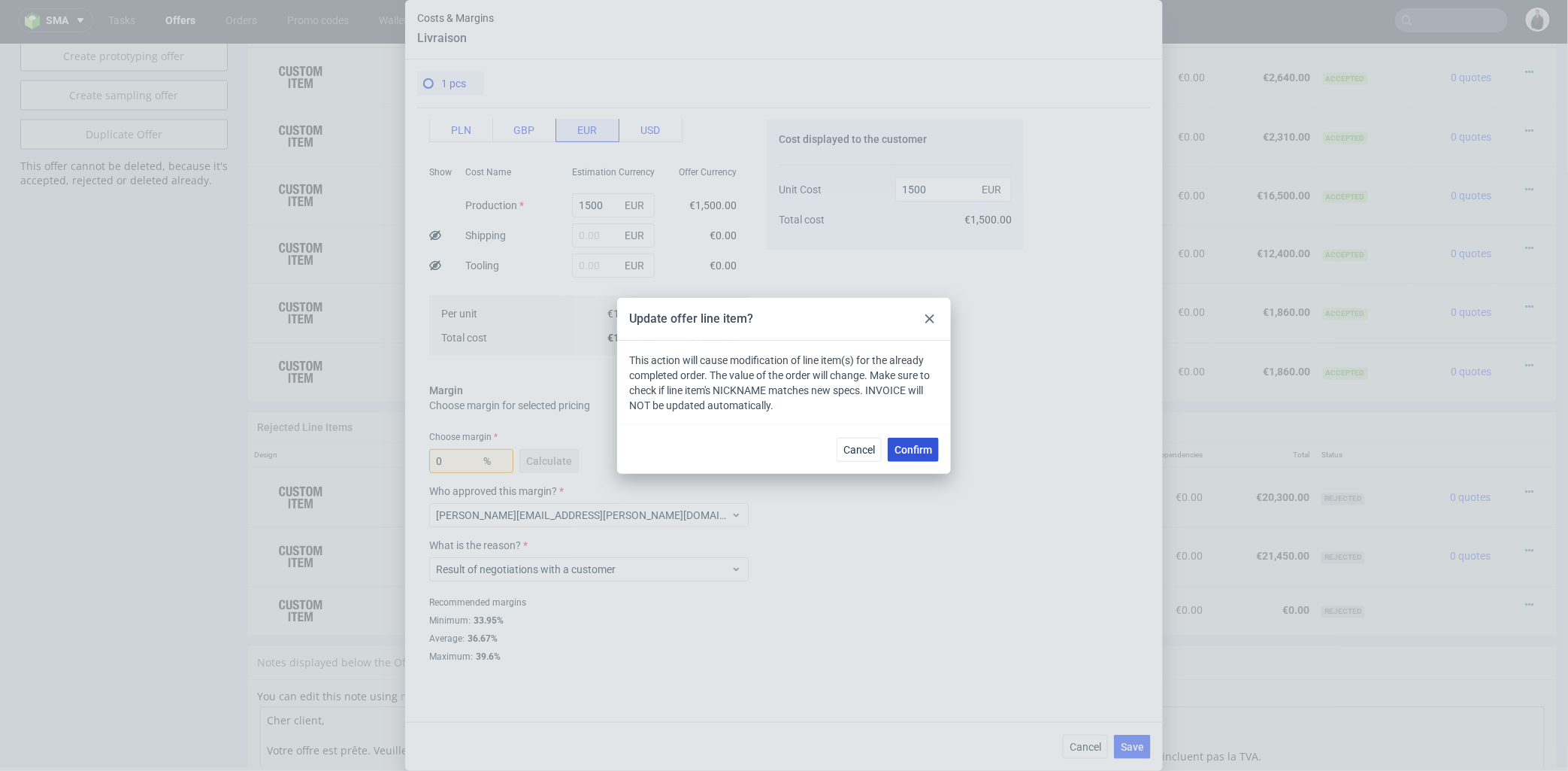
click at [922, 441] on button "Confirm" at bounding box center [912, 450] width 51 height 24
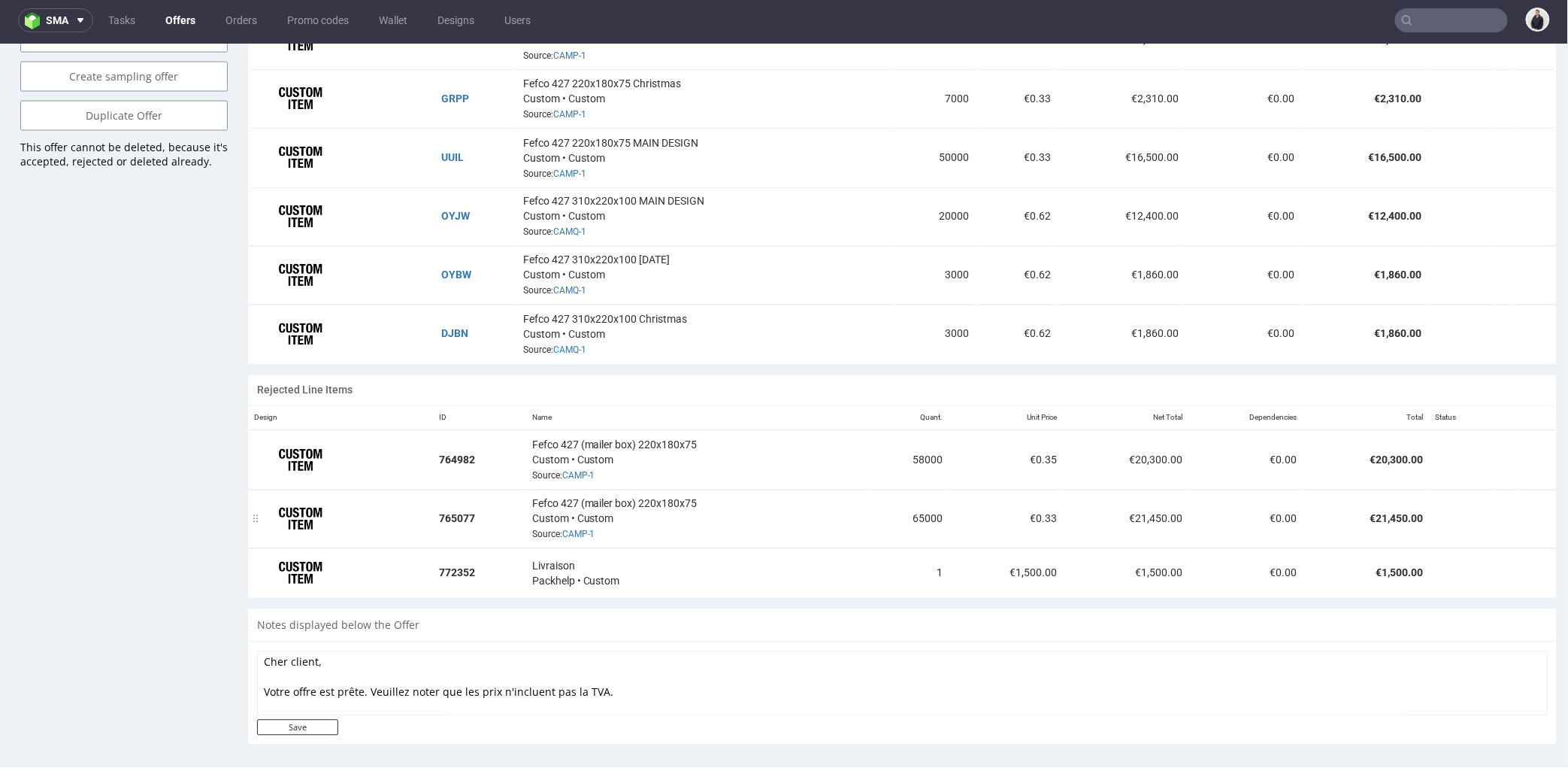
scroll to position [239, 0]
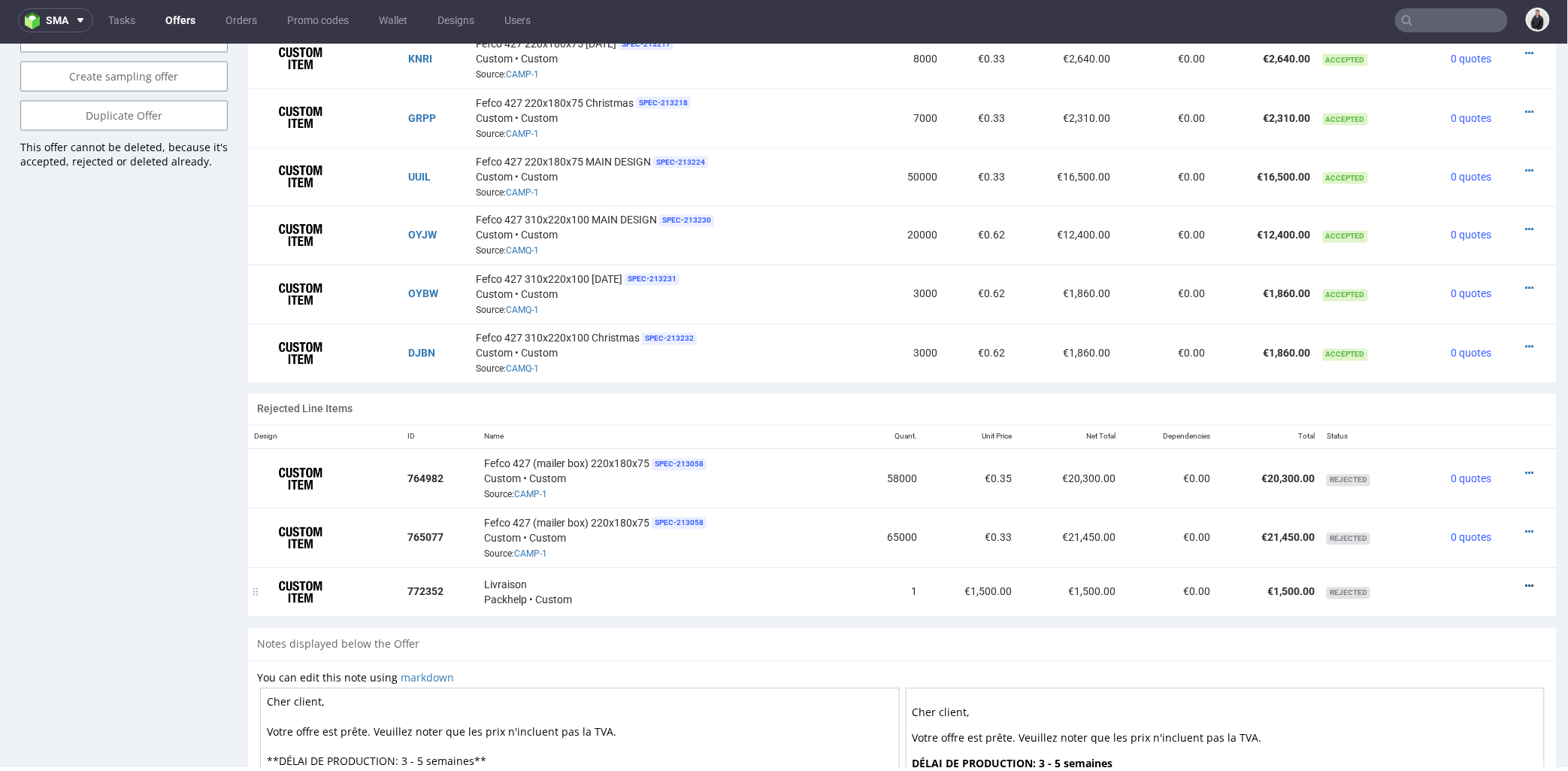
click at [1526, 585] on icon at bounding box center [1530, 585] width 9 height 11
click at [1471, 526] on span "Add to order" at bounding box center [1469, 526] width 108 height 15
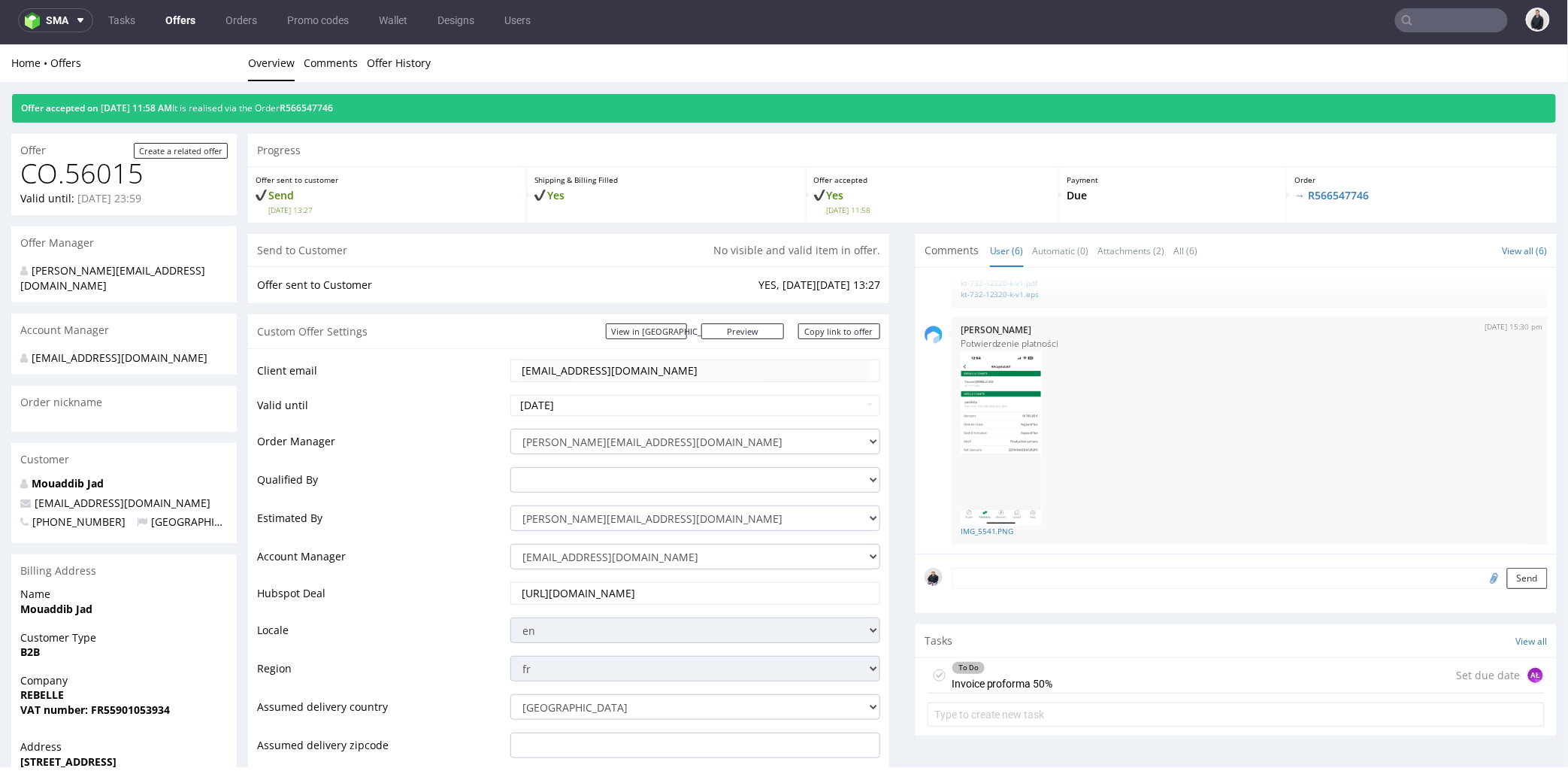
scroll to position [0, 0]
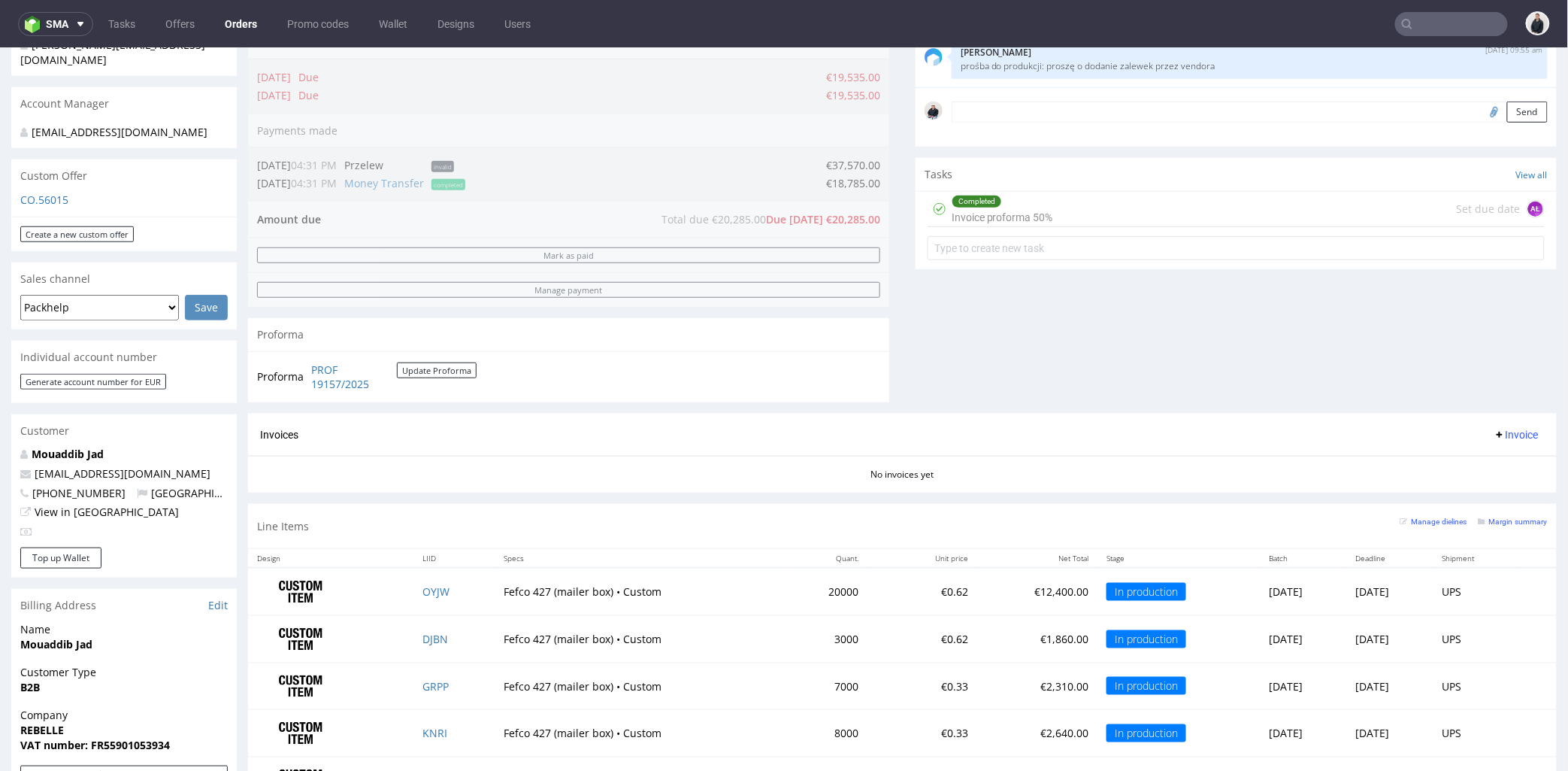
scroll to position [83, 0]
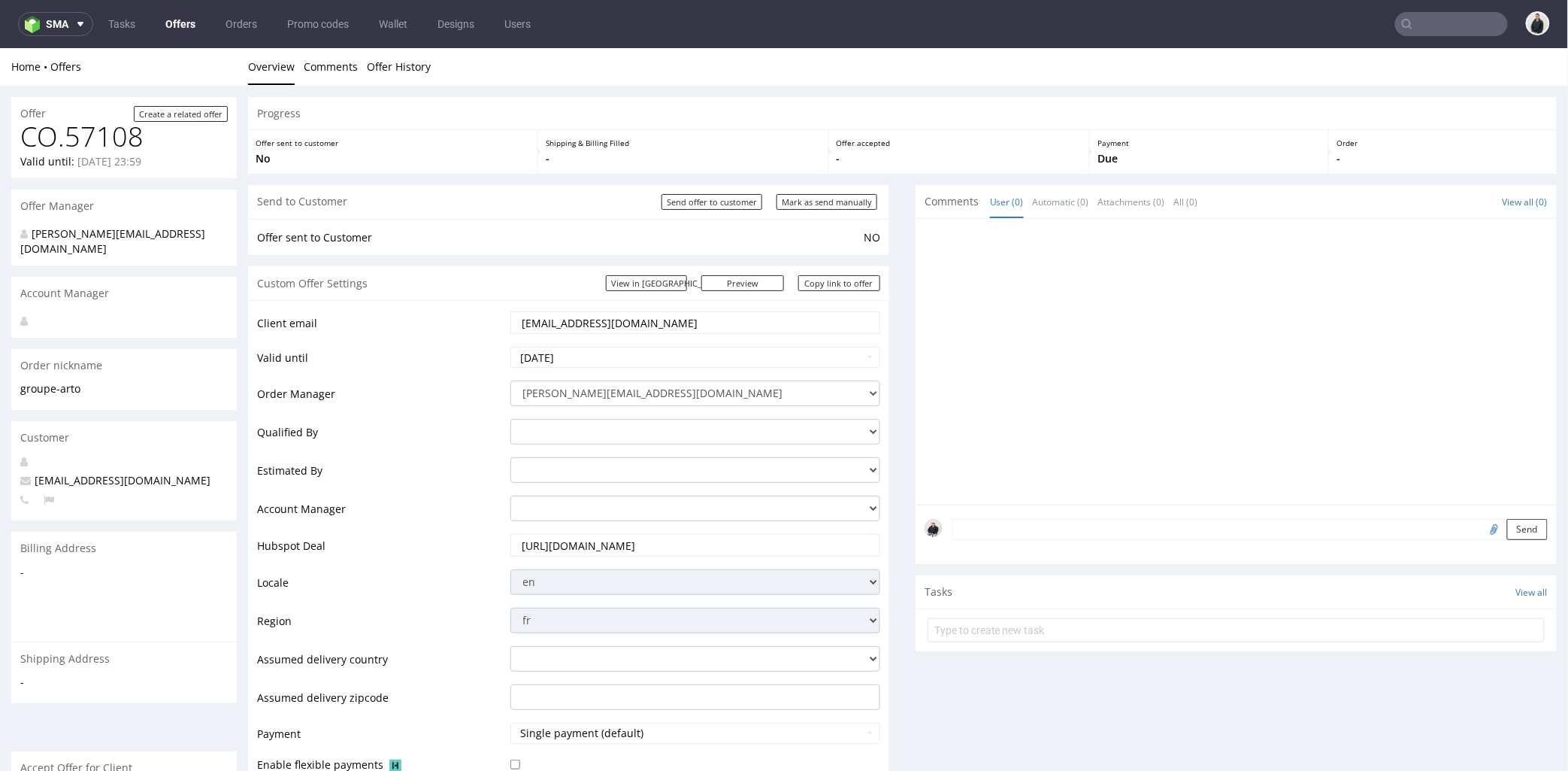
scroll to position [4, 0]
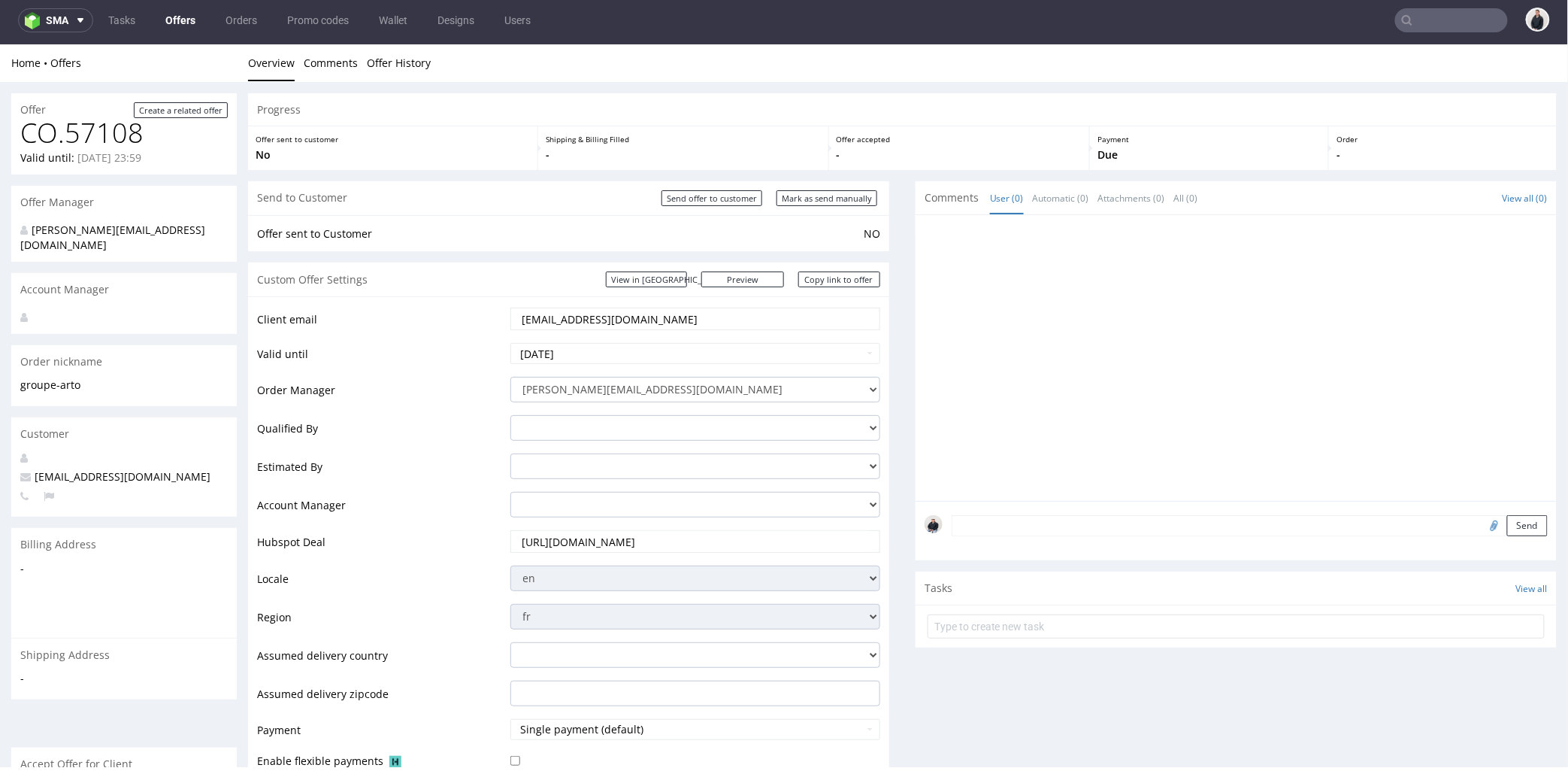
click at [181, 23] on link "Offers" at bounding box center [181, 20] width 48 height 24
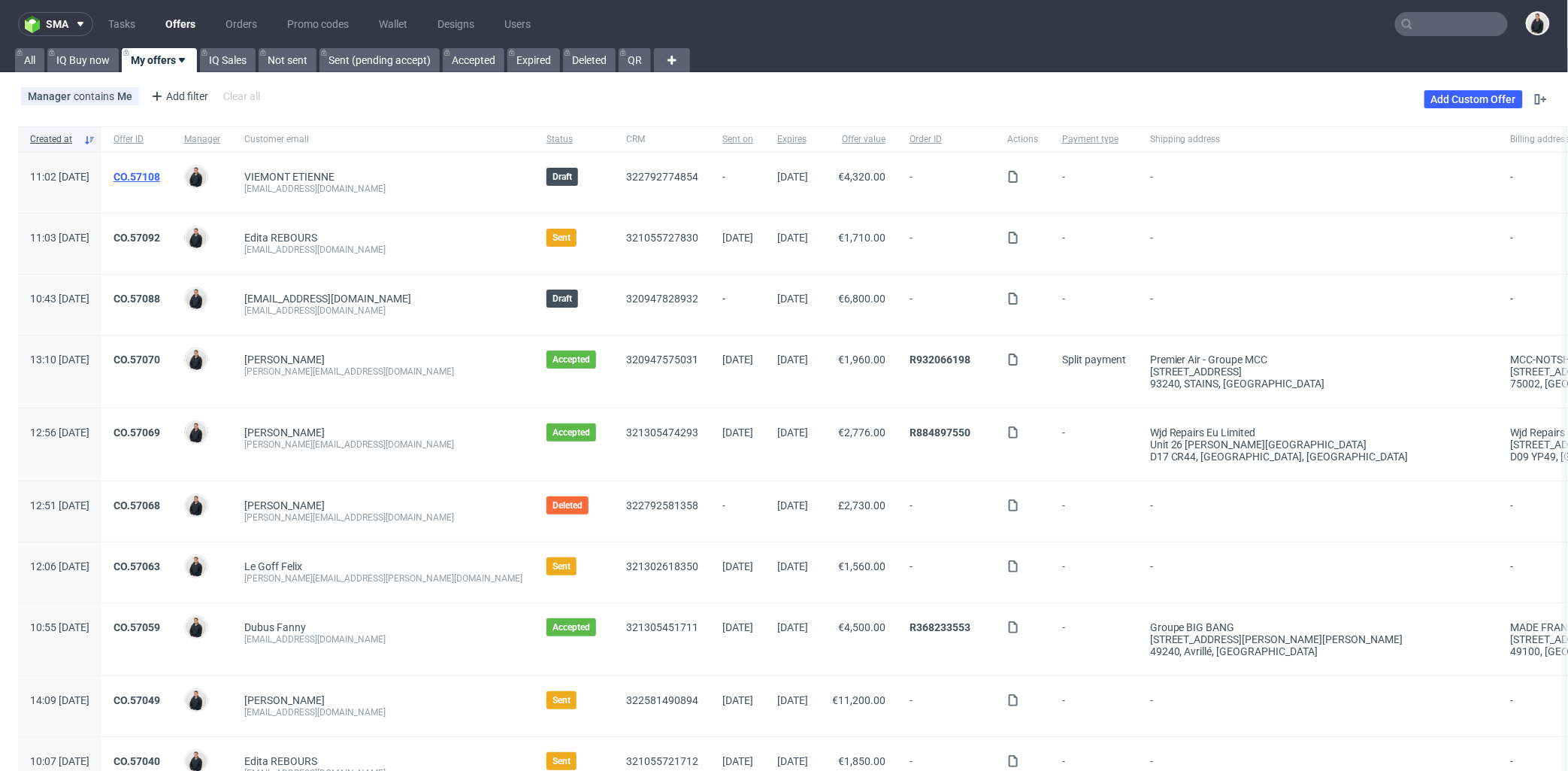
click at [160, 178] on link "CO.57108" at bounding box center [137, 176] width 47 height 12
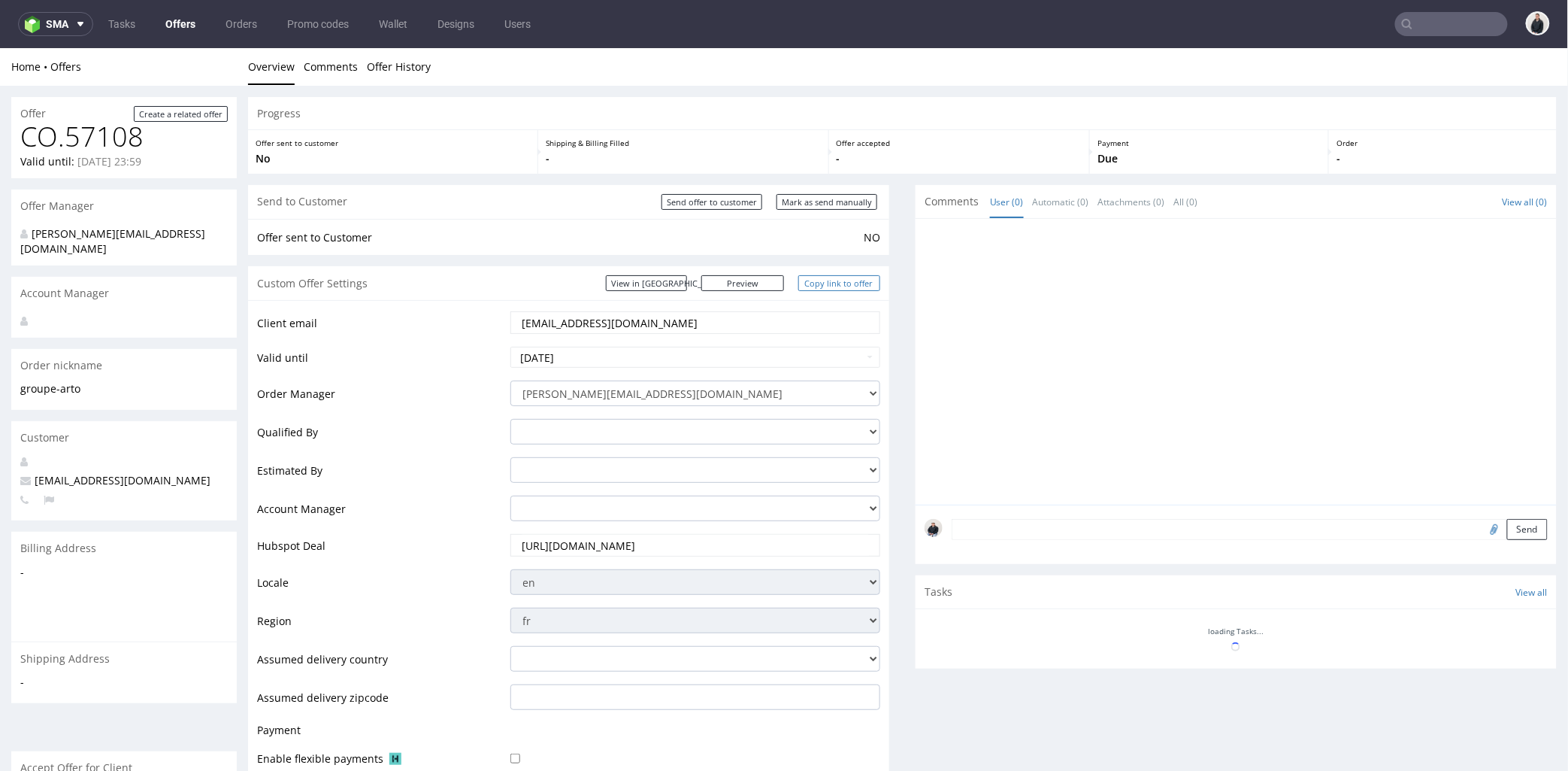
click at [824, 281] on link "Copy link to offer" at bounding box center [839, 282] width 82 height 16
drag, startPoint x: 725, startPoint y: 206, endPoint x: 1013, endPoint y: 49, distance: 328.0
click at [724, 207] on input "Send offer to customer" at bounding box center [711, 201] width 100 height 16
type input "In progress..."
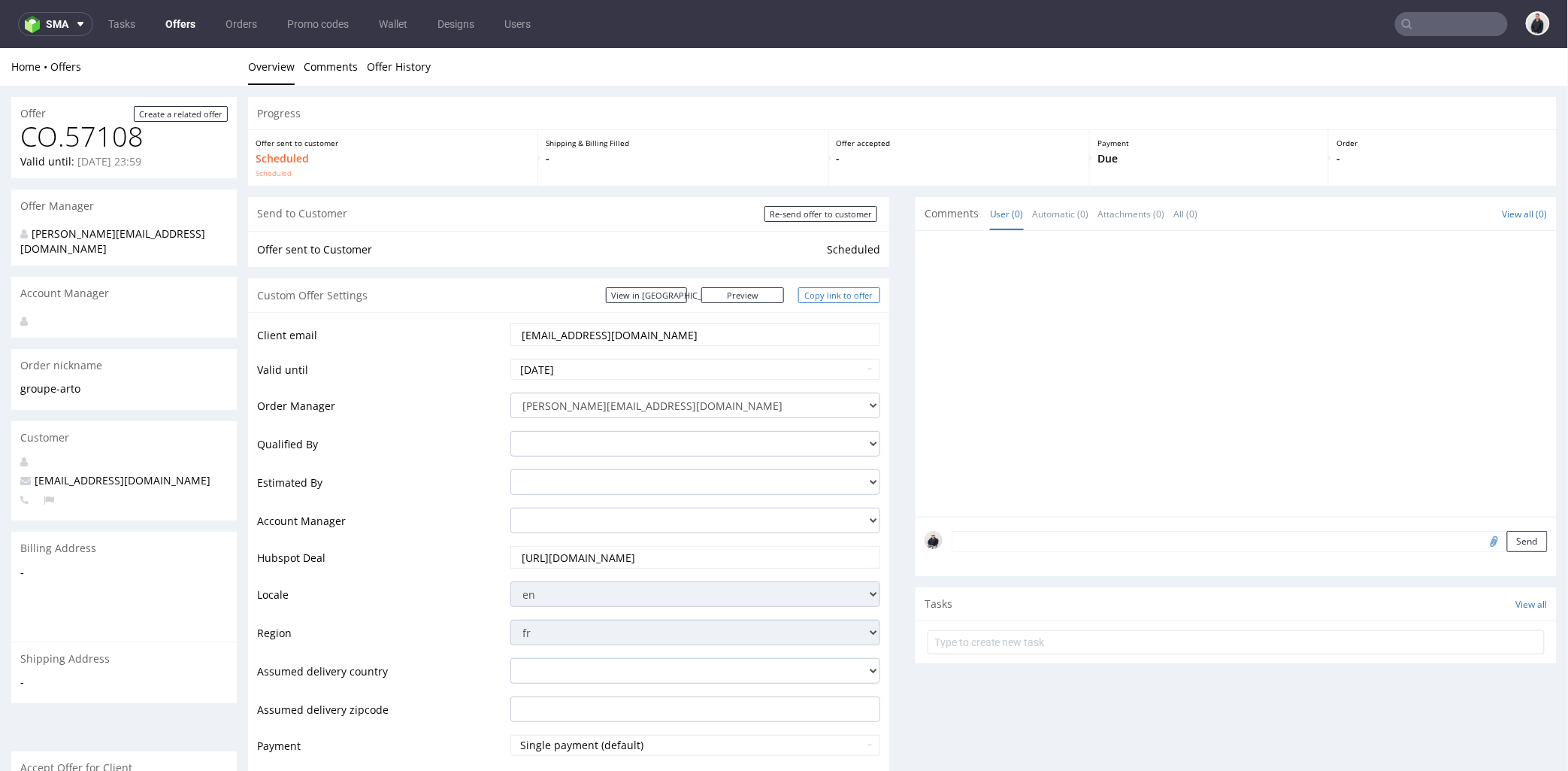
click at [835, 294] on link "Copy link to offer" at bounding box center [839, 295] width 82 height 16
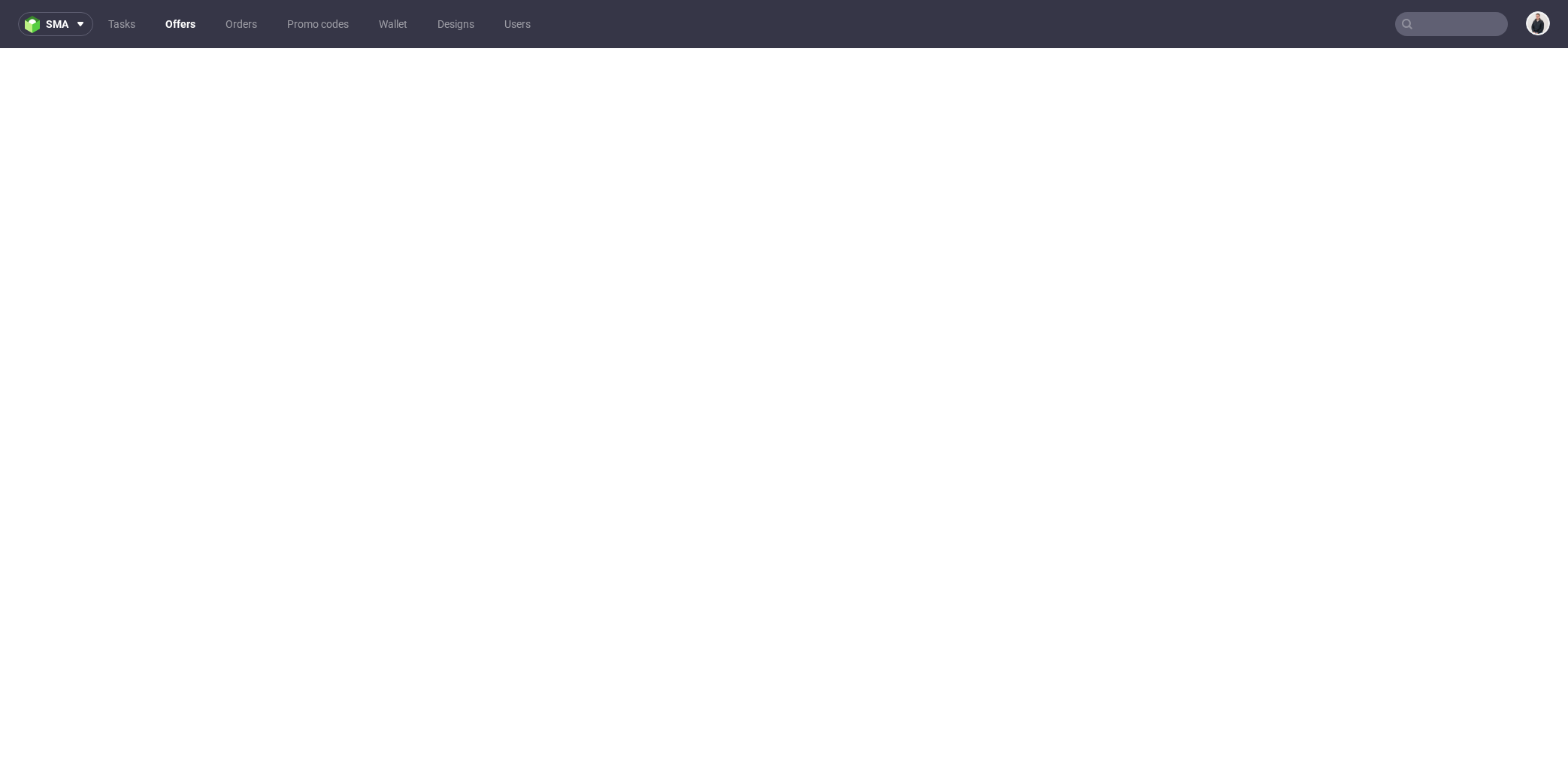
click at [1396, 12] on nav "sma Tasks Offers Orders Promo codes Wallet Designs Users" at bounding box center [784, 24] width 1568 height 48
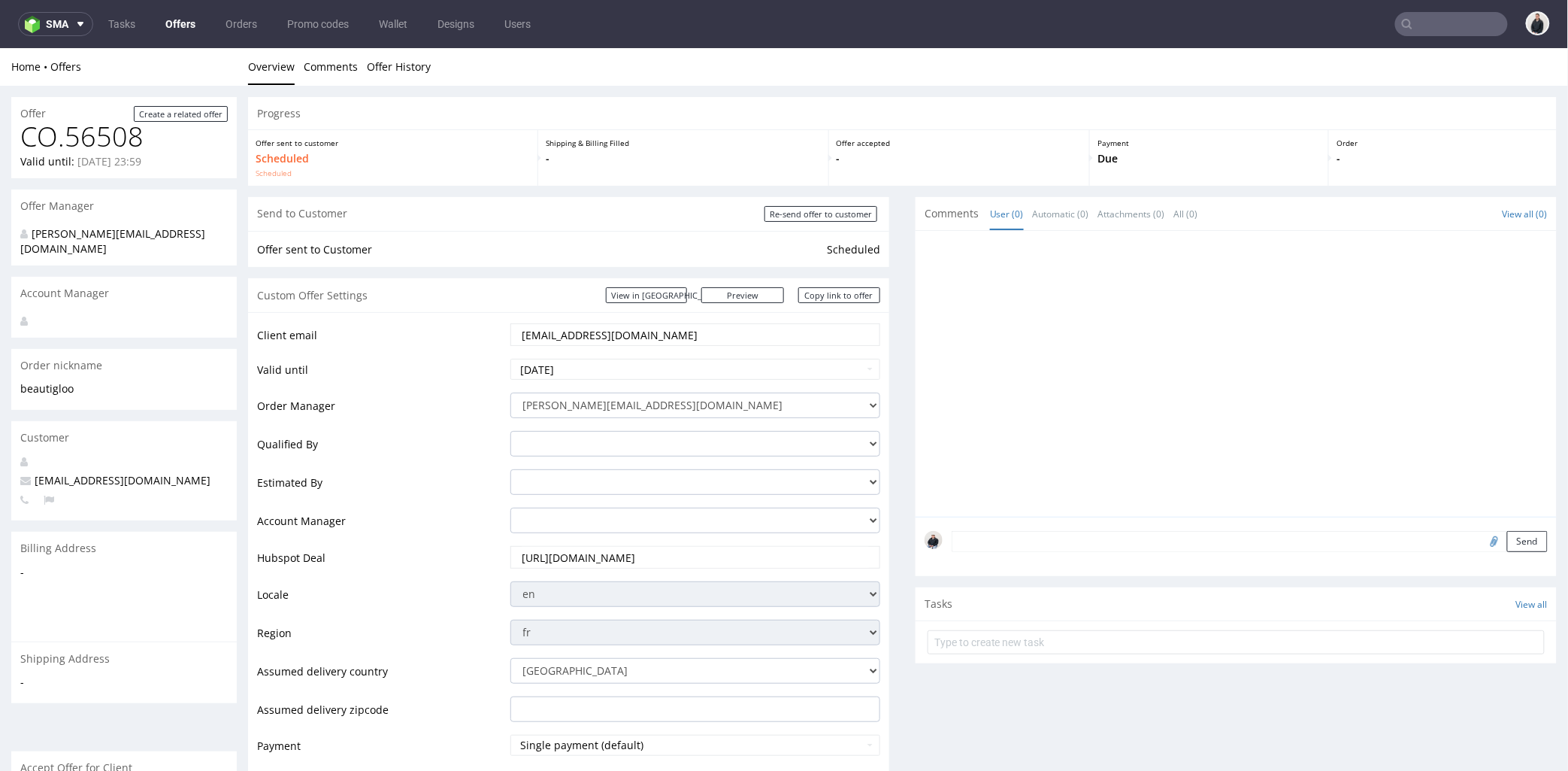
click at [1411, 24] on input "text" at bounding box center [1451, 24] width 113 height 24
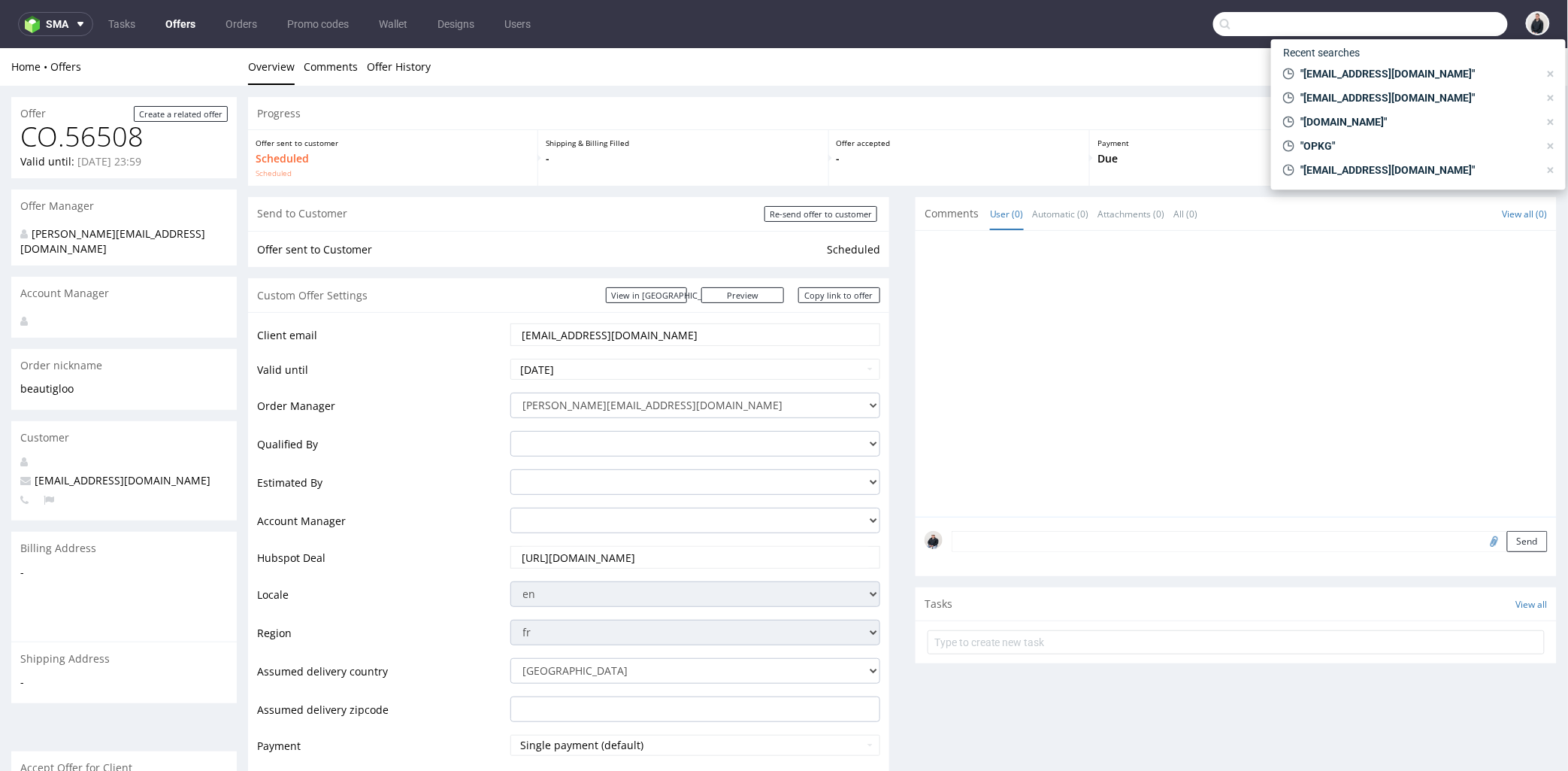
paste input "anna.rogulska@gmail.com"
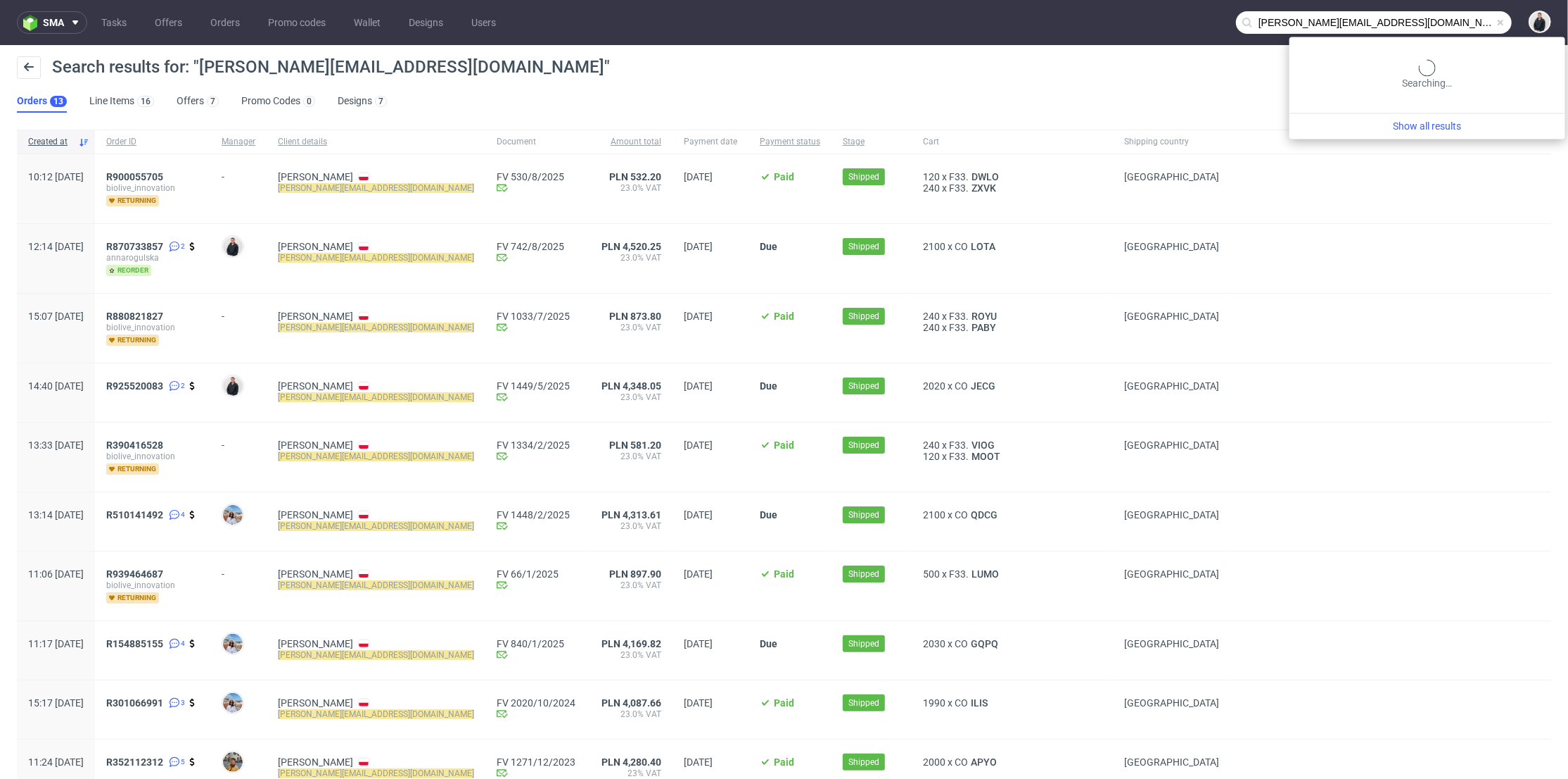
click at [1456, 25] on input "anna.rogulska@gmail.com" at bounding box center [1374, 22] width 276 height 22
paste input "r.drozdowicz@influpo"
type input "r.drozdowicz@influpol.com"
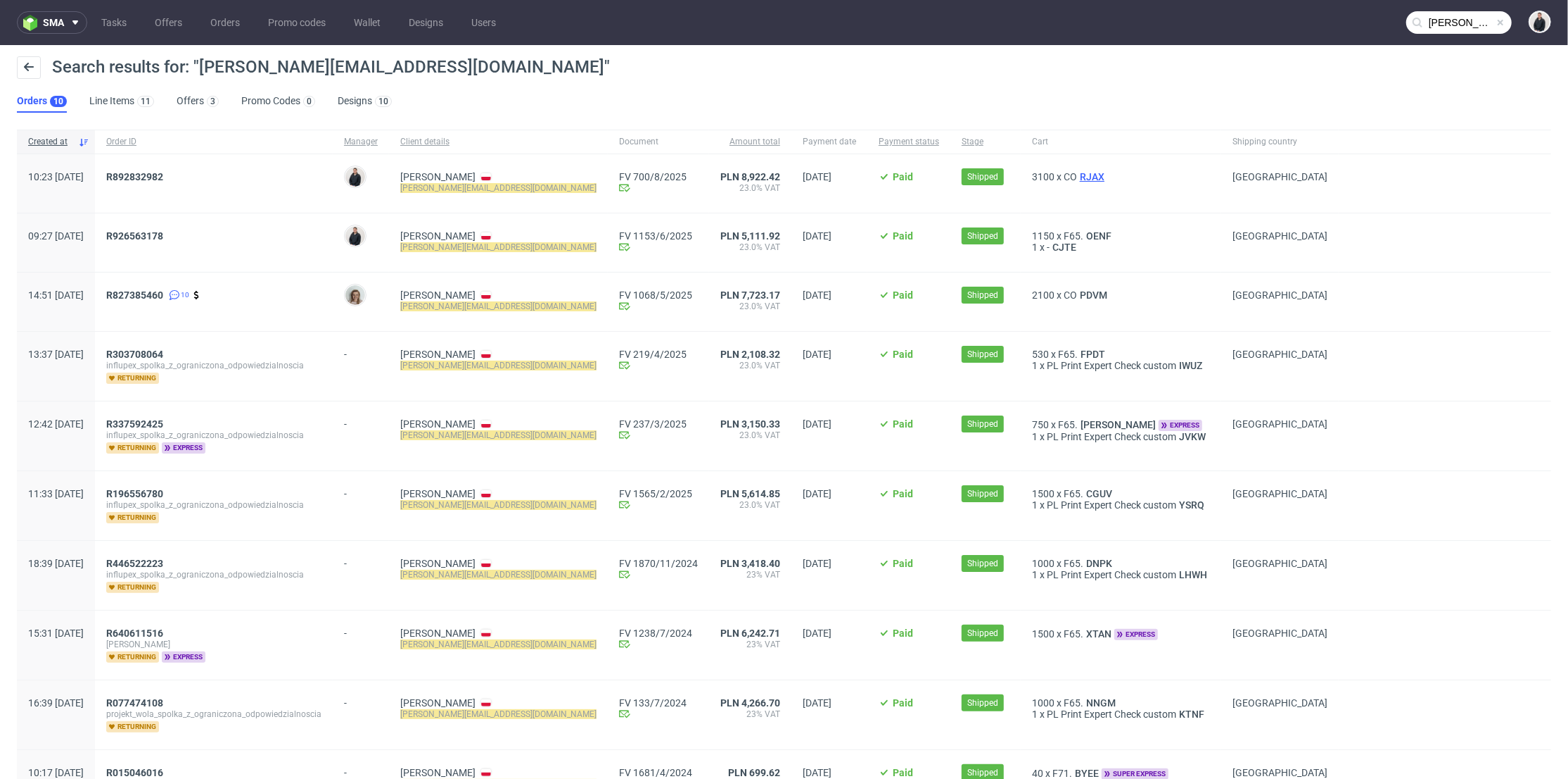
click at [1078, 176] on span "RJAX" at bounding box center [1093, 176] width 30 height 12
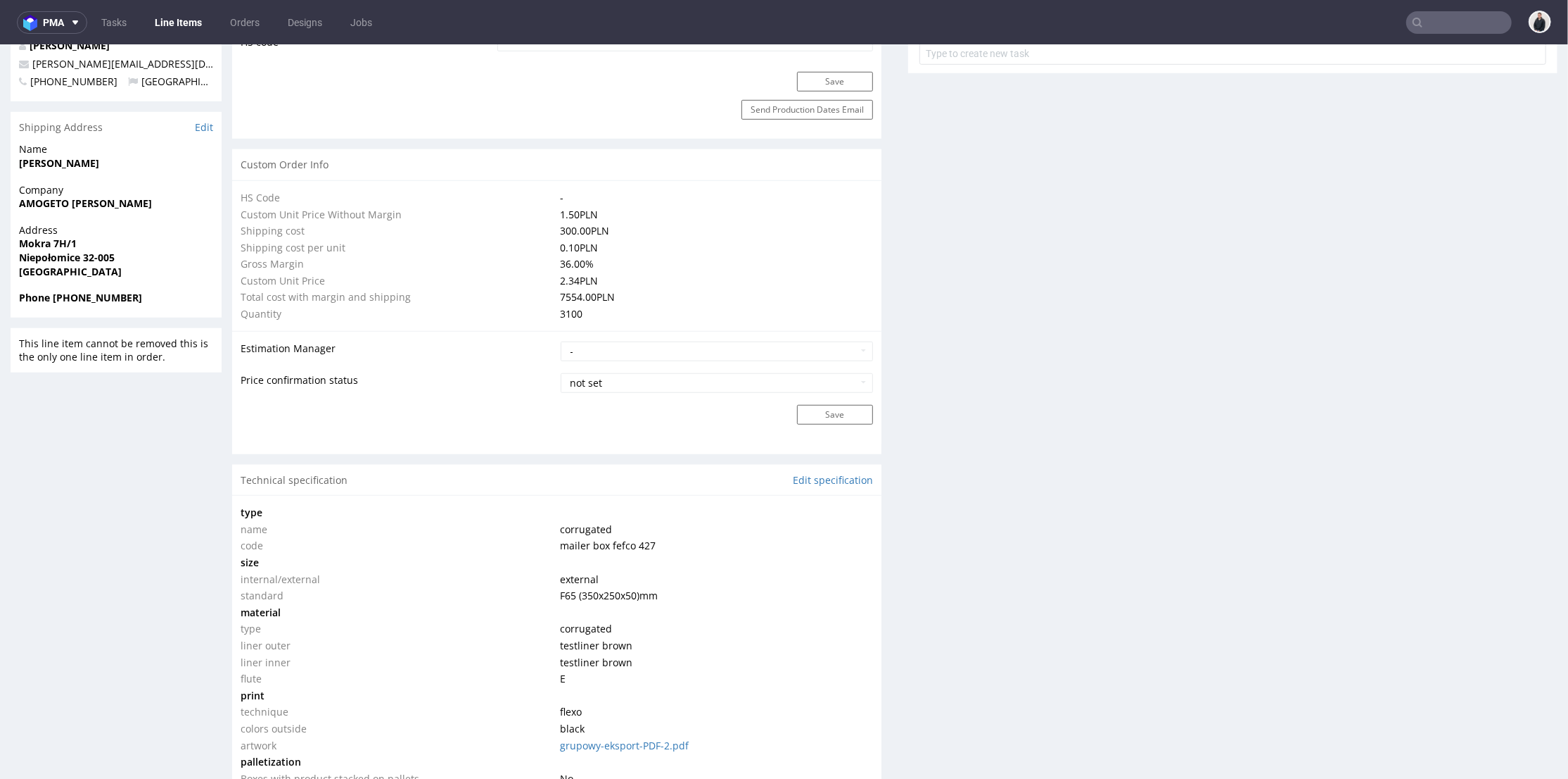
scroll to position [1227, 0]
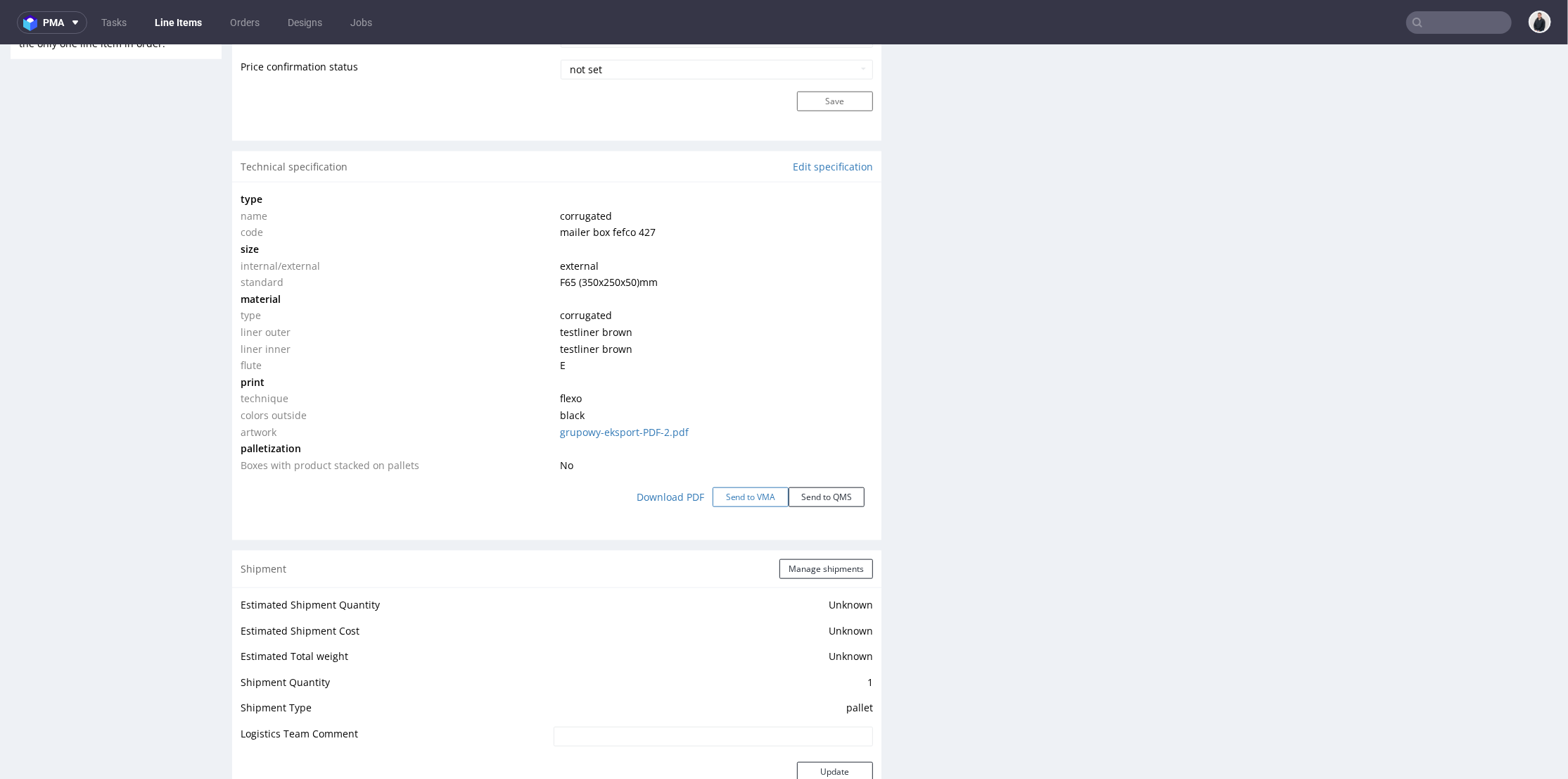
click at [746, 499] on button "Send to VMA" at bounding box center [750, 496] width 76 height 20
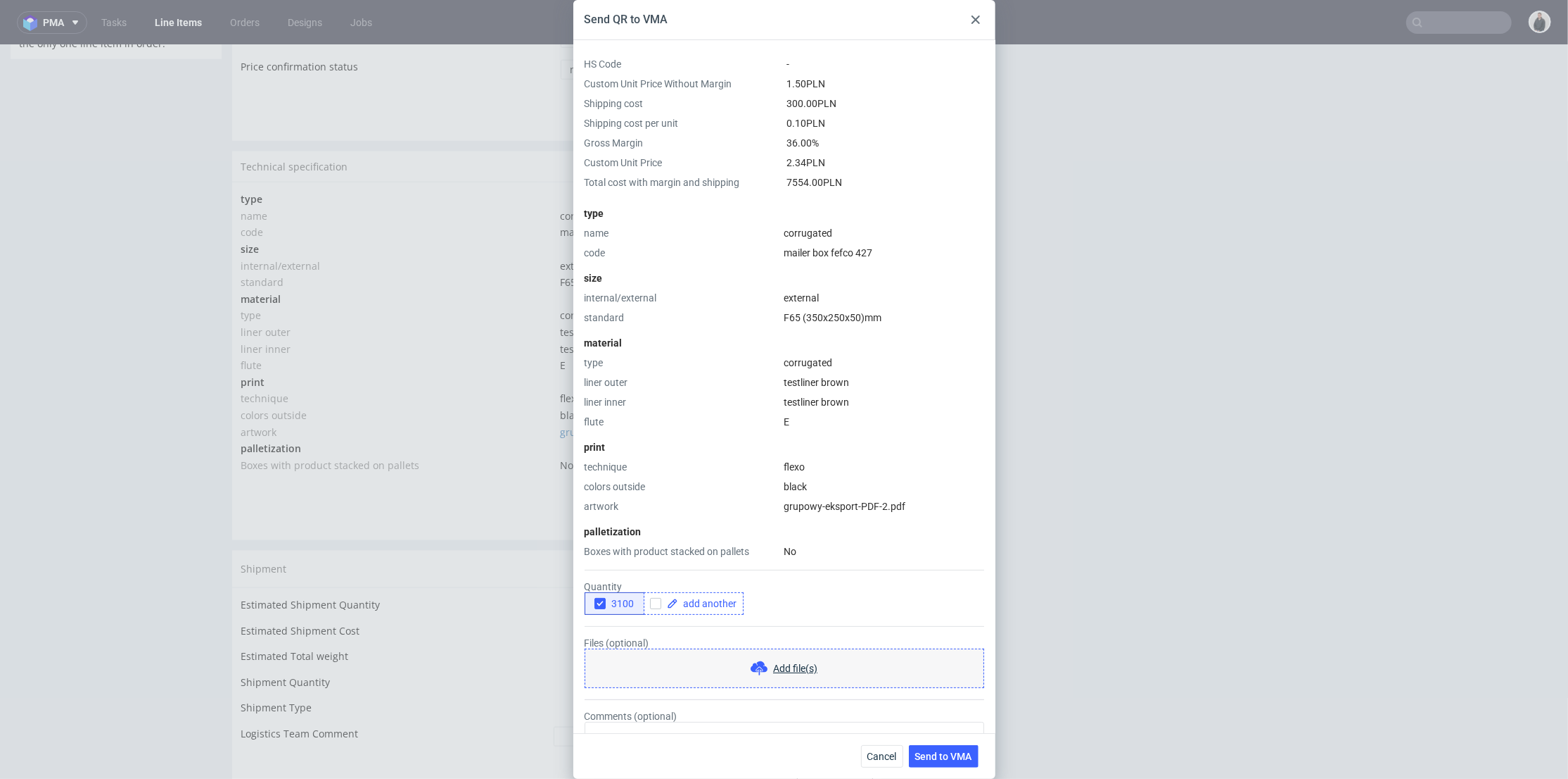
scroll to position [67, 0]
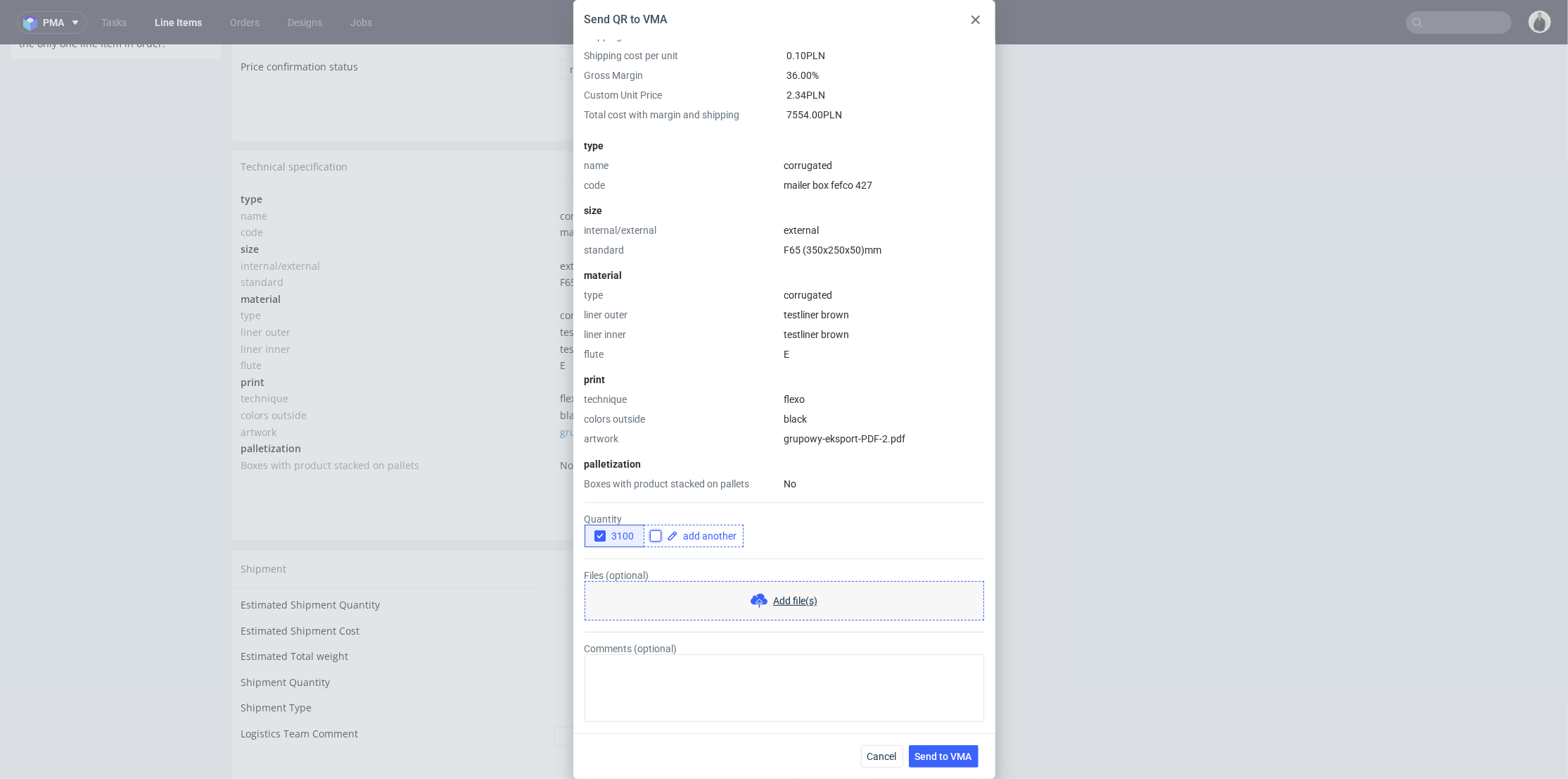
click at [657, 538] on input "checkbox" at bounding box center [655, 535] width 12 height 12
checkbox input "true"
click at [699, 540] on span at bounding box center [708, 535] width 59 height 10
checkbox input "true"
click at [729, 551] on form "Quantity 3100 10000 Files (optional) Add file(s) Comments (optional)" at bounding box center [784, 606] width 400 height 231
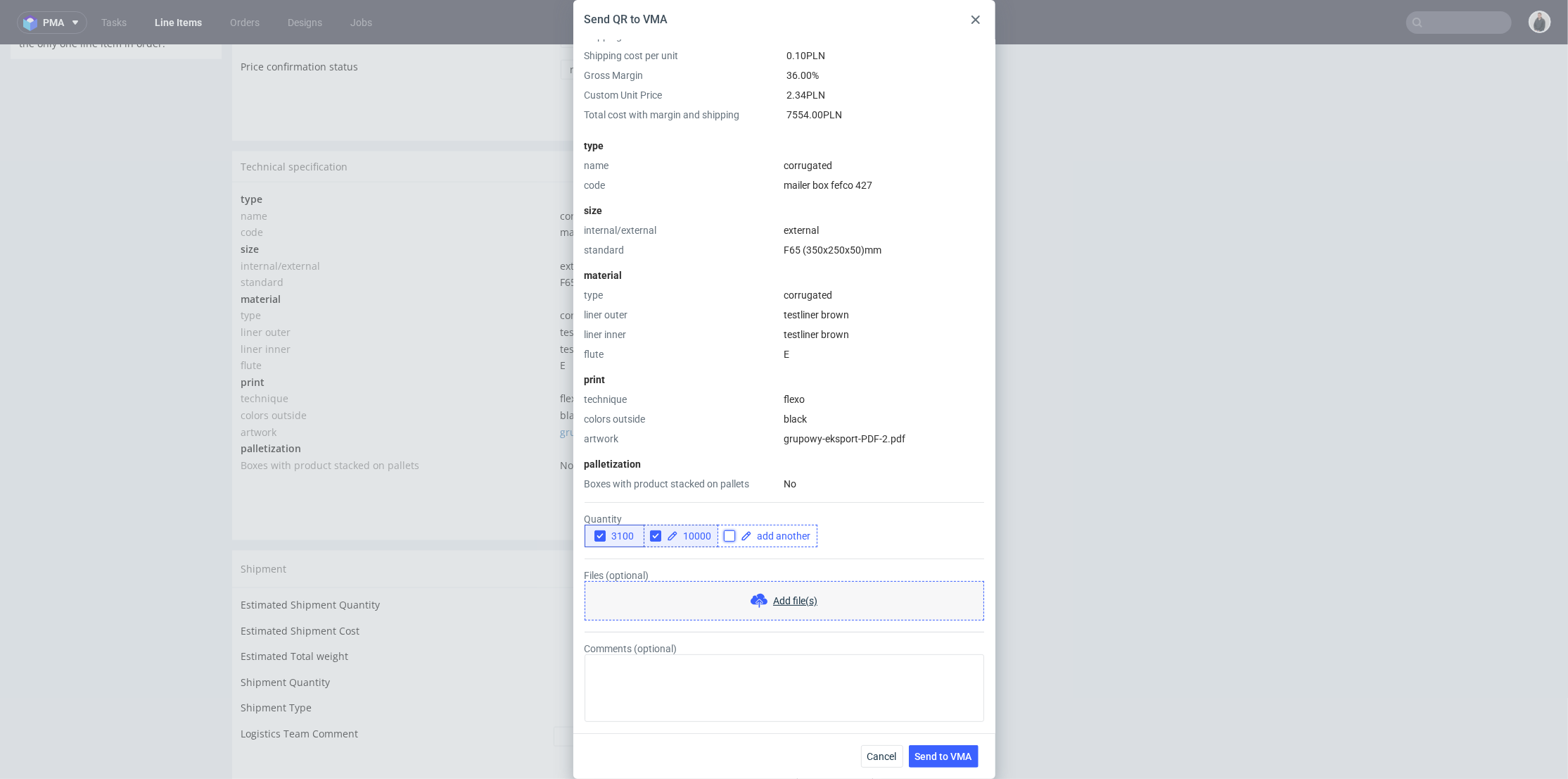
click at [727, 537] on input "checkbox" at bounding box center [729, 535] width 12 height 12
checkbox input "true"
click at [771, 540] on span at bounding box center [781, 535] width 59 height 10
checkbox input "true"
click at [778, 569] on div "Files (optional) Add file(s)" at bounding box center [784, 595] width 400 height 51
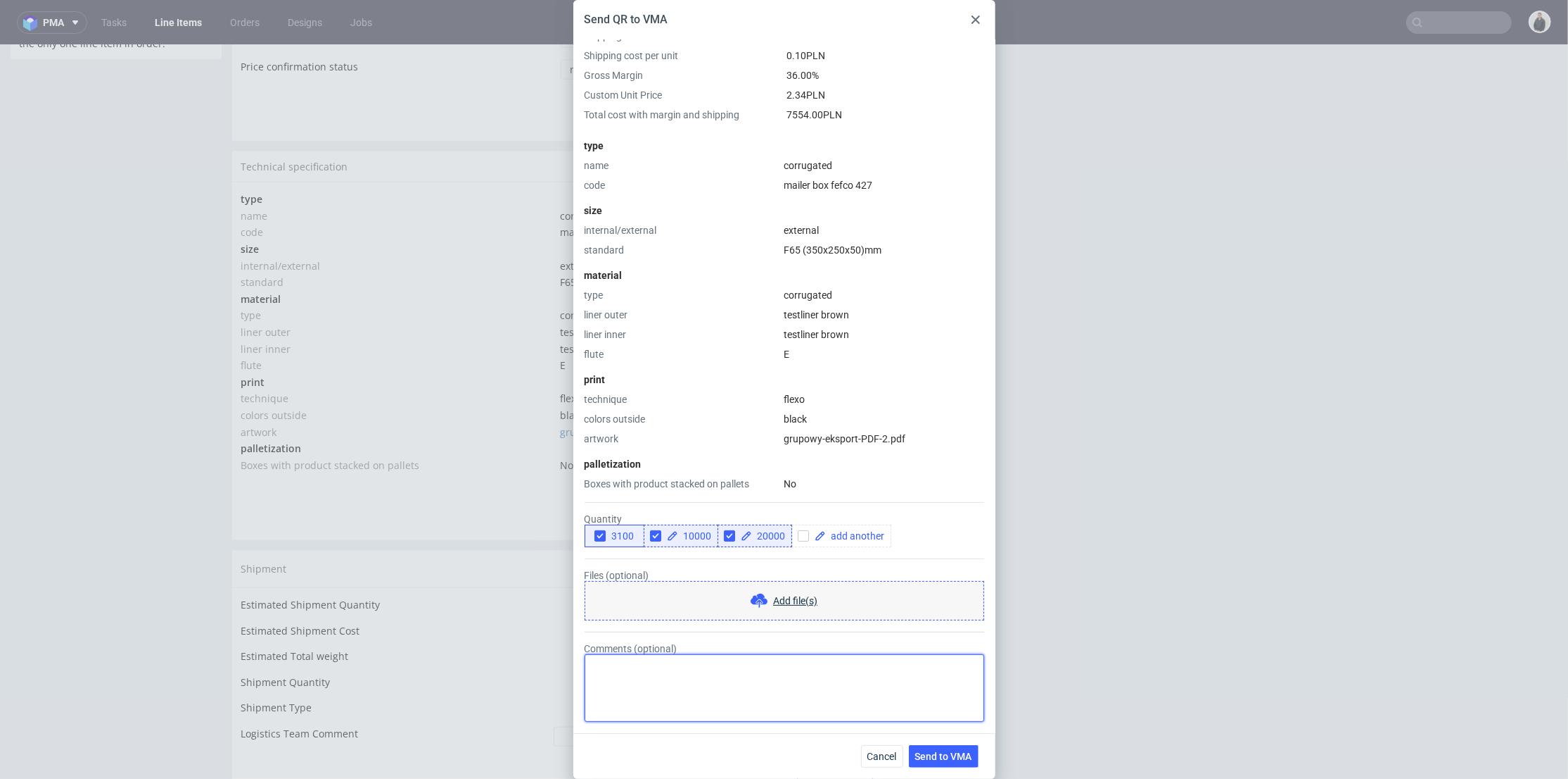
click at [891, 689] on textarea "Comments (optional)" at bounding box center [784, 687] width 400 height 67
type textarea "nowy grafika"
click at [942, 721] on span "Send to VMA" at bounding box center [944, 756] width 57 height 10
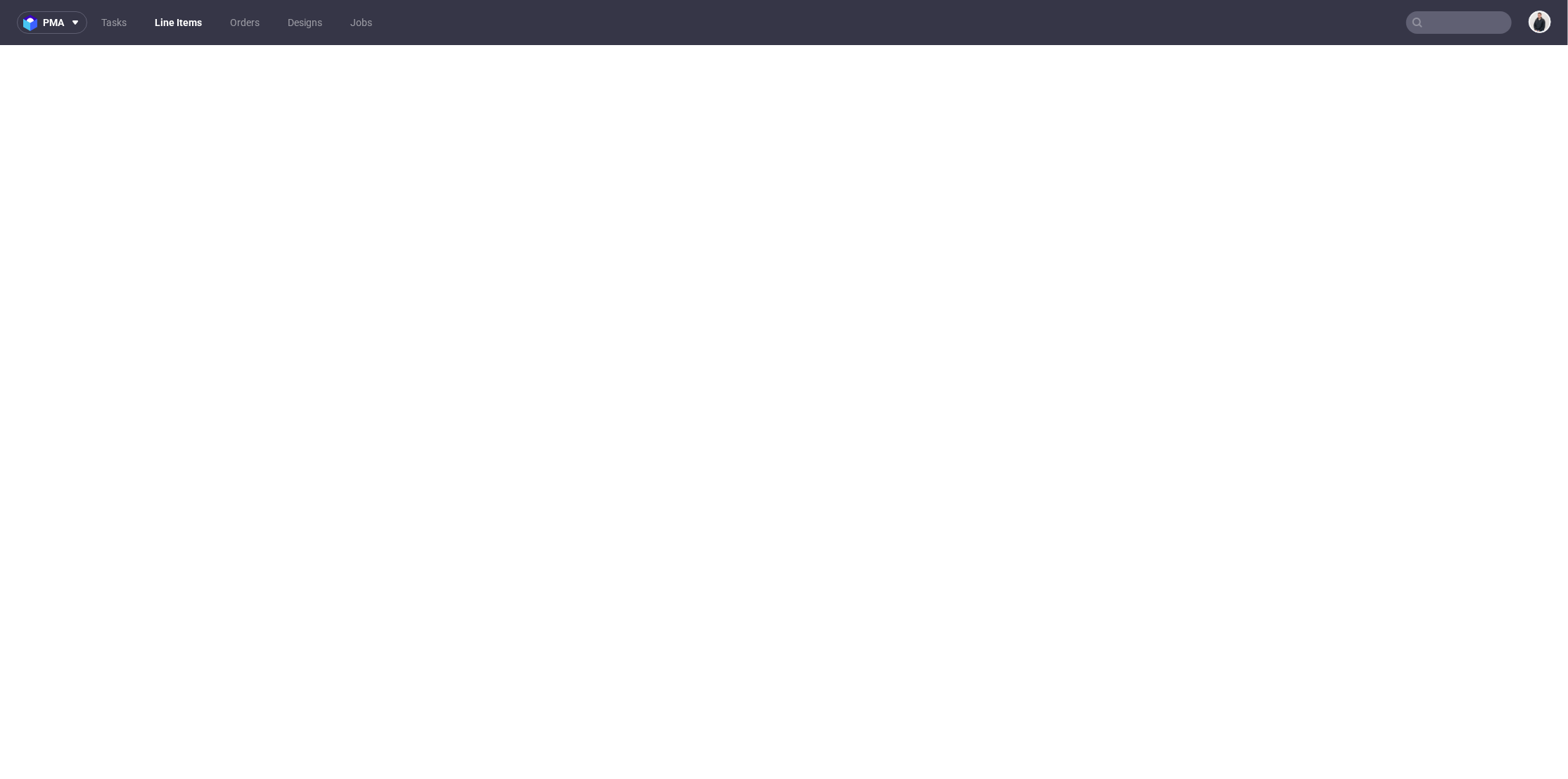
select select "in_progress"
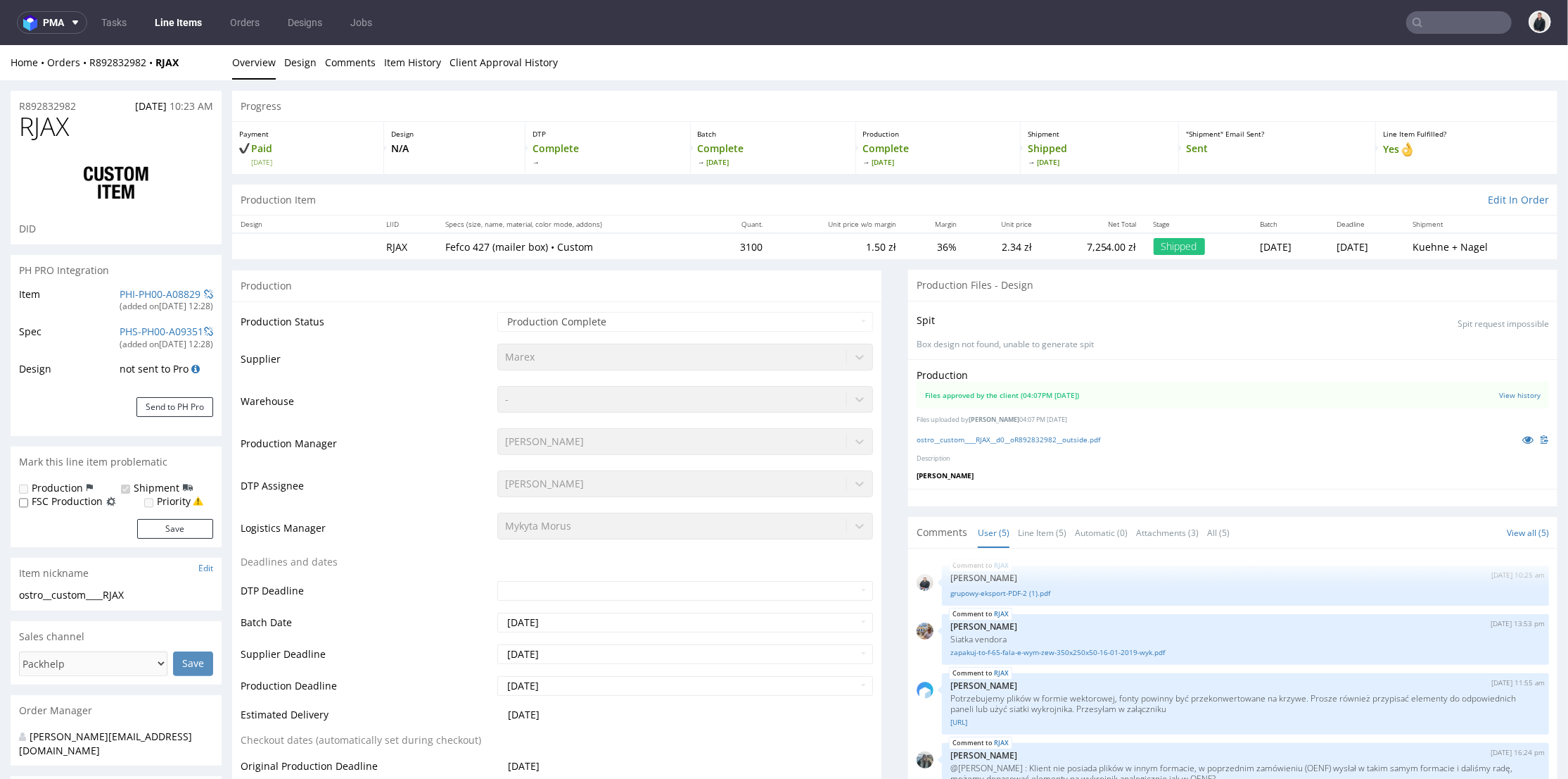
scroll to position [28, 0]
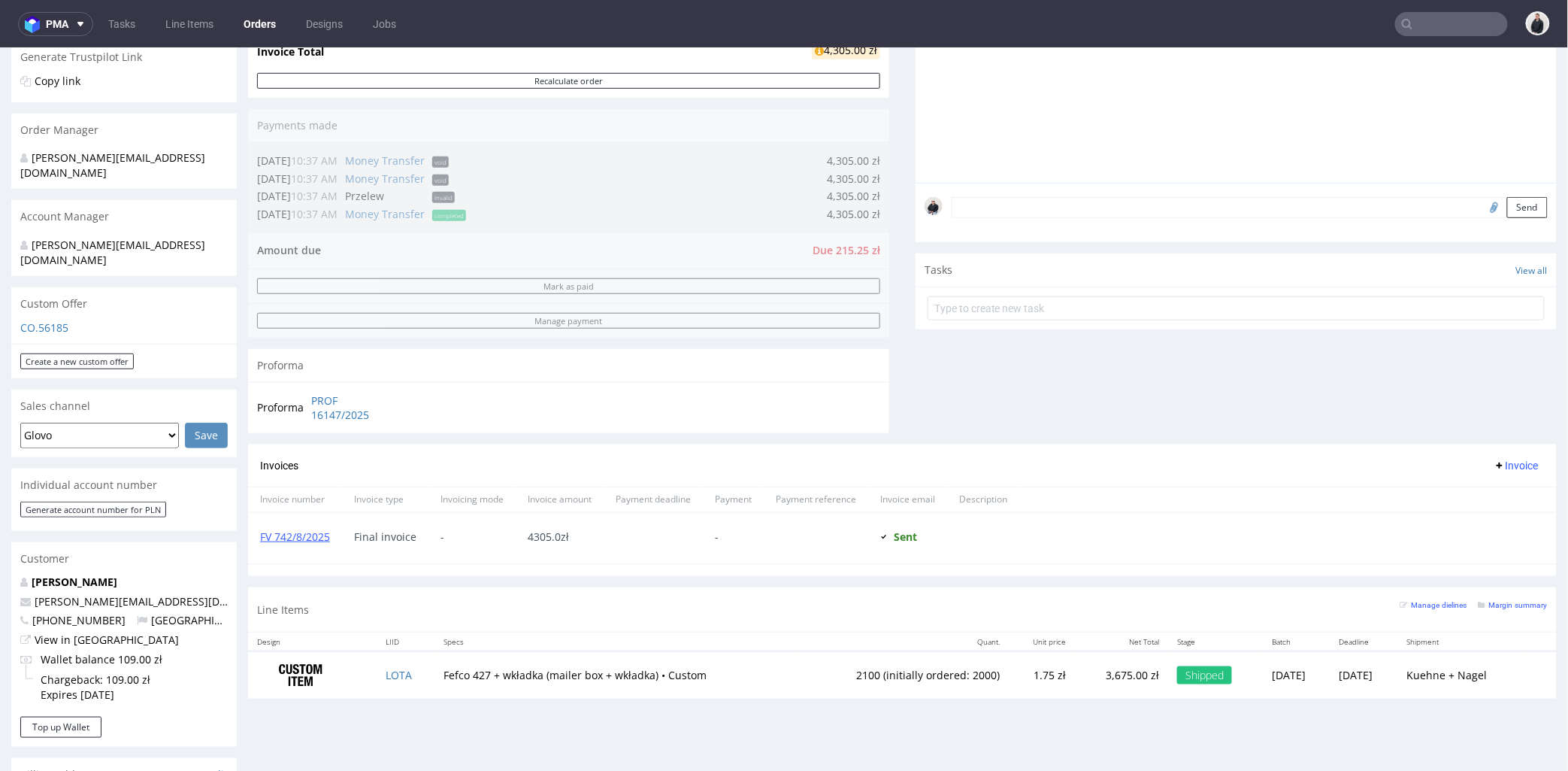
scroll to position [501, 0]
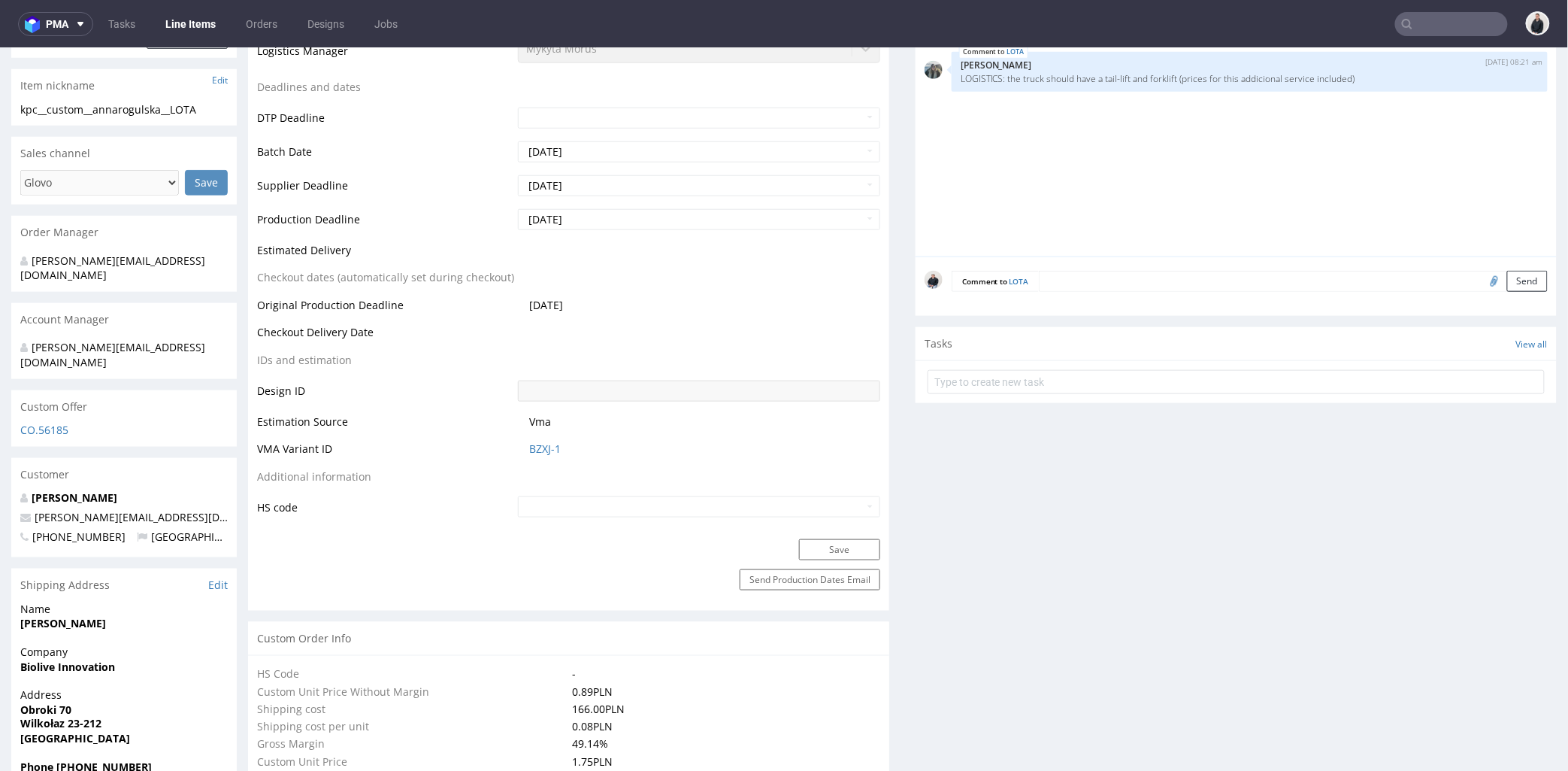
scroll to position [700, 0]
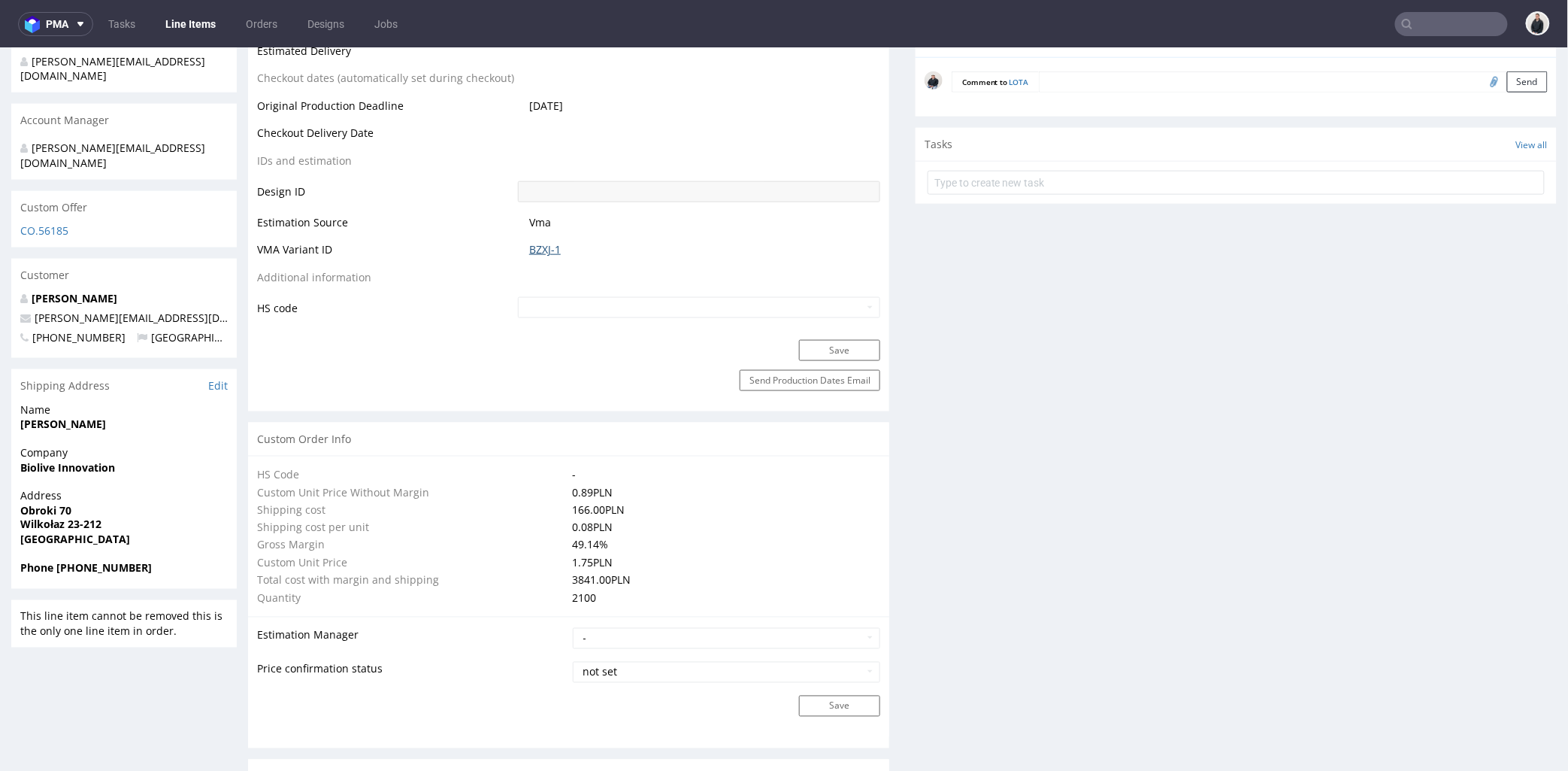
click at [542, 252] on link "BZXJ-1" at bounding box center [544, 249] width 32 height 15
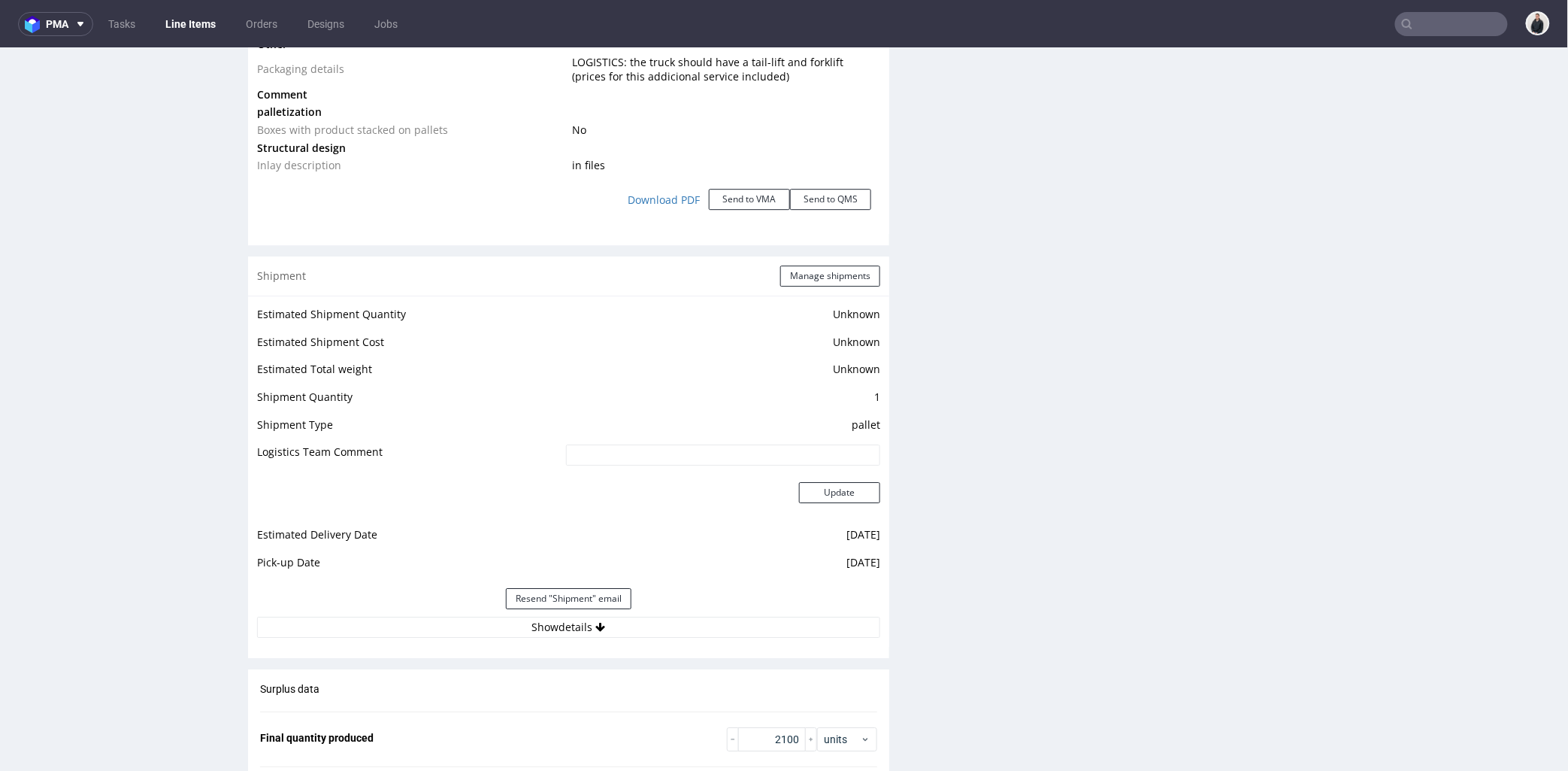
scroll to position [1619, 0]
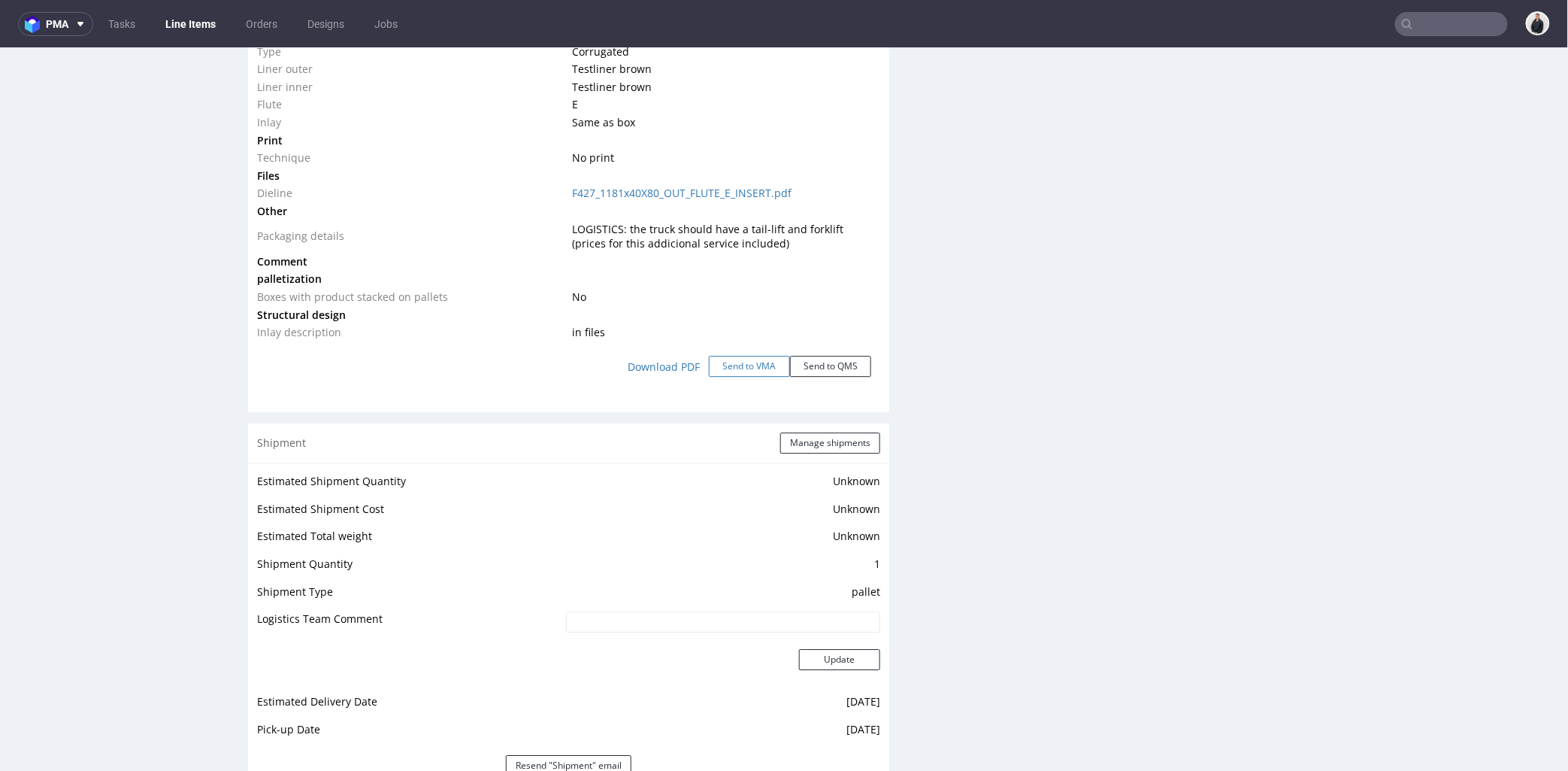
click at [739, 361] on button "Send to VMA" at bounding box center [749, 365] width 81 height 21
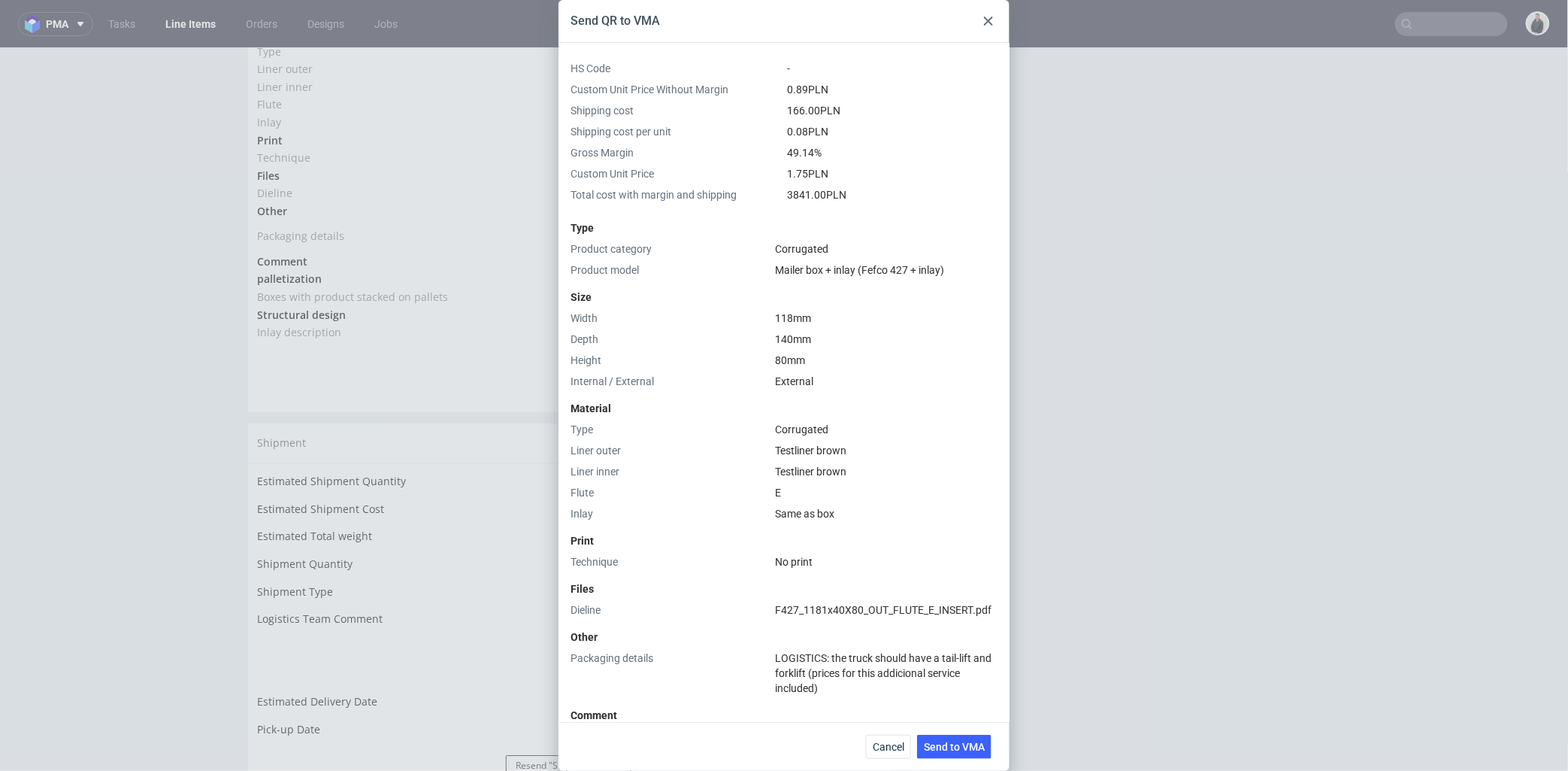
scroll to position [355, 0]
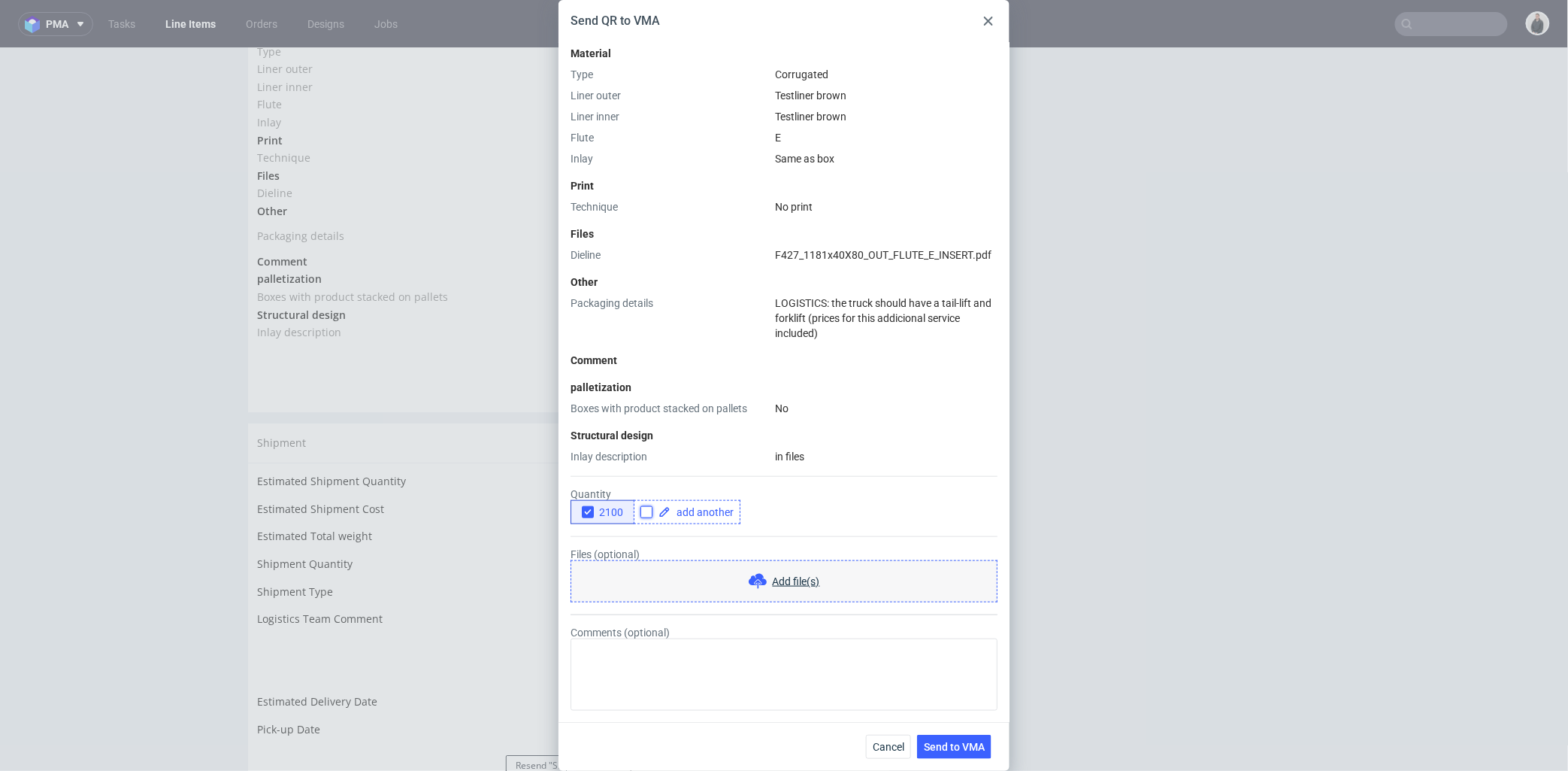
click at [651, 512] on input "checkbox" at bounding box center [646, 512] width 12 height 12
checkbox input "true"
click at [680, 515] on span at bounding box center [702, 512] width 63 height 11
checkbox input "true"
click at [604, 512] on span "2100" at bounding box center [608, 512] width 30 height 12
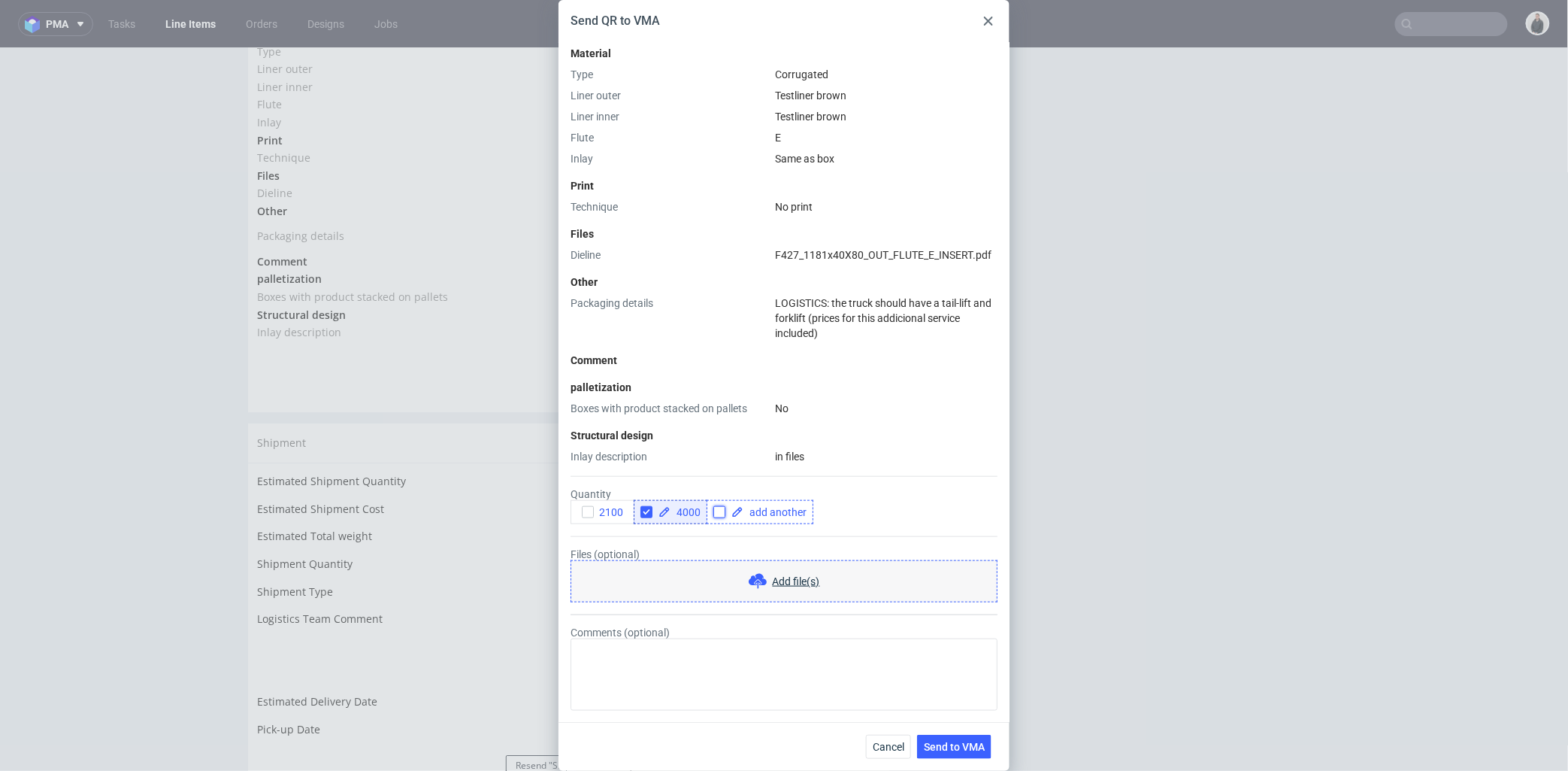
click at [715, 516] on input "checkbox" at bounding box center [719, 512] width 12 height 12
checkbox input "true"
click at [754, 516] on span at bounding box center [775, 512] width 63 height 11
checkbox input "true"
click at [764, 535] on form "Quantity 2100 4000 200 Files (optional) Add file(s) Comments (optional)" at bounding box center [784, 587] width 427 height 247
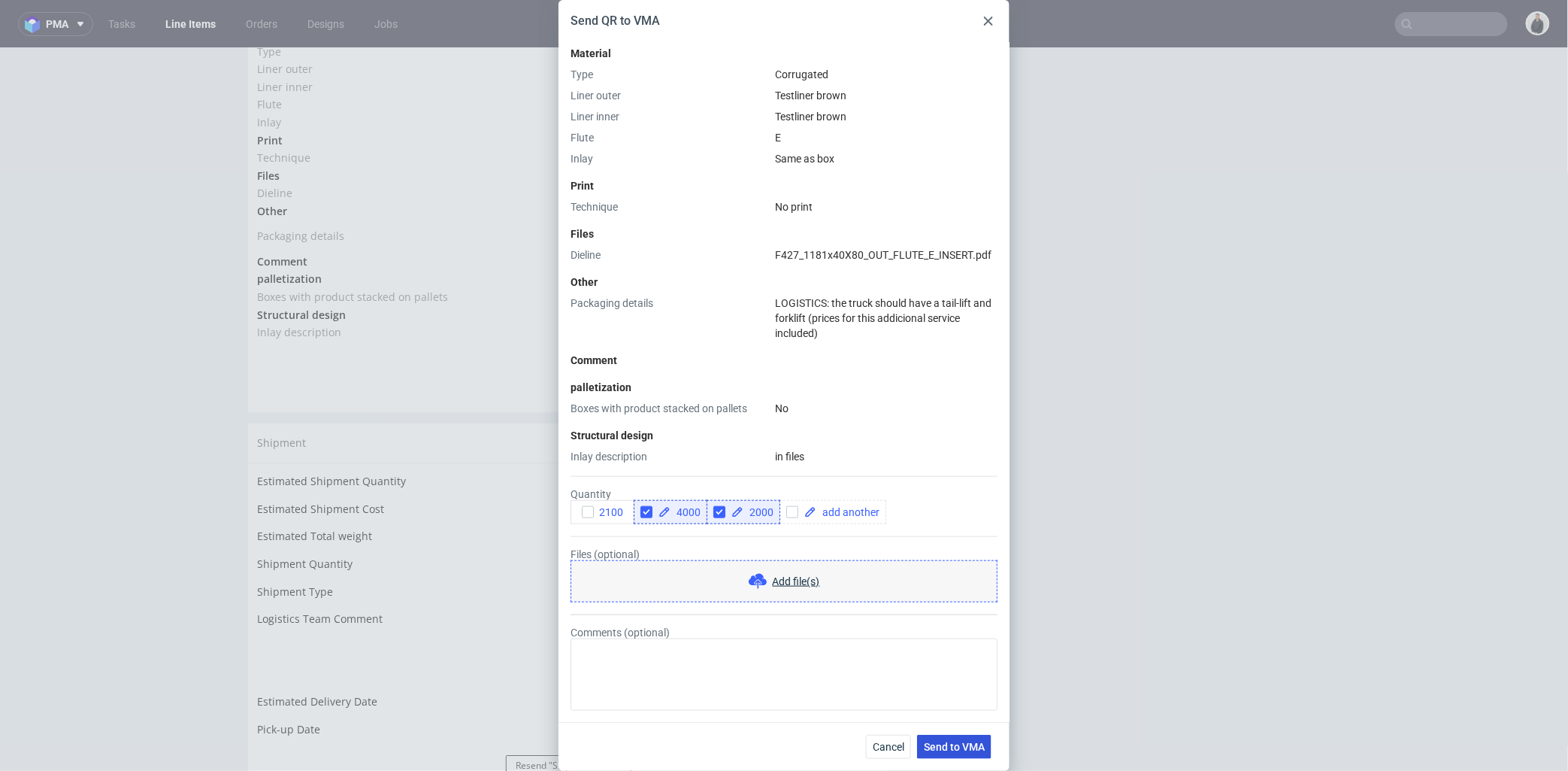
click at [941, 755] on button "Send to VMA" at bounding box center [954, 746] width 75 height 24
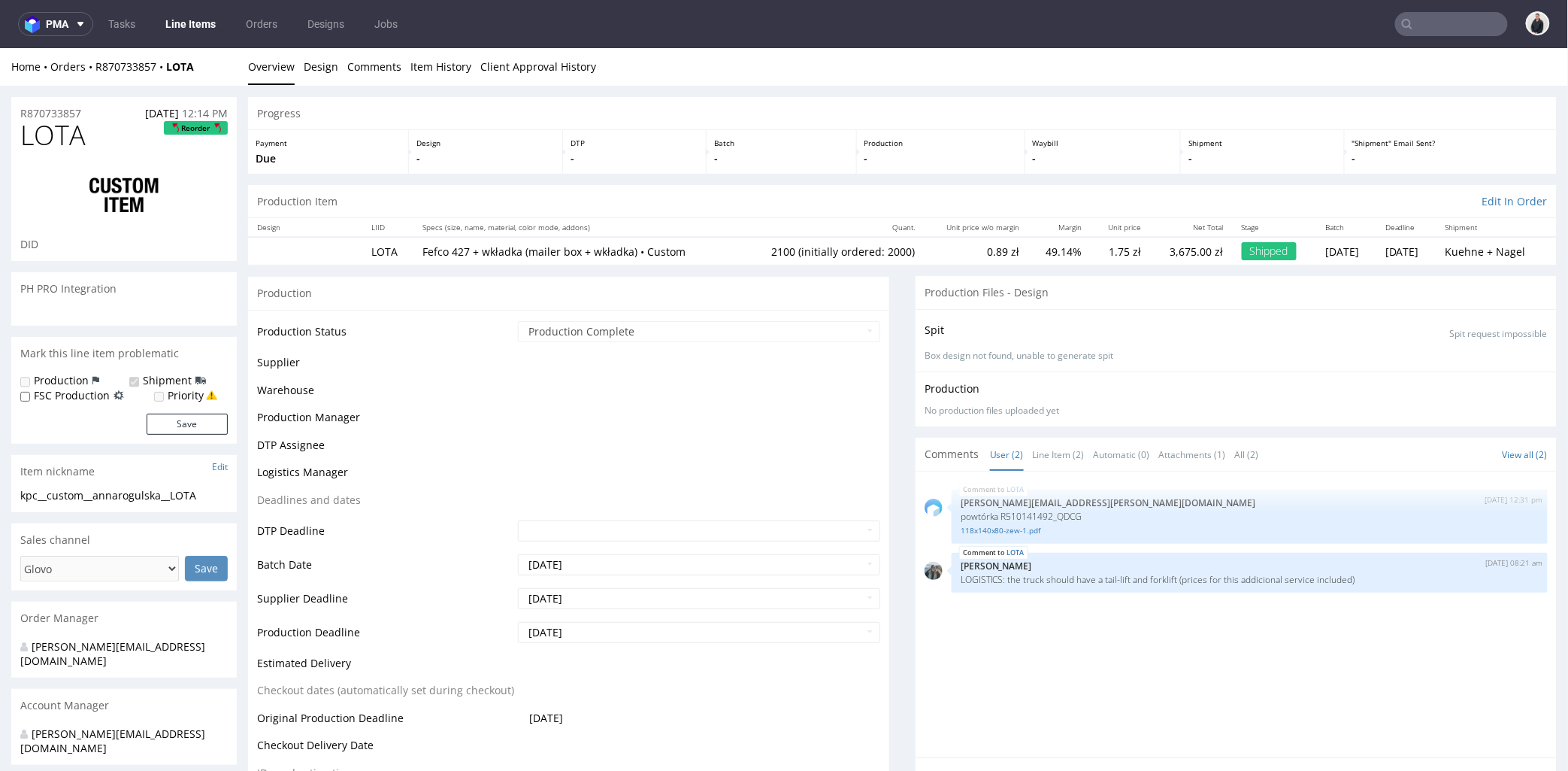
scroll to position [0, 0]
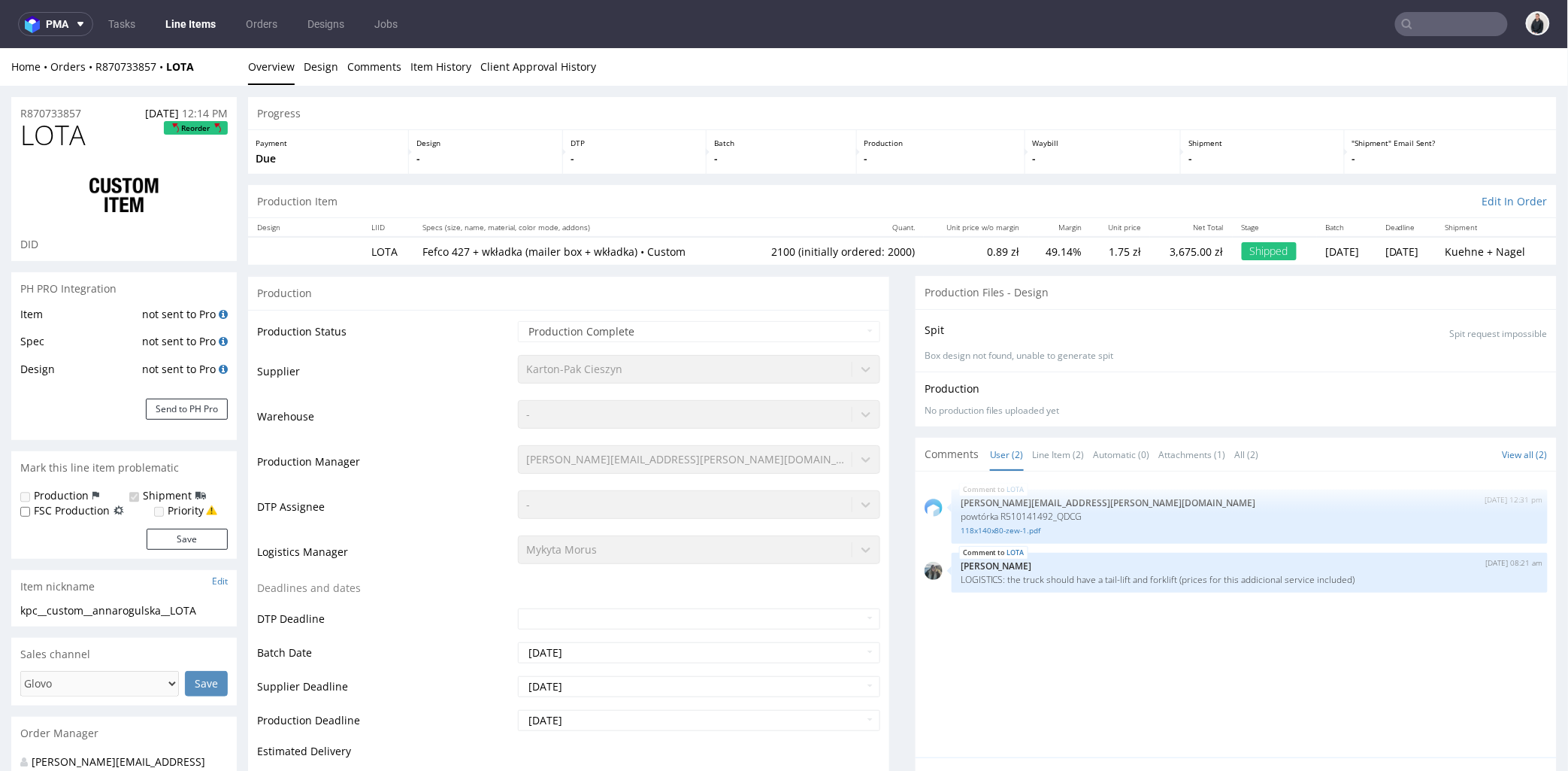
select select "in_progress"
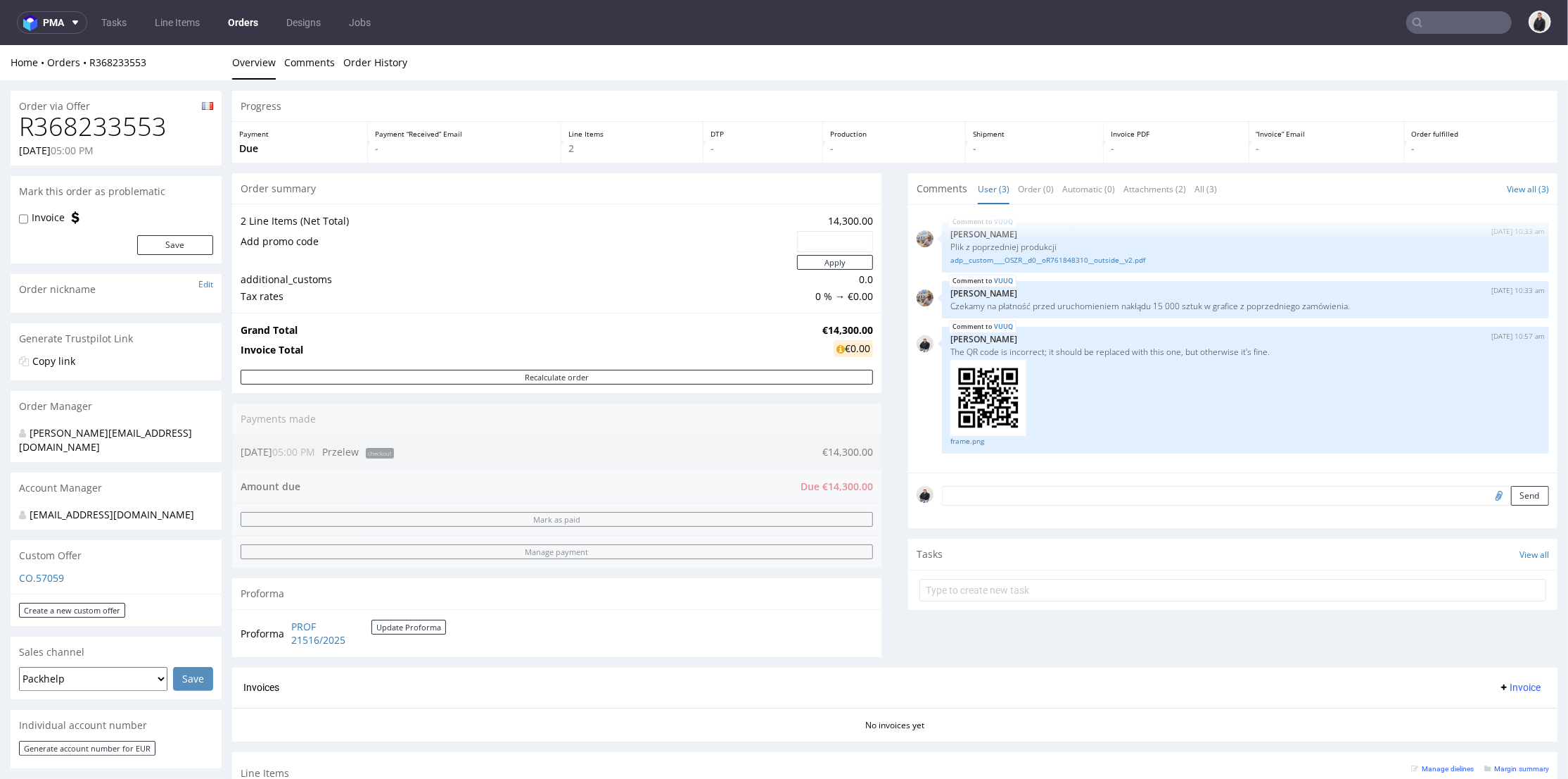
scroll to position [157, 0]
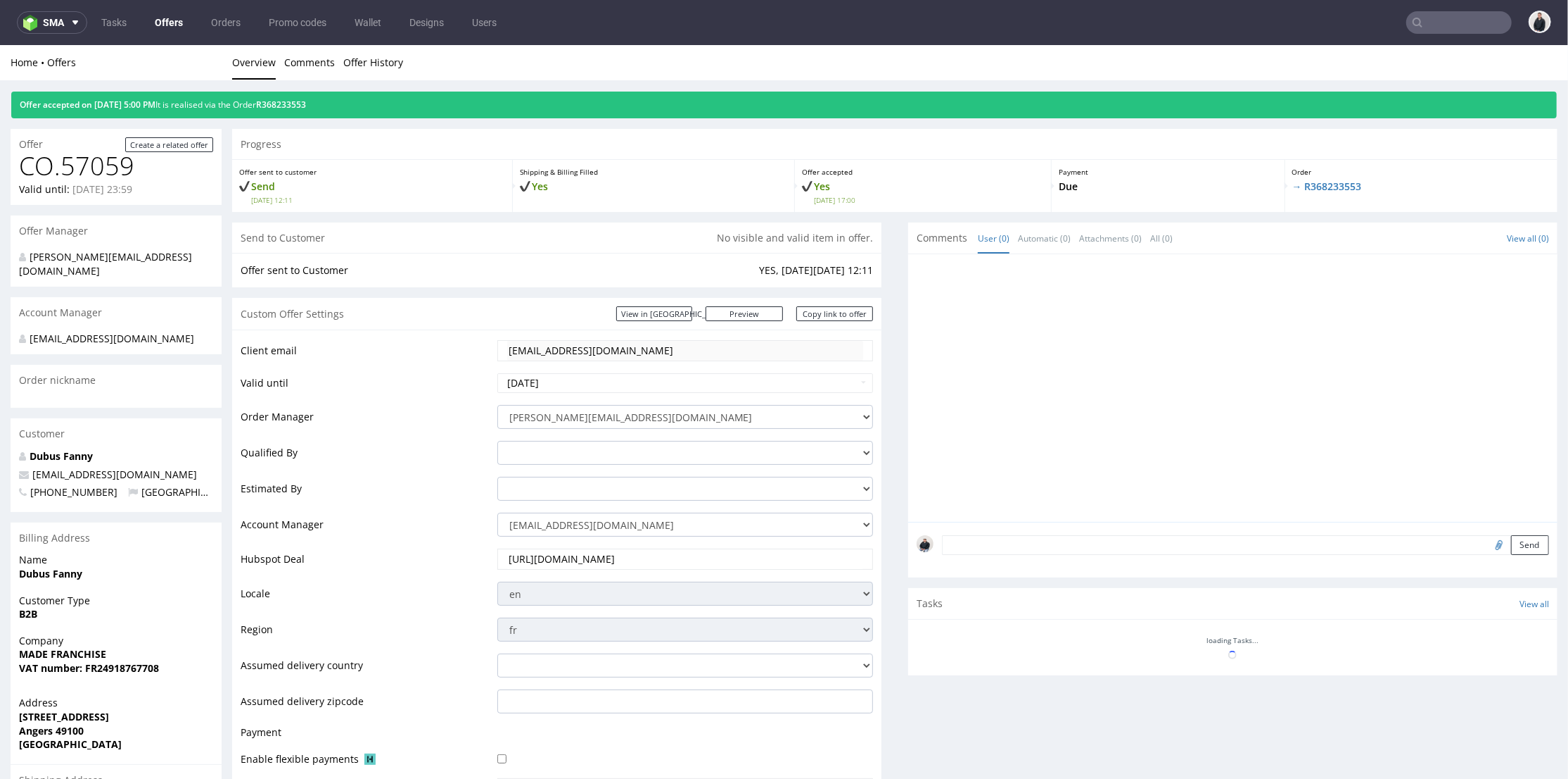
scroll to position [547, 0]
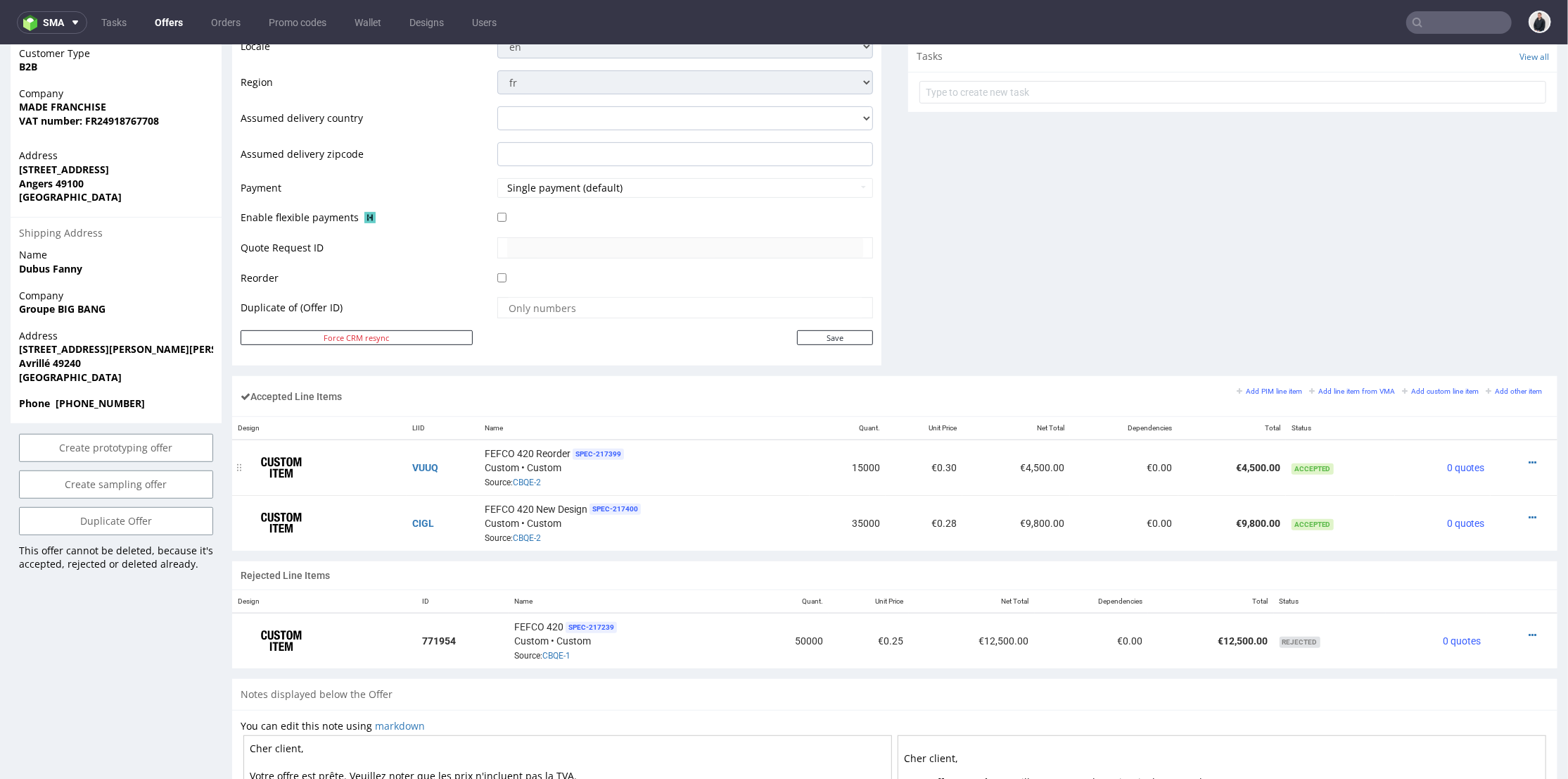
click at [1515, 458] on div at bounding box center [1520, 462] width 47 height 14
click at [1514, 457] on div at bounding box center [1520, 462] width 47 height 14
click at [1529, 457] on icon at bounding box center [1532, 461] width 8 height 10
click at [1452, 300] on span "Edit item price" at bounding box center [1475, 305] width 101 height 14
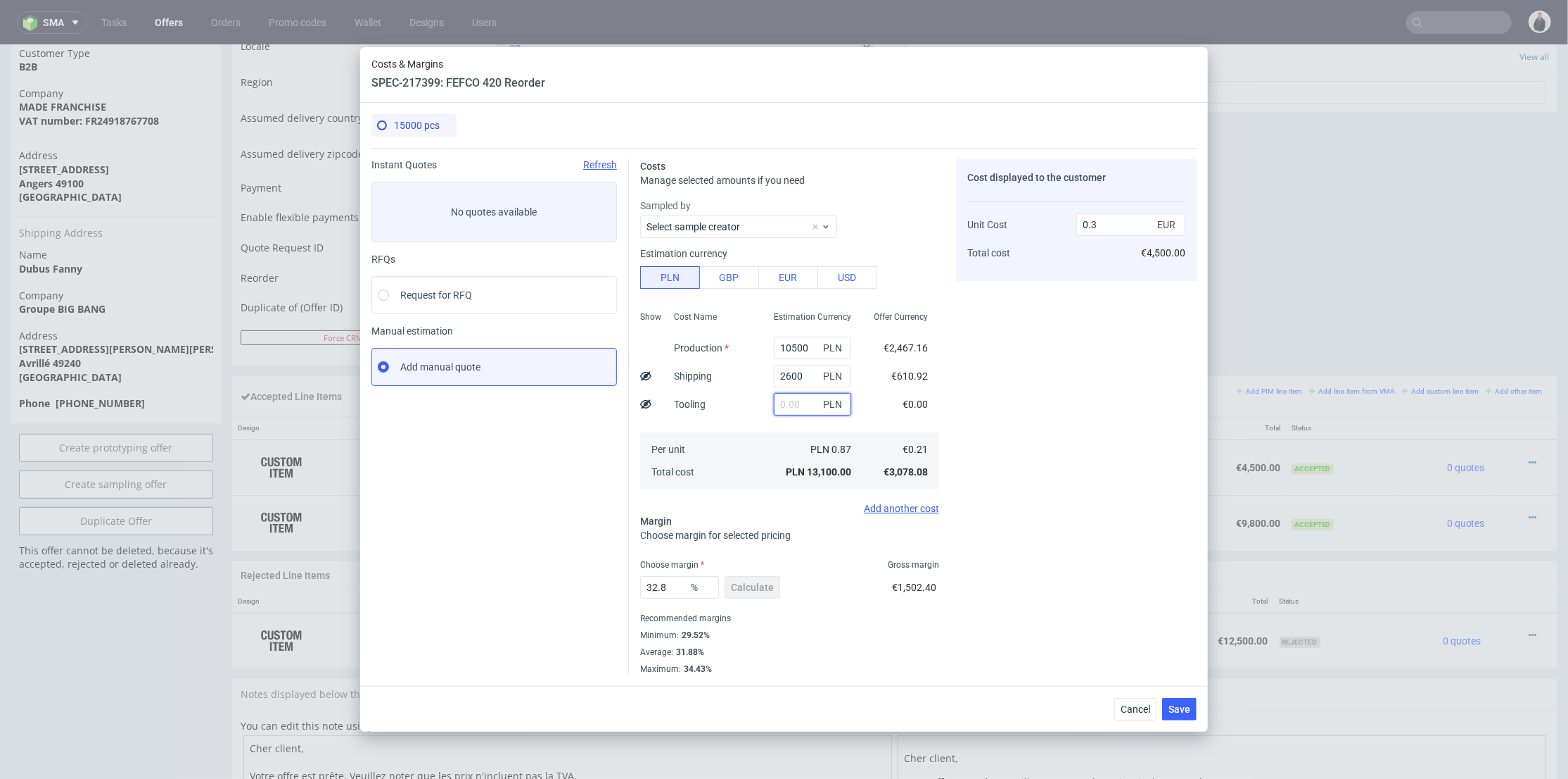
click at [795, 401] on input "text" at bounding box center [813, 404] width 77 height 22
type input "500"
type input "0.32"
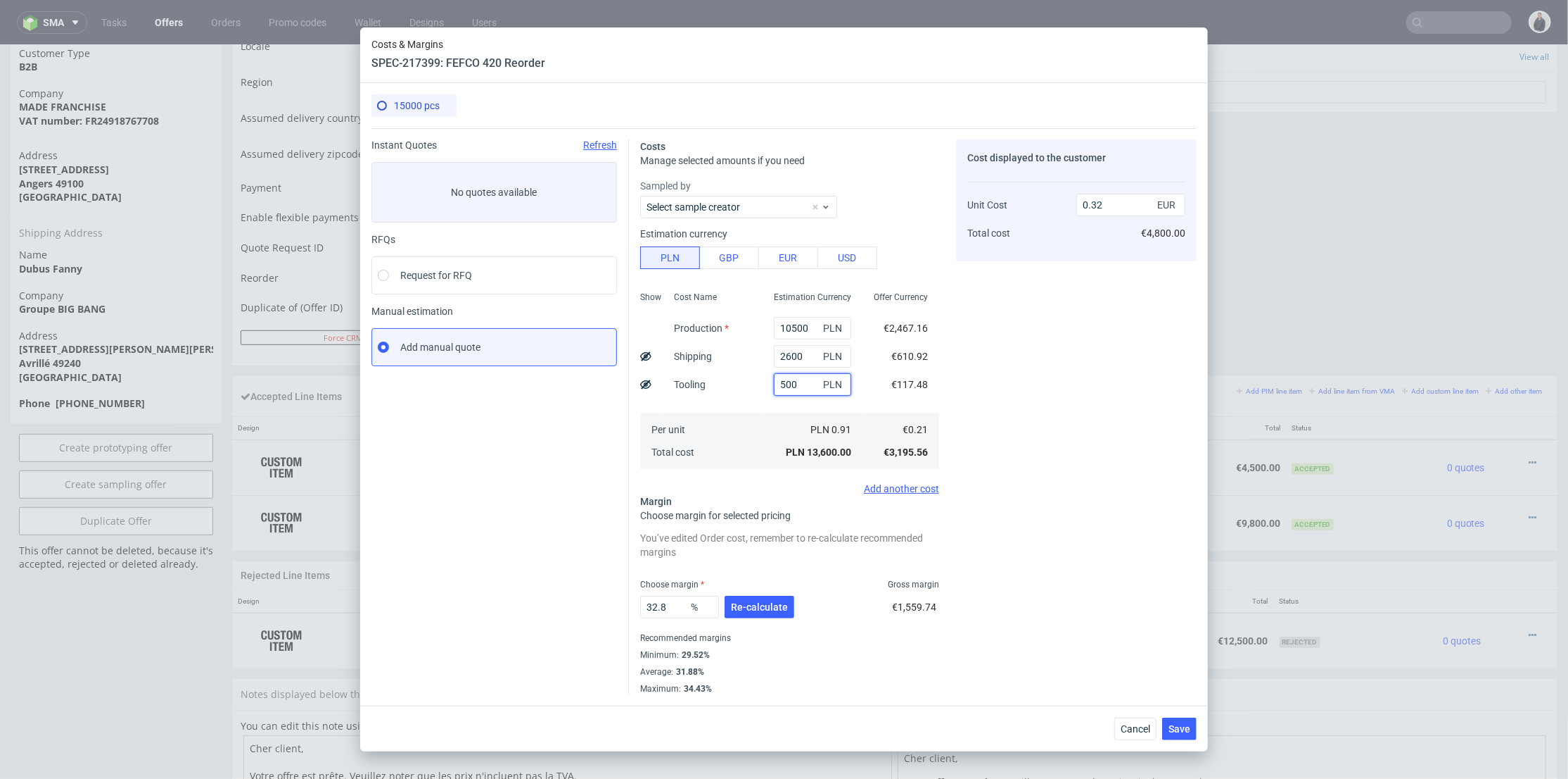
type input "500"
click at [763, 424] on div "PLN 0.91" at bounding box center [813, 429] width 100 height 22
drag, startPoint x: 1098, startPoint y: 209, endPoint x: 1115, endPoint y: 212, distance: 17.3
click at [1112, 209] on input "0.32" at bounding box center [1131, 204] width 109 height 22
type input "0.30"
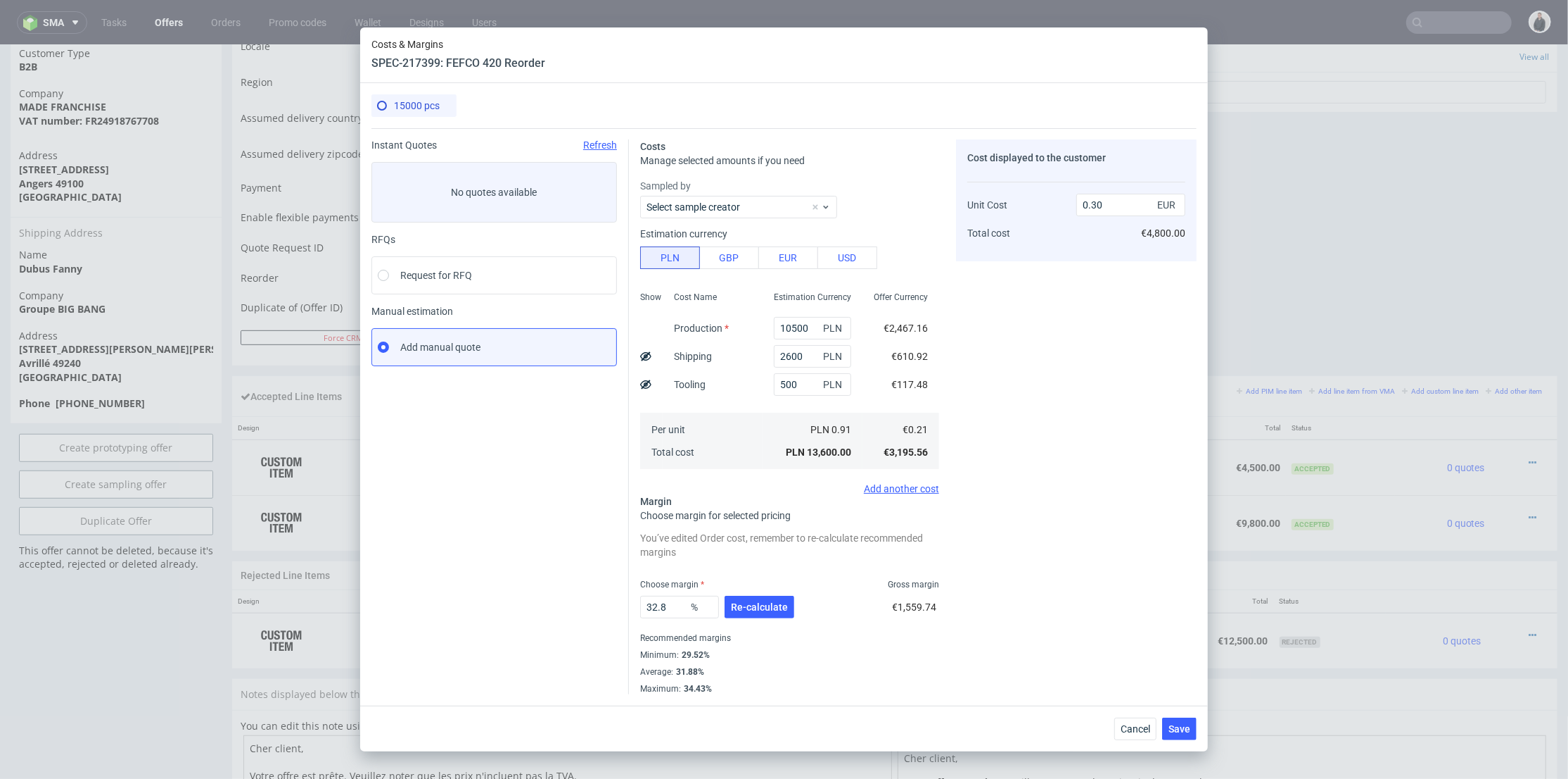
click at [1097, 314] on div "Cost displayed to the customer Unit Cost Total cost 0.30 EUR €4,800.00" at bounding box center [1076, 417] width 241 height 555
type input "30"
drag, startPoint x: 1101, startPoint y: 208, endPoint x: 1112, endPoint y: 210, distance: 11.2
click at [1112, 210] on input "0.31" at bounding box center [1131, 204] width 109 height 22
type input "0.29"
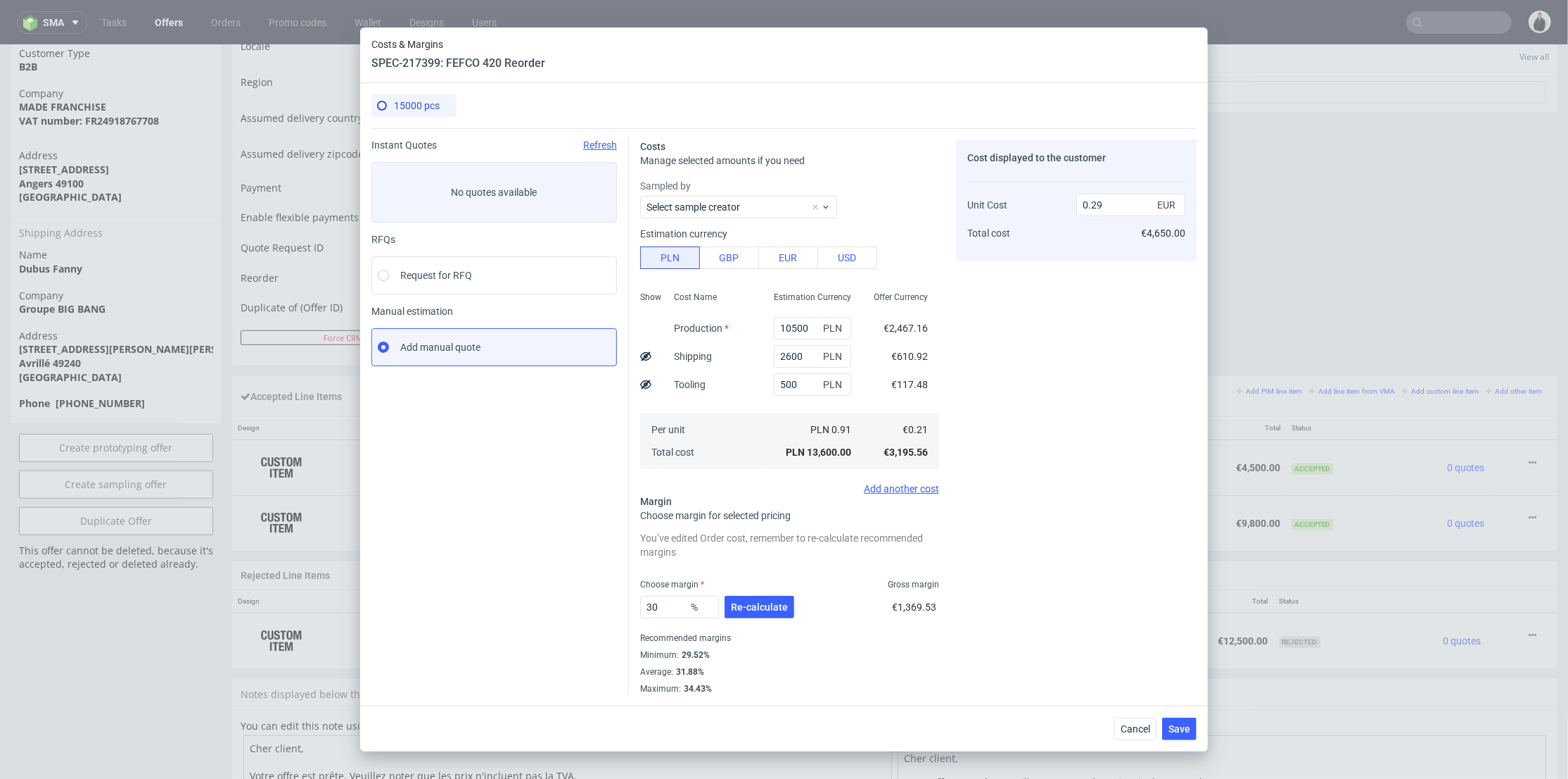
click at [1057, 373] on div "Cost displayed to the customer Unit Cost Total cost 0.29 EUR €4,650.00" at bounding box center [1076, 417] width 241 height 555
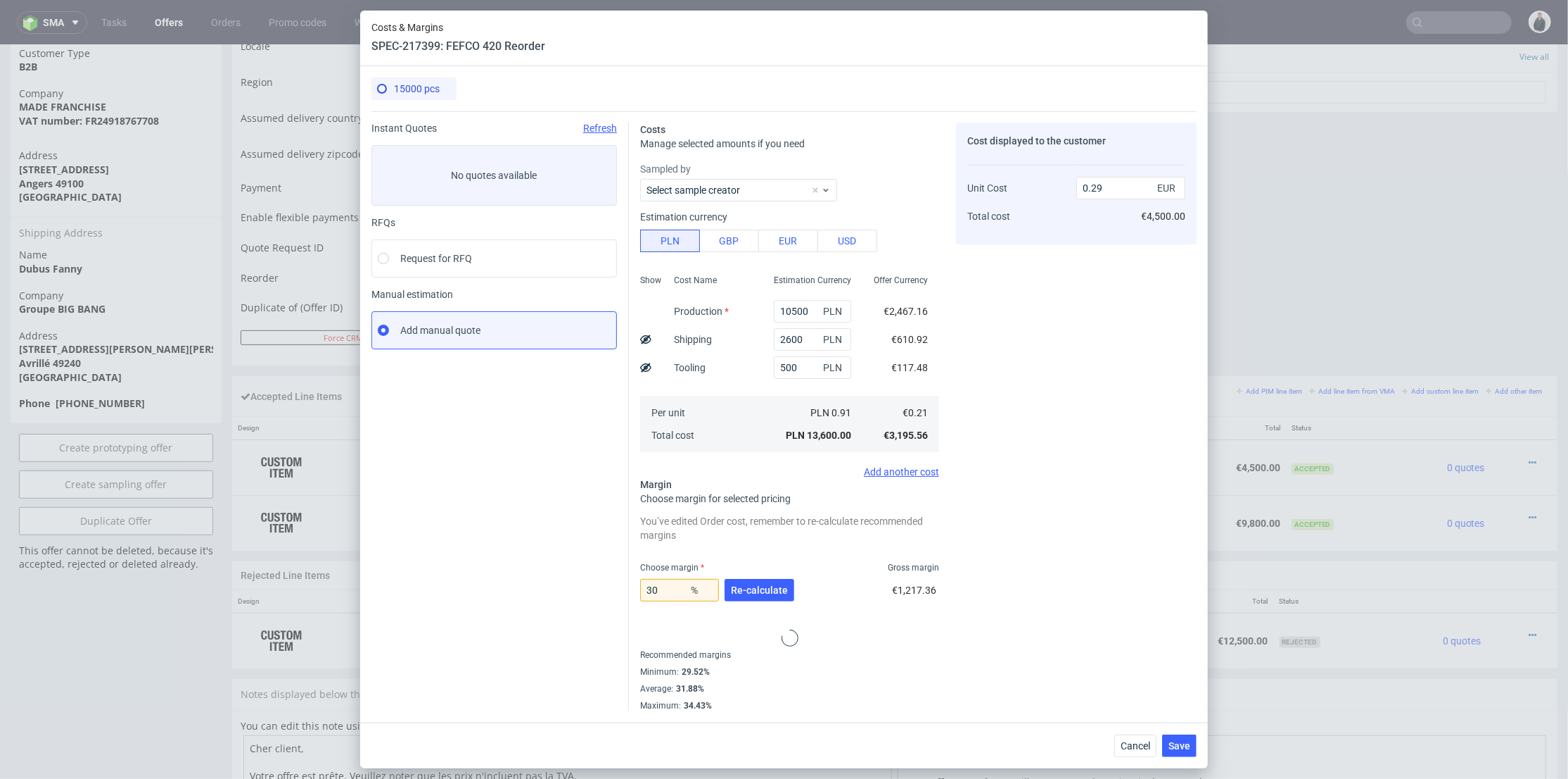
type input "27.586206896551722"
type input "0.3"
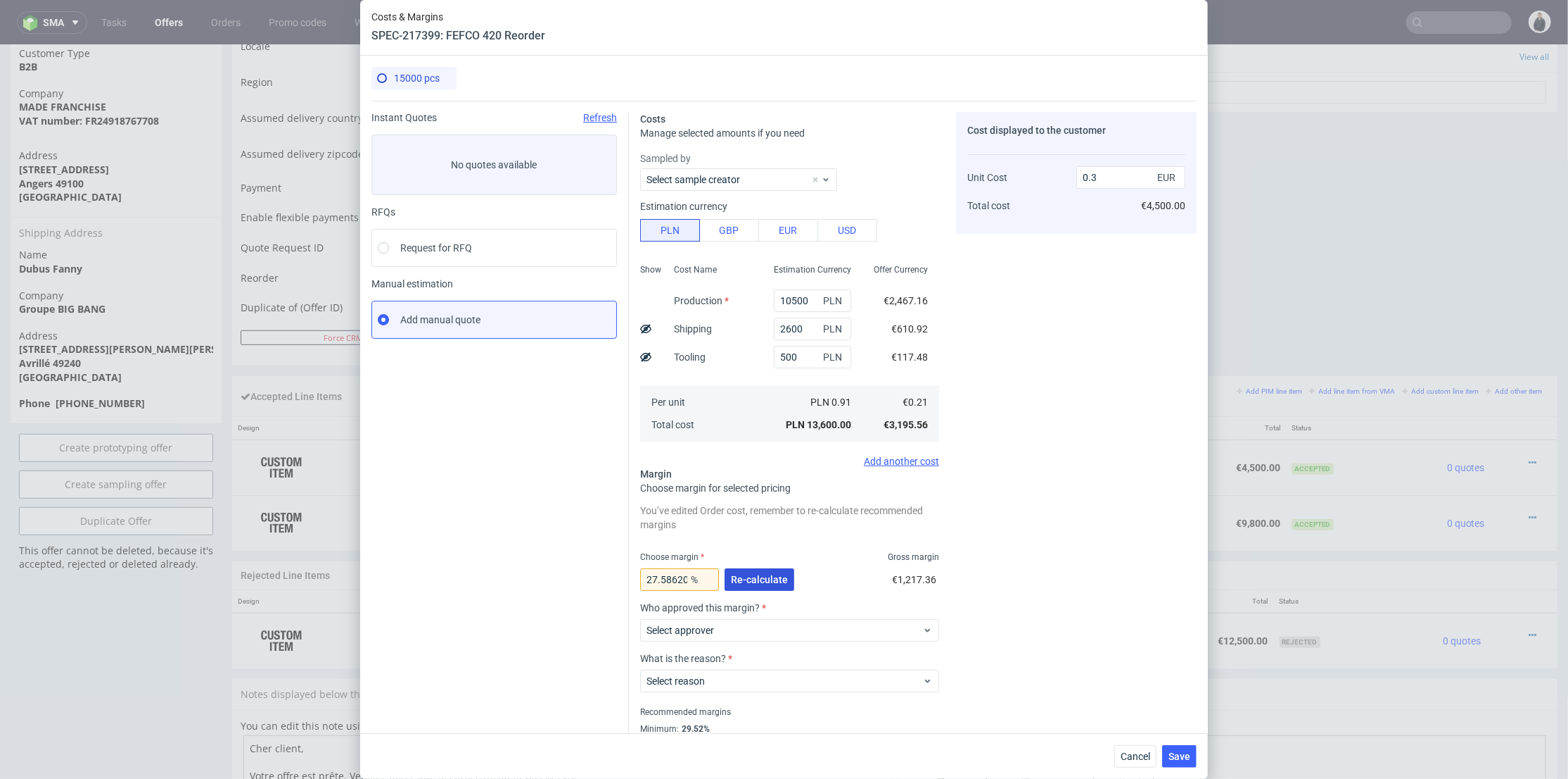
click at [778, 585] on span "Re-calculate" at bounding box center [760, 579] width 57 height 10
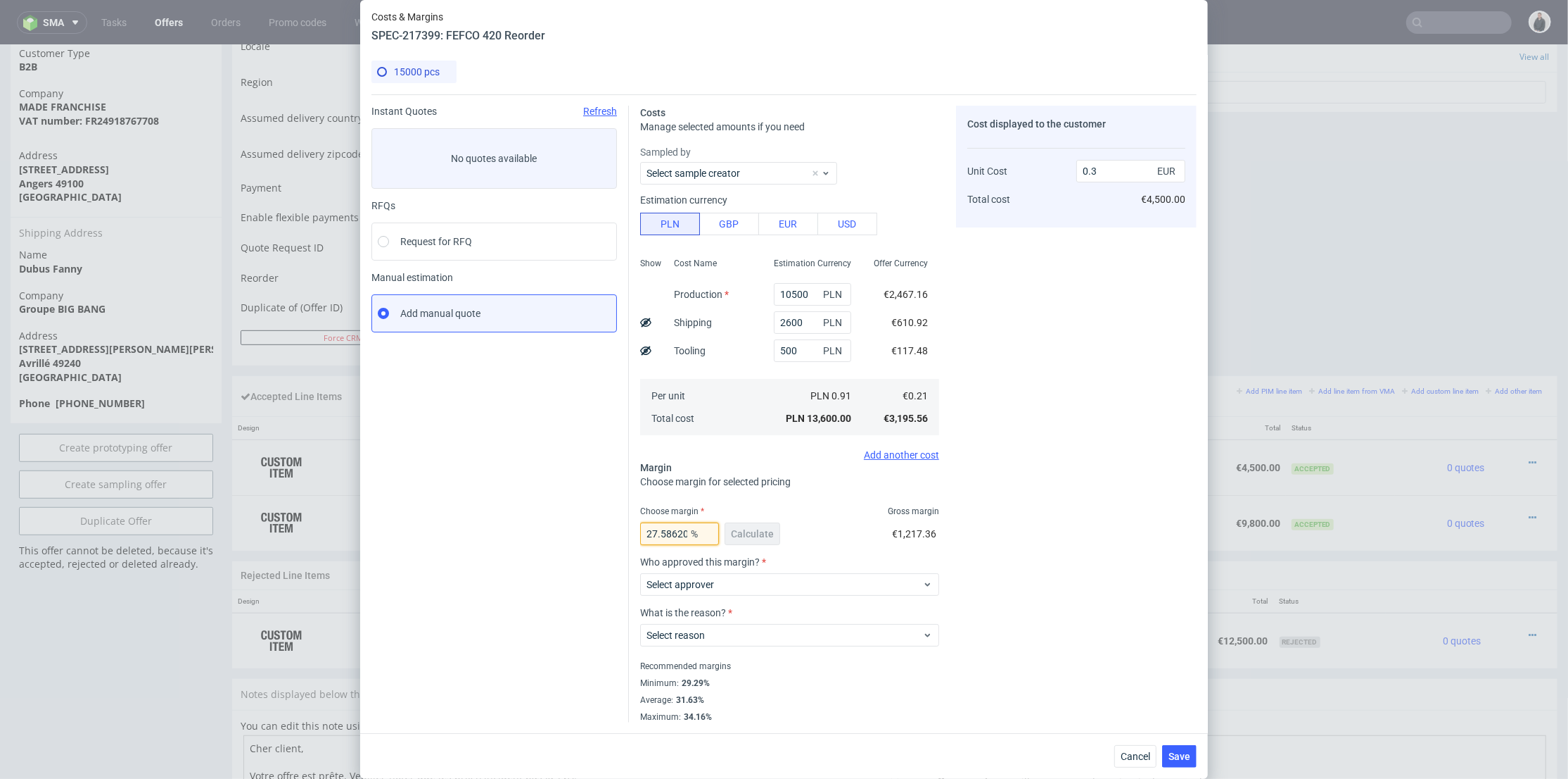
scroll to position [0, 55]
drag, startPoint x: 660, startPoint y: 533, endPoint x: 721, endPoint y: 532, distance: 61.0
click at [721, 532] on div "27.586206896551722 % Calculate" at bounding box center [712, 536] width 143 height 39
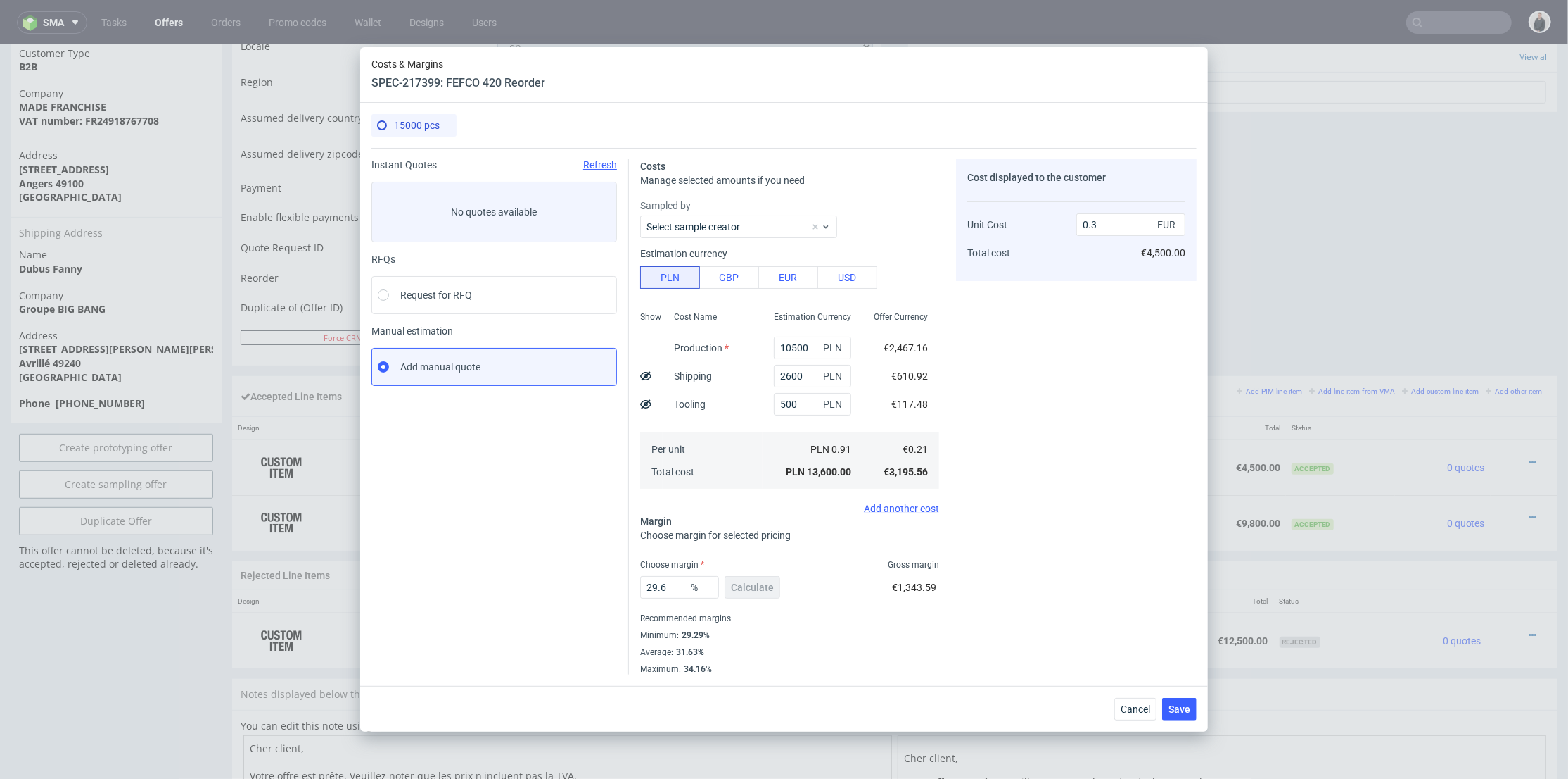
click at [1023, 499] on div "Cost displayed to the customer Unit Cost Total cost 0.3 EUR €4,500.00" at bounding box center [1076, 416] width 241 height 515
click at [1173, 709] on span "Save" at bounding box center [1180, 708] width 21 height 10
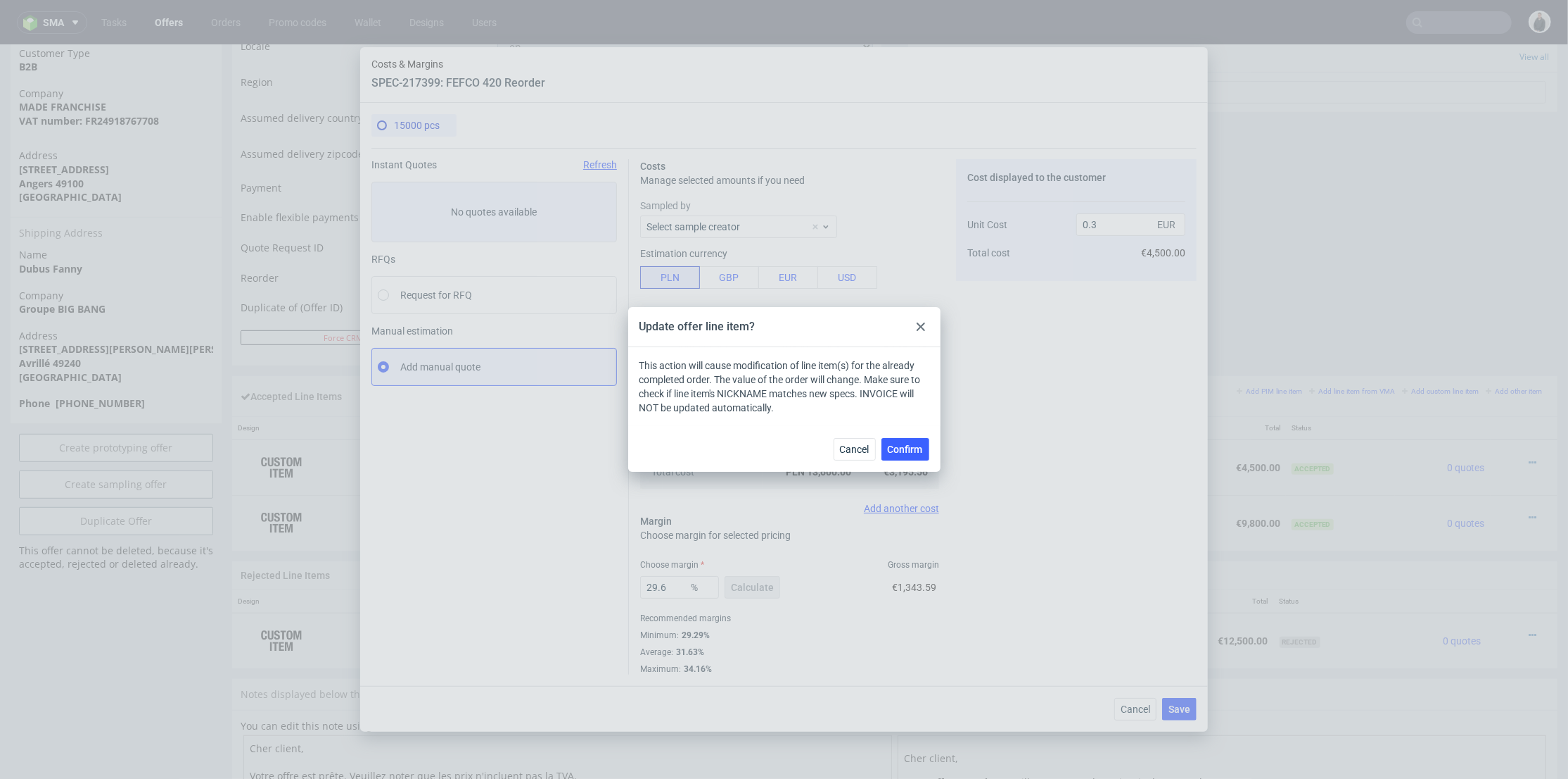
click at [925, 321] on div at bounding box center [921, 326] width 17 height 17
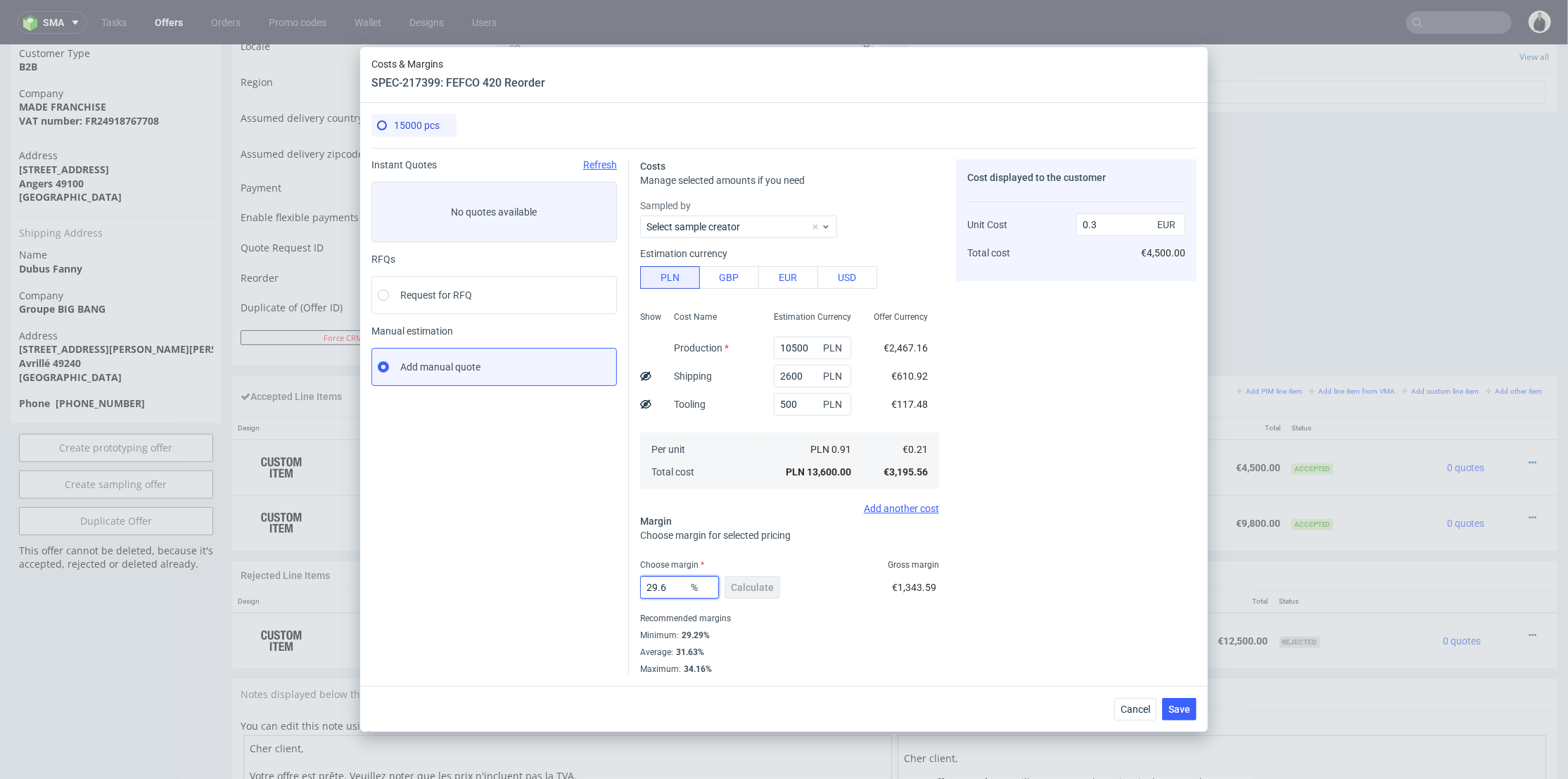
click at [674, 595] on input "29.6" at bounding box center [679, 586] width 79 height 22
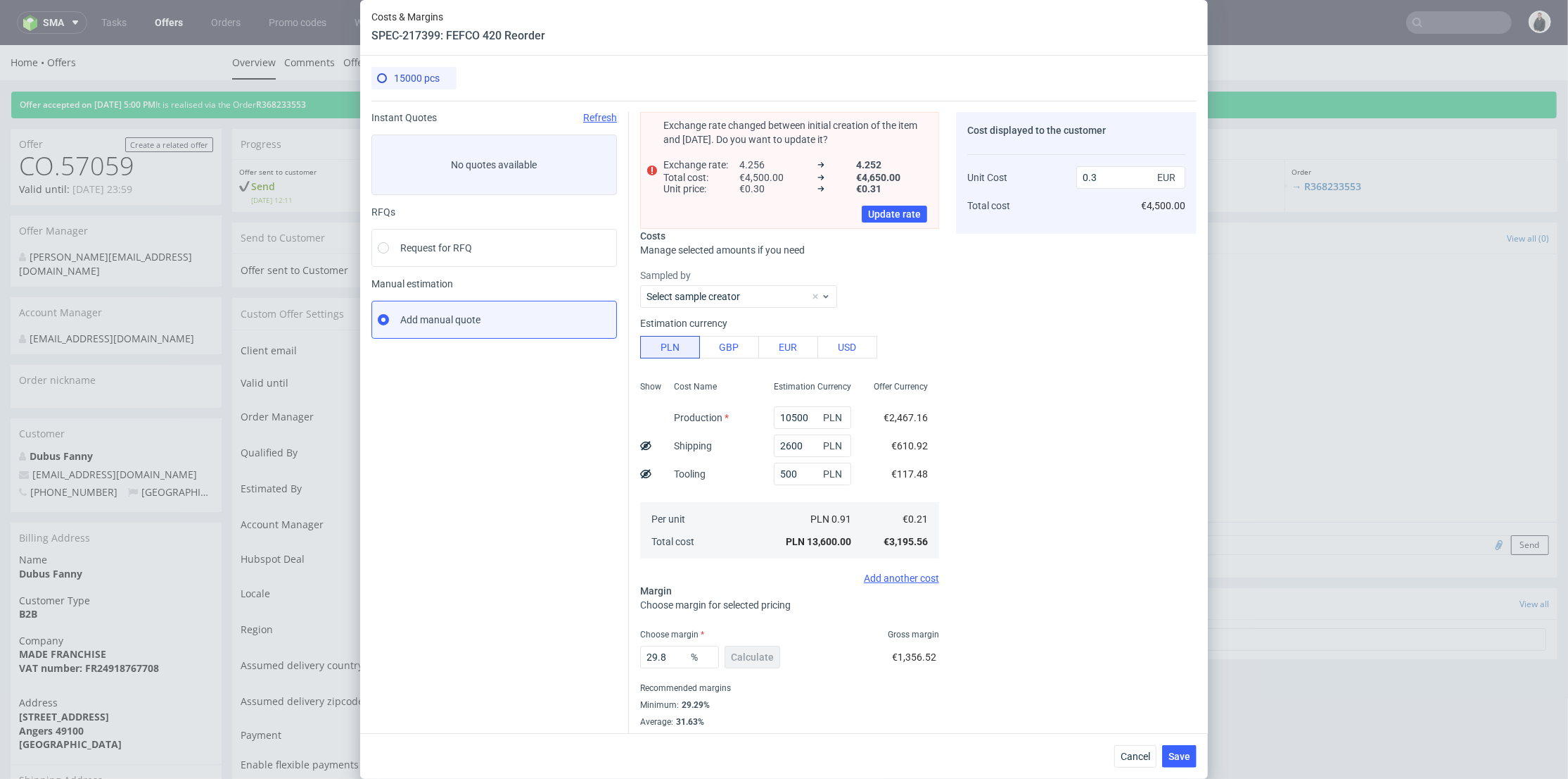
click at [1032, 646] on div "Cost displayed to the customer Unit Cost Total cost 0.3 EUR €4,500.00" at bounding box center [1076, 428] width 241 height 632
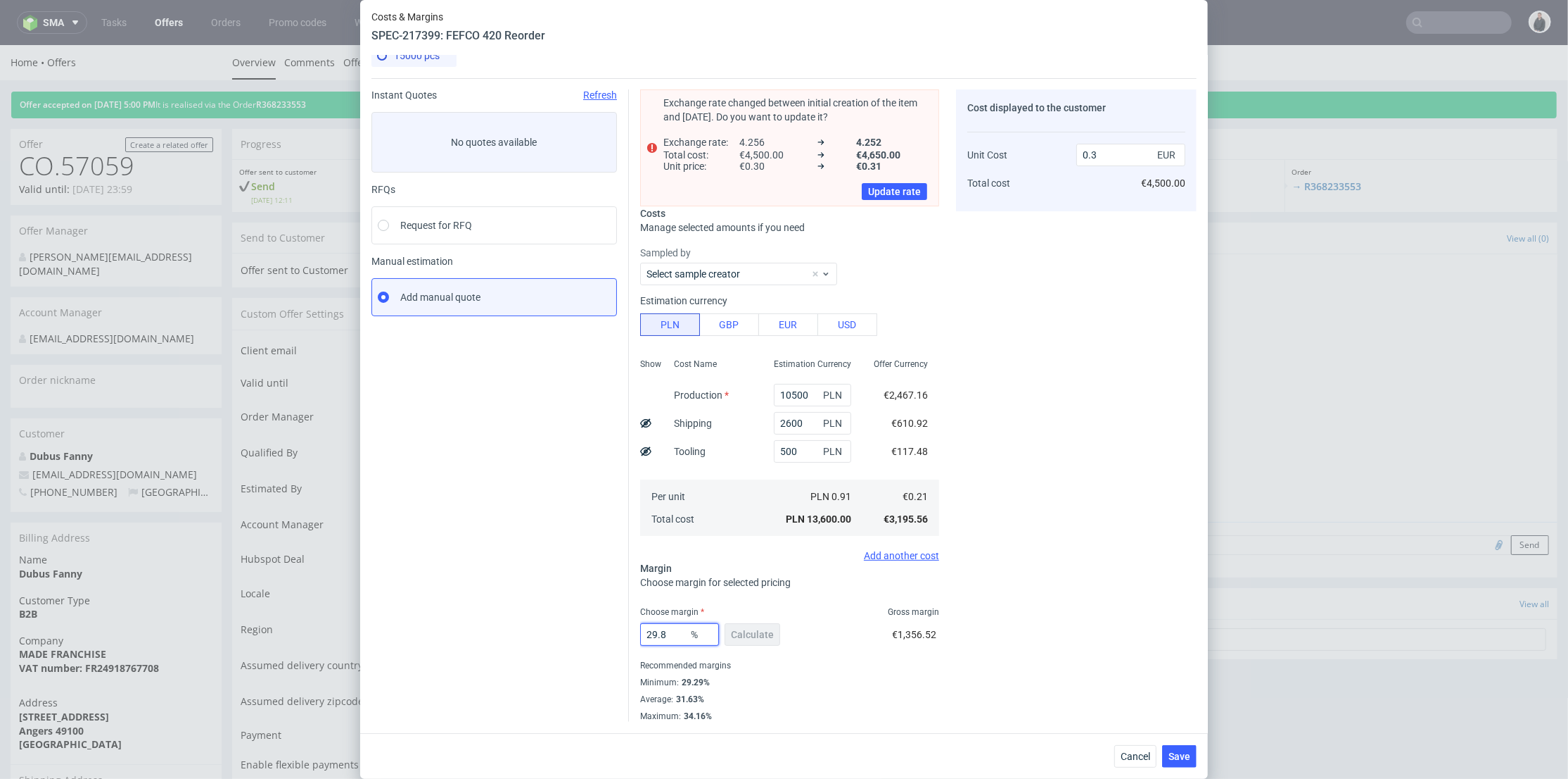
click at [660, 640] on input "29.8" at bounding box center [679, 634] width 79 height 22
type input "29.9"
type input "0.31"
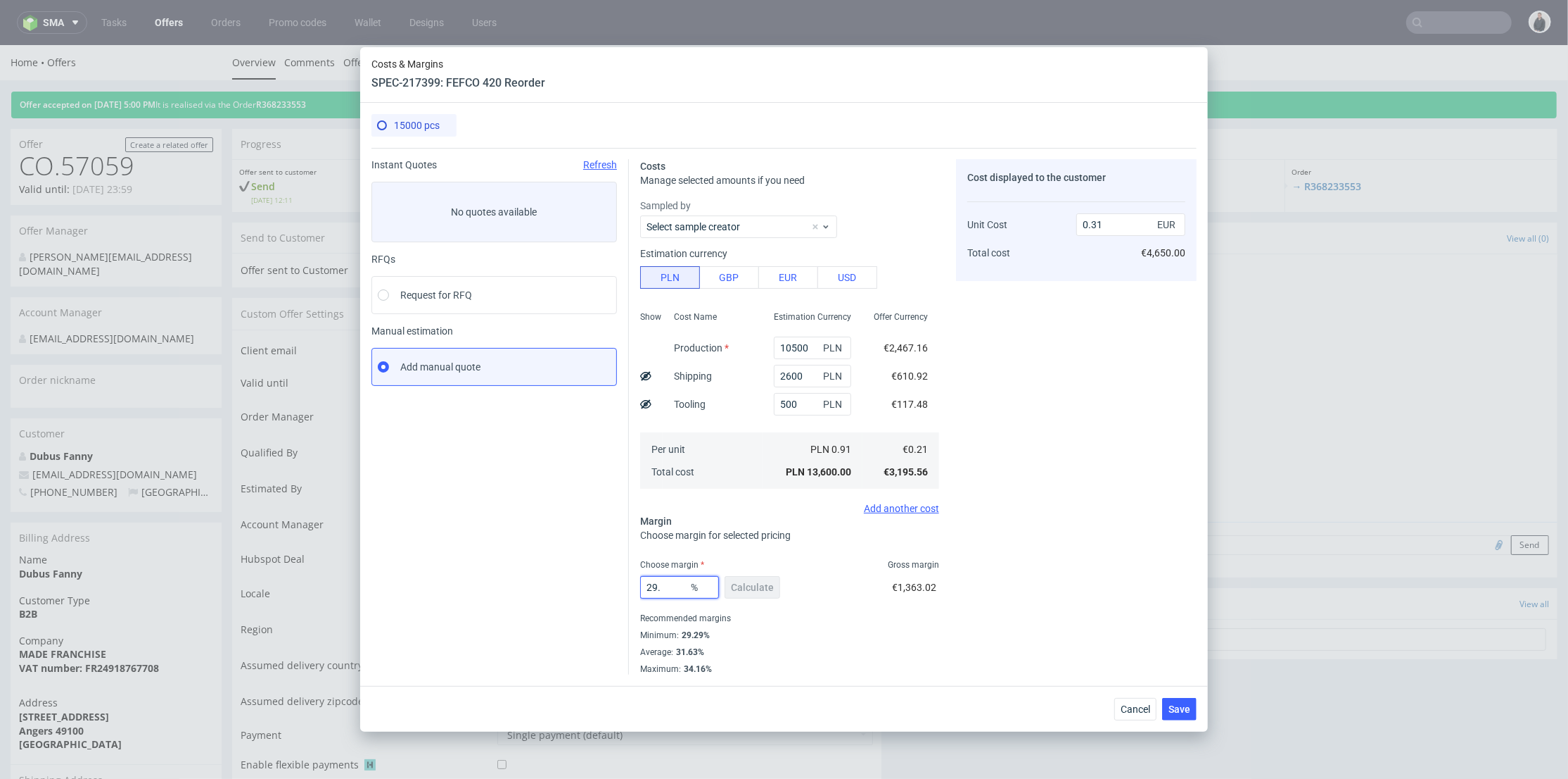
type input "29.8"
type input "0.3"
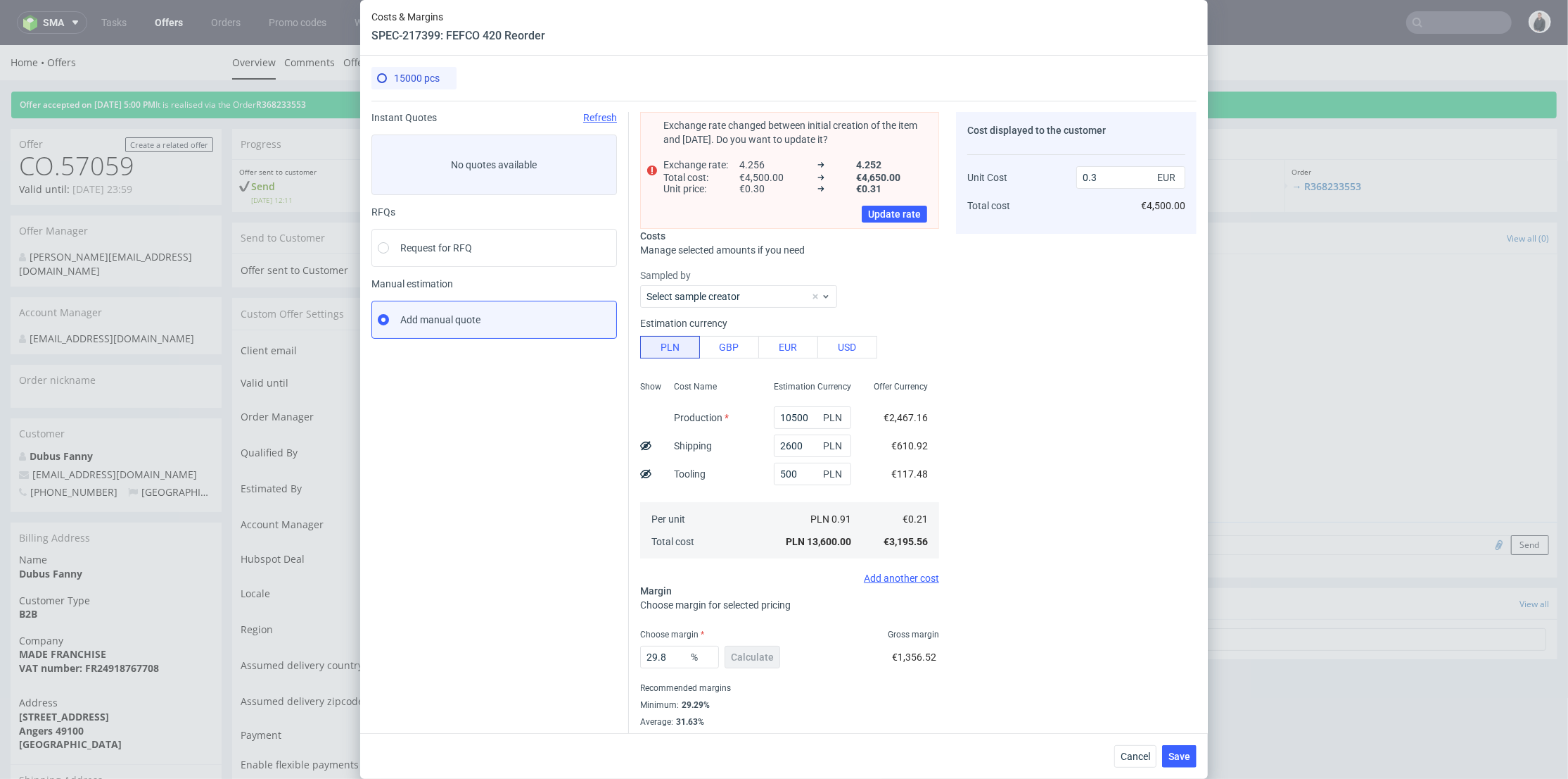
click at [1037, 513] on div "Cost displayed to the customer Unit Cost Total cost 0.3 EUR €4,500.00" at bounding box center [1076, 428] width 241 height 632
click at [1185, 763] on button "Save" at bounding box center [1180, 756] width 35 height 22
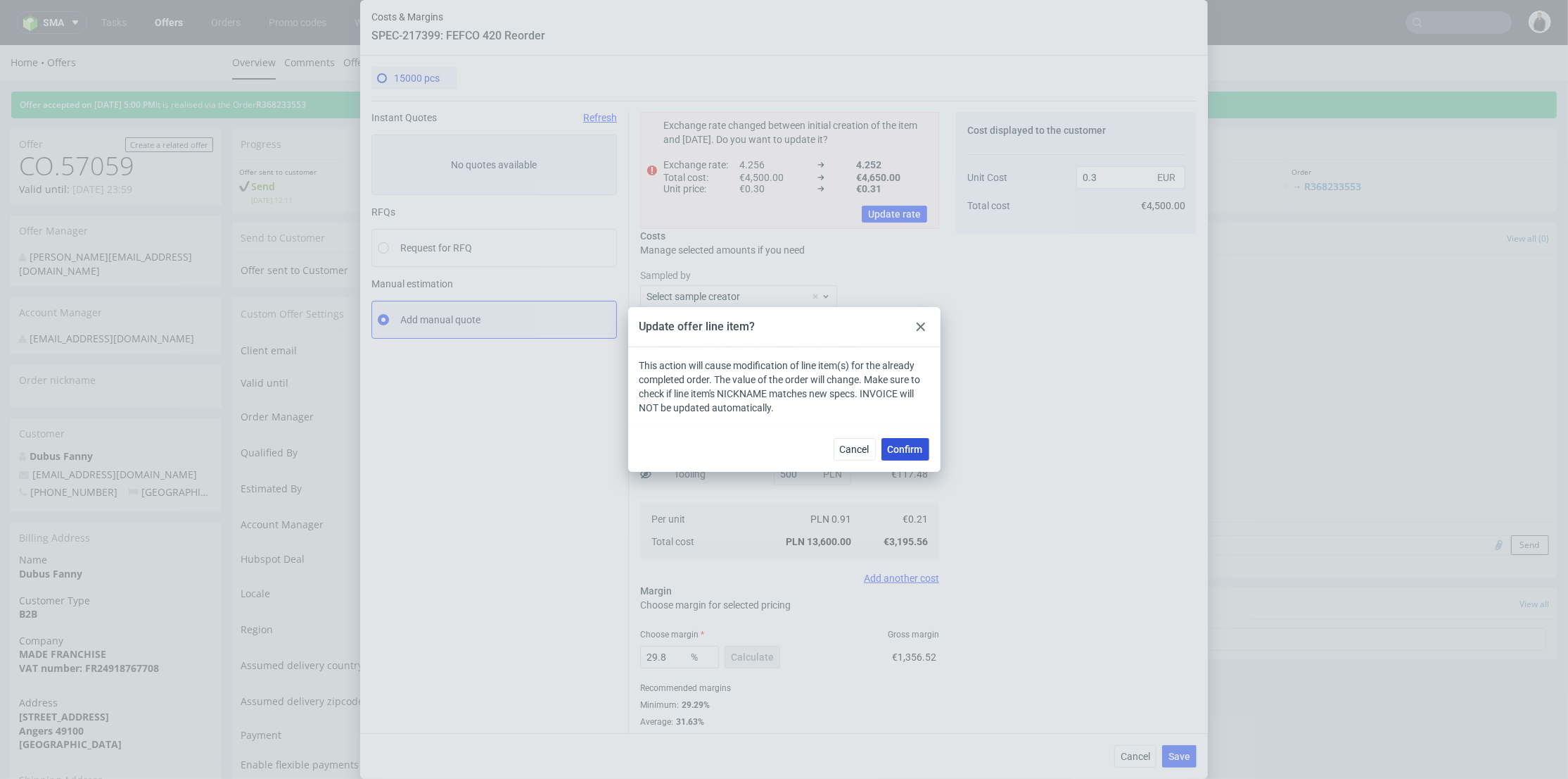
click at [893, 446] on span "Confirm" at bounding box center [905, 449] width 35 height 10
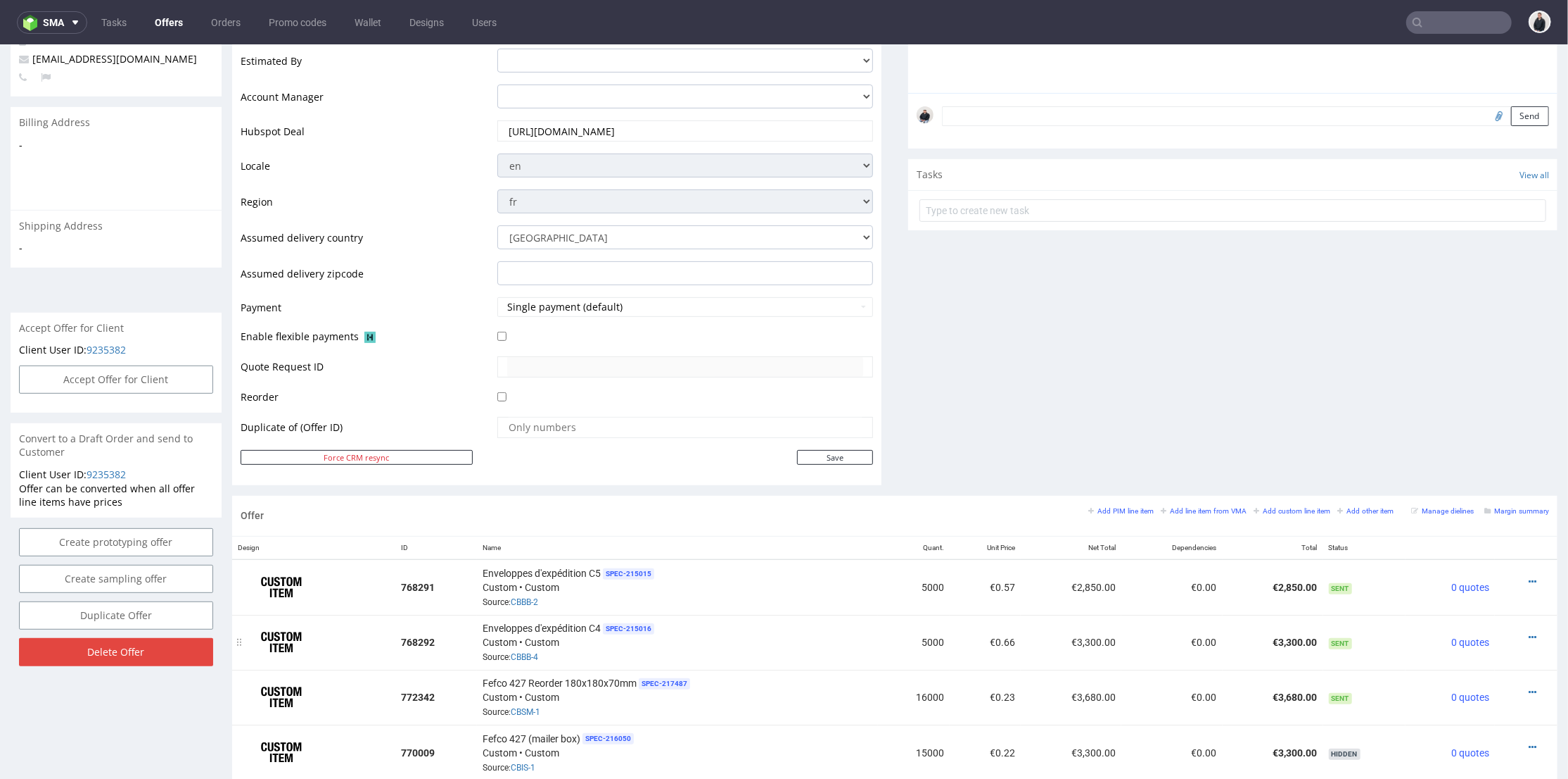
scroll to position [469, 0]
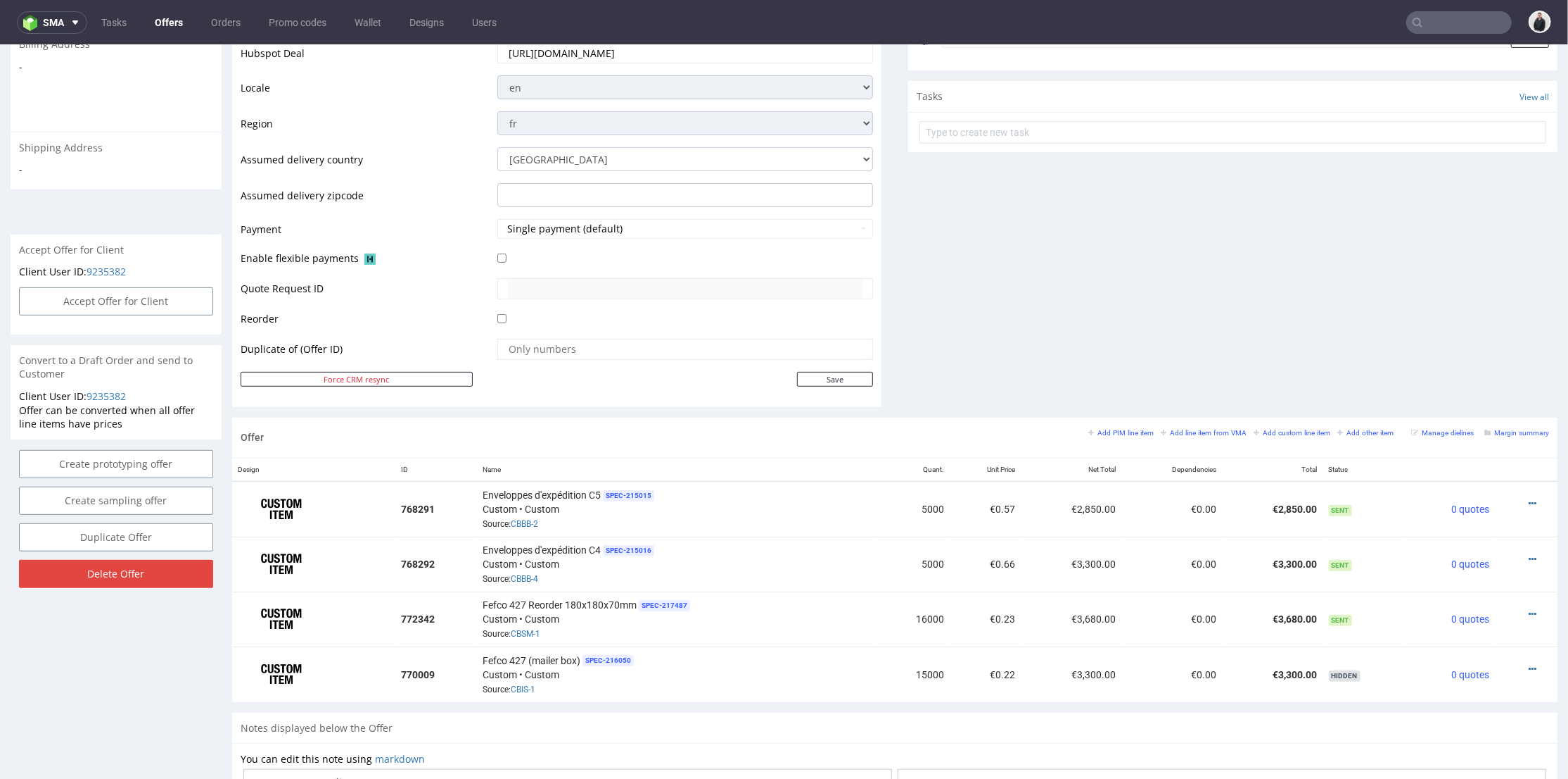
click at [1134, 347] on div "Comments User (0) Automatic (0) Attachments (0) All (0) View all (0) Send Tasks…" at bounding box center [1233, 66] width 650 height 702
click at [1529, 608] on icon at bounding box center [1532, 612] width 8 height 10
click at [1426, 459] on span "Edit item price" at bounding box center [1470, 454] width 114 height 14
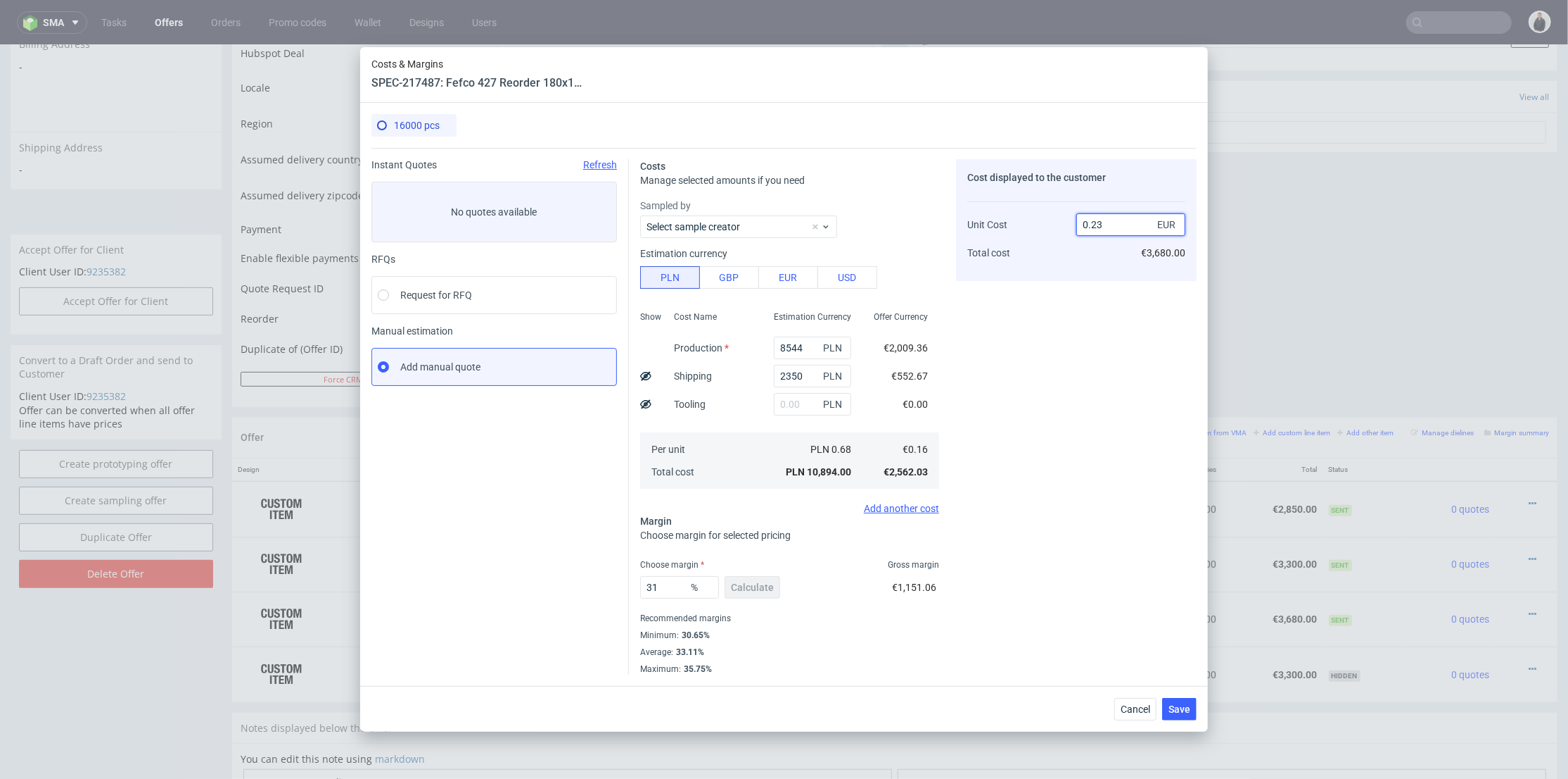
type input "0.230"
click at [1103, 226] on input "0.230" at bounding box center [1131, 224] width 109 height 22
type input "30.434782608695656"
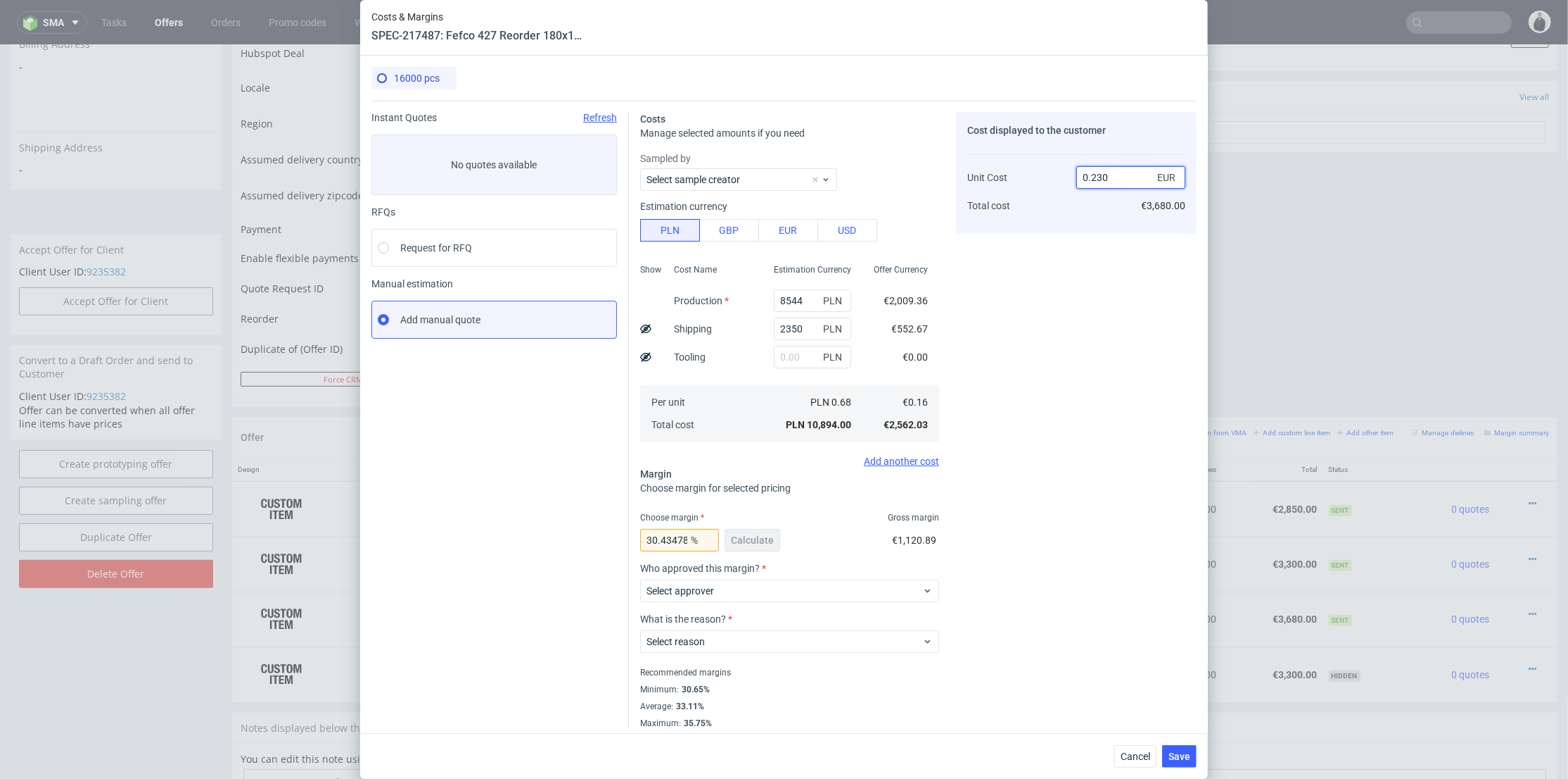
drag, startPoint x: 1101, startPoint y: 178, endPoint x: 1092, endPoint y: 177, distance: 9.1
click at [1092, 177] on input "0.230" at bounding box center [1131, 177] width 109 height 22
type input "0.20"
click at [1061, 308] on div "Cost displayed to the customer Unit Cost Total cost 0.20 EUR €3,680.00" at bounding box center [1076, 420] width 241 height 617
type input "20"
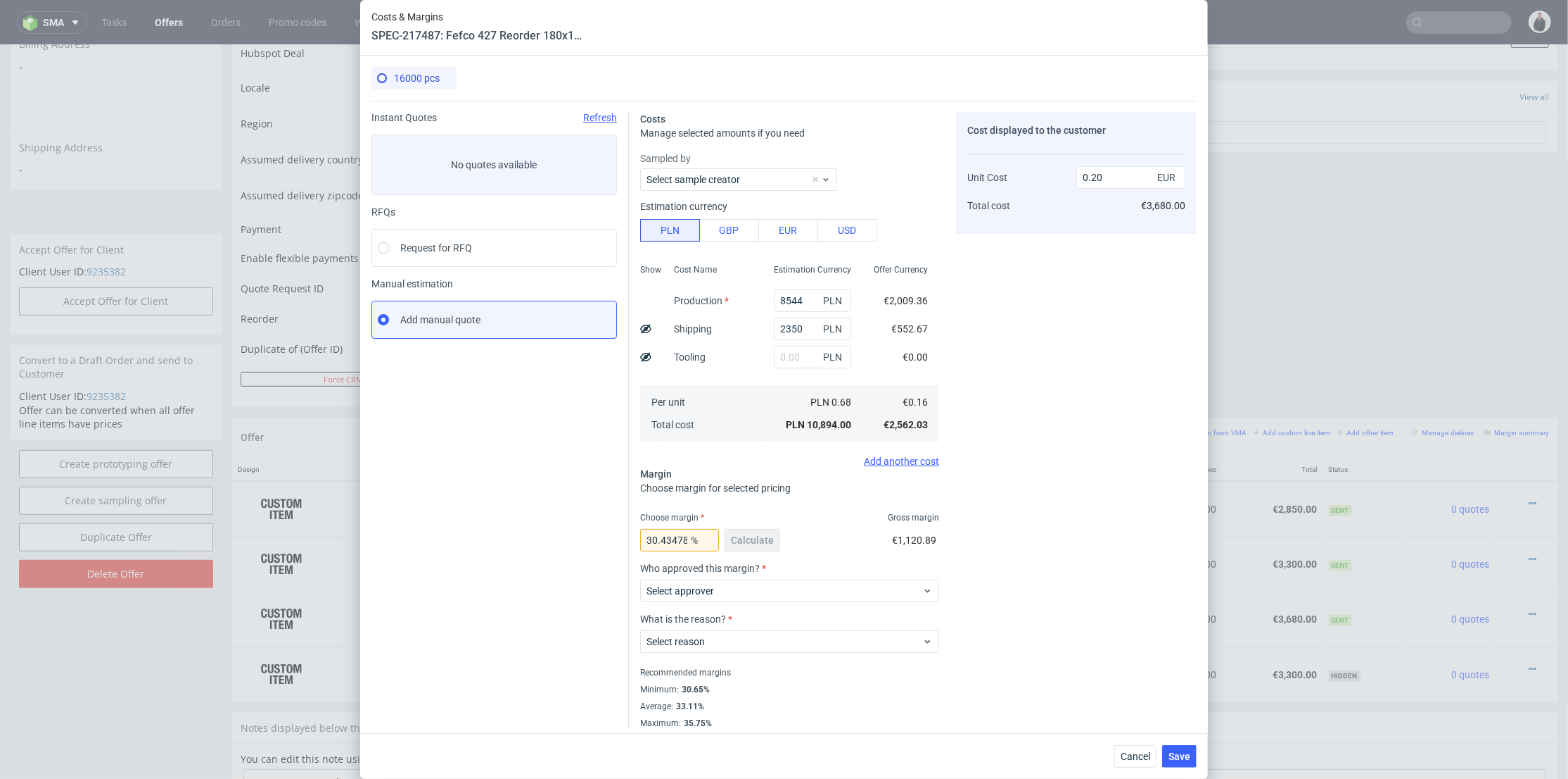
type input "0.2"
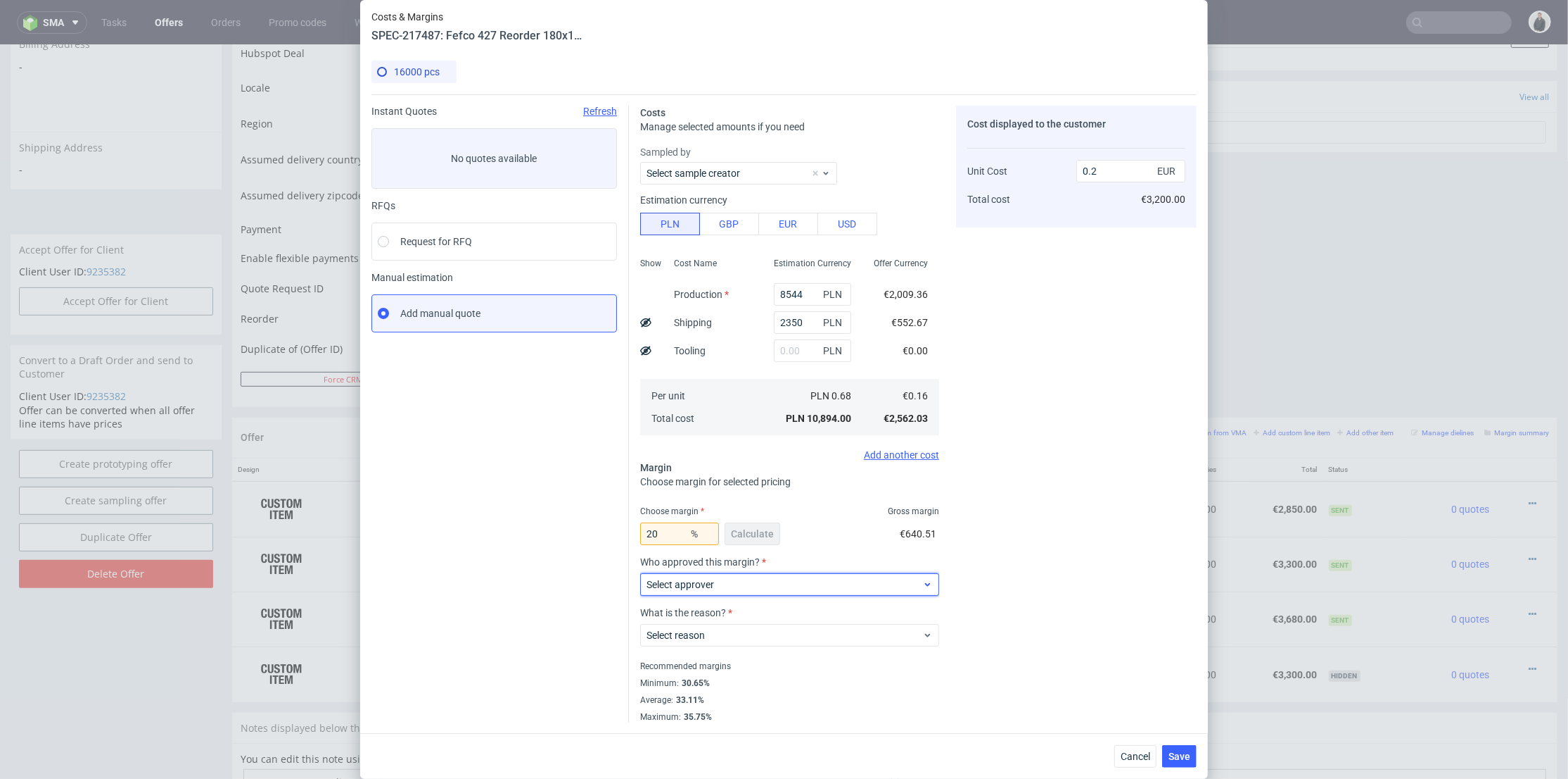
click at [736, 585] on span "Select approver" at bounding box center [784, 585] width 276 height 14
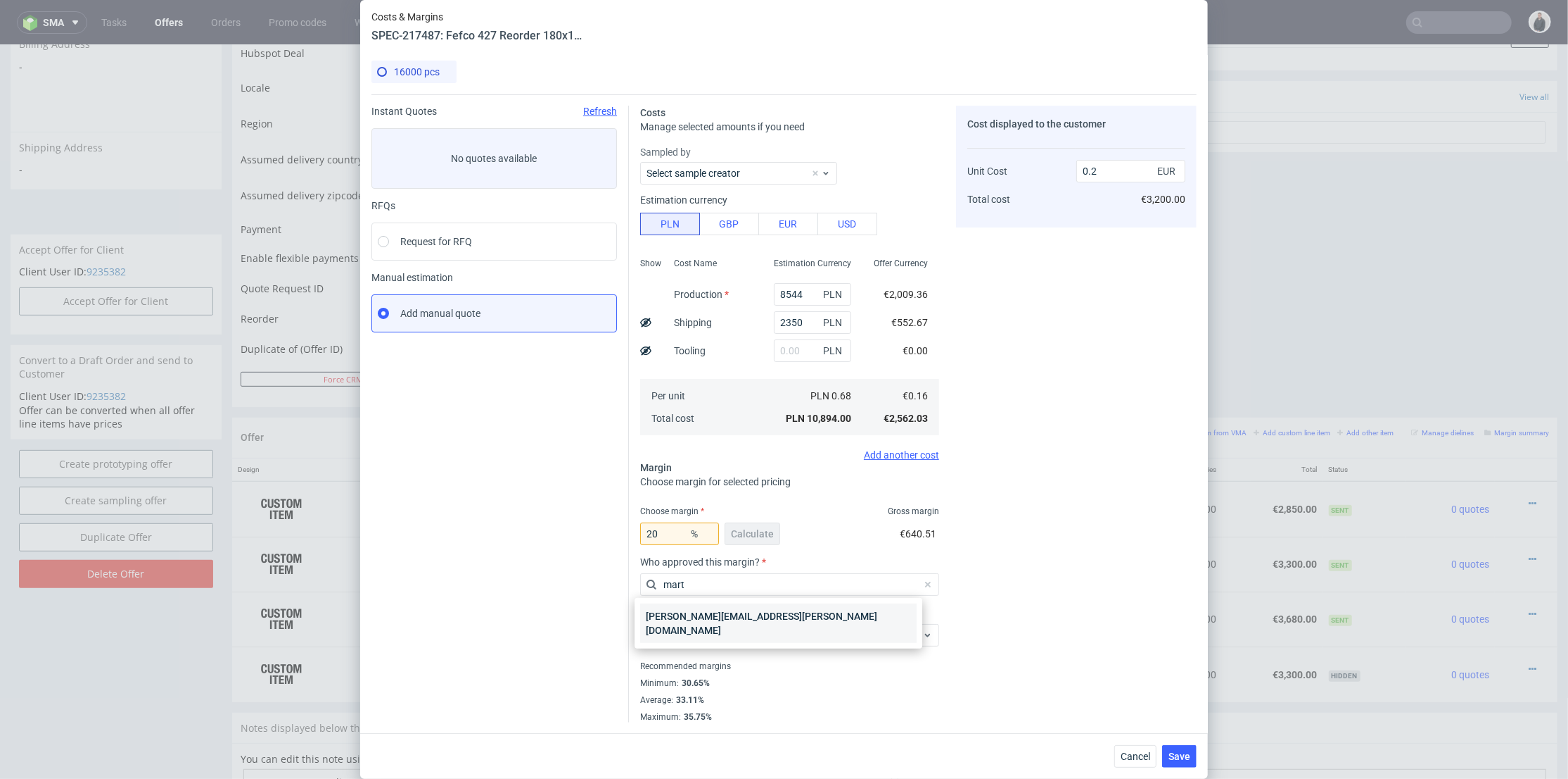
type input "mart"
click at [724, 611] on div "[PERSON_NAME][EMAIL_ADDRESS][PERSON_NAME][DOMAIN_NAME]" at bounding box center [778, 623] width 277 height 39
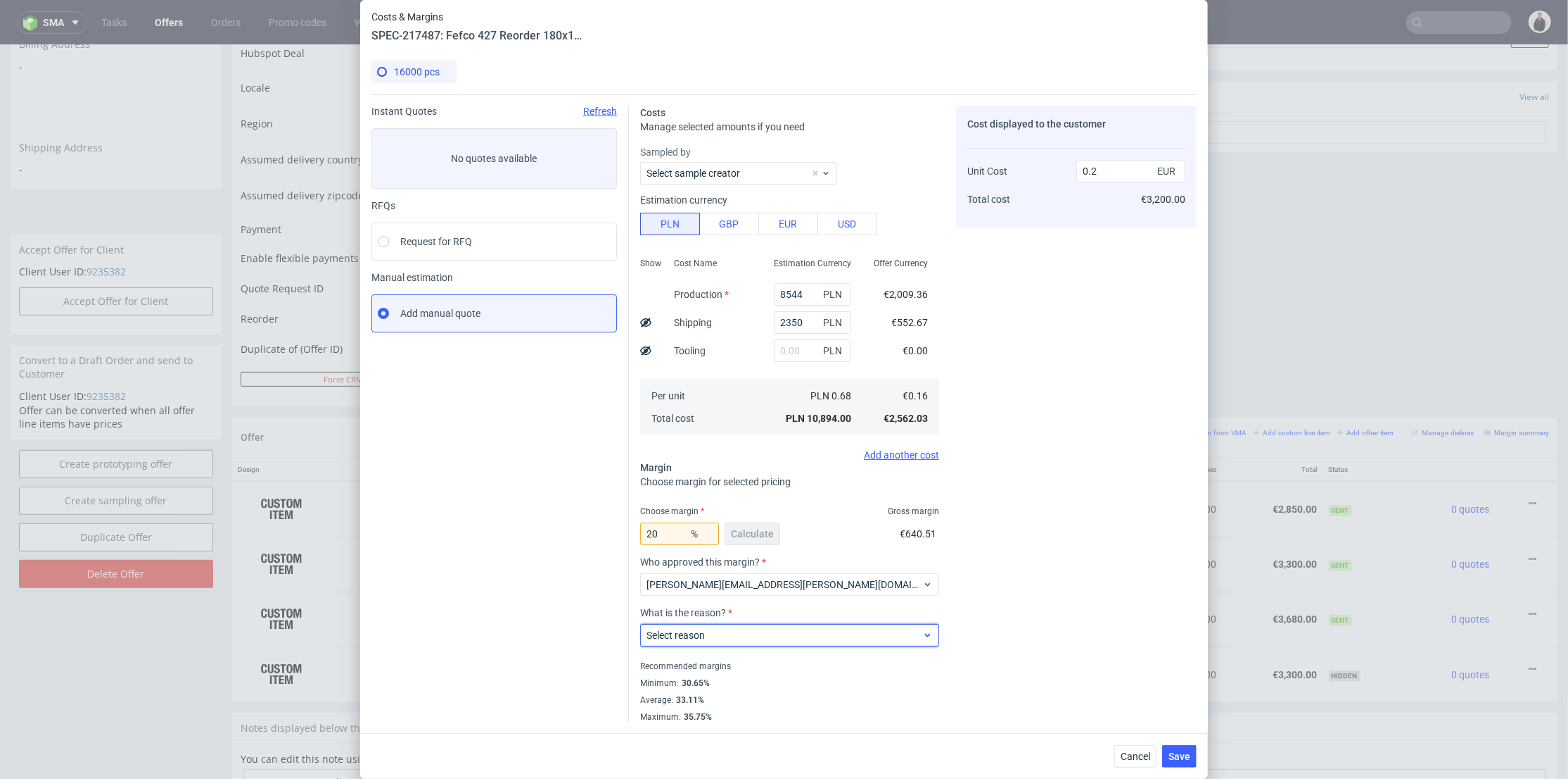
click at [718, 631] on span "Select reason" at bounding box center [784, 635] width 276 height 14
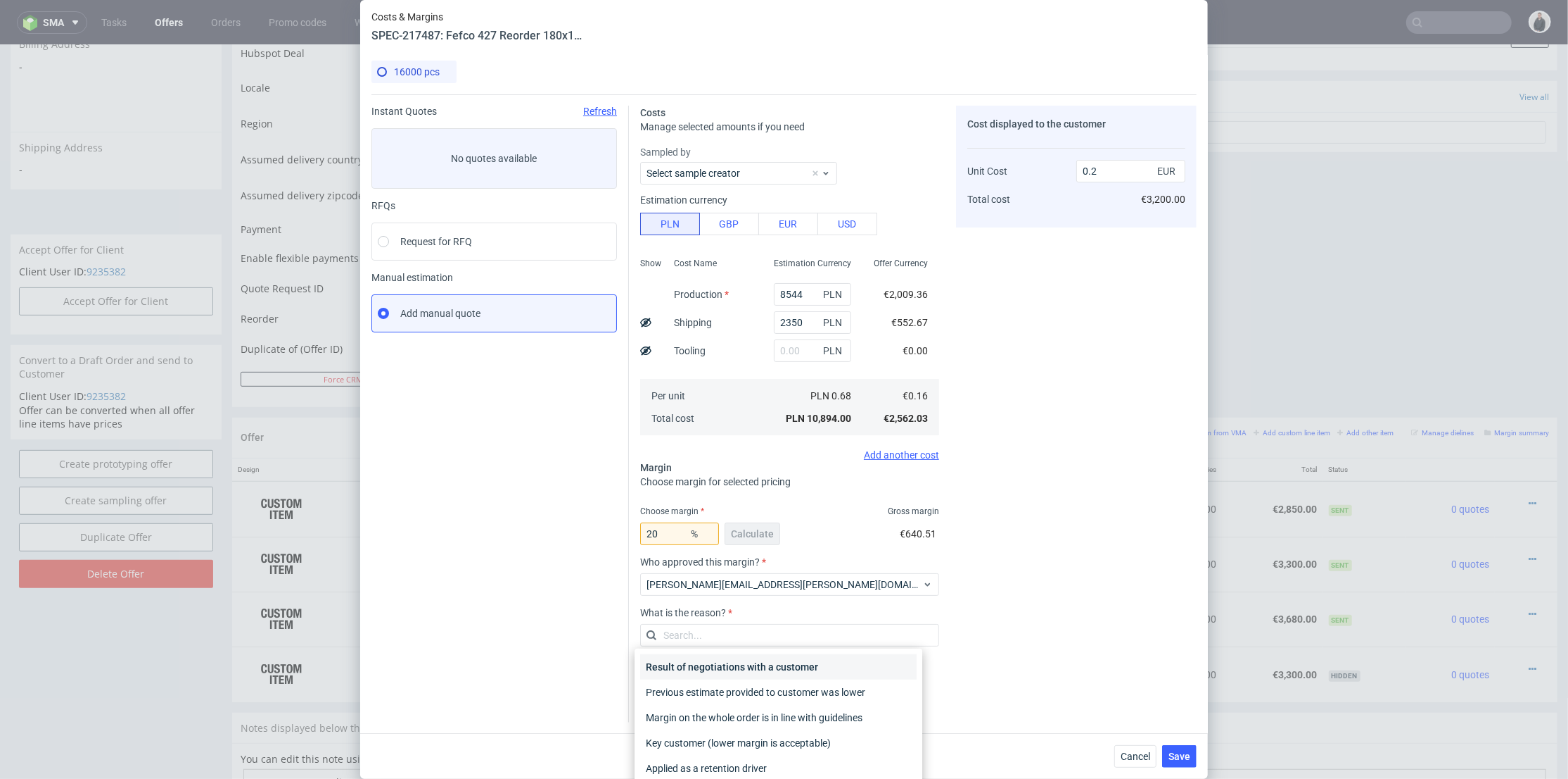
click at [729, 667] on div "Result of negotiations with a customer" at bounding box center [778, 666] width 277 height 25
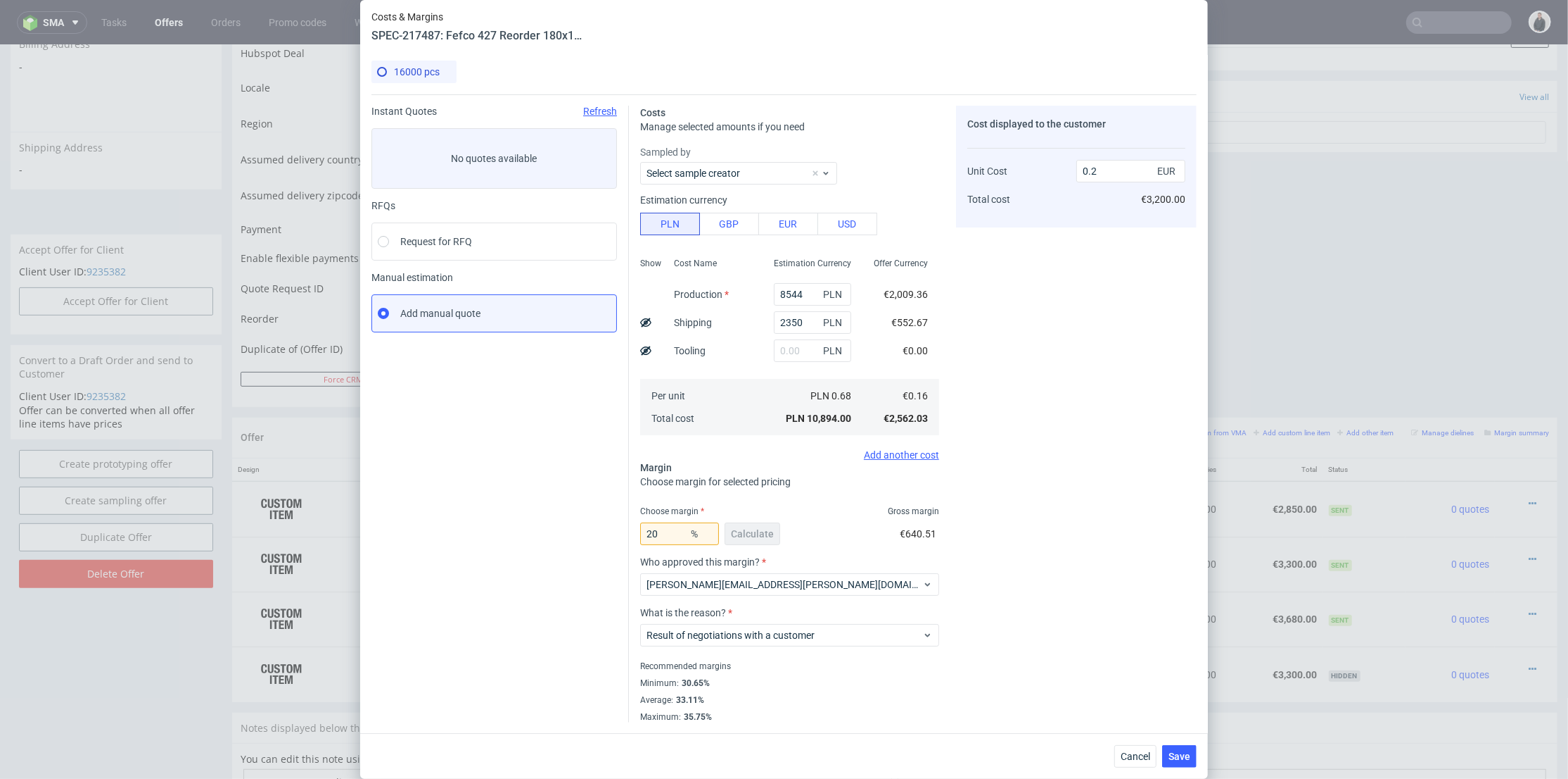
click at [1011, 593] on div "Cost displayed to the customer Unit Cost Total cost 0.2 EUR €3,200.00" at bounding box center [1076, 414] width 241 height 617
drag, startPoint x: 663, startPoint y: 528, endPoint x: 648, endPoint y: 528, distance: 15.0
click at [648, 528] on input "20" at bounding box center [679, 533] width 79 height 22
drag, startPoint x: 656, startPoint y: 531, endPoint x: 649, endPoint y: 533, distance: 7.3
click at [649, 533] on input "21" at bounding box center [679, 533] width 79 height 22
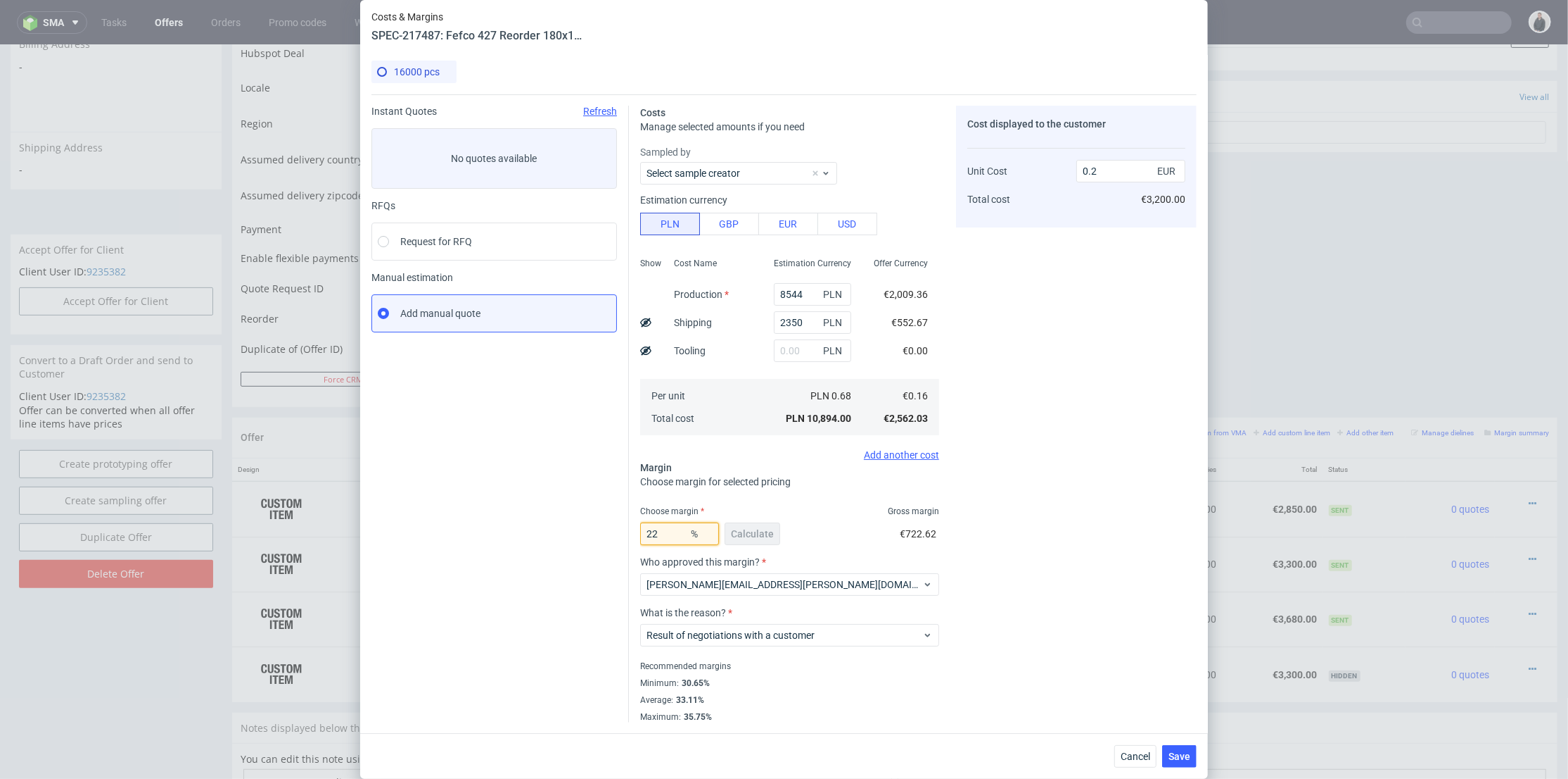
drag, startPoint x: 655, startPoint y: 533, endPoint x: 647, endPoint y: 533, distance: 8.0
click at [647, 533] on input "22" at bounding box center [679, 533] width 79 height 22
drag, startPoint x: 653, startPoint y: 534, endPoint x: 646, endPoint y: 533, distance: 7.1
click at [646, 533] on input "23" at bounding box center [679, 533] width 79 height 22
type input "24"
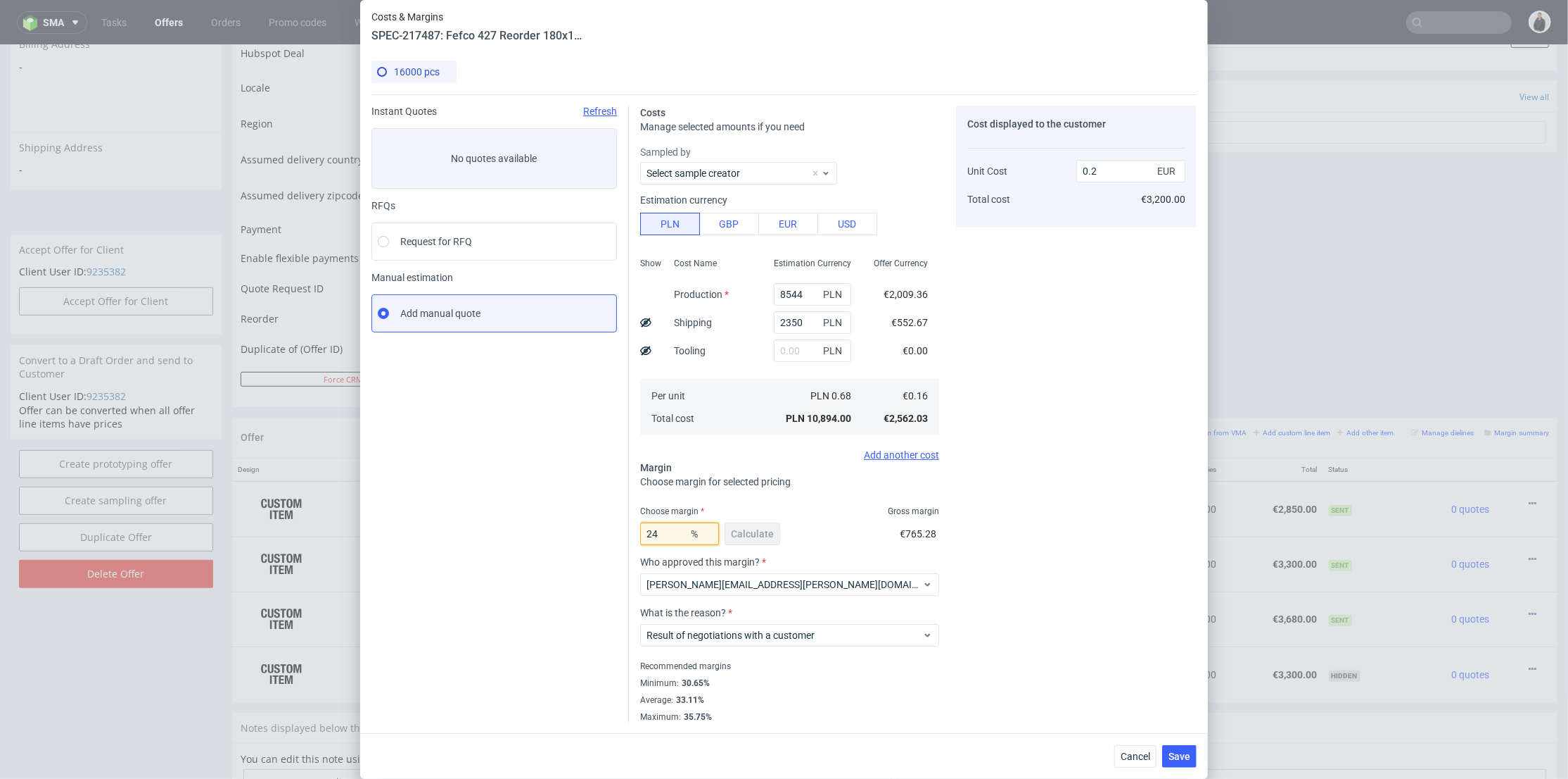
type input "0.21"
click at [650, 534] on input "24" at bounding box center [679, 533] width 79 height 22
click at [654, 534] on input "24" at bounding box center [679, 533] width 79 height 22
drag, startPoint x: 643, startPoint y: 535, endPoint x: 659, endPoint y: 535, distance: 16.0
click at [659, 535] on input "24" at bounding box center [679, 533] width 79 height 22
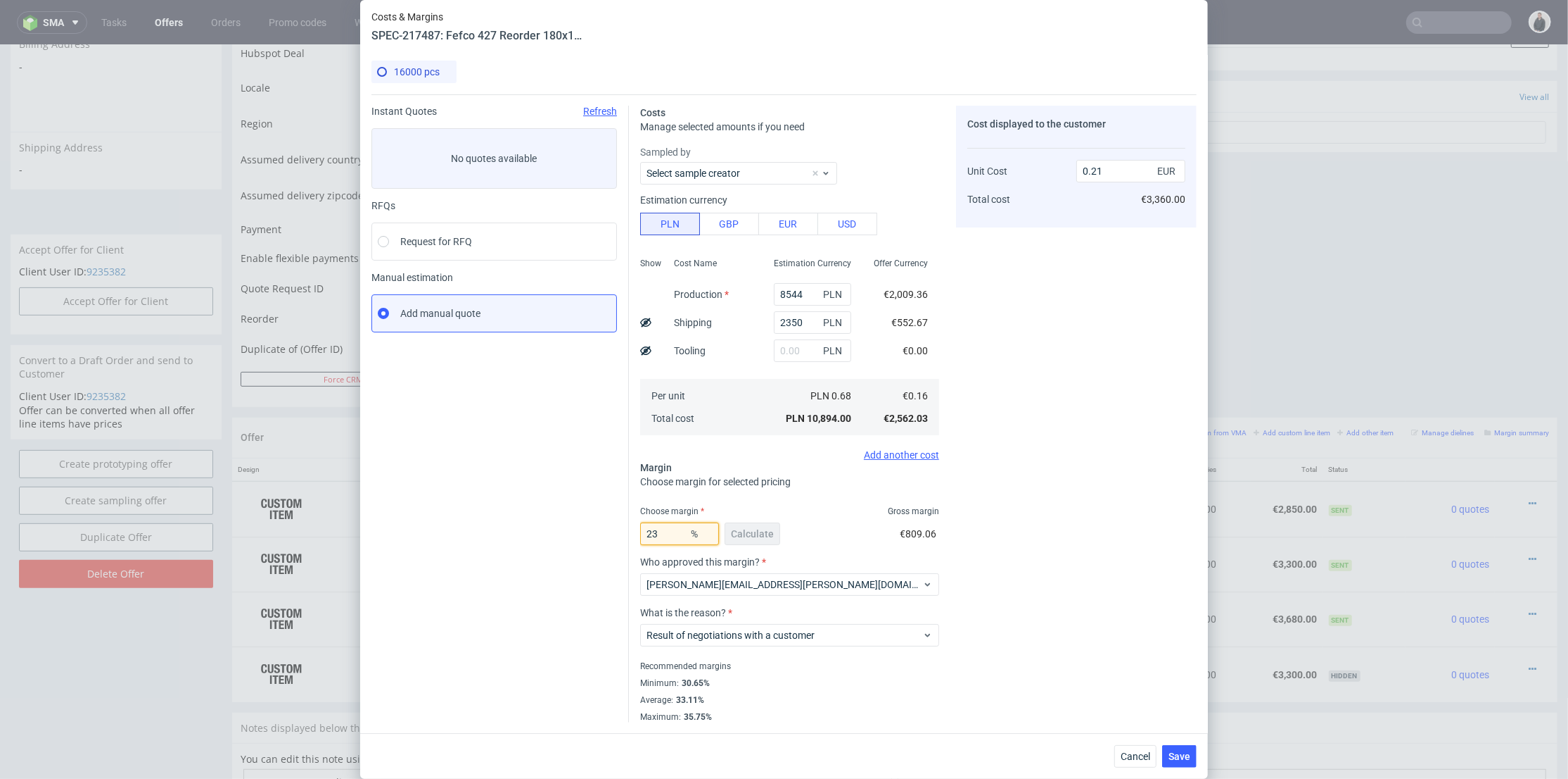
type input "23"
click at [1003, 478] on div "Cost displayed to the customer Unit Cost Total cost 0.21 EUR €3,360.00" at bounding box center [1076, 414] width 241 height 617
type input "0.2"
click at [1189, 753] on span "Save" at bounding box center [1180, 756] width 21 height 10
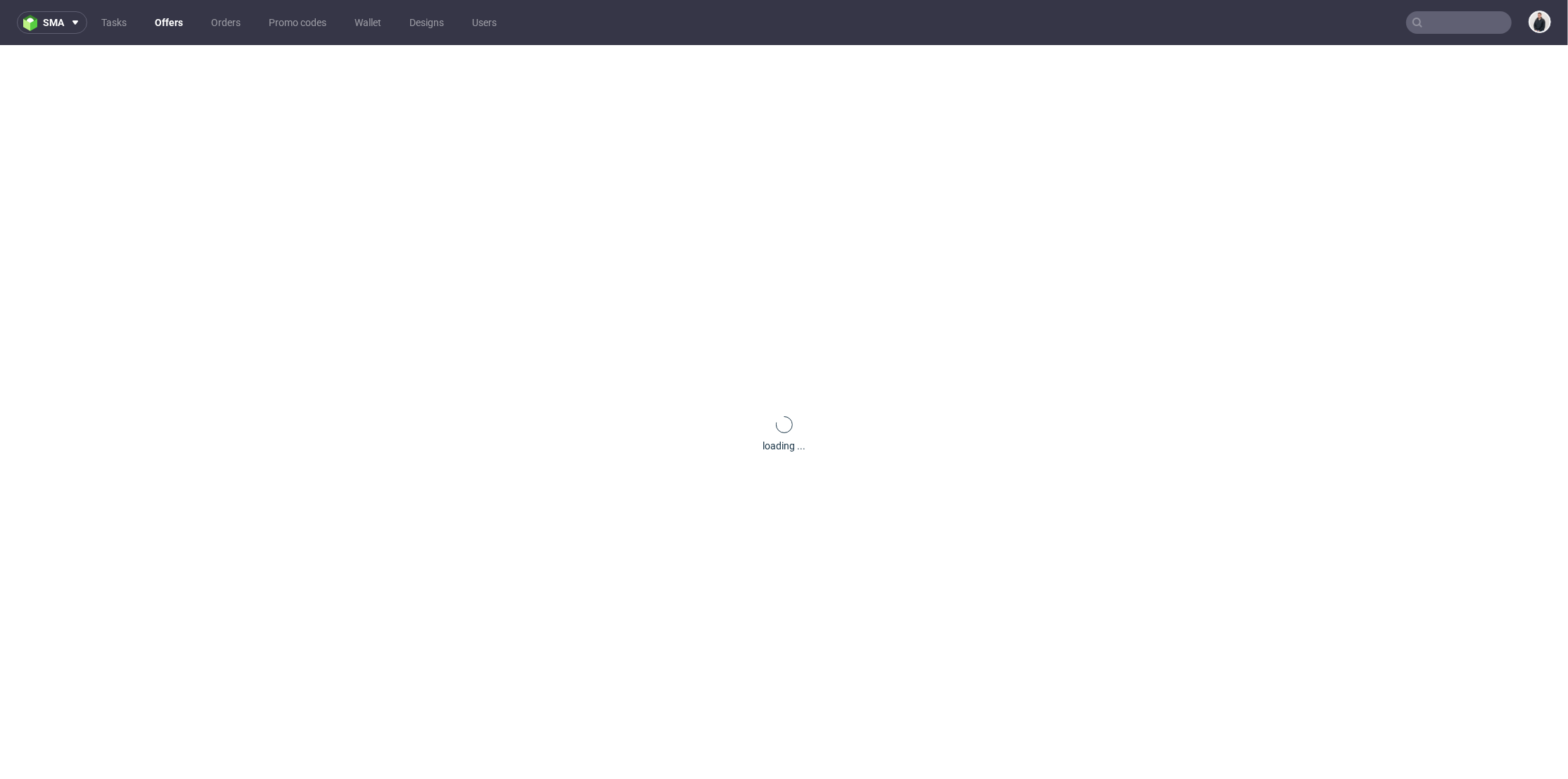
scroll to position [0, 0]
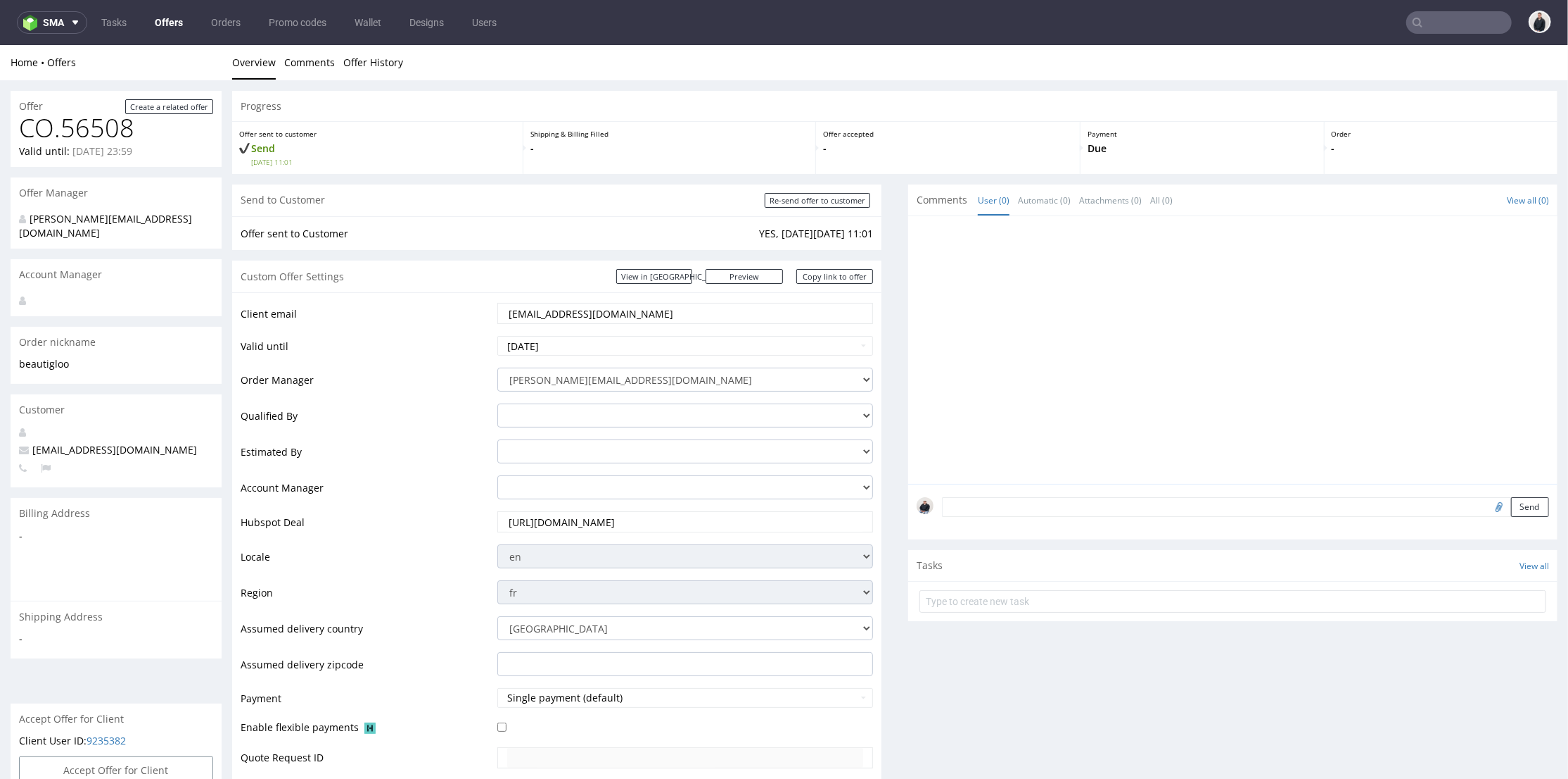
click at [1035, 372] on div at bounding box center [1237, 353] width 641 height 259
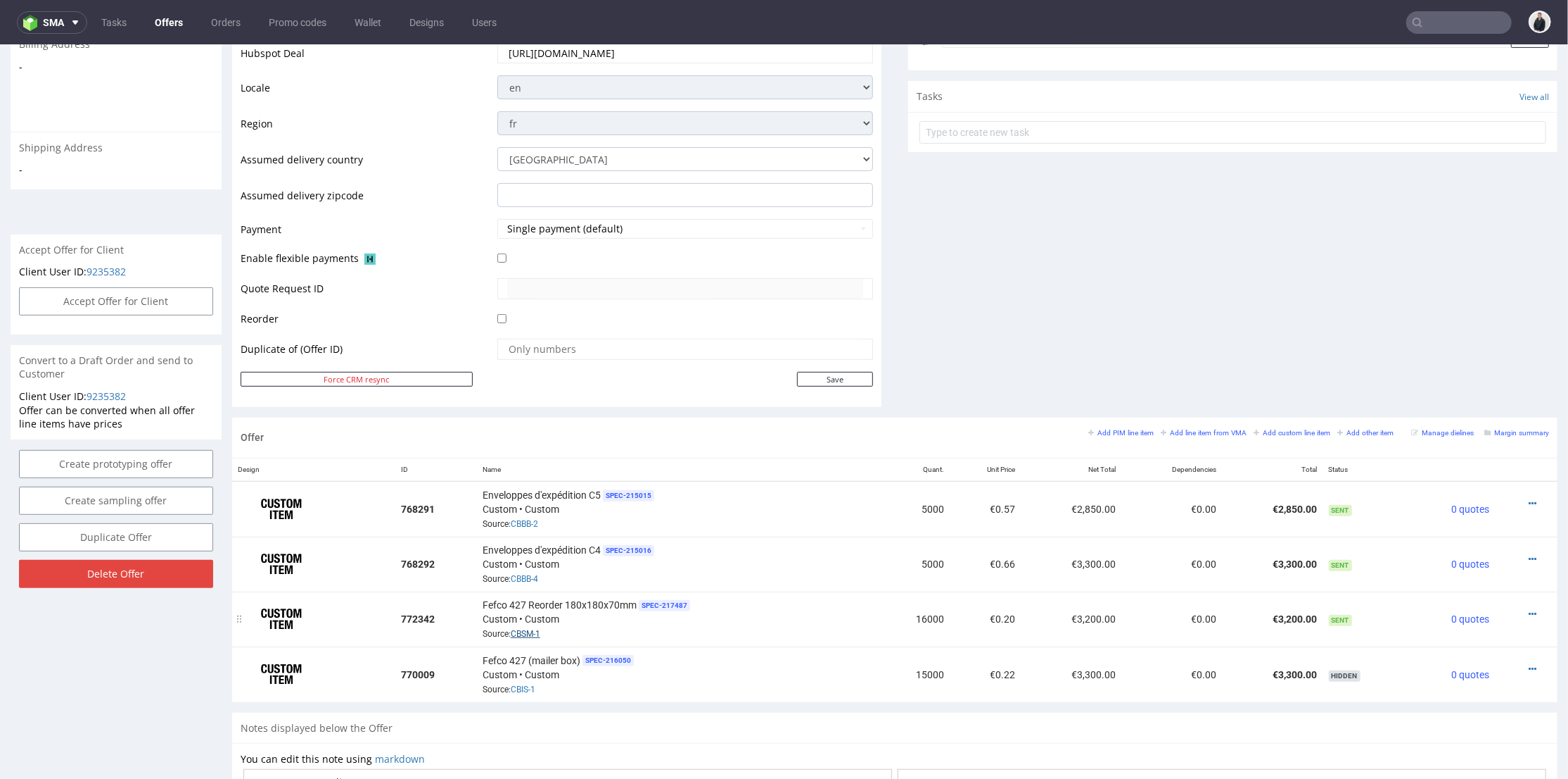
click at [533, 629] on link "CBSM-1" at bounding box center [525, 632] width 30 height 10
click at [531, 683] on link "CBIS-1" at bounding box center [524, 688] width 25 height 10
click at [1529, 611] on icon at bounding box center [1532, 612] width 8 height 10
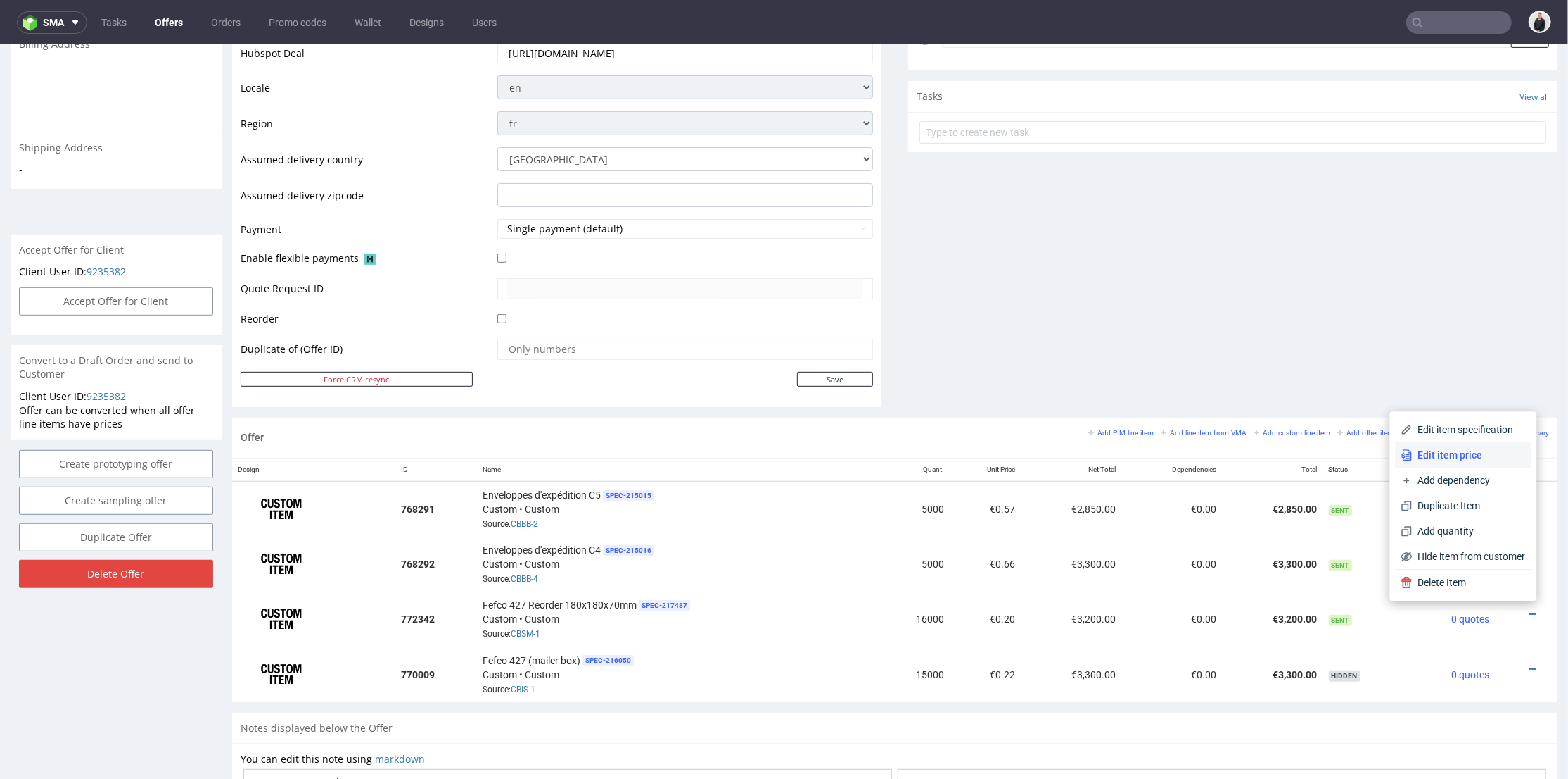
click at [1463, 456] on span "Edit item price" at bounding box center [1470, 454] width 114 height 14
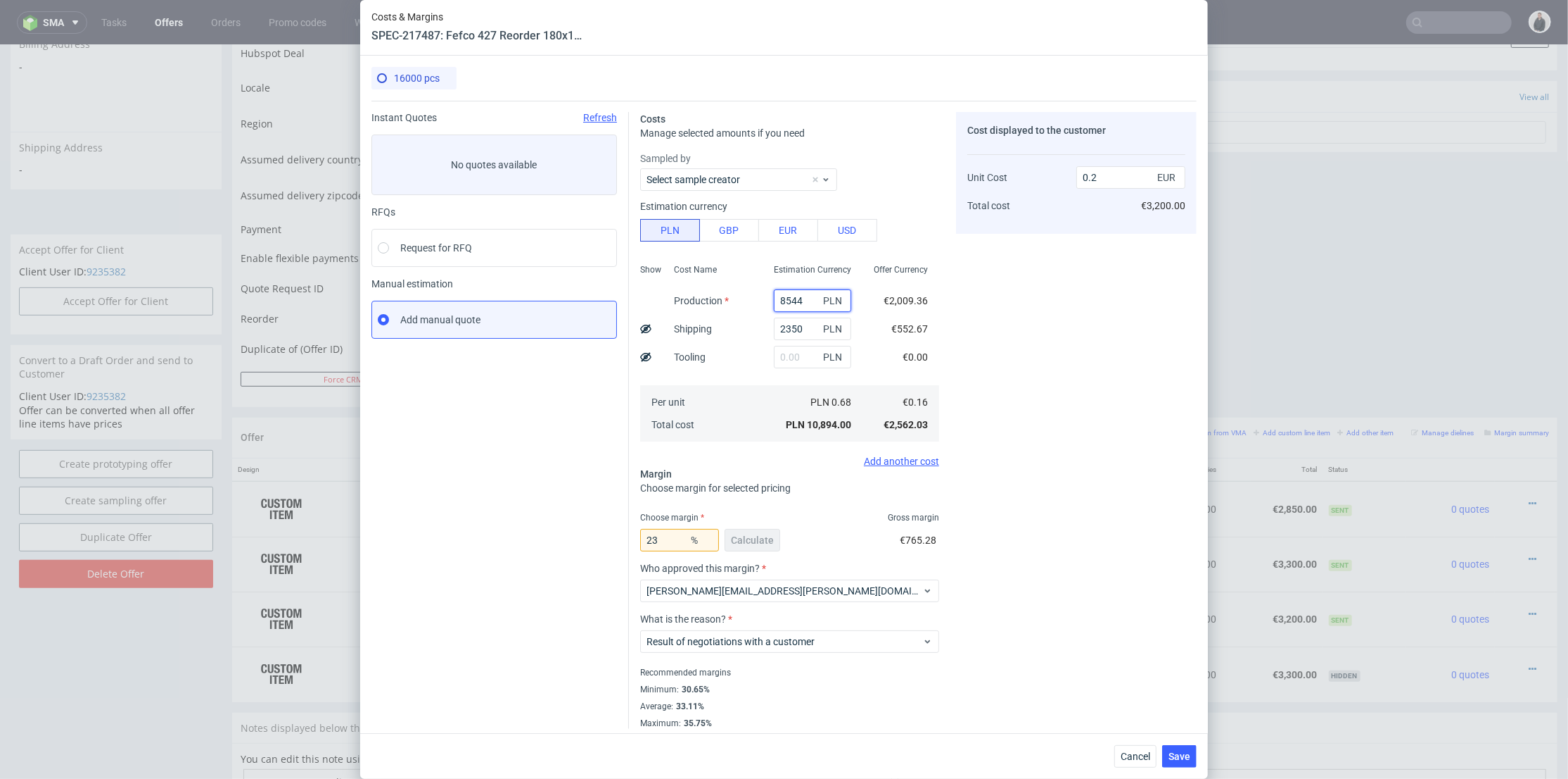
drag, startPoint x: 772, startPoint y: 299, endPoint x: 791, endPoint y: 299, distance: 19.0
click at [791, 299] on input "8544" at bounding box center [813, 300] width 77 height 22
type input "8400"
click at [1024, 326] on div "Cost displayed to the customer Unit Cost Total cost 0.2 EUR €3,200.00" at bounding box center [1076, 420] width 241 height 617
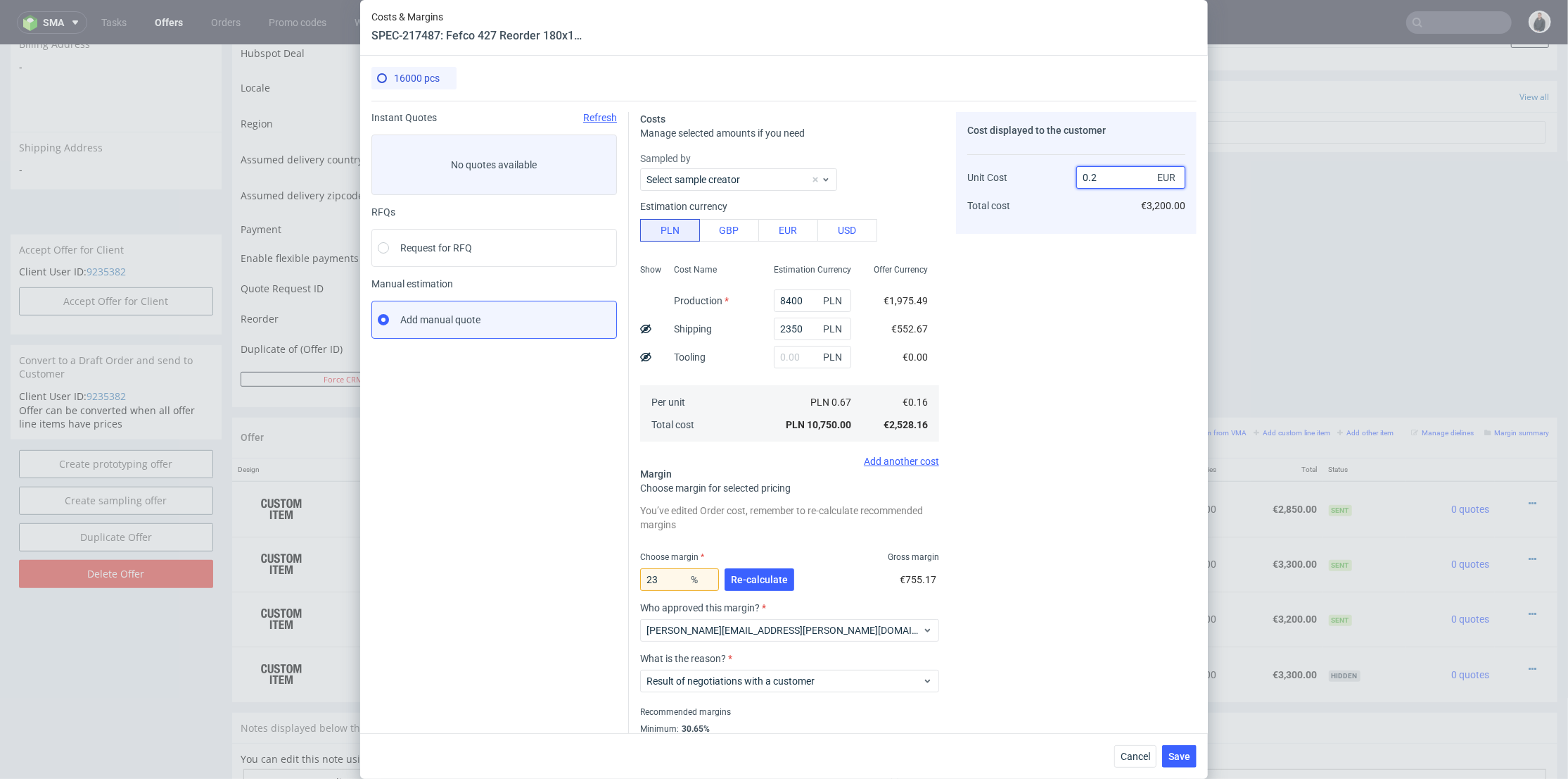
click at [1104, 172] on input "0.2" at bounding box center [1131, 177] width 109 height 22
type input "0.21"
type input "23.809523809523807"
drag, startPoint x: 1099, startPoint y: 181, endPoint x: 1106, endPoint y: 184, distance: 7.6
click at [1106, 183] on input "0.21" at bounding box center [1131, 177] width 109 height 22
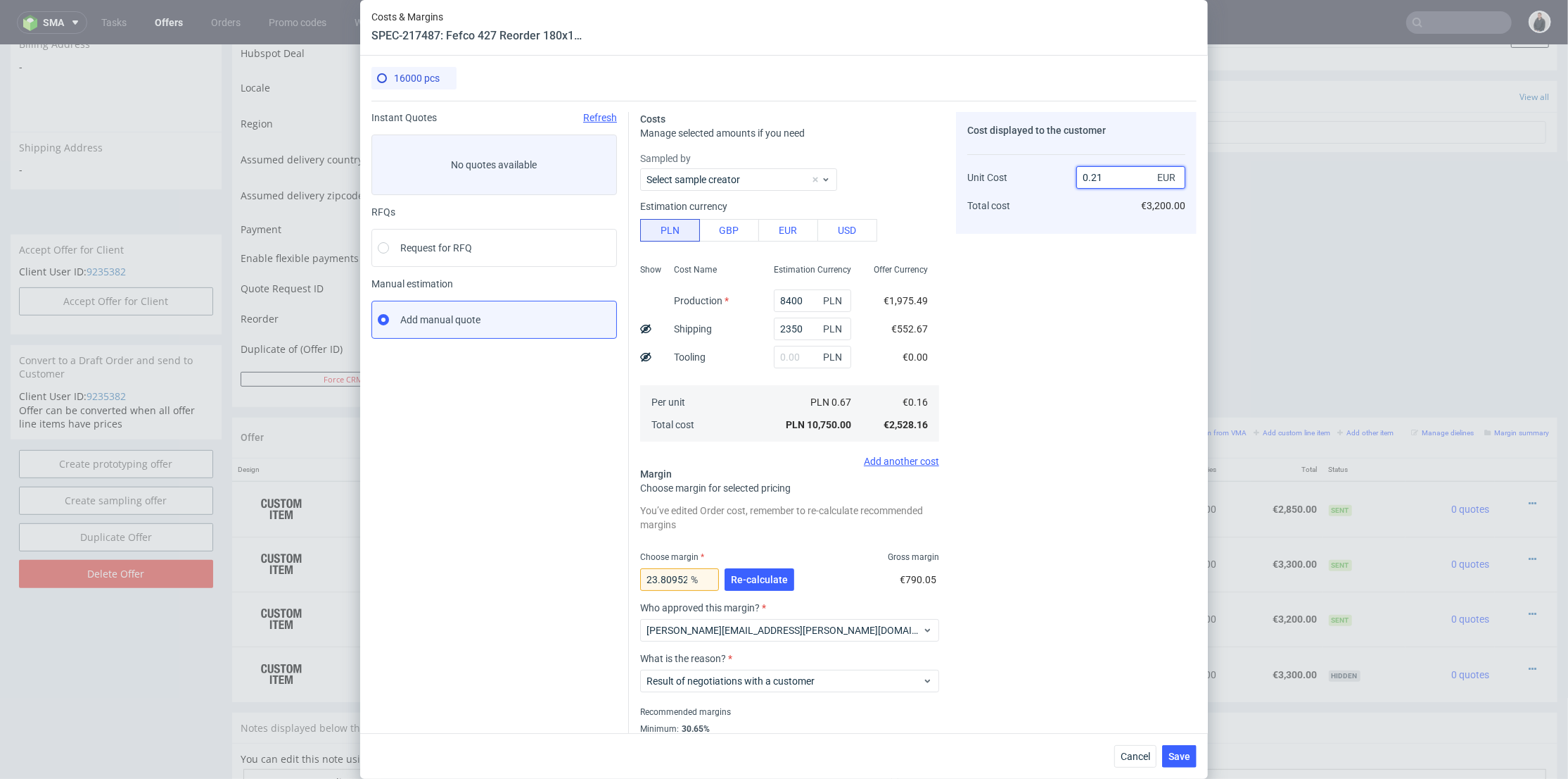
drag, startPoint x: 1090, startPoint y: 178, endPoint x: 1106, endPoint y: 182, distance: 16.5
click at [1105, 179] on input "0.21" at bounding box center [1131, 177] width 109 height 22
type input "0.20"
click at [1081, 286] on div "Cost displayed to the customer Unit Cost Total cost 0.20 EUR €3,200.00" at bounding box center [1076, 440] width 241 height 656
type input "20"
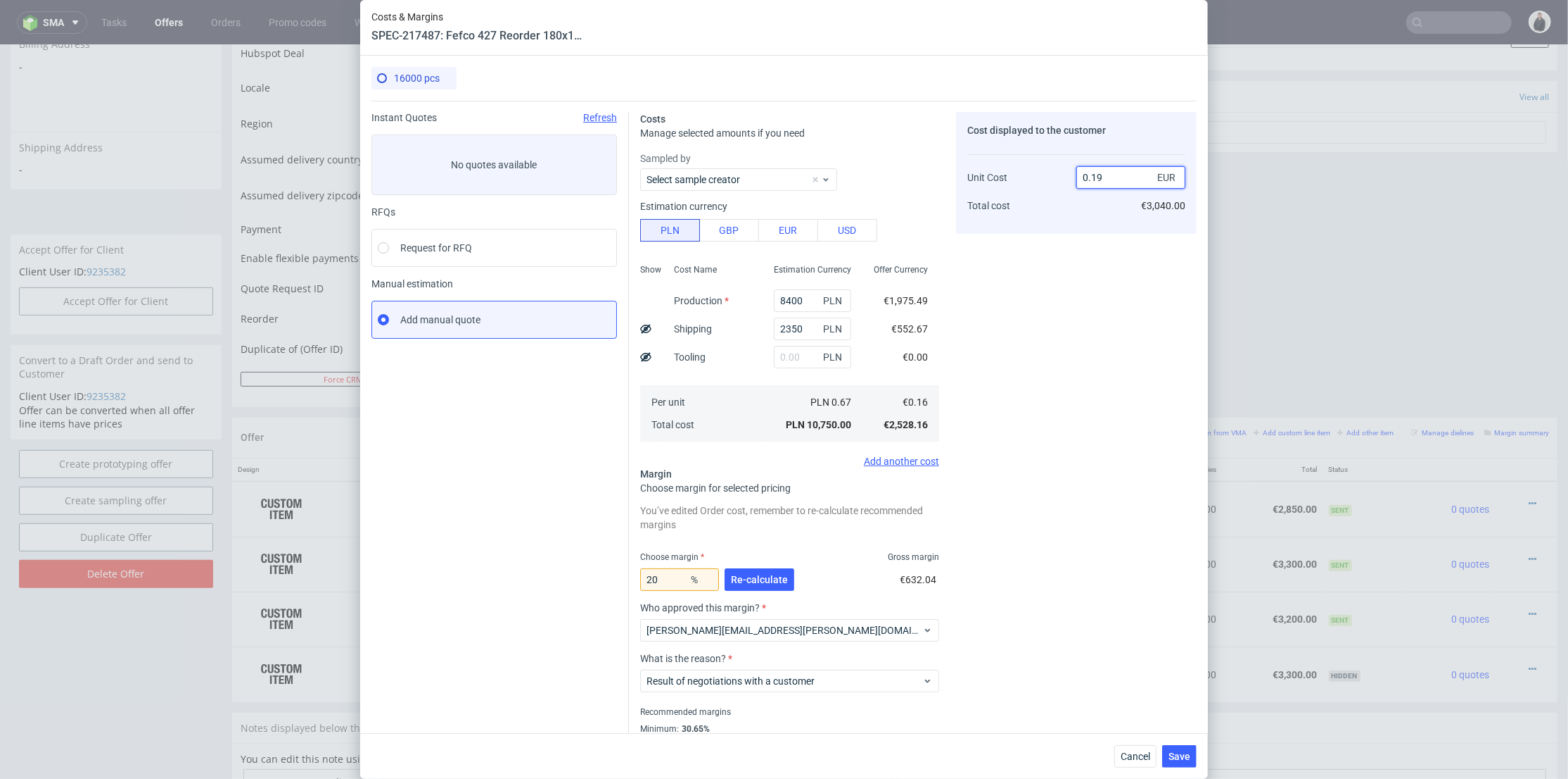
drag, startPoint x: 1087, startPoint y: 179, endPoint x: 1110, endPoint y: 183, distance: 23.3
click at [1107, 181] on input "0.19" at bounding box center [1131, 177] width 109 height 22
type input "0.21"
click at [1035, 347] on div "Cost displayed to the customer Unit Cost Total cost 0.21 EUR €3,040.00" at bounding box center [1076, 440] width 241 height 656
type input "23.809523809523807"
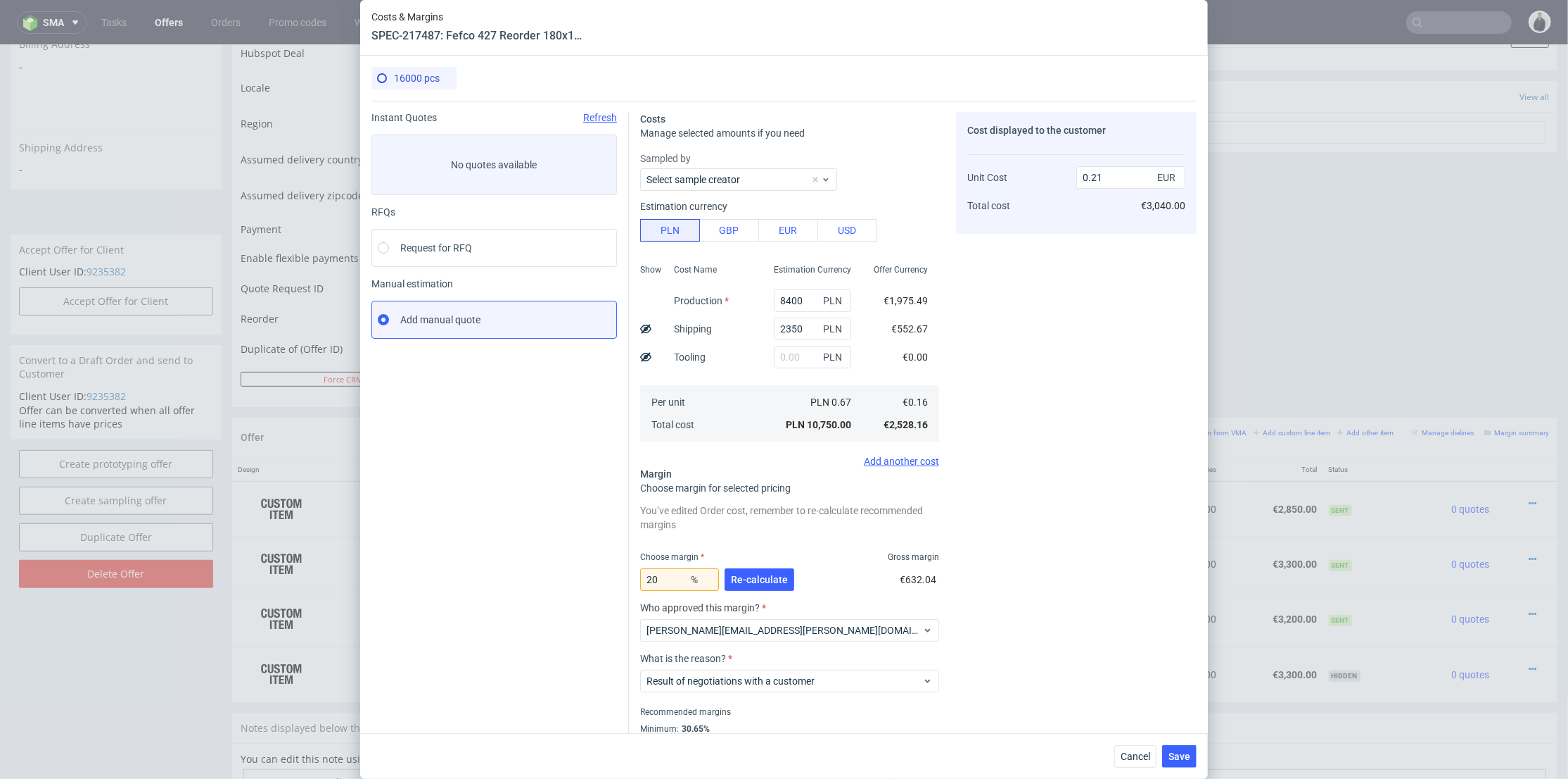
type input "0.2"
click at [1134, 752] on span "Cancel" at bounding box center [1135, 756] width 30 height 10
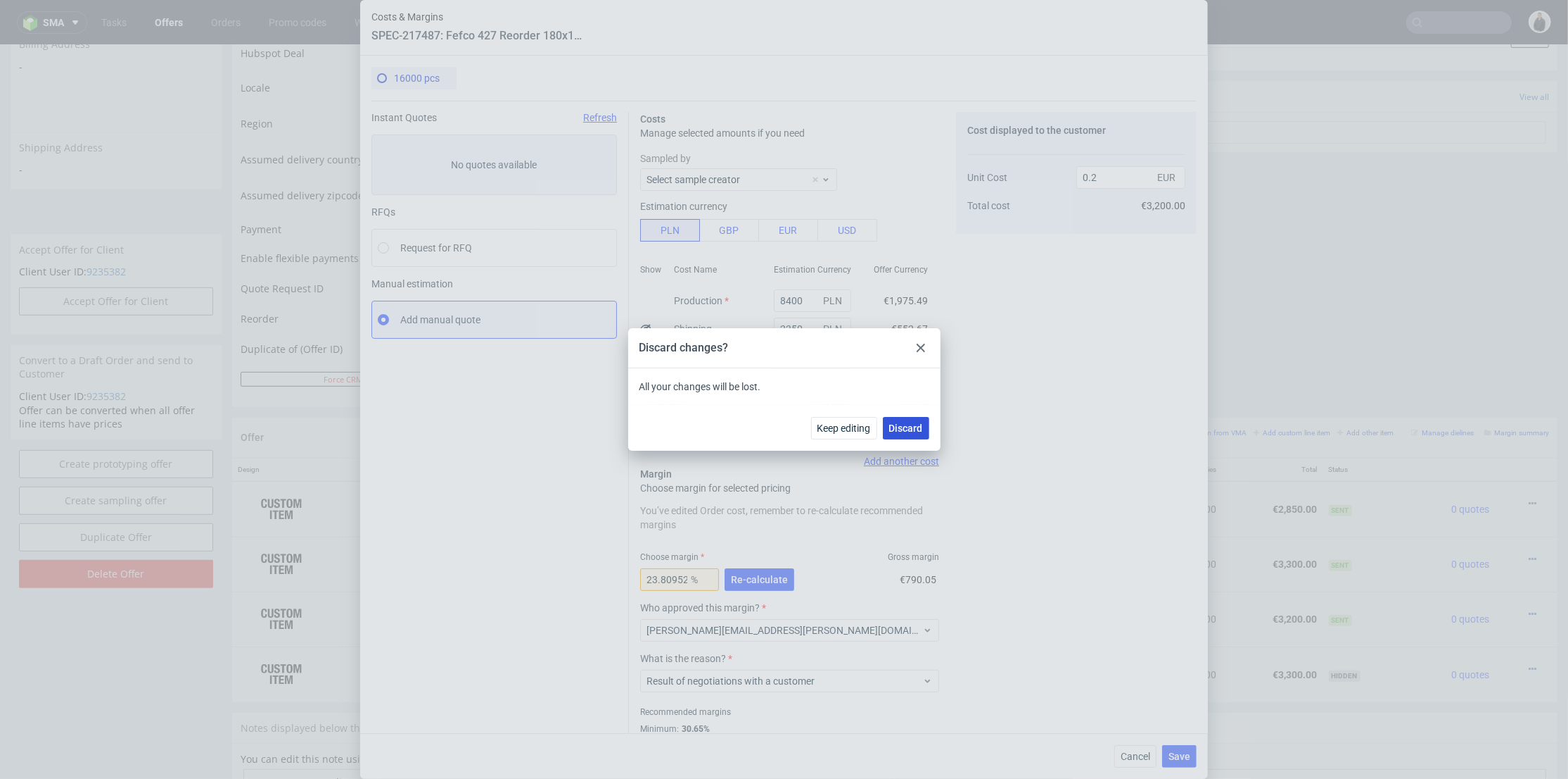
click at [915, 436] on button "Discard" at bounding box center [907, 427] width 47 height 22
